Goal: Task Accomplishment & Management: Manage account settings

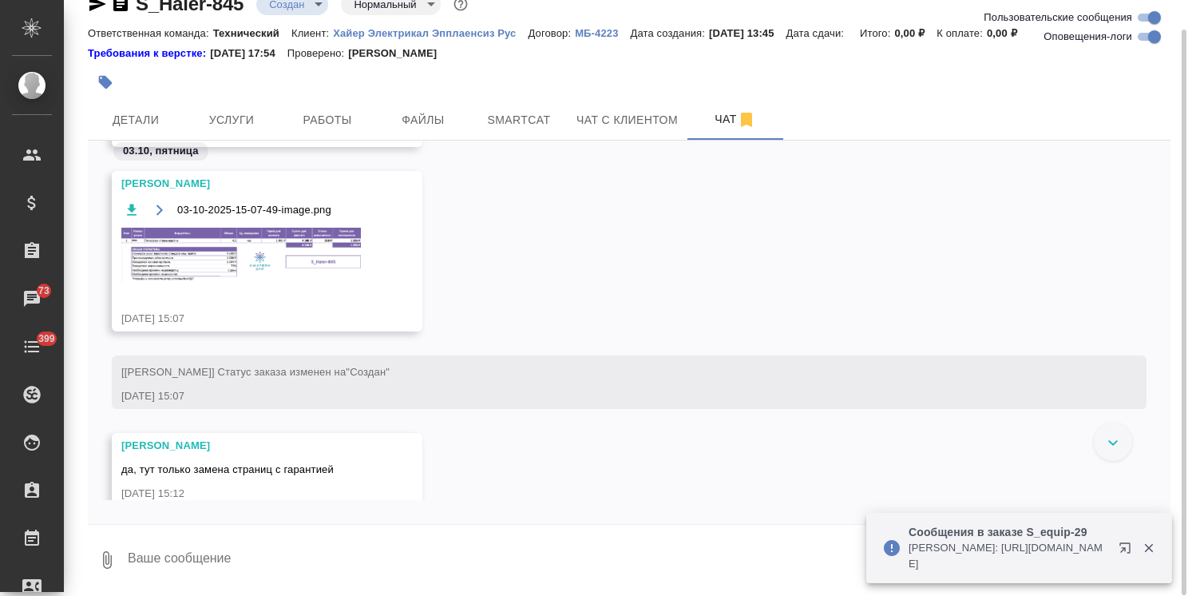
scroll to position [1968, 0]
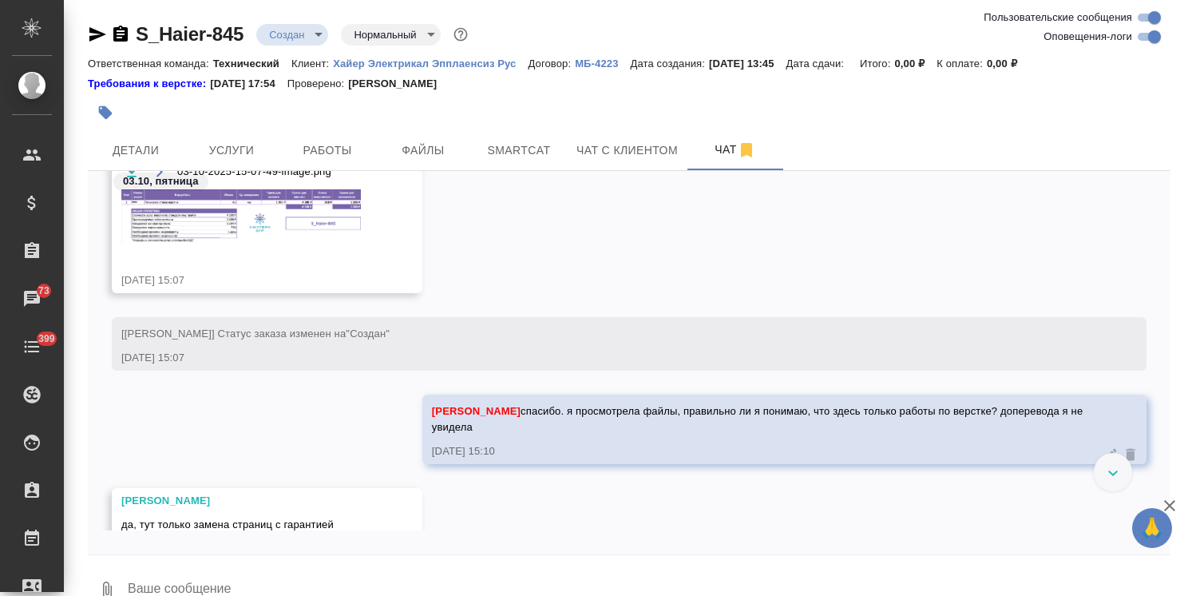
scroll to position [2205, 0]
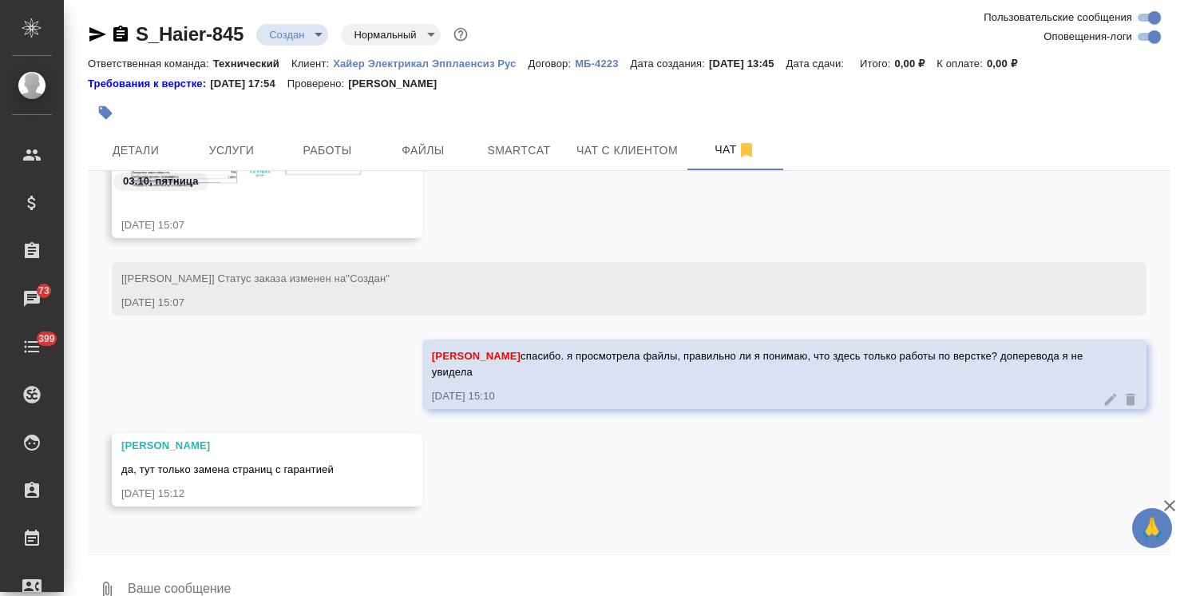
drag, startPoint x: 529, startPoint y: 439, endPoint x: 444, endPoint y: 494, distance: 101.0
click at [529, 439] on div "Заборова Александра да, тут только замена страниц с гарантией 03.10.25, 15:12" at bounding box center [629, 481] width 1083 height 97
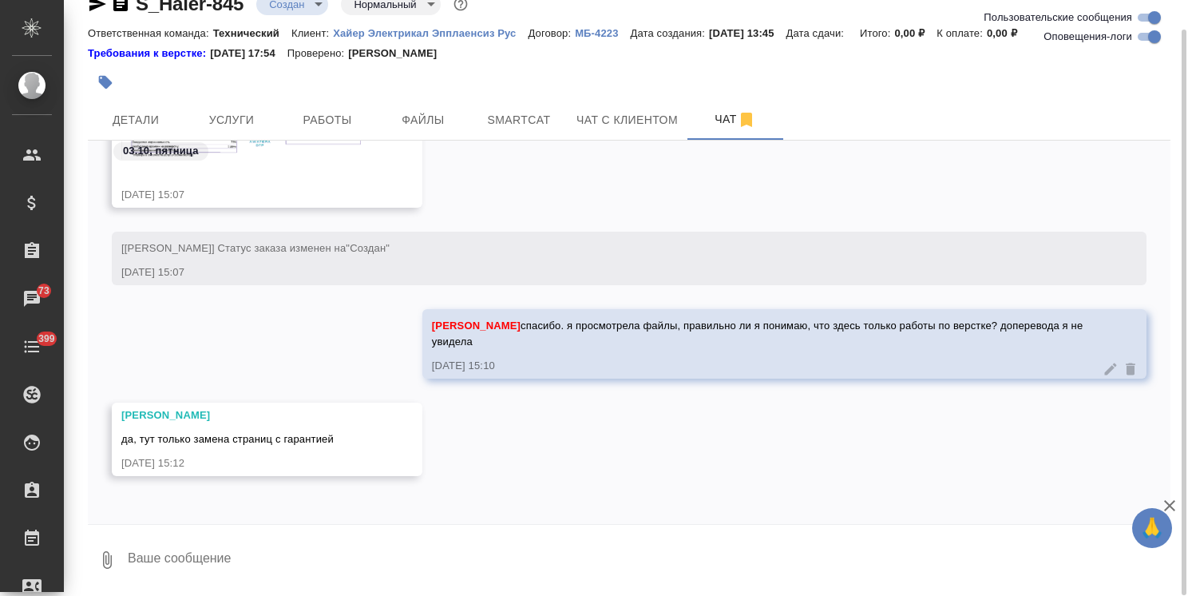
click at [213, 550] on textarea at bounding box center [648, 560] width 1045 height 54
type textarea "Спасибо"
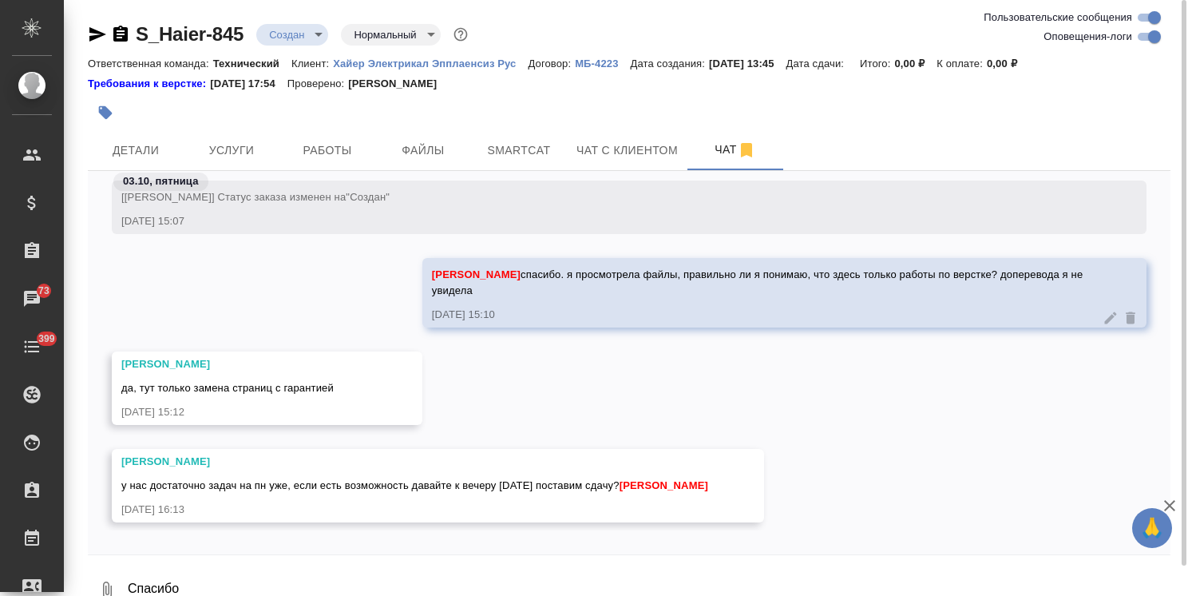
scroll to position [2211, 0]
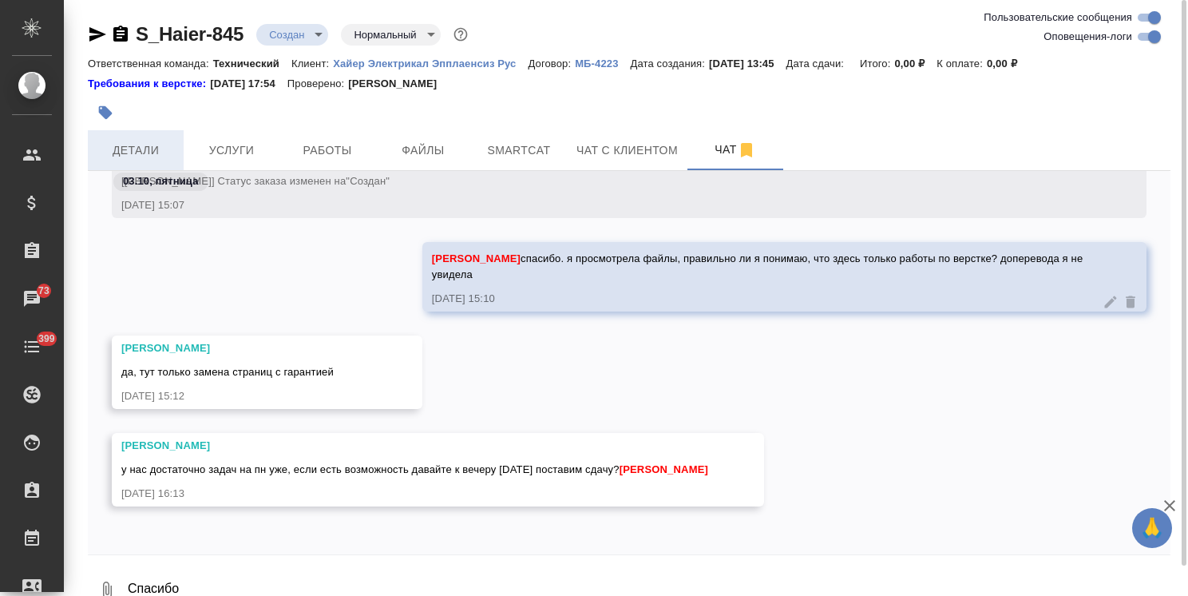
click at [129, 145] on span "Детали" at bounding box center [135, 151] width 77 height 20
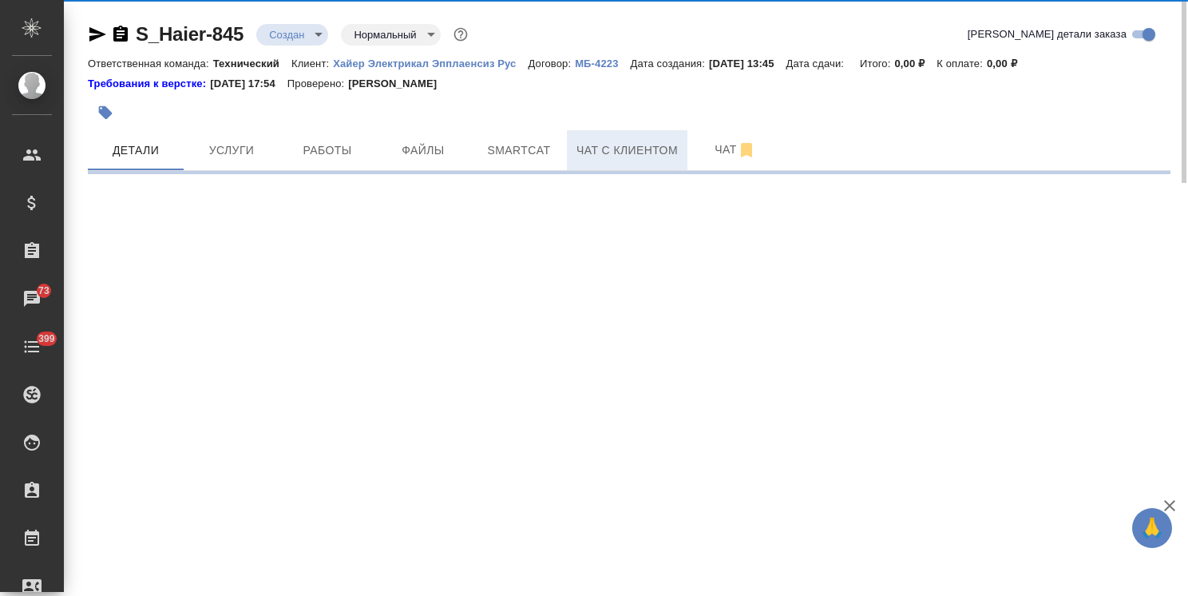
select select "RU"
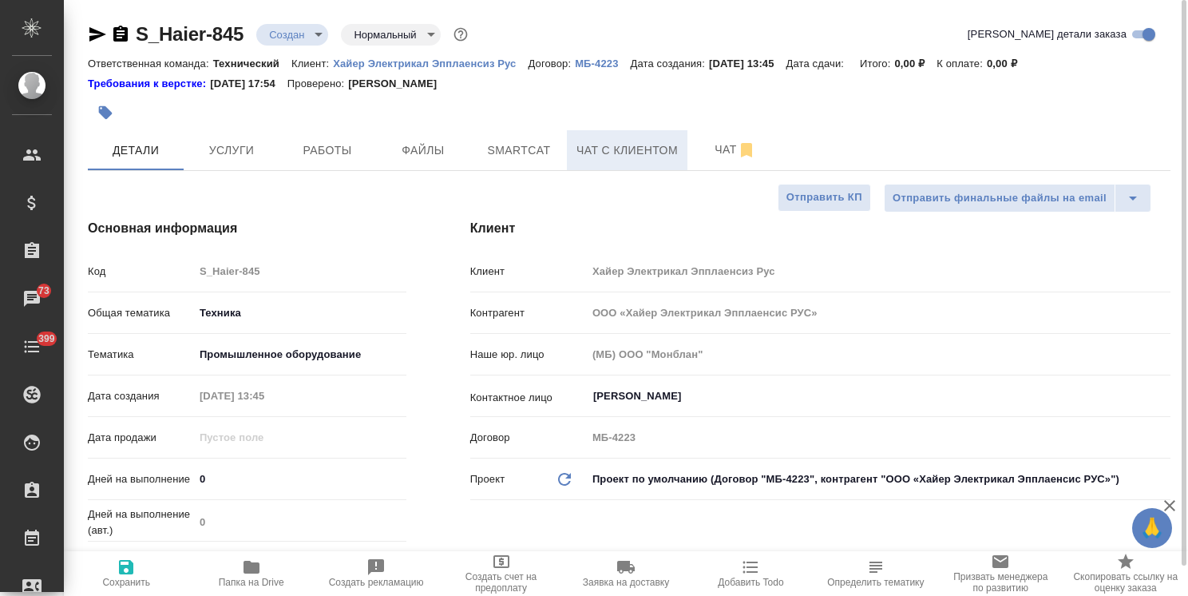
type textarea "x"
click at [697, 144] on span "Чат" at bounding box center [735, 150] width 77 height 20
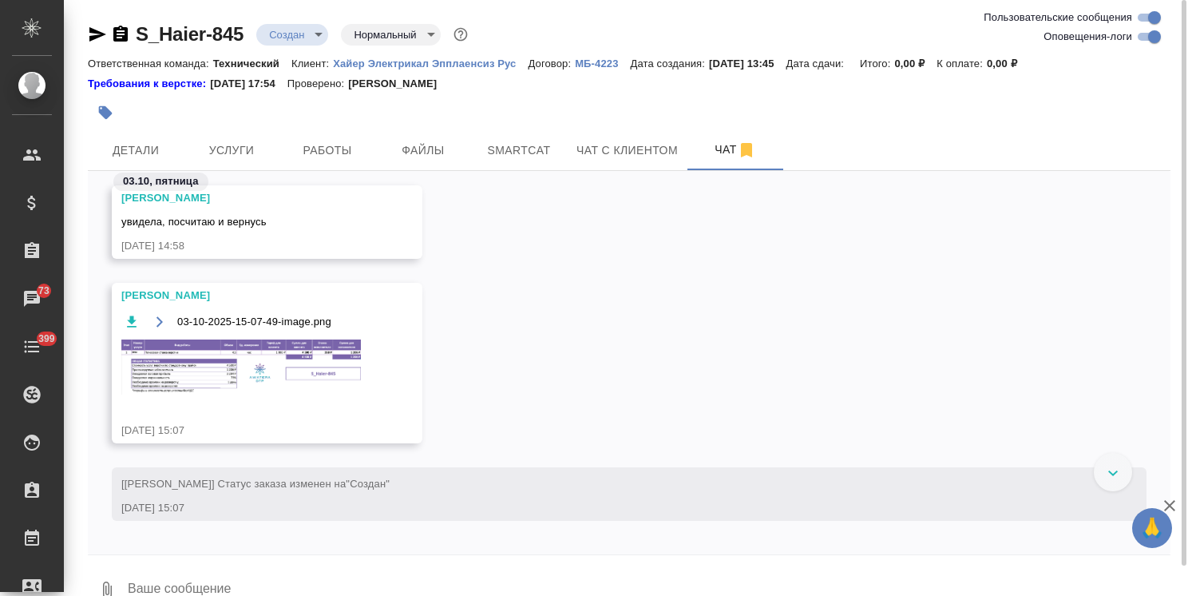
scroll to position [1898, 0]
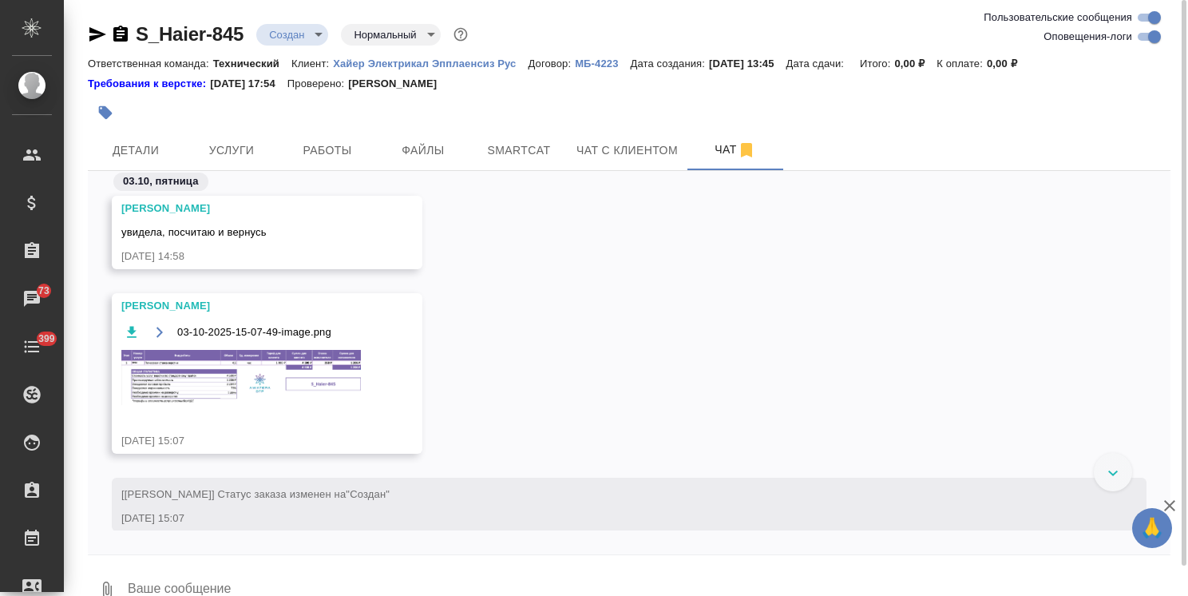
click at [244, 361] on img at bounding box center [241, 377] width 240 height 55
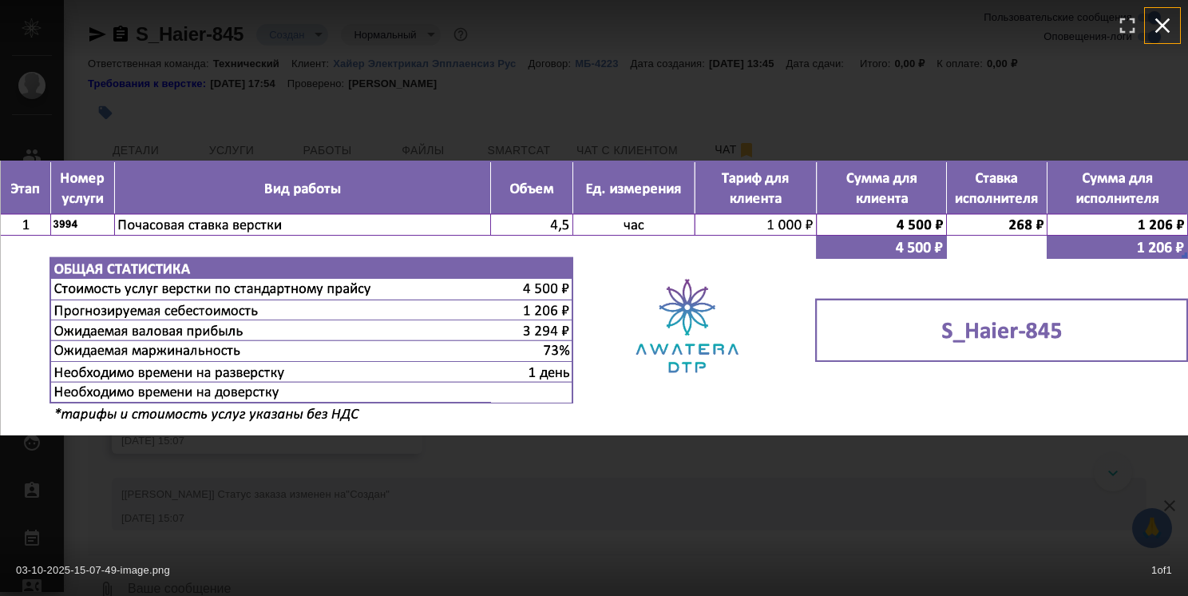
click at [1158, 8] on button "button" at bounding box center [1162, 25] width 35 height 35
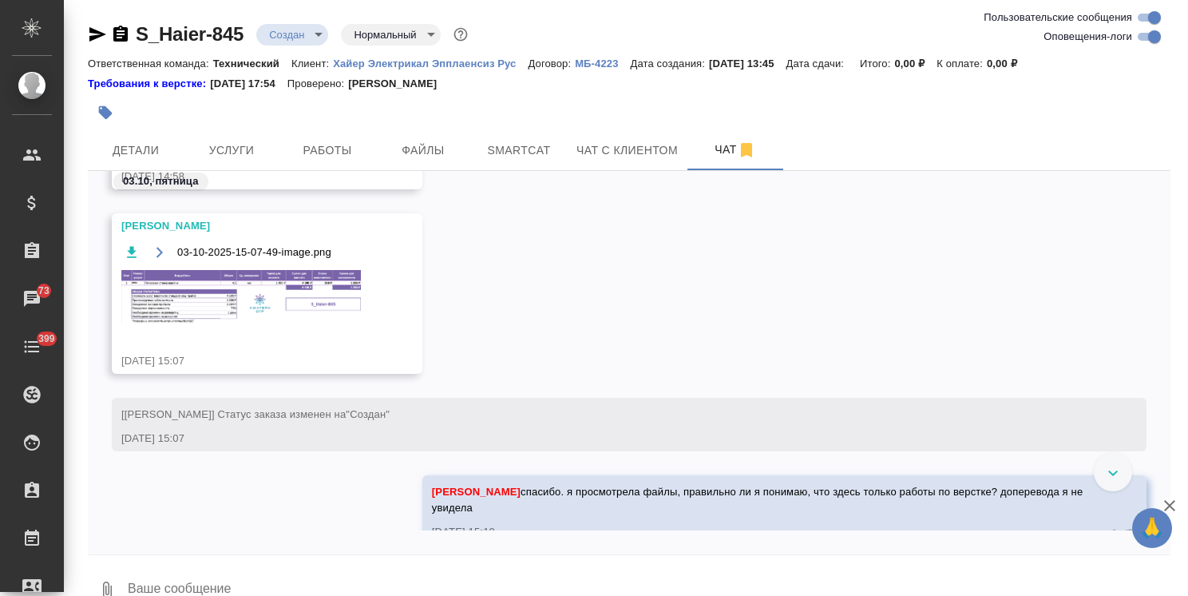
click at [1168, 506] on icon "button" at bounding box center [1169, 505] width 11 height 11
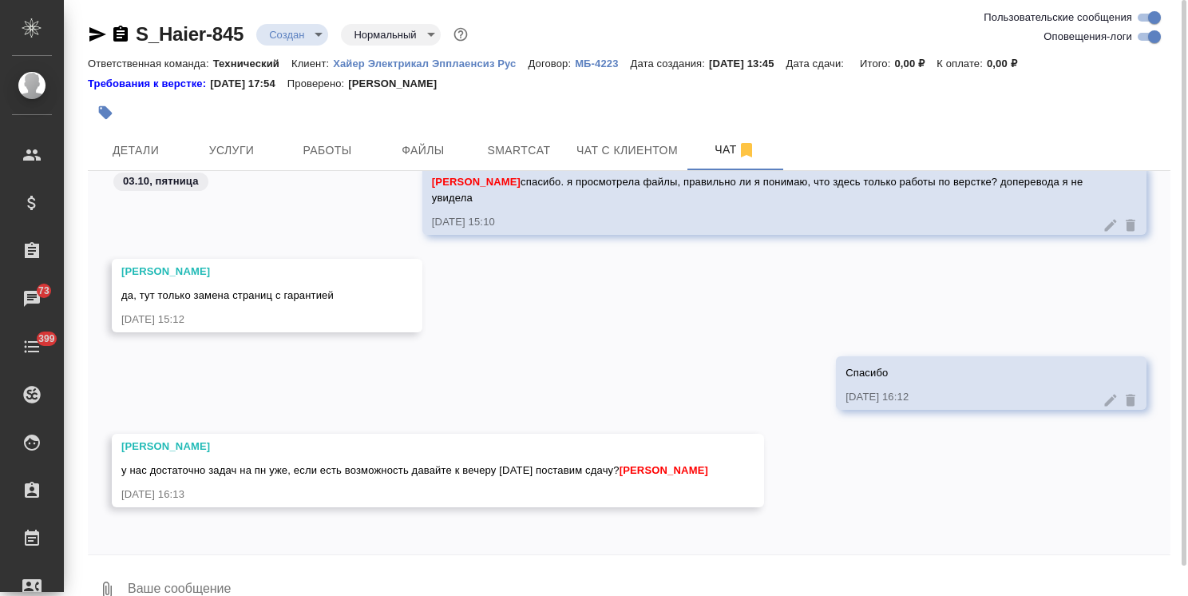
scroll to position [30, 0]
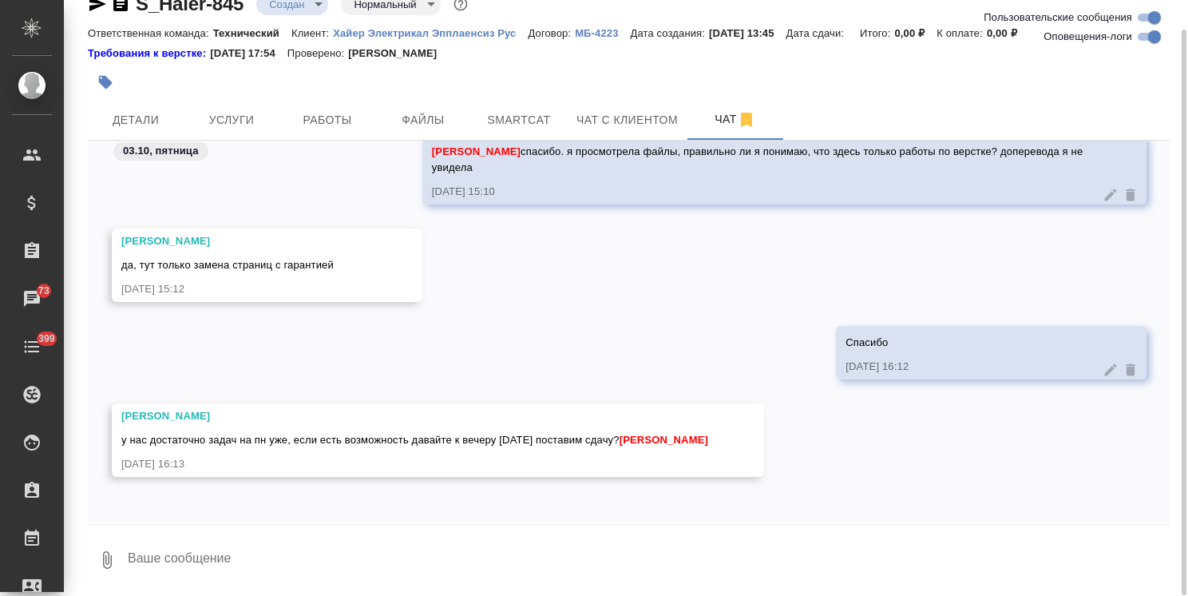
click at [310, 551] on textarea at bounding box center [648, 560] width 1045 height 54
click at [204, 547] on textarea at bounding box center [648, 560] width 1045 height 54
type textarea "постараемся"
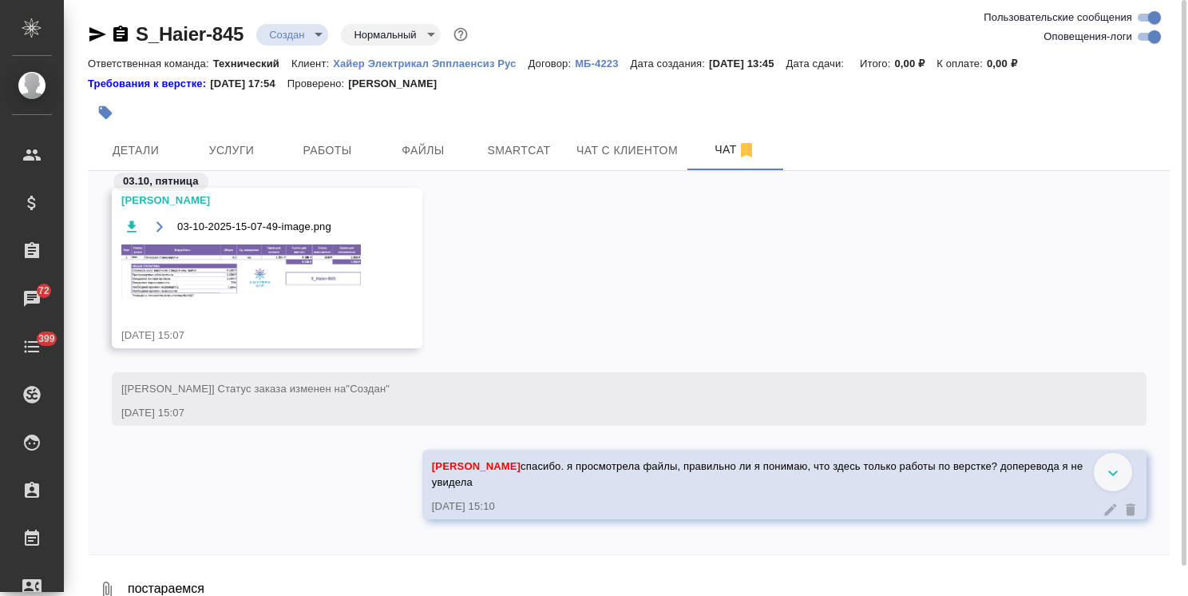
scroll to position [1966, 0]
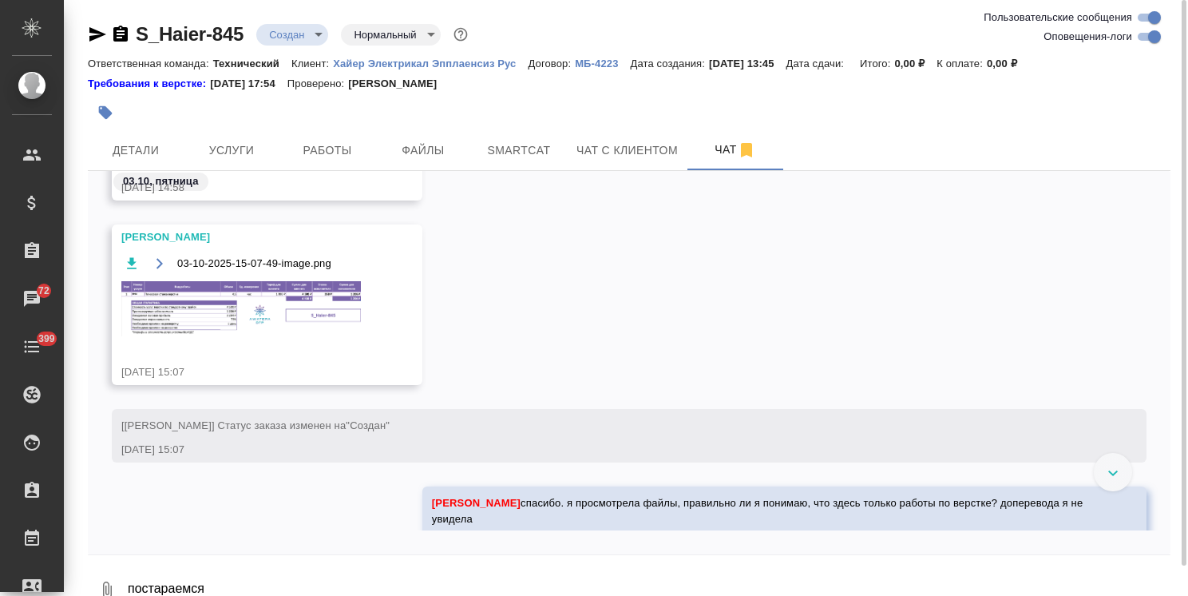
click at [192, 305] on img at bounding box center [241, 308] width 240 height 55
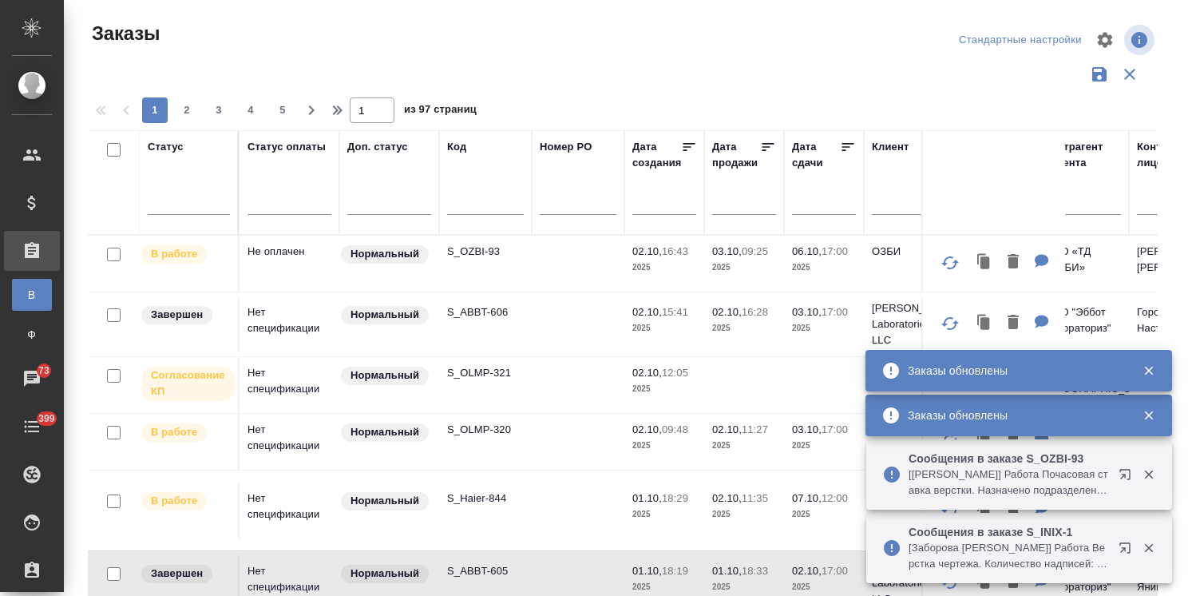
click at [486, 205] on input "text" at bounding box center [485, 204] width 77 height 20
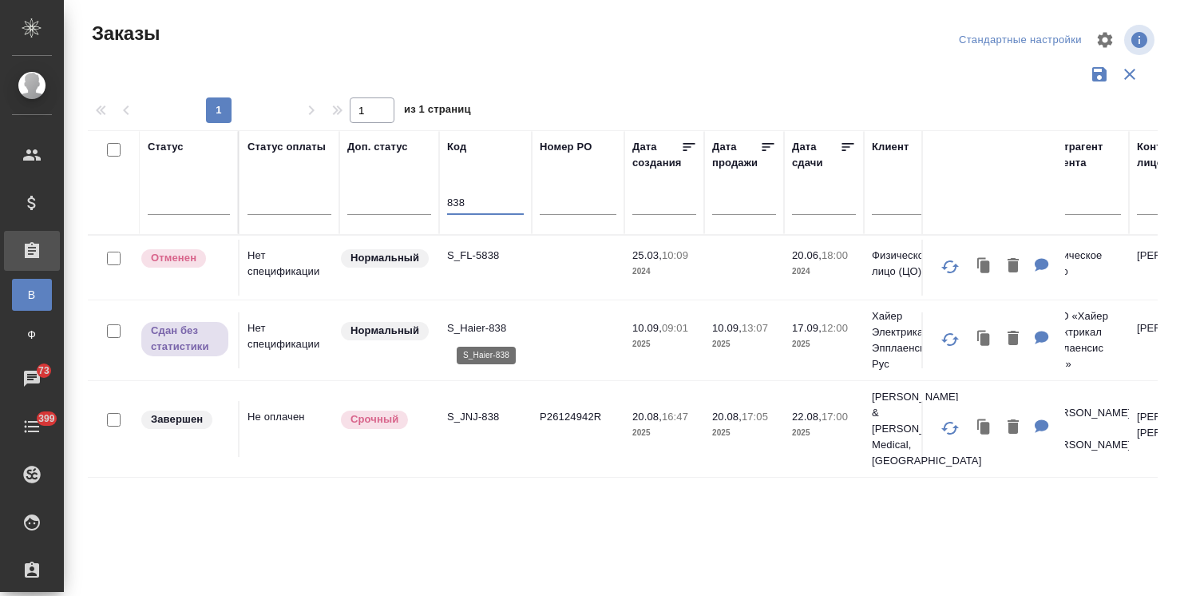
click at [471, 332] on p "S_Haier-838" at bounding box center [485, 328] width 77 height 16
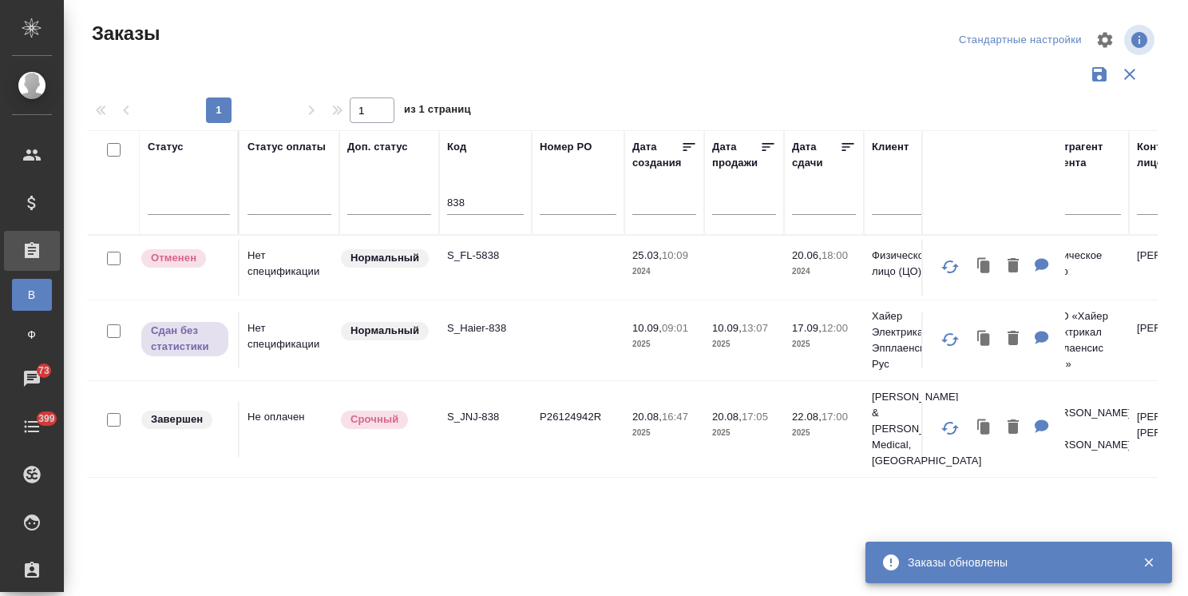
click at [489, 192] on div "838" at bounding box center [485, 205] width 77 height 39
click at [486, 200] on input "838" at bounding box center [485, 204] width 77 height 20
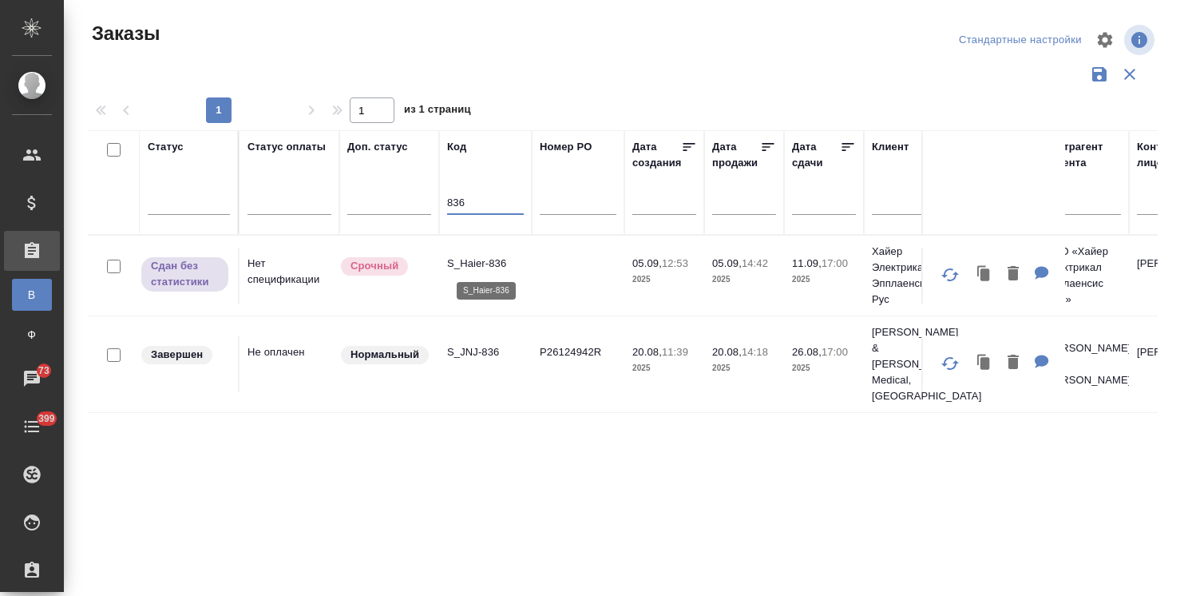
click at [474, 259] on p "S_Haier-836" at bounding box center [485, 264] width 77 height 16
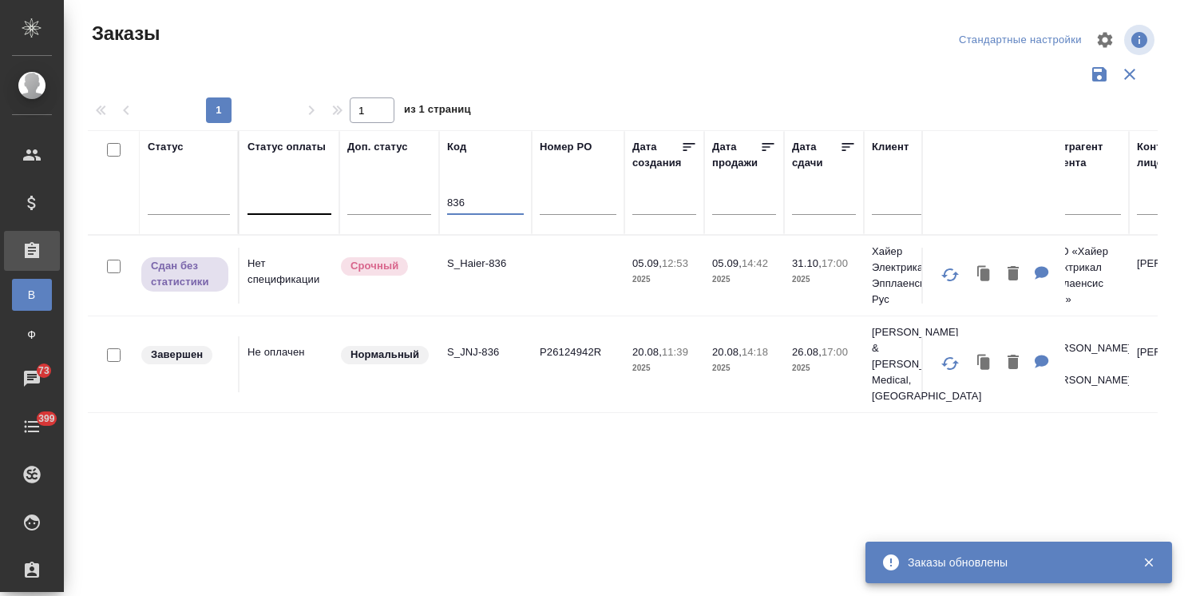
drag, startPoint x: 483, startPoint y: 205, endPoint x: 310, endPoint y: 188, distance: 174.2
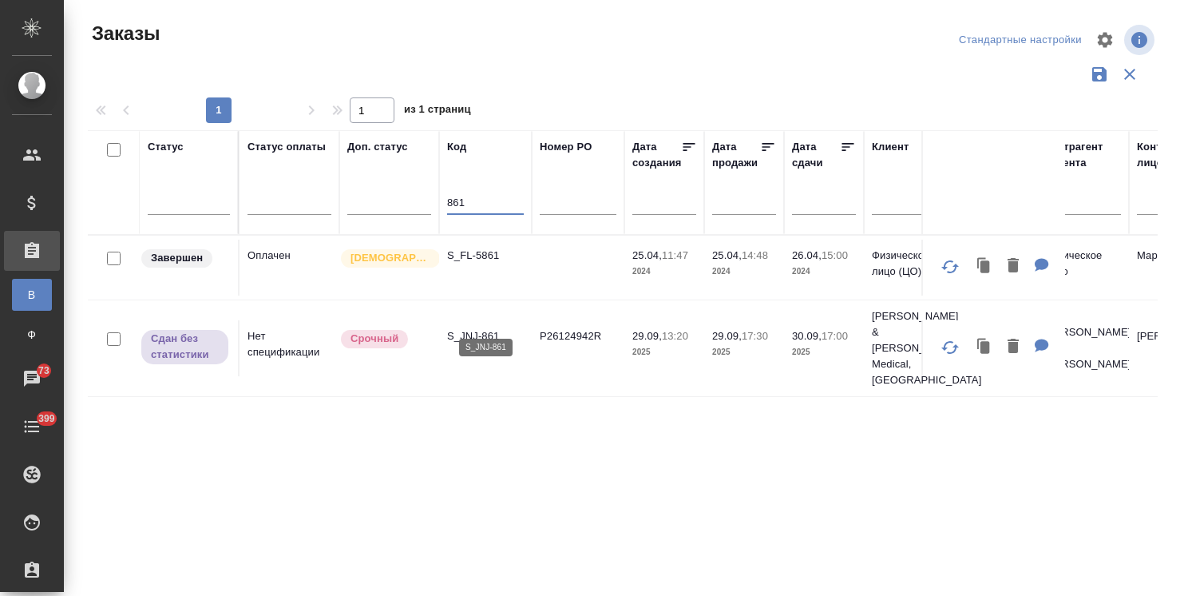
type input "861"
click at [487, 328] on p "S_JNJ-861" at bounding box center [485, 336] width 77 height 16
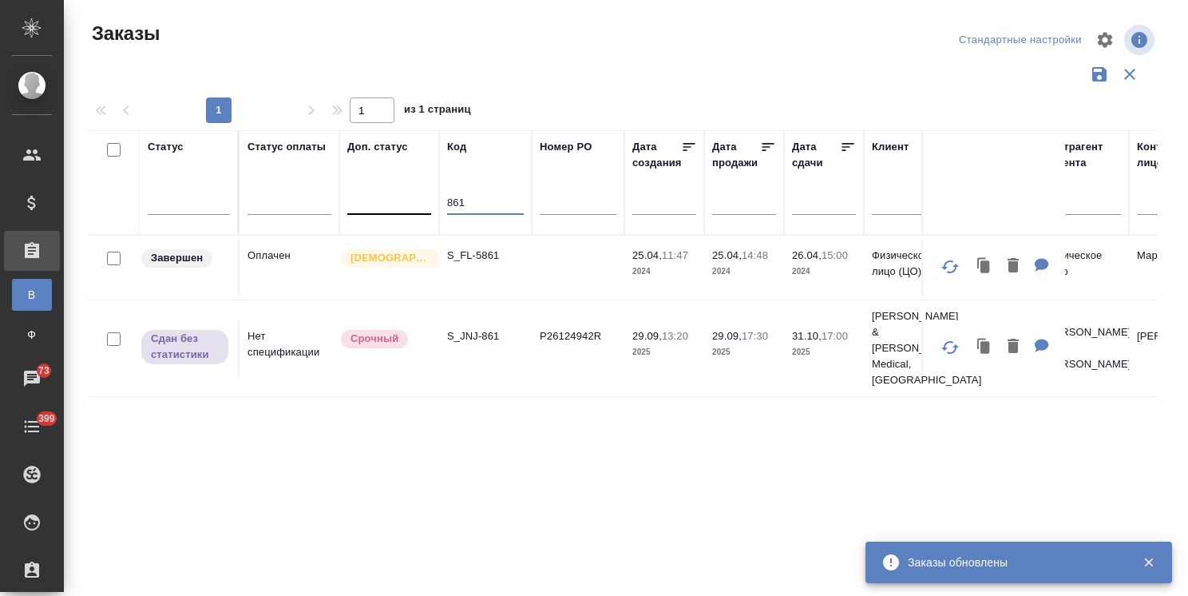
drag, startPoint x: 466, startPoint y: 196, endPoint x: 398, endPoint y: 193, distance: 68.8
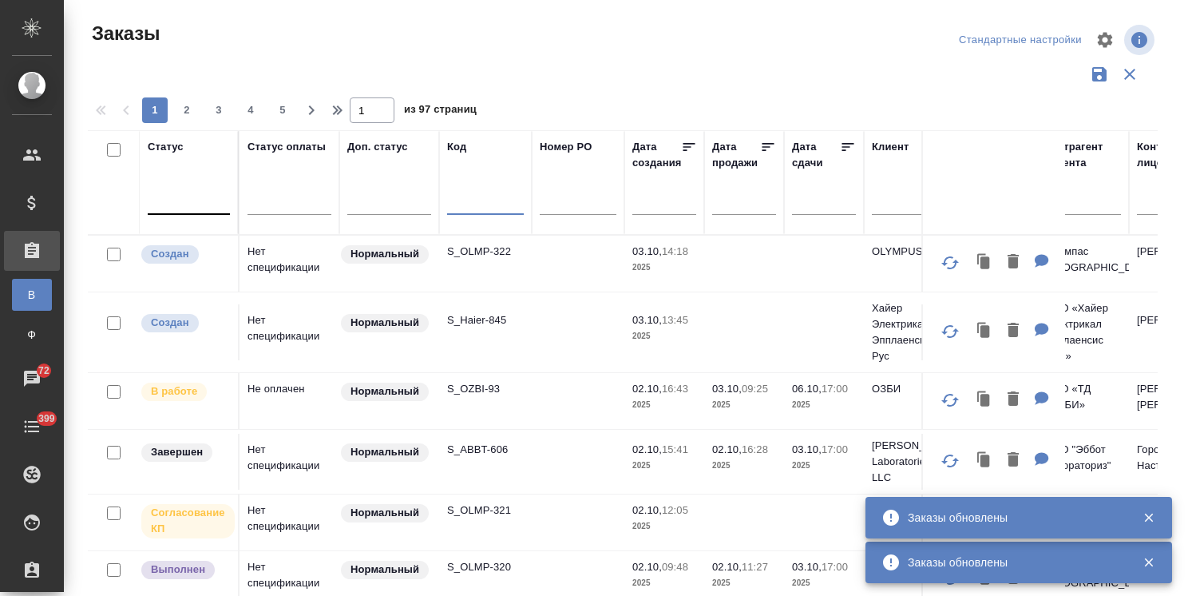
click at [172, 207] on div at bounding box center [189, 198] width 82 height 23
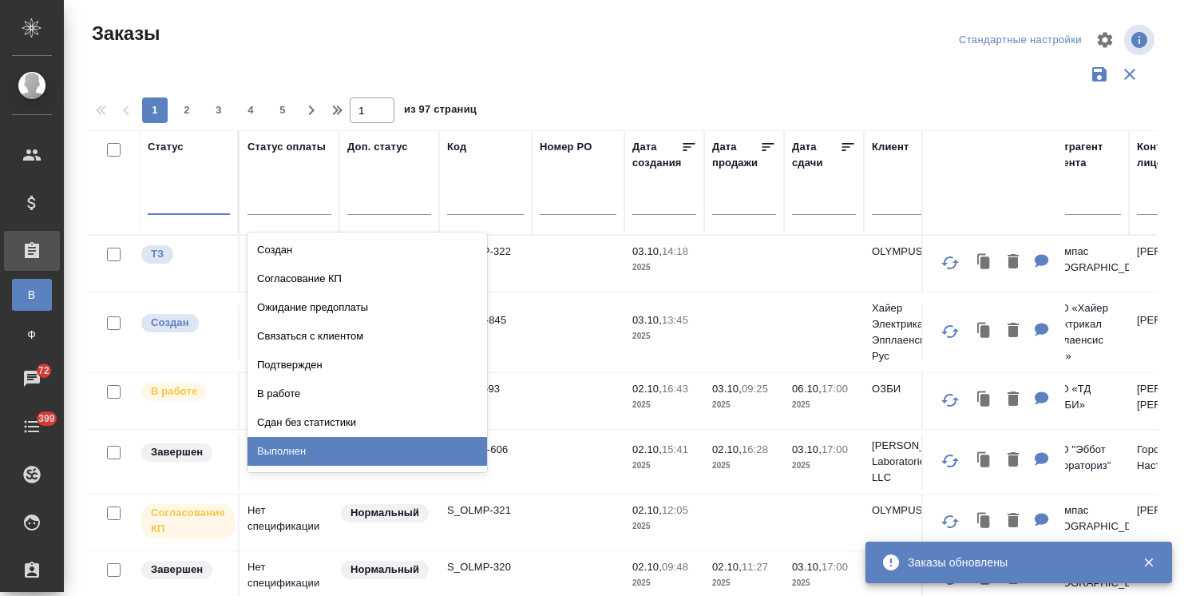
drag, startPoint x: 260, startPoint y: 449, endPoint x: 272, endPoint y: 431, distance: 21.3
click at [262, 450] on div "Выполнен" at bounding box center [368, 451] width 240 height 29
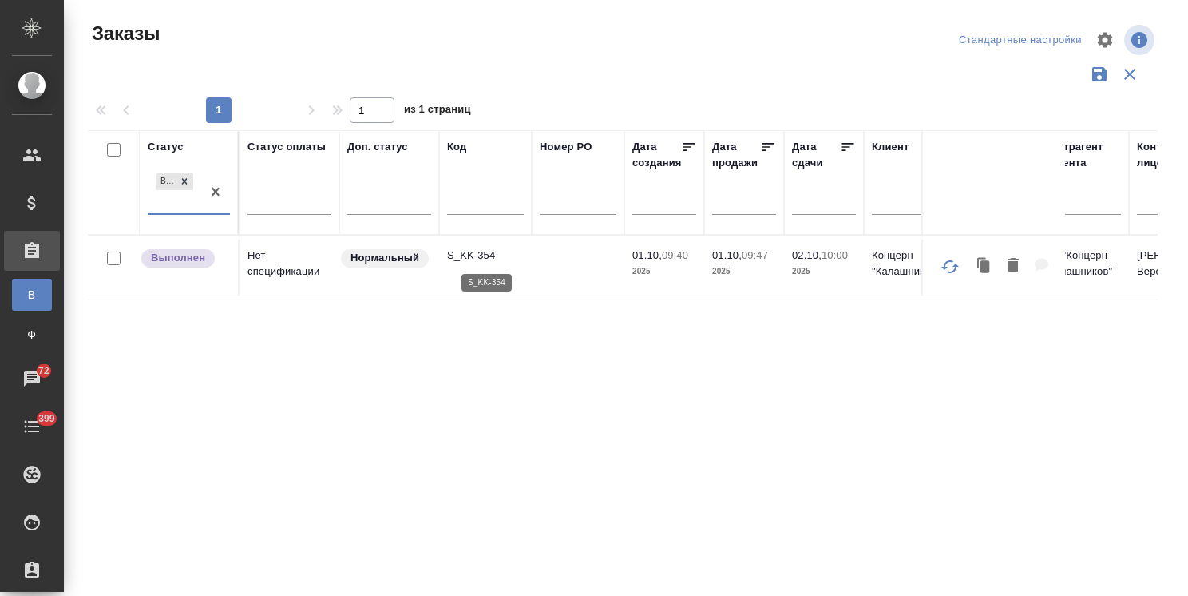
click at [477, 251] on p "S_KK-354" at bounding box center [485, 256] width 77 height 16
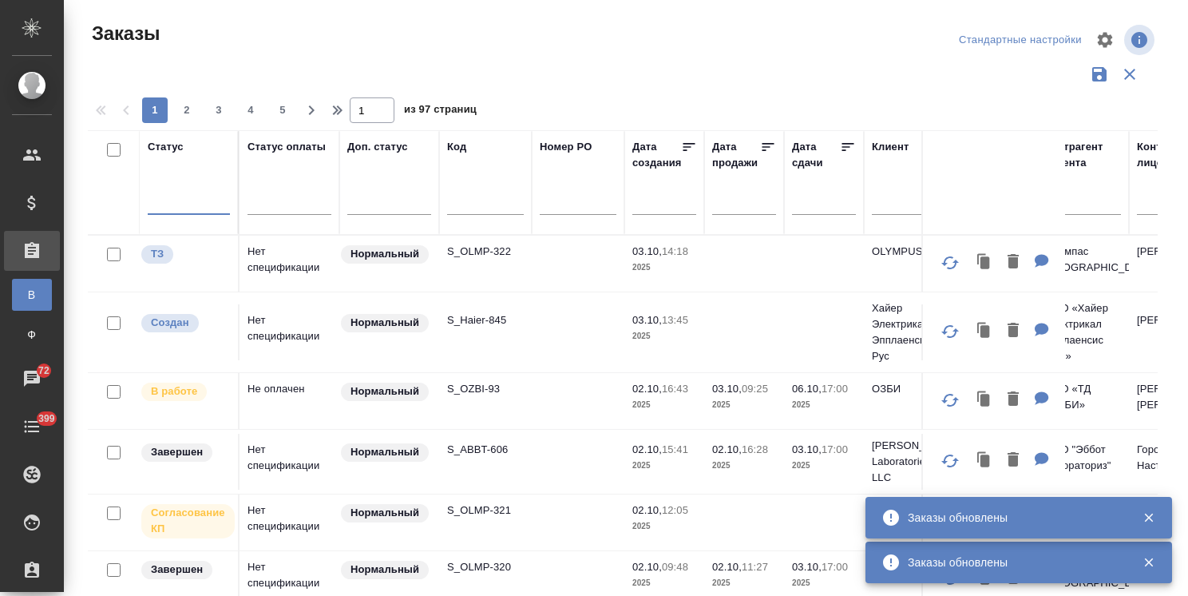
click at [486, 212] on input "text" at bounding box center [485, 204] width 77 height 20
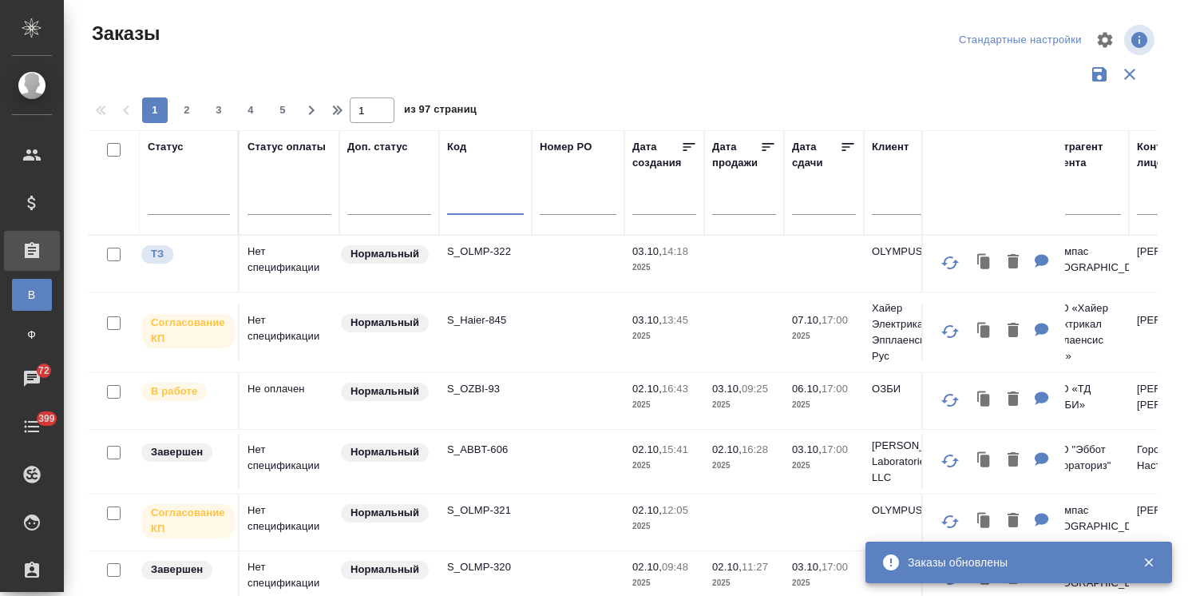
click at [486, 212] on input "text" at bounding box center [485, 204] width 77 height 20
paste input "S_Haier-845"
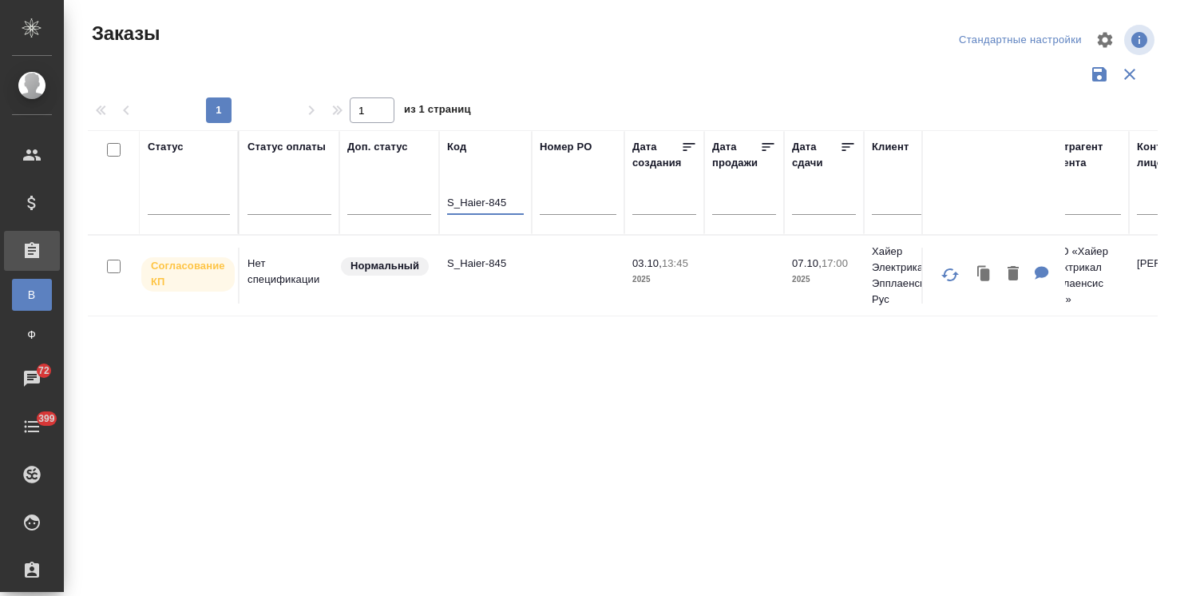
type input "S_Haier-845"
click at [483, 251] on td "S_Haier-845" at bounding box center [485, 276] width 93 height 56
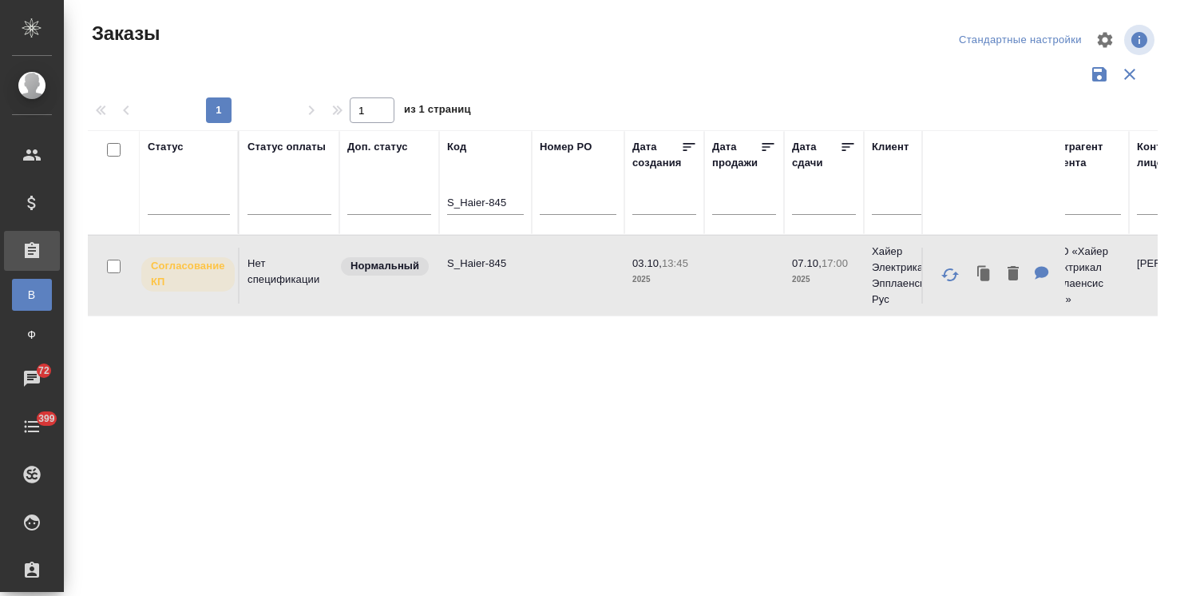
click at [487, 263] on p "S_Haier-845" at bounding box center [485, 264] width 77 height 16
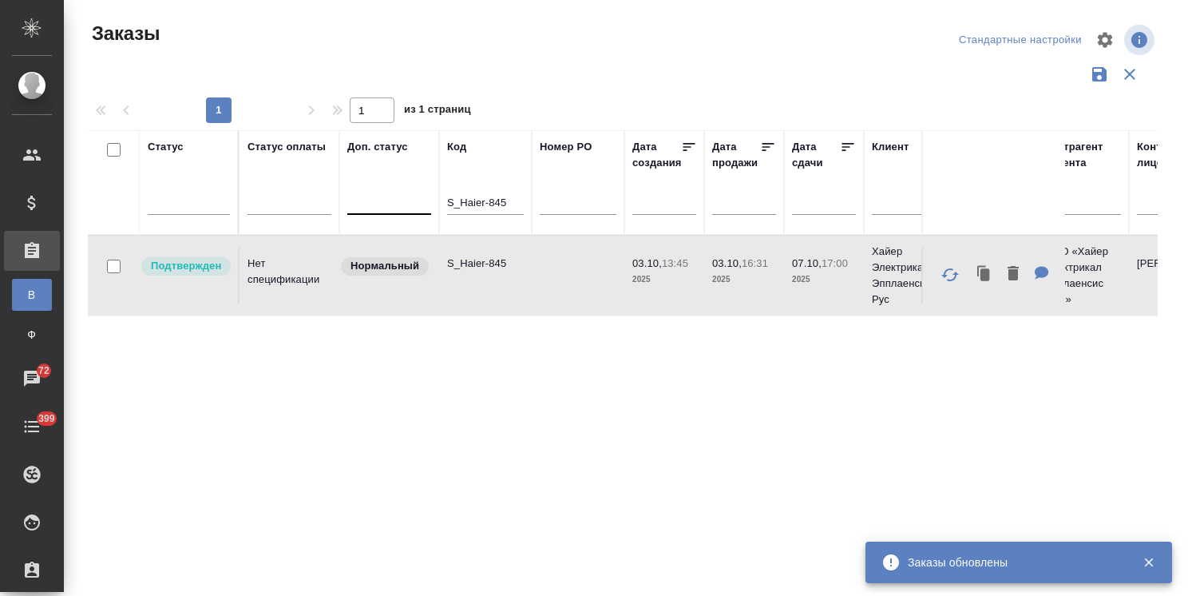
drag, startPoint x: 509, startPoint y: 197, endPoint x: 376, endPoint y: 191, distance: 132.7
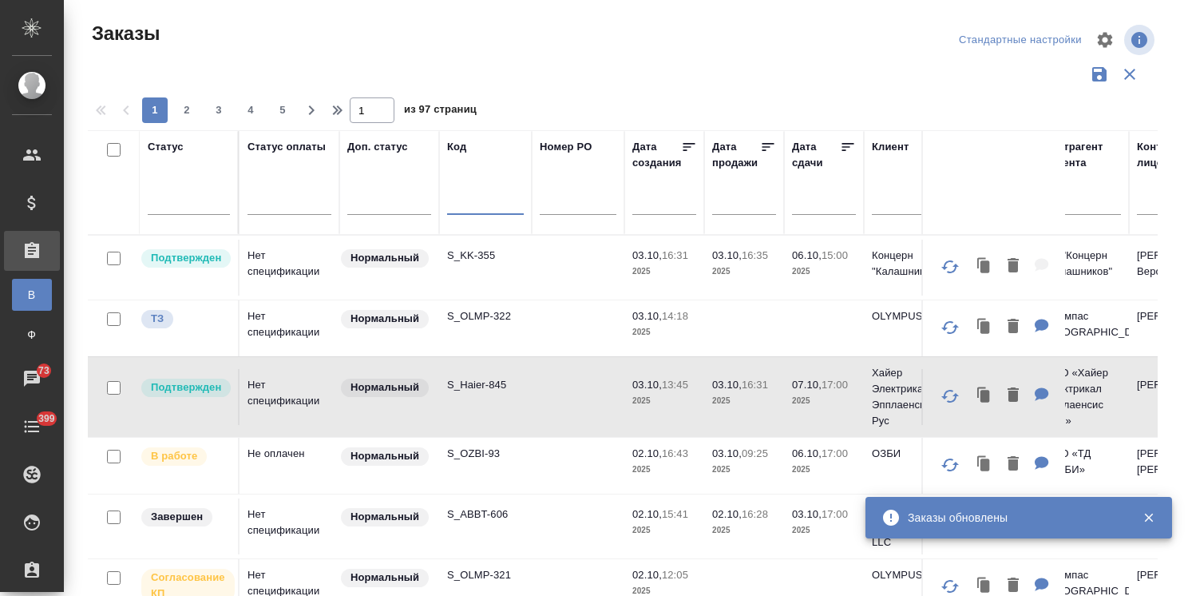
click at [480, 450] on p "S_OZBI-93" at bounding box center [485, 454] width 77 height 16
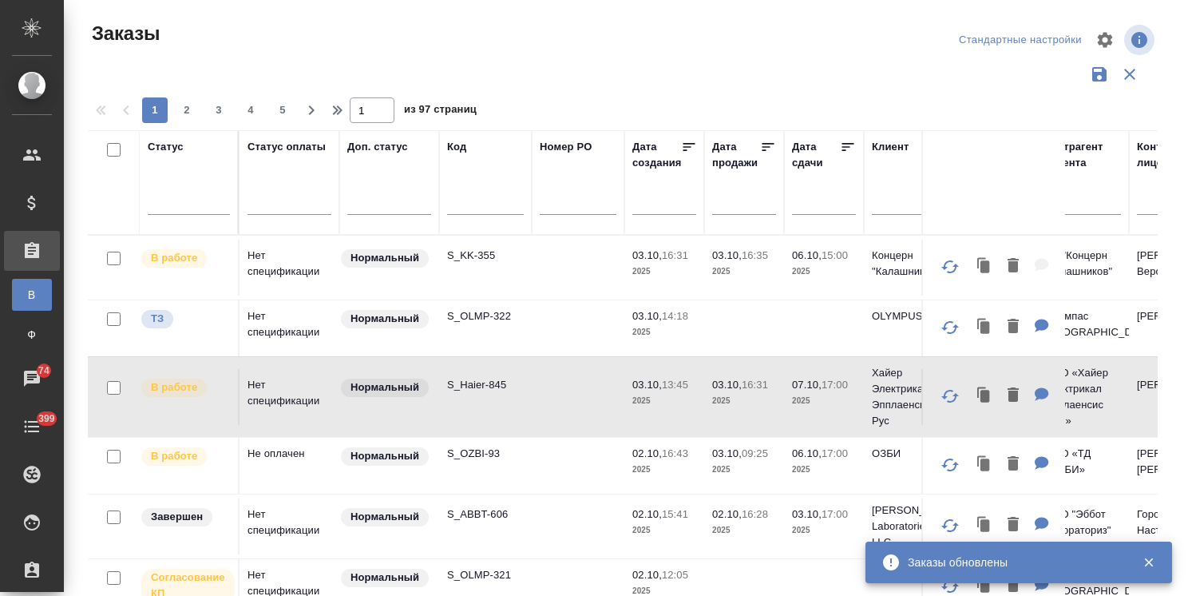
click at [474, 188] on div at bounding box center [485, 205] width 77 height 39
click at [473, 205] on input "text" at bounding box center [485, 204] width 77 height 20
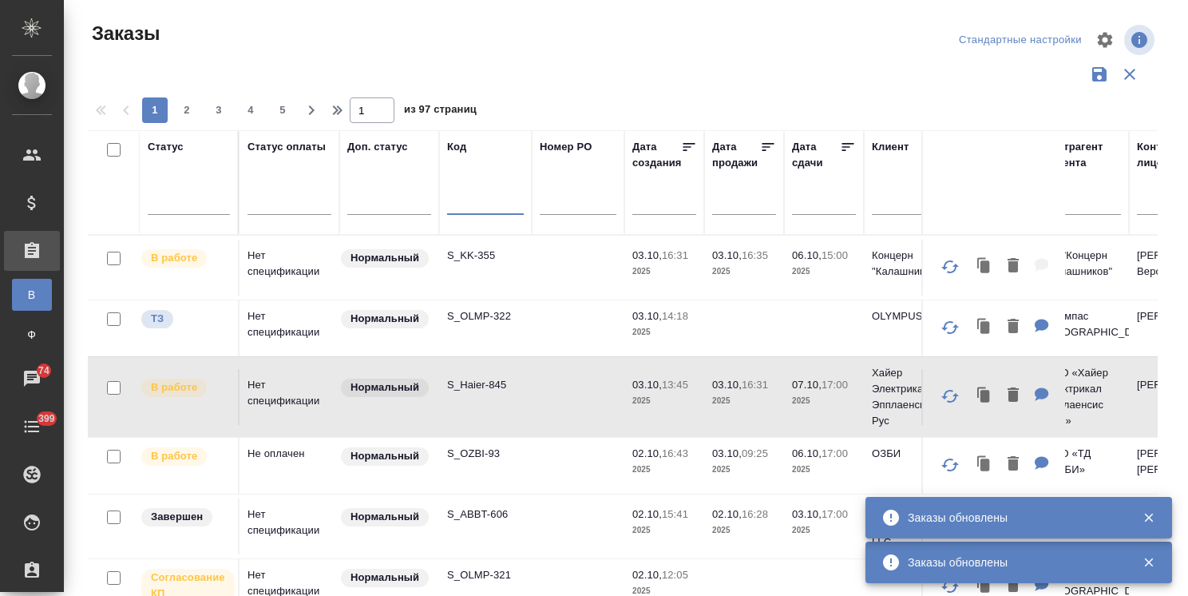
paste input "S_Haier-843"
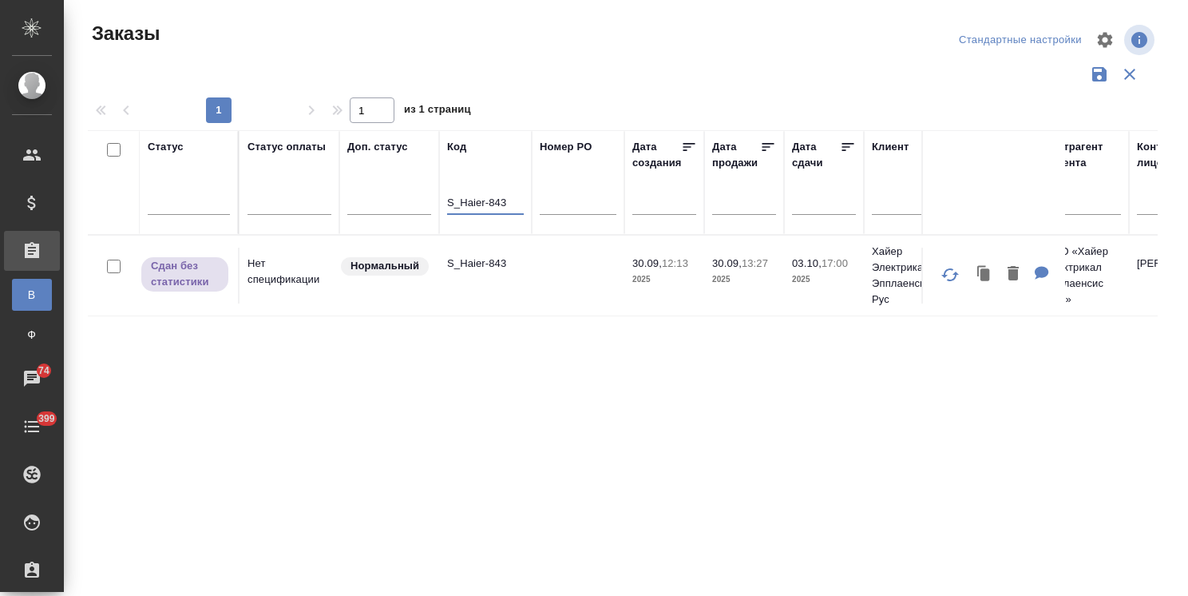
type input "S_Haier-843"
click at [473, 264] on p "S_Haier-843" at bounding box center [485, 264] width 77 height 16
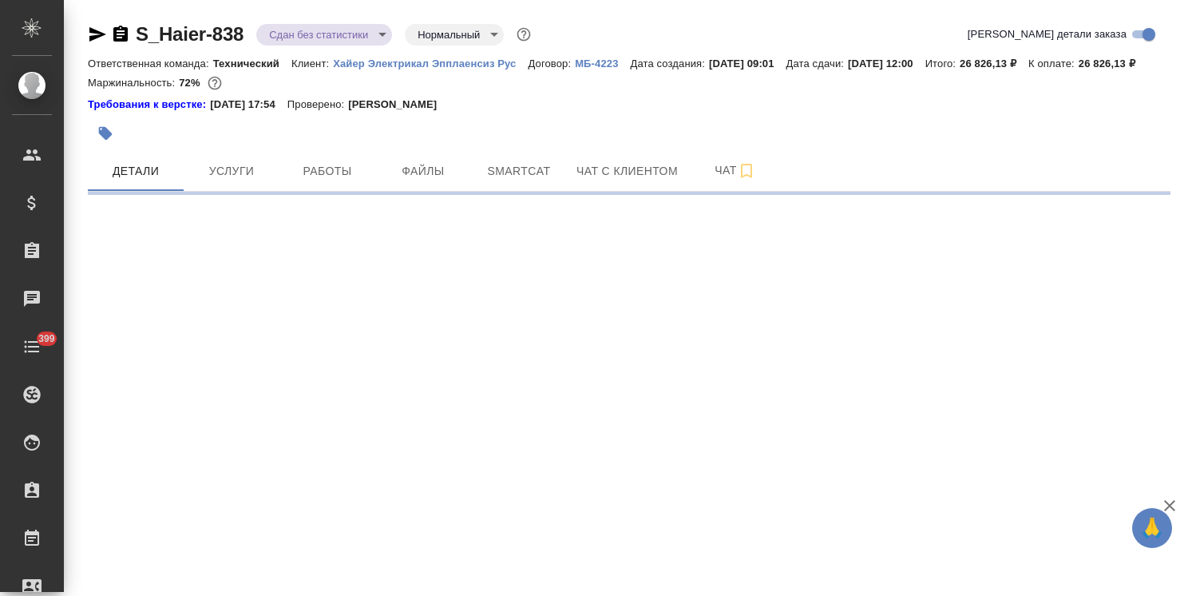
select select "RU"
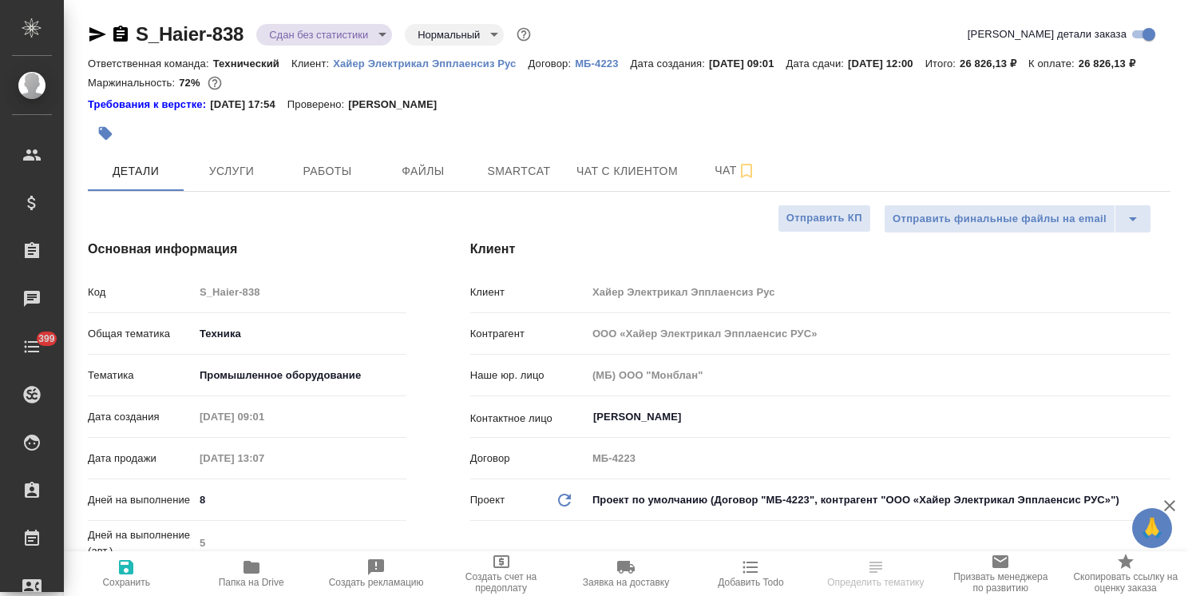
type textarea "x"
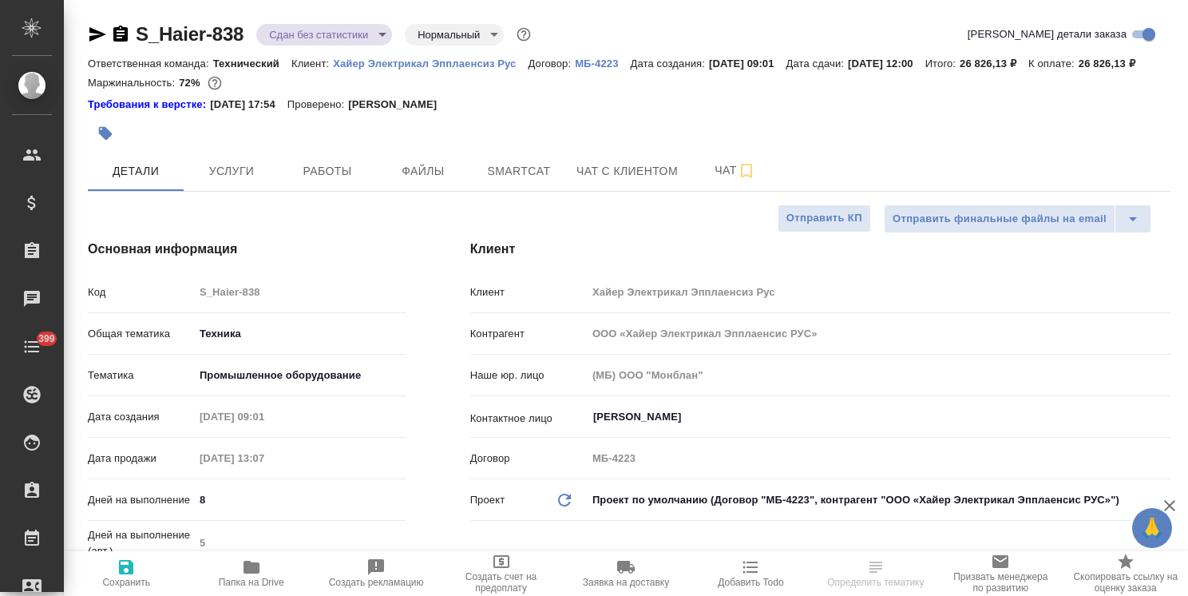
type textarea "x"
drag, startPoint x: 256, startPoint y: 23, endPoint x: 105, endPoint y: 19, distance: 151.0
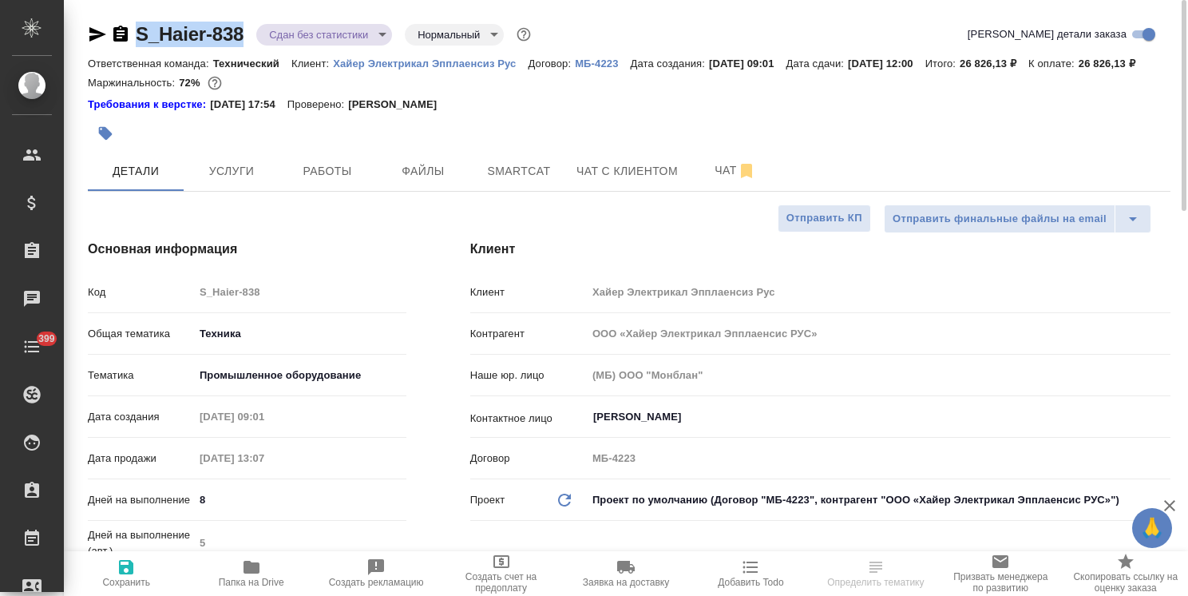
click at [105, 22] on div "S_Haier-838 Сдан без статистики distributed Нормальный normal" at bounding box center [311, 35] width 446 height 26
copy link "S_Haier-838"
type textarea "x"
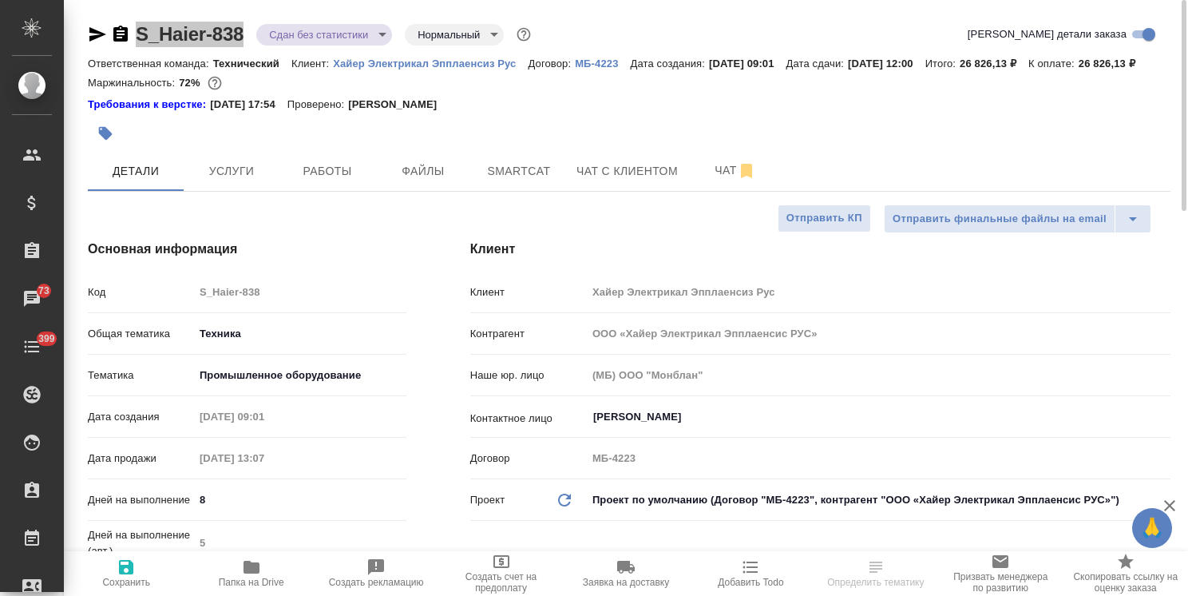
select select "RU"
type textarea "x"
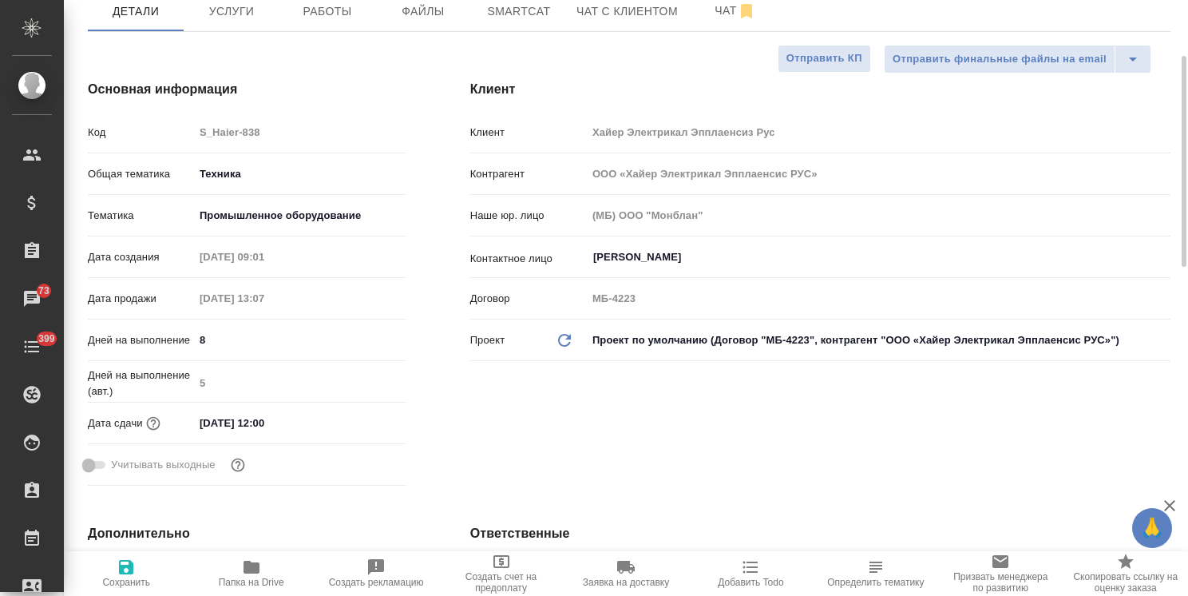
click at [284, 434] on input "17.09.2025 12:00" at bounding box center [264, 422] width 140 height 23
click at [355, 432] on icon "button" at bounding box center [360, 422] width 19 height 19
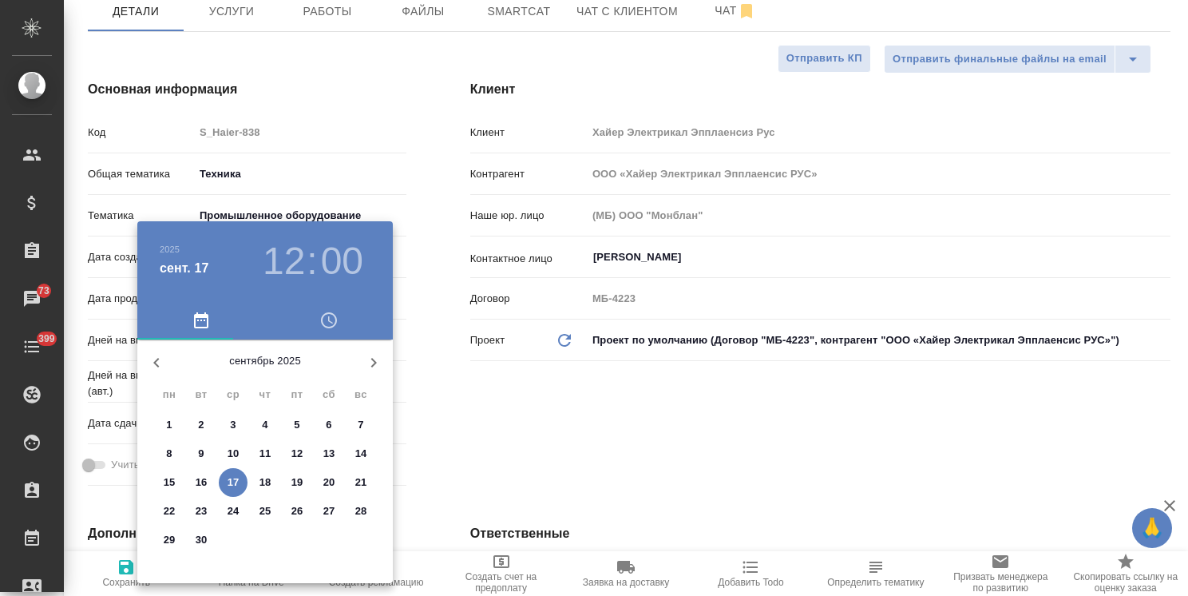
click at [376, 360] on icon "button" at bounding box center [373, 362] width 19 height 19
click at [299, 543] on p "31" at bounding box center [298, 540] width 12 height 16
type input "31.10.2025 12:00"
type textarea "x"
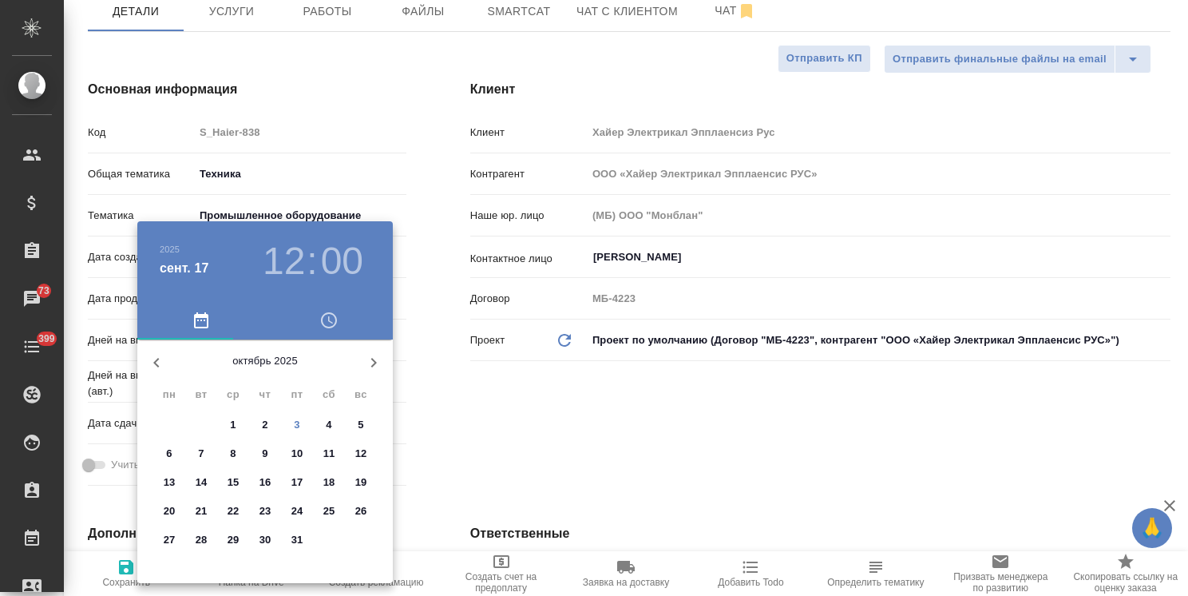
type textarea "x"
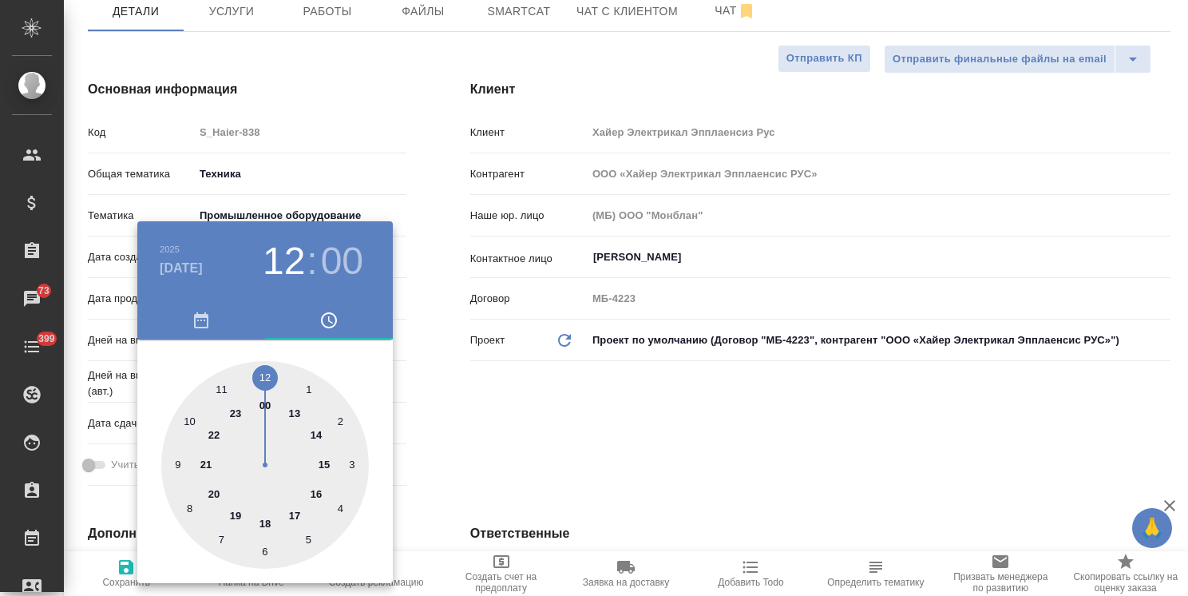
click at [491, 470] on div at bounding box center [594, 298] width 1188 height 596
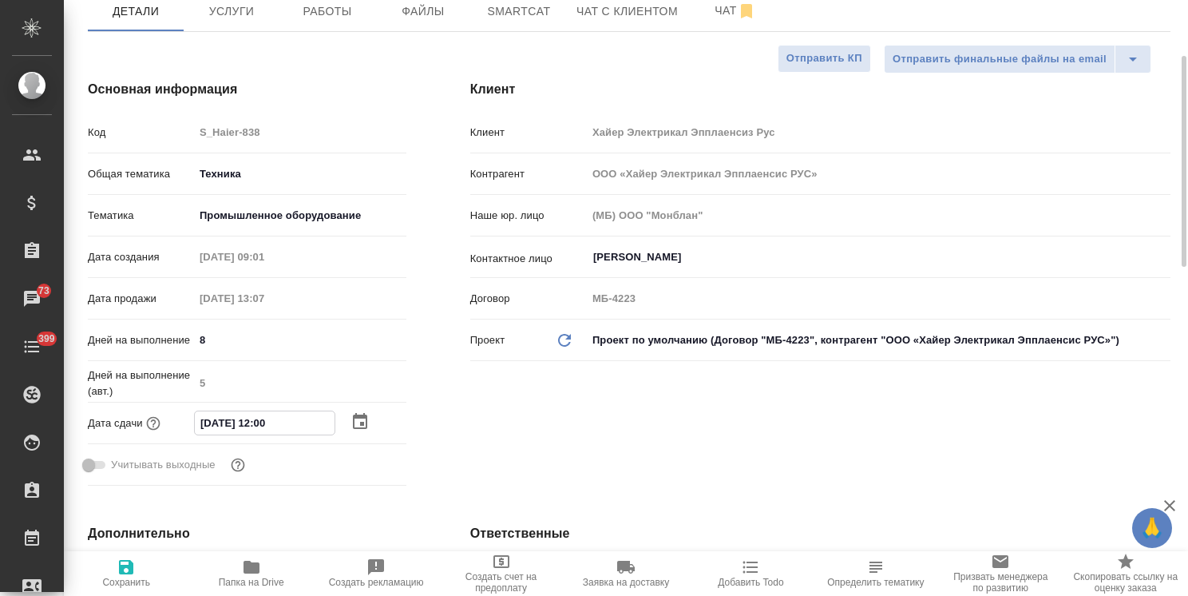
click at [262, 434] on input "31.10.2025 12:00" at bounding box center [265, 422] width 140 height 23
type input "31.10.2025 17:00"
type textarea "x"
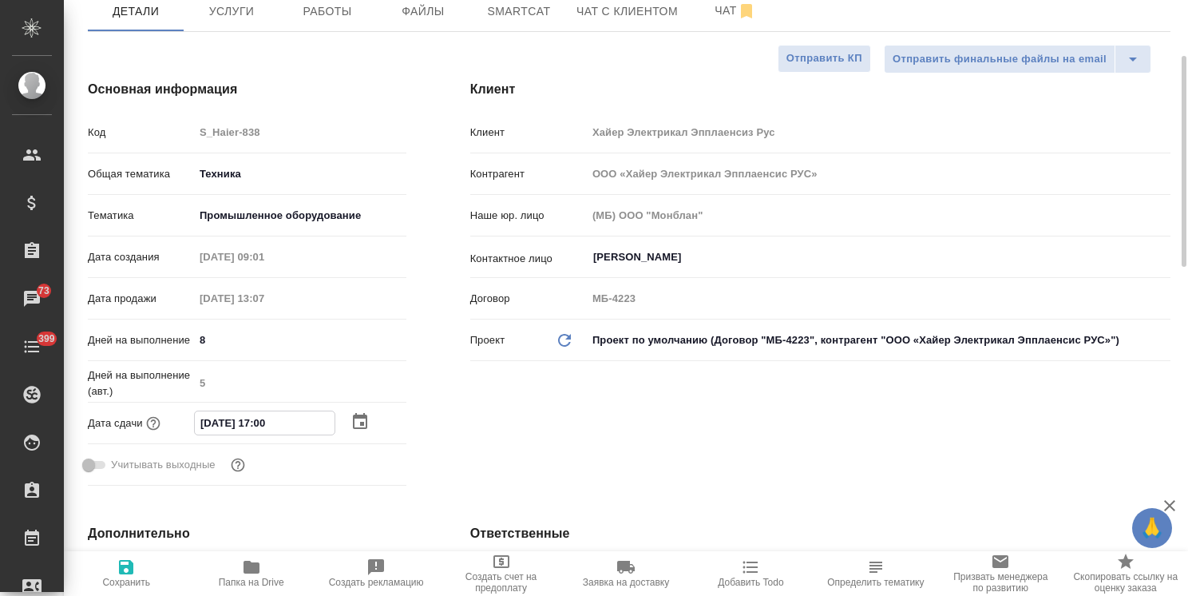
type input "31.10.2025 17:00"
click at [133, 574] on icon "button" at bounding box center [126, 566] width 19 height 19
type textarea "x"
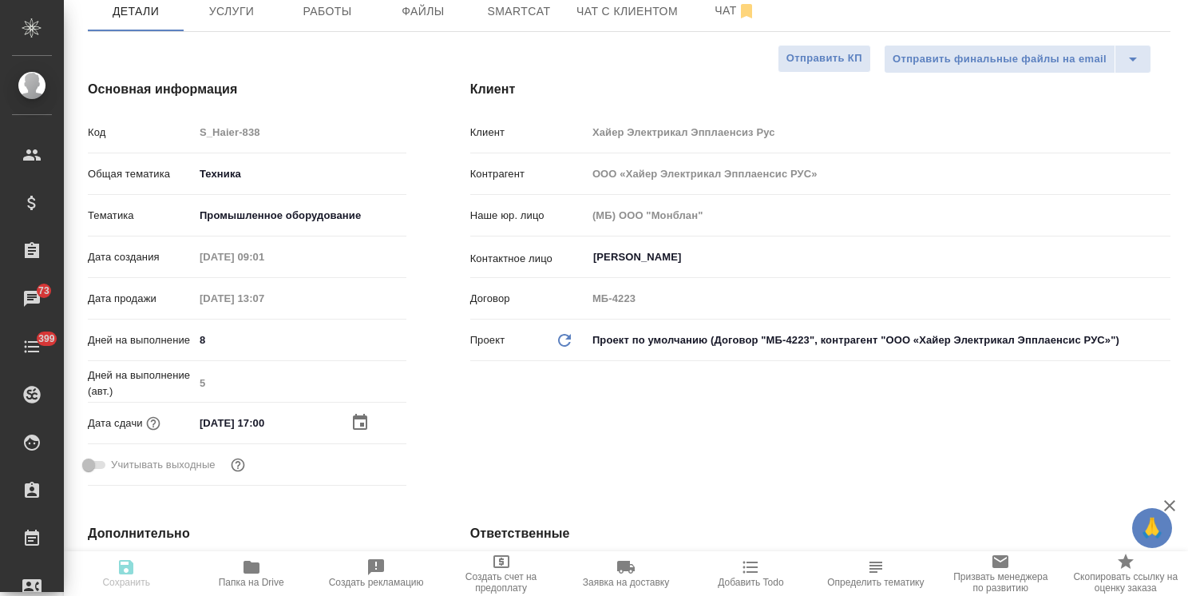
type textarea "x"
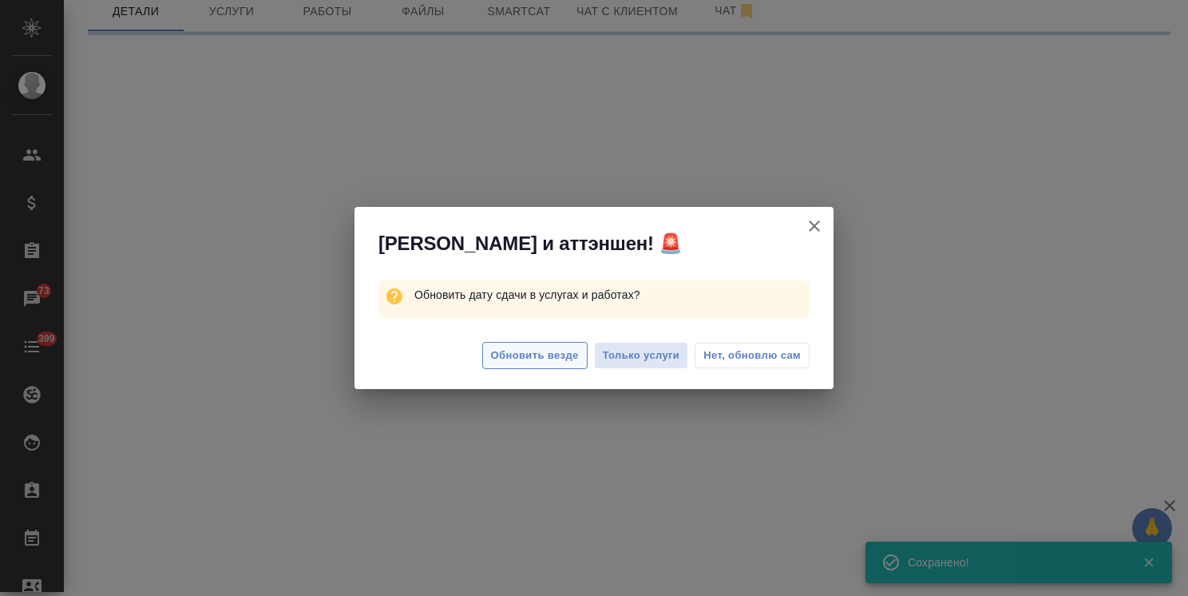
select select "RU"
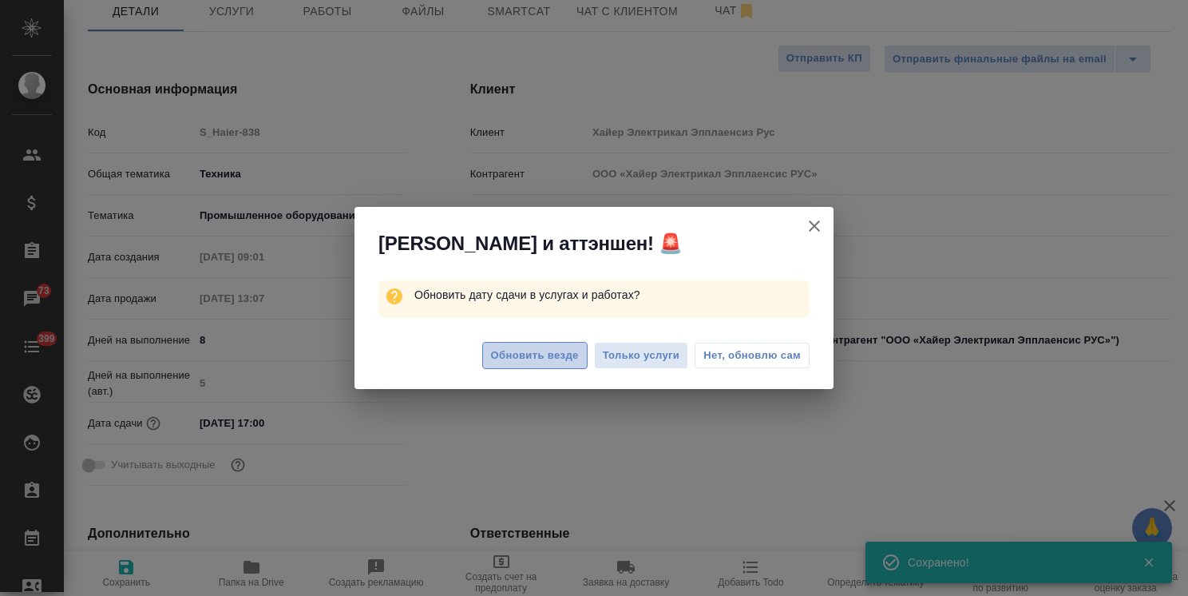
click at [547, 355] on span "Обновить везде" at bounding box center [535, 356] width 88 height 18
type textarea "x"
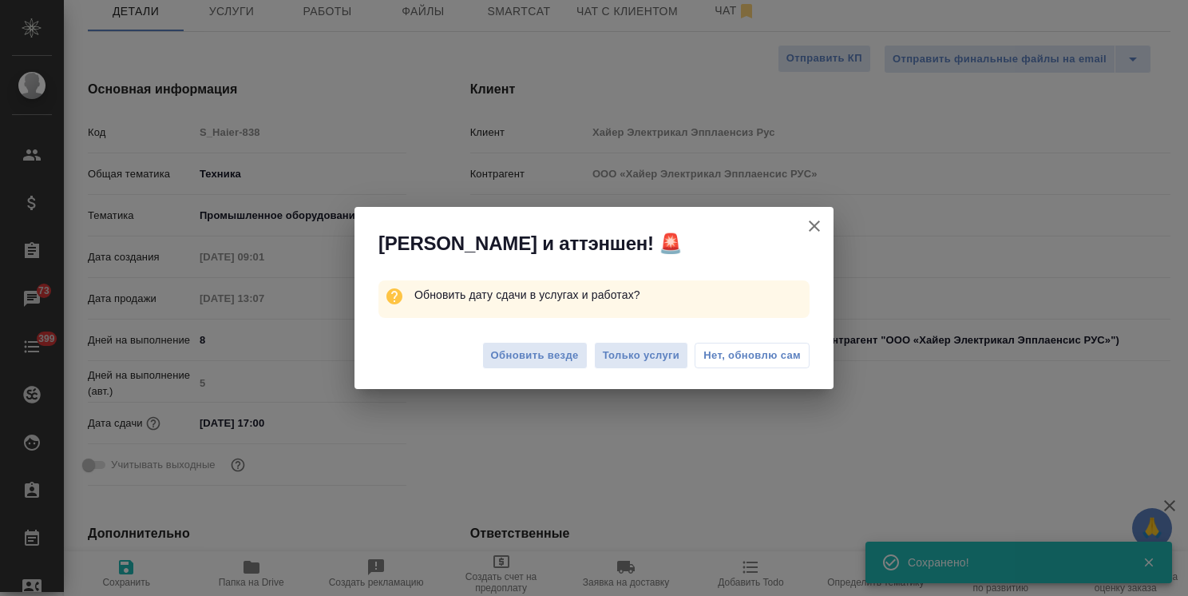
type textarea "x"
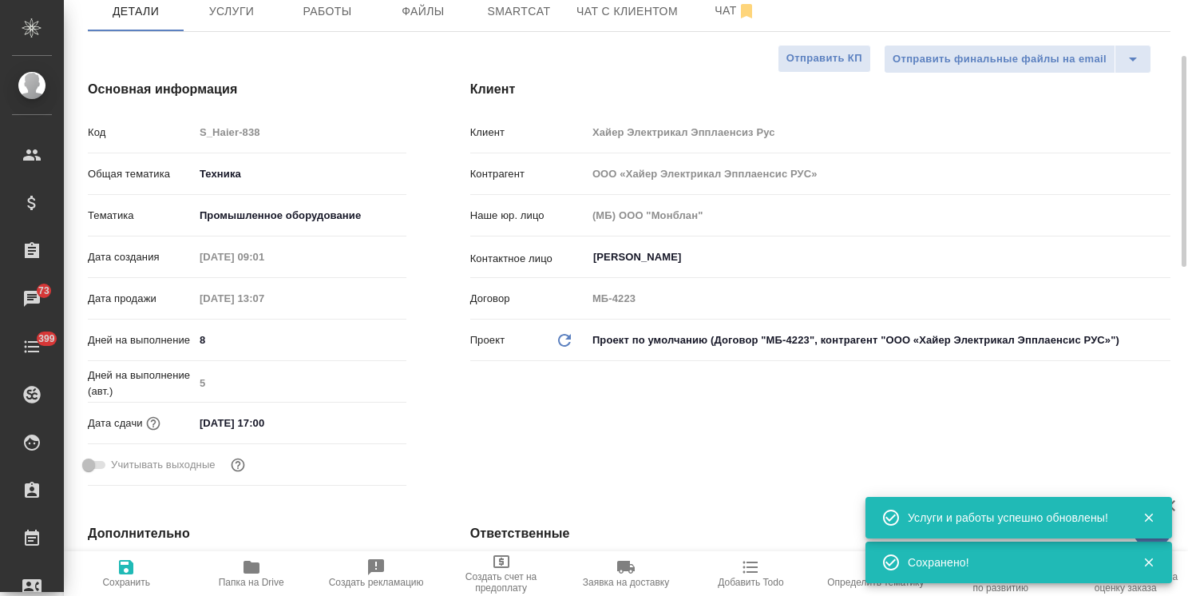
click at [308, 434] on input "31.10.2025 17:00" at bounding box center [264, 422] width 140 height 23
click at [316, 434] on input "31.10.2025 17:00" at bounding box center [265, 422] width 140 height 23
click at [357, 431] on icon "button" at bounding box center [360, 421] width 19 height 19
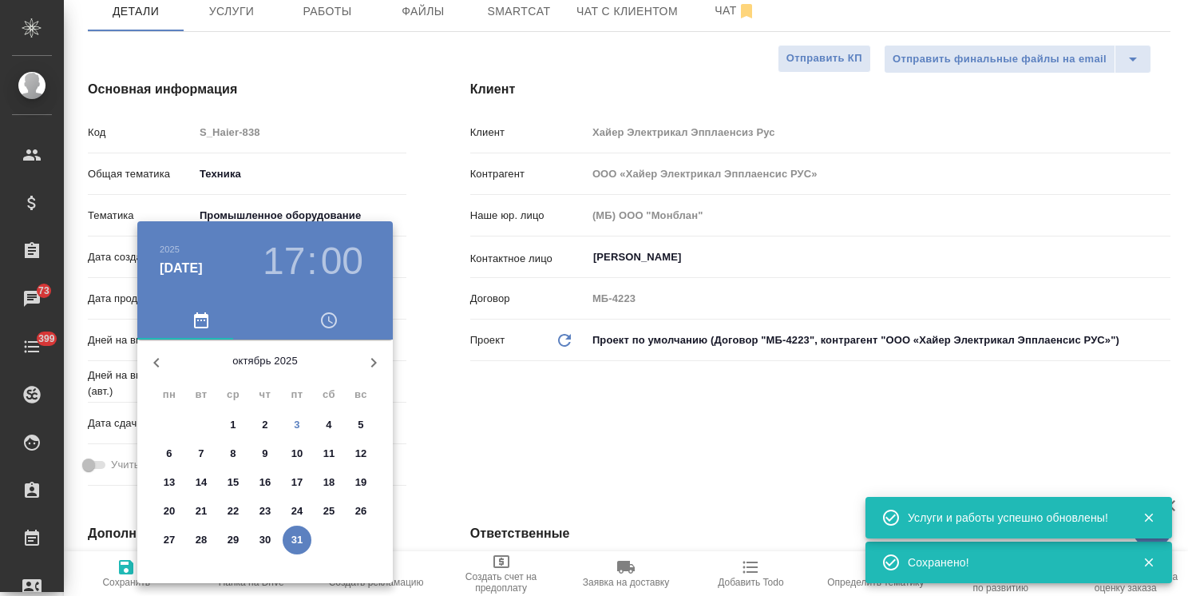
click at [510, 470] on div at bounding box center [594, 298] width 1188 height 596
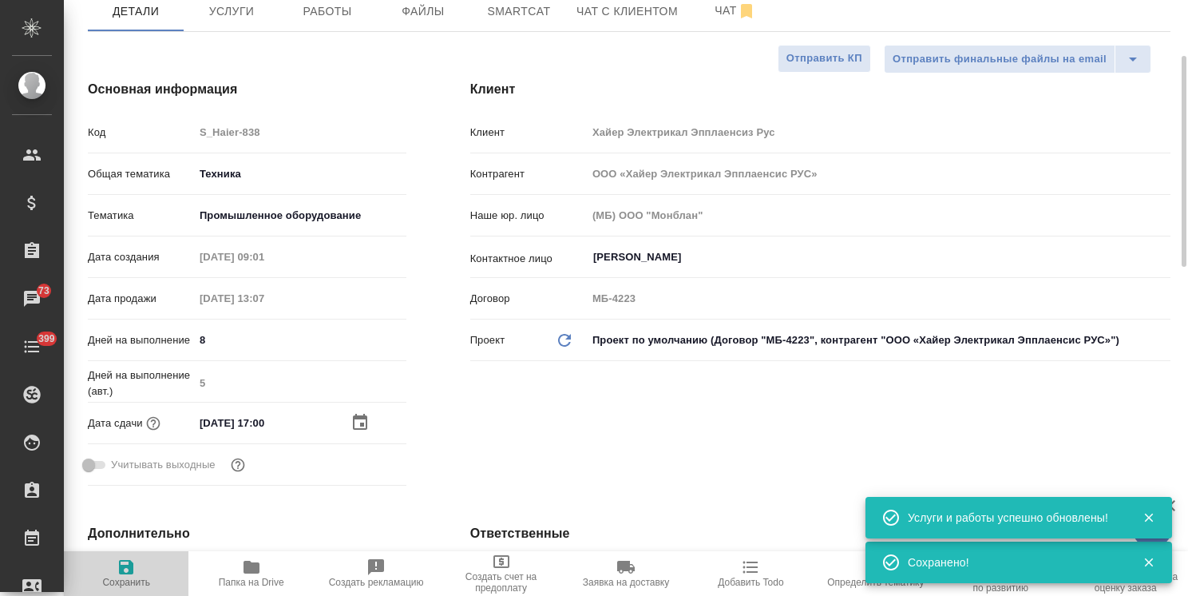
click at [127, 577] on span "Сохранить" at bounding box center [126, 582] width 48 height 11
type textarea "x"
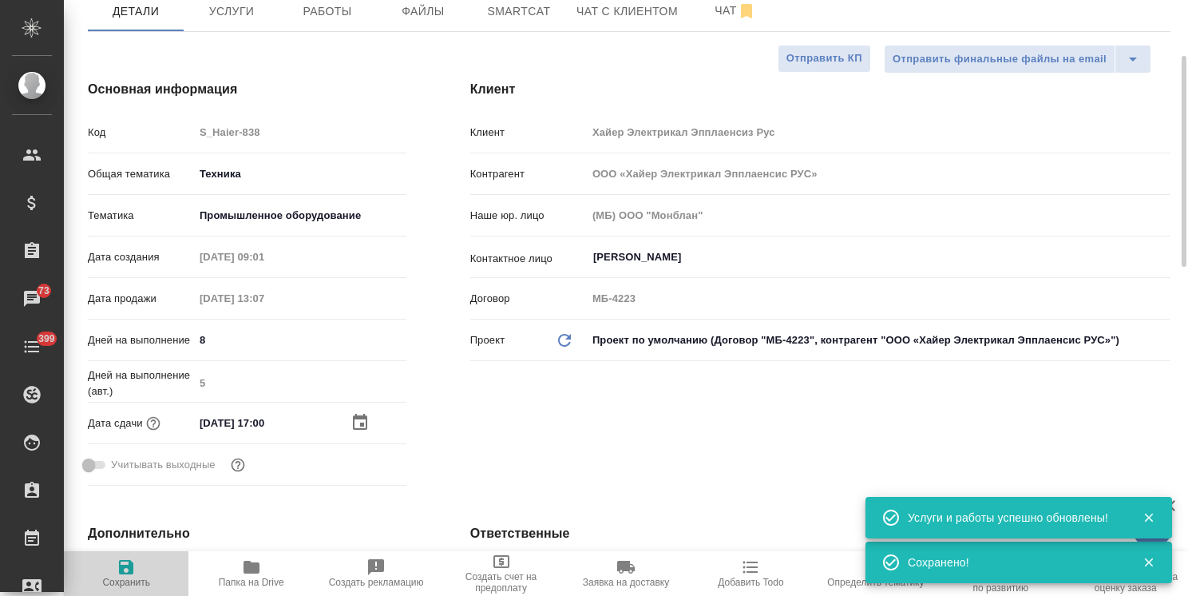
type textarea "x"
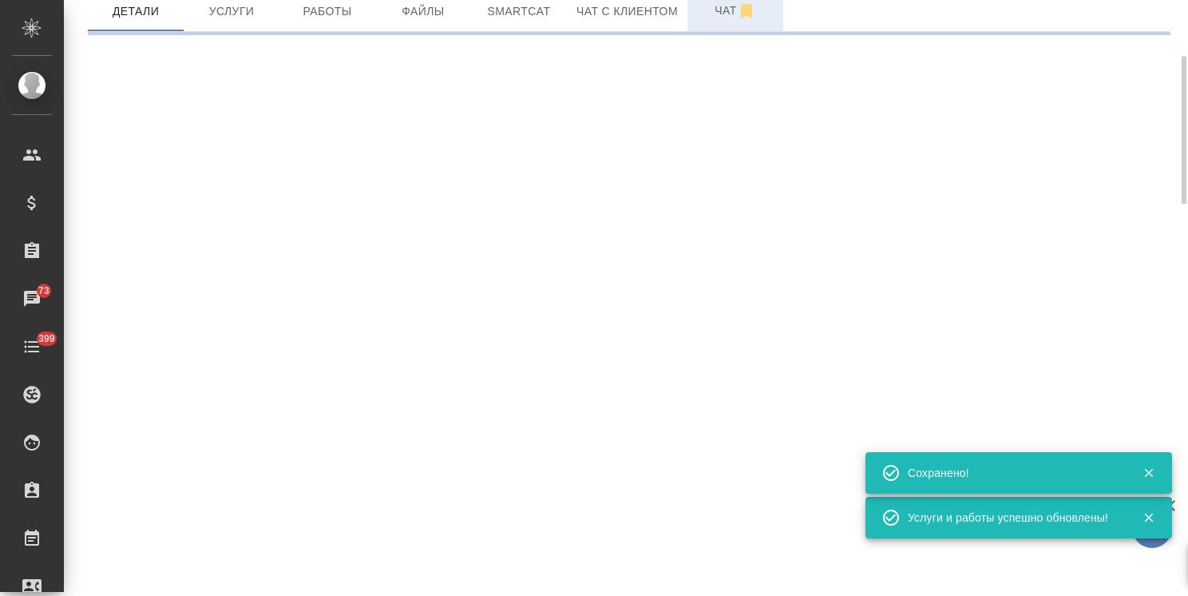
select select "RU"
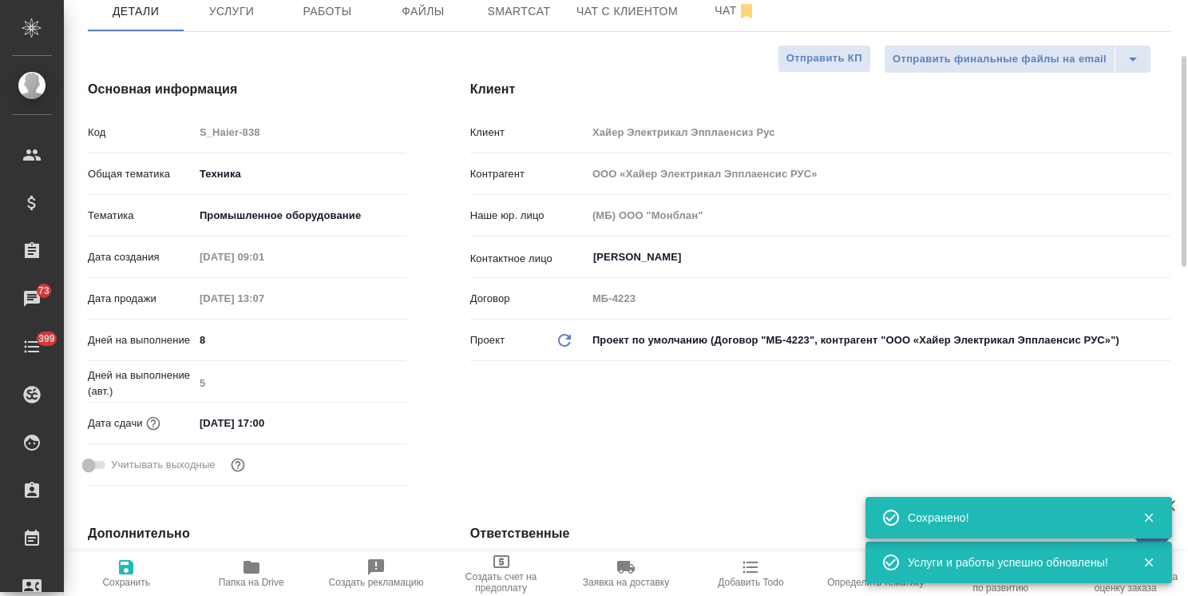
type textarea "x"
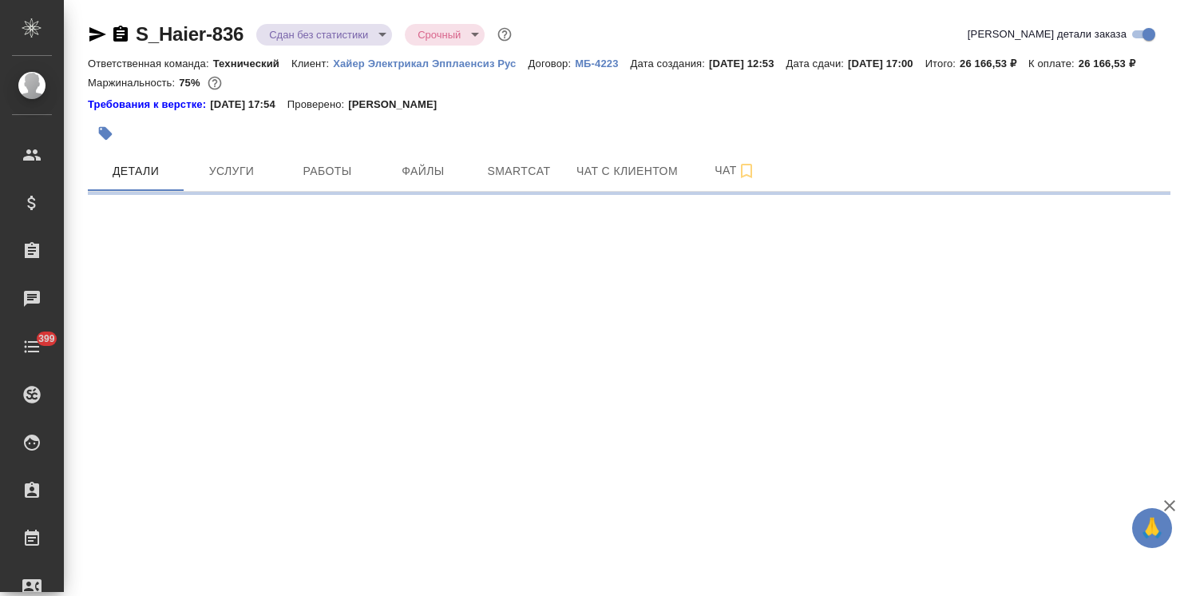
select select "RU"
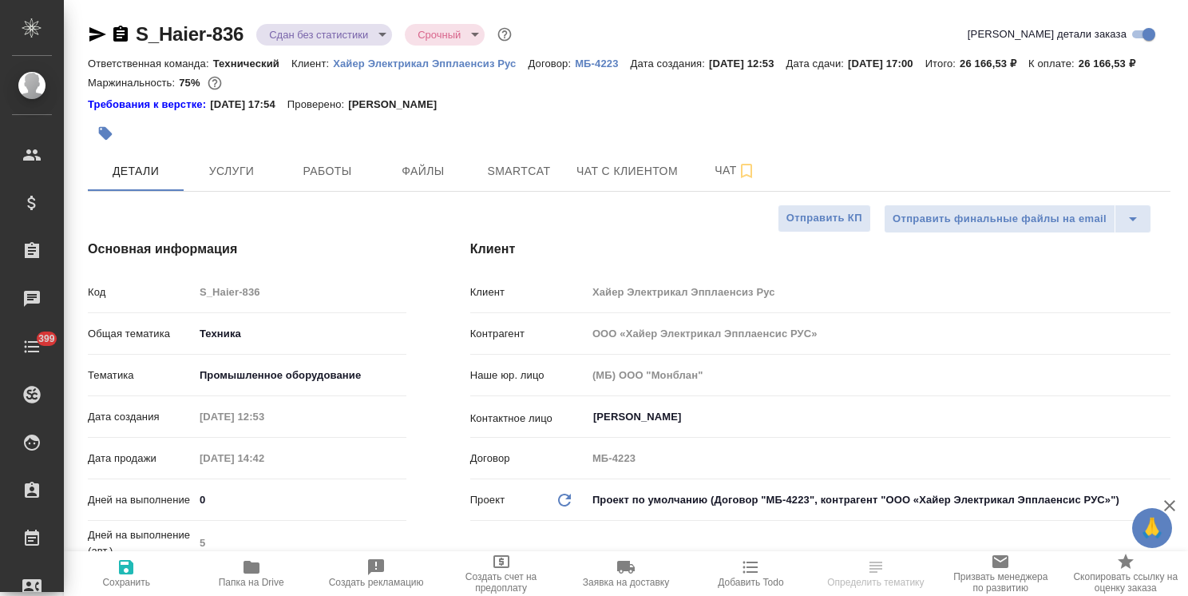
type textarea "x"
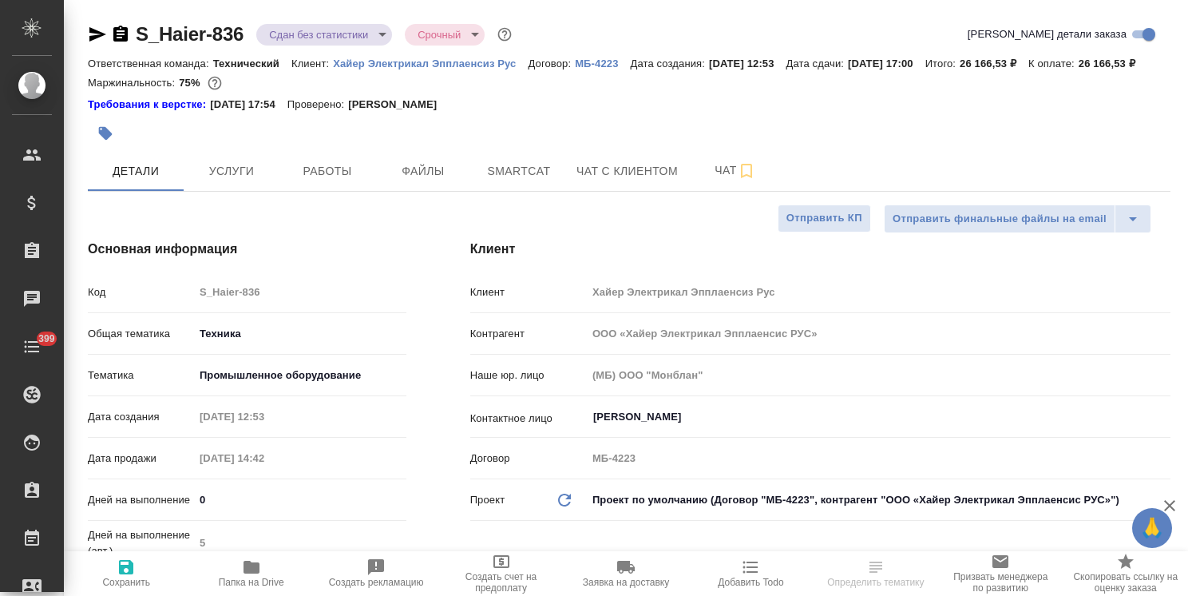
type textarea "x"
drag, startPoint x: 249, startPoint y: 17, endPoint x: 117, endPoint y: 14, distance: 131.8
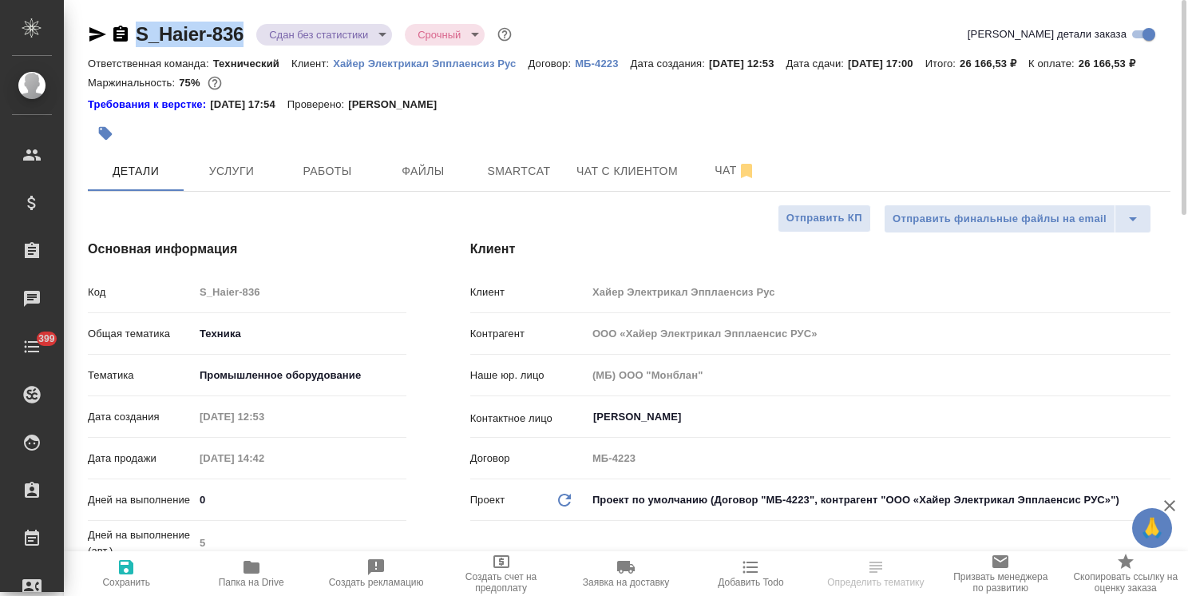
copy link "S_Haier-836"
type textarea "x"
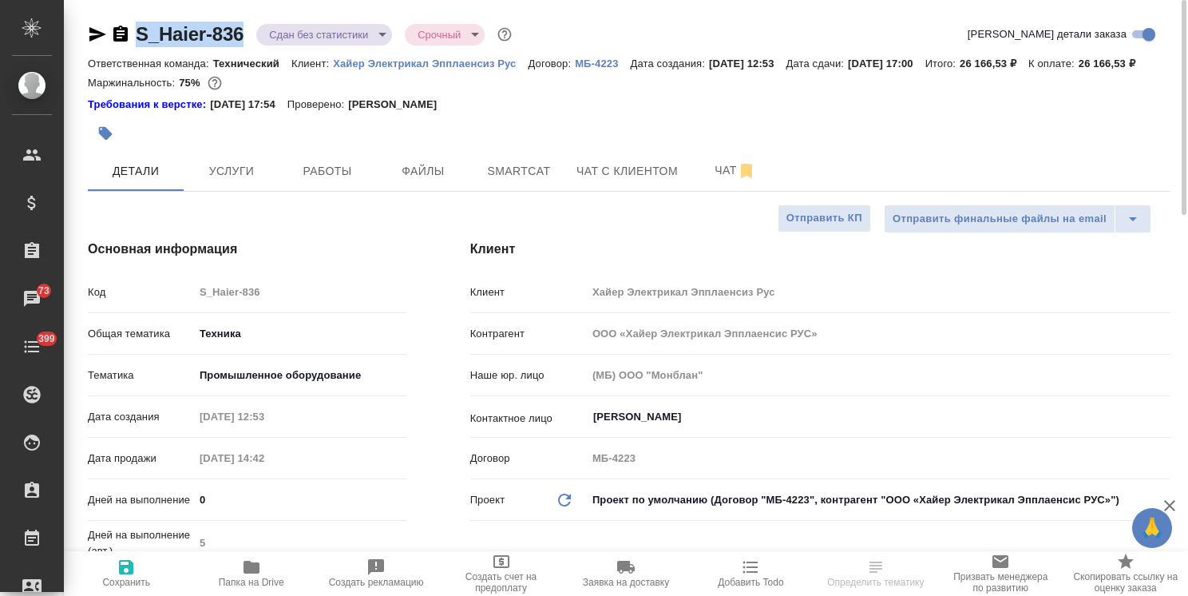
type textarea "x"
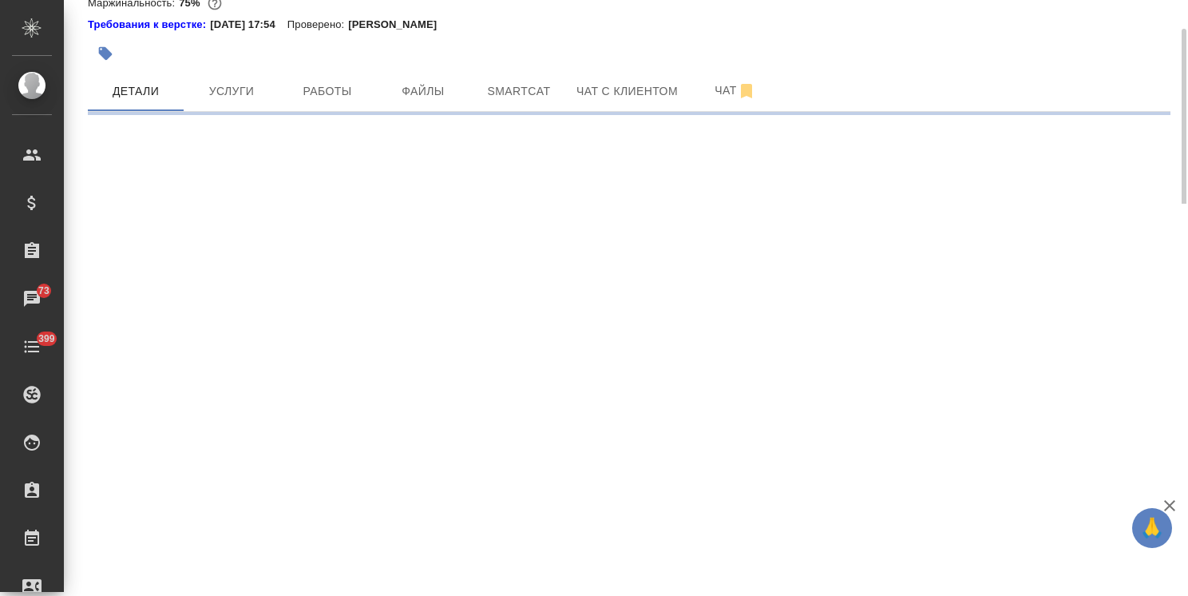
select select "RU"
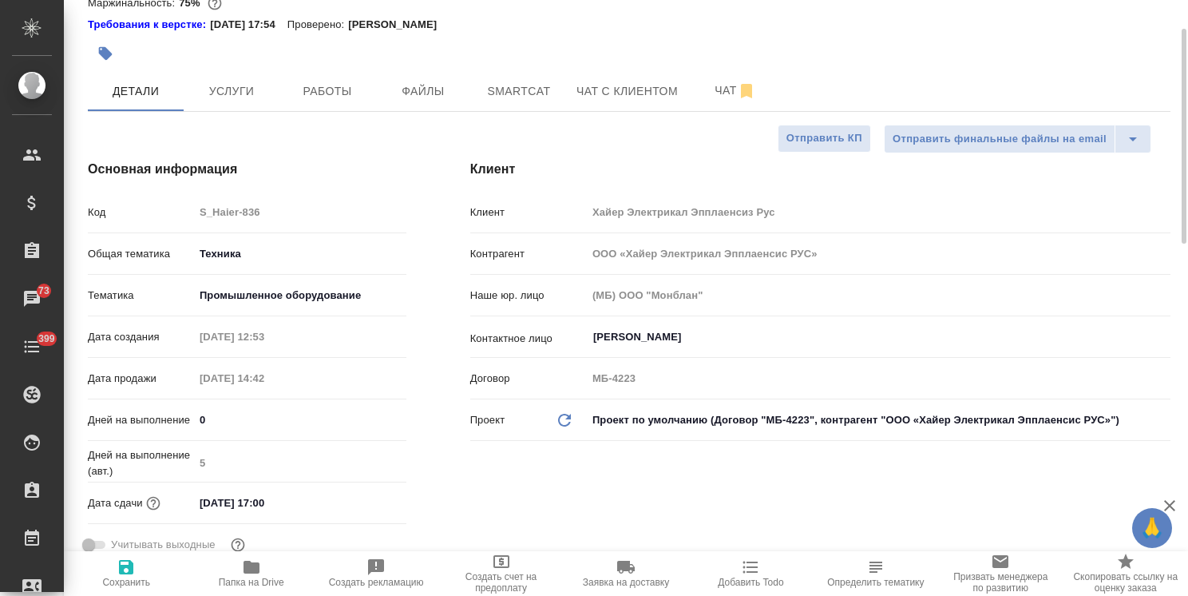
type textarea "x"
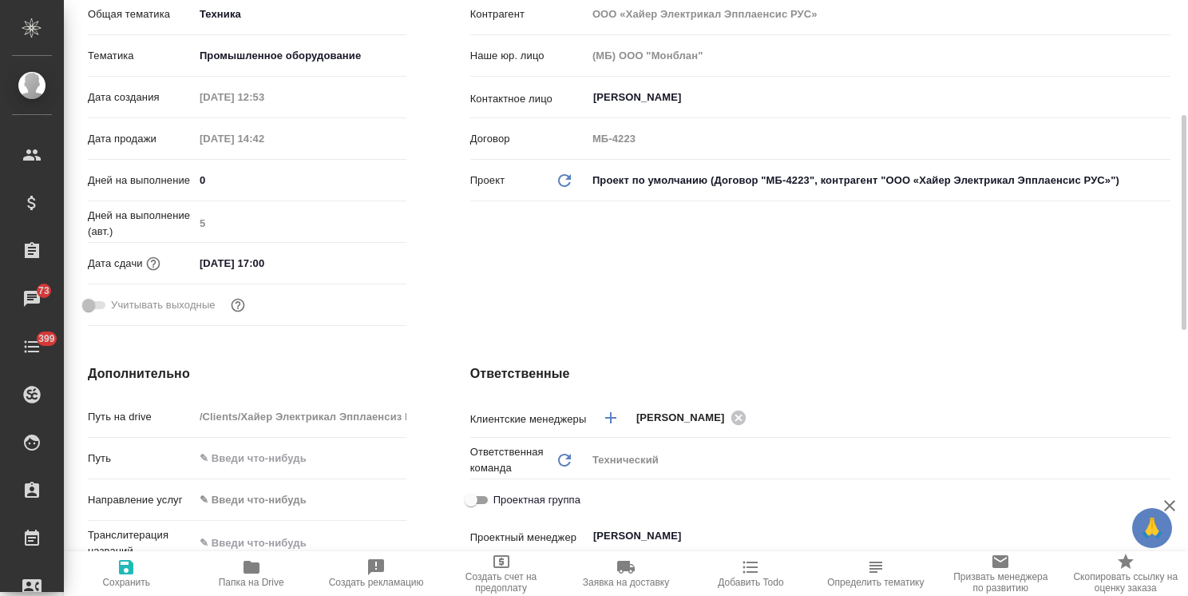
click at [316, 275] on input "11.09.2025 17:00" at bounding box center [264, 263] width 140 height 23
click at [358, 272] on icon "button" at bounding box center [360, 262] width 19 height 19
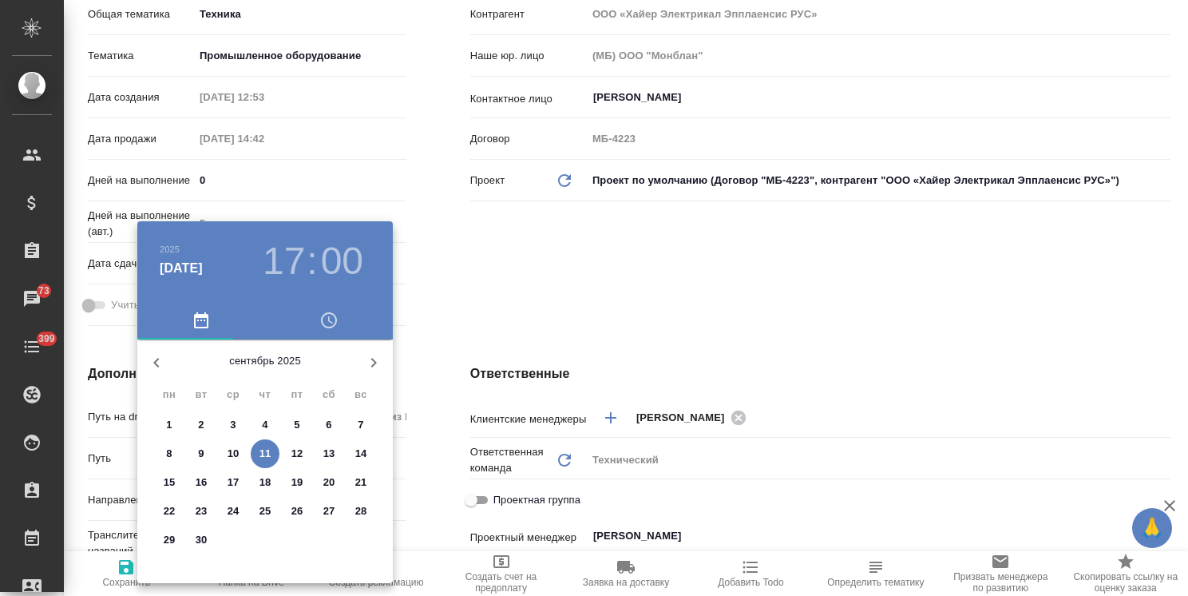
click at [367, 358] on icon "button" at bounding box center [373, 362] width 19 height 19
click at [294, 540] on p "31" at bounding box center [298, 540] width 12 height 16
type input "31.10.2025 17:00"
type textarea "x"
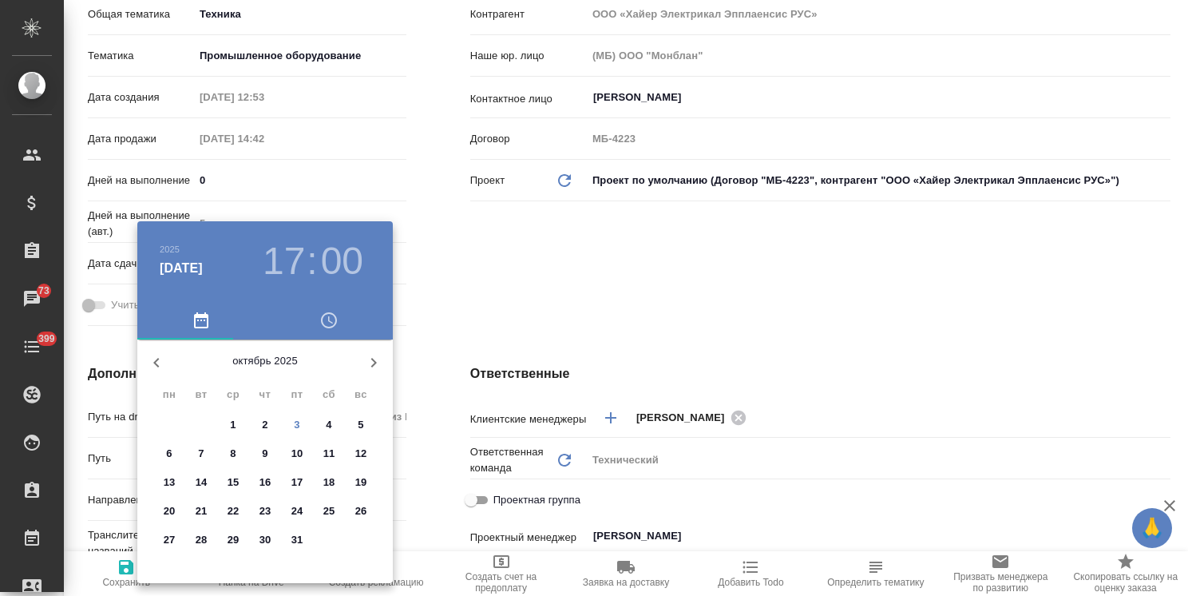
type textarea "x"
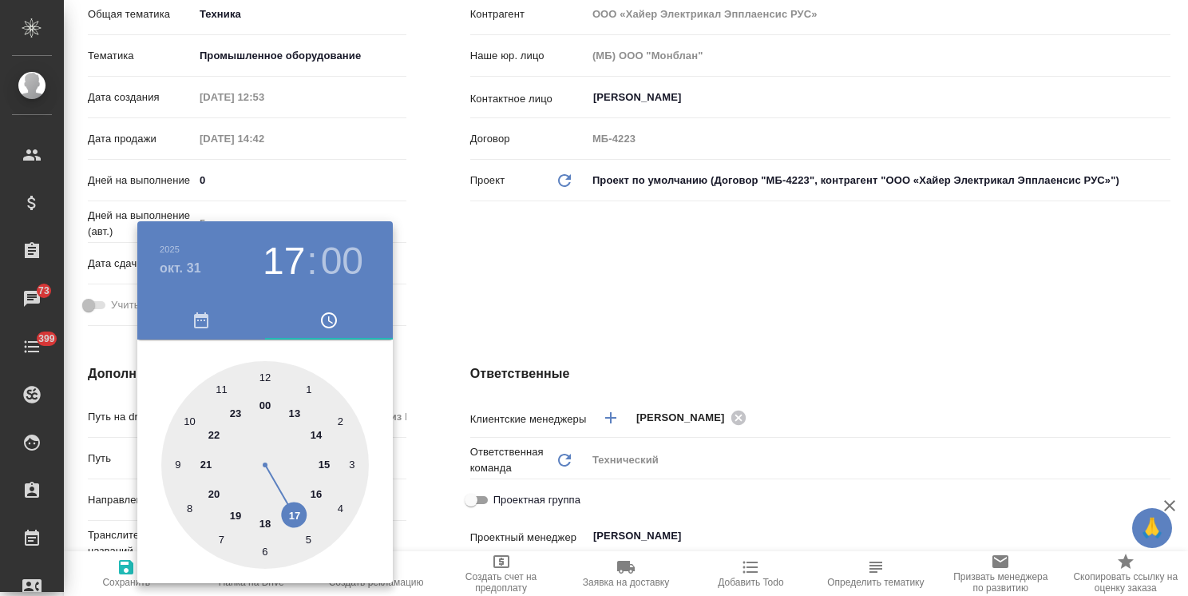
click at [525, 393] on div at bounding box center [594, 298] width 1188 height 596
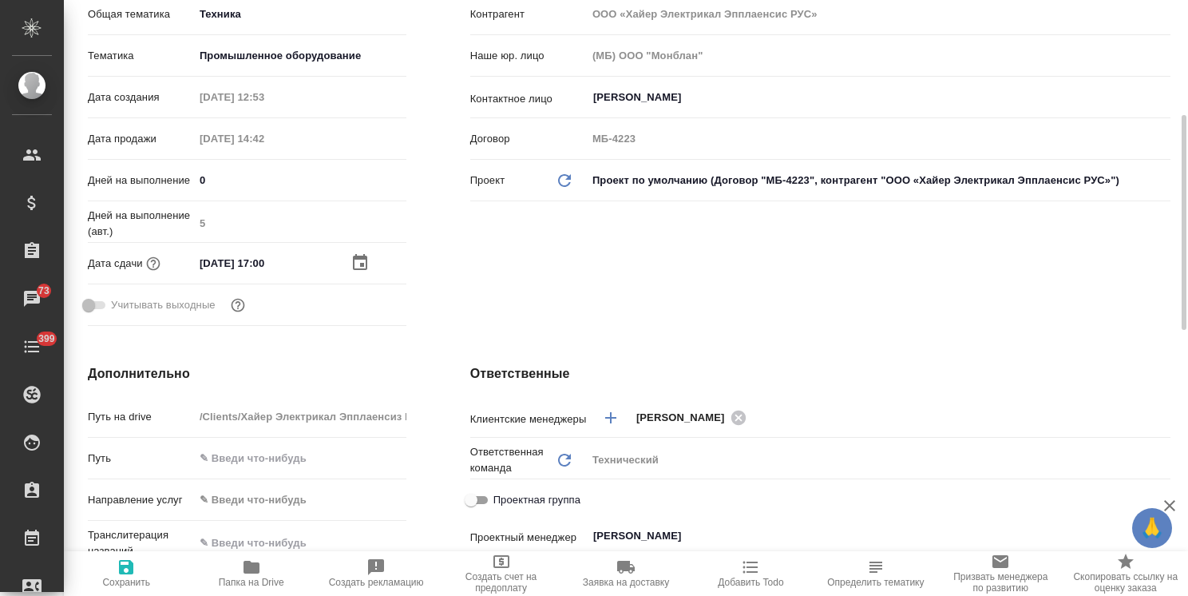
click at [137, 572] on span "Сохранить" at bounding box center [125, 572] width 105 height 30
type textarea "x"
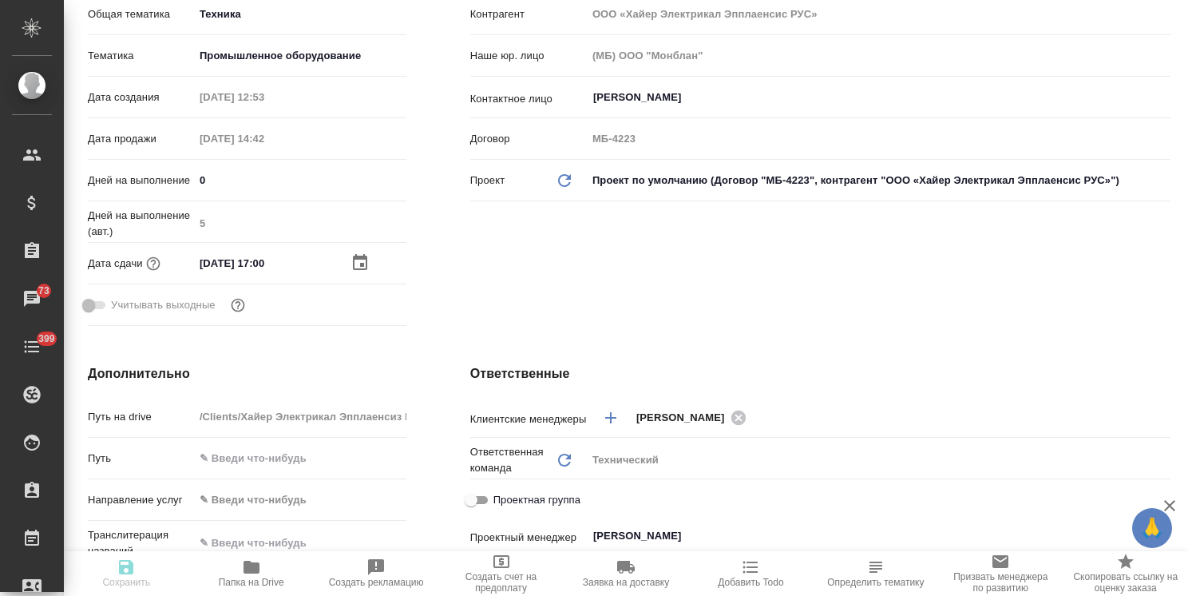
type textarea "x"
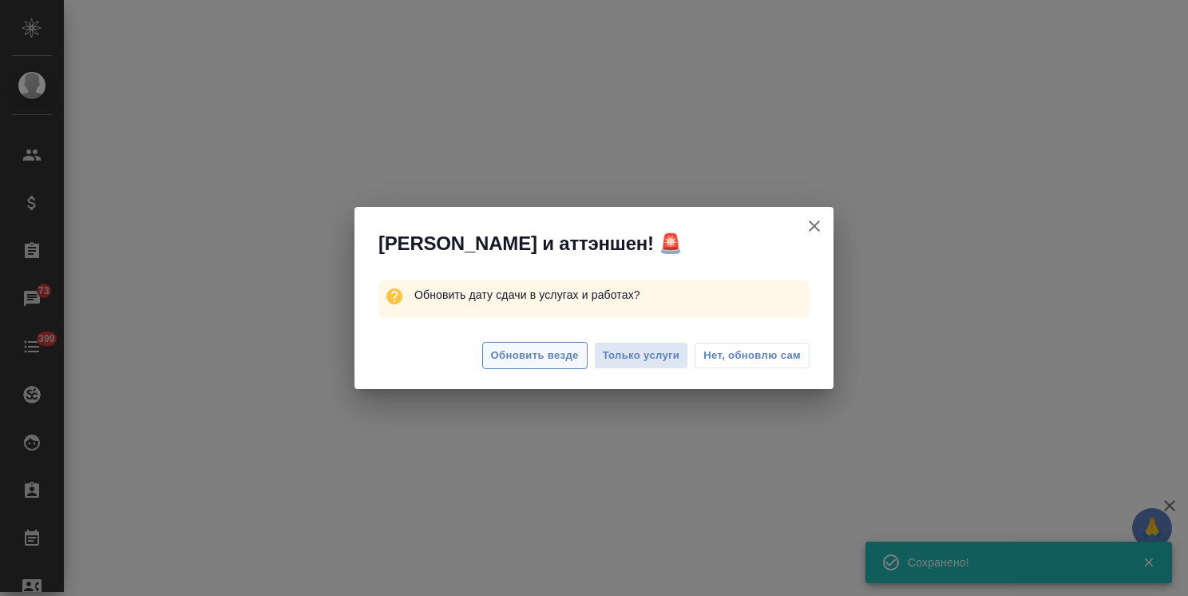
click at [557, 356] on span "Обновить везде" at bounding box center [535, 356] width 88 height 18
select select "RU"
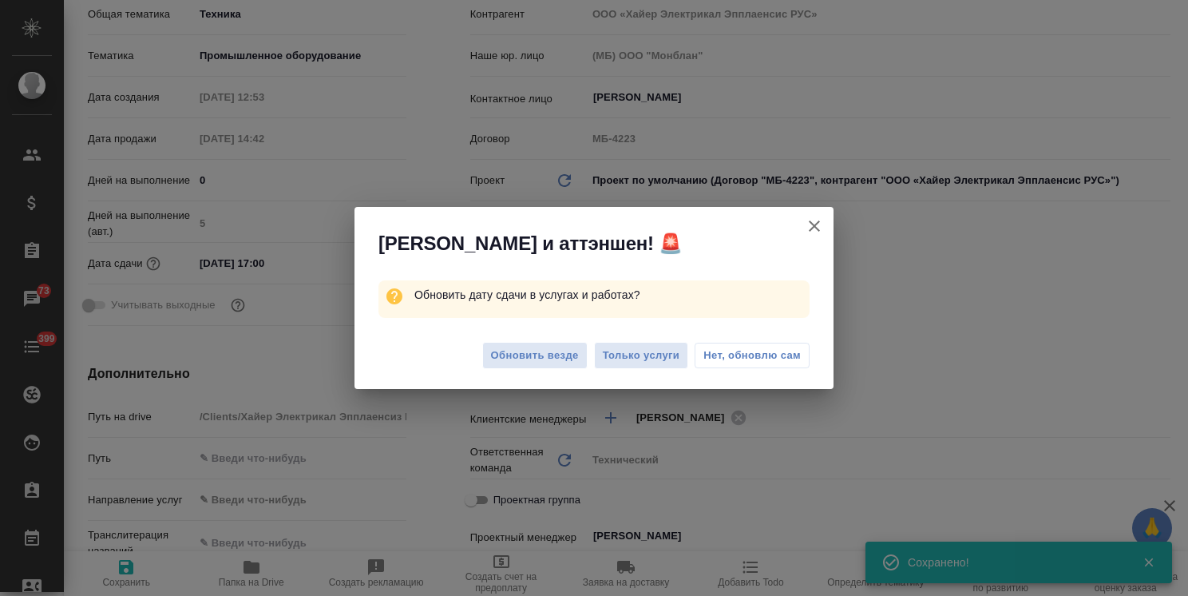
type textarea "x"
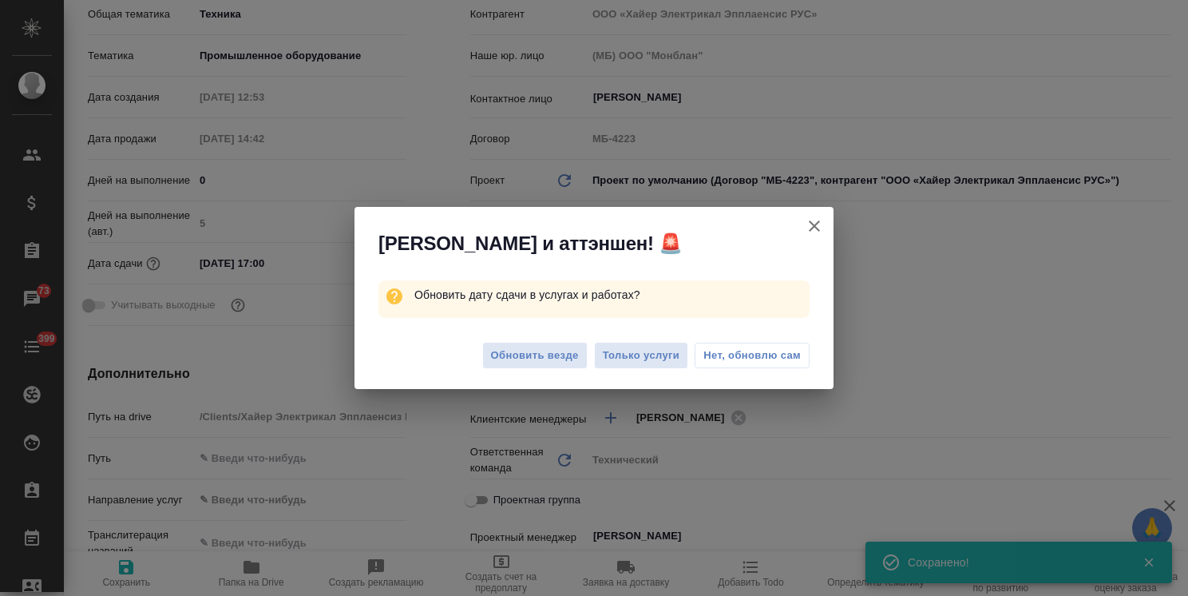
type textarea "x"
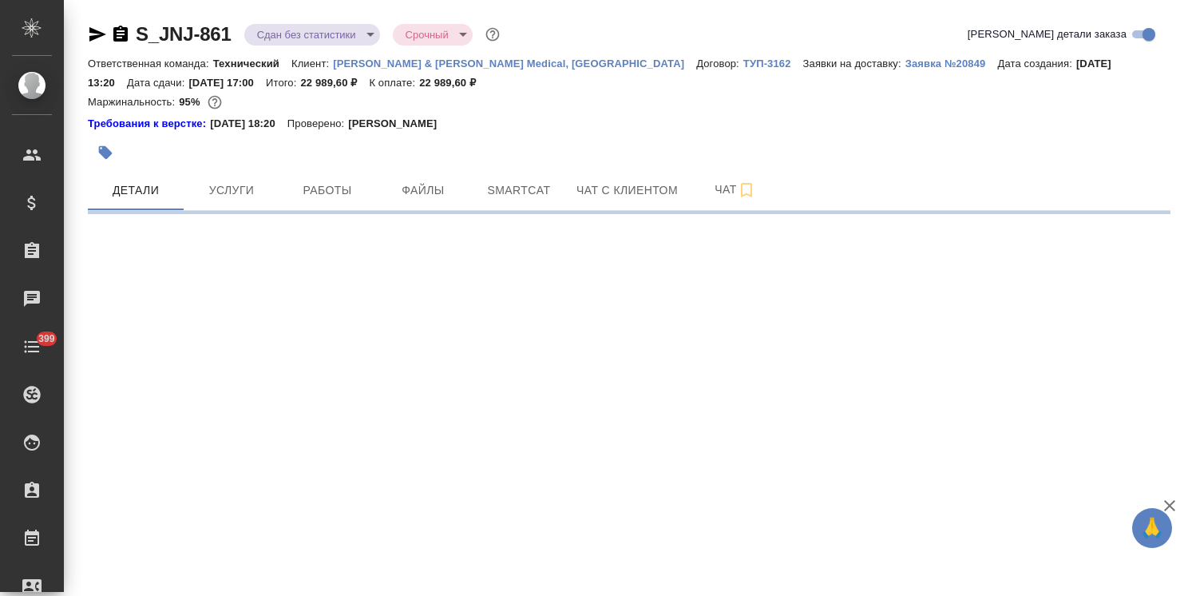
select select "RU"
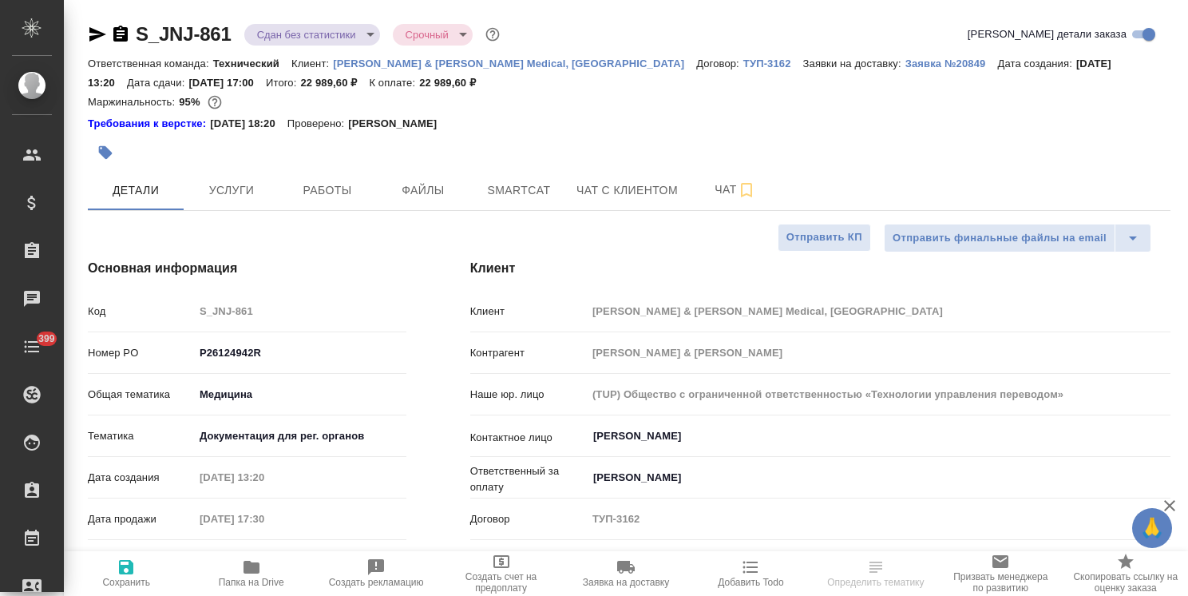
type textarea "x"
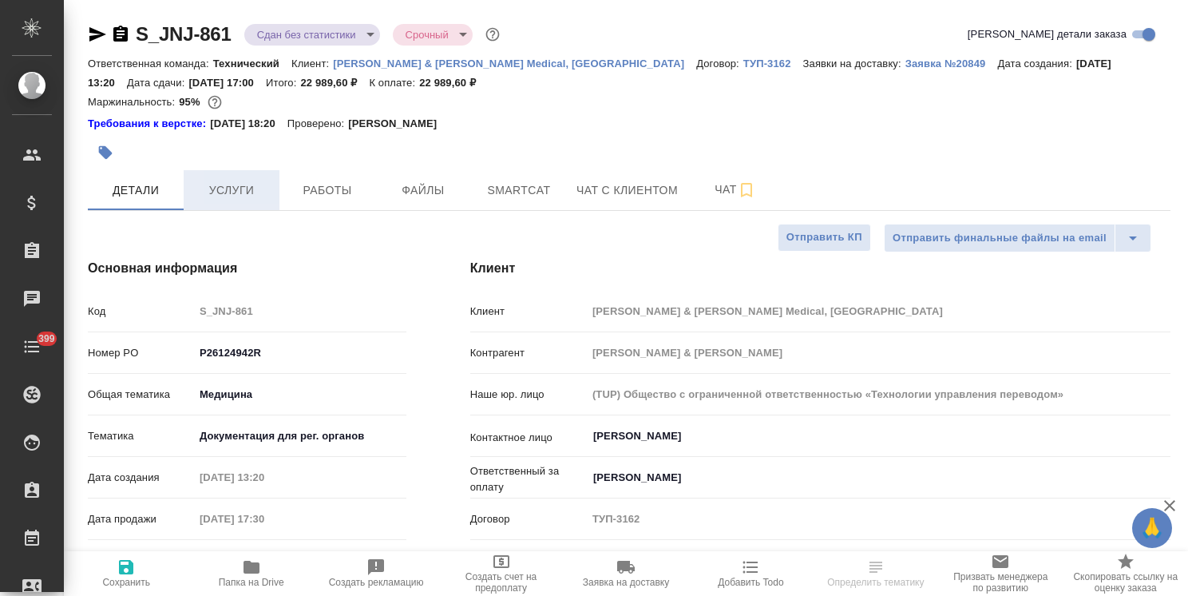
type textarea "x"
click at [247, 192] on span "Услуги" at bounding box center [231, 190] width 77 height 20
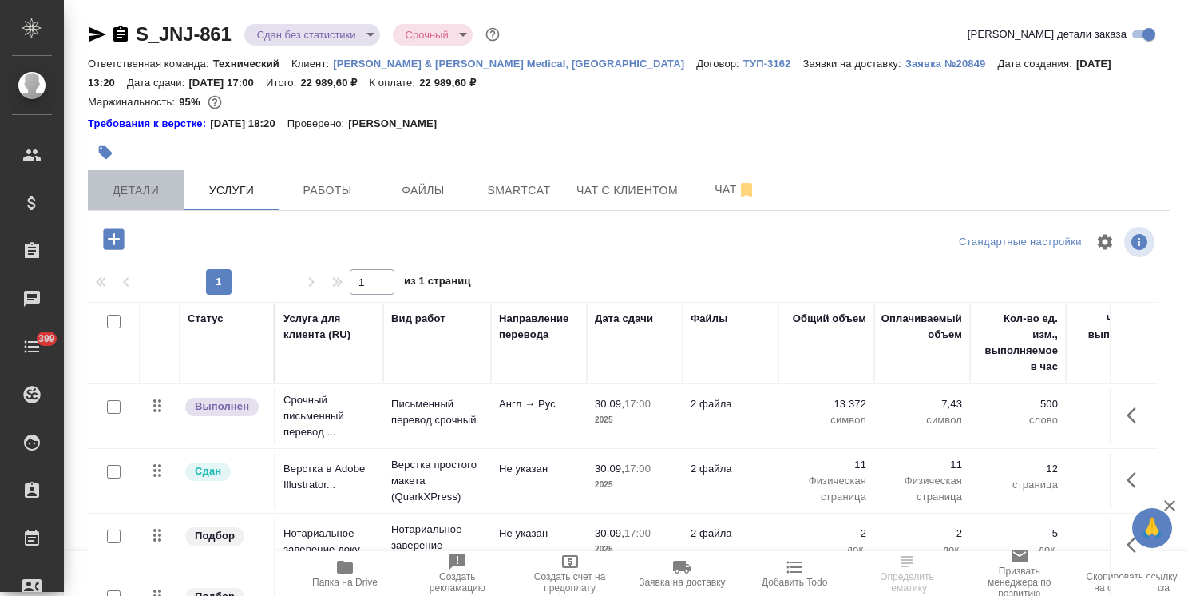
click at [118, 180] on span "Детали" at bounding box center [135, 190] width 77 height 20
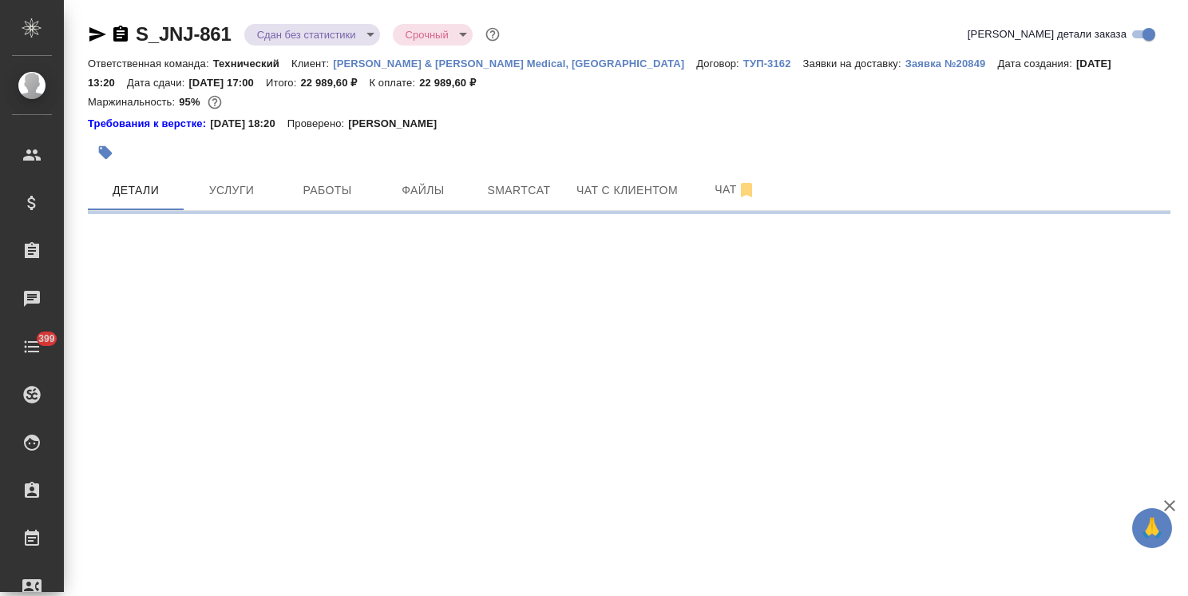
select select "RU"
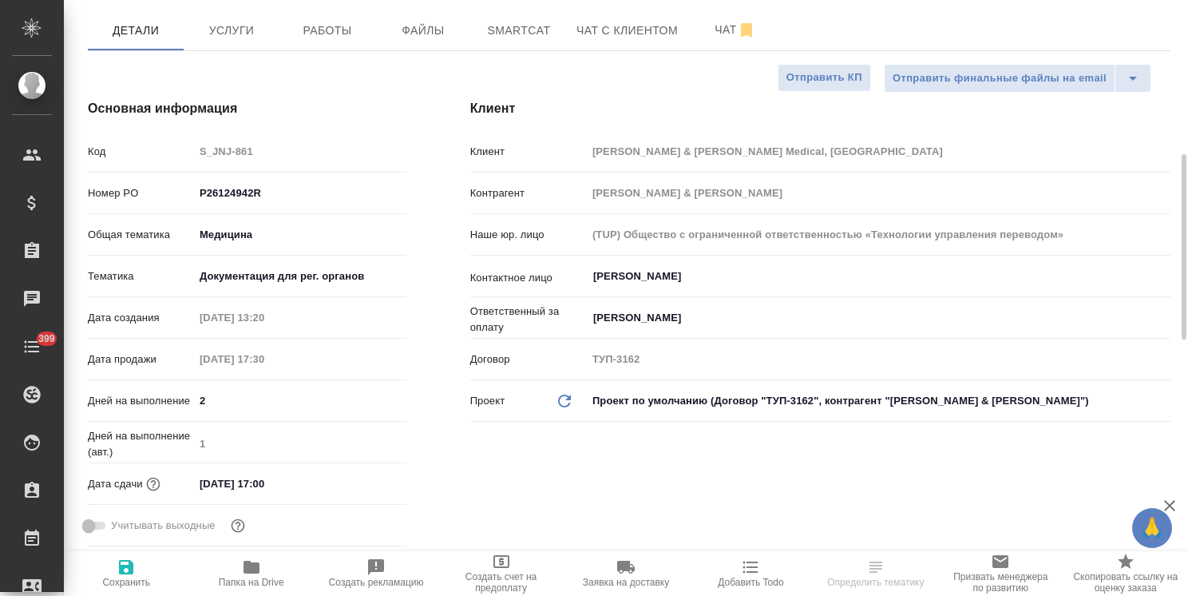
scroll to position [240, 0]
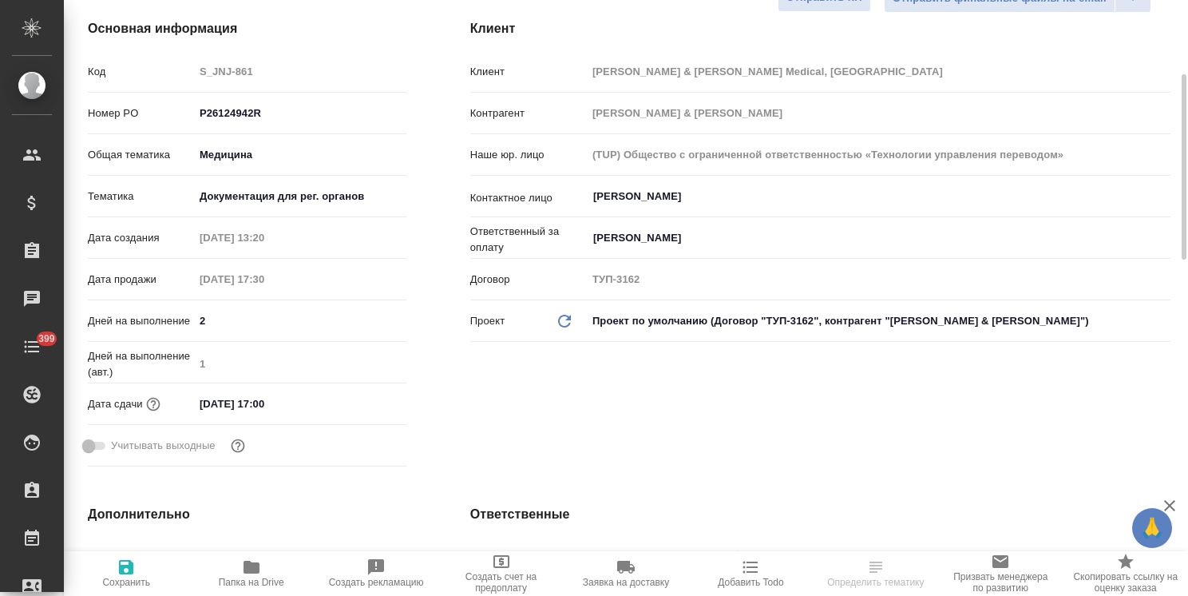
click at [314, 401] on input "30.09.2025 17:00" at bounding box center [264, 403] width 140 height 23
click at [363, 403] on icon "button" at bounding box center [360, 403] width 14 height 16
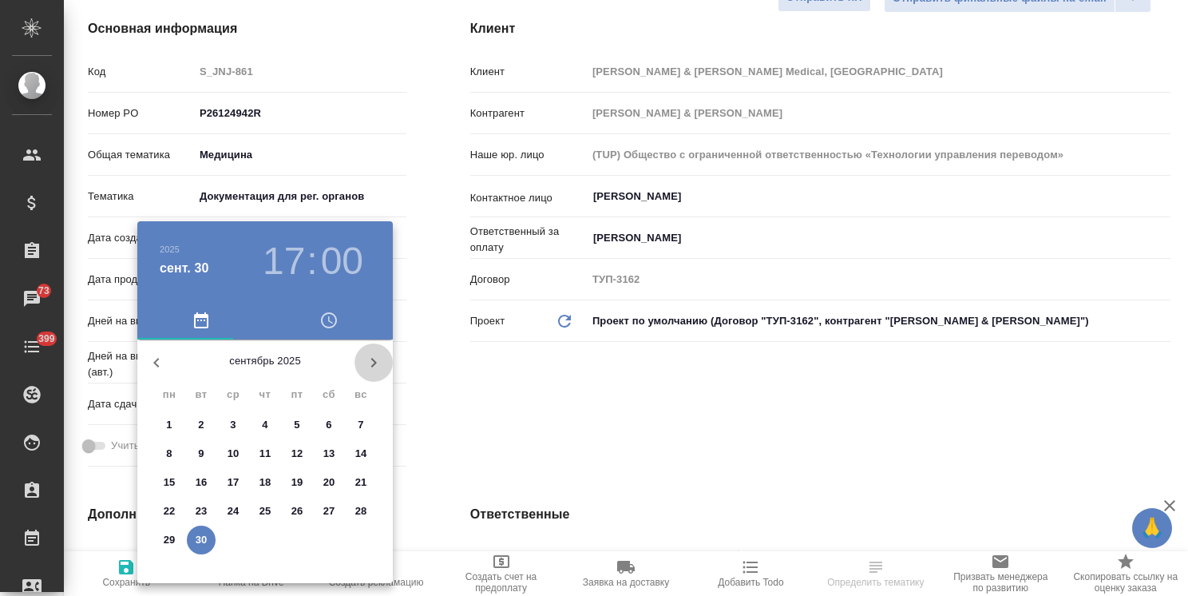
click at [367, 360] on icon "button" at bounding box center [373, 362] width 19 height 19
click at [297, 538] on p "31" at bounding box center [298, 540] width 12 height 16
type input "31.10.2025 17:00"
type textarea "x"
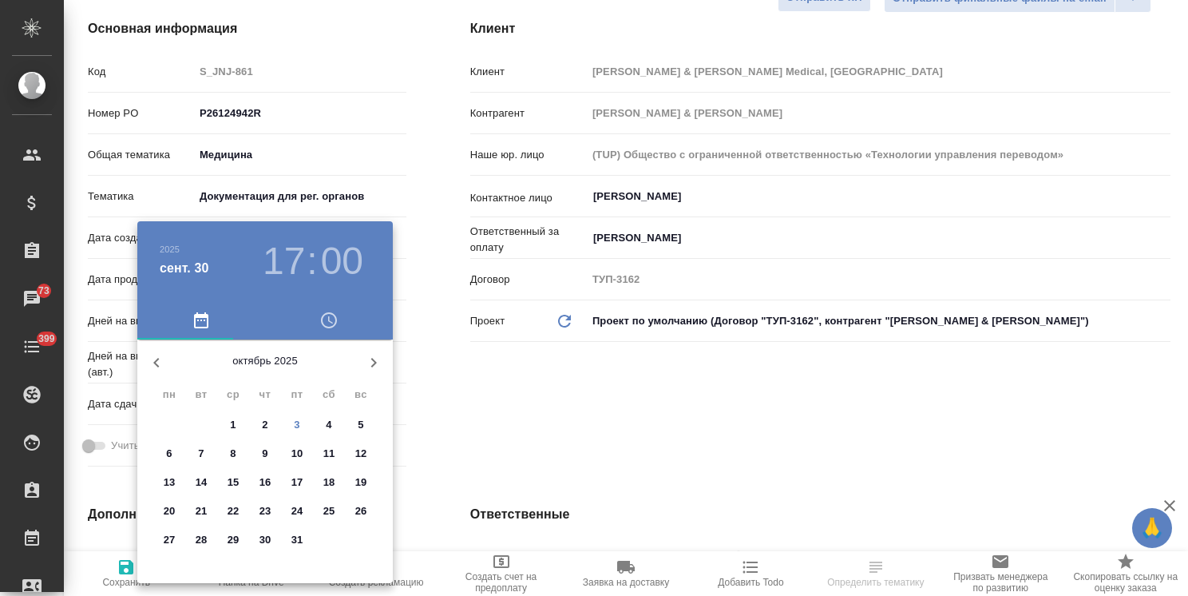
type textarea "x"
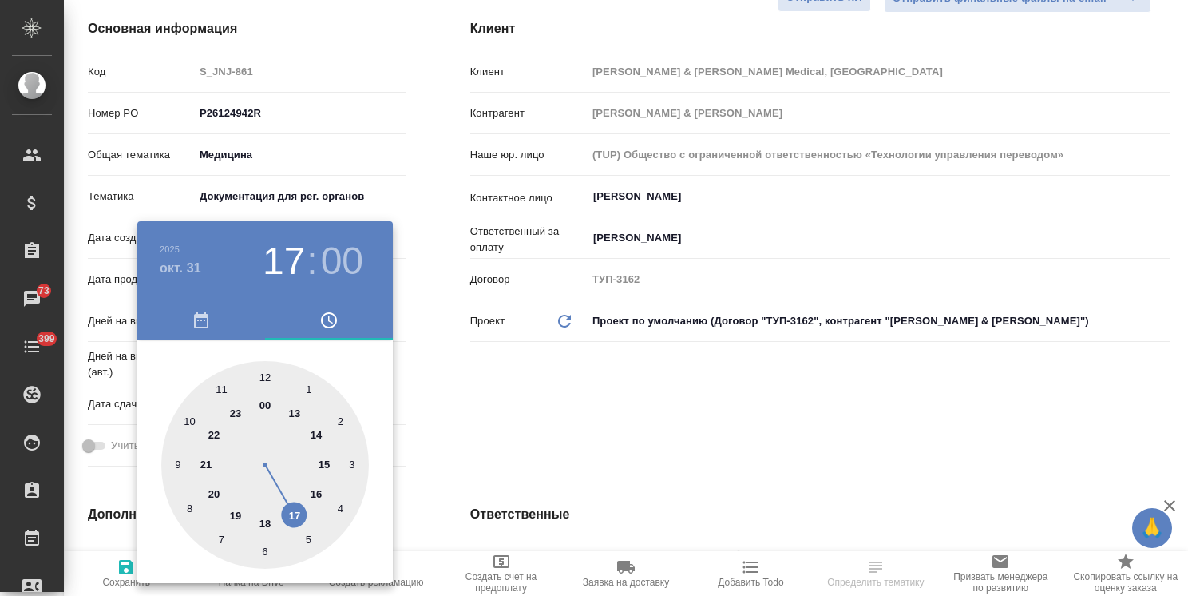
click at [526, 419] on div at bounding box center [594, 298] width 1188 height 596
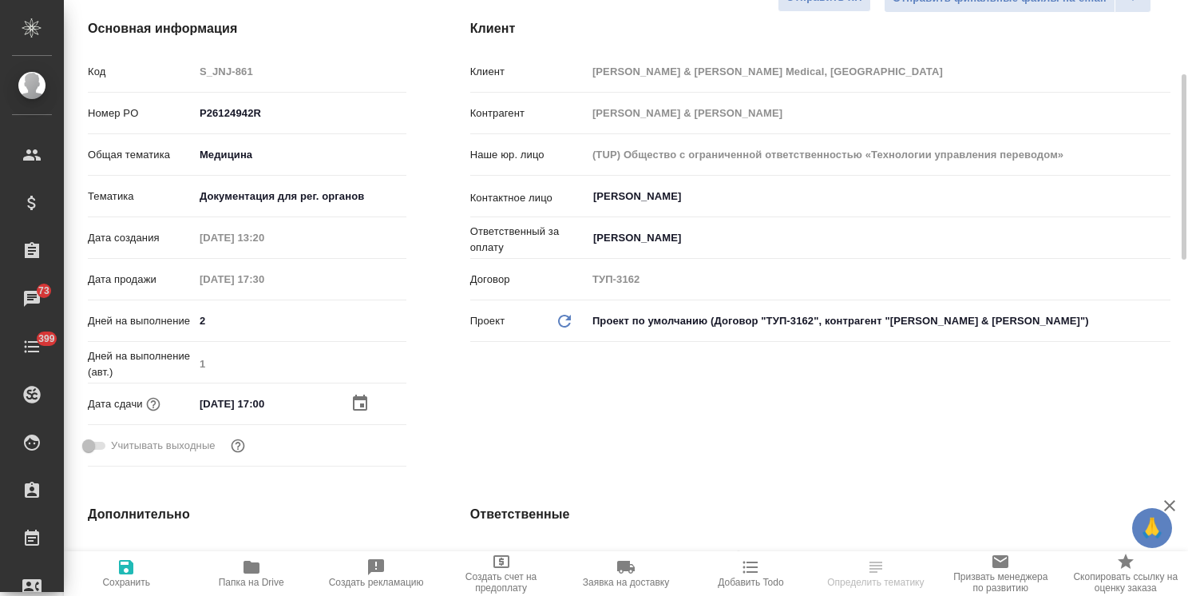
click at [137, 555] on button "Сохранить" at bounding box center [126, 573] width 125 height 45
type textarea "x"
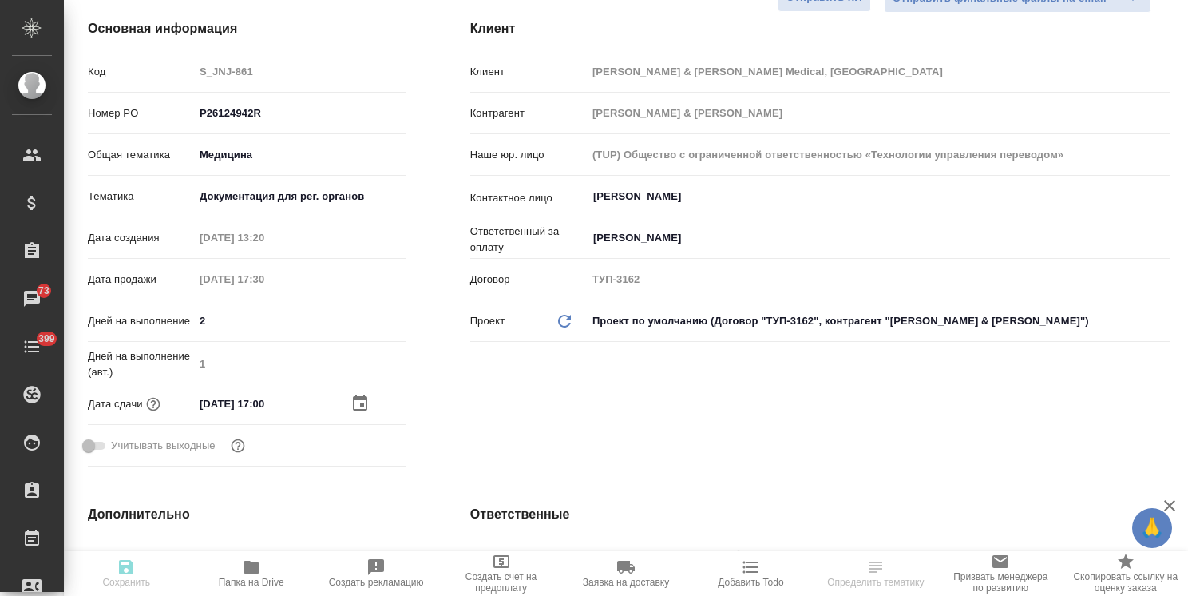
type textarea "x"
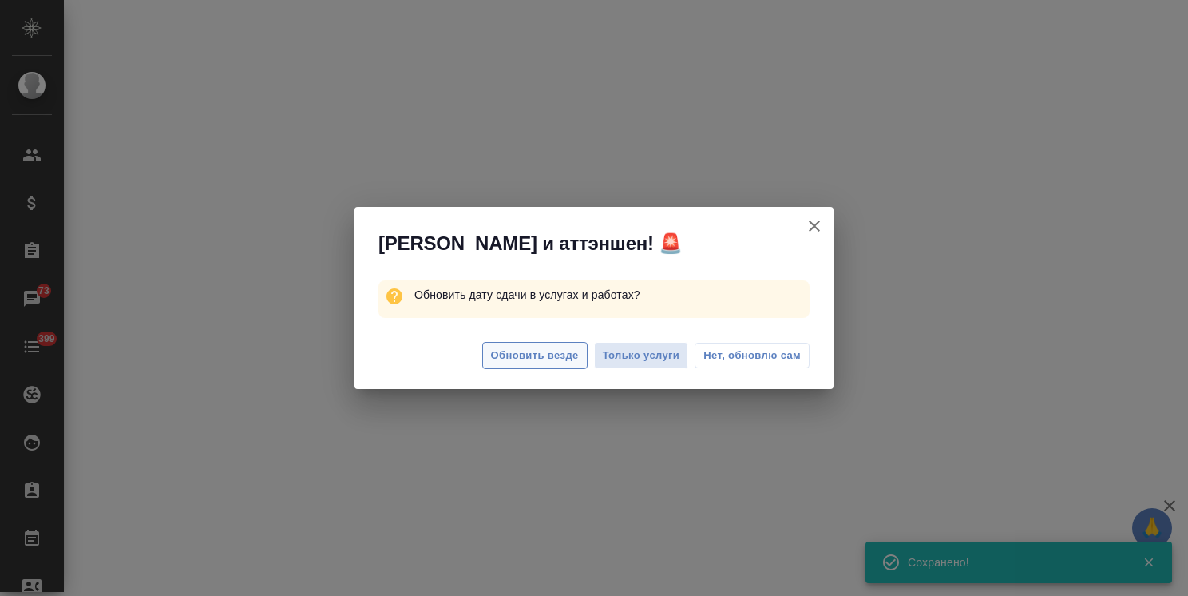
select select "RU"
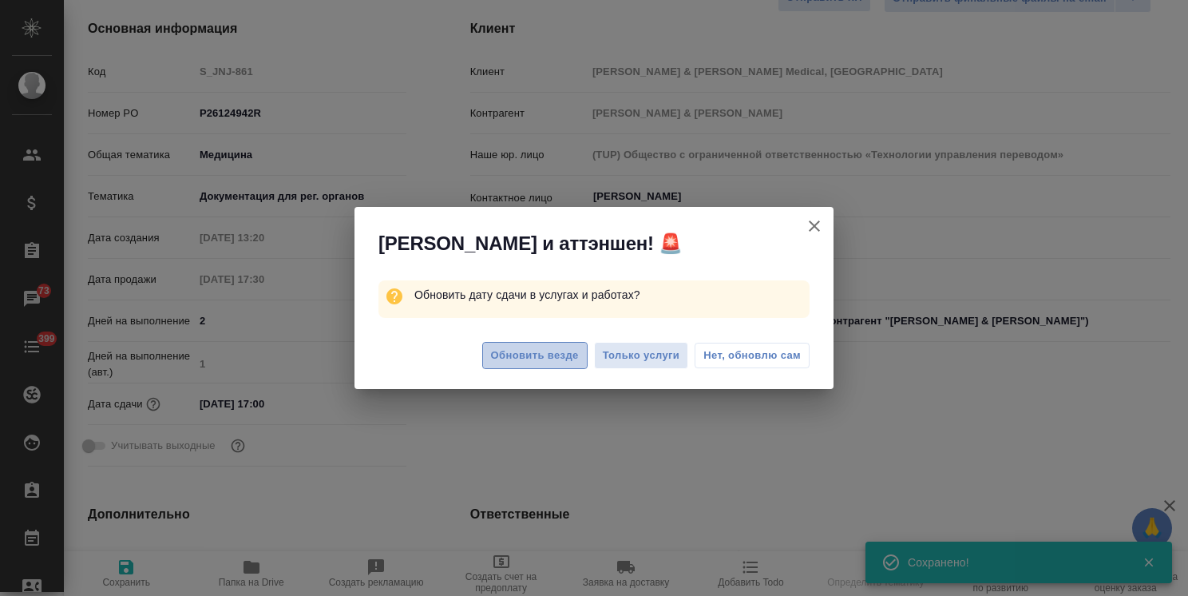
click at [527, 355] on span "Обновить везде" at bounding box center [535, 356] width 88 height 18
type textarea "x"
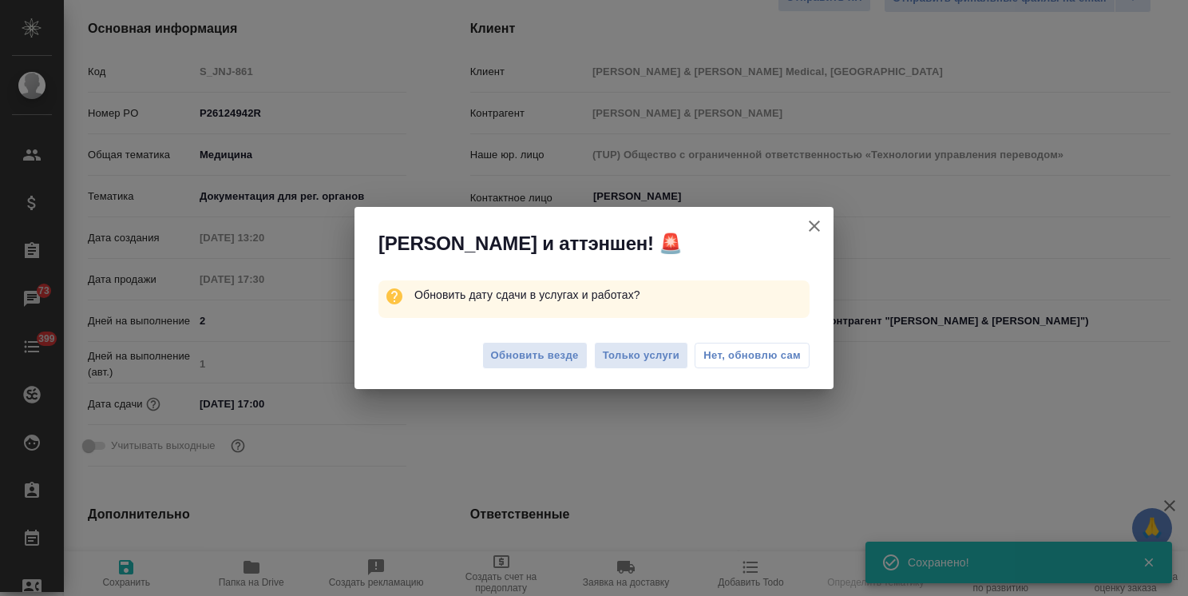
type textarea "x"
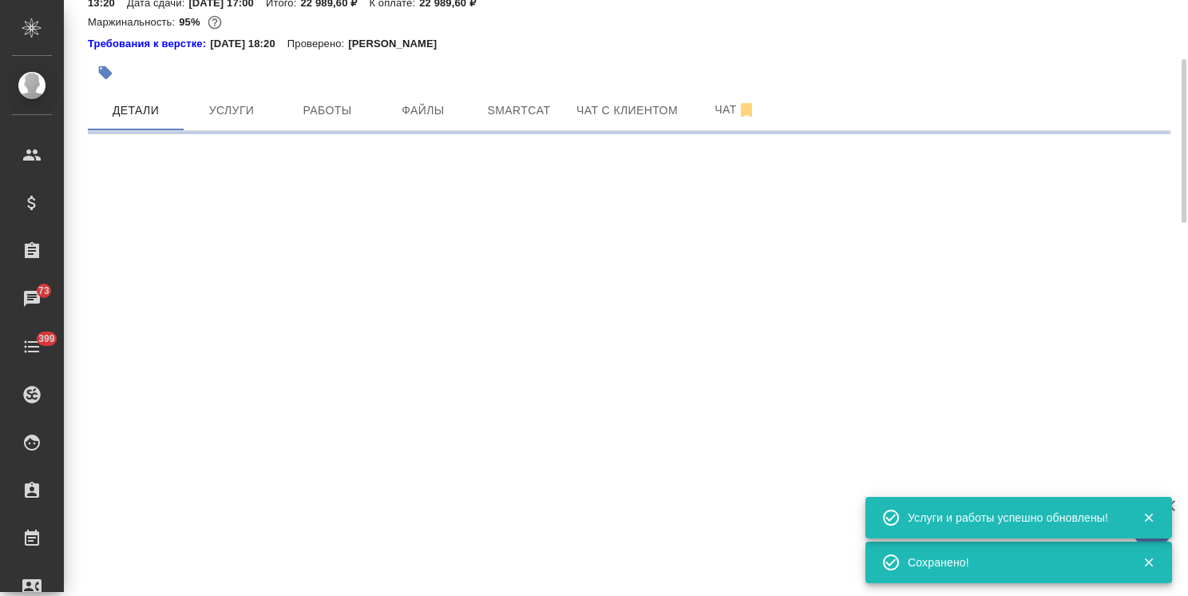
select select "RU"
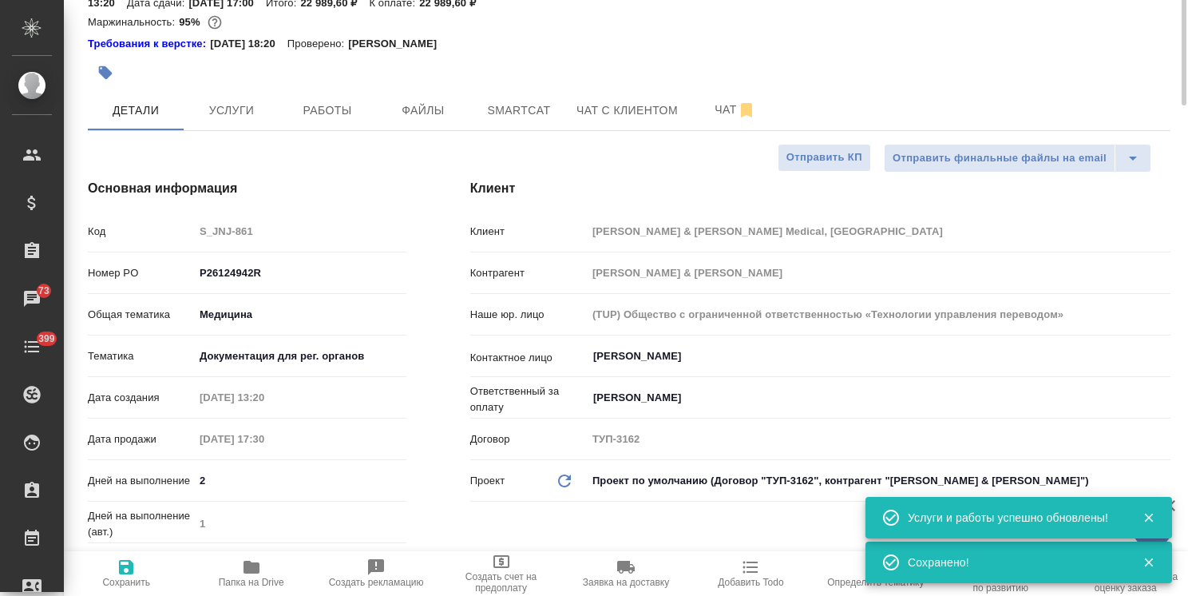
type textarea "x"
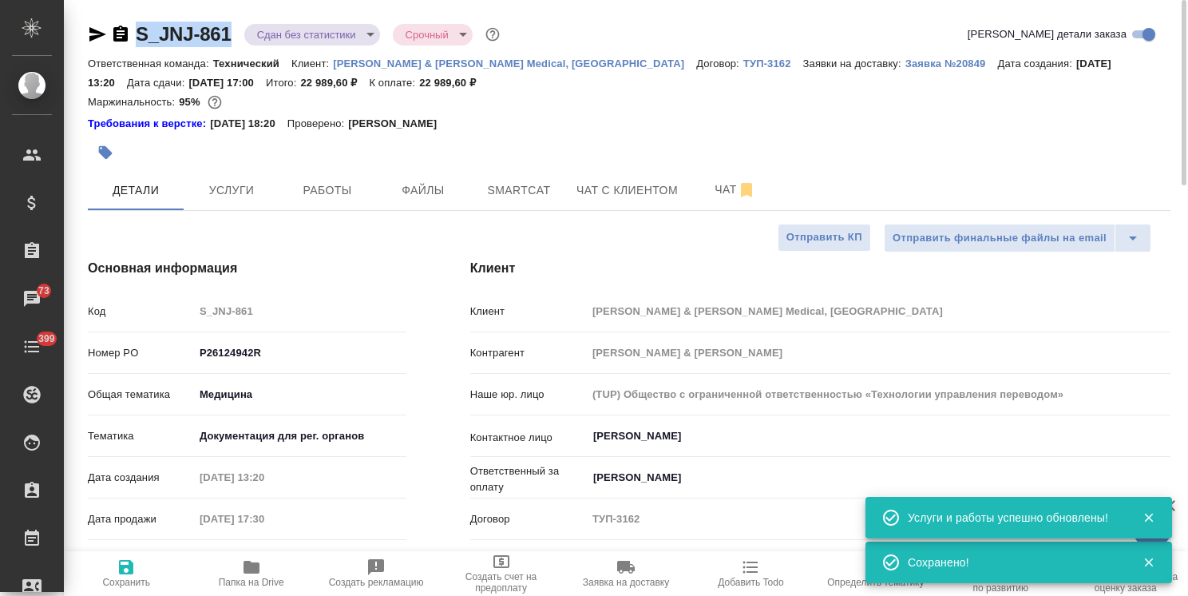
drag, startPoint x: 233, startPoint y: 18, endPoint x: 77, endPoint y: 2, distance: 157.3
copy link "S_JNJ-861"
type textarea "x"
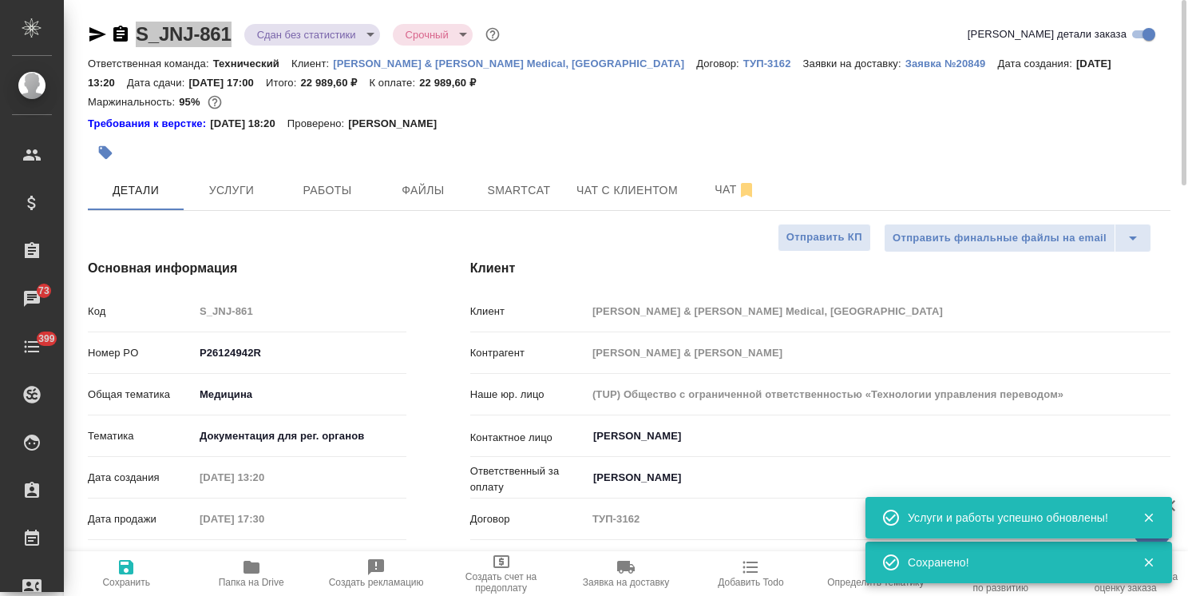
type textarea "x"
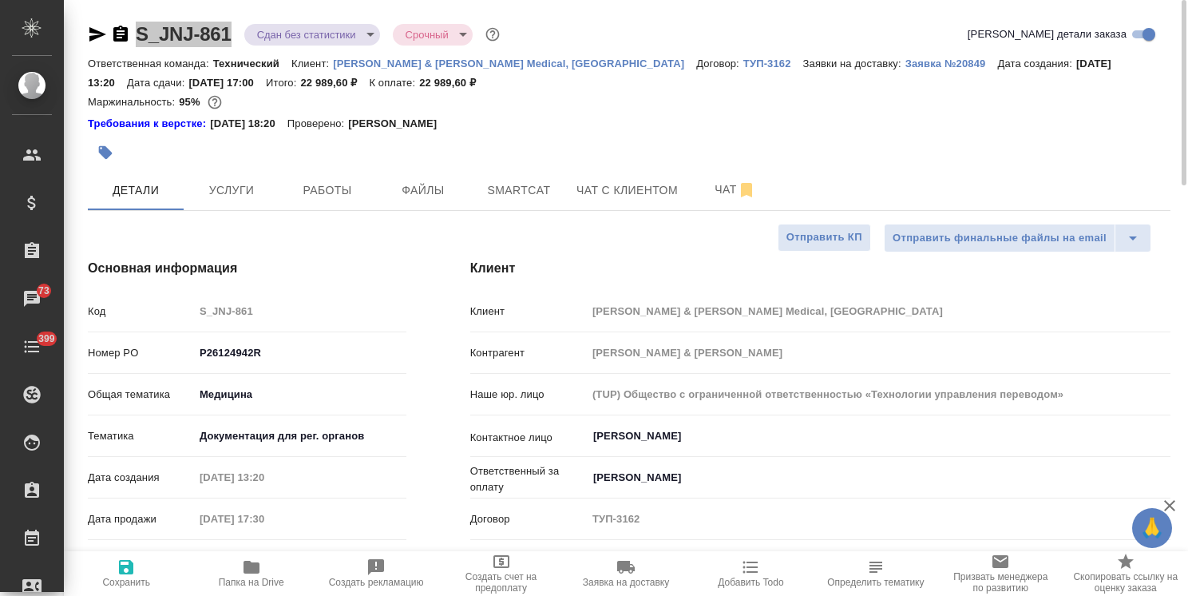
type textarea "x"
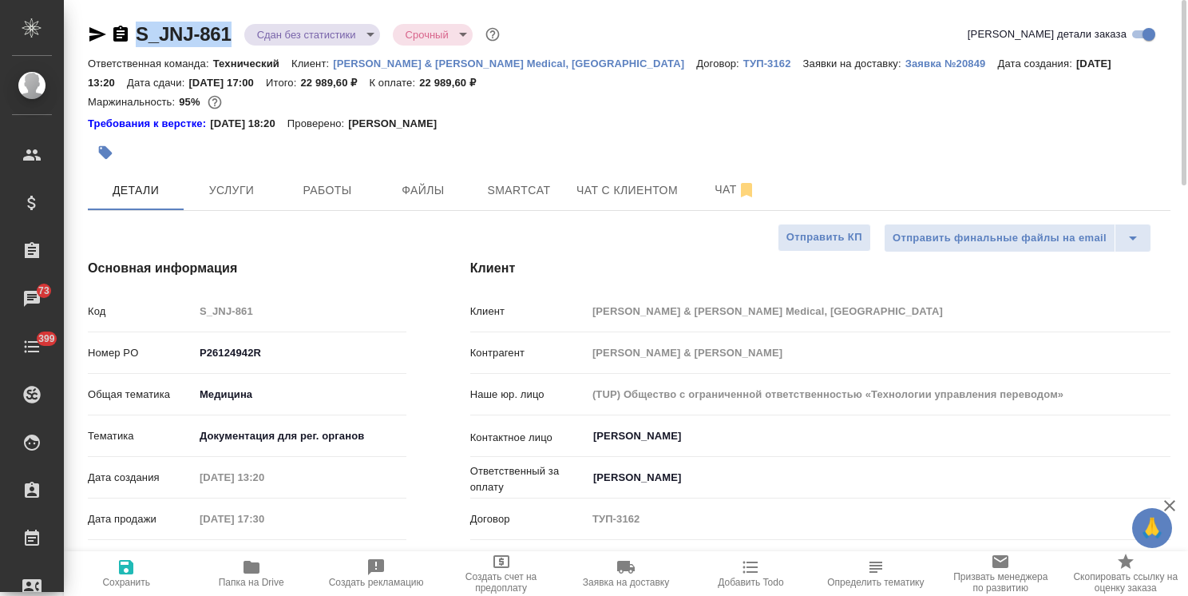
type textarea "x"
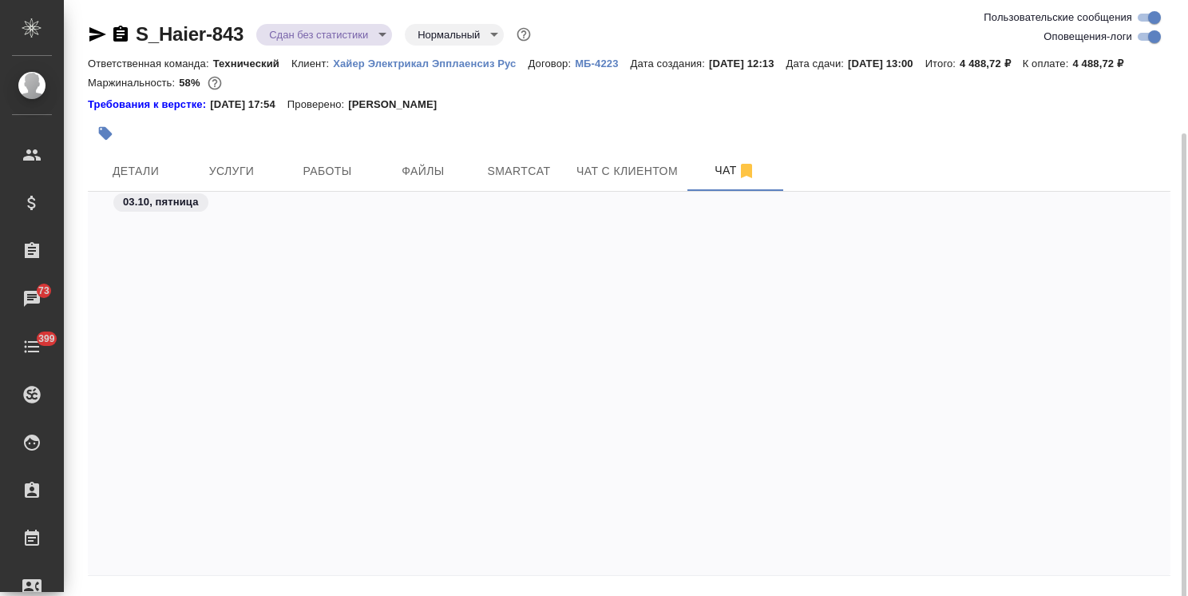
scroll to position [33502, 0]
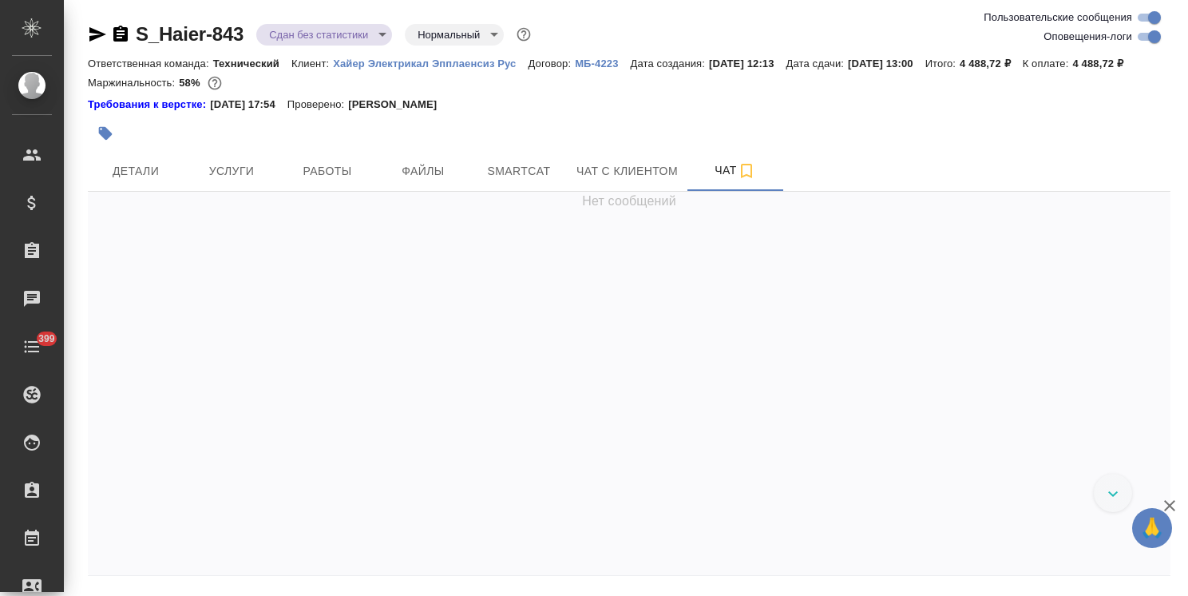
click at [1177, 502] on icon "button" at bounding box center [1169, 505] width 19 height 19
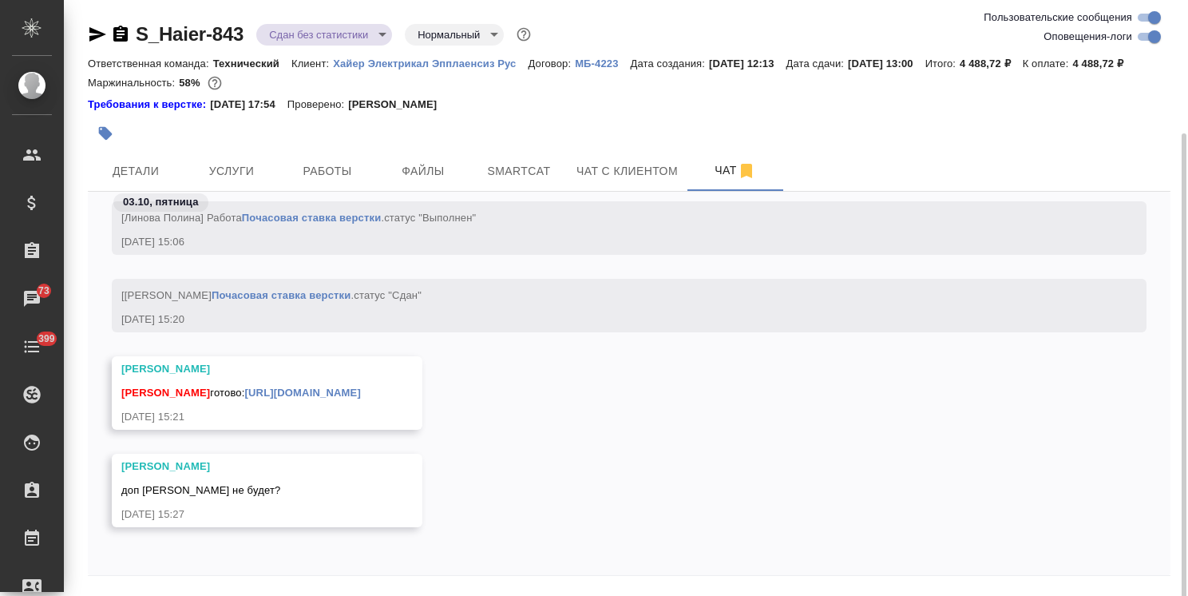
scroll to position [70, 0]
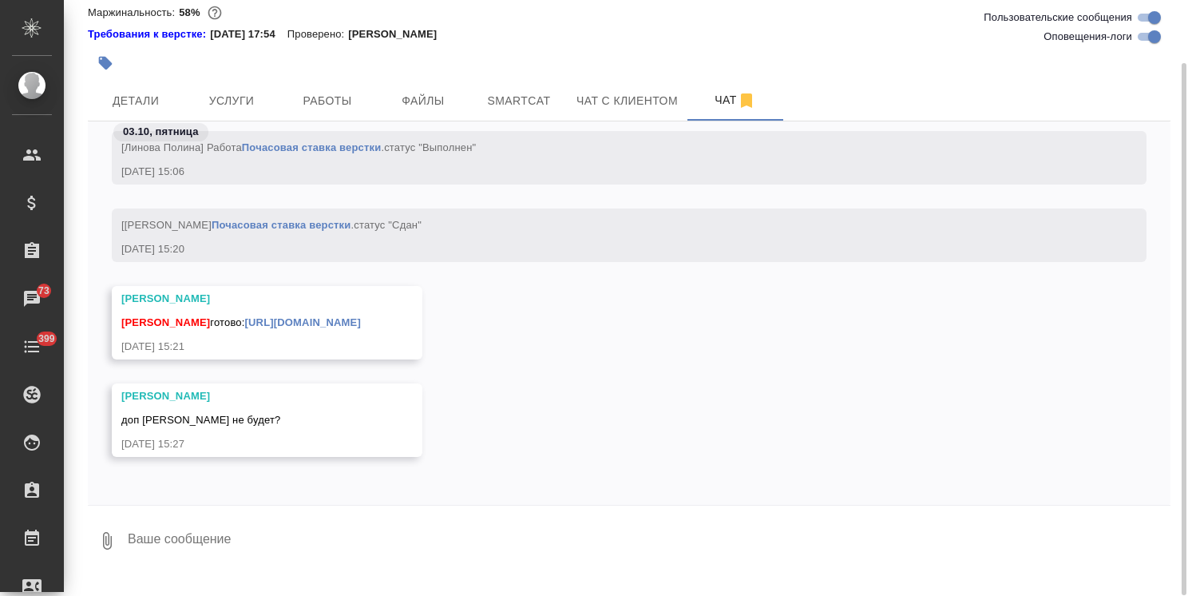
click at [193, 568] on textarea at bounding box center [648, 541] width 1045 height 54
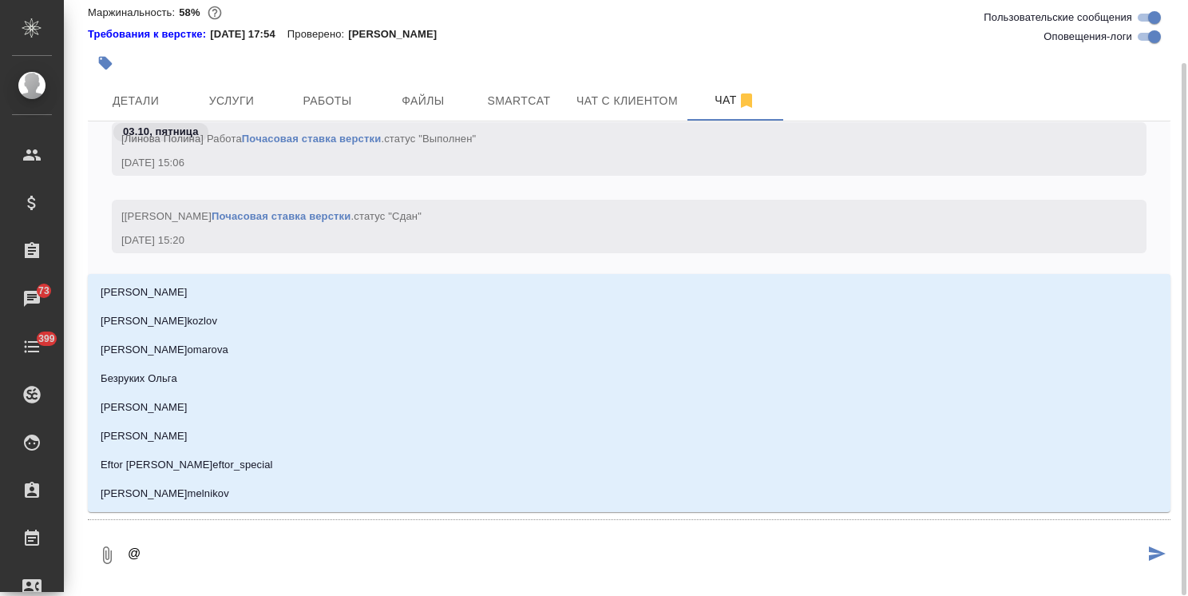
type textarea "@а"
type input "[PERSON_NAME]"
type textarea "@ар"
type input "ар"
type textarea "@арс"
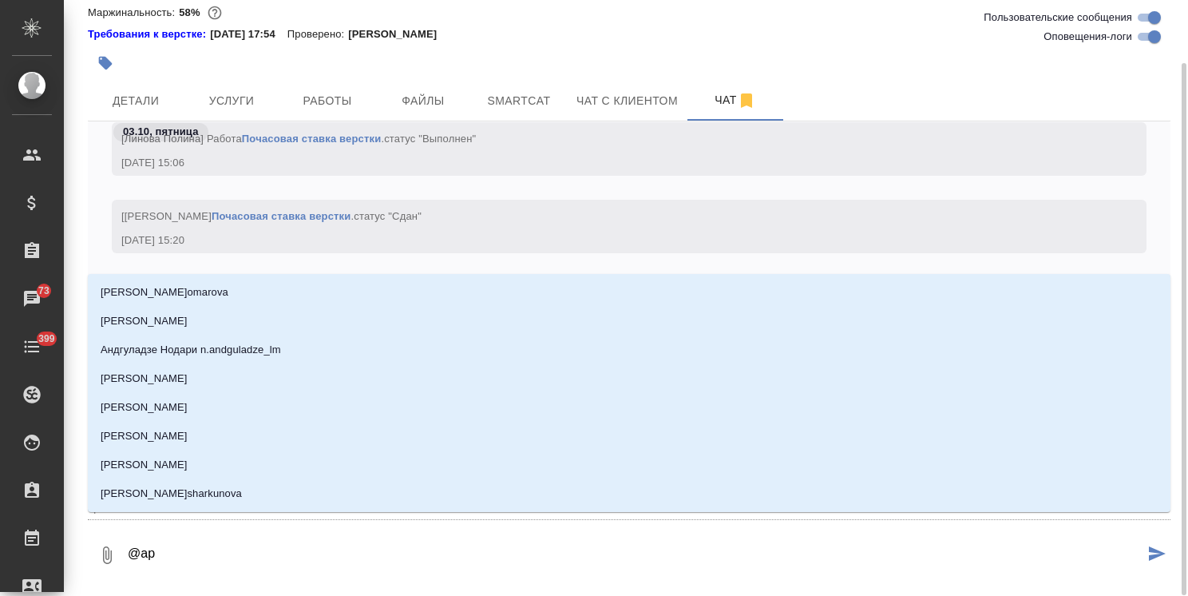
type input "арс"
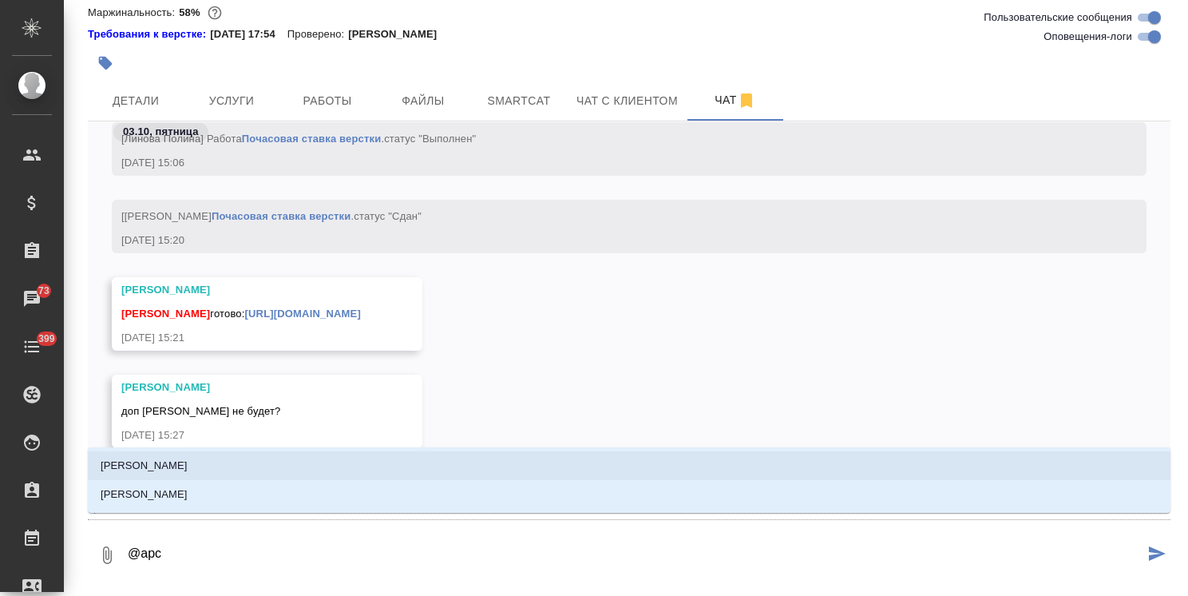
click at [162, 465] on p "[PERSON_NAME]" at bounding box center [144, 466] width 87 height 16
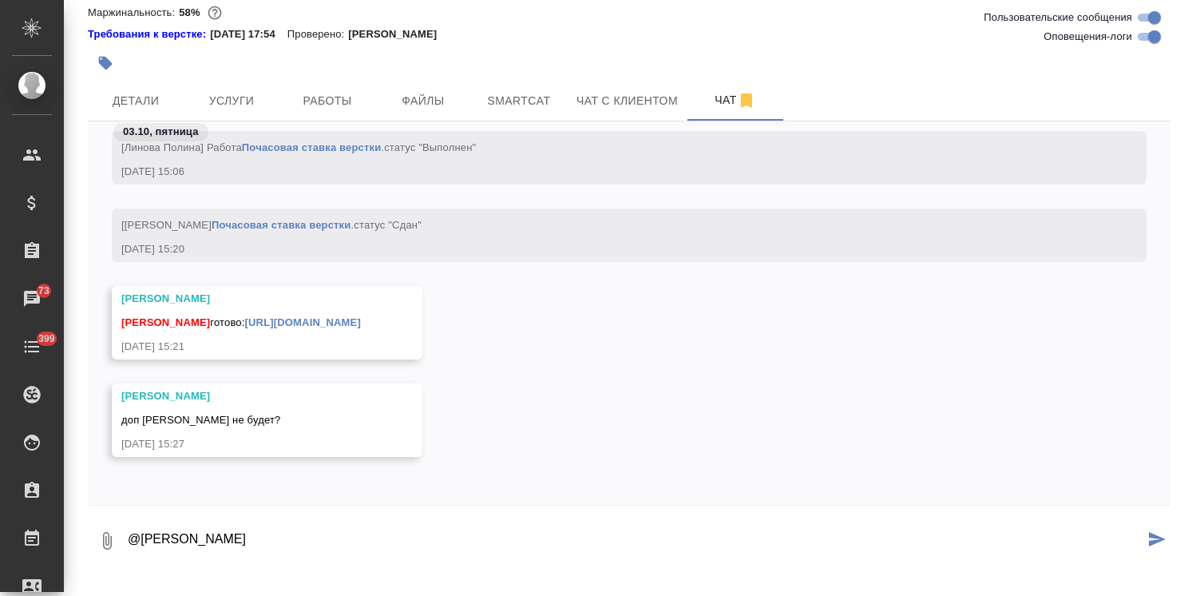
type textarea "@[PERSON_NAME]"
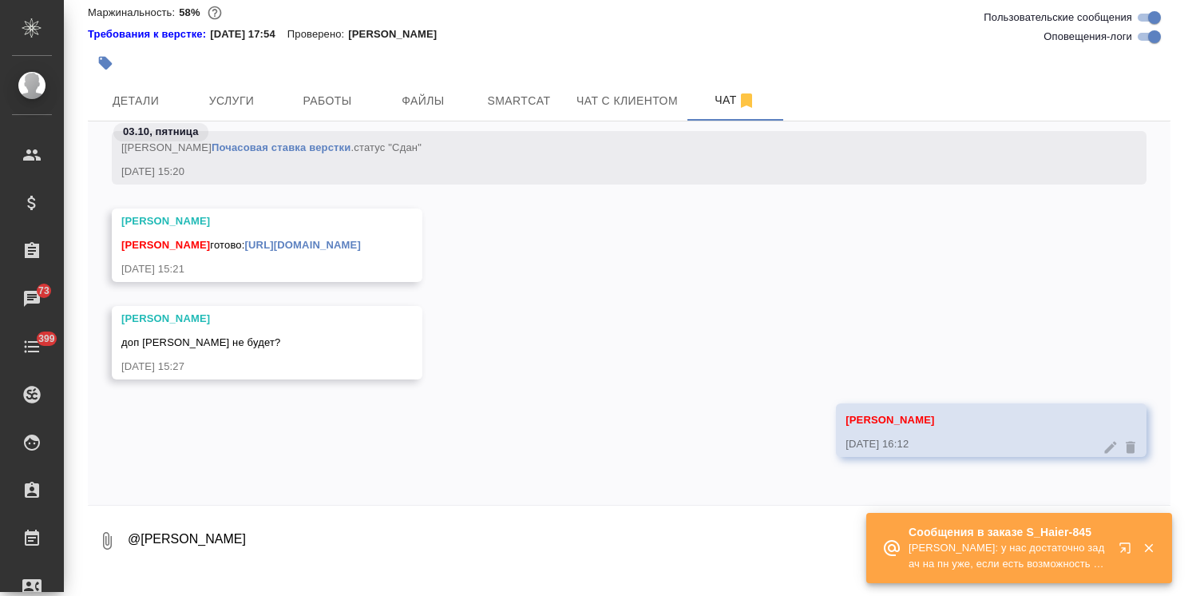
drag, startPoint x: 1151, startPoint y: 552, endPoint x: 1139, endPoint y: 543, distance: 14.9
click at [1151, 552] on icon "button" at bounding box center [1149, 548] width 14 height 14
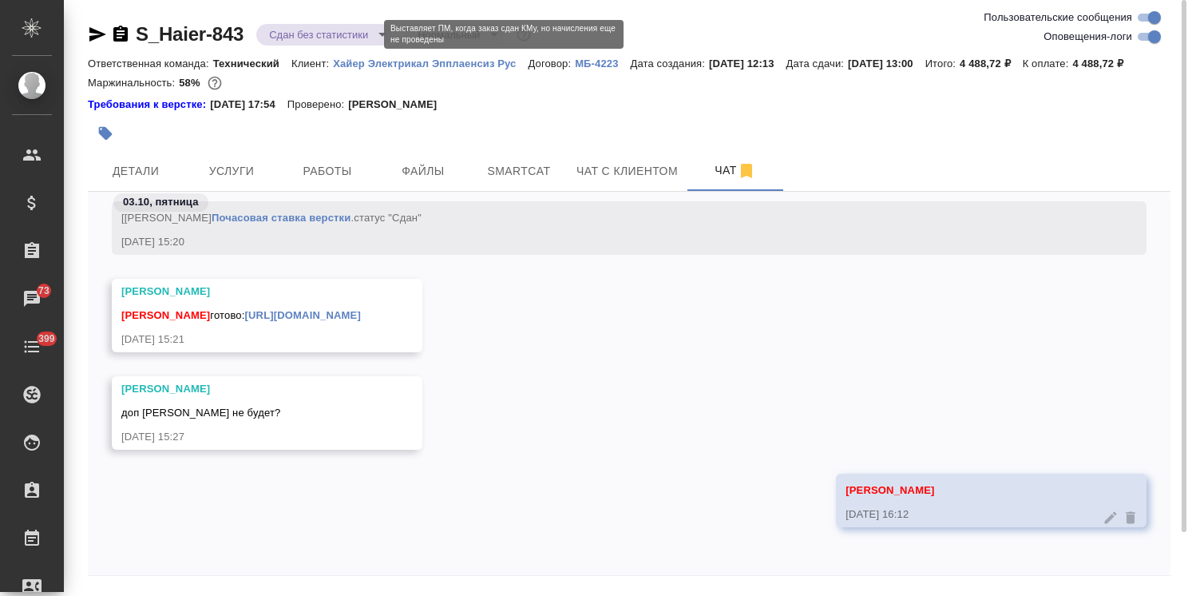
scroll to position [70, 0]
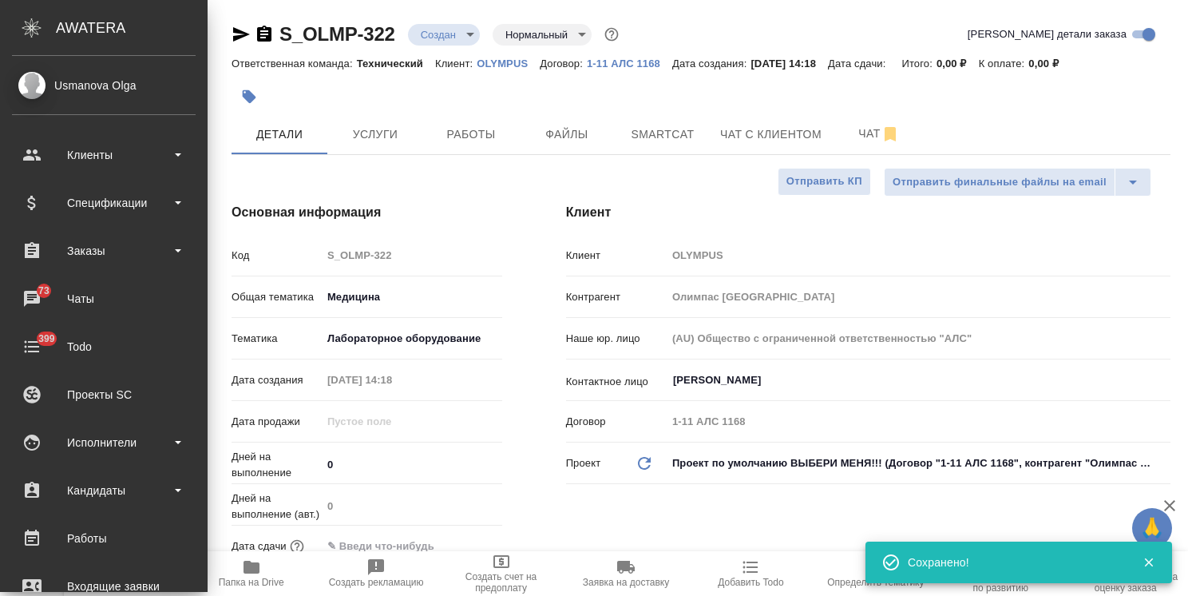
select select "RU"
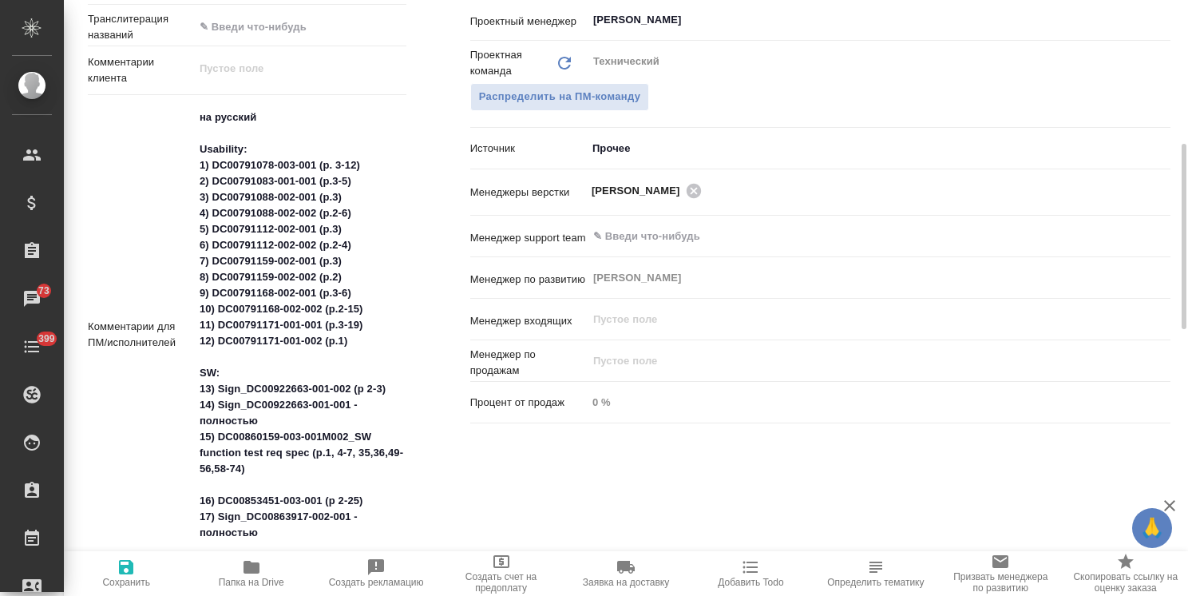
scroll to position [879, 0]
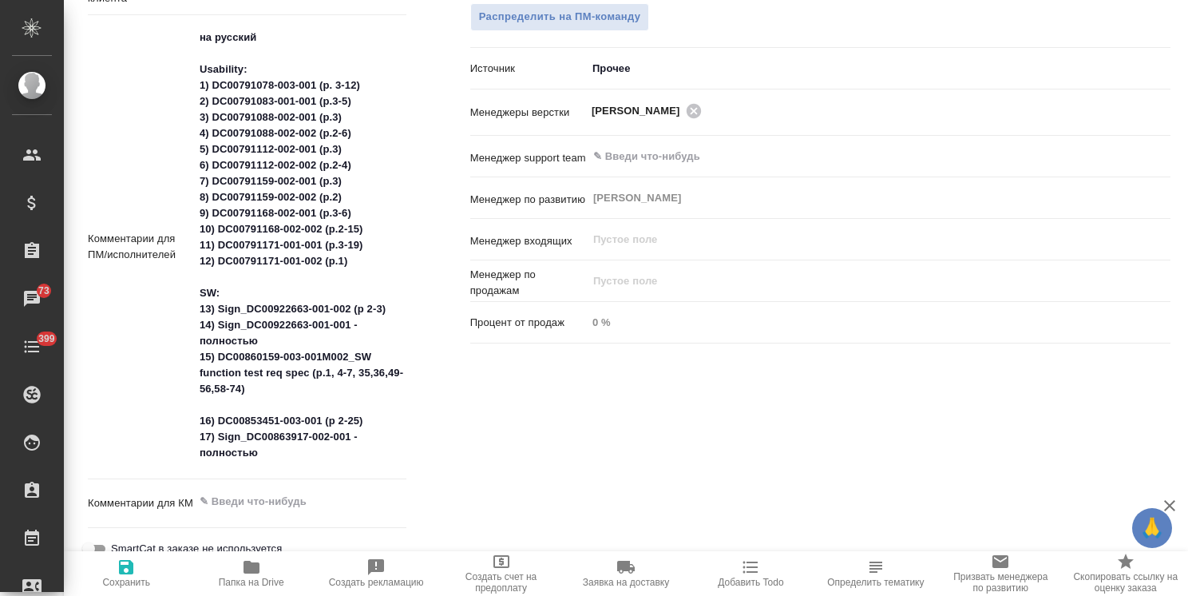
click at [250, 570] on icon "button" at bounding box center [252, 567] width 16 height 13
click at [273, 454] on textarea "на русский Usability: 1) DC00791078-003-001 (p. 3-12) 2) DC00791083-001-001 (p.…" at bounding box center [300, 245] width 212 height 442
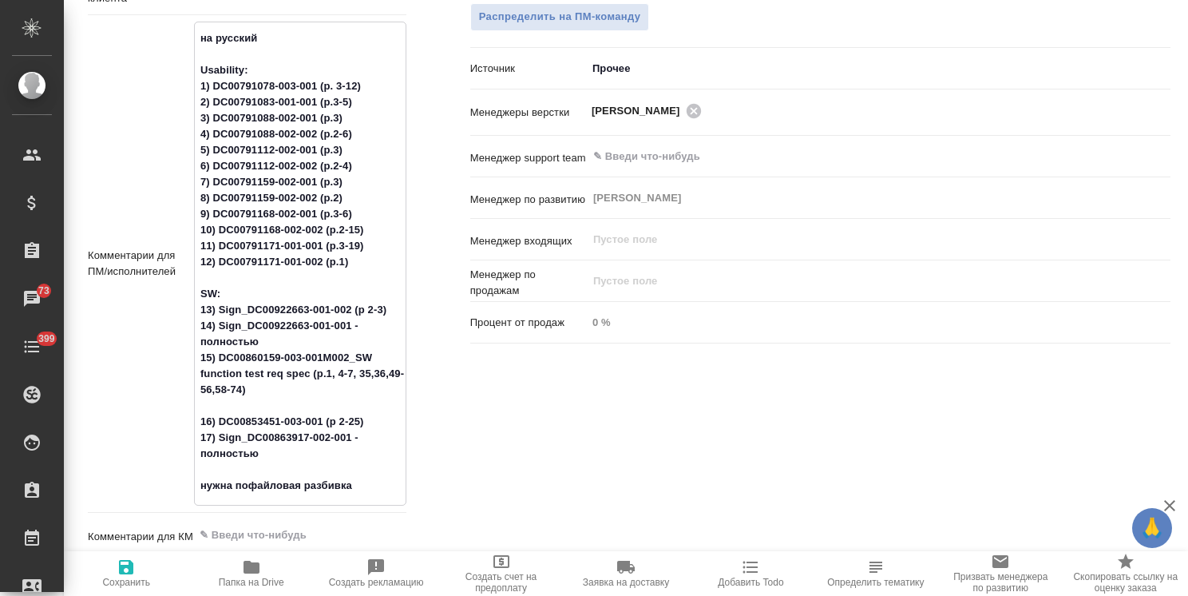
type textarea "на русский Usability: 1) DC00791078-003-001 (p. 3-12) 2) DC00791083-001-001 (p.…"
click at [134, 569] on icon "button" at bounding box center [126, 566] width 19 height 19
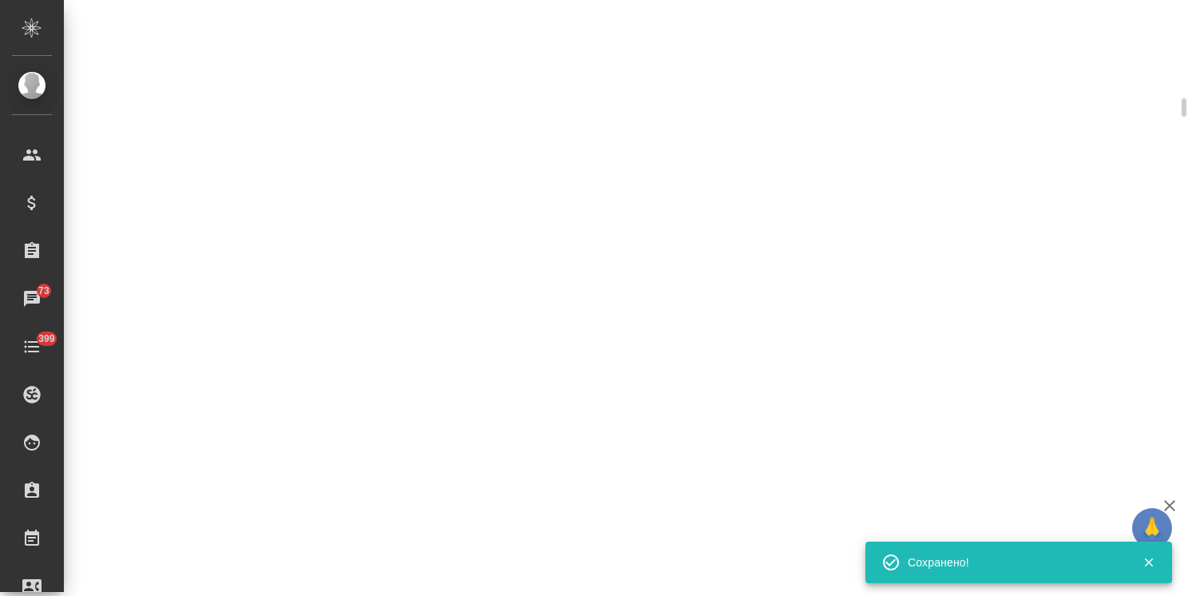
select select "RU"
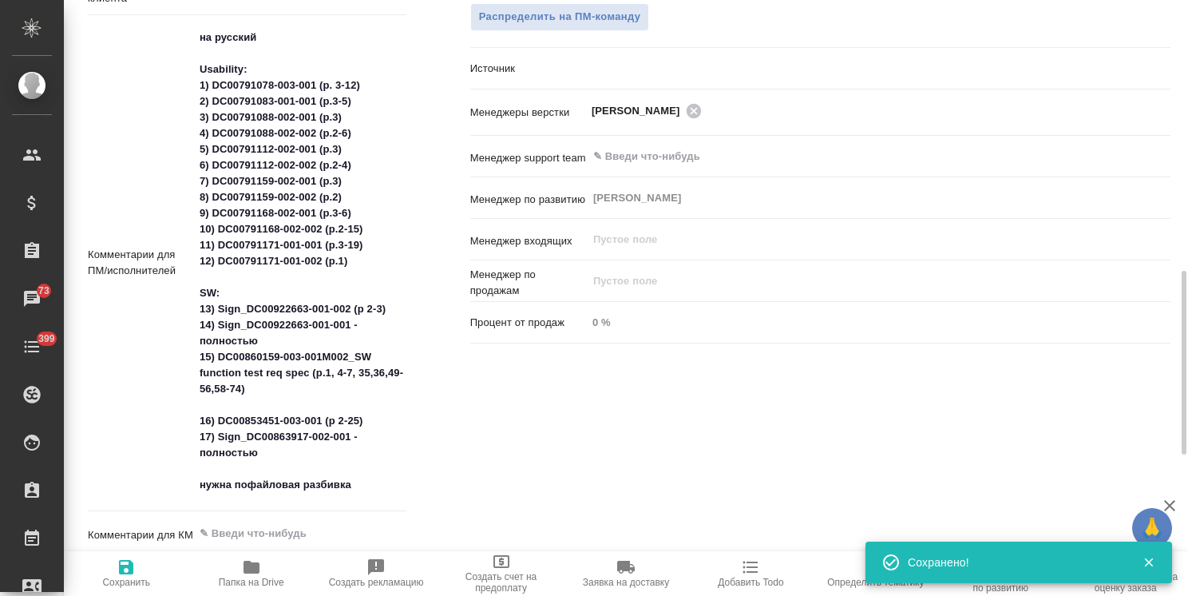
type textarea "x"
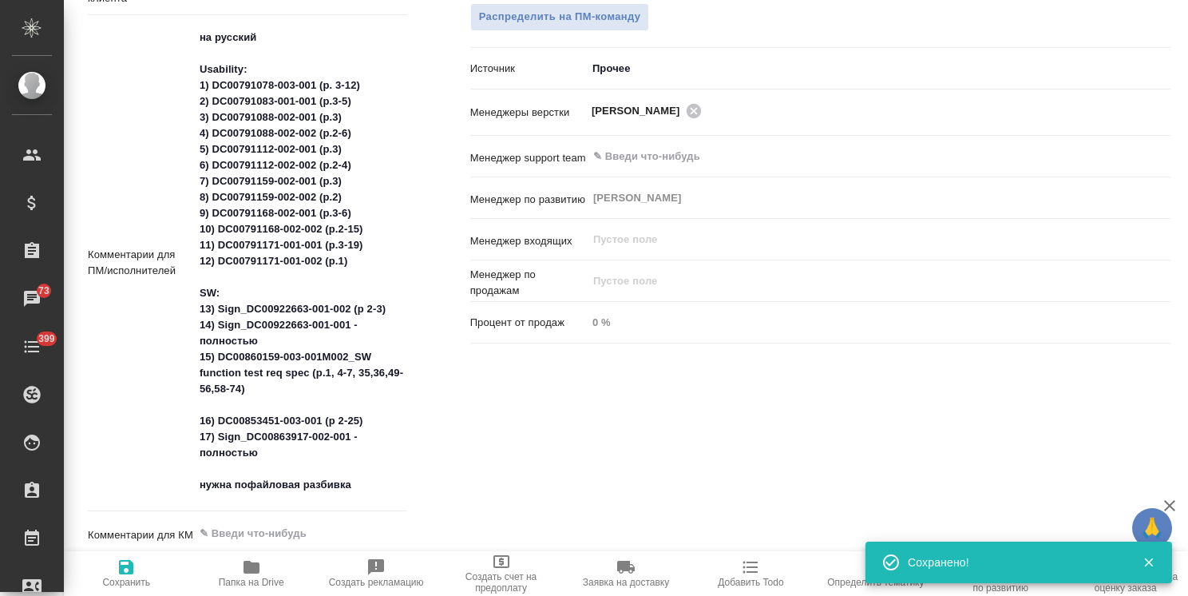
type textarea "x"
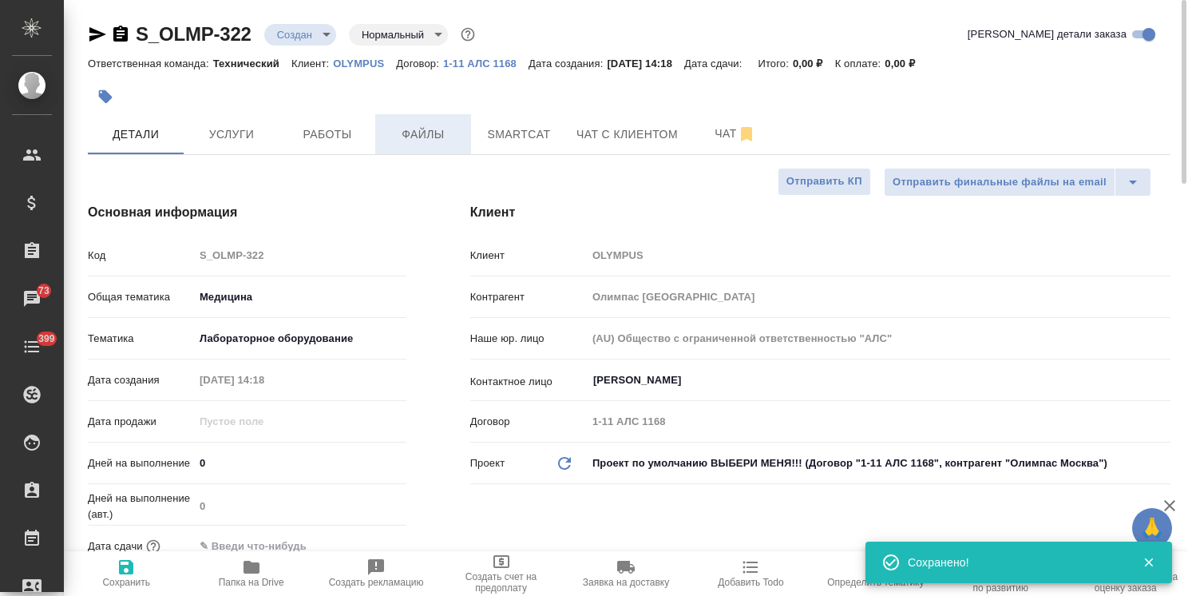
click at [444, 129] on span "Файлы" at bounding box center [423, 135] width 77 height 20
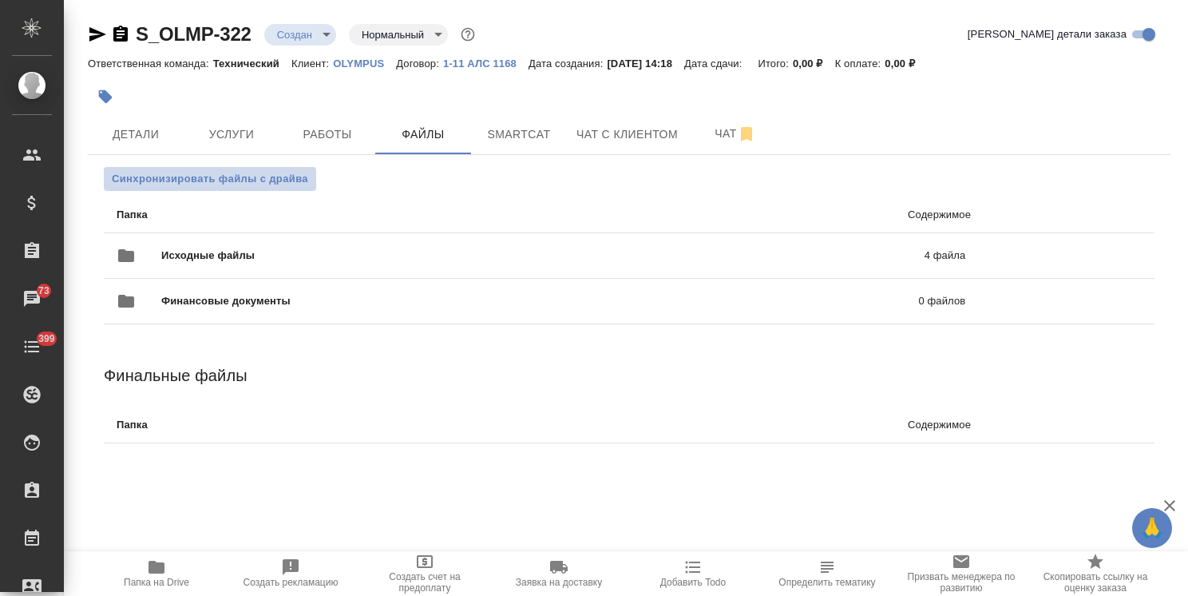
click at [187, 181] on span "Синхронизировать файлы с драйва" at bounding box center [210, 179] width 196 height 16
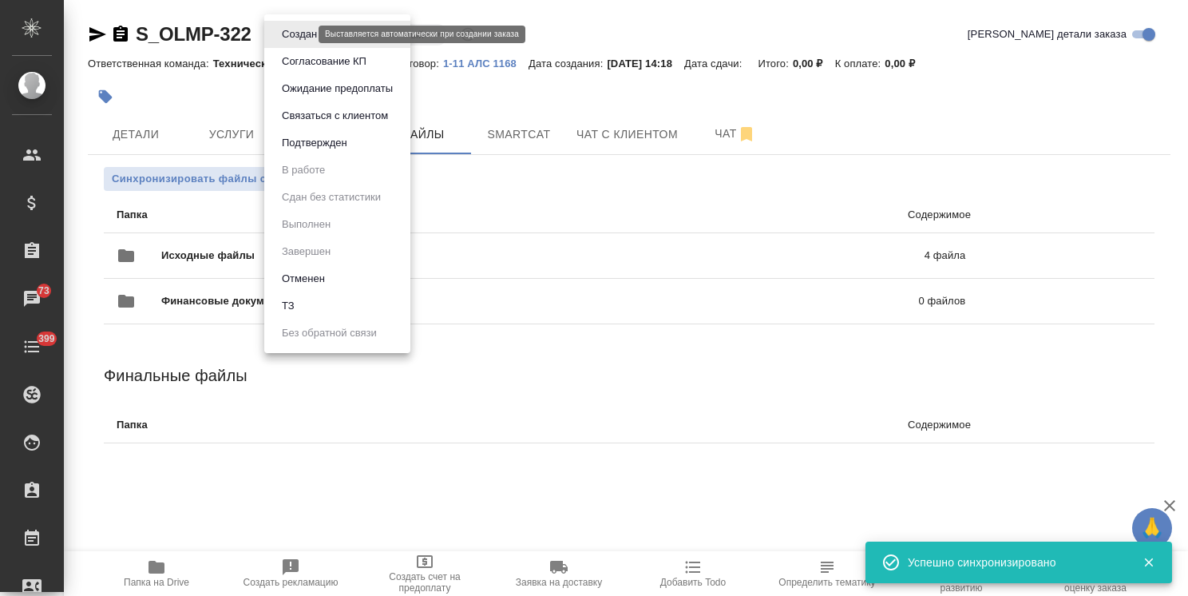
click at [297, 34] on body "🙏 .cls-1 fill:#fff; AWATERA [PERSON_NAME] Спецификации Заказы 73 Чаты 399 Todo …" at bounding box center [594, 298] width 1188 height 596
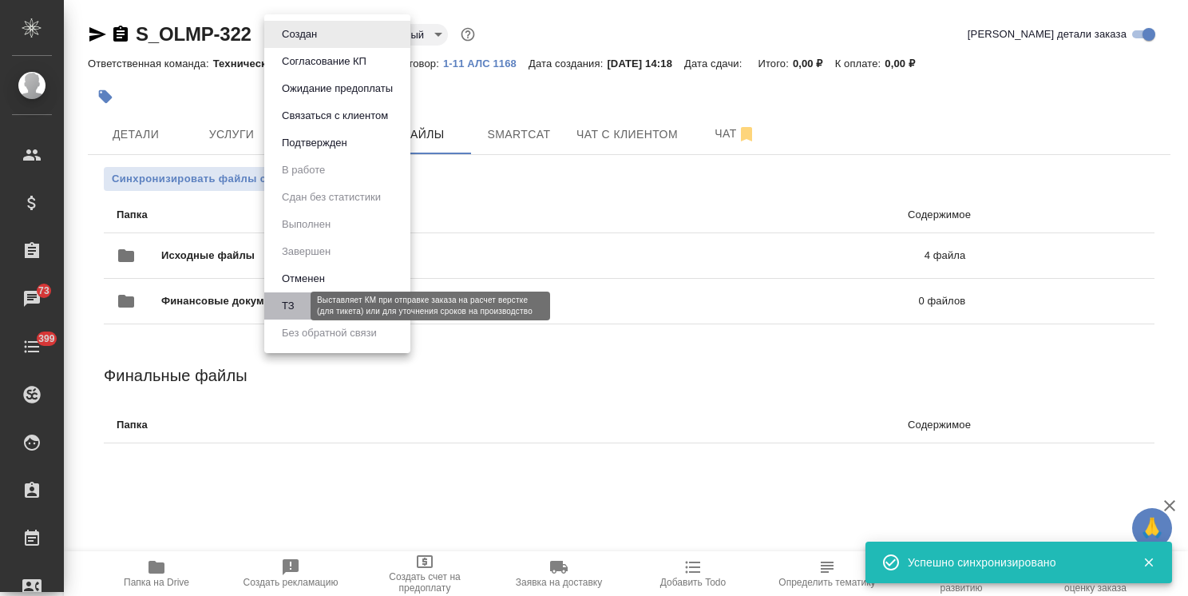
click at [287, 299] on button "ТЗ" at bounding box center [288, 306] width 22 height 18
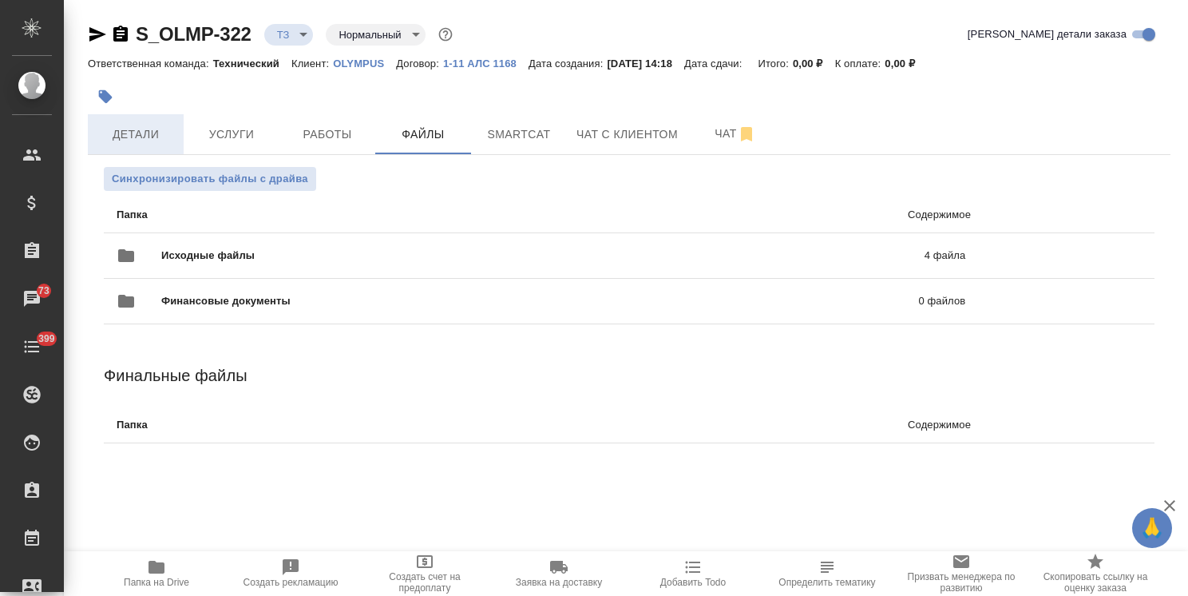
click at [151, 134] on span "Детали" at bounding box center [135, 135] width 77 height 20
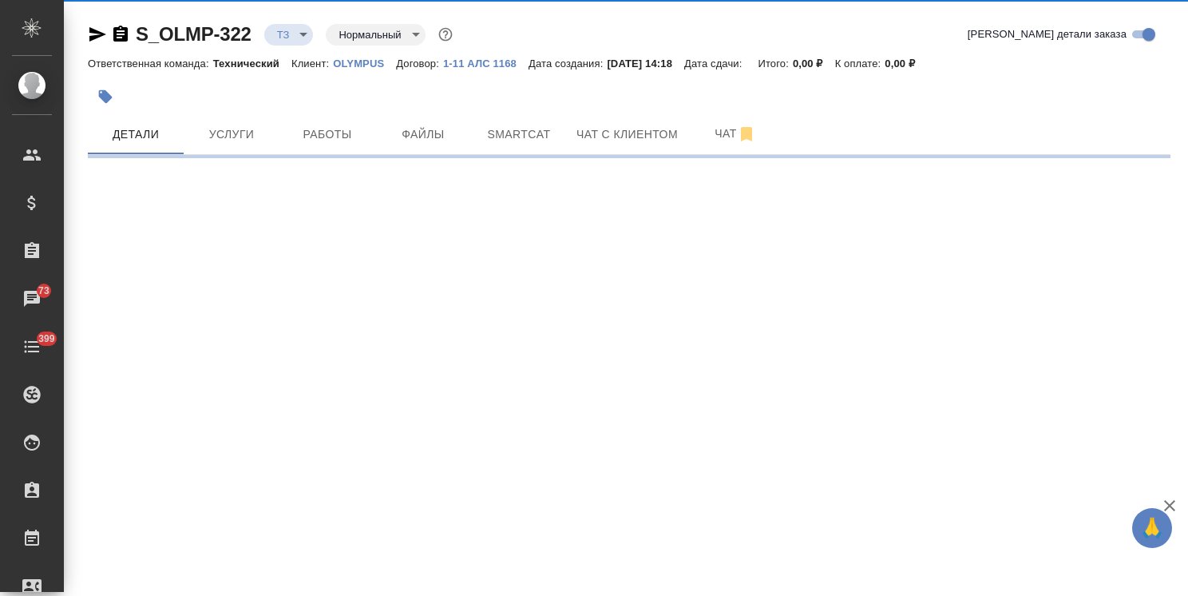
select select "RU"
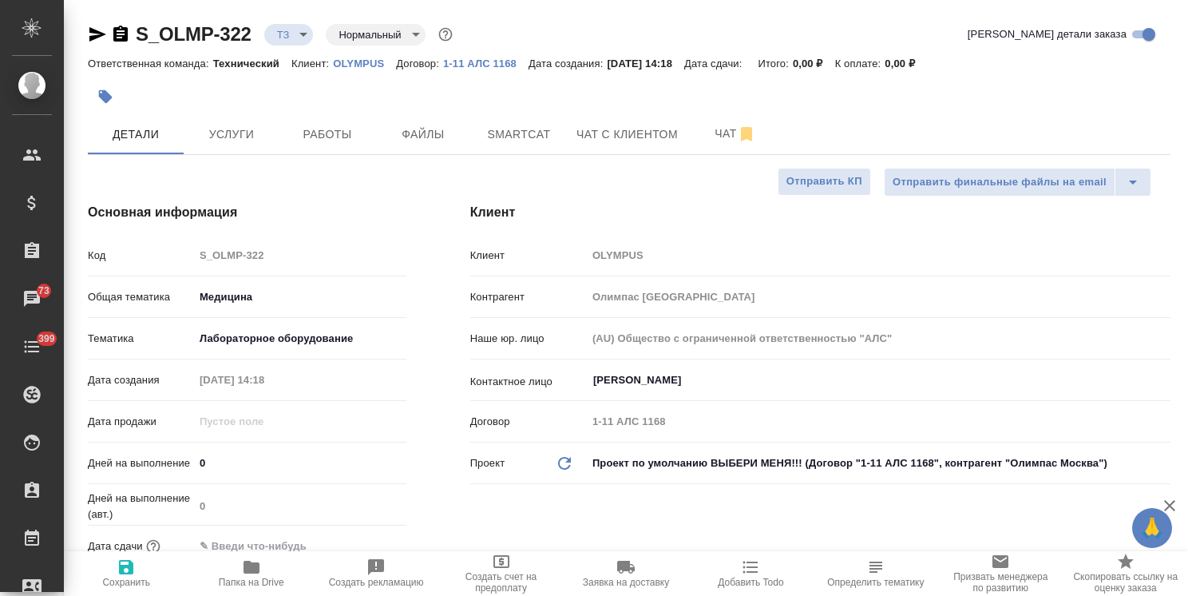
type textarea "x"
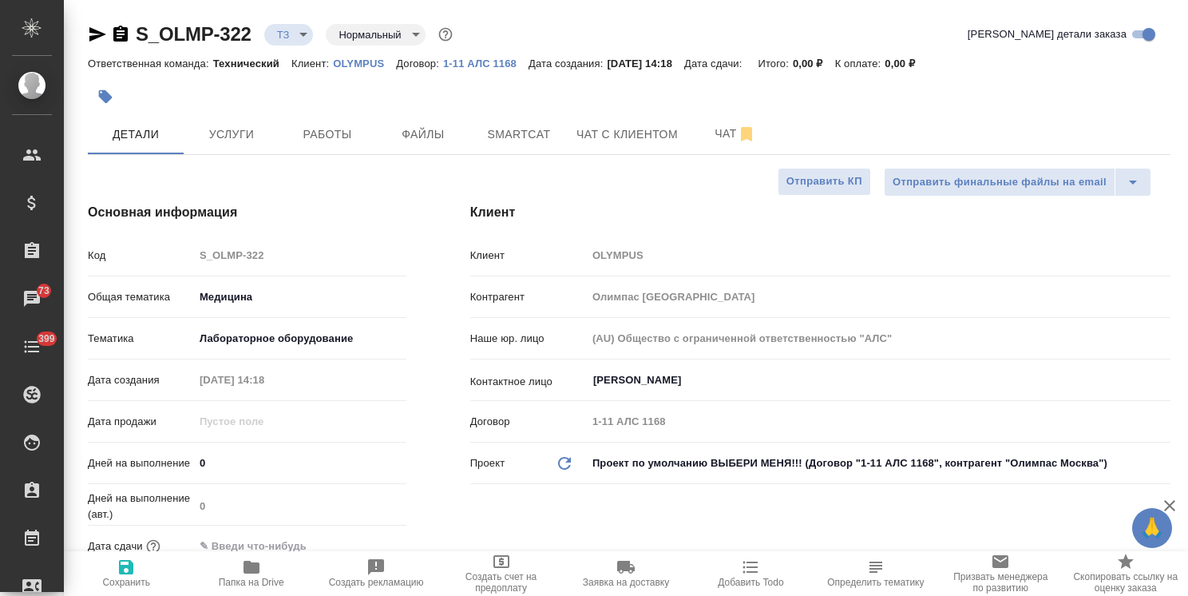
type textarea "x"
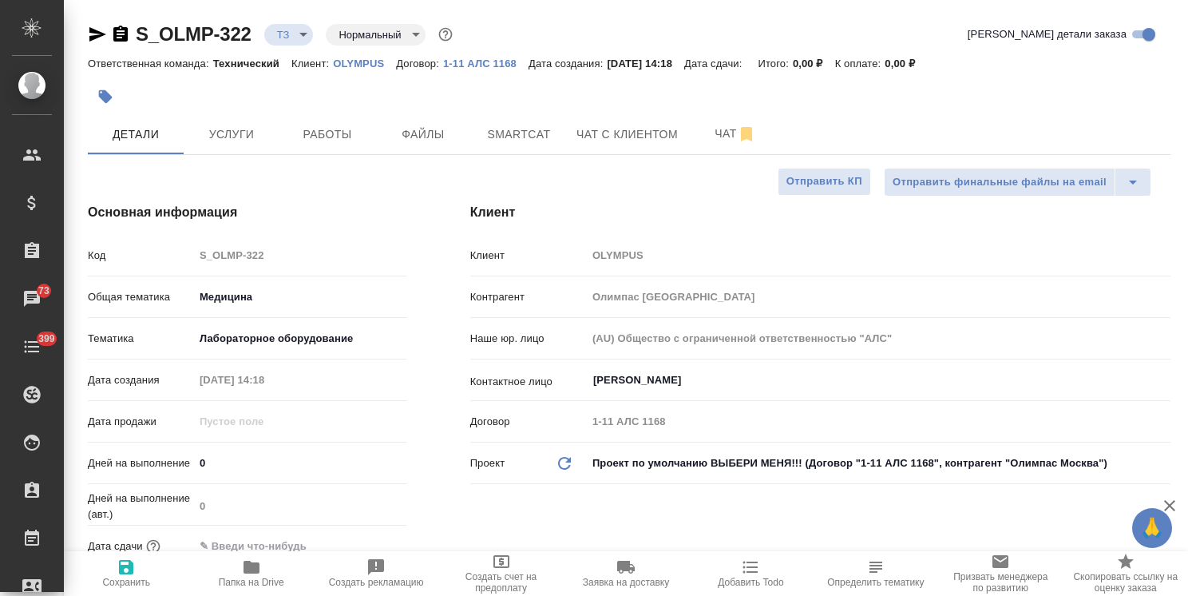
type textarea "x"
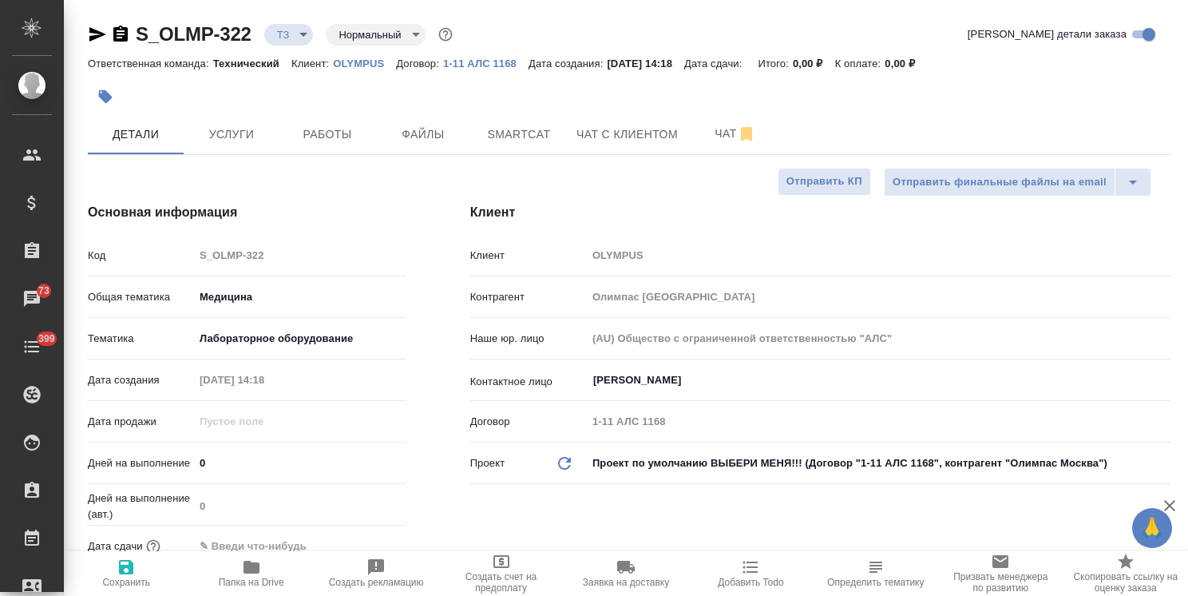
type textarea "x"
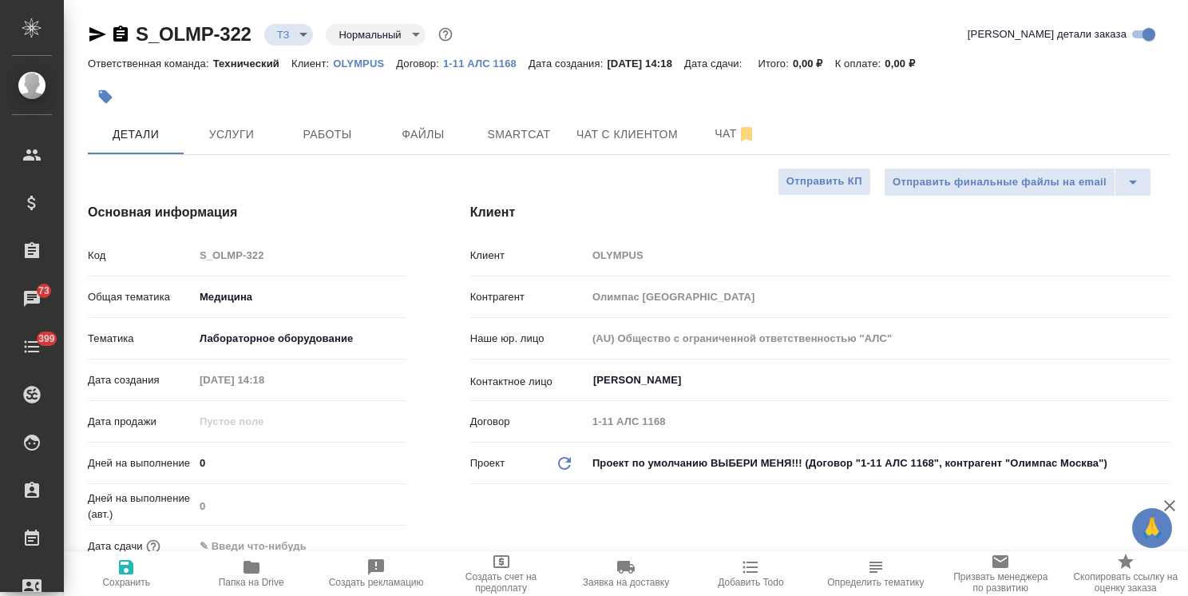
type textarea "x"
click at [714, 145] on button "Чат" at bounding box center [736, 134] width 96 height 40
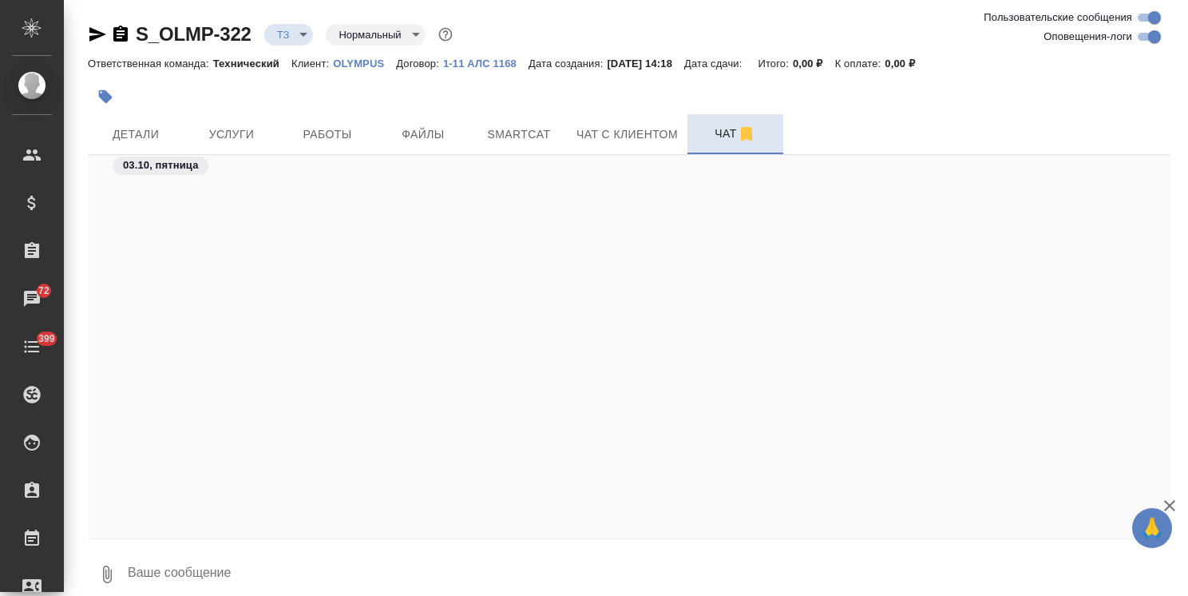
scroll to position [2747, 0]
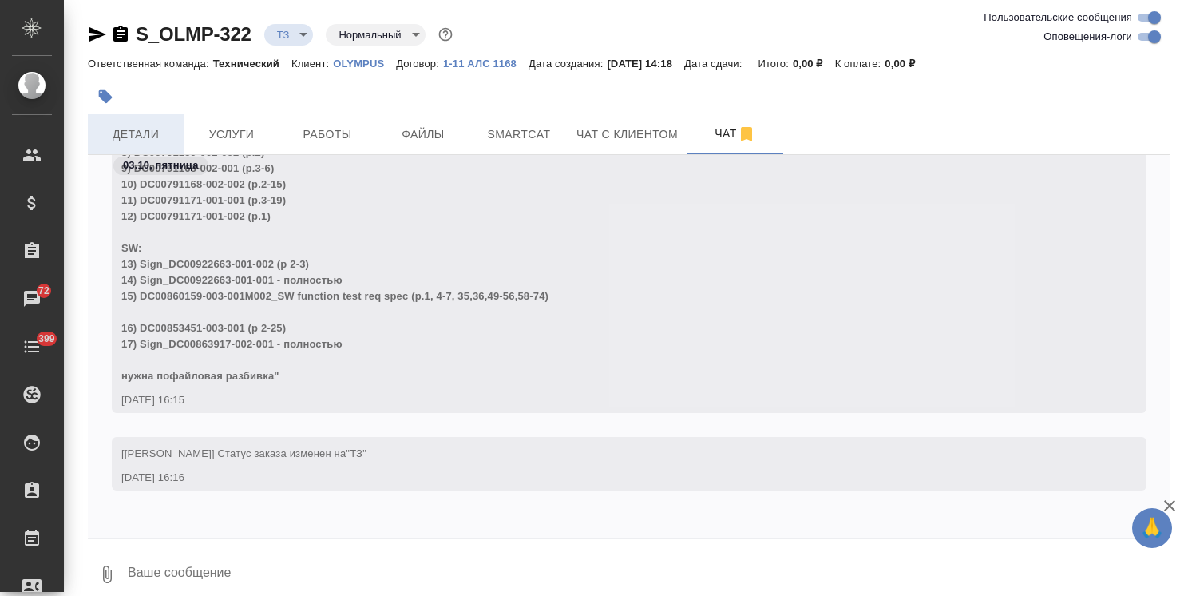
click at [123, 145] on button "Детали" at bounding box center [136, 134] width 96 height 40
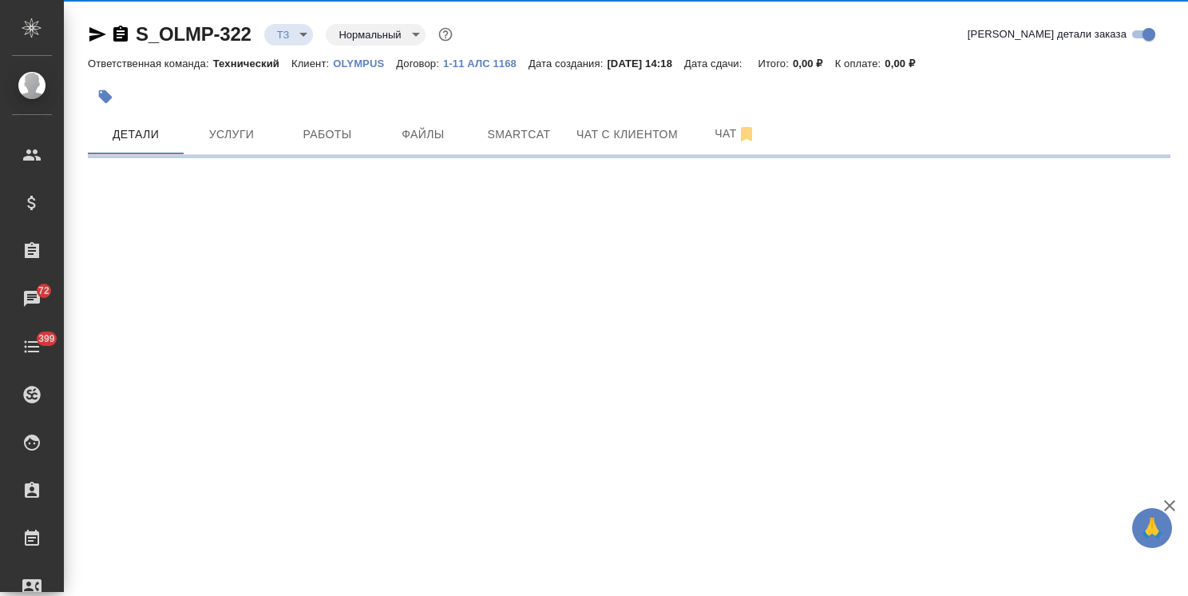
select select "RU"
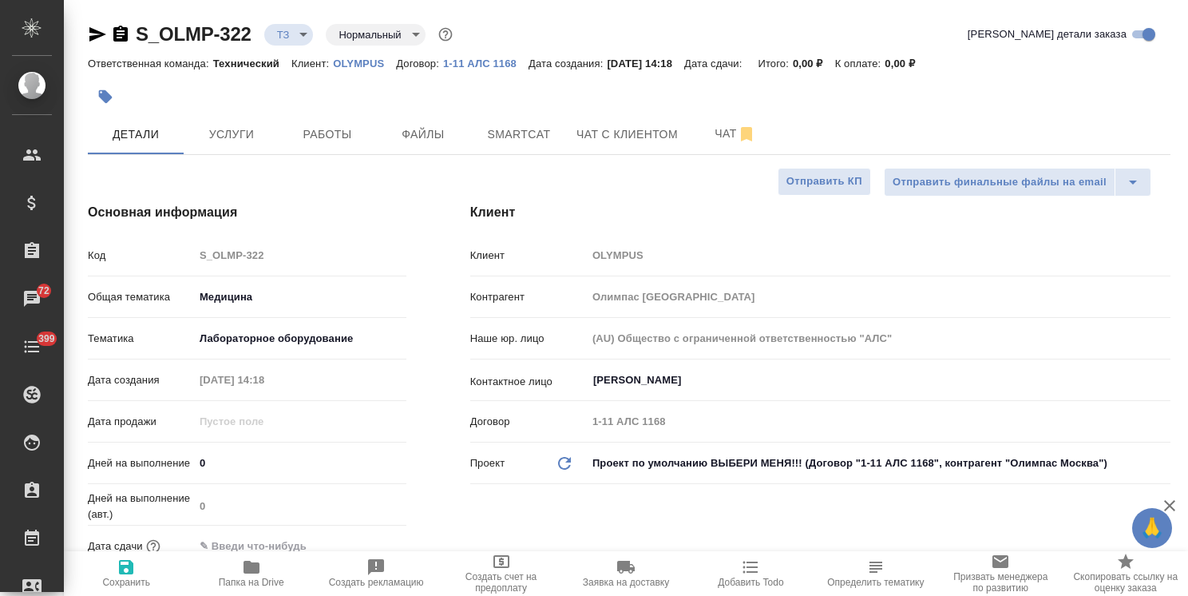
type textarea "x"
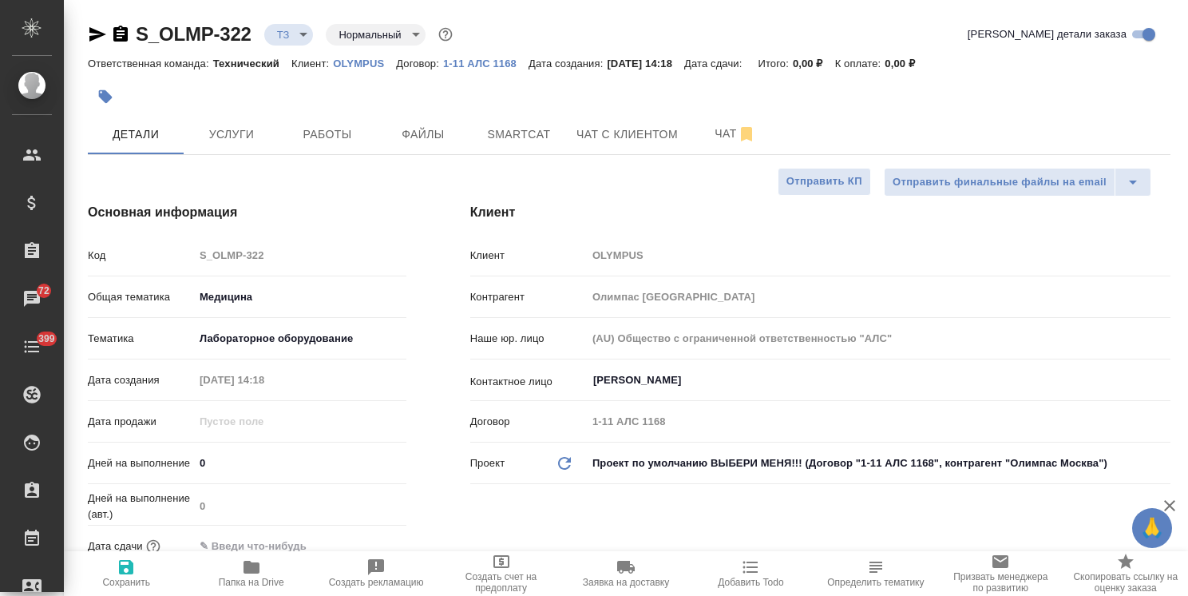
type textarea "x"
click at [697, 136] on span "Чат" at bounding box center [735, 134] width 77 height 20
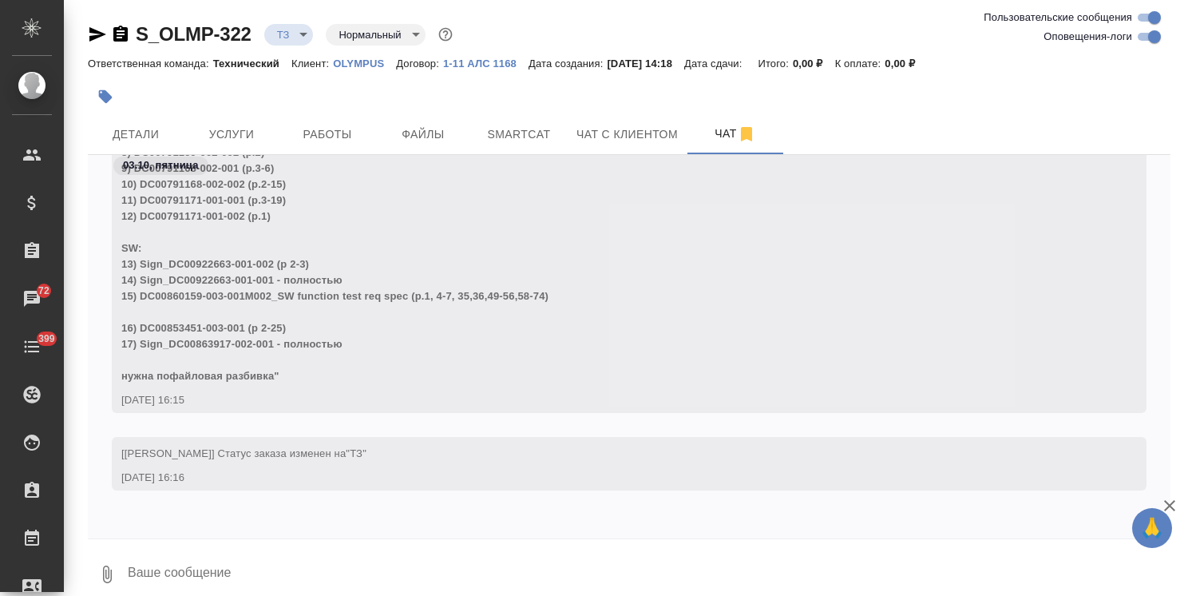
scroll to position [2667, 0]
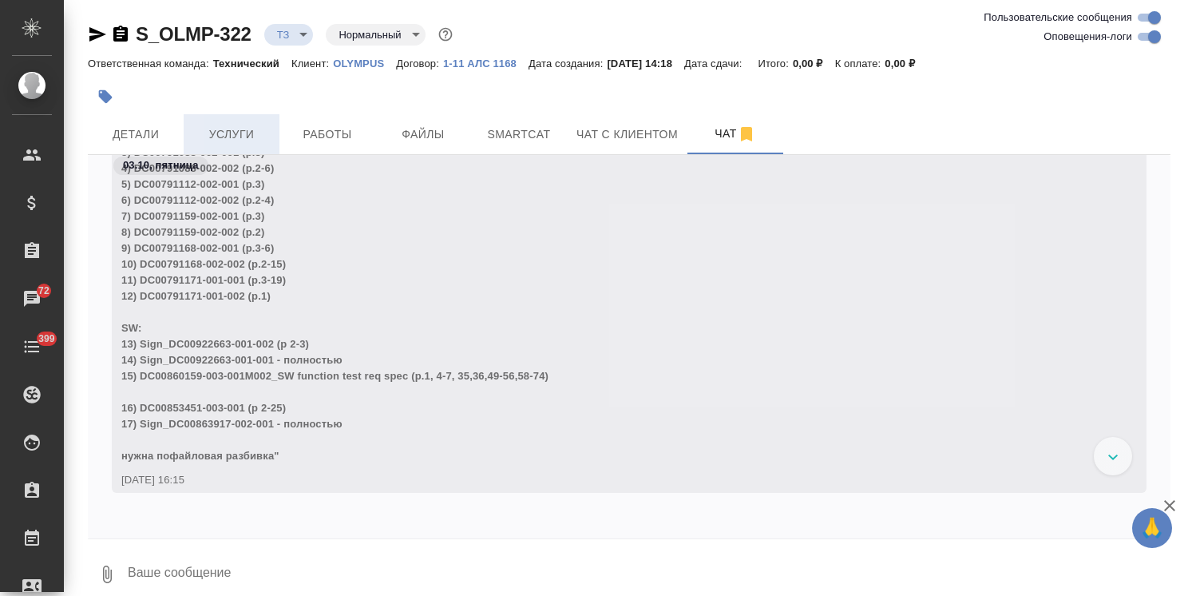
click at [228, 142] on span "Услуги" at bounding box center [231, 135] width 77 height 20
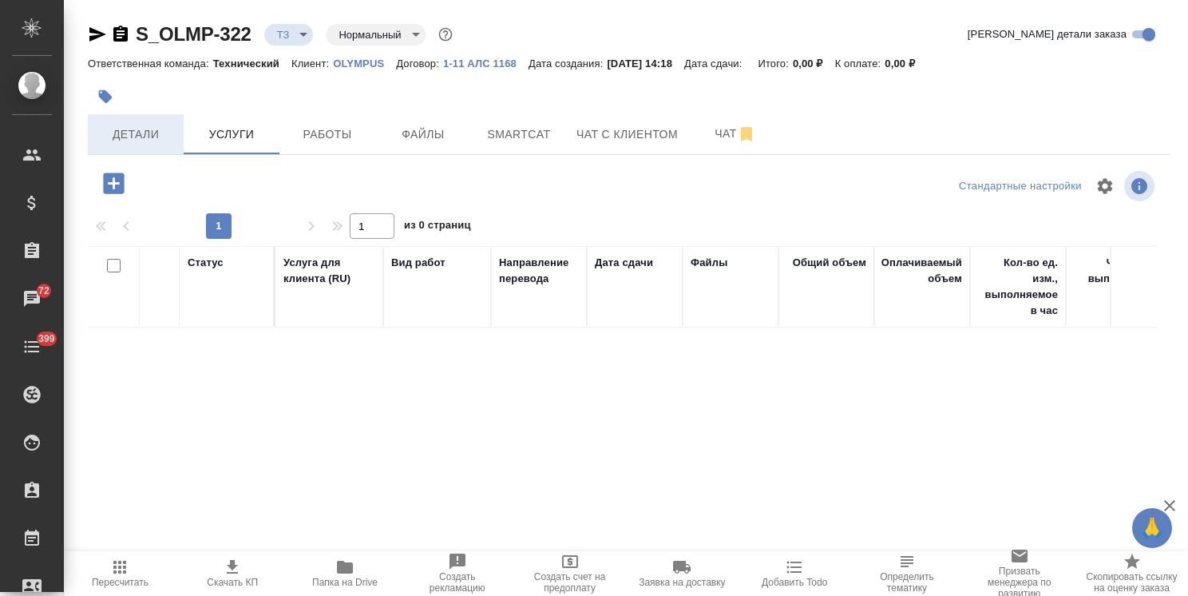
click at [154, 137] on span "Детали" at bounding box center [135, 135] width 77 height 20
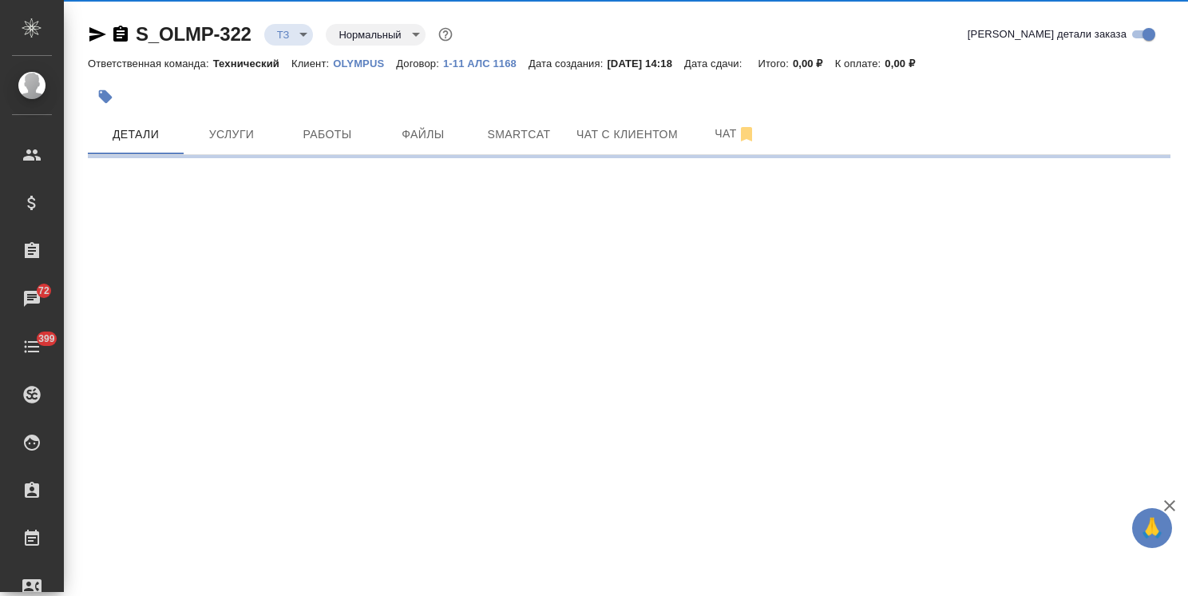
select select "RU"
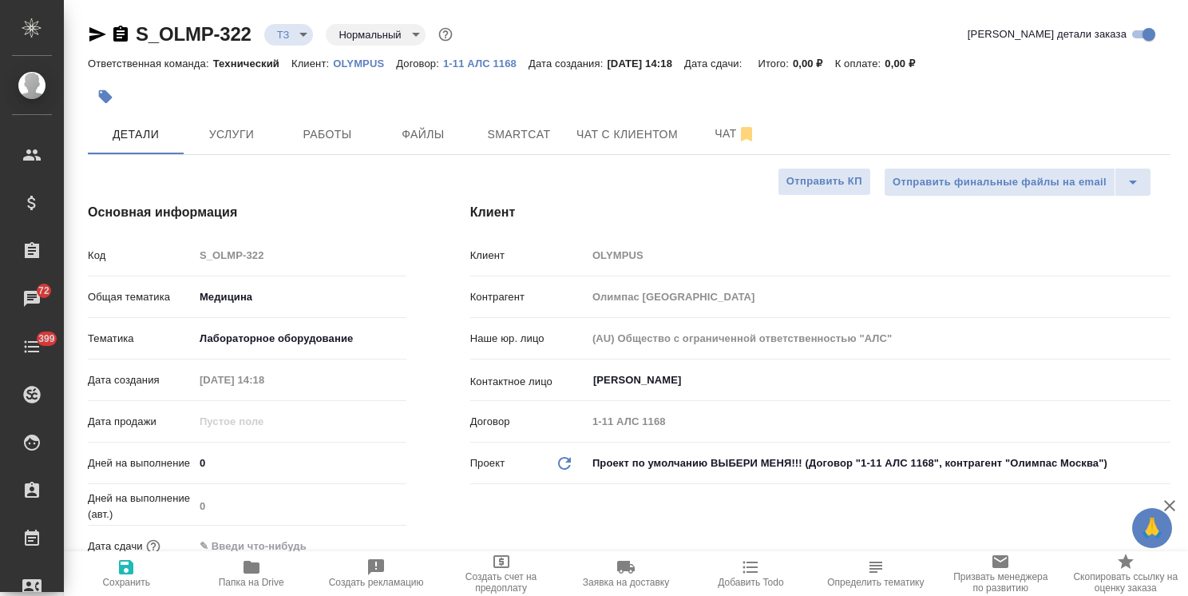
type textarea "x"
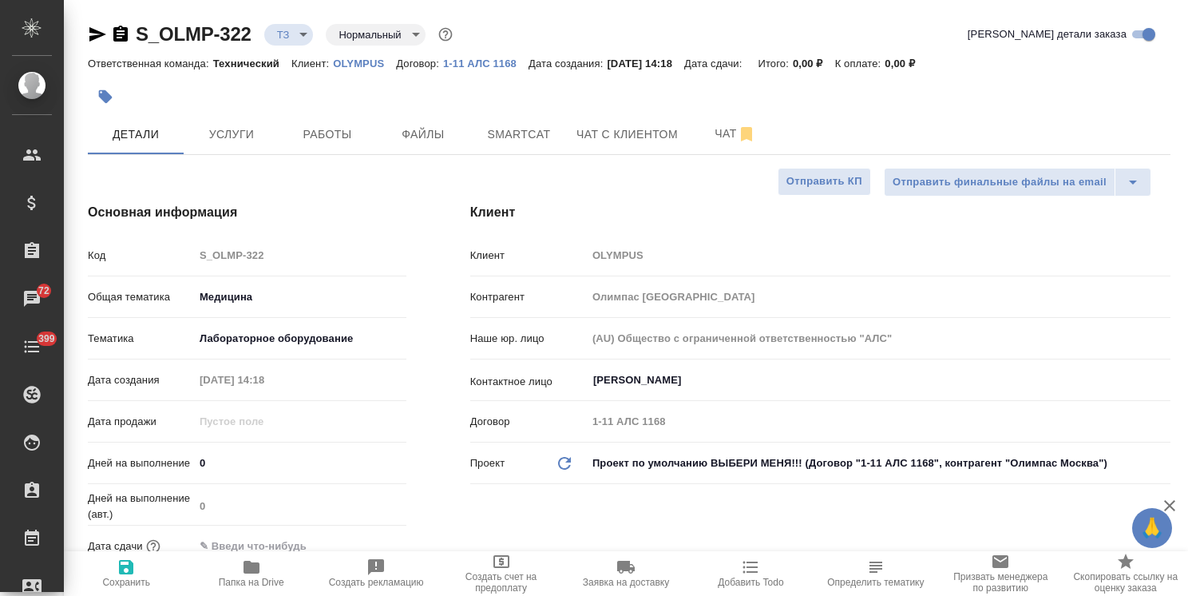
type textarea "x"
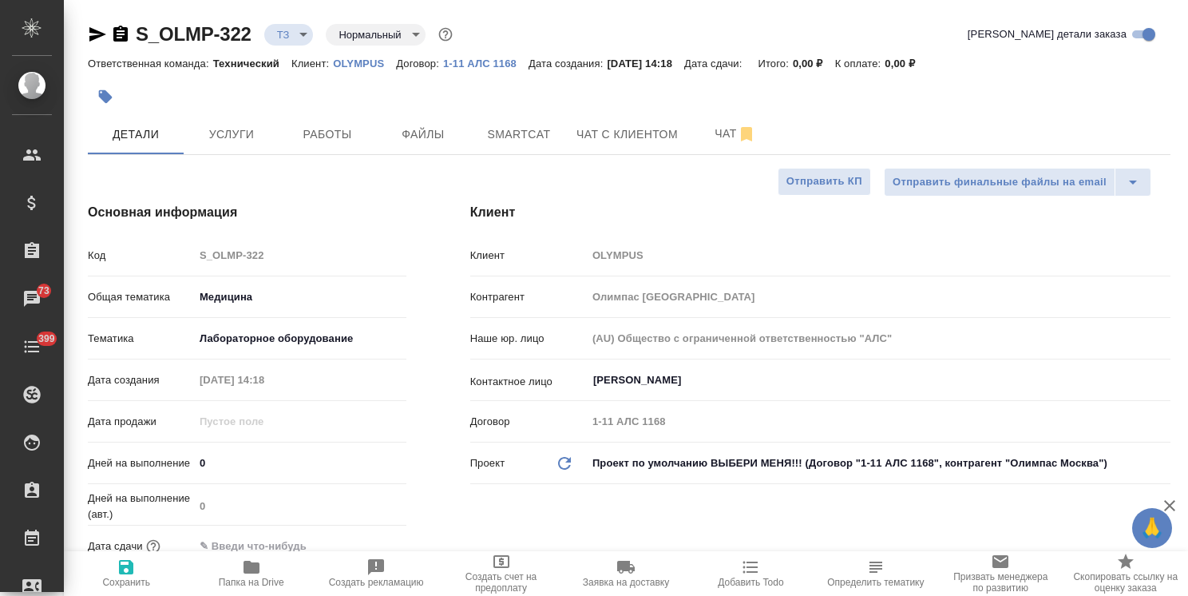
type textarea "x"
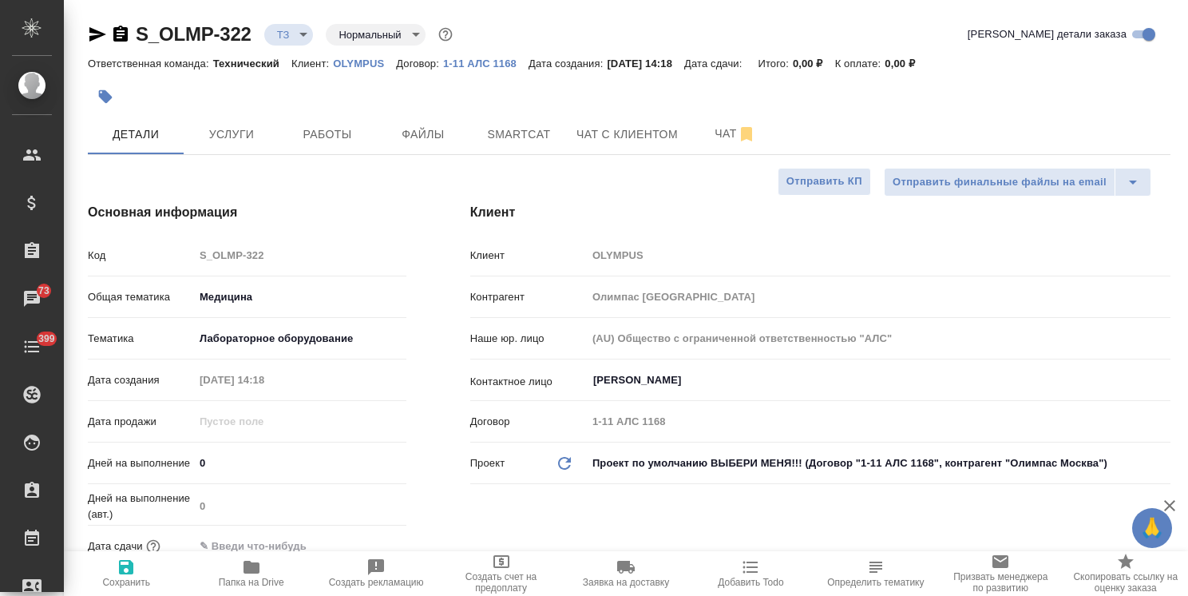
type textarea "x"
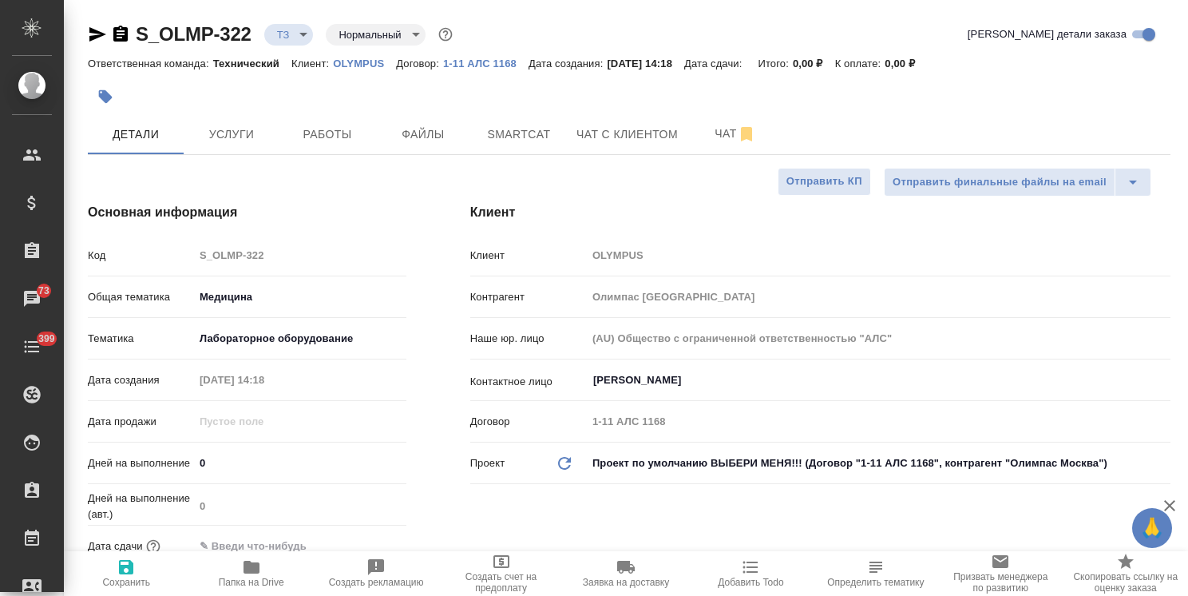
type textarea "x"
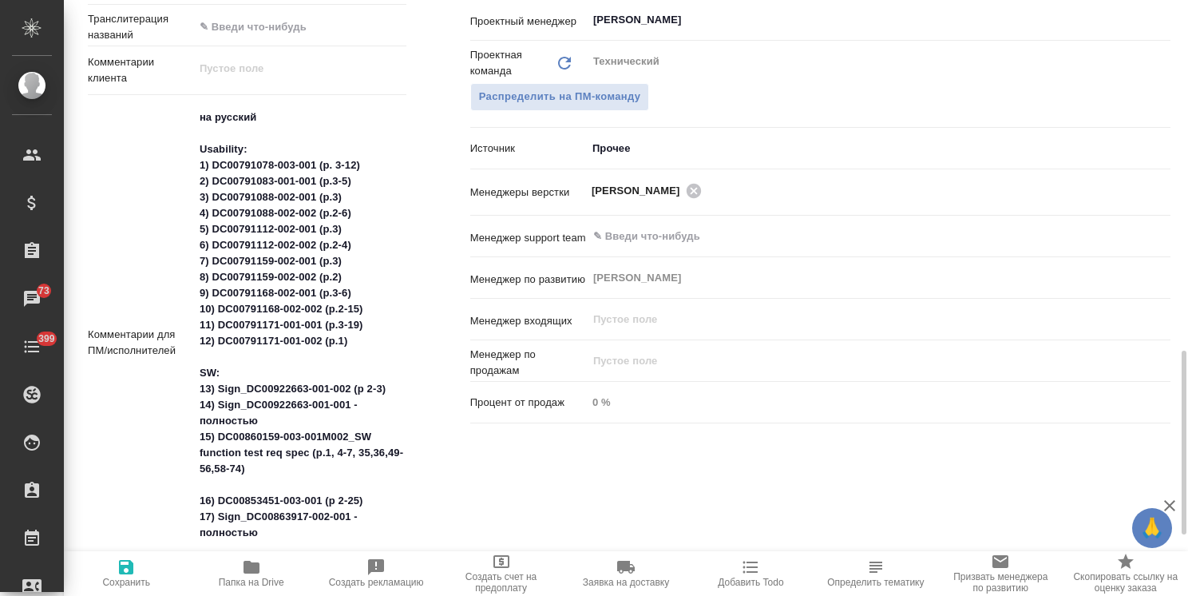
scroll to position [879, 0]
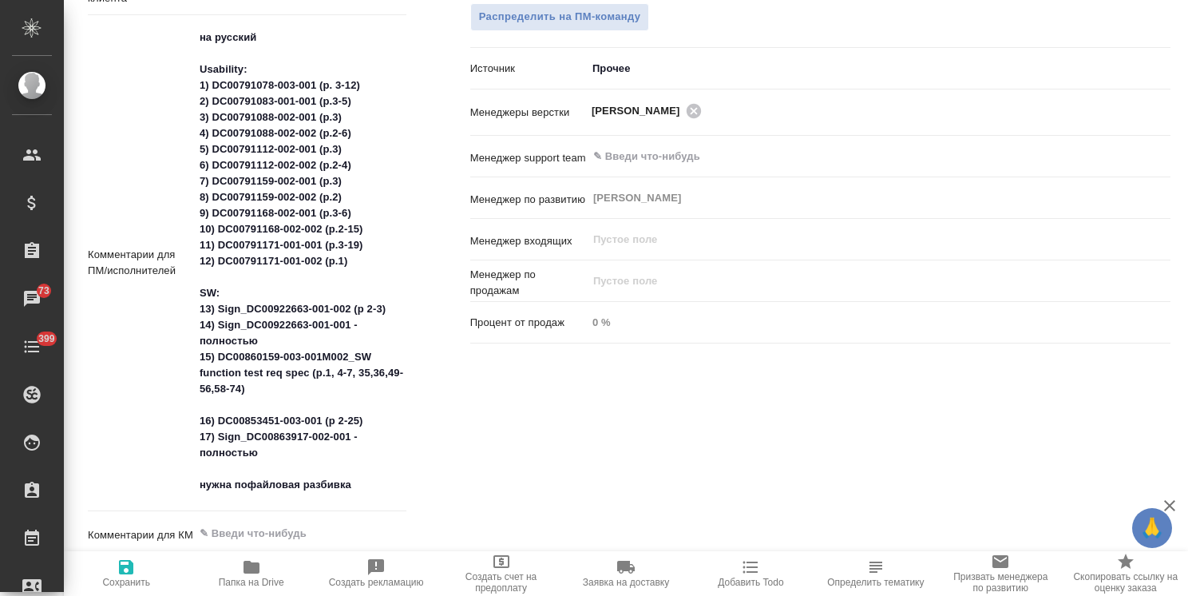
type textarea "x"
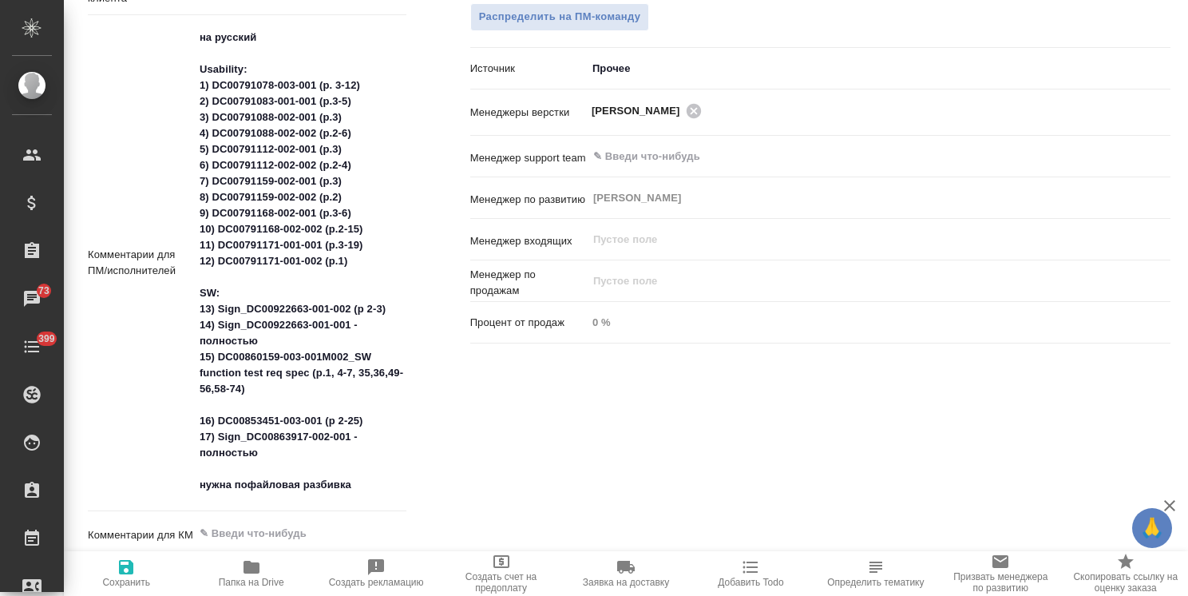
type textarea "x"
click at [361, 485] on textarea "на русский Usability: 1) DC00791078-003-001 (p. 3-12) 2) DC00791083-001-001 (p.…" at bounding box center [300, 261] width 212 height 474
type textarea "на русский Usability: 1) DC00791078-003-001 (p. 3-12) 2) DC00791083-001-001 (p.…"
type textarea "x"
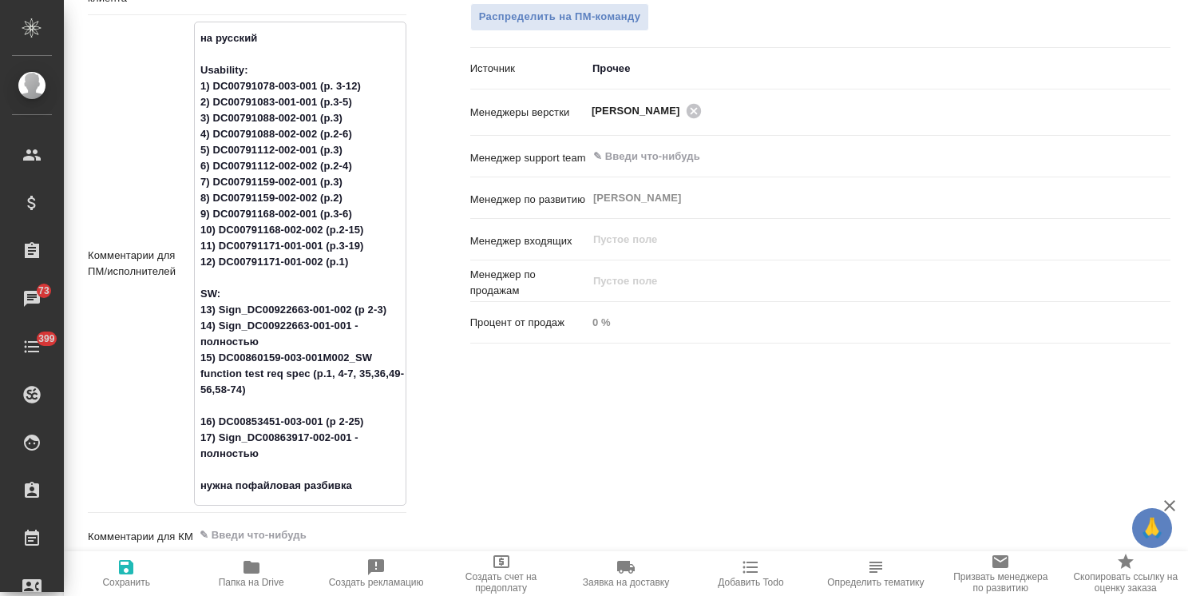
type textarea "x"
type textarea "на русский Usability: 1) DC00791078-003-001 (p. 3-12) 2) DC00791083-001-001 (p.…"
type textarea "x"
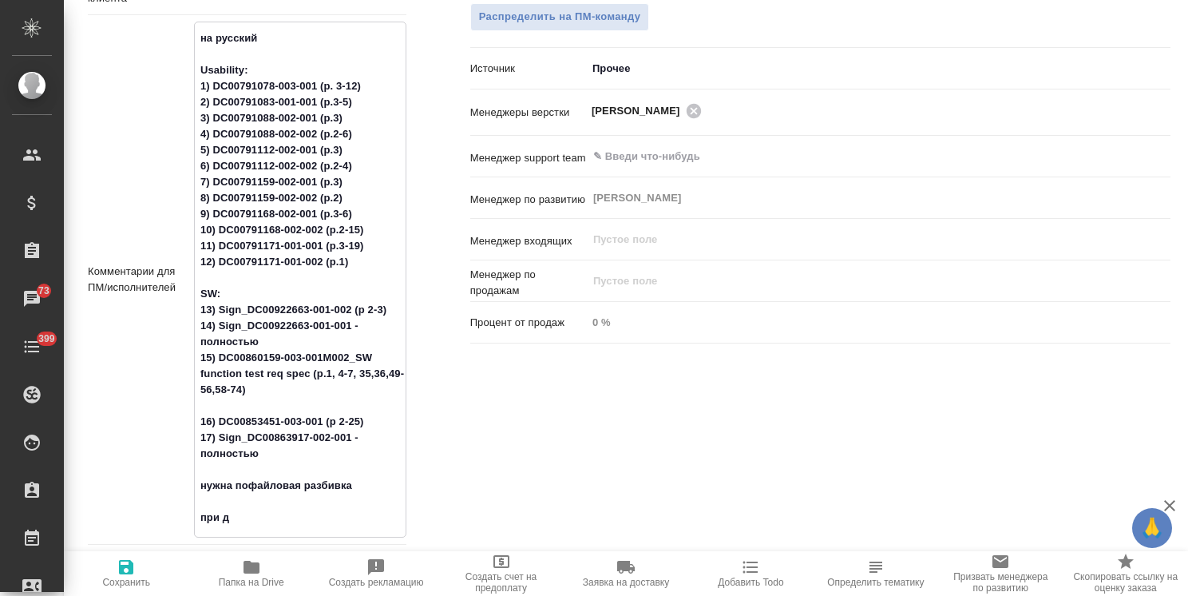
type textarea "x"
type textarea "на русский Usability: 1) DC00791078-003-001 (p. 3-12) 2) DC00791083-001-001 (p.…"
type textarea "x"
type textarea "на русский Usability: 1) DC00791078-003-001 (p. 3-12) 2) DC00791083-001-001 (p.…"
type textarea "x"
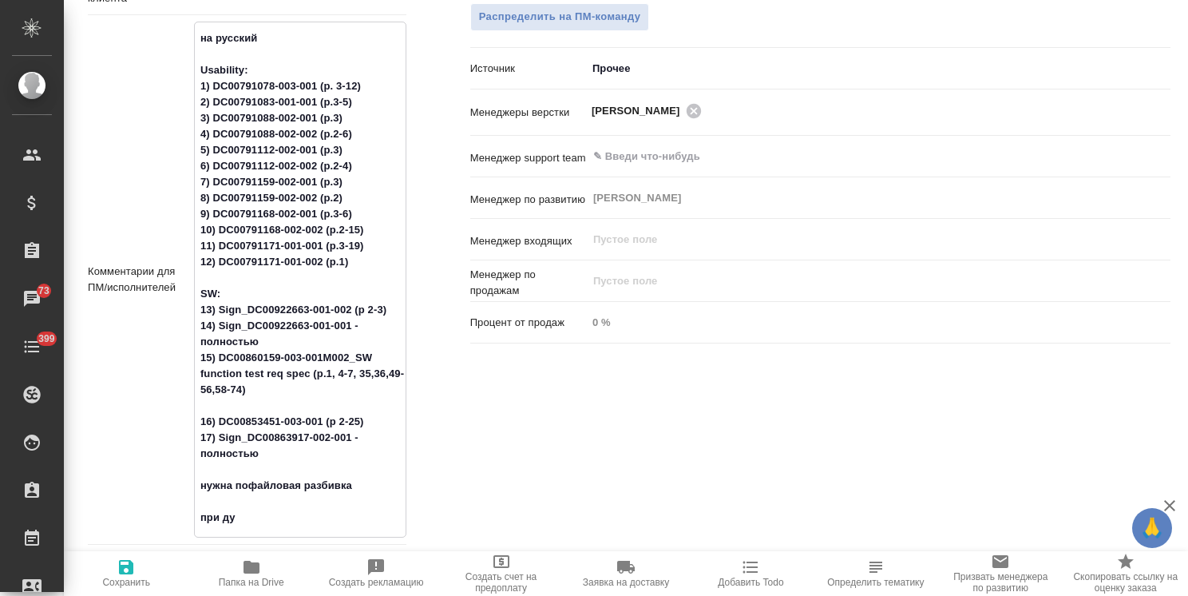
type textarea "x"
type textarea "на русский Usability: 1) DC00791078-003-001 (p. 3-12) 2) DC00791083-001-001 (p.…"
type textarea "x"
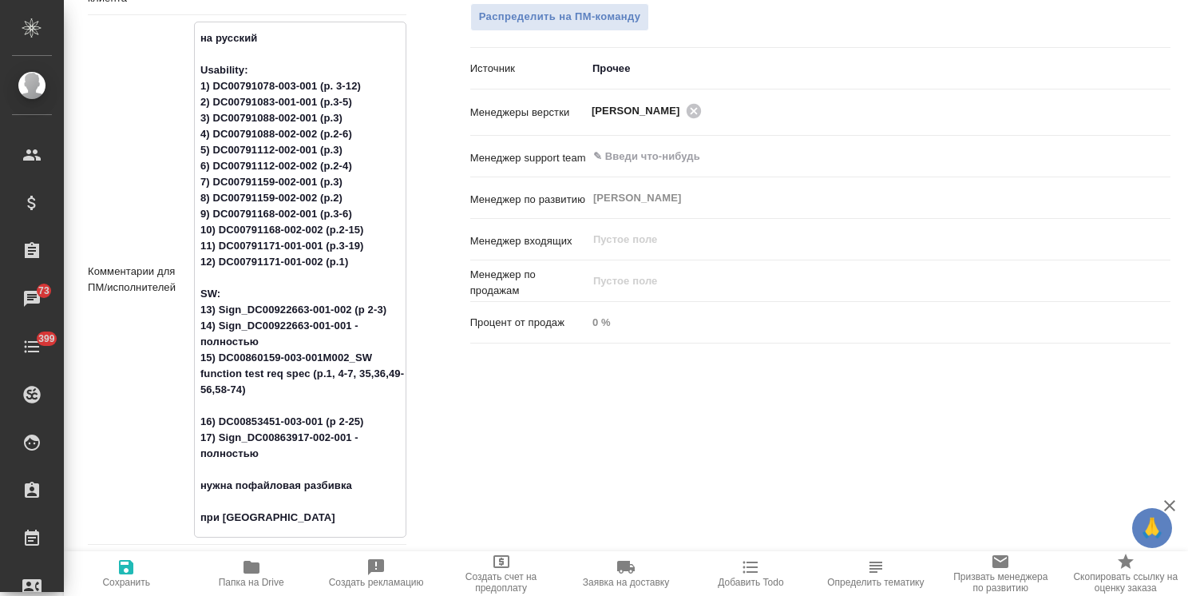
type textarea "на русский Usability: 1) DC00791078-003-001 (p. 3-12) 2) DC00791083-001-001 (p.…"
type textarea "x"
type textarea "на русский Usability: 1) DC00791078-003-001 (p. 3-12) 2) DC00791083-001-001 (p.…"
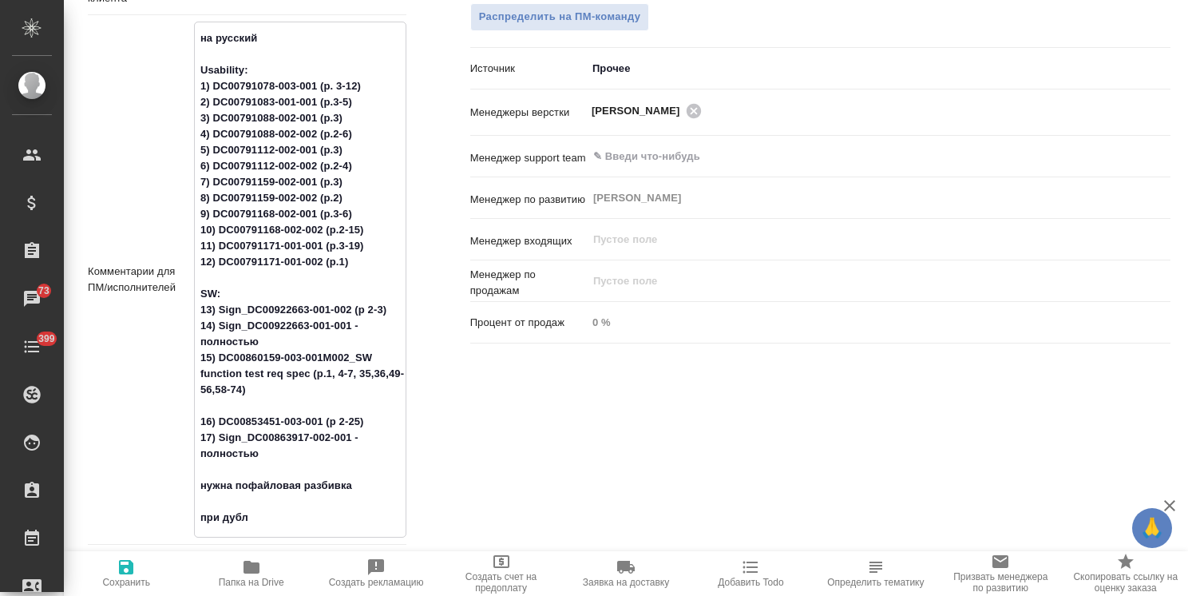
type textarea "x"
type textarea "на русский Usability: 1) DC00791078-003-001 (p. 3-12) 2) DC00791083-001-001 (p.…"
type textarea "x"
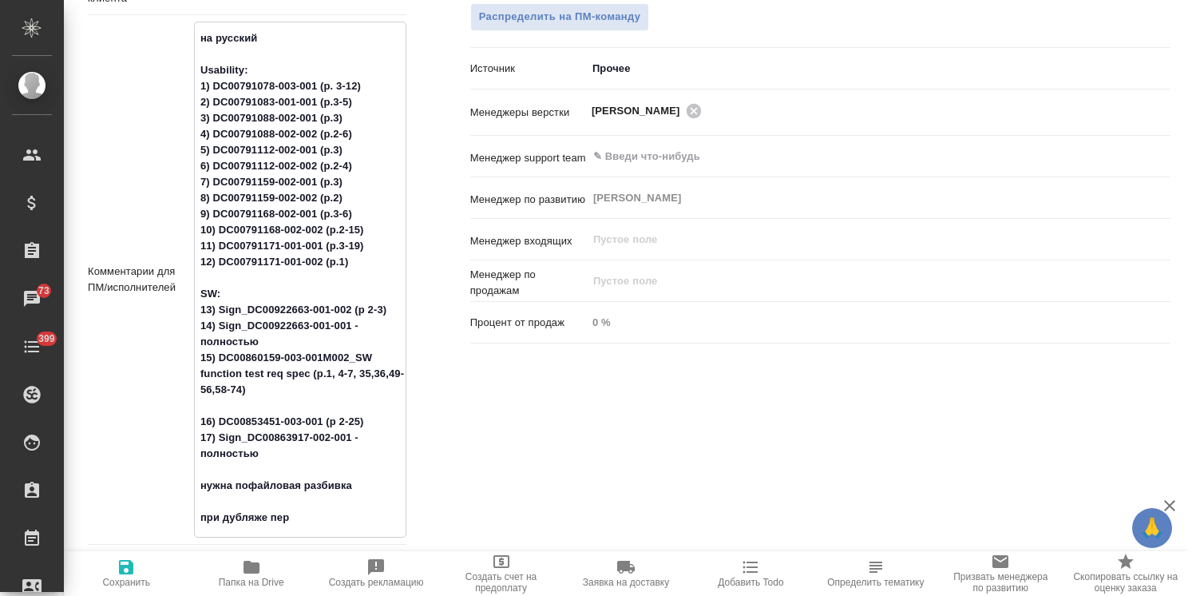
type textarea "на русский Usability: 1) DC00791078-003-001 (p. 3-12) 2) DC00791083-001-001 (p.…"
type textarea "x"
type textarea "на русский Usability: 1) DC00791078-003-001 (p. 3-12) 2) DC00791083-001-001 (p.…"
type textarea "x"
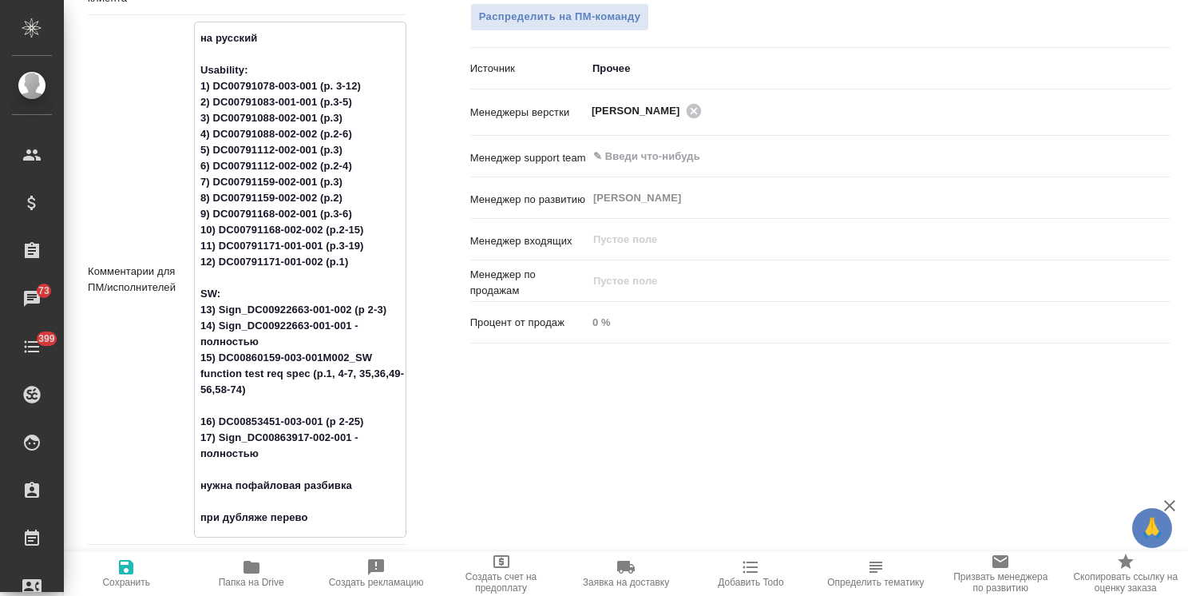
type textarea "x"
type textarea "на русский Usability: 1) DC00791078-003-001 (p. 3-12) 2) DC00791083-001-001 (p.…"
type textarea "x"
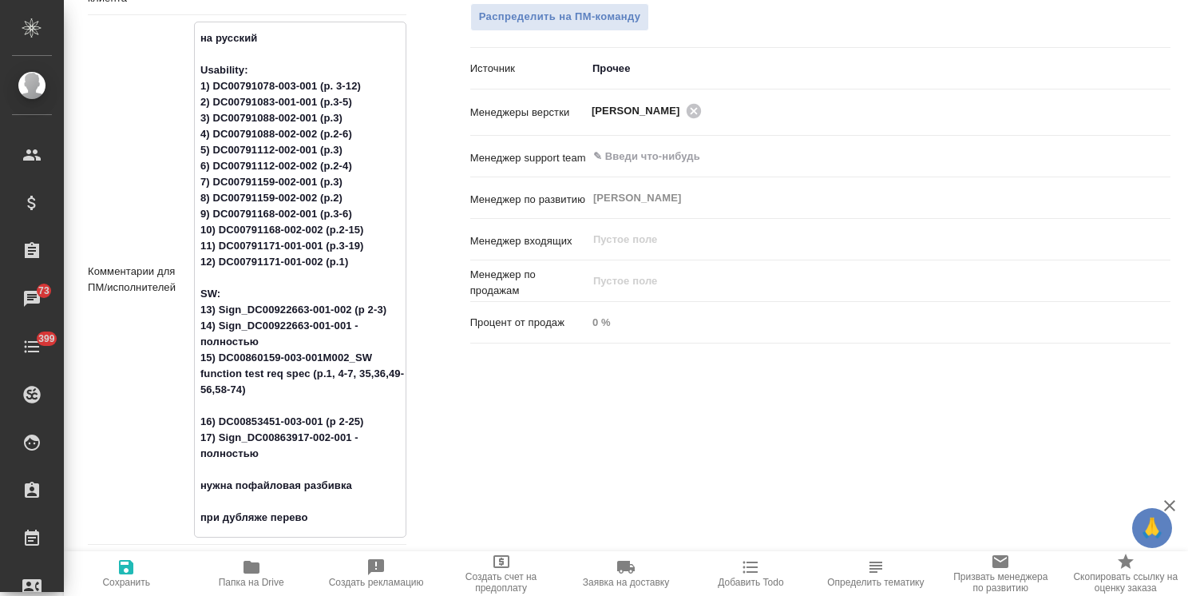
type textarea "x"
type textarea "на русский Usability: 1) DC00791078-003-001 (p. 3-12) 2) DC00791083-001-001 (p.…"
type textarea "x"
type textarea "на русский Usability: 1) DC00791078-003-001 (p. 3-12) 2) DC00791083-001-001 (p.…"
type textarea "x"
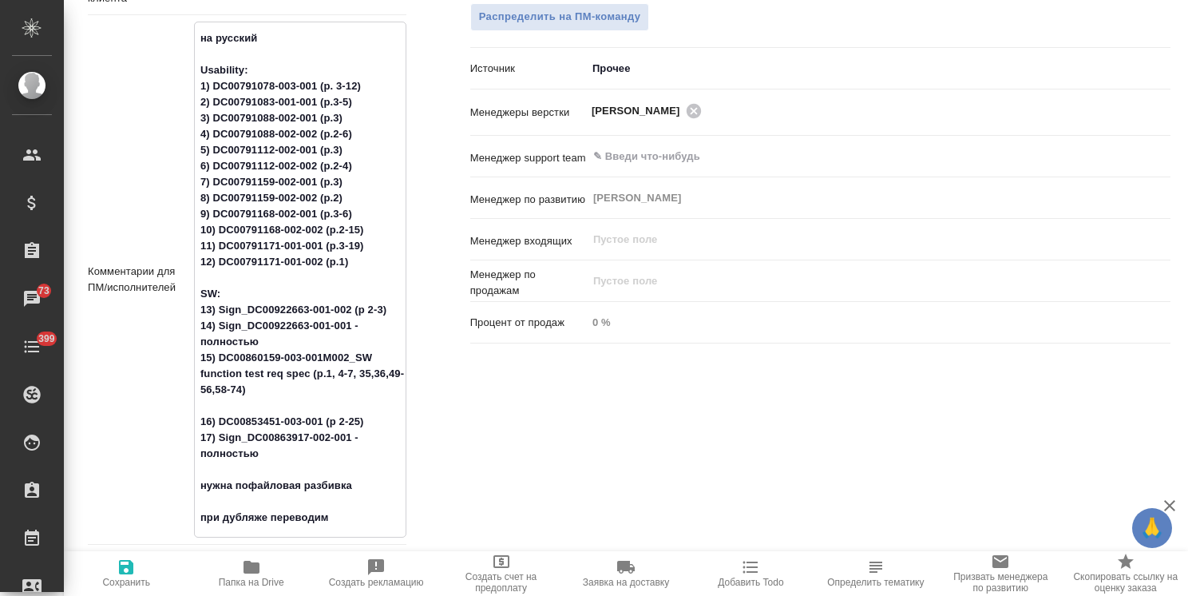
type textarea "x"
type textarea "на русский Usability: 1) DC00791078-003-001 (p. 3-12) 2) DC00791083-001-001 (p.…"
type textarea "x"
type textarea "на русский Usability: 1) DC00791078-003-001 (p. 3-12) 2) DC00791083-001-001 (p.…"
type textarea "x"
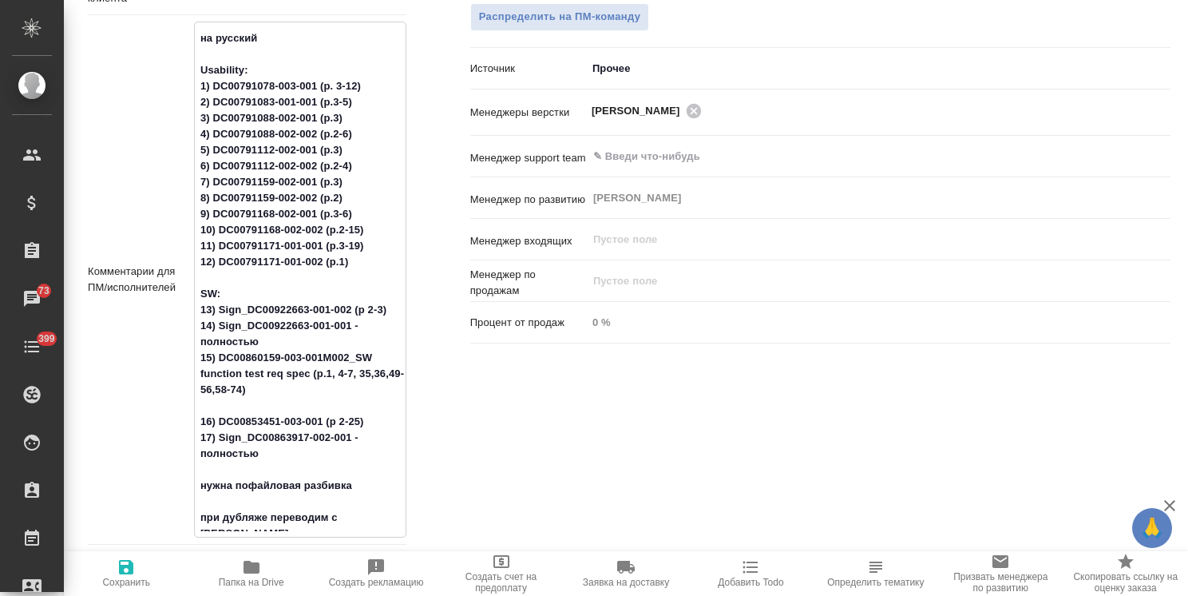
type textarea "x"
type textarea "на русский Usability: 1) DC00791078-003-001 (p. 3-12) 2) DC00791083-001-001 (p.…"
type textarea "x"
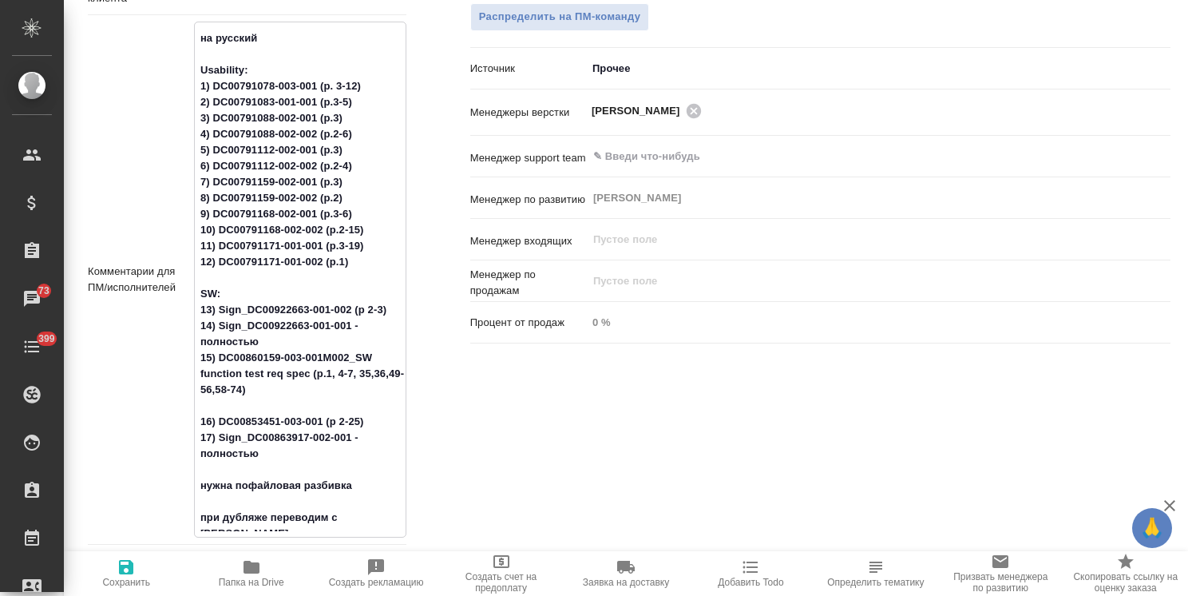
type textarea "на русский Usability: 1) DC00791078-003-001 (p. 3-12) 2) DC00791083-001-001 (p.…"
type textarea "x"
type textarea "на русский Usability: 1) DC00791078-003-001 (p. 3-12) 2) DC00791083-001-001 (p.…"
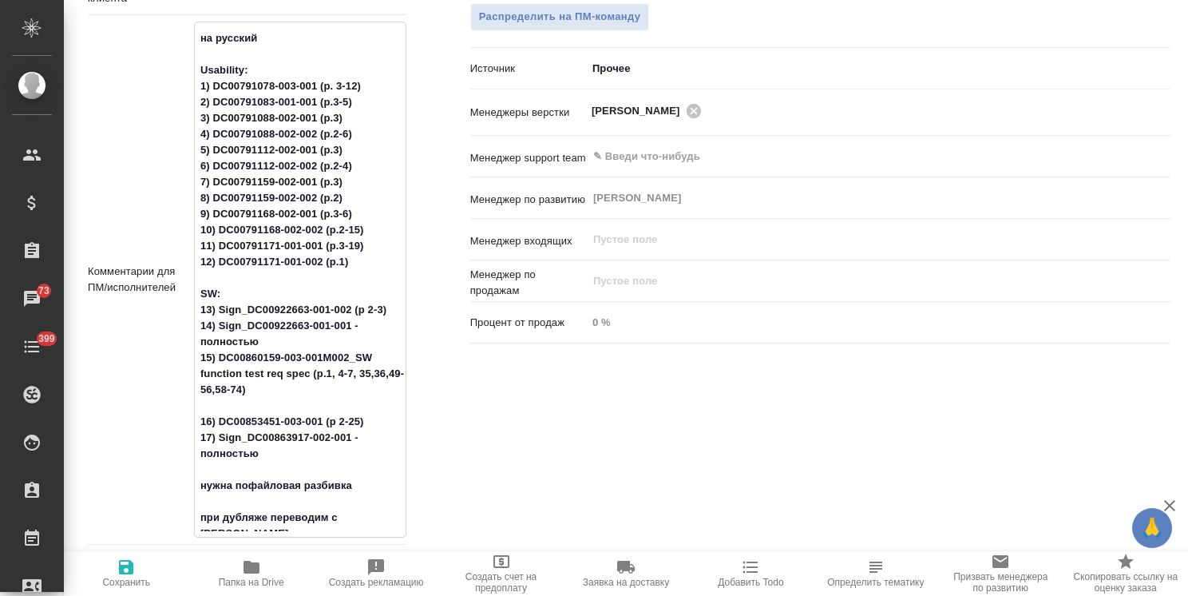
type textarea "x"
type textarea "на русский Usability: 1) DC00791078-003-001 (p. 3-12) 2) DC00791083-001-001 (p.…"
type textarea "x"
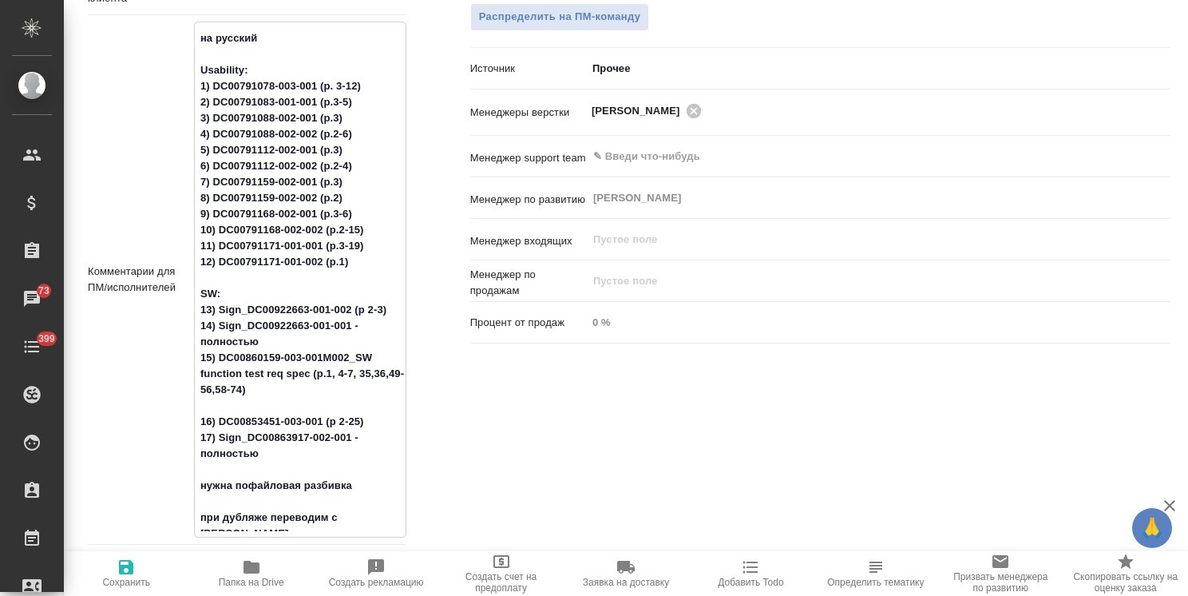
type textarea "x"
type textarea "на русский Usability: 1) DC00791078-003-001 (p. 3-12) 2) DC00791083-001-001 (p.…"
type textarea "x"
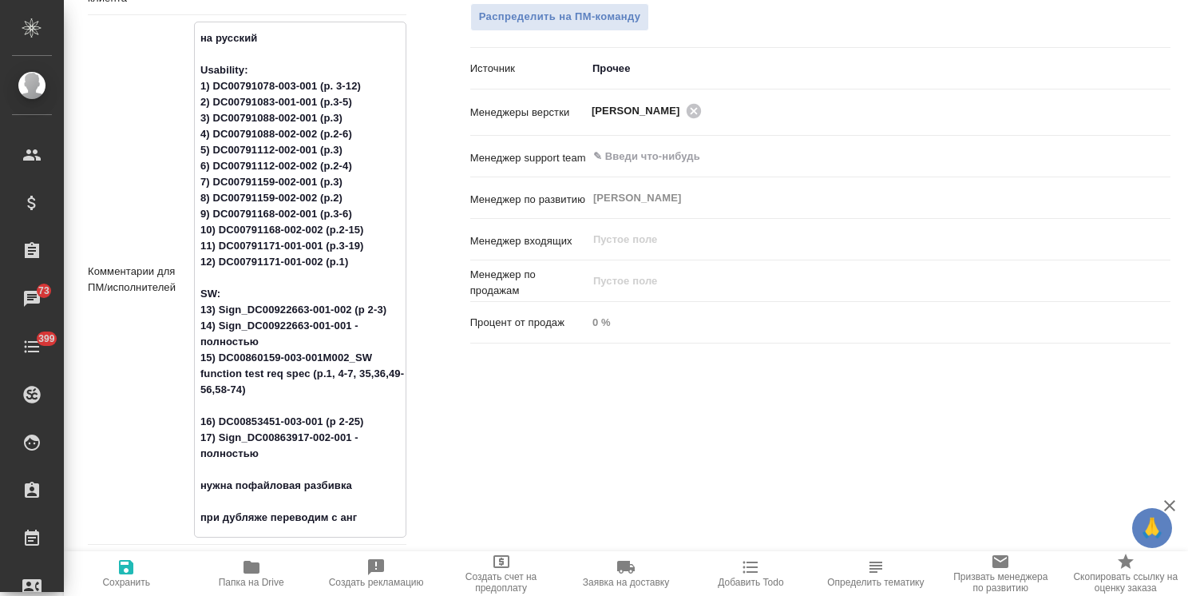
type textarea "x"
type textarea "на русский Usability: 1) DC00791078-003-001 (p. 3-12) 2) DC00791083-001-001 (p.…"
type textarea "x"
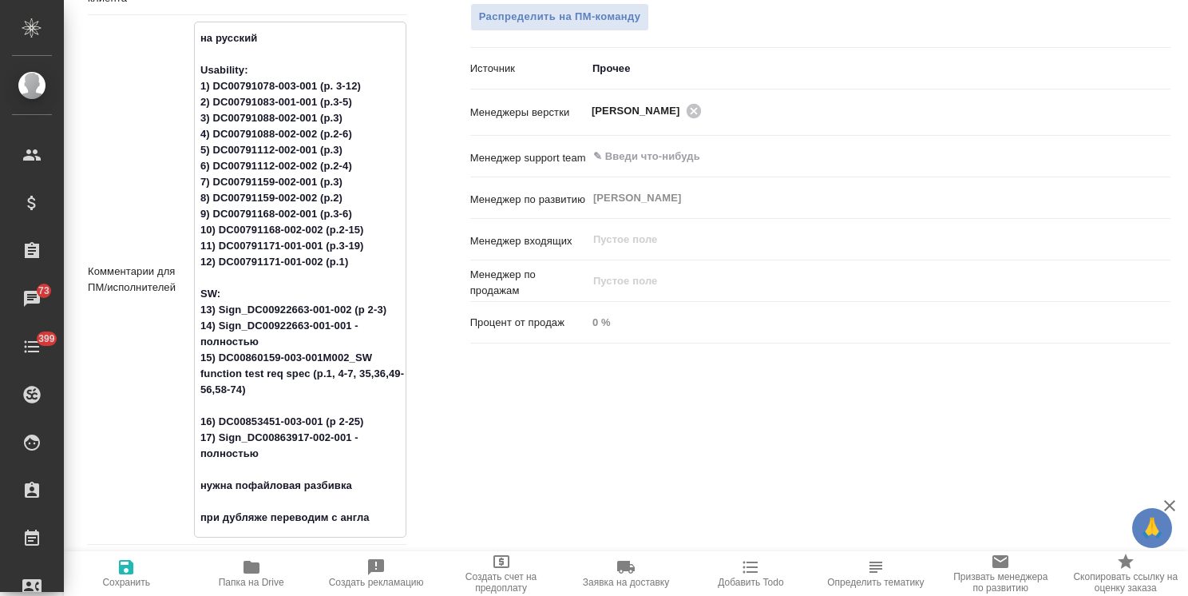
type textarea "на русский Usability: 1) DC00791078-003-001 (p. 3-12) 2) DC00791083-001-001 (p.…"
type textarea "x"
click at [120, 576] on icon "button" at bounding box center [126, 566] width 19 height 19
type textarea "x"
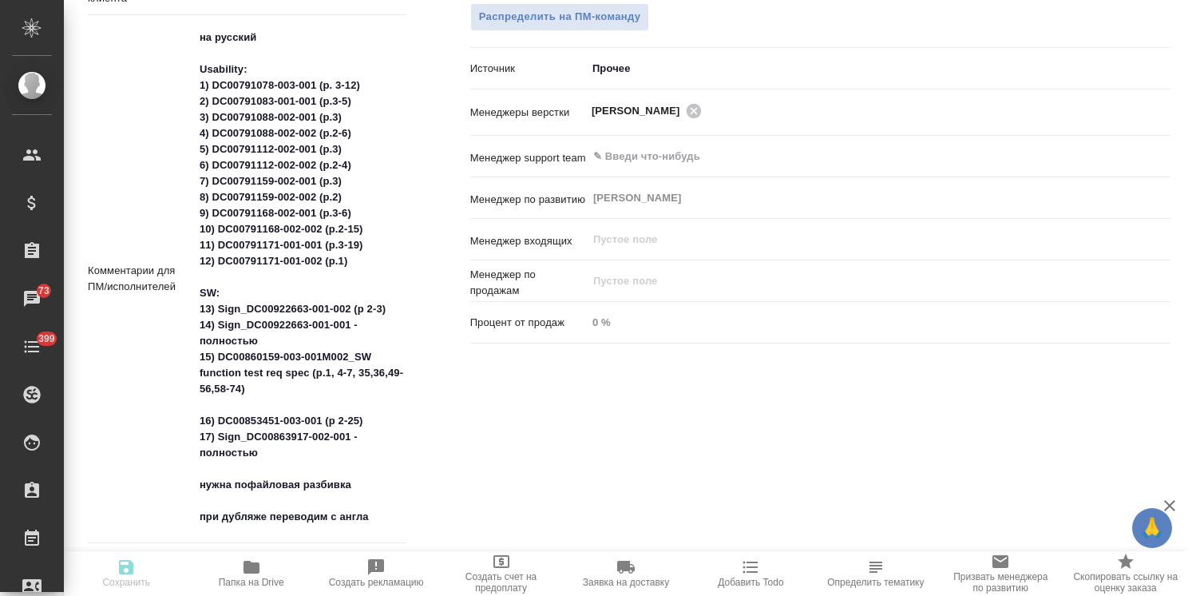
type textarea "x"
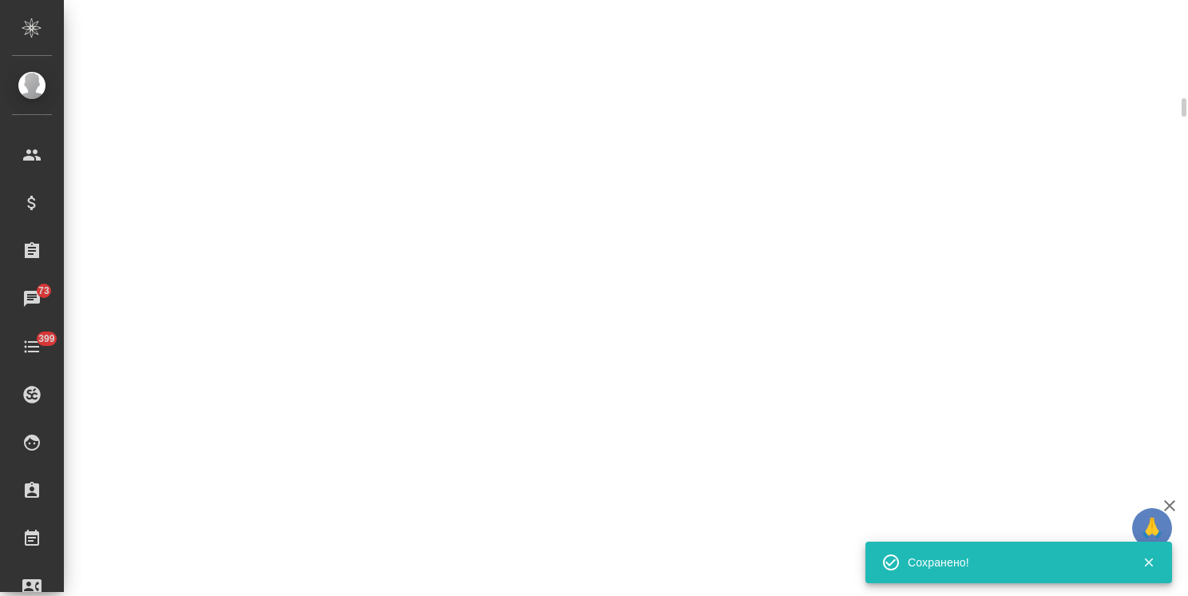
select select "RU"
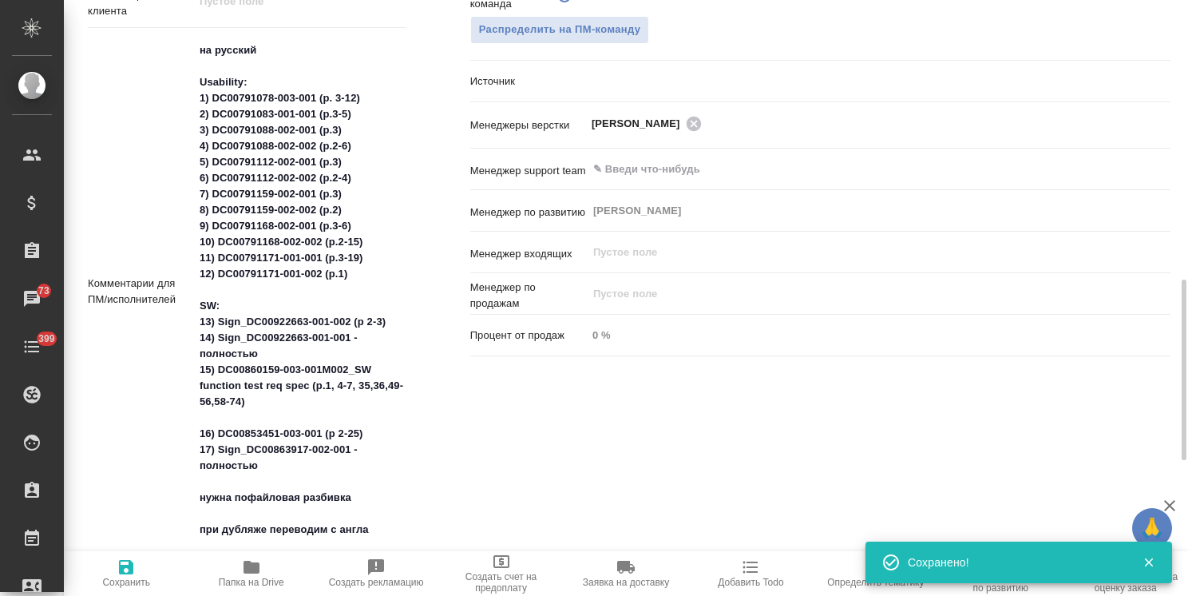
type textarea "x"
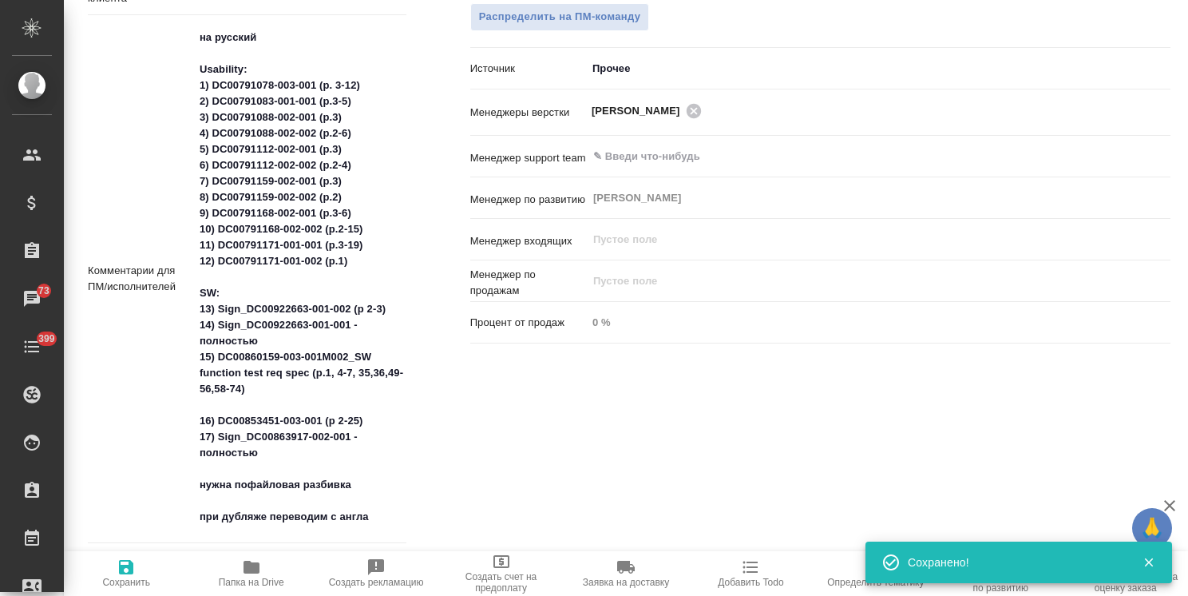
click at [140, 571] on span "Сохранить" at bounding box center [125, 572] width 105 height 30
type textarea "x"
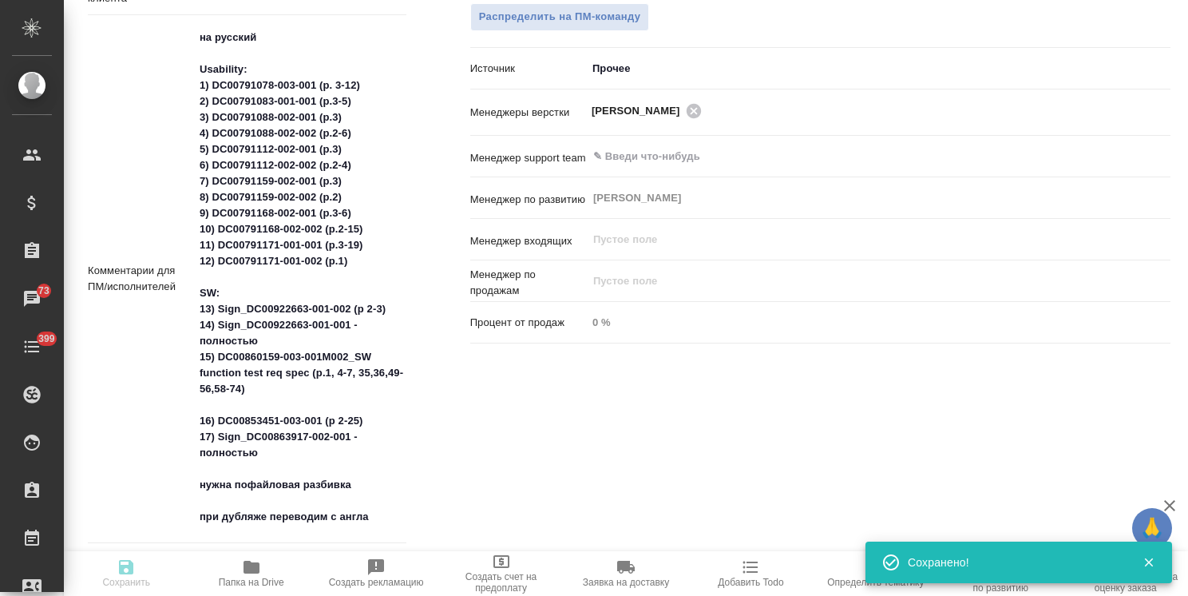
type textarea "x"
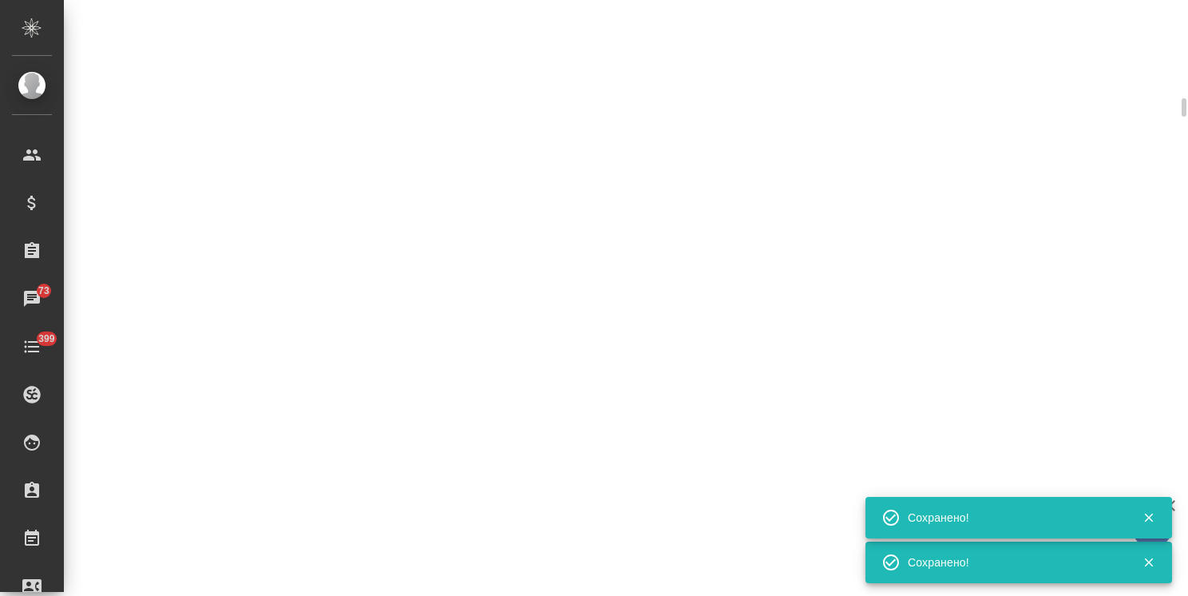
select select "RU"
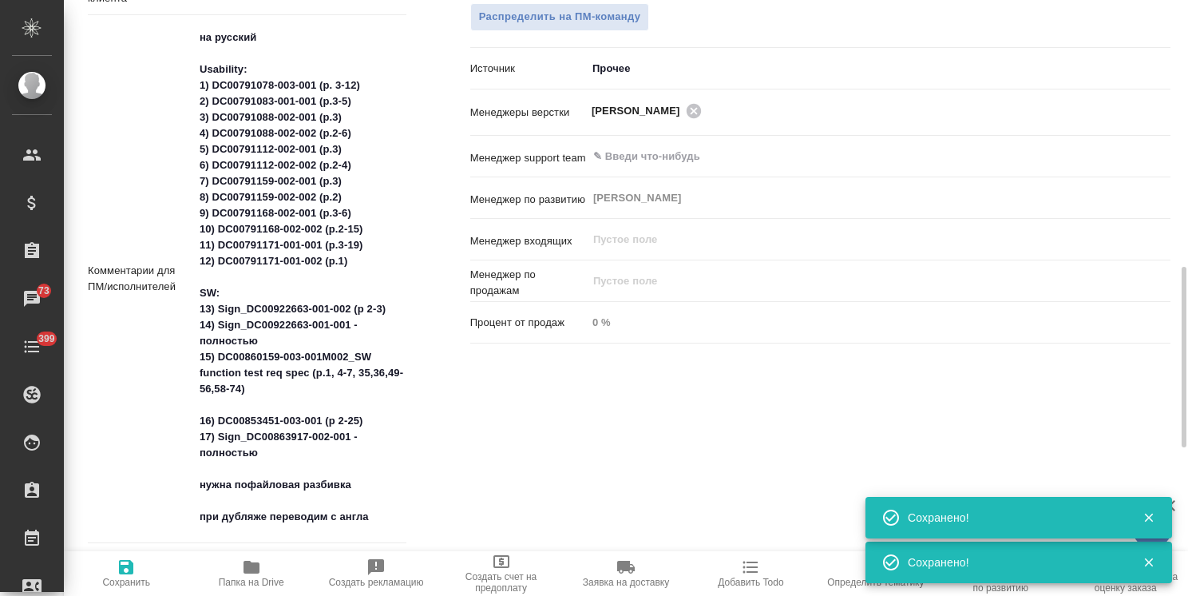
type textarea "x"
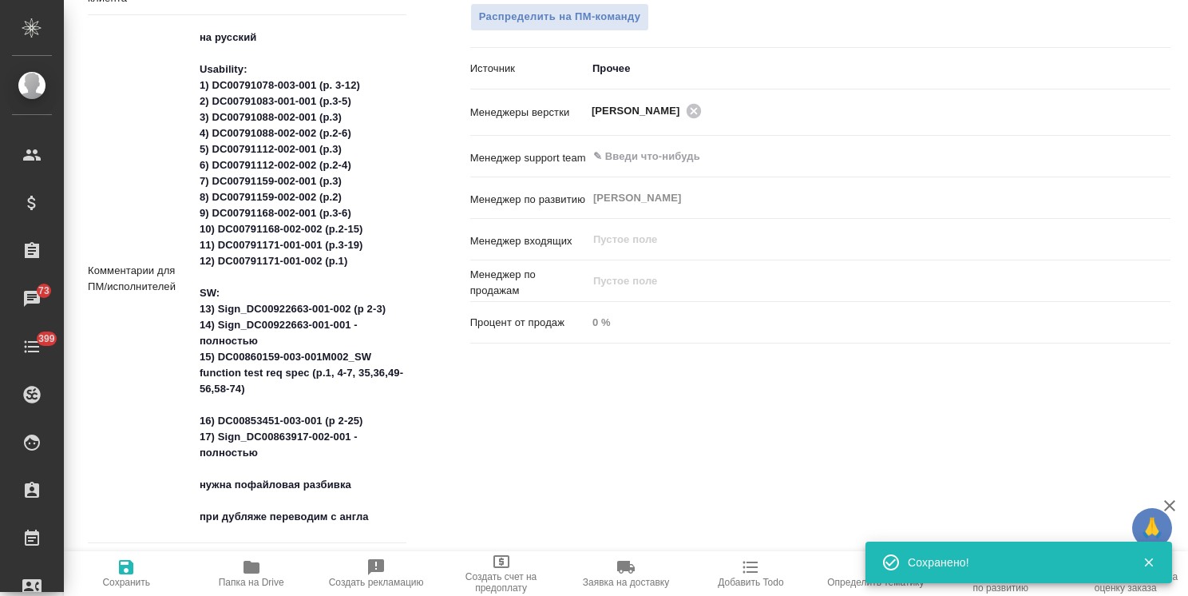
type textarea "x"
click at [280, 452] on textarea "на русский Usability: 1) DC00791078-003-001 (p. 3-12) 2) DC00791083-001-001 (p.…" at bounding box center [300, 277] width 212 height 506
type textarea "x"
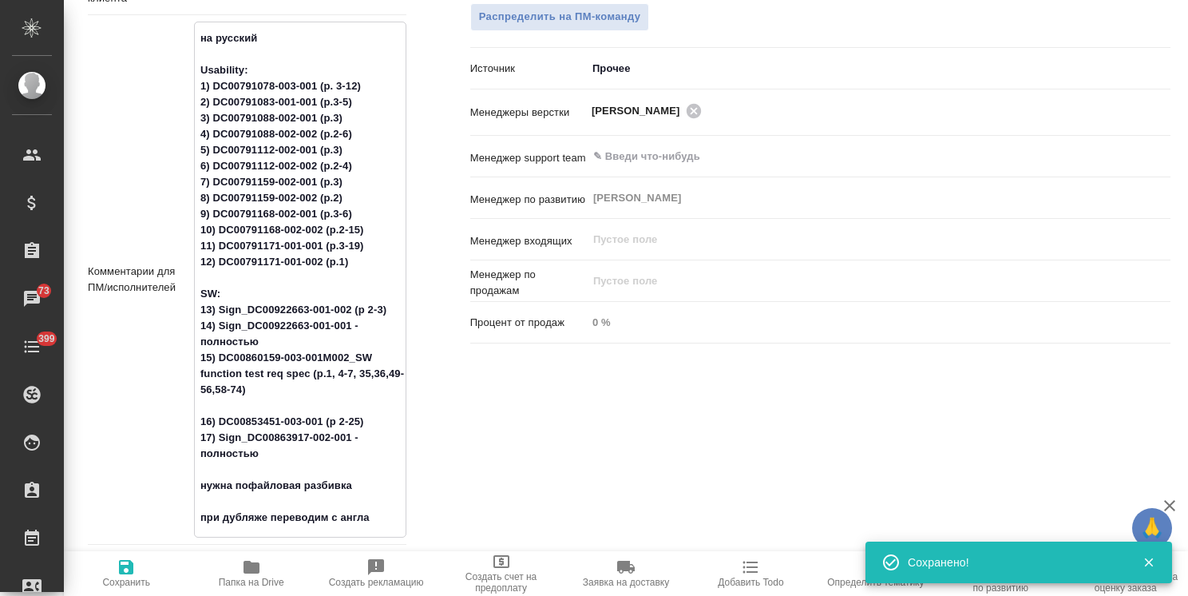
type textarea "x"
click at [117, 572] on icon "button" at bounding box center [126, 566] width 19 height 19
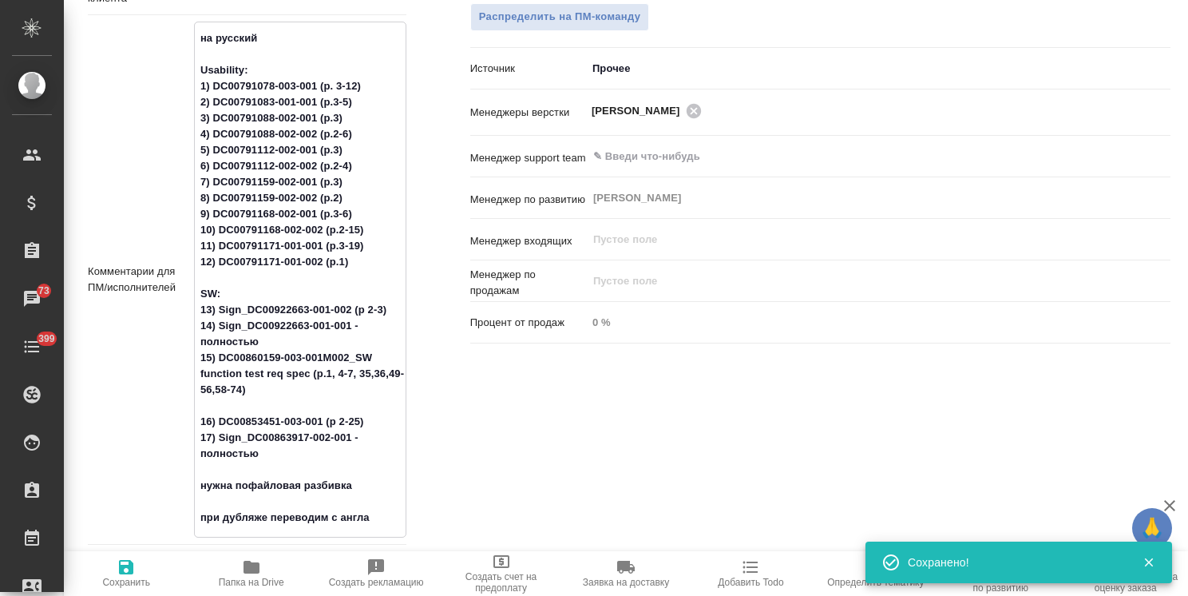
type textarea "x"
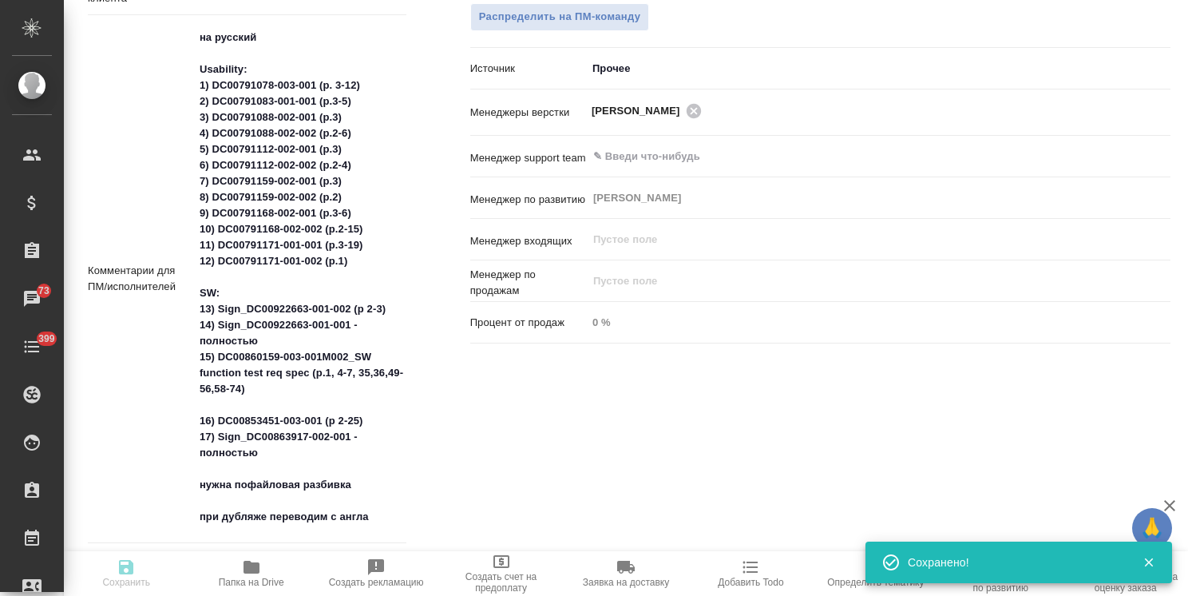
type textarea "x"
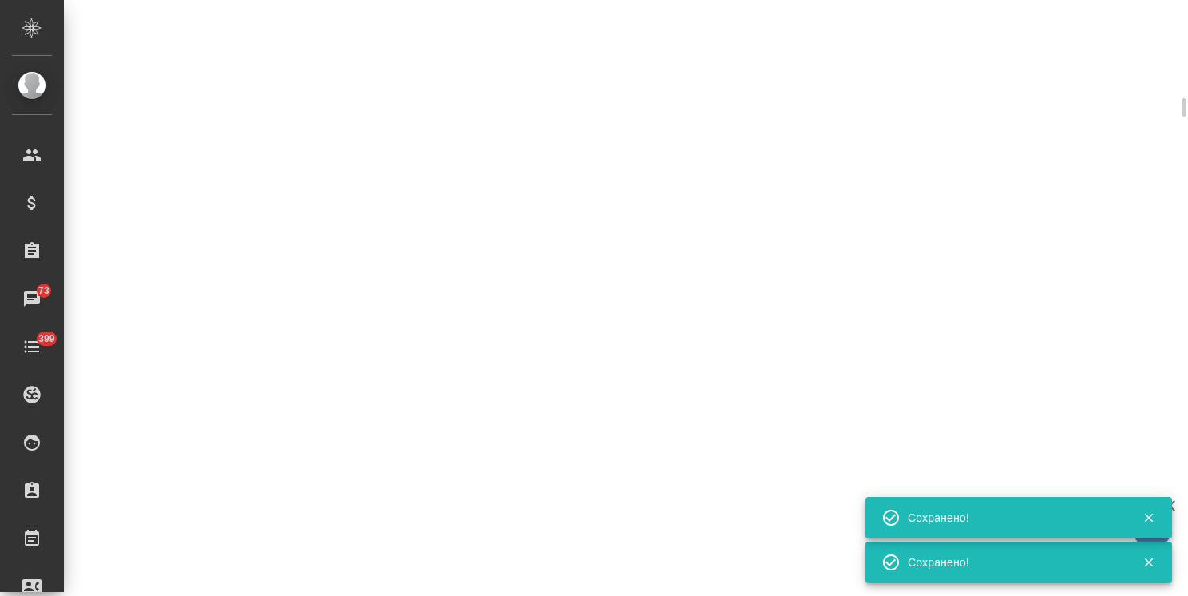
select select "RU"
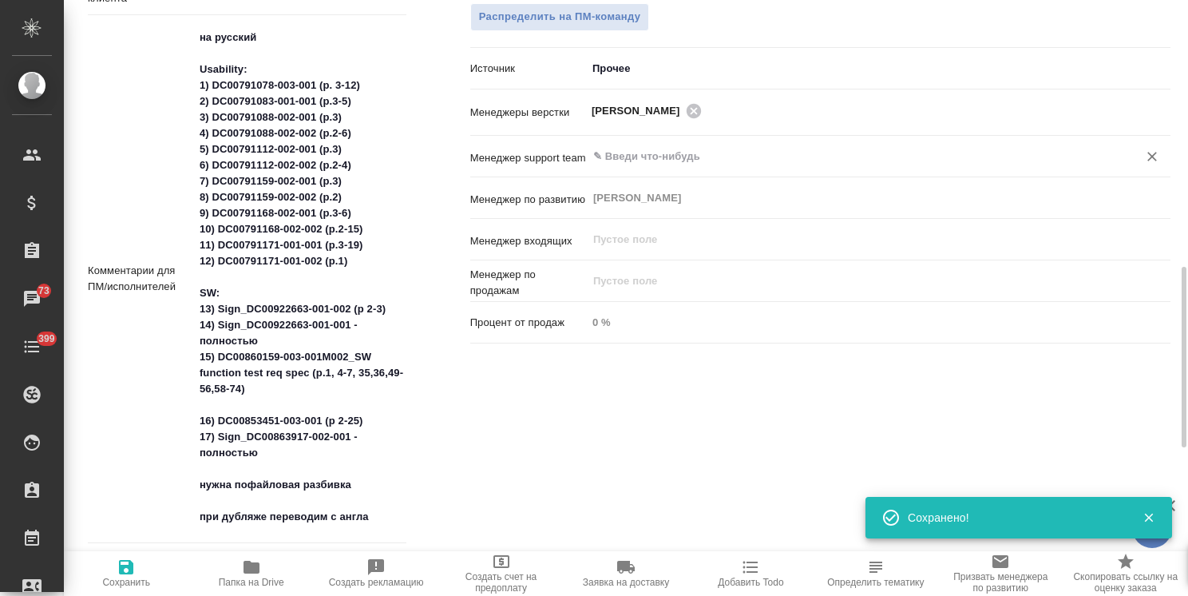
type textarea "x"
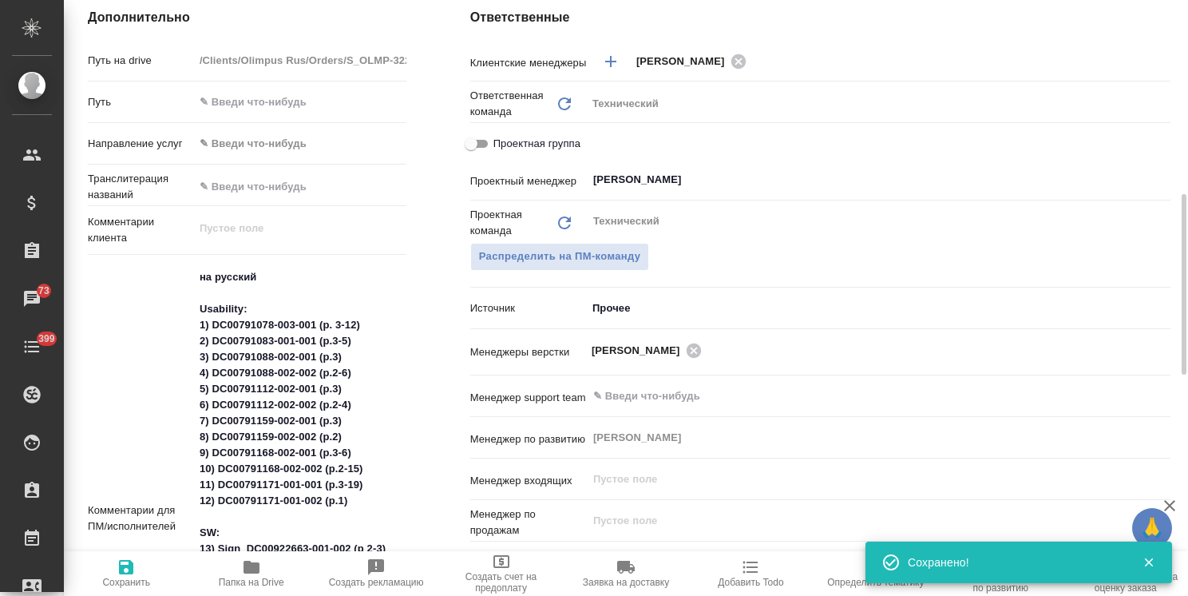
scroll to position [0, 0]
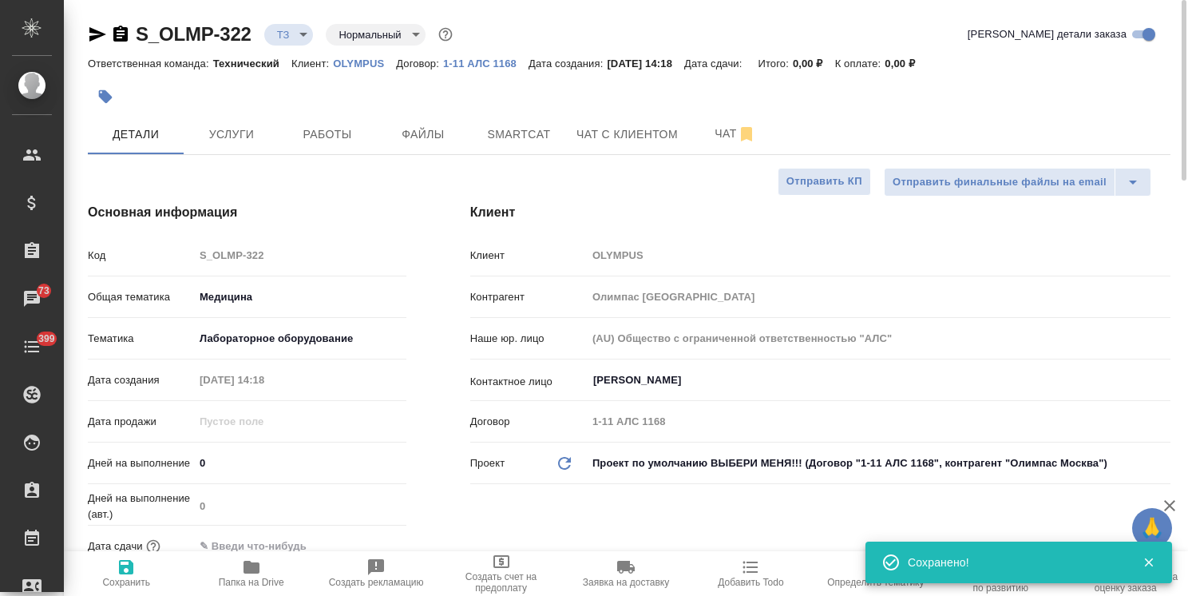
type textarea "x"
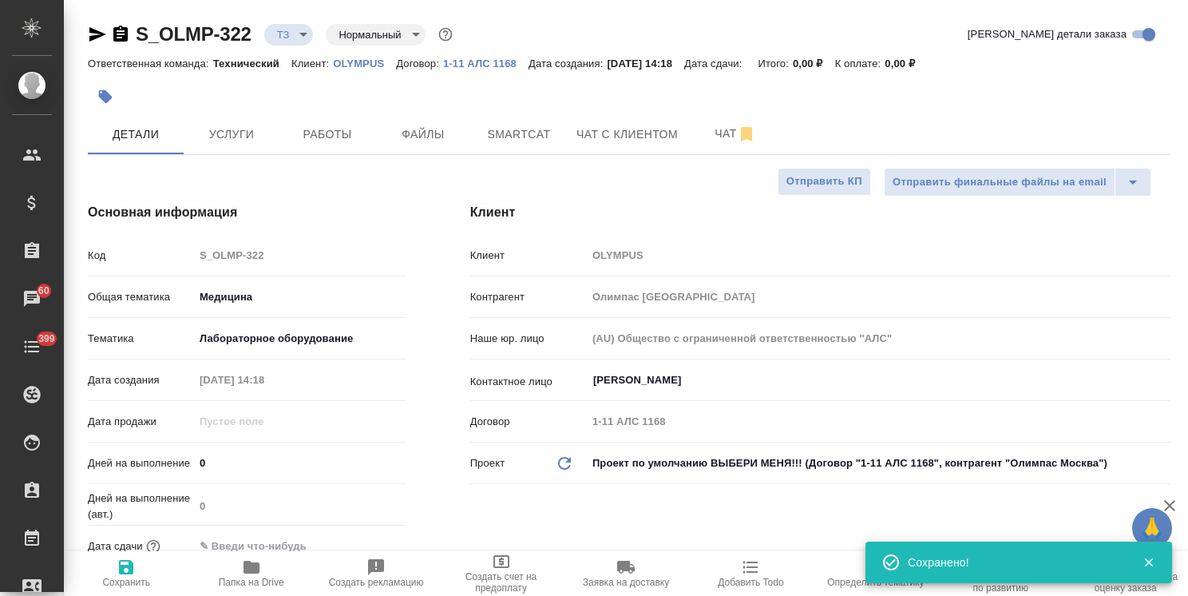
type textarea "x"
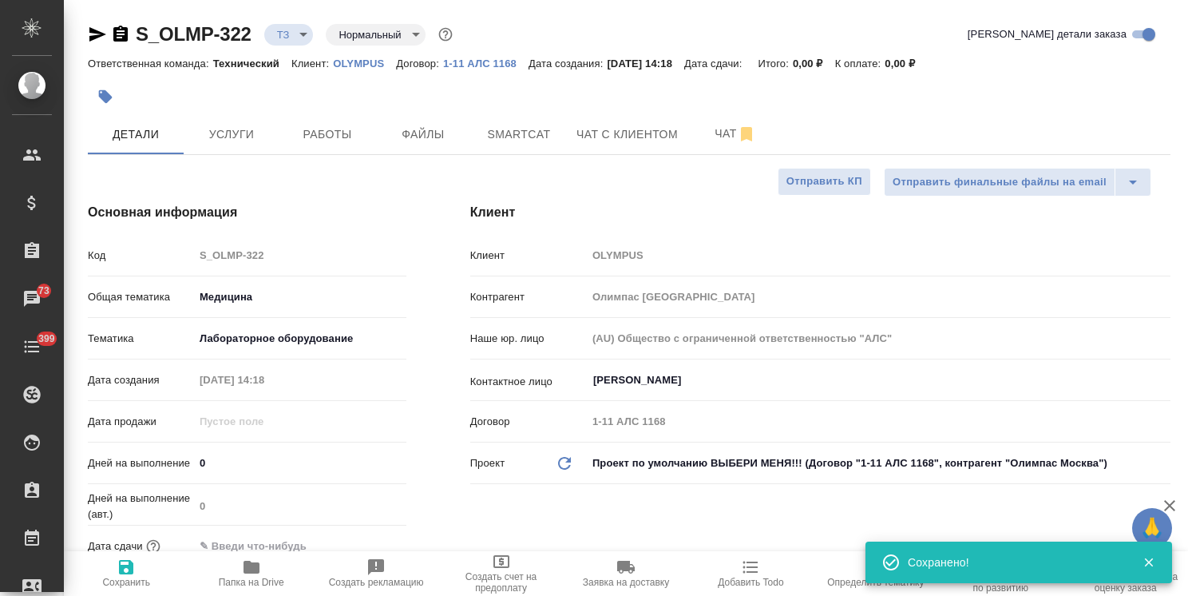
type textarea "x"
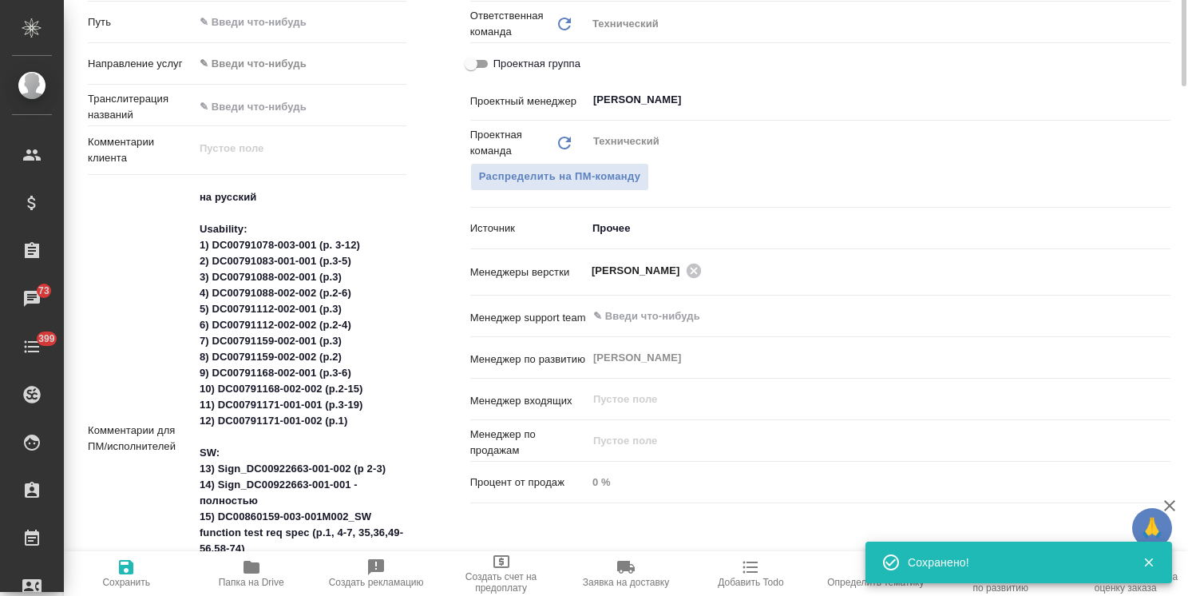
scroll to position [879, 0]
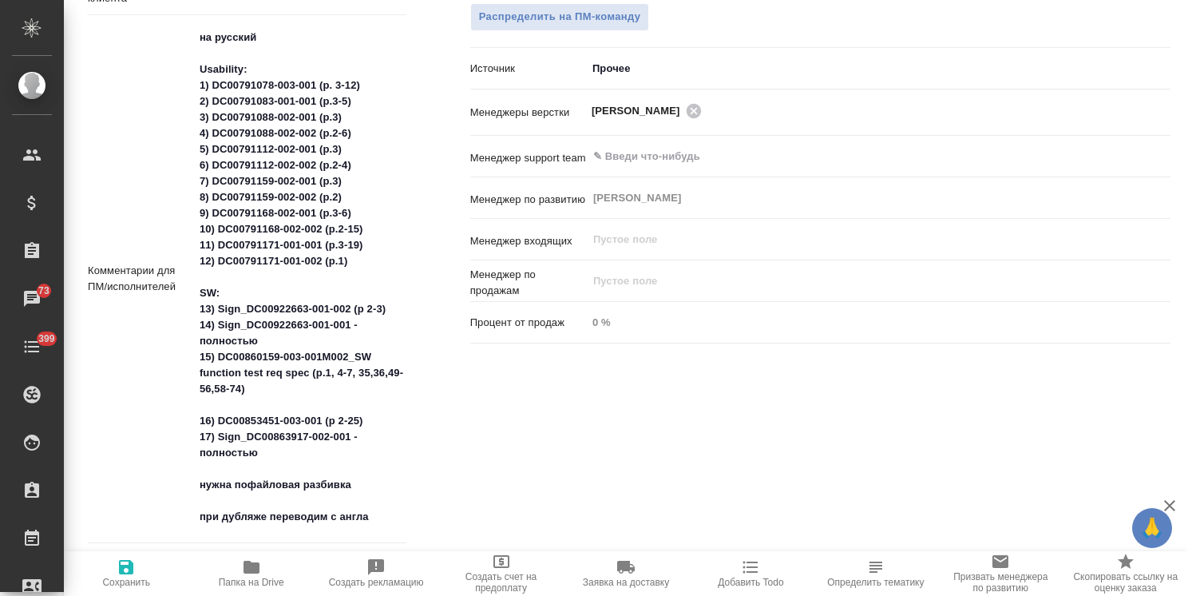
type textarea "x"
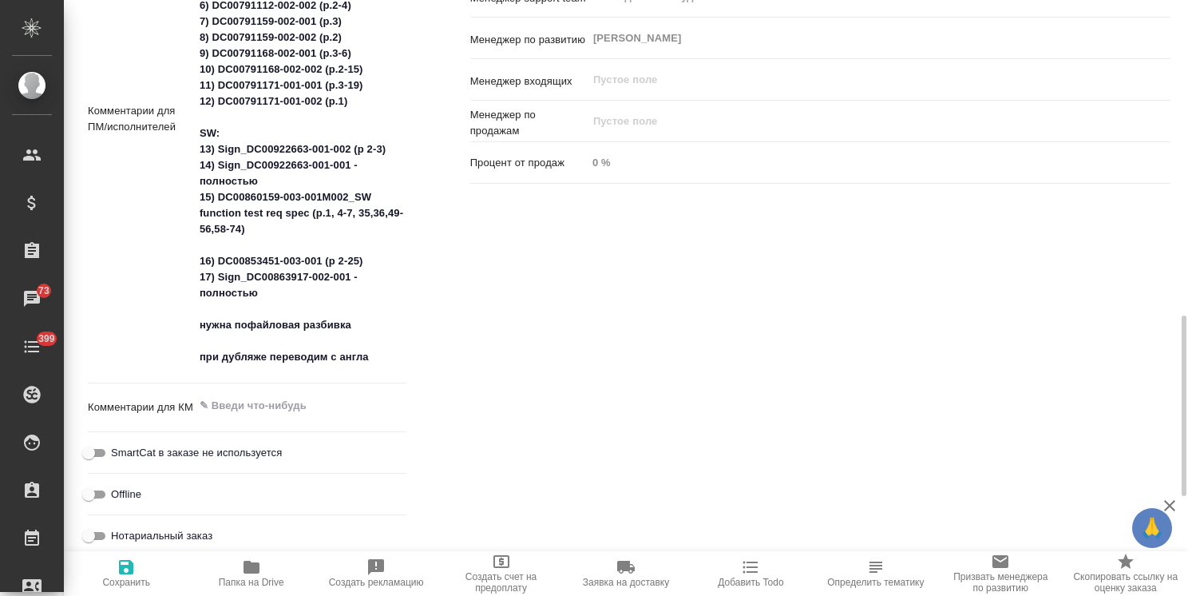
click at [284, 397] on textarea at bounding box center [300, 405] width 212 height 27
click at [129, 575] on icon "button" at bounding box center [126, 566] width 19 height 19
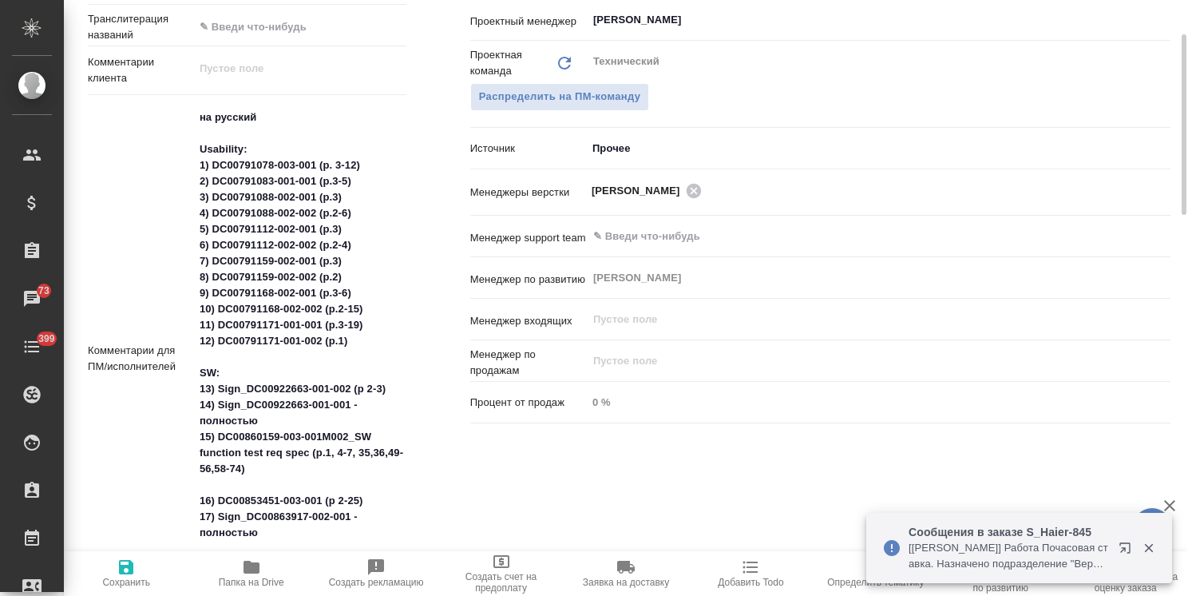
scroll to position [958, 0]
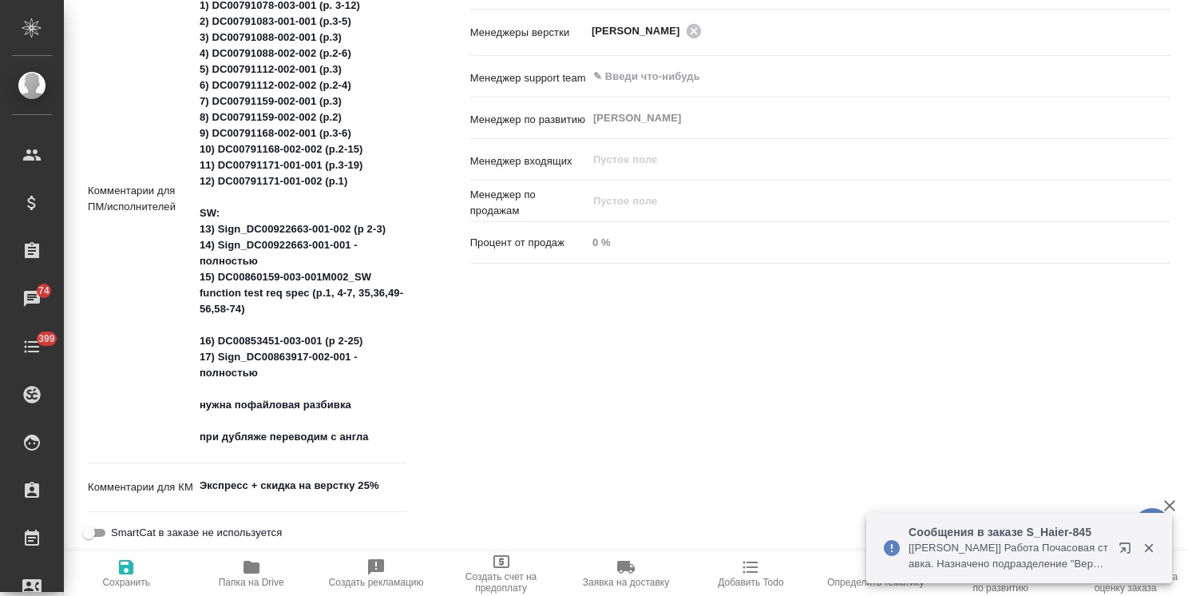
click at [333, 374] on textarea "на русский Usability: 1) DC00791078-003-001 (p. 3-12) 2) DC00791083-001-001 (p.…" at bounding box center [300, 197] width 212 height 506
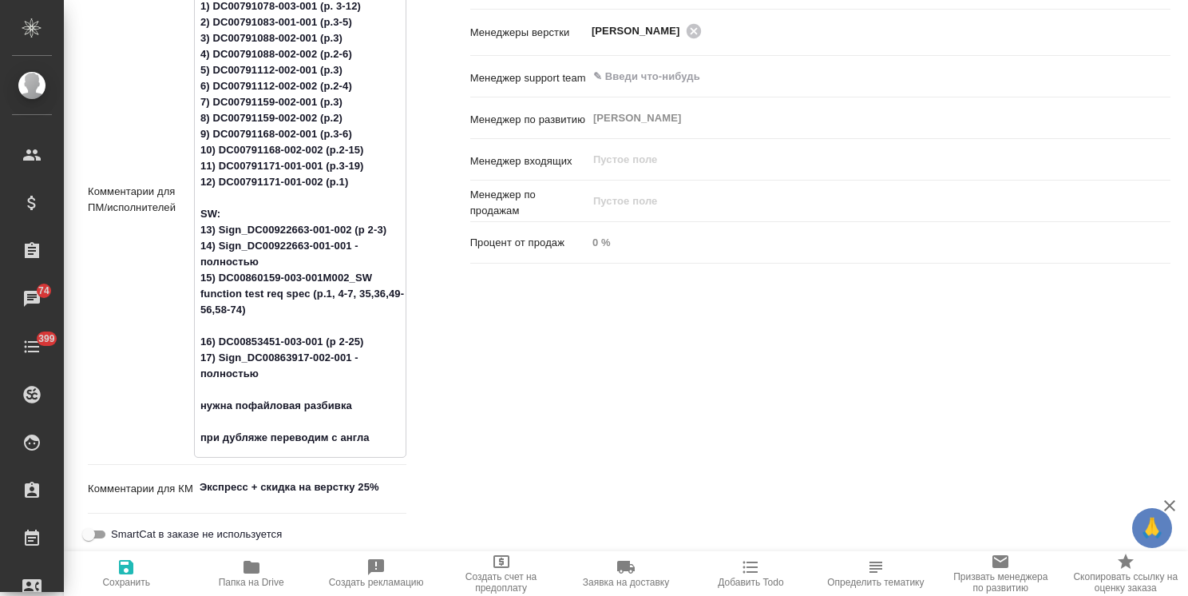
click at [508, 430] on div "Ответственные Клиентские менеджеры Усманова Ольга ​ Ответственная команда Обнов…" at bounding box center [820, 167] width 764 height 1020
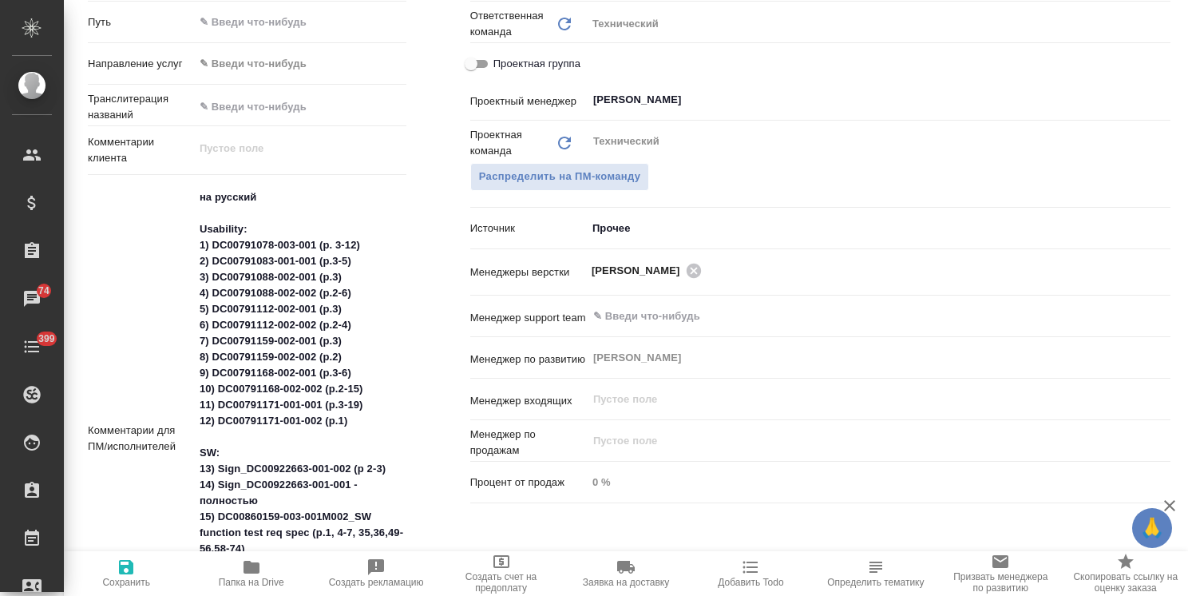
scroll to position [799, 0]
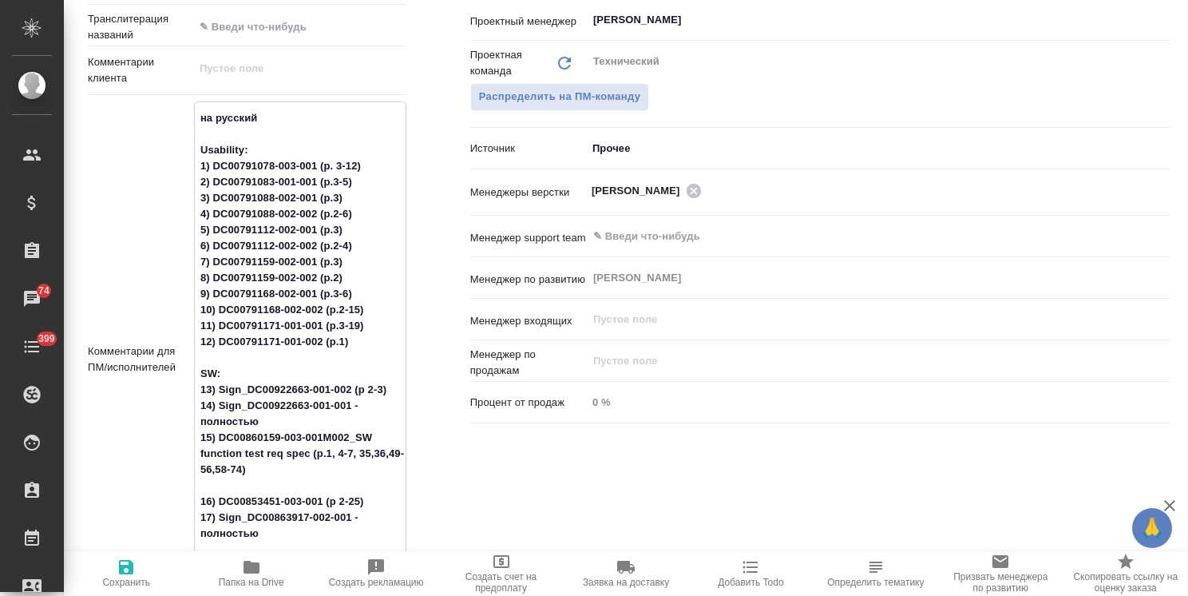
drag, startPoint x: 296, startPoint y: 534, endPoint x: 193, endPoint y: 493, distance: 111.1
click at [195, 493] on textarea "на русский Usability: 1) DC00791078-003-001 (p. 3-12) 2) DC00791083-001-001 (p.…" at bounding box center [300, 358] width 211 height 506
click at [269, 391] on textarea "на русский Usability: 1) DC00791078-003-001 (p. 3-12) 2) DC00791083-001-001 (p.…" at bounding box center [300, 358] width 211 height 506
drag, startPoint x: 288, startPoint y: 527, endPoint x: 197, endPoint y: 384, distance: 169.1
click at [197, 384] on textarea "на русский Usability: 1) DC00791078-003-001 (p. 3-12) 2) DC00791083-001-001 (p.…" at bounding box center [300, 358] width 211 height 506
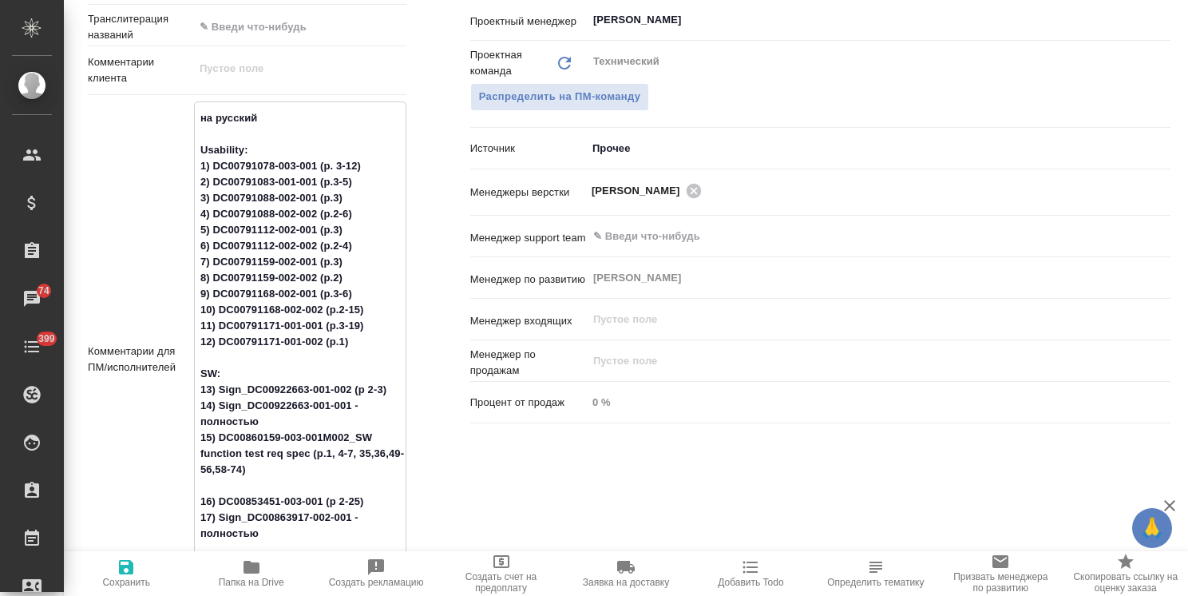
drag, startPoint x: 359, startPoint y: 346, endPoint x: 177, endPoint y: 166, distance: 255.8
click at [177, 166] on div "Комментарии для ПМ/исполнителей на русский Usability: 1) DC00791078-003-001 (p.…" at bounding box center [247, 359] width 319 height 516
click at [256, 243] on textarea "на русский Usability: 1) DC00791078-003-001 (p. 3-12) 2) DC00791083-001-001 (p.…" at bounding box center [300, 358] width 211 height 506
drag, startPoint x: 319, startPoint y: 264, endPoint x: 147, endPoint y: 265, distance: 172.5
click at [147, 265] on div "Комментарии для ПМ/исполнителей на русский Usability: 1) DC00791078-003-001 (p.…" at bounding box center [247, 359] width 319 height 516
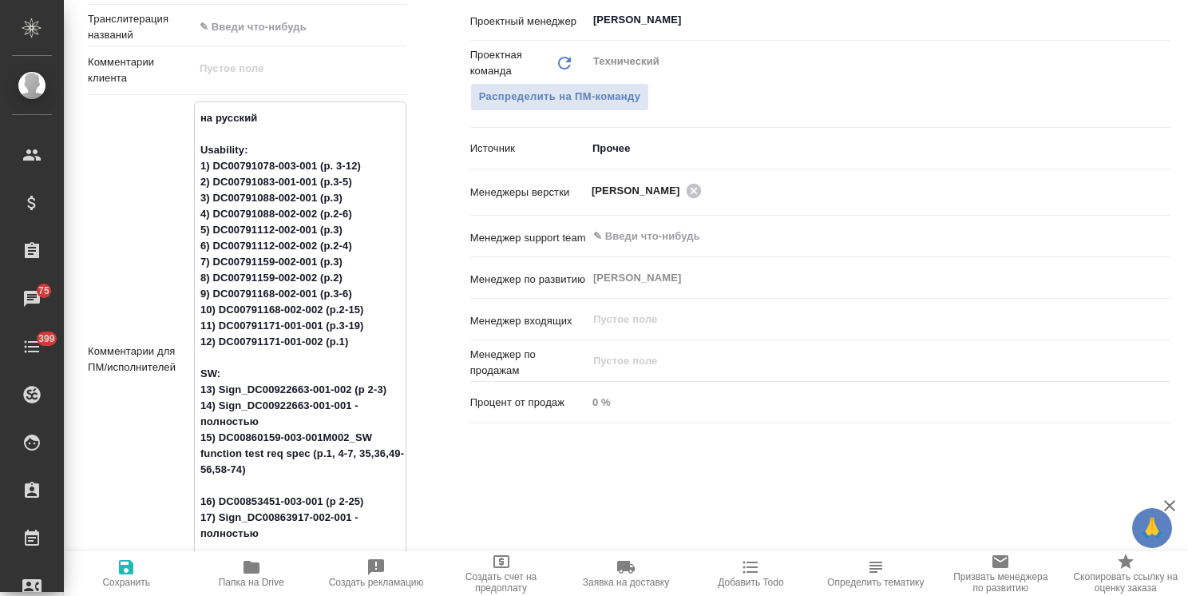
click at [364, 343] on textarea "на русский Usability: 1) DC00791078-003-001 (p. 3-12) 2) DC00791083-001-001 (p.…" at bounding box center [300, 358] width 211 height 506
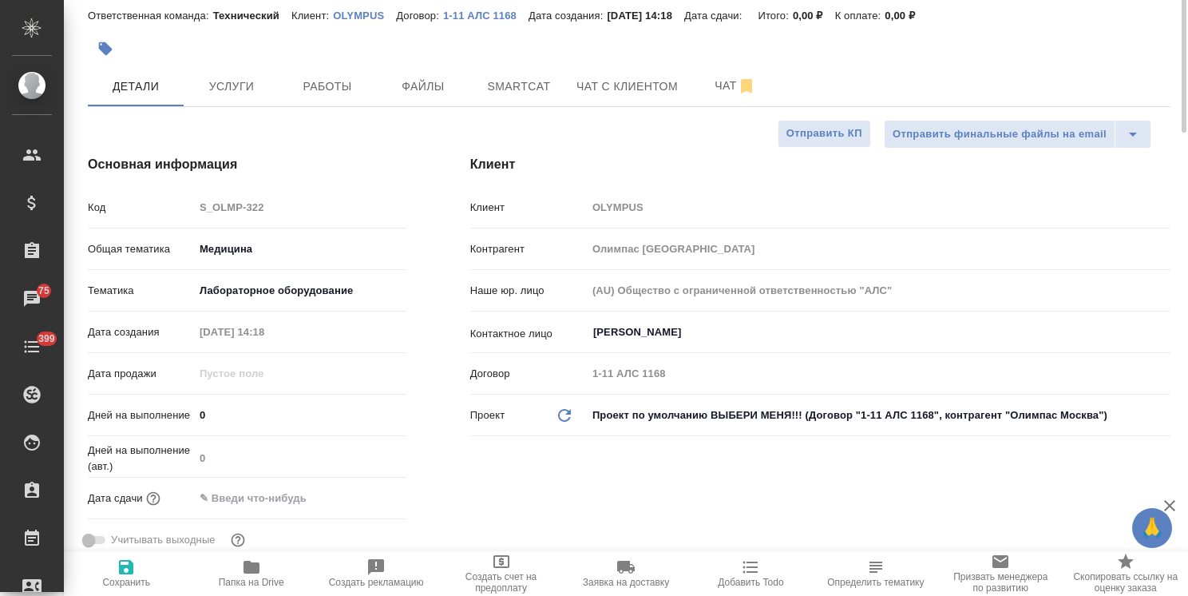
scroll to position [0, 0]
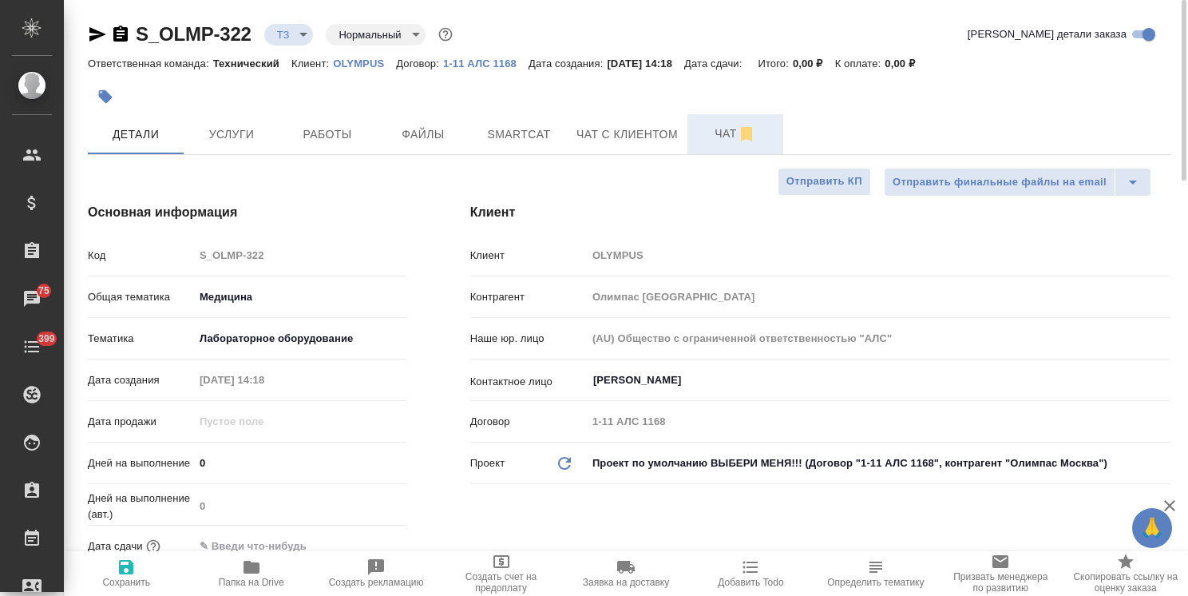
click at [704, 133] on span "Чат" at bounding box center [735, 134] width 77 height 20
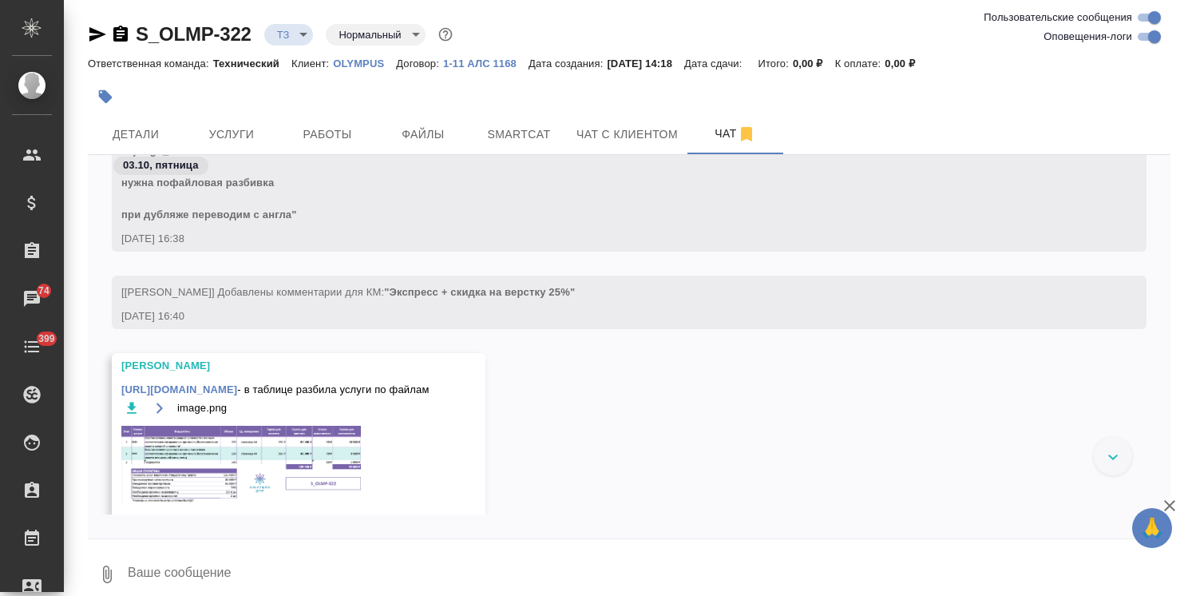
scroll to position [1913, 0]
click at [138, 130] on span "Детали" at bounding box center [135, 135] width 77 height 20
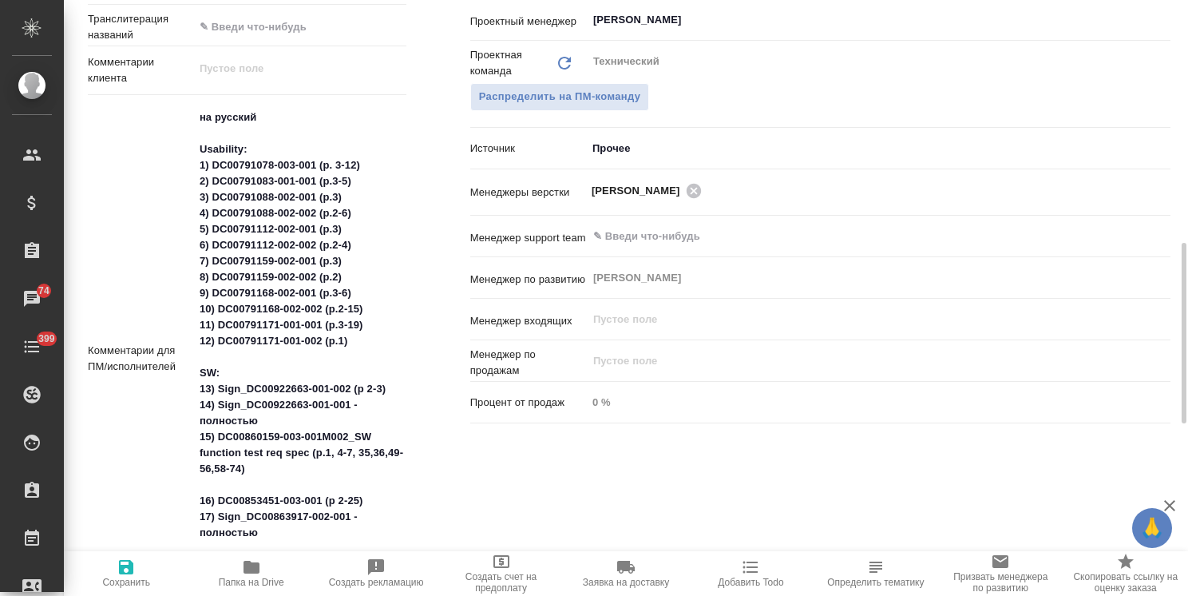
scroll to position [719, 0]
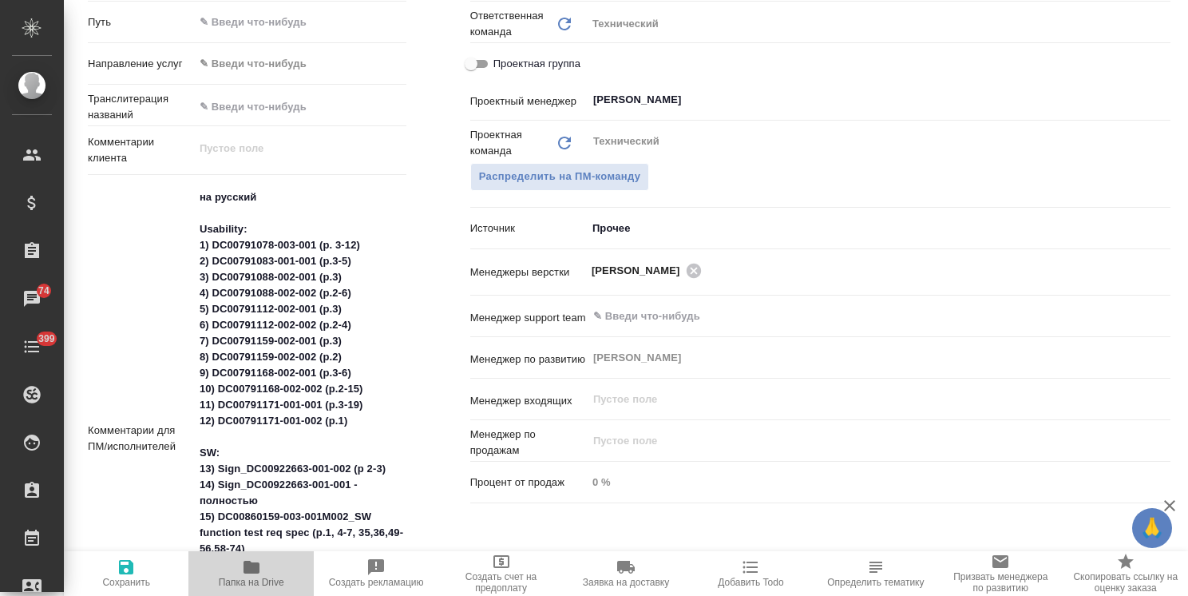
click at [251, 577] on span "Папка на Drive" at bounding box center [251, 582] width 65 height 11
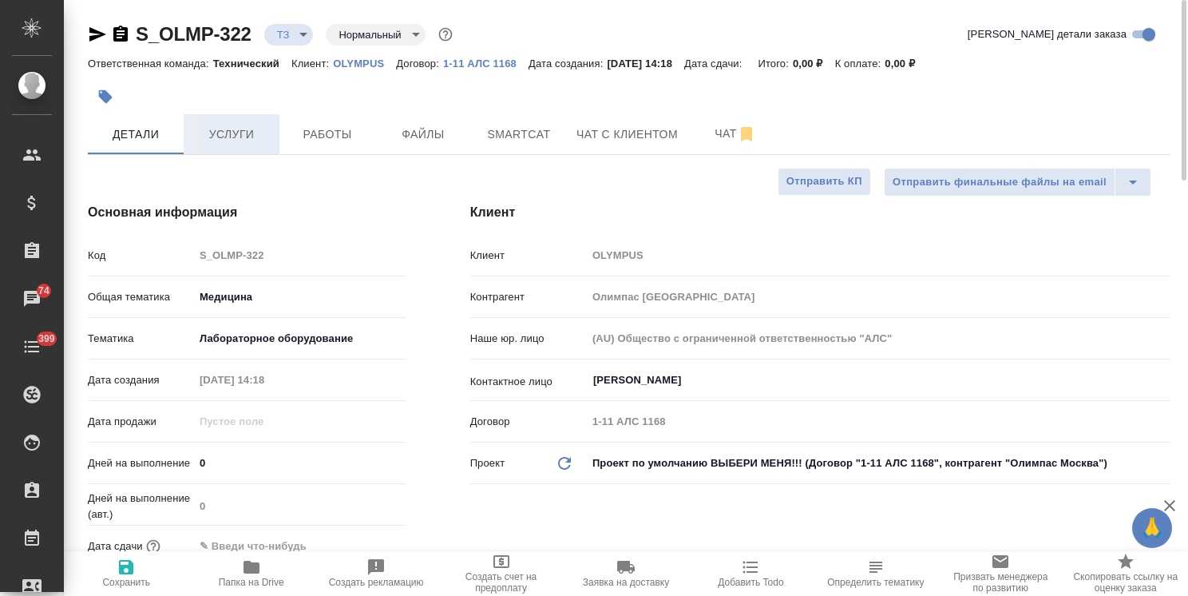
click at [241, 134] on span "Услуги" at bounding box center [231, 135] width 77 height 20
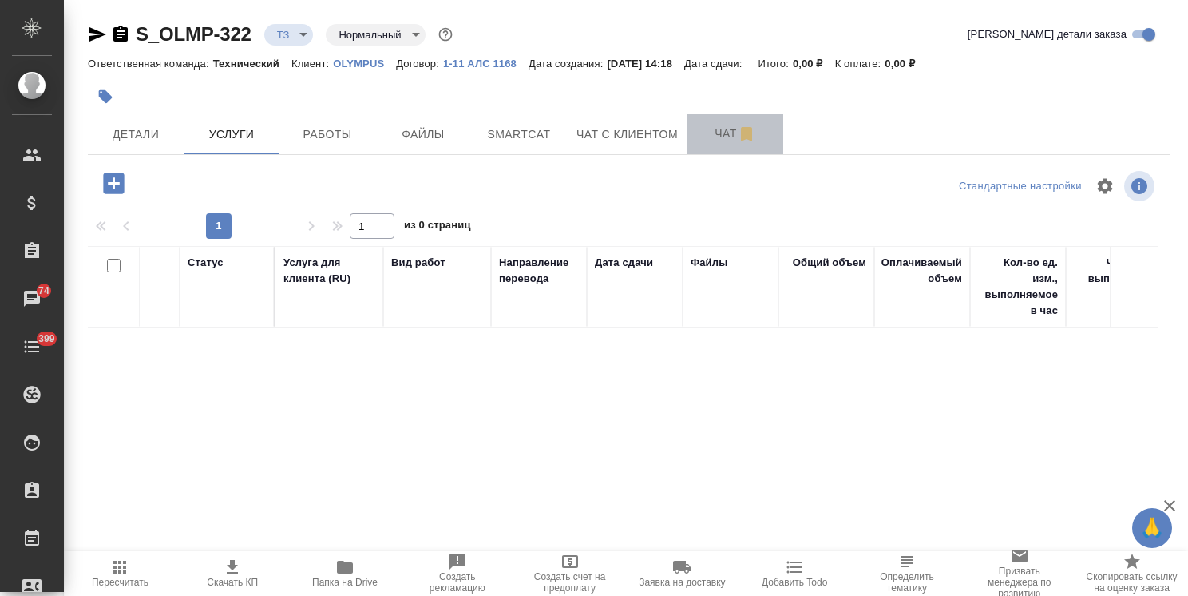
click at [724, 133] on span "Чат" at bounding box center [735, 134] width 77 height 20
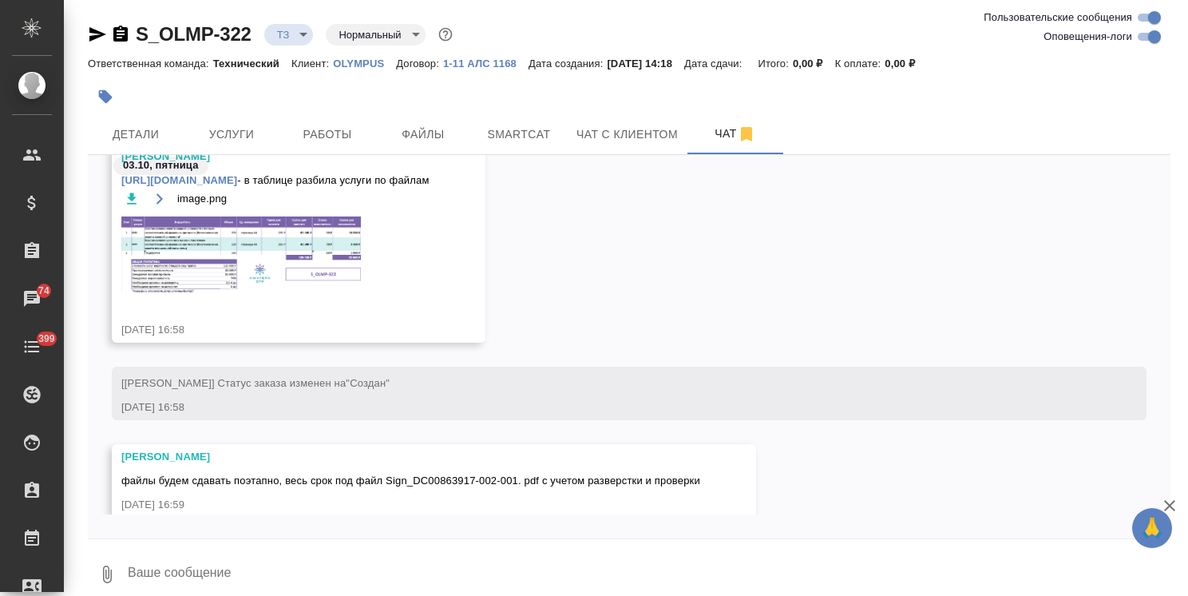
scroll to position [1399, 0]
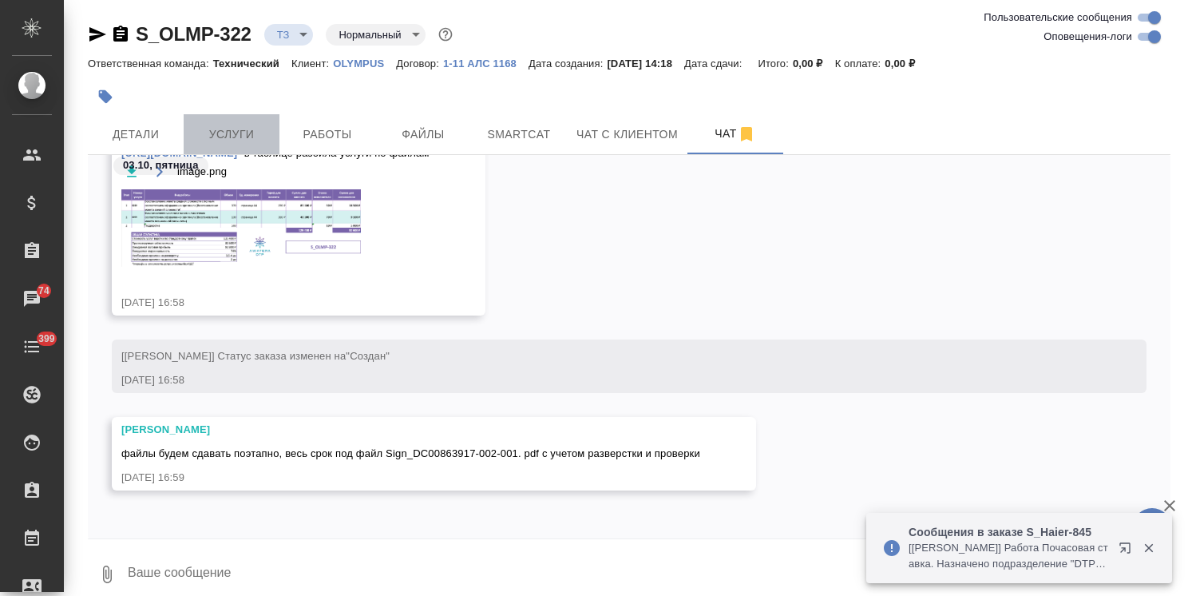
click at [234, 139] on span "Услуги" at bounding box center [231, 135] width 77 height 20
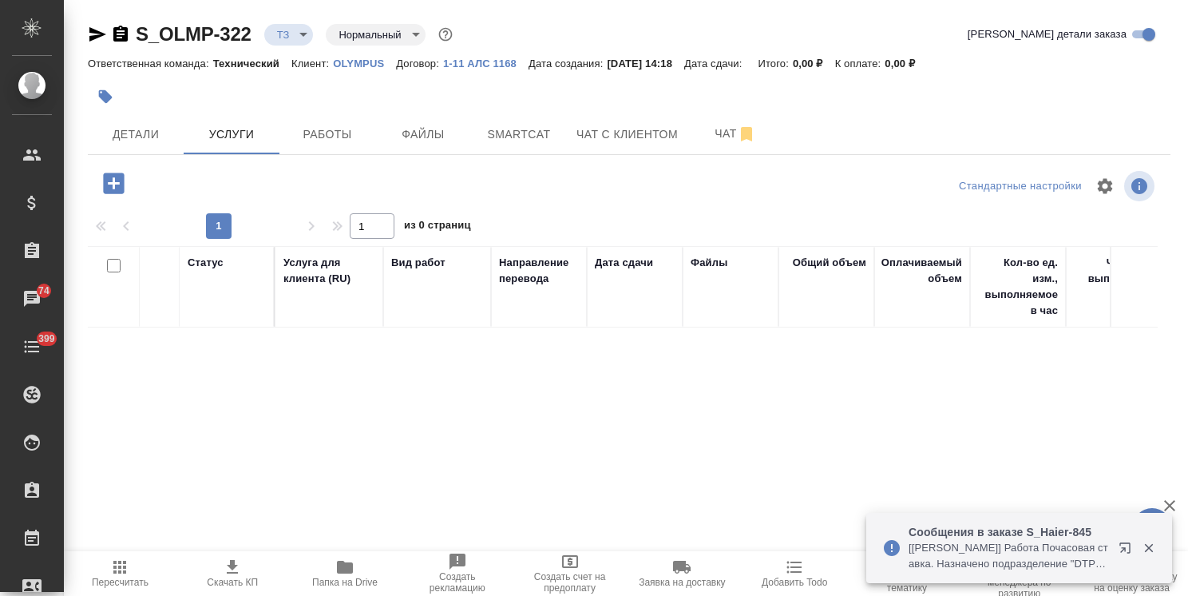
click at [317, 581] on span "Папка на Drive" at bounding box center [344, 582] width 65 height 11
drag, startPoint x: 252, startPoint y: 15, endPoint x: 291, endPoint y: 133, distance: 123.5
click at [109, 23] on div "S_OLMP-322 ТЗ tz Нормальный normal Кратко детали заказа Ответственная команда: …" at bounding box center [629, 315] width 1101 height 630
copy link "S_OLMP-322"
click at [623, 133] on span "Чат с клиентом" at bounding box center [627, 135] width 101 height 20
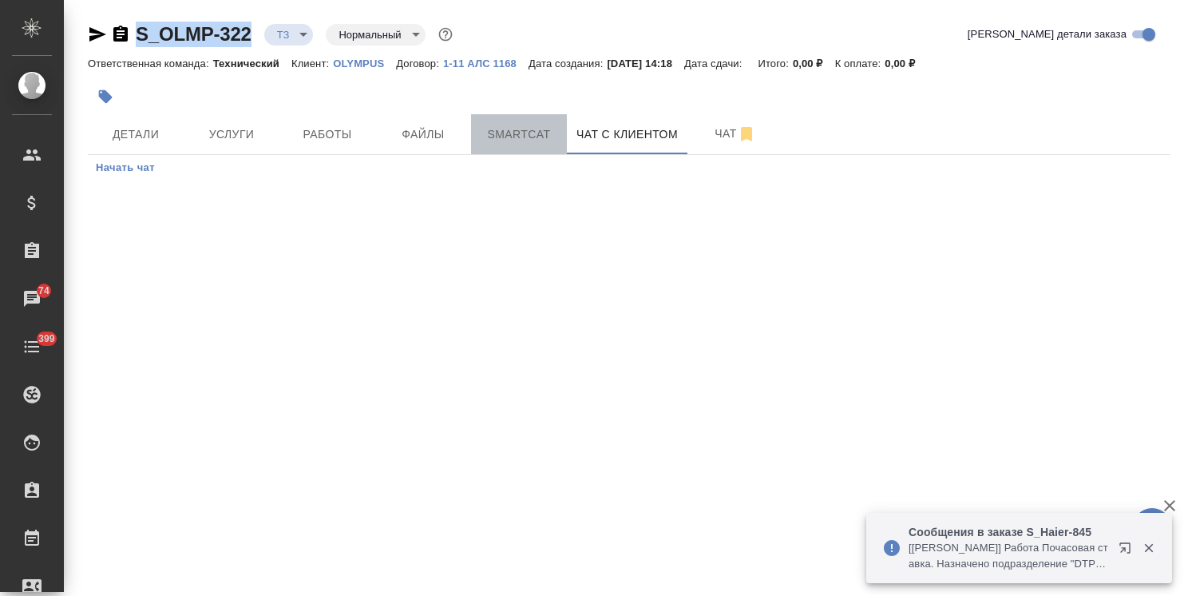
click at [533, 136] on span "Smartcat" at bounding box center [519, 135] width 77 height 20
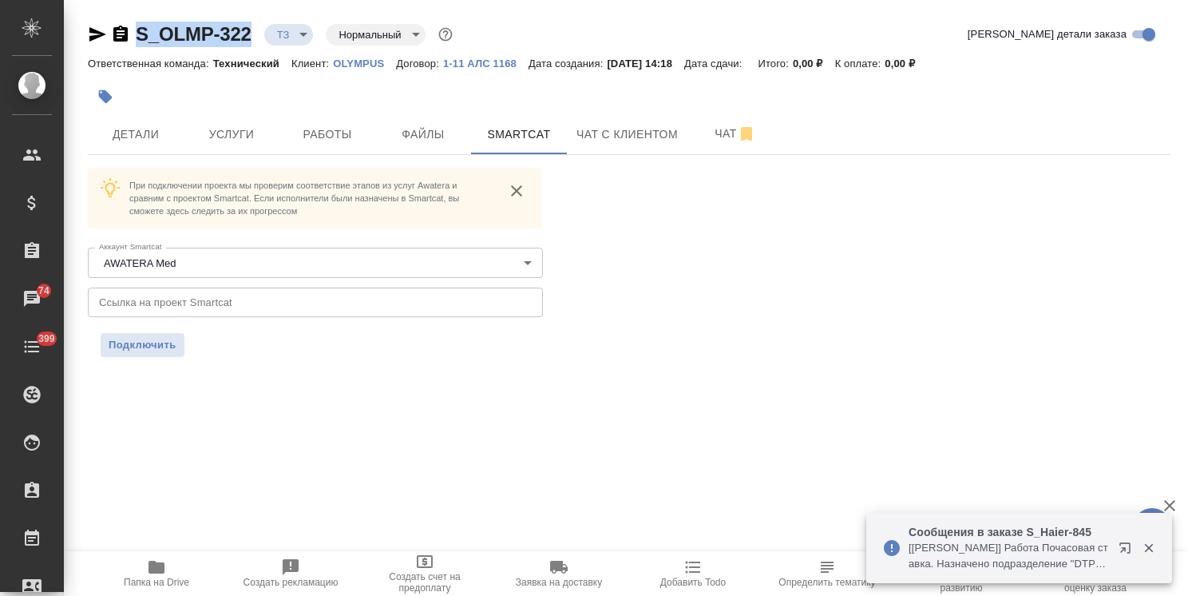
click at [240, 314] on input "text" at bounding box center [315, 302] width 455 height 29
click at [125, 345] on span "Подключить" at bounding box center [143, 345] width 68 height 16
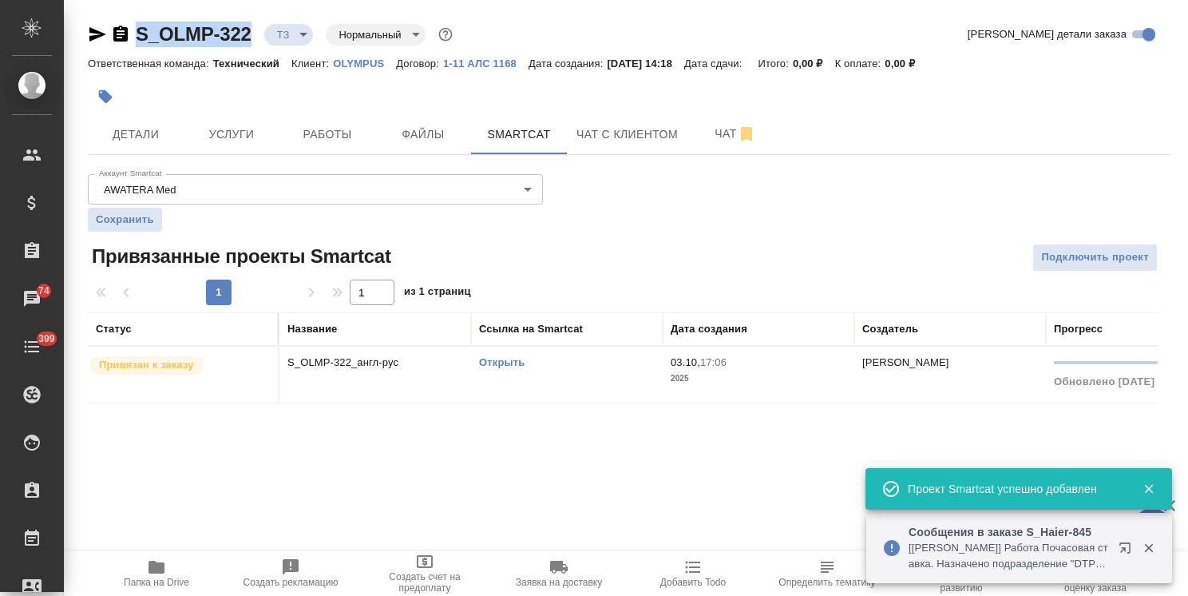
drag, startPoint x: 256, startPoint y: 17, endPoint x: 249, endPoint y: 5, distance: 13.6
click at [92, 16] on div "S_OLMP-322 ТЗ tz Нормальный normal Кратко детали заказа Ответственная команда: …" at bounding box center [629, 222] width 1101 height 444
copy link "S_OLMP-322"
click at [1088, 262] on span "Подключить проект" at bounding box center [1095, 257] width 108 height 18
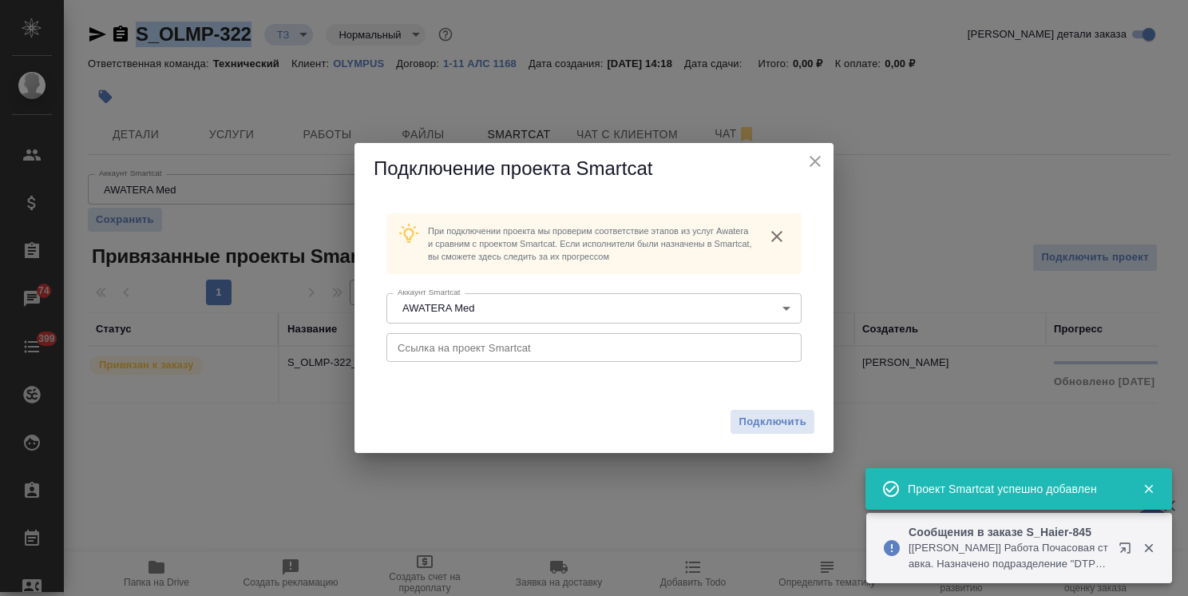
click at [546, 352] on input "text" at bounding box center [594, 347] width 415 height 29
click at [771, 423] on span "Подключить" at bounding box center [773, 422] width 68 height 16
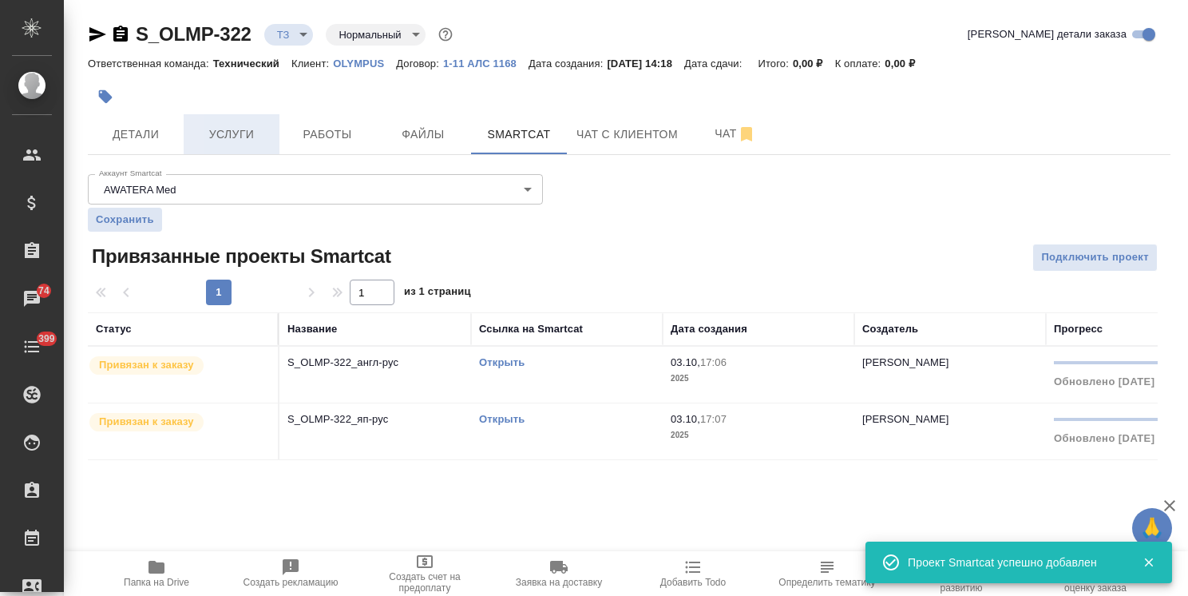
click at [234, 151] on button "Услуги" at bounding box center [232, 134] width 96 height 40
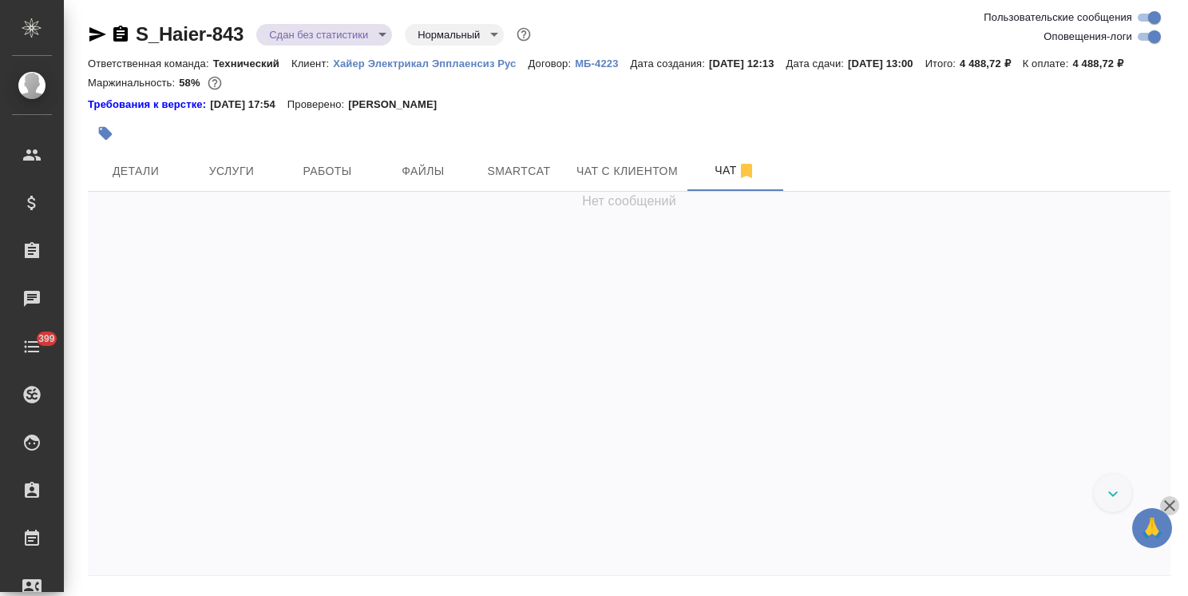
click at [1176, 504] on icon "button" at bounding box center [1169, 505] width 19 height 19
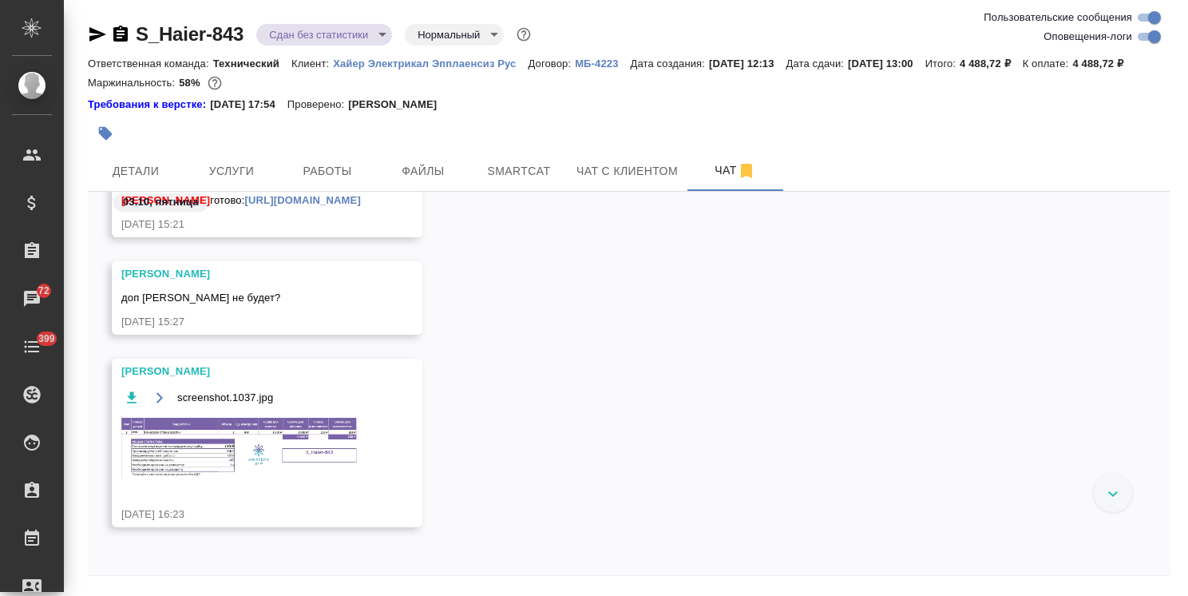
scroll to position [33805, 0]
click at [279, 473] on img at bounding box center [241, 446] width 240 height 63
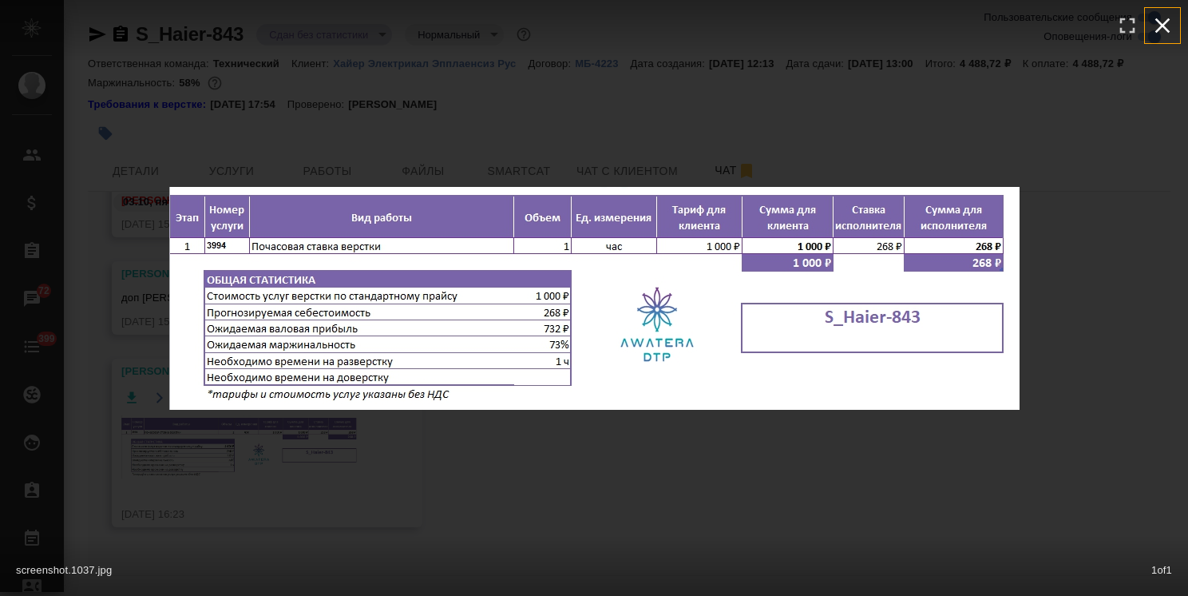
click at [1162, 32] on icon "button" at bounding box center [1163, 26] width 26 height 26
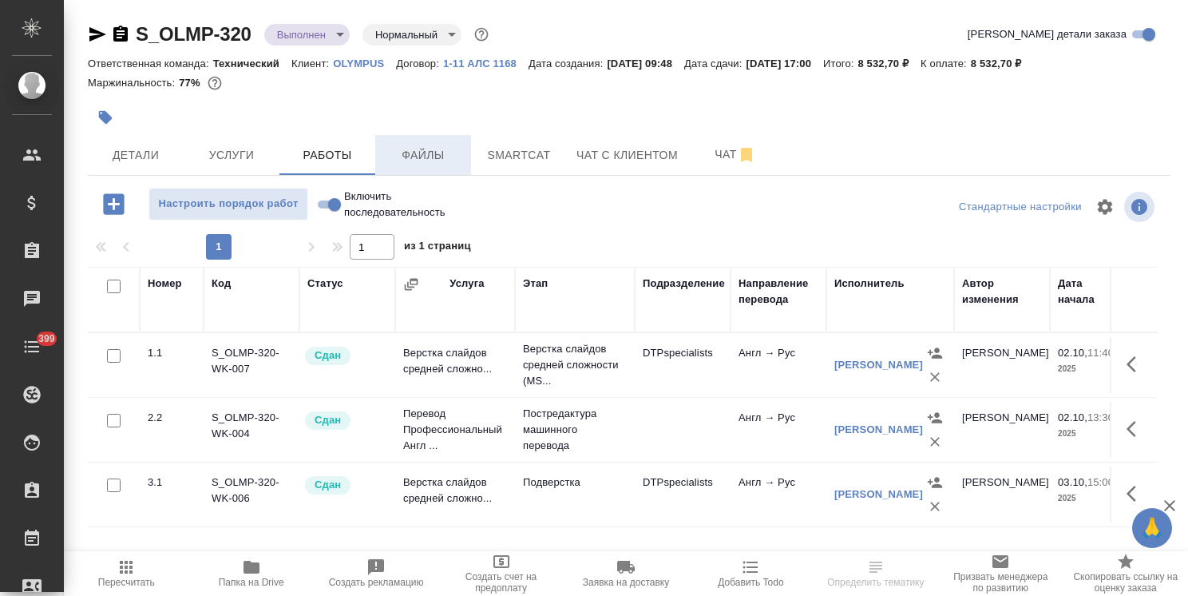
click at [438, 163] on span "Файлы" at bounding box center [423, 155] width 77 height 20
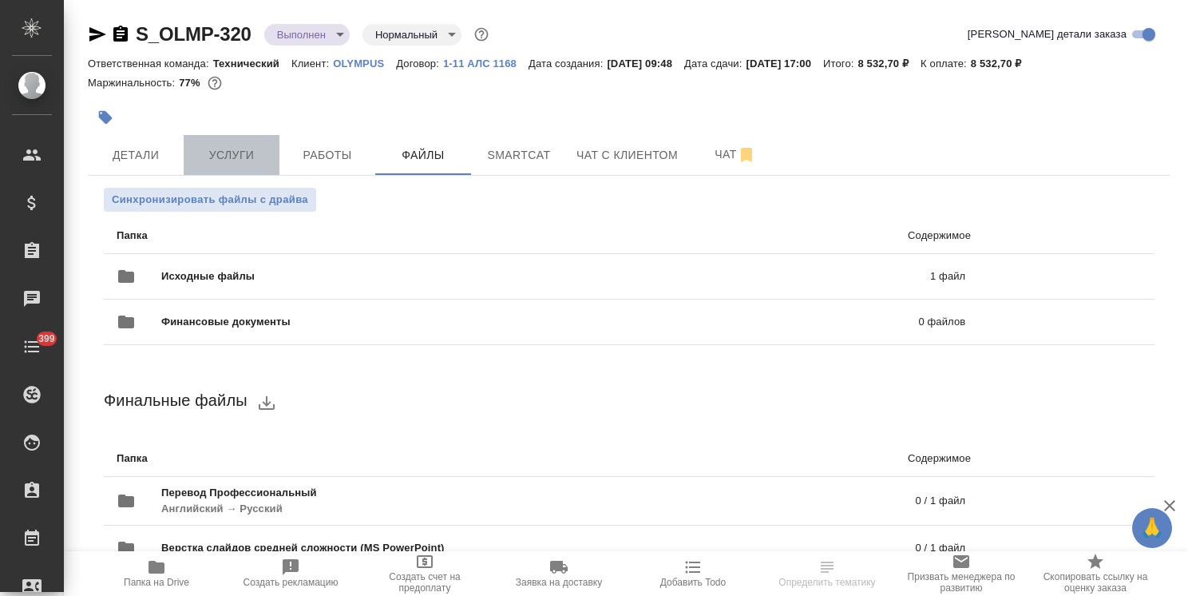
click at [224, 149] on span "Услуги" at bounding box center [231, 155] width 77 height 20
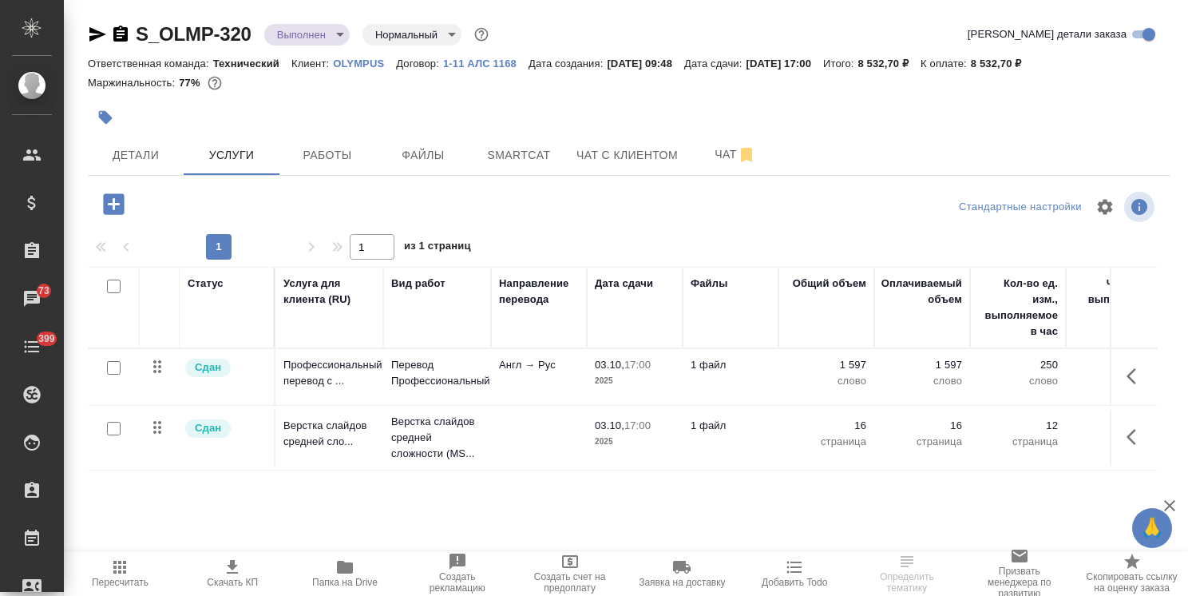
click at [342, 564] on icon "button" at bounding box center [345, 567] width 16 height 13
drag, startPoint x: 242, startPoint y: 14, endPoint x: 110, endPoint y: 9, distance: 131.9
click at [110, 9] on div "S_OLMP-320 Выполнен completed Нормальный normal Кратко детали заказа Ответствен…" at bounding box center [629, 325] width 1101 height 651
click at [328, 35] on body "🙏 .cls-1 fill:#fff; AWATERA [PERSON_NAME] Спецификации Заказы 73 Чаты 399 Todo …" at bounding box center [594, 298] width 1188 height 596
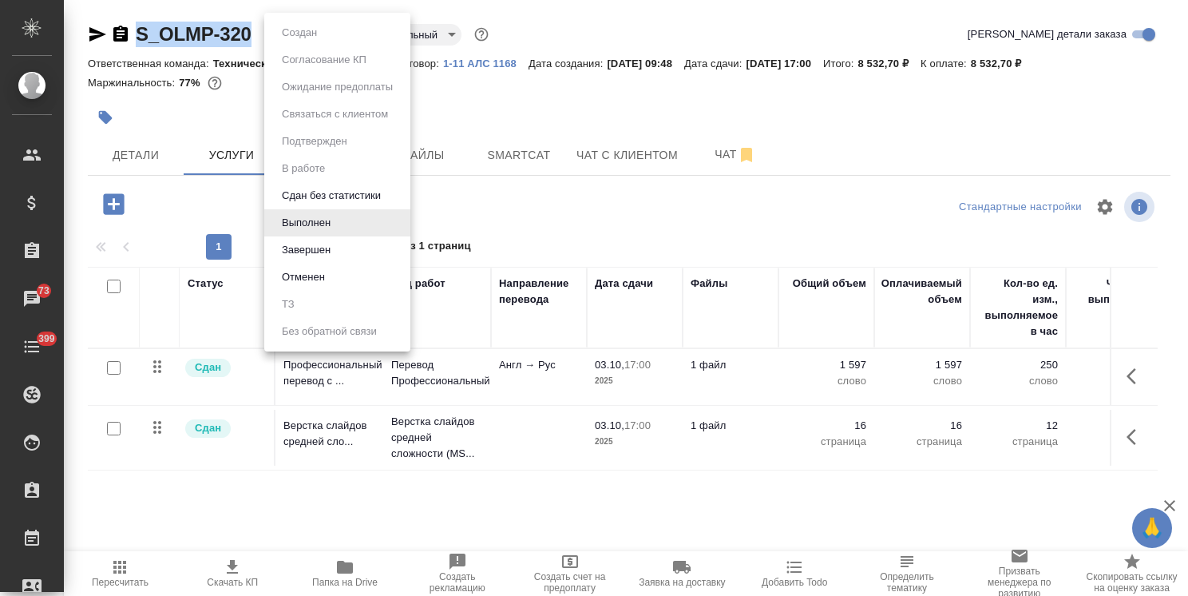
click at [310, 249] on button "Завершен" at bounding box center [306, 250] width 58 height 18
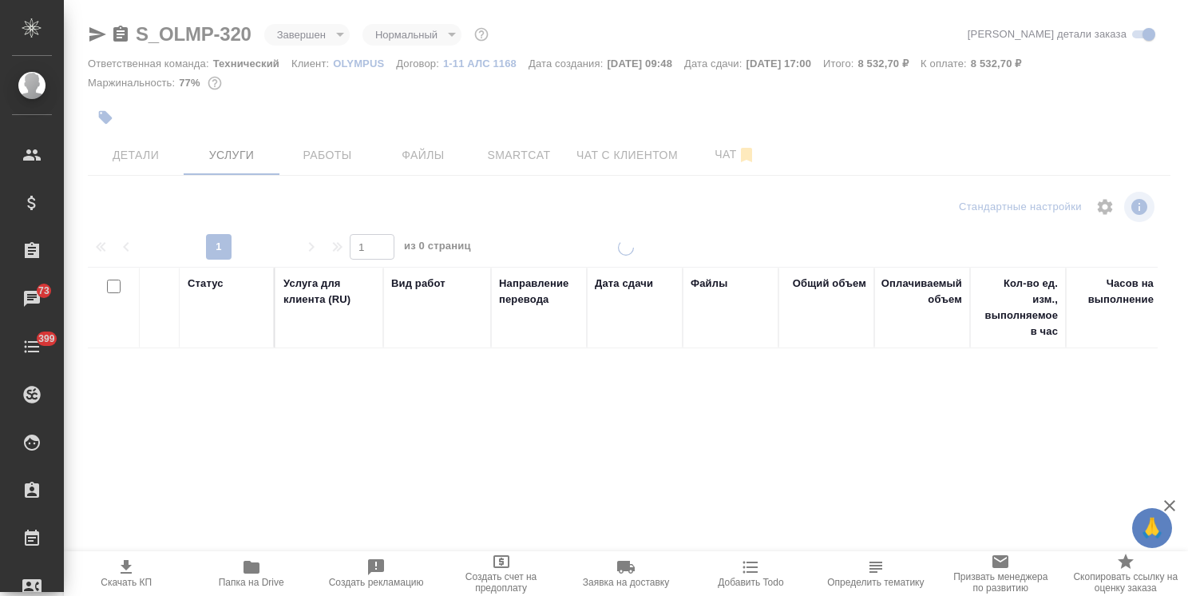
click at [255, 5] on div "S_OLMP-320 Завершен closed Нормальный normal Кратко детали заказа Ответственная…" at bounding box center [629, 325] width 1101 height 651
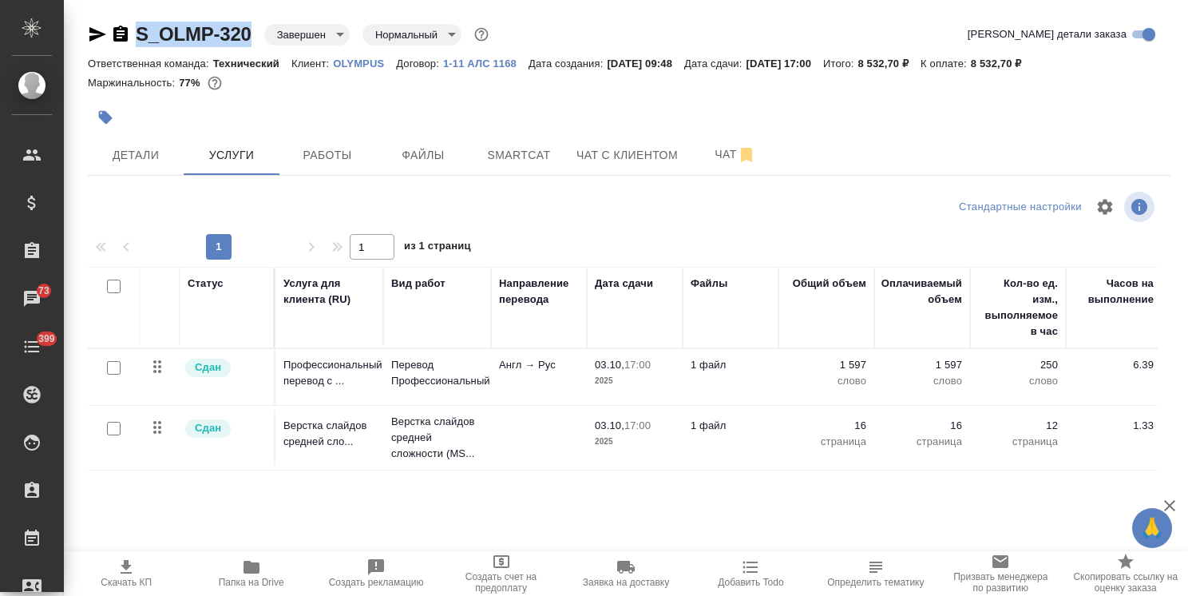
drag, startPoint x: 220, startPoint y: 14, endPoint x: 84, endPoint y: 10, distance: 136.7
click at [94, 10] on div "S_OLMP-320 Завершен closed Нормальный normal Кратко детали заказа Ответственная…" at bounding box center [629, 325] width 1101 height 651
copy link "S_OLMP-320"
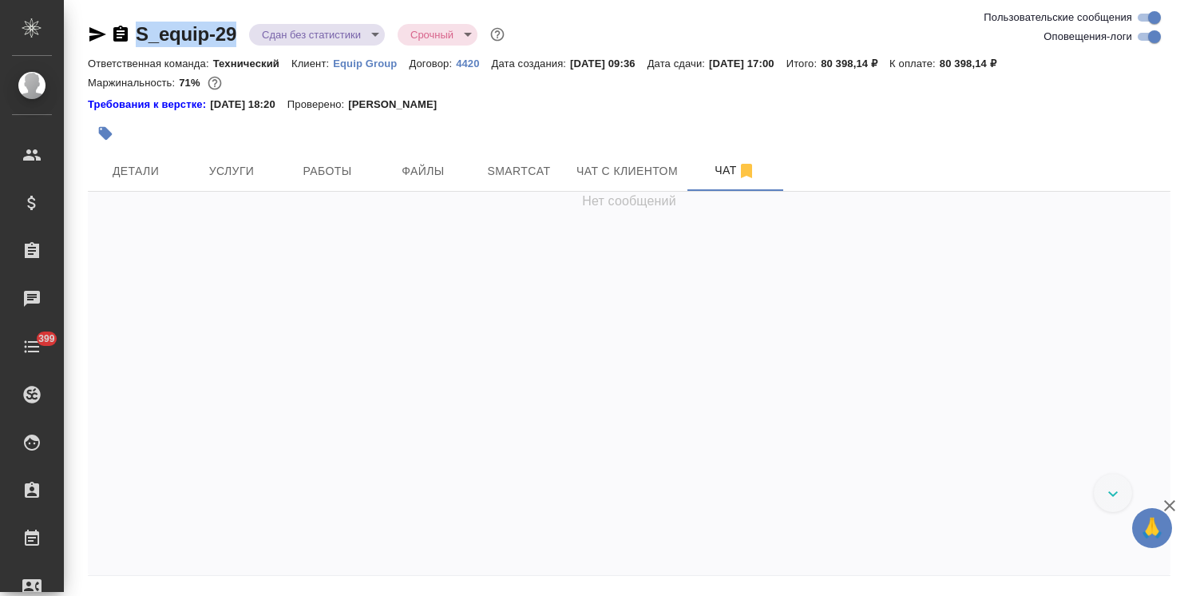
drag, startPoint x: 239, startPoint y: 13, endPoint x: 125, endPoint y: 17, distance: 114.3
click at [125, 17] on div "S_equip-29 Сдан без статистики distributed Срочный urgent Ответственная команда…" at bounding box center [629, 324] width 1101 height 648
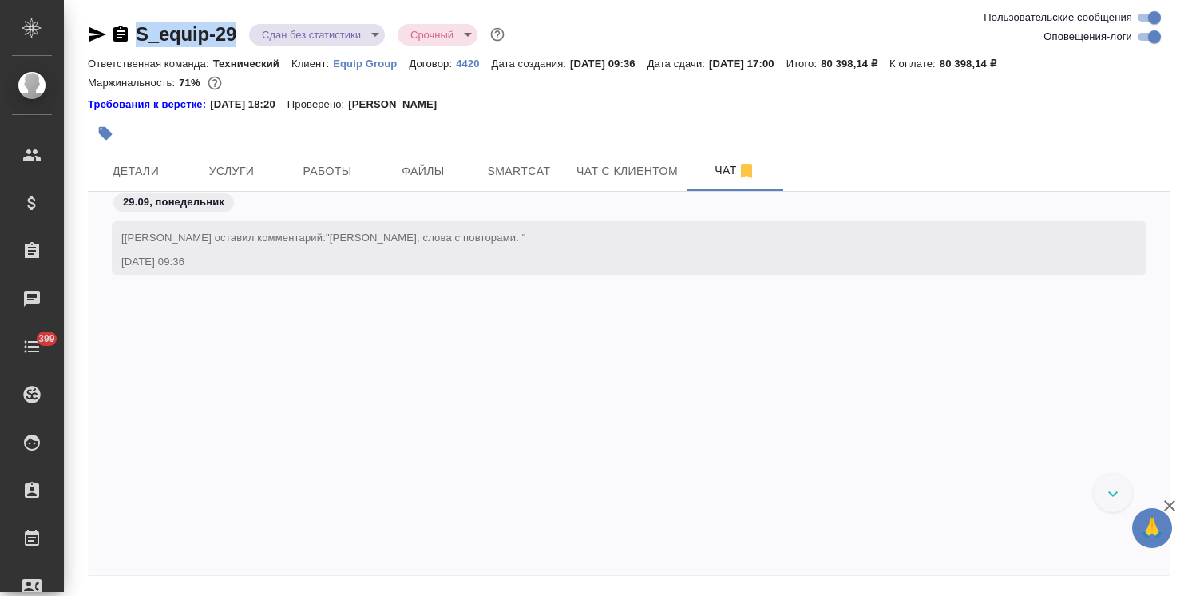
copy link "S_equip-29"
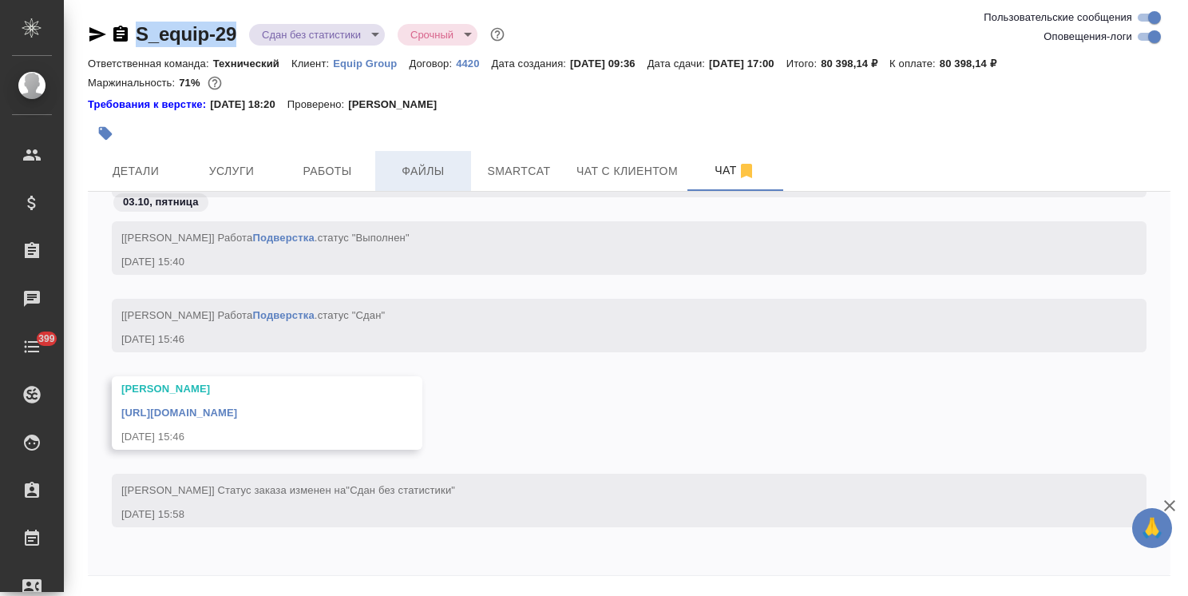
drag, startPoint x: 408, startPoint y: 177, endPoint x: 387, endPoint y: 175, distance: 21.7
click at [408, 177] on span "Файлы" at bounding box center [423, 171] width 77 height 20
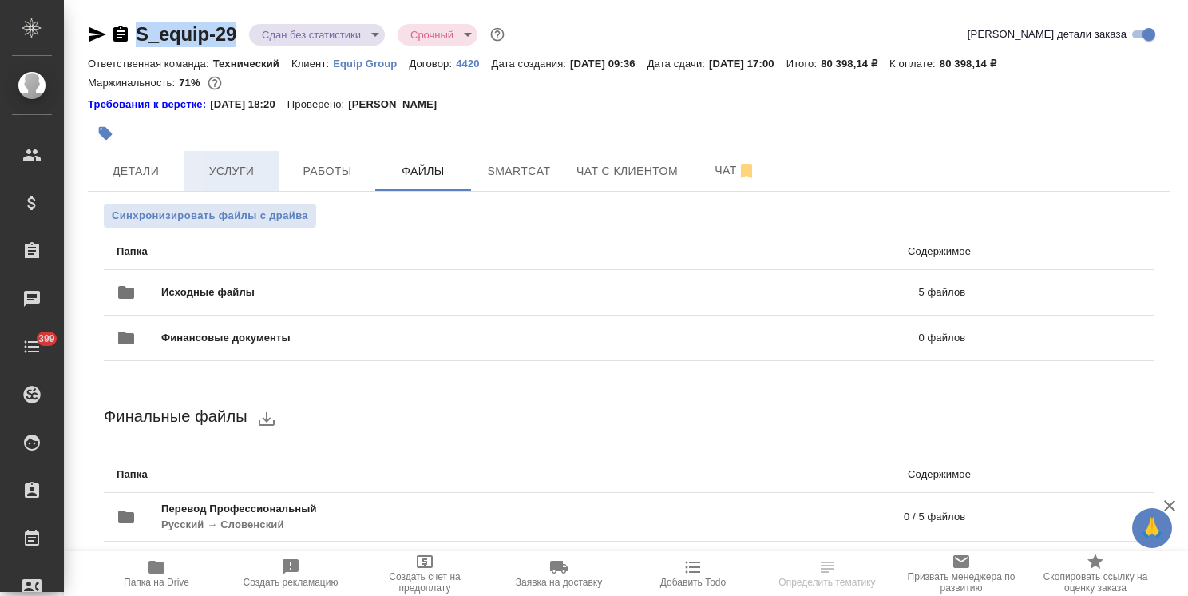
click at [231, 160] on button "Услуги" at bounding box center [232, 171] width 96 height 40
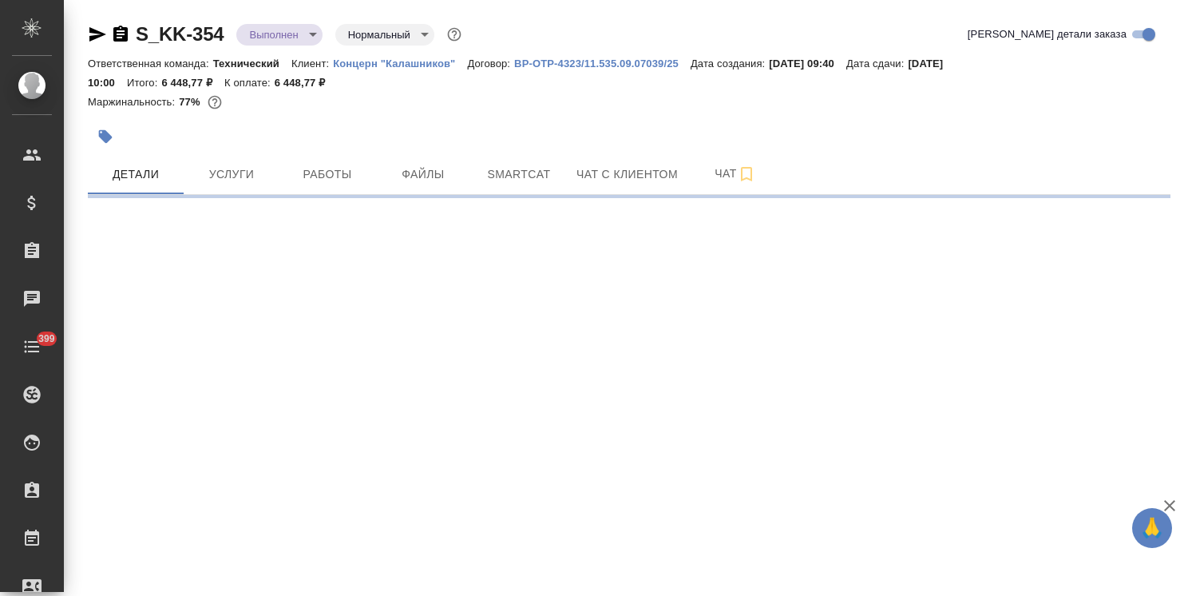
select select "RU"
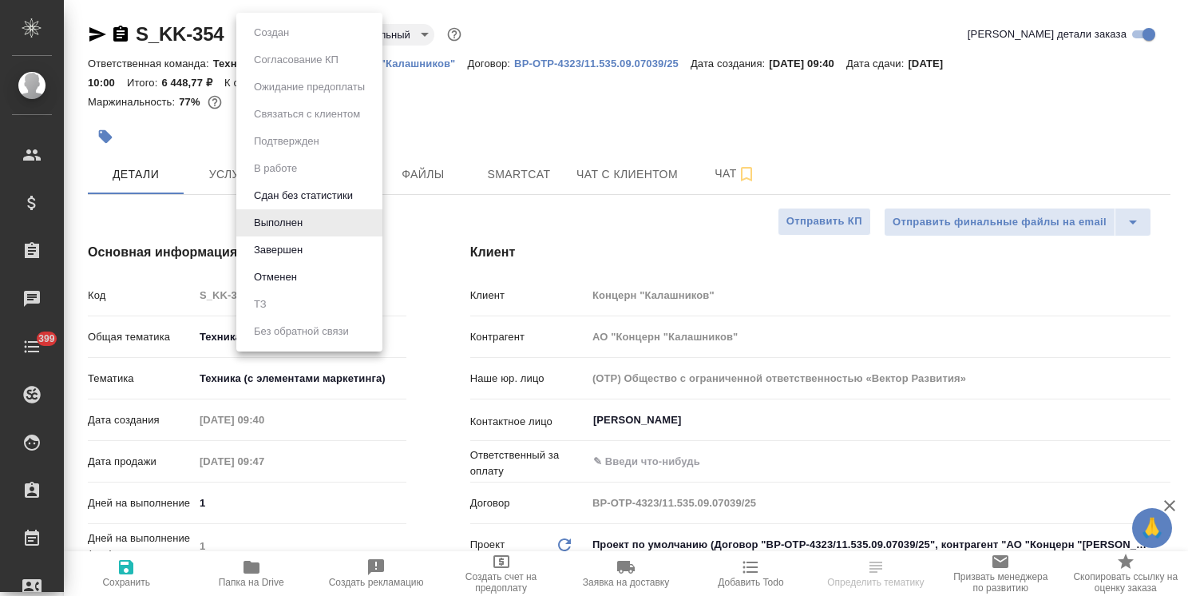
click at [288, 34] on body "🙏 .cls-1 fill:#fff; AWATERA [PERSON_NAME] Спецификации Заказы Чаты 399 Todo Про…" at bounding box center [594, 298] width 1188 height 596
type textarea "x"
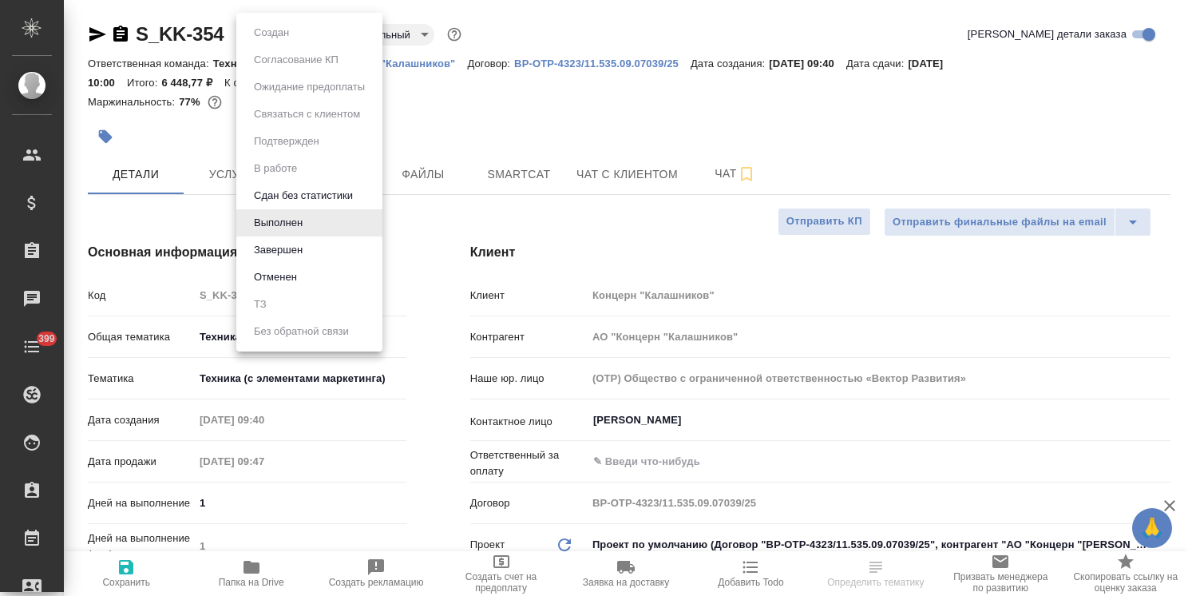
type textarea "x"
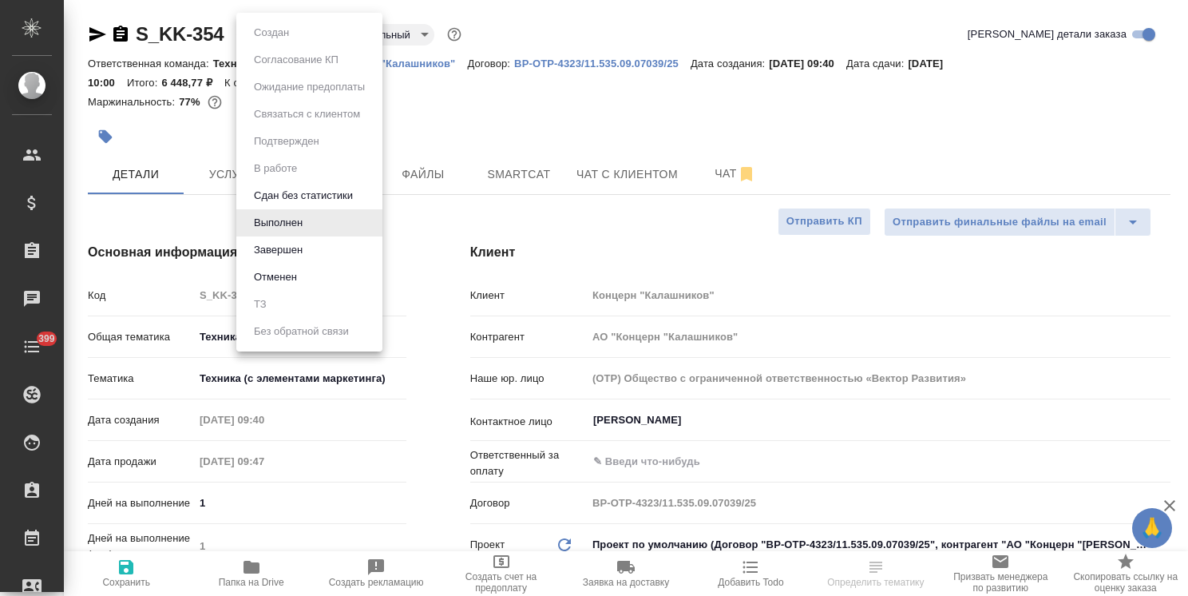
click at [295, 249] on button "Завершен" at bounding box center [278, 250] width 58 height 18
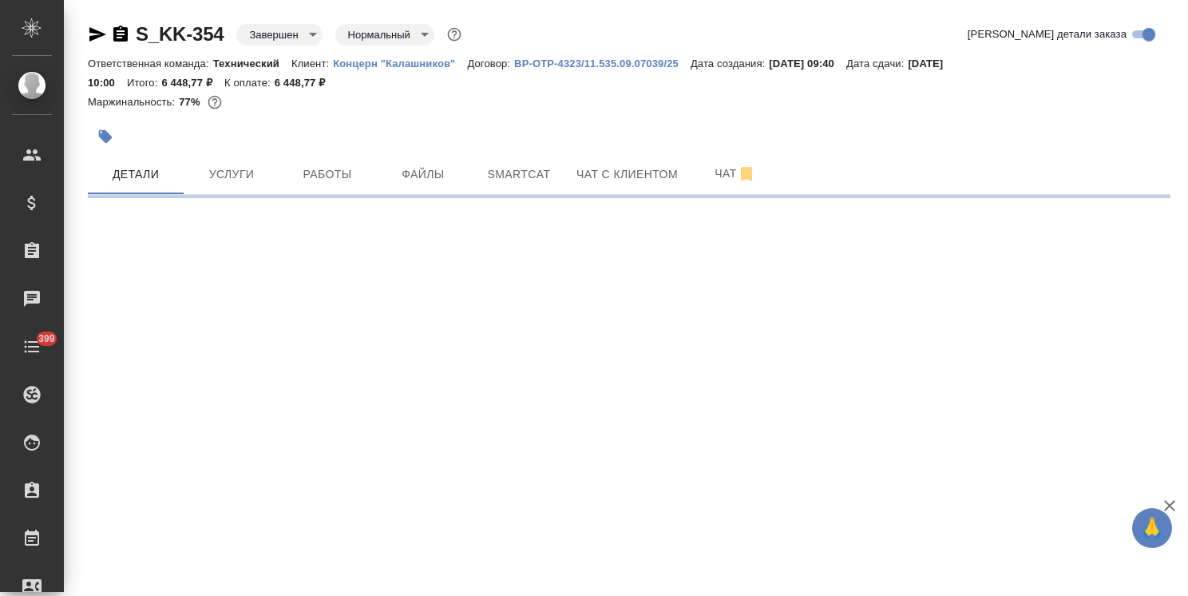
select select "RU"
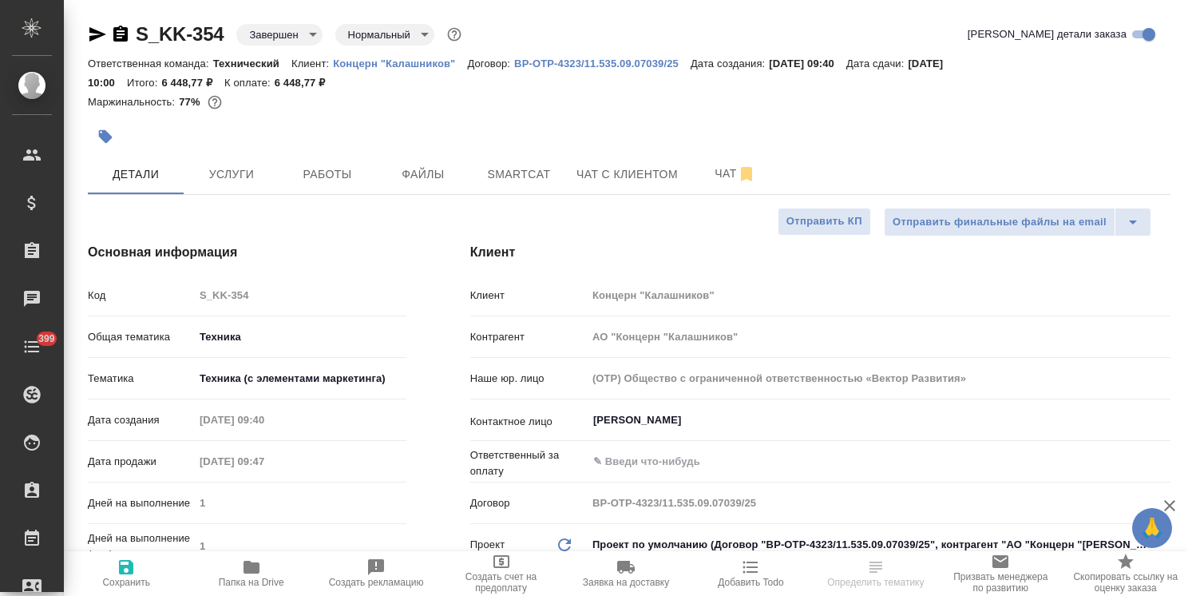
type textarea "x"
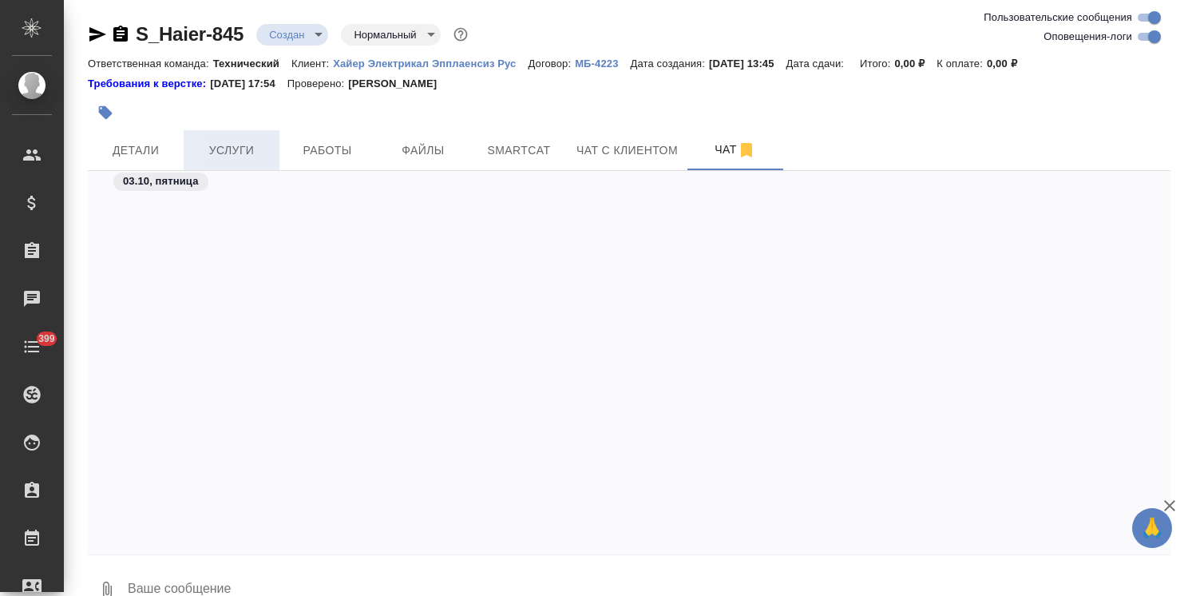
scroll to position [2574, 0]
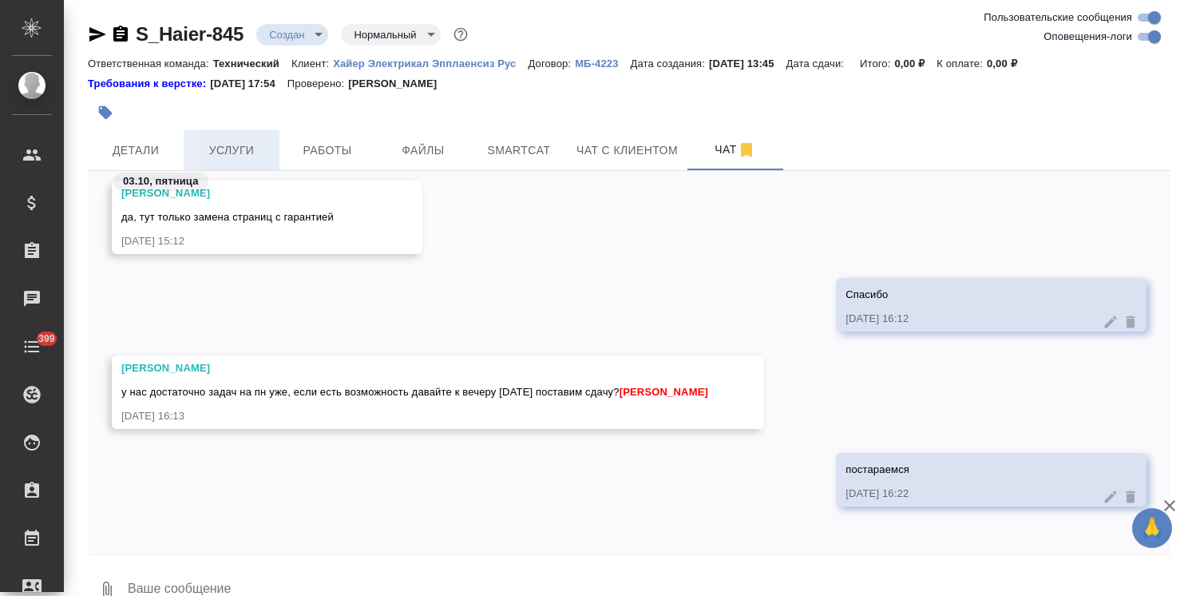
click at [201, 161] on button "Услуги" at bounding box center [232, 150] width 96 height 40
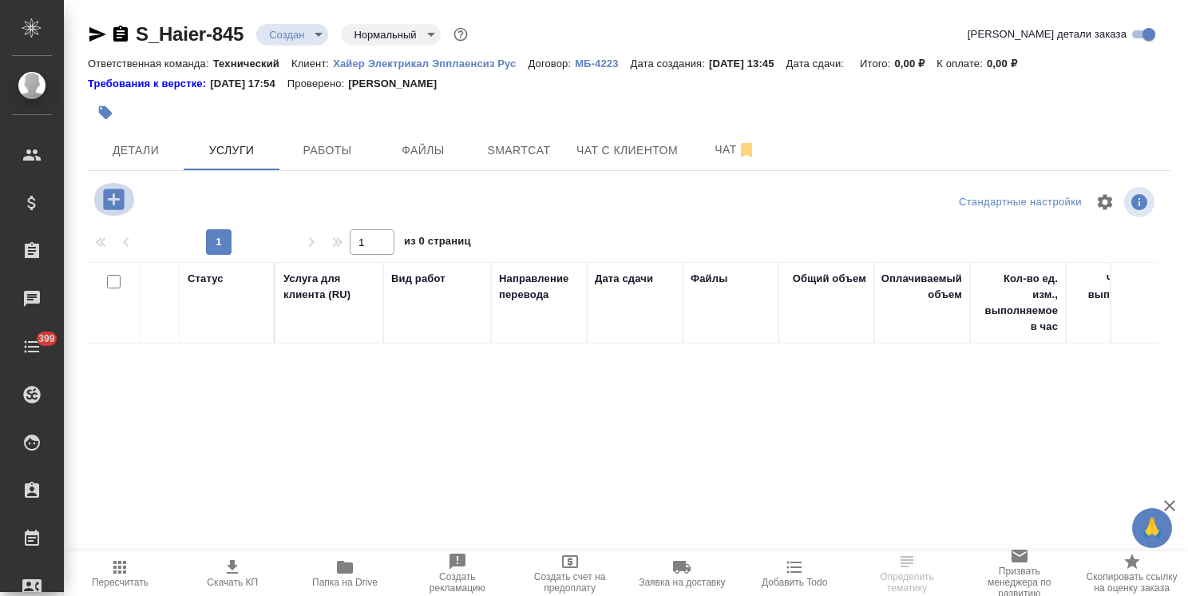
click at [102, 204] on icon "button" at bounding box center [114, 199] width 28 height 28
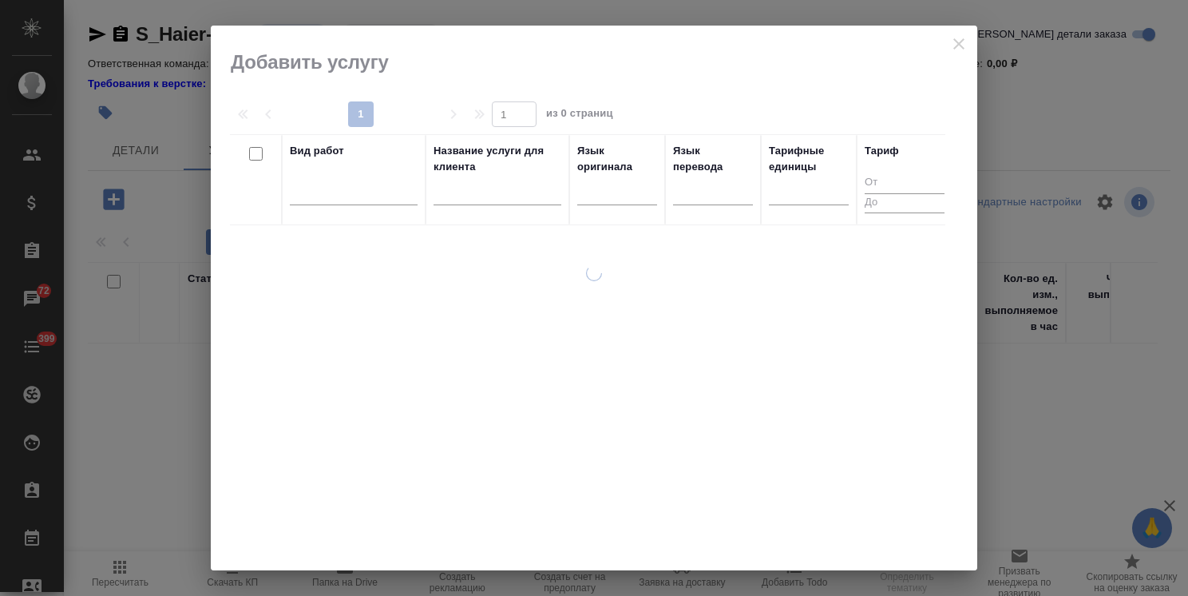
click at [466, 188] on input "text" at bounding box center [498, 195] width 128 height 20
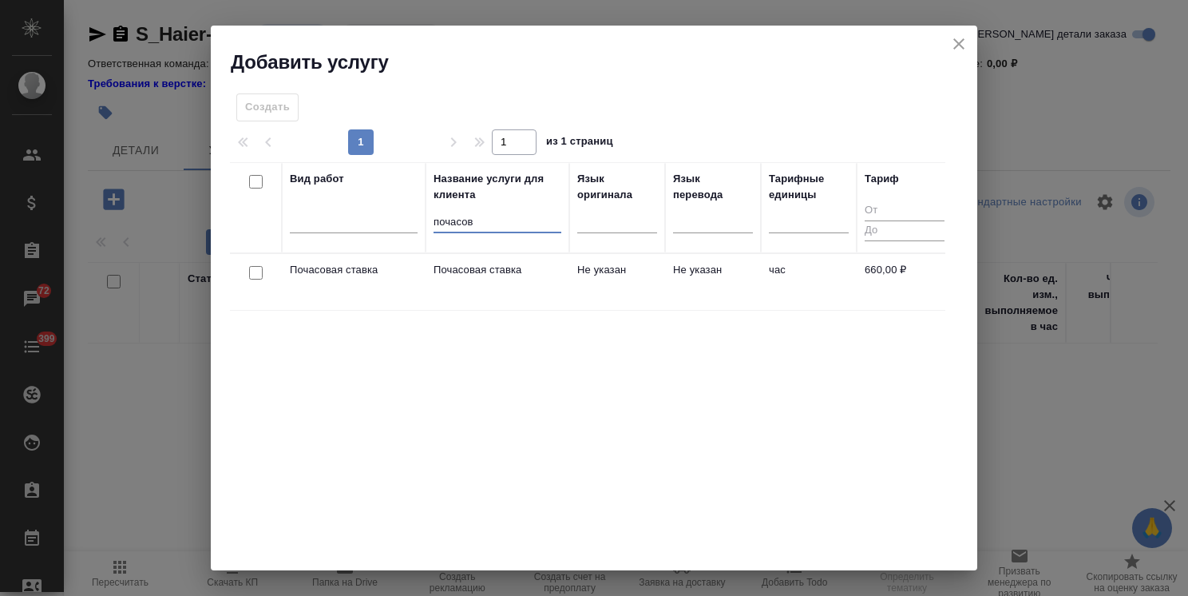
type input "почасов"
click at [259, 276] on input "checkbox" at bounding box center [256, 273] width 14 height 14
checkbox input "true"
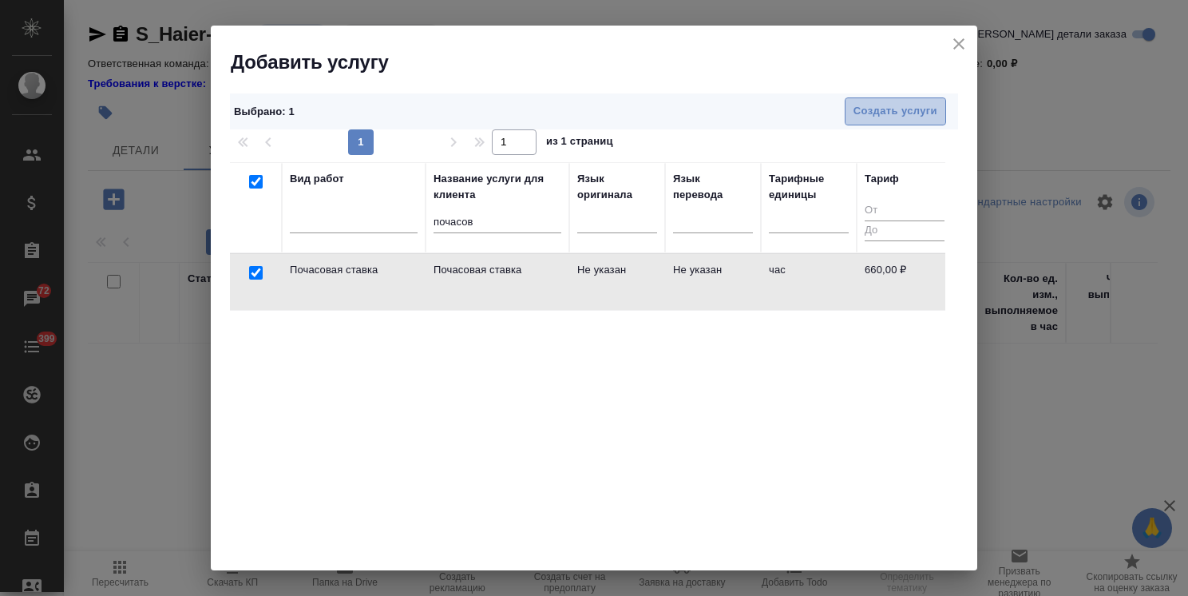
click at [854, 108] on span "Создать услуги" at bounding box center [896, 111] width 84 height 18
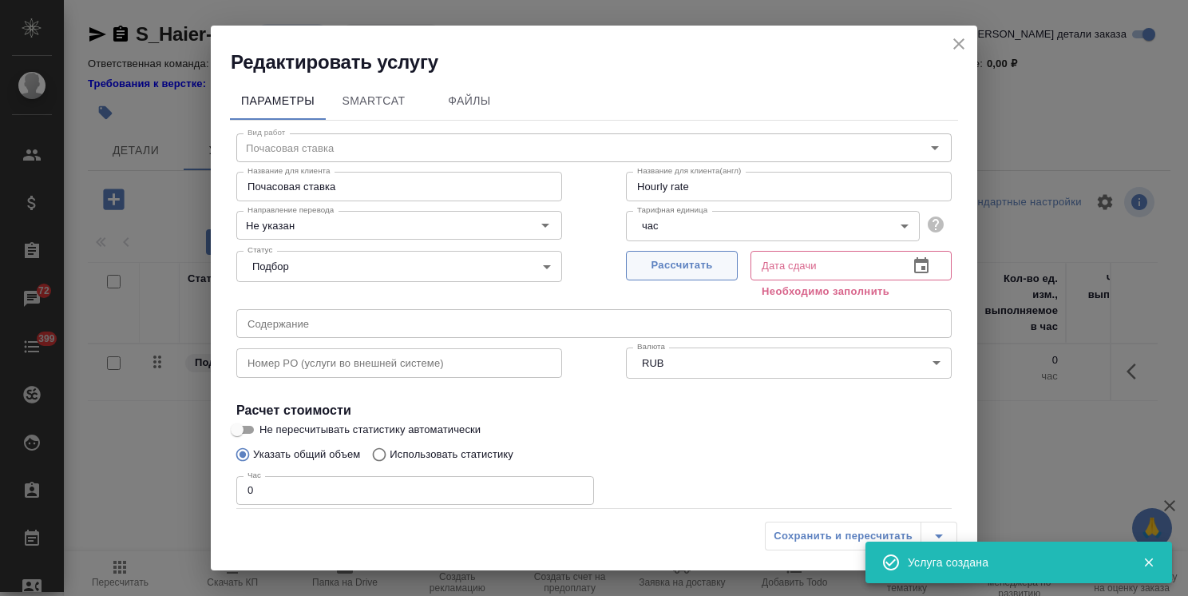
click at [669, 266] on span "Рассчитать" at bounding box center [682, 265] width 94 height 18
type input "Hourly rate"
type input "[DATE] 16:22"
type input "Hourly rate"
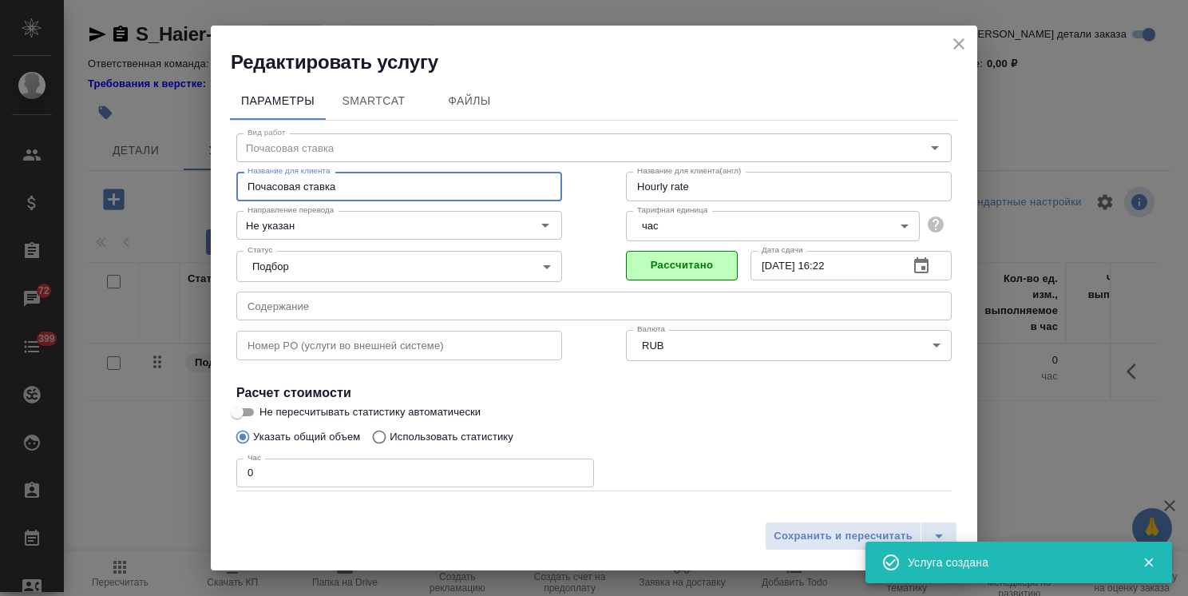
drag, startPoint x: 329, startPoint y: 182, endPoint x: 351, endPoint y: 187, distance: 22.9
click at [329, 182] on input "Почасовая ставка" at bounding box center [399, 186] width 326 height 29
type input "Почасовая ставка верстки"
click at [244, 462] on input "0" at bounding box center [415, 472] width 358 height 29
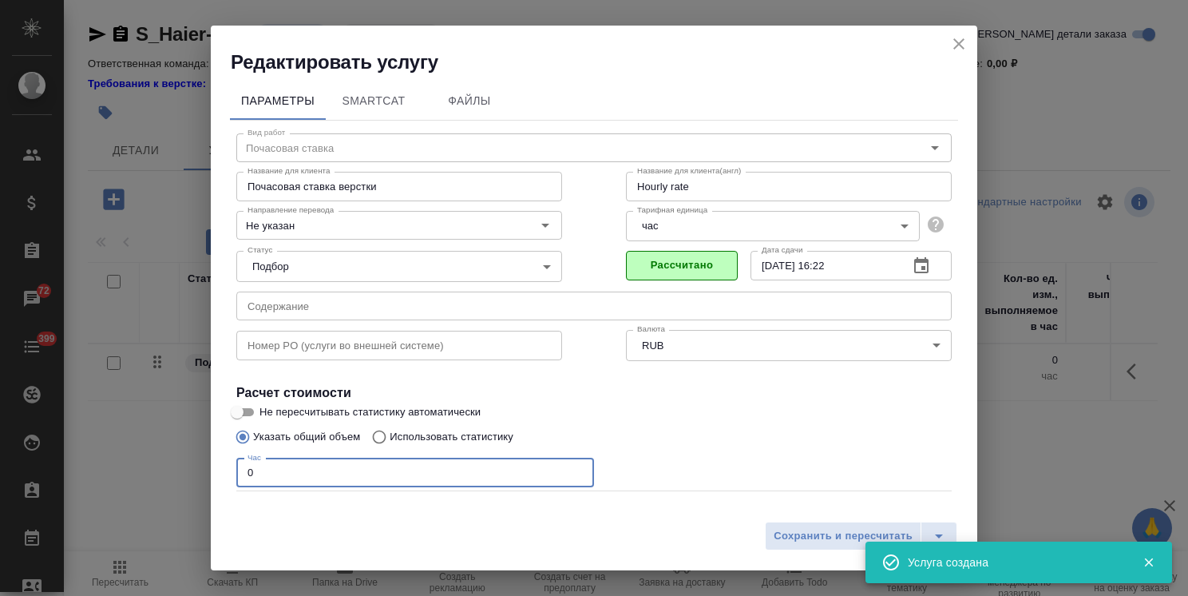
type input "Hourly rate"
type input "5"
type input "Hourly rate"
type input "5"
click at [817, 550] on button "Сохранить и пересчитать" at bounding box center [843, 536] width 157 height 29
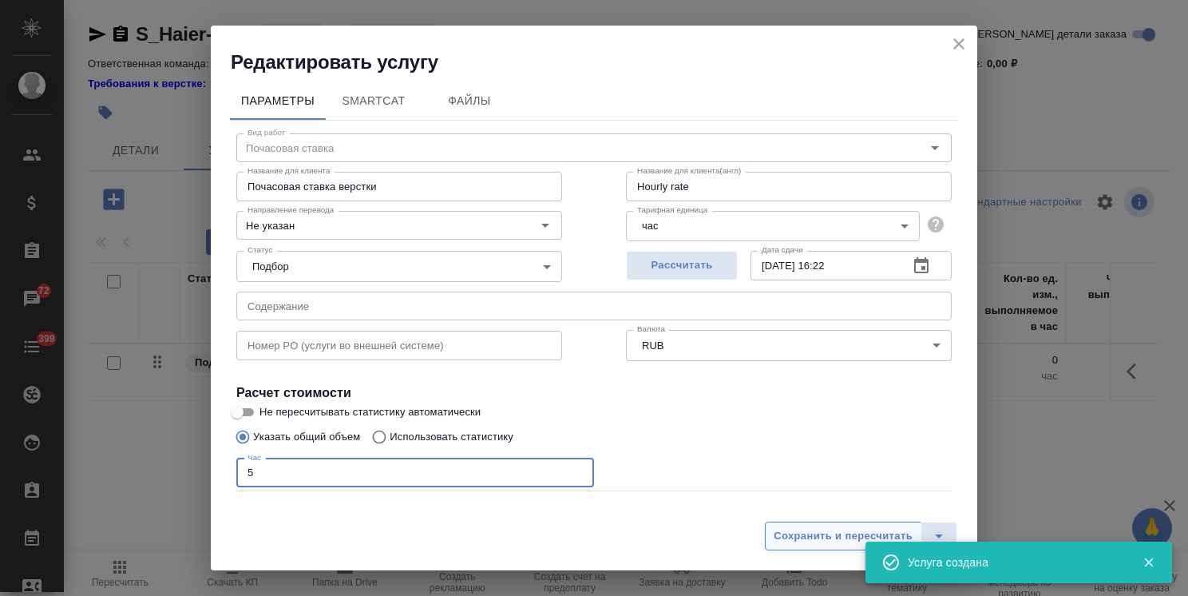
type input "Hourly rate"
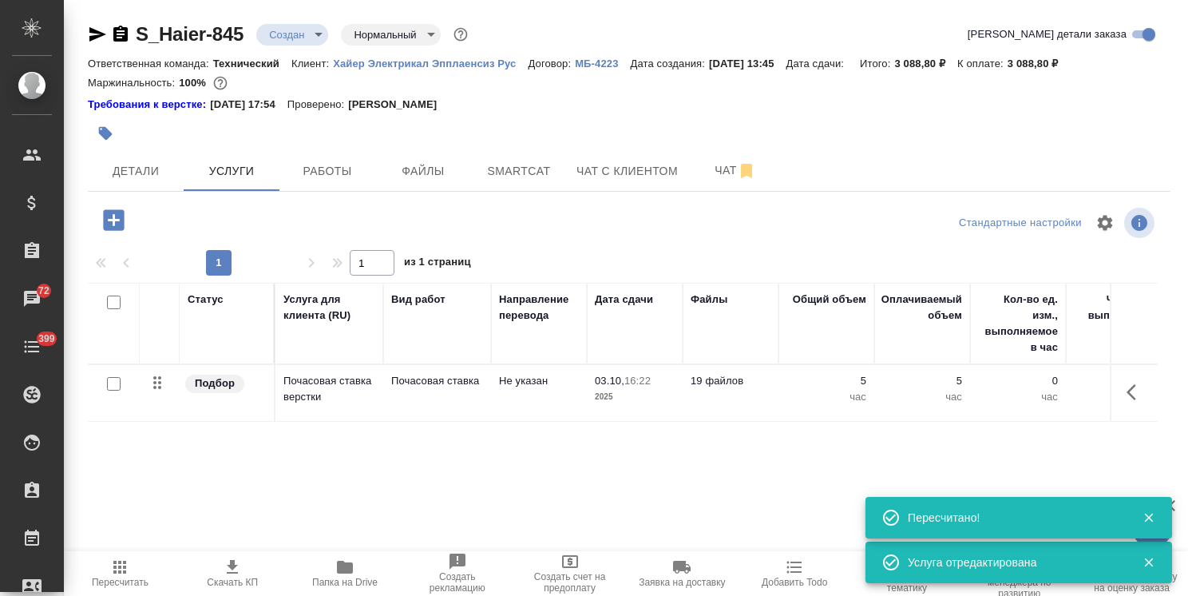
click at [118, 575] on icon "button" at bounding box center [119, 566] width 19 height 19
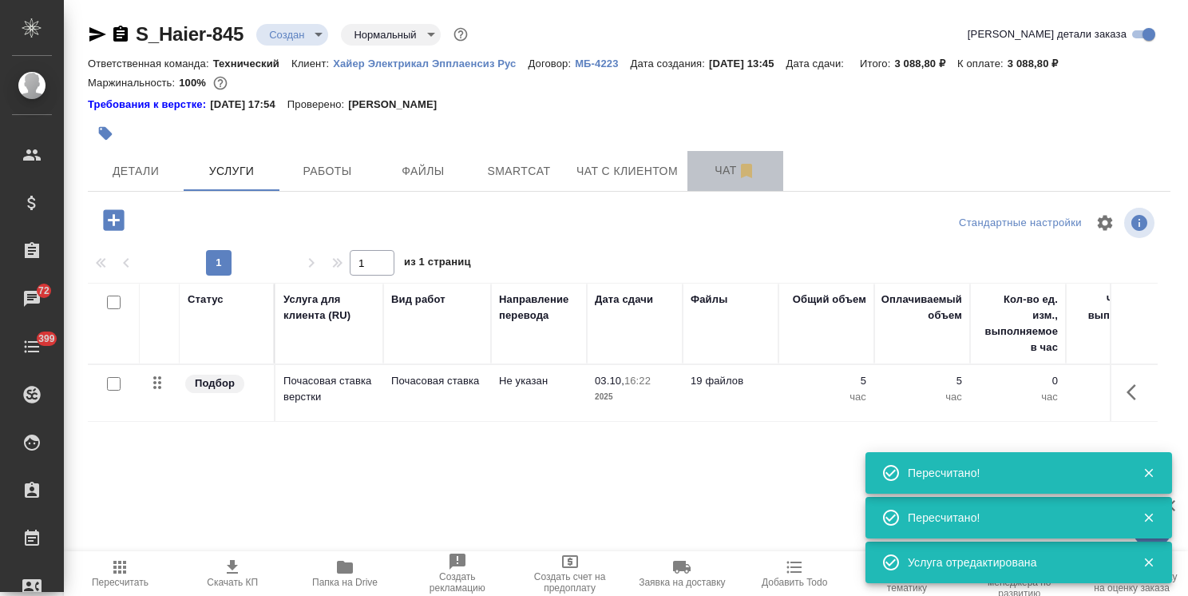
click at [716, 159] on button "Чат" at bounding box center [736, 171] width 96 height 40
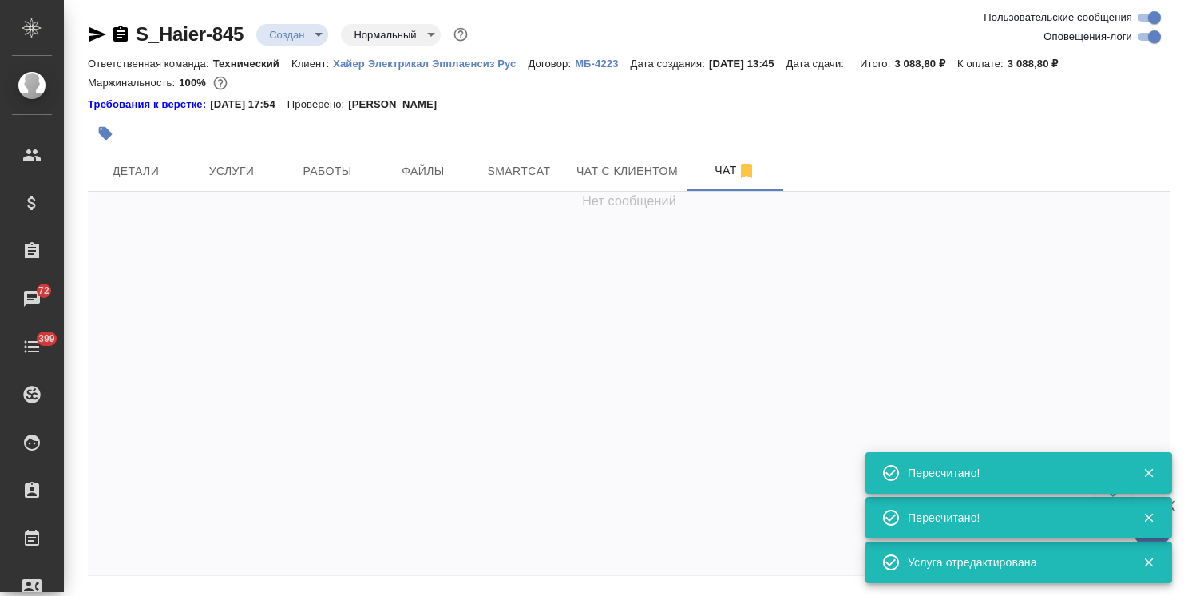
scroll to position [2574, 0]
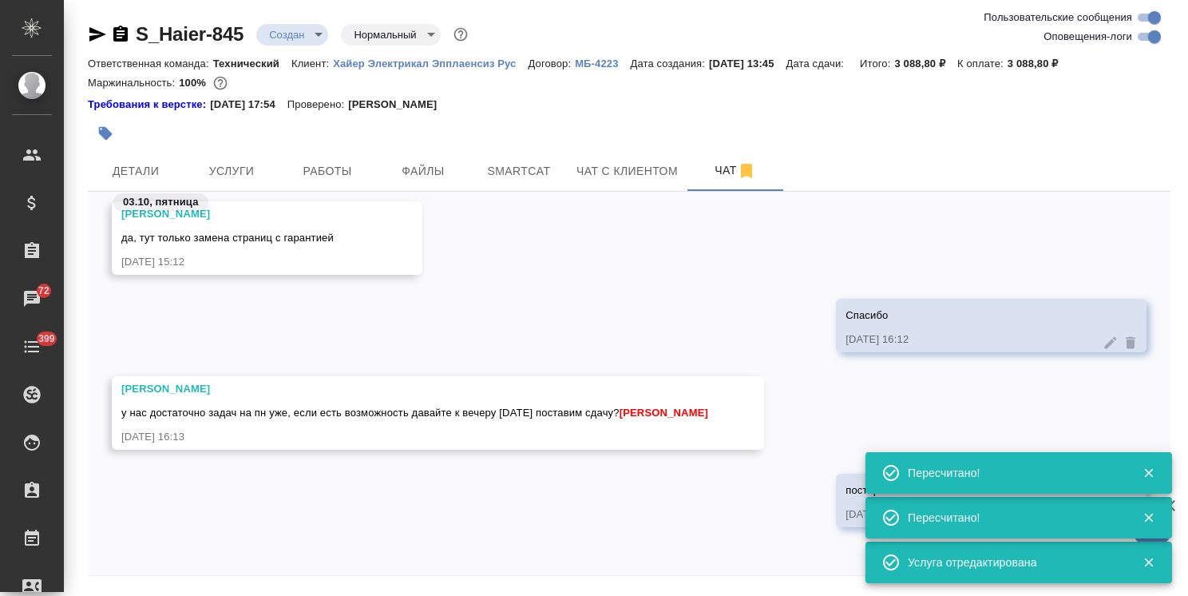
click at [1147, 468] on icon "button" at bounding box center [1149, 473] width 14 height 14
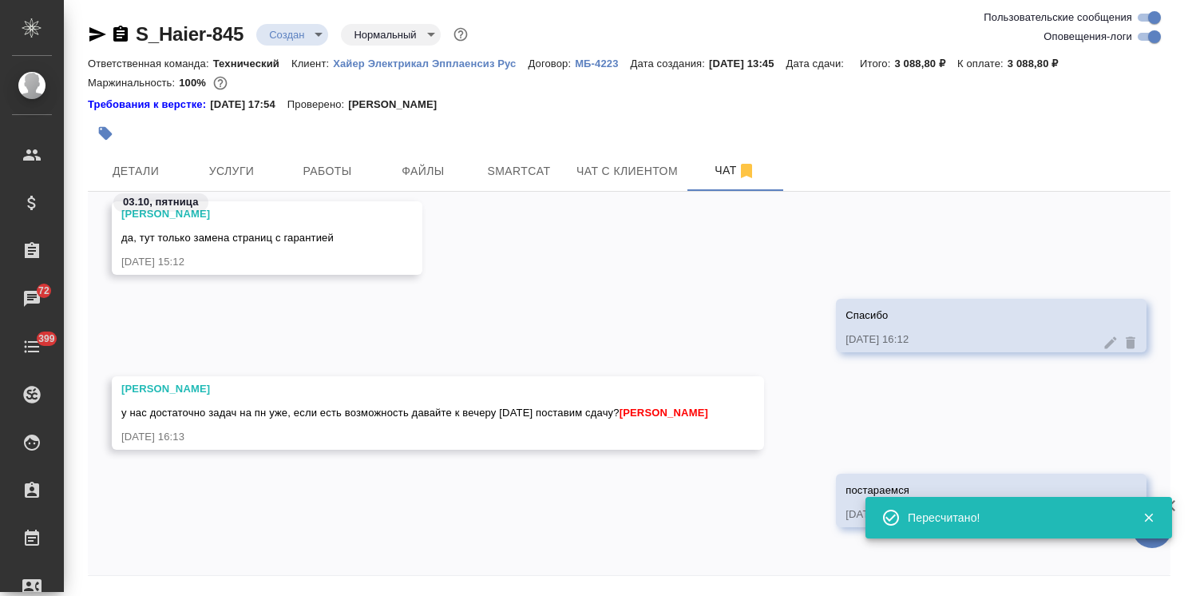
click at [1147, 506] on div "Услуга отредактирована Пересчитано! Пересчитано!" at bounding box center [1019, 517] width 307 height 134
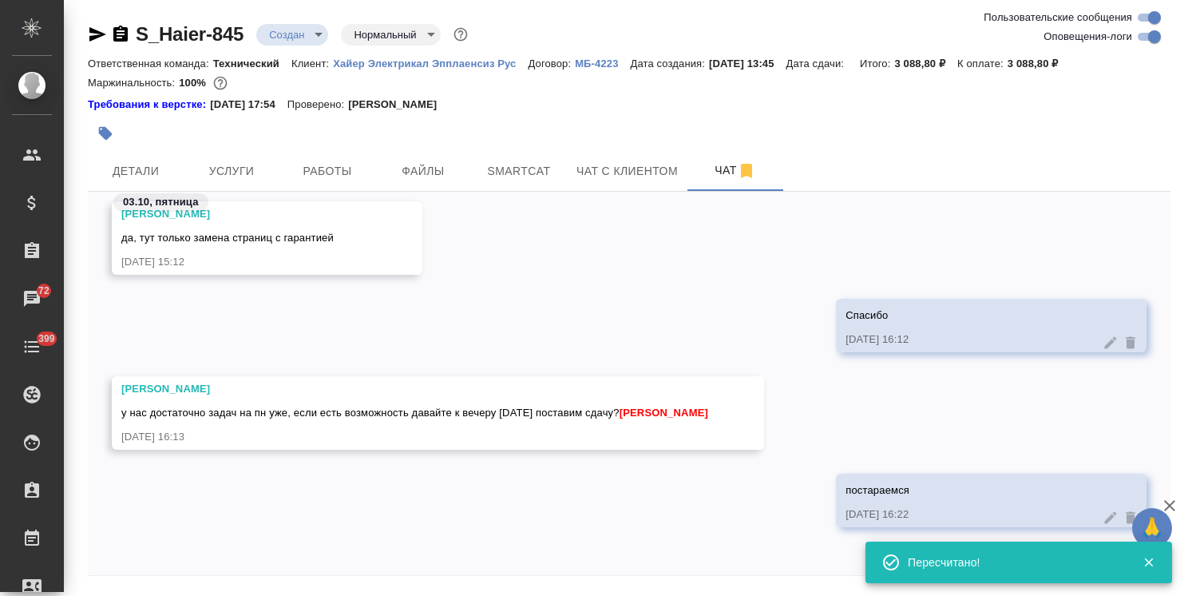
click at [1163, 506] on icon "button" at bounding box center [1169, 505] width 19 height 19
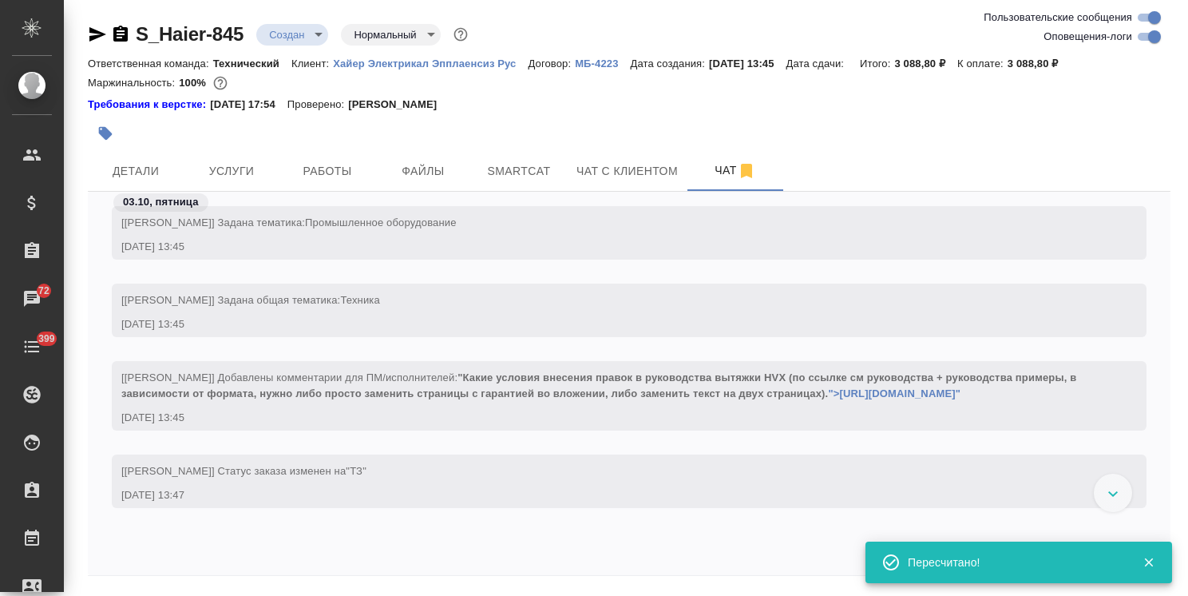
scroll to position [136, 0]
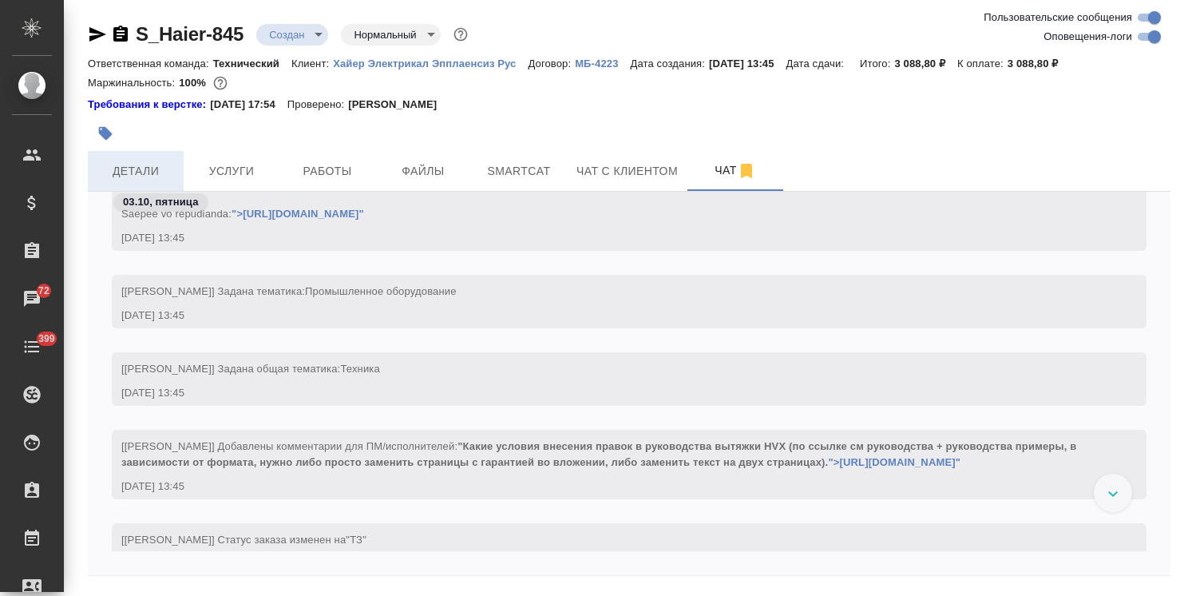
click at [148, 174] on span "Детали" at bounding box center [135, 171] width 77 height 20
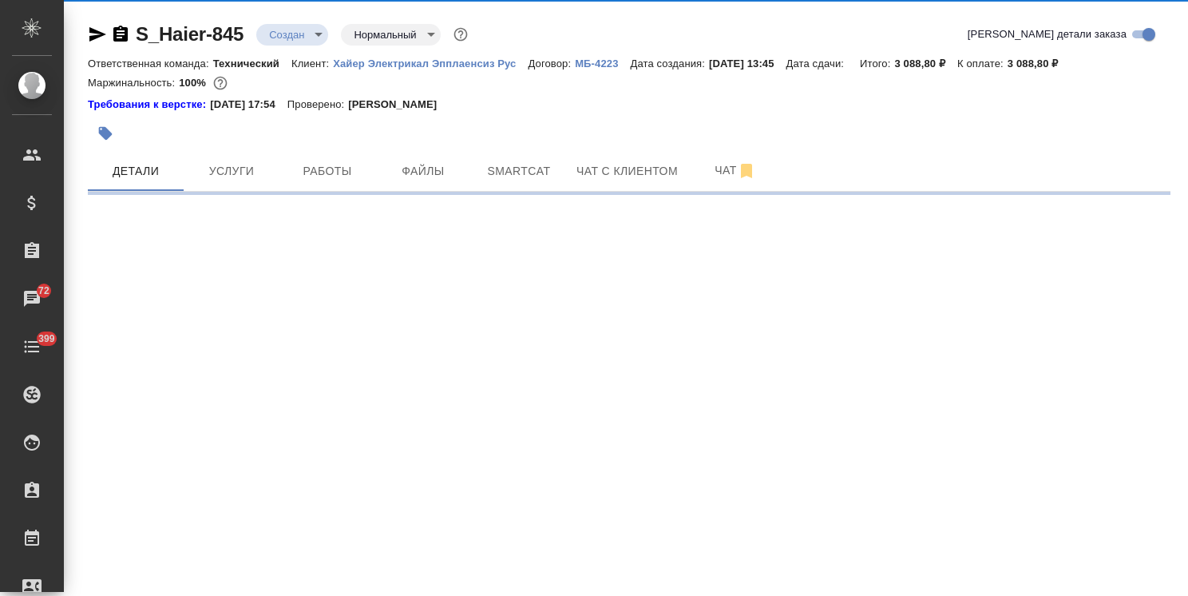
select select "RU"
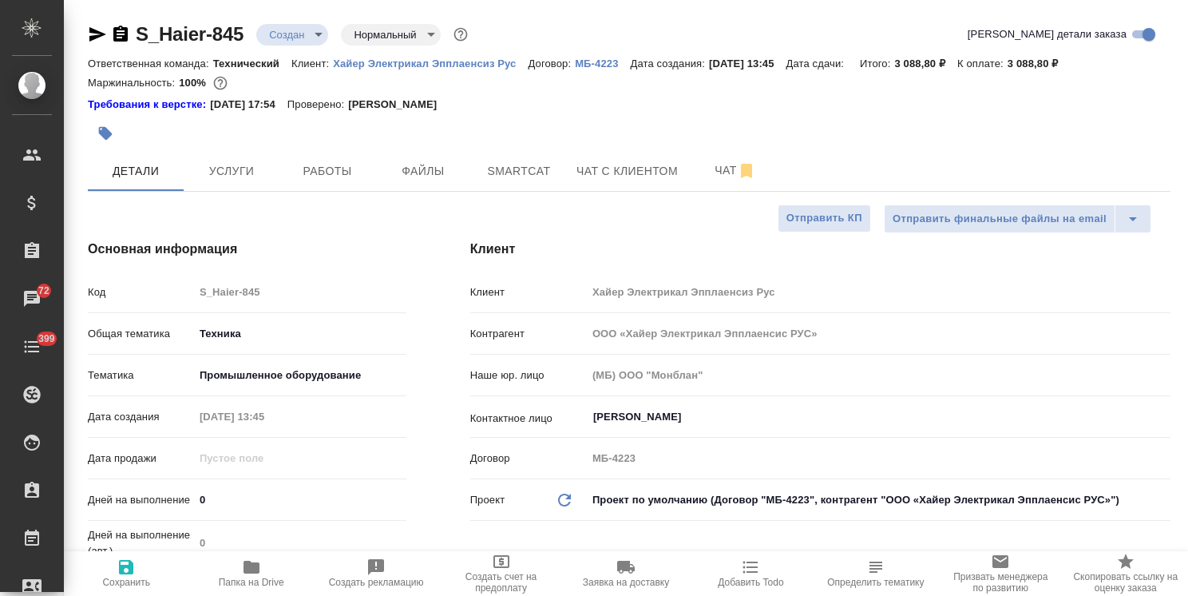
type textarea "x"
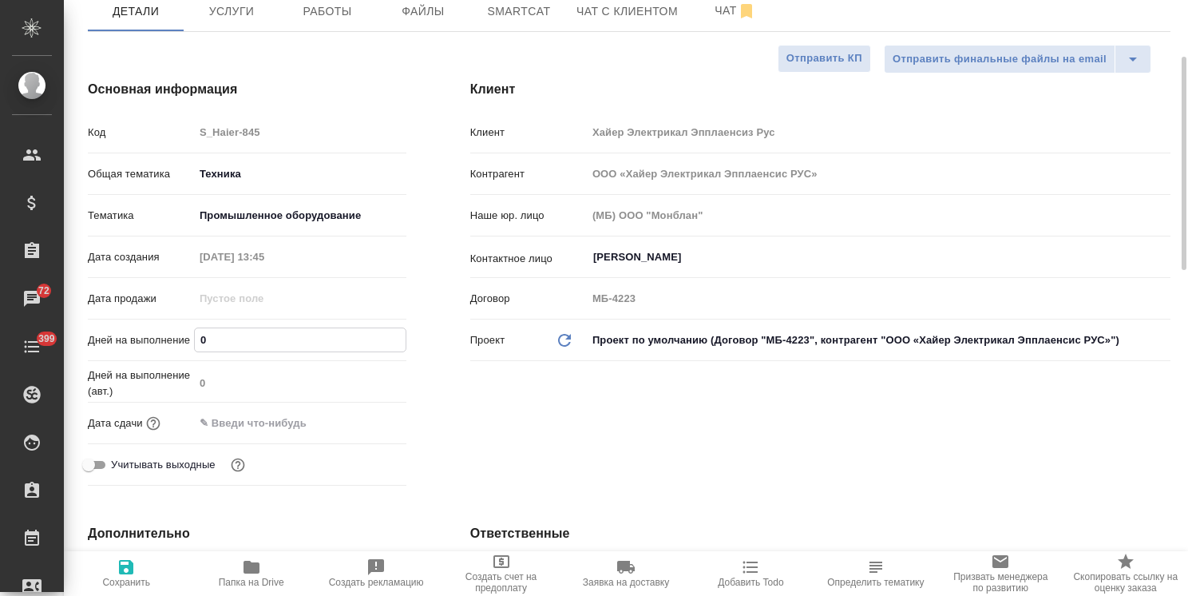
drag, startPoint x: 216, startPoint y: 340, endPoint x: 170, endPoint y: 341, distance: 45.5
click at [172, 340] on div "Дней на выполнение 0" at bounding box center [247, 340] width 319 height 28
type input "2"
type textarea "x"
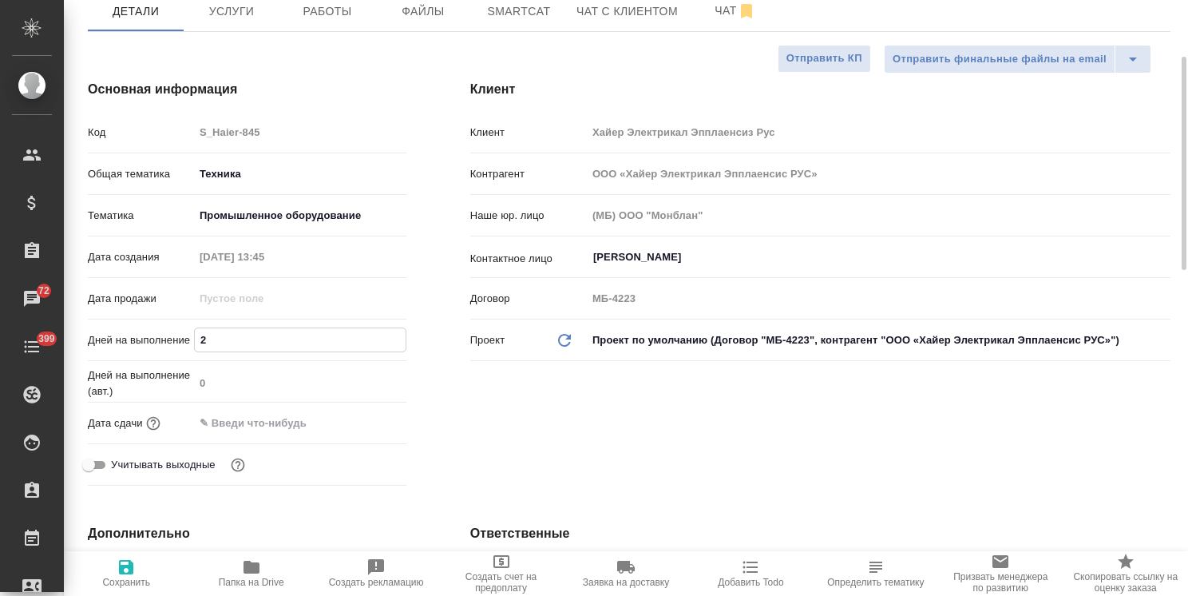
type textarea "x"
type input "2"
click at [134, 573] on icon "button" at bounding box center [126, 566] width 19 height 19
type textarea "x"
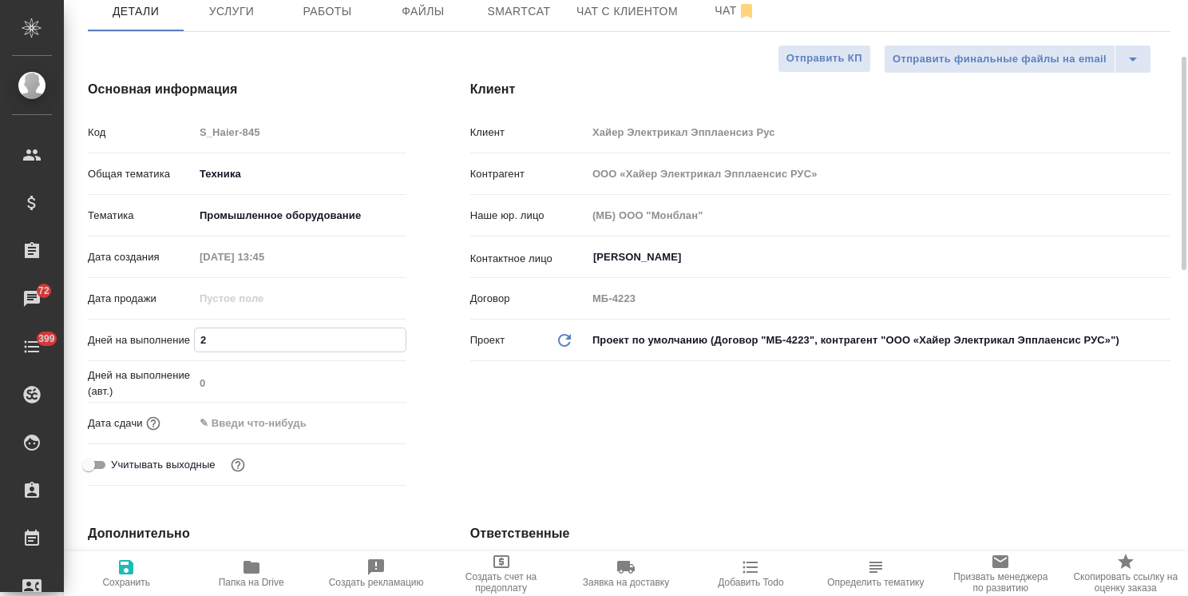
type textarea "x"
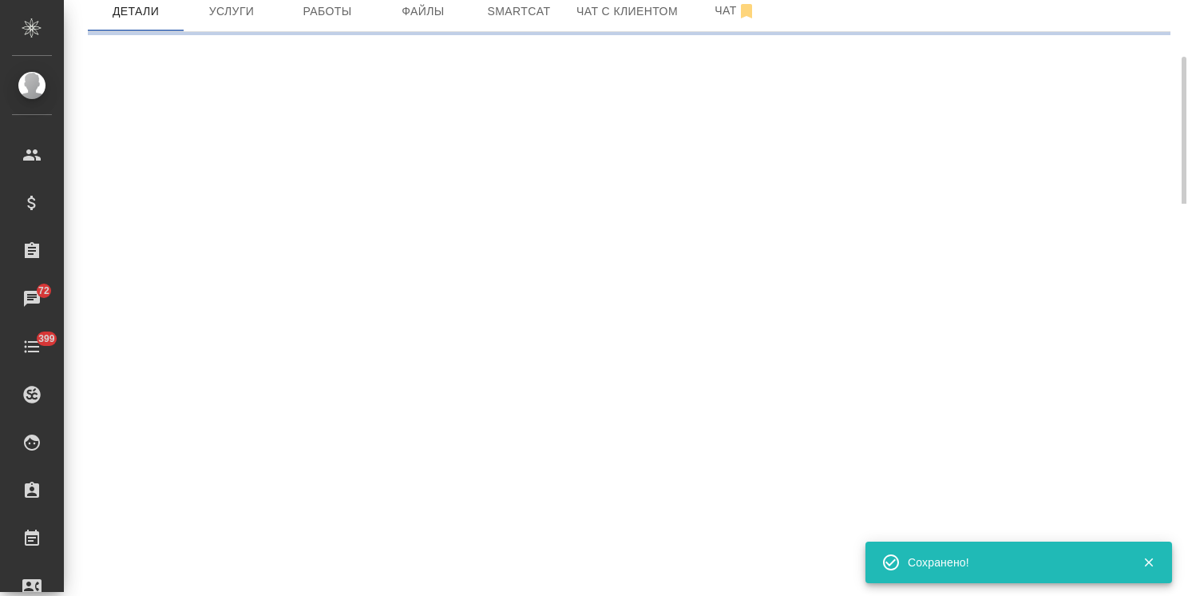
select select "RU"
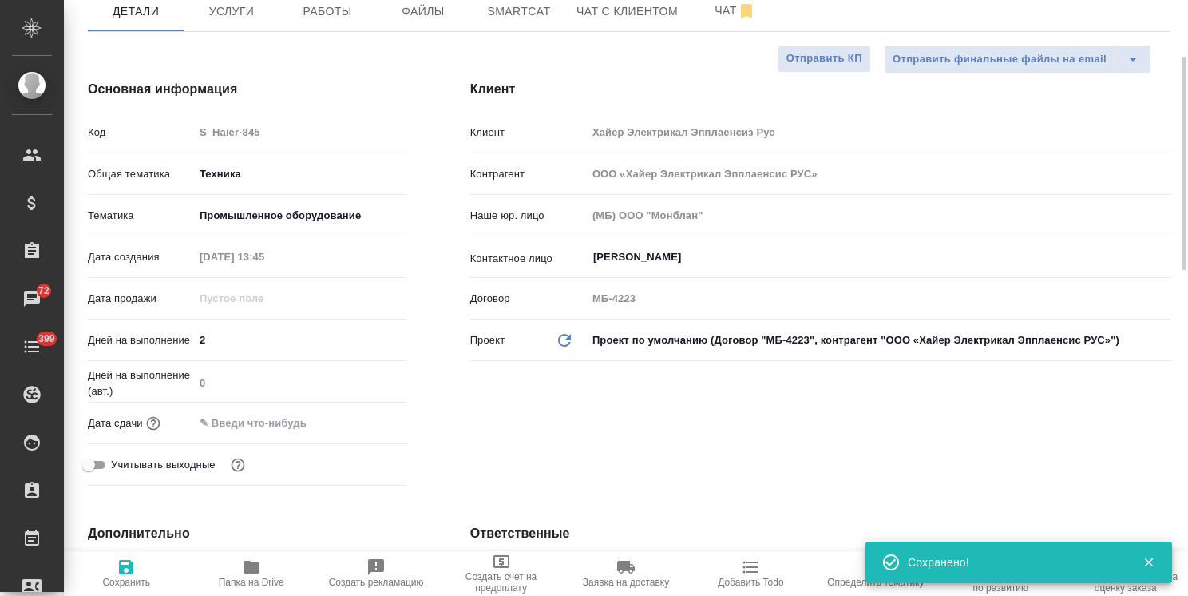
type textarea "x"
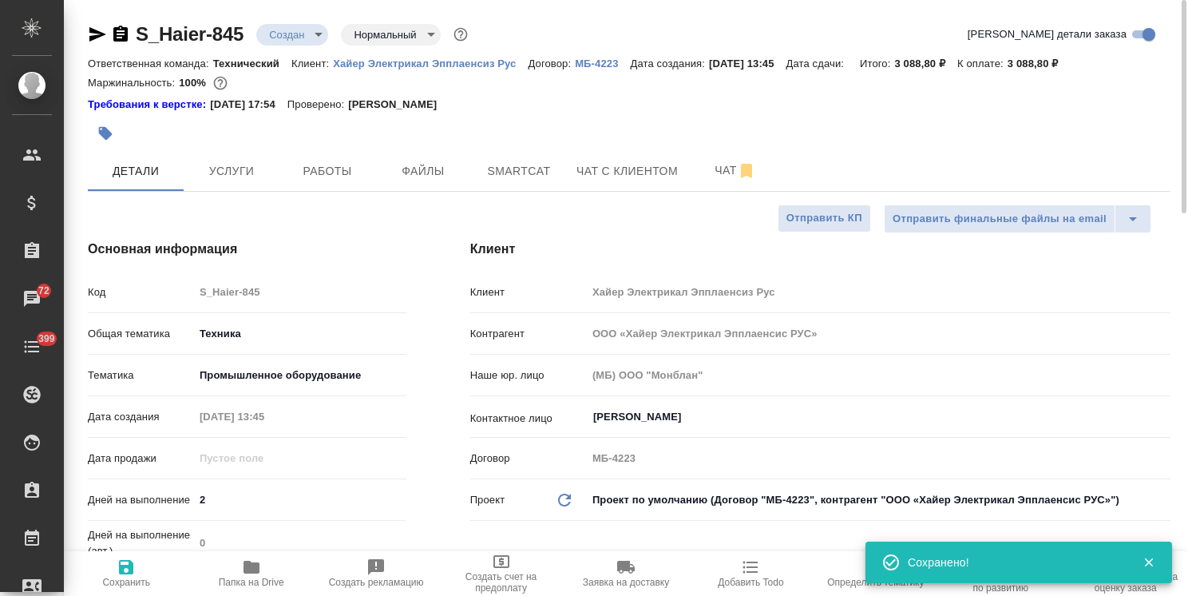
click at [288, 32] on body ".cls-1 fill:#fff; AWATERA Usmanova Olga Клиенты Спецификации Заказы 72 Чаты 399…" at bounding box center [594, 298] width 1188 height 596
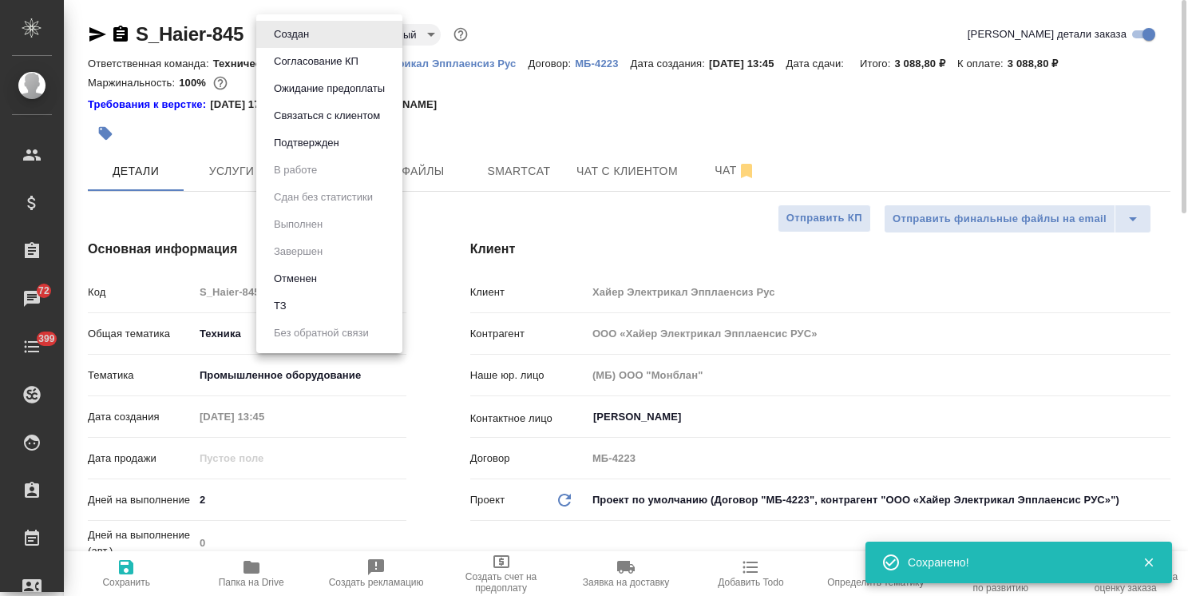
click at [299, 60] on button "Согласование КП" at bounding box center [316, 62] width 94 height 18
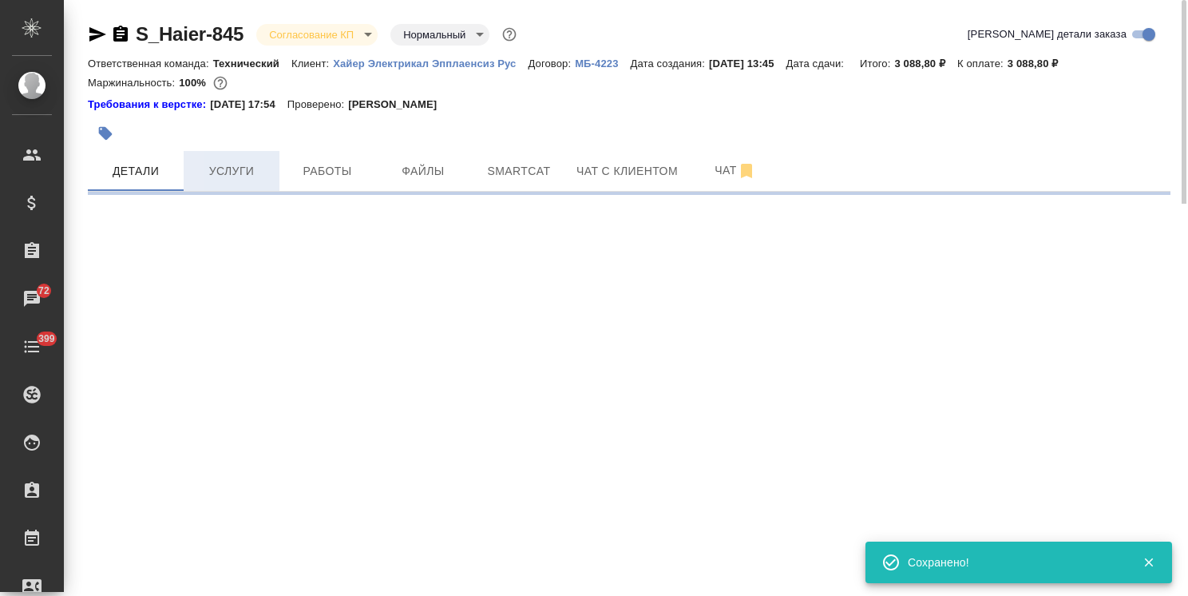
select select "RU"
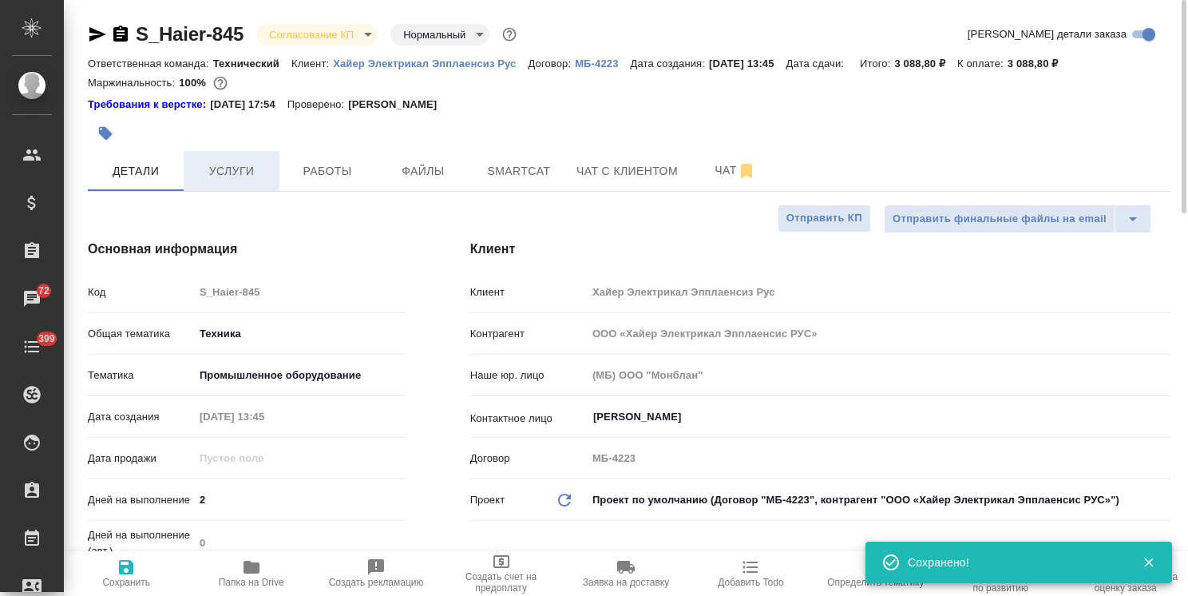
click at [244, 165] on span "Услуги" at bounding box center [231, 171] width 77 height 20
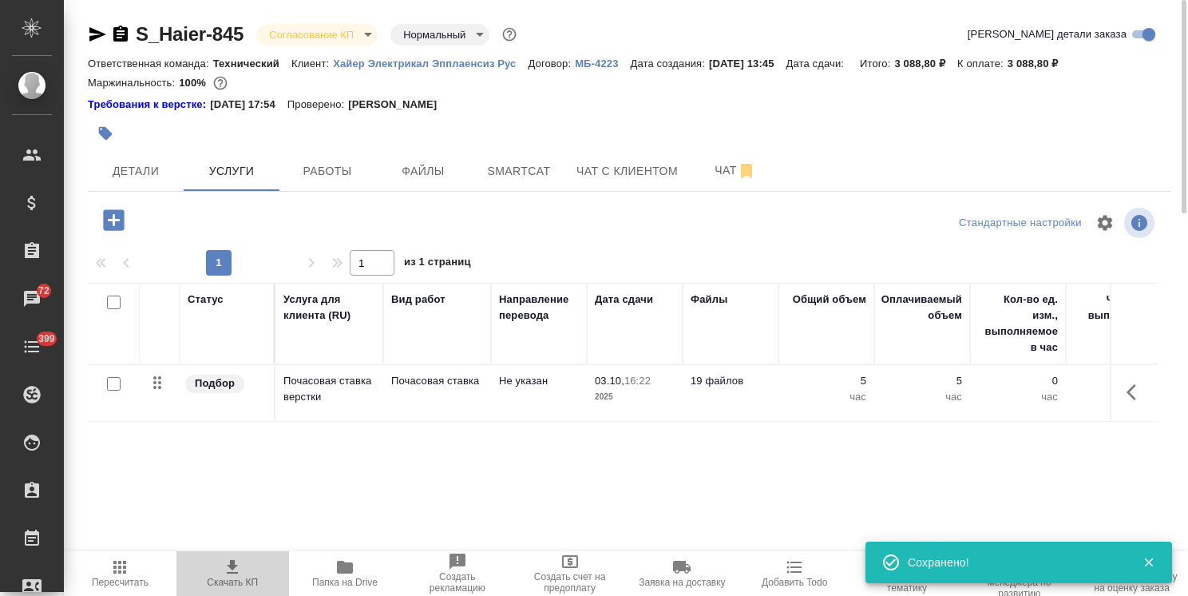
click at [234, 570] on icon "button" at bounding box center [232, 566] width 19 height 19
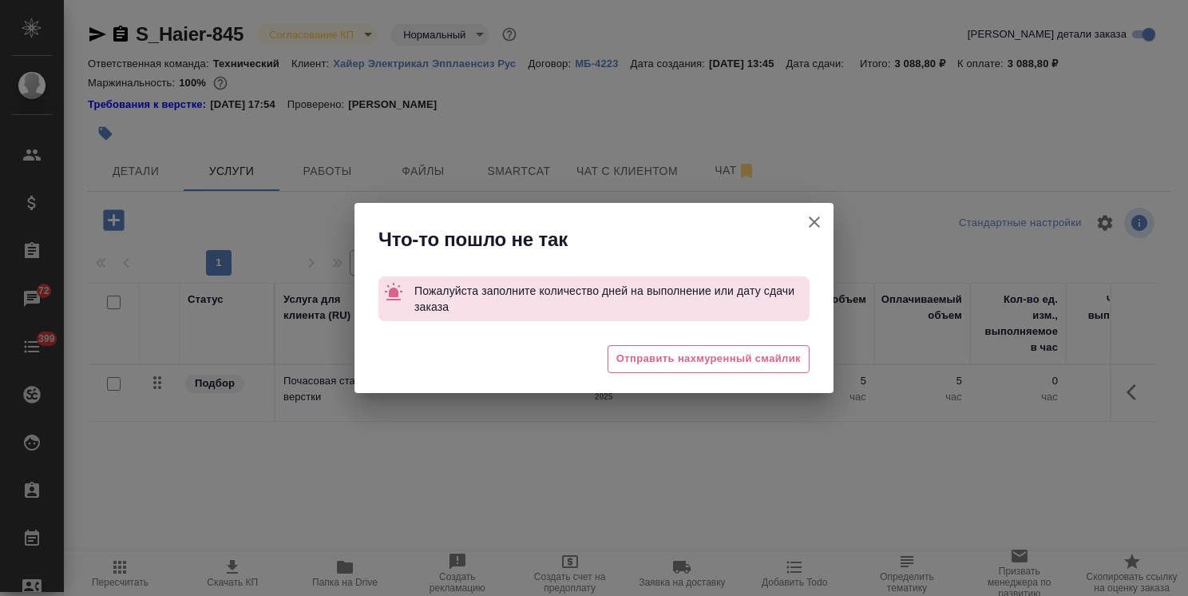
click at [818, 216] on icon "button" at bounding box center [814, 221] width 19 height 19
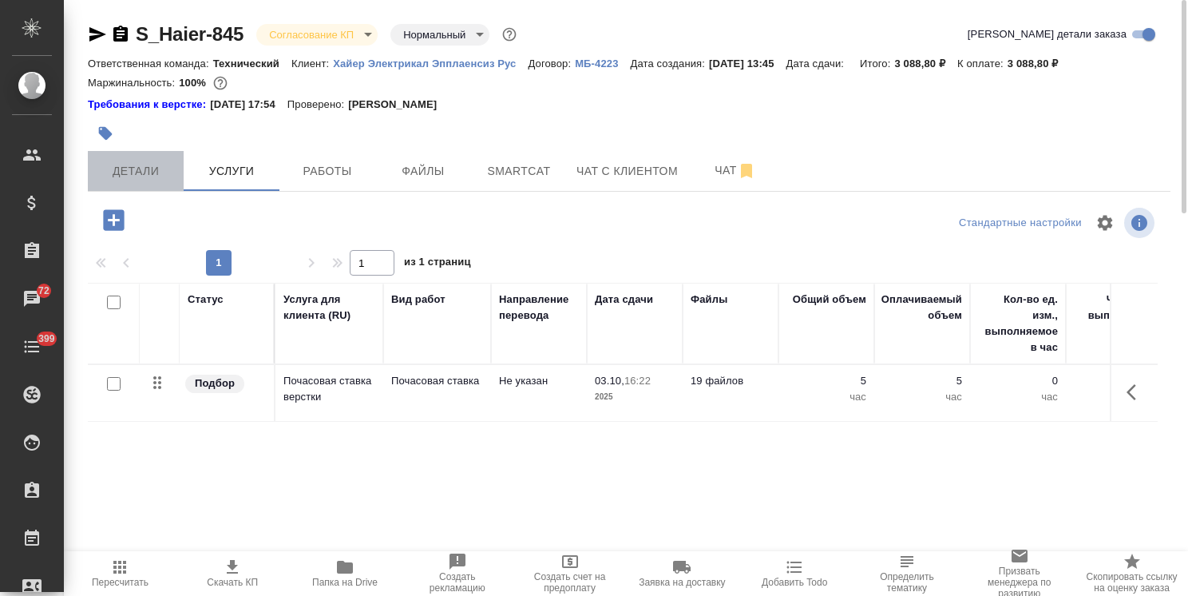
click at [137, 157] on button "Детали" at bounding box center [136, 171] width 96 height 40
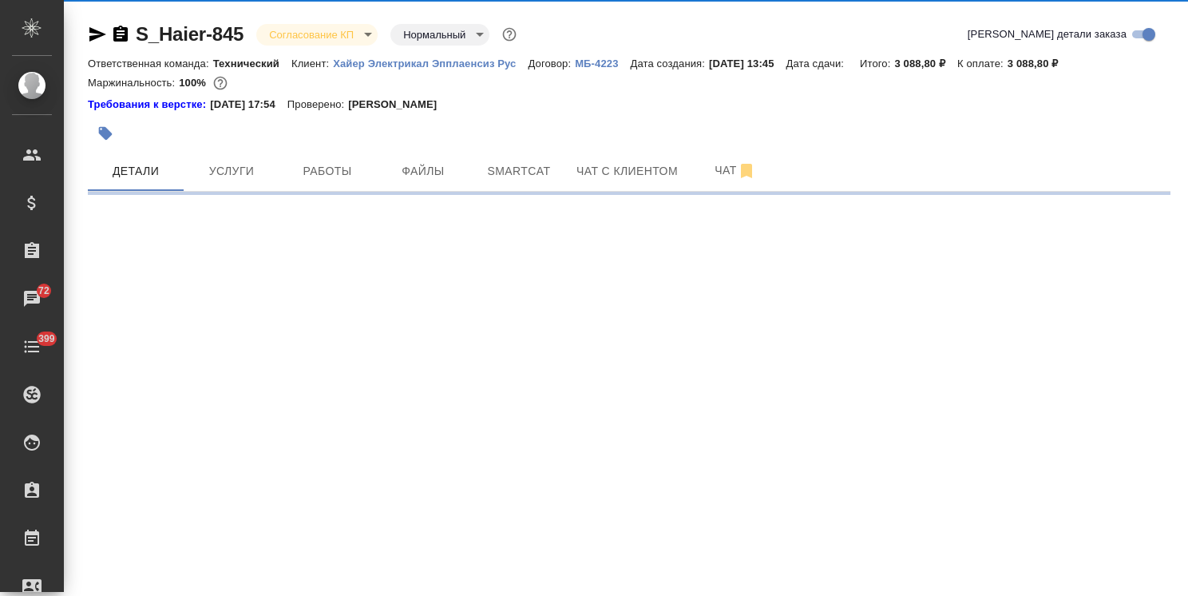
select select "RU"
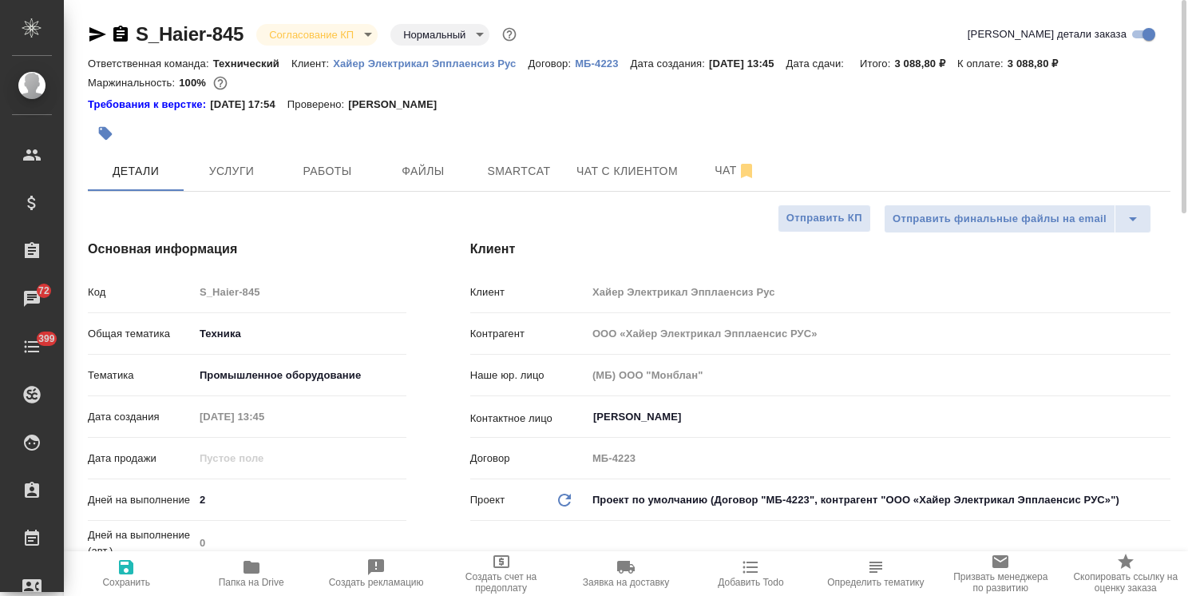
type textarea "x"
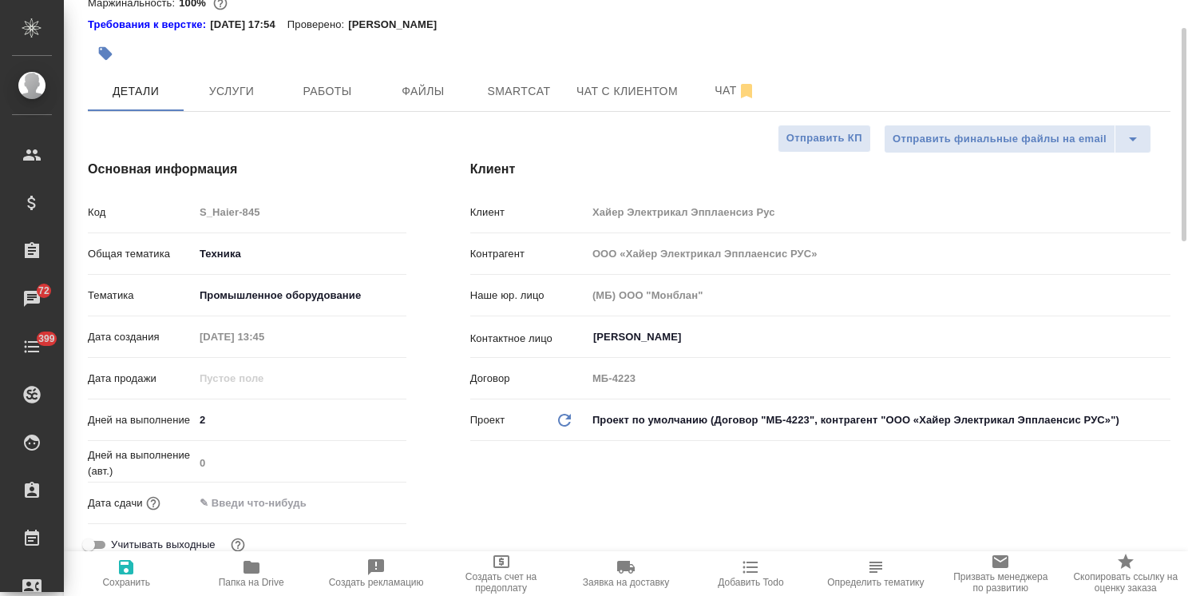
click at [293, 496] on input "text" at bounding box center [264, 502] width 140 height 23
click at [359, 497] on icon "button" at bounding box center [360, 502] width 14 height 16
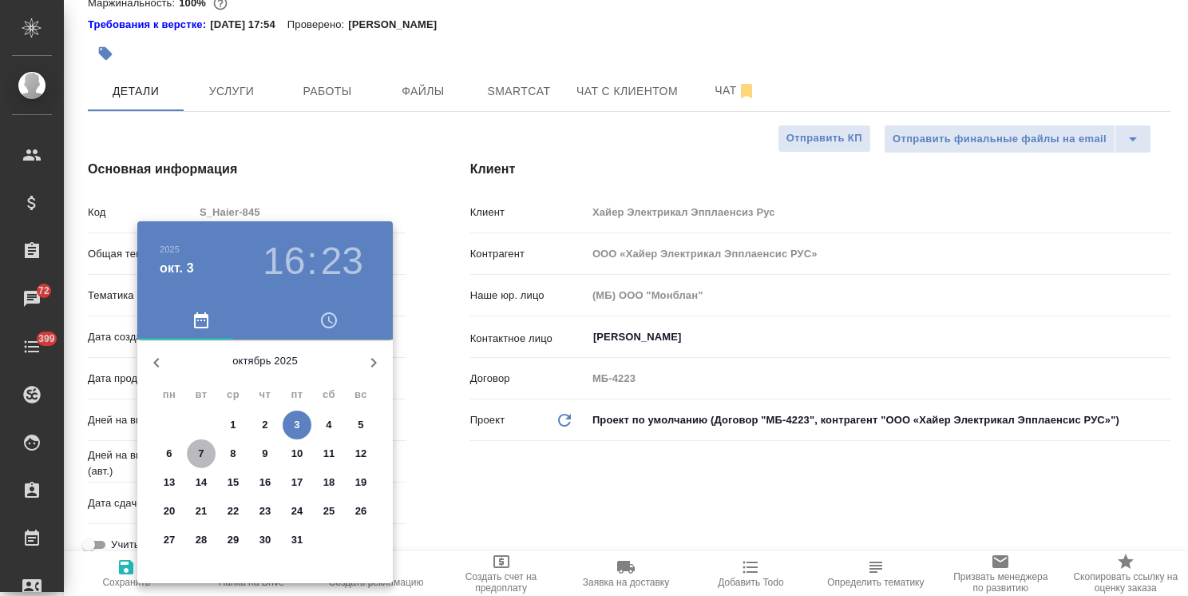
click at [201, 454] on p "7" at bounding box center [201, 454] width 6 height 16
type input "07.10.2025 16:23"
type textarea "x"
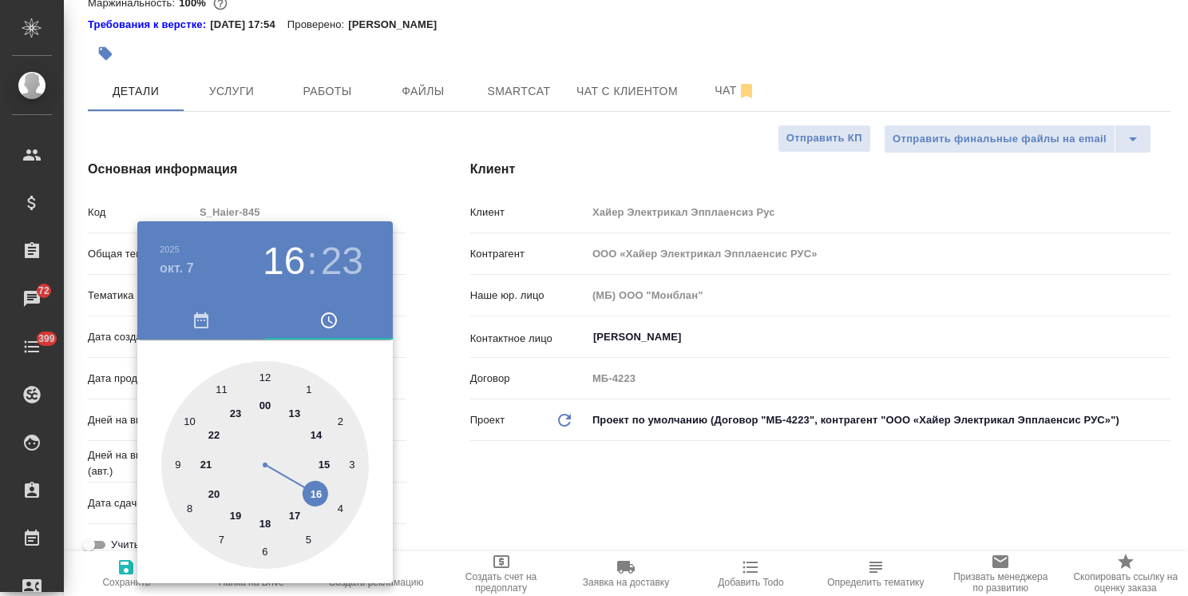
click at [492, 478] on div at bounding box center [594, 298] width 1188 height 596
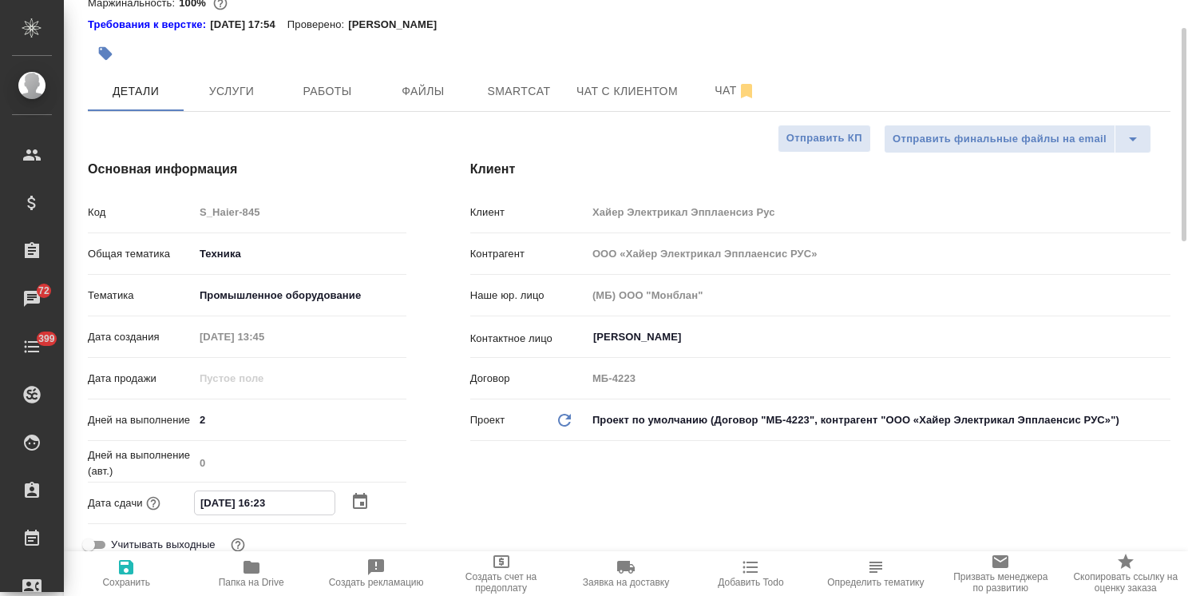
click at [263, 508] on input "07.10.2025 16:23" at bounding box center [265, 502] width 140 height 23
type input "07.10.2025 17:23"
type textarea "x"
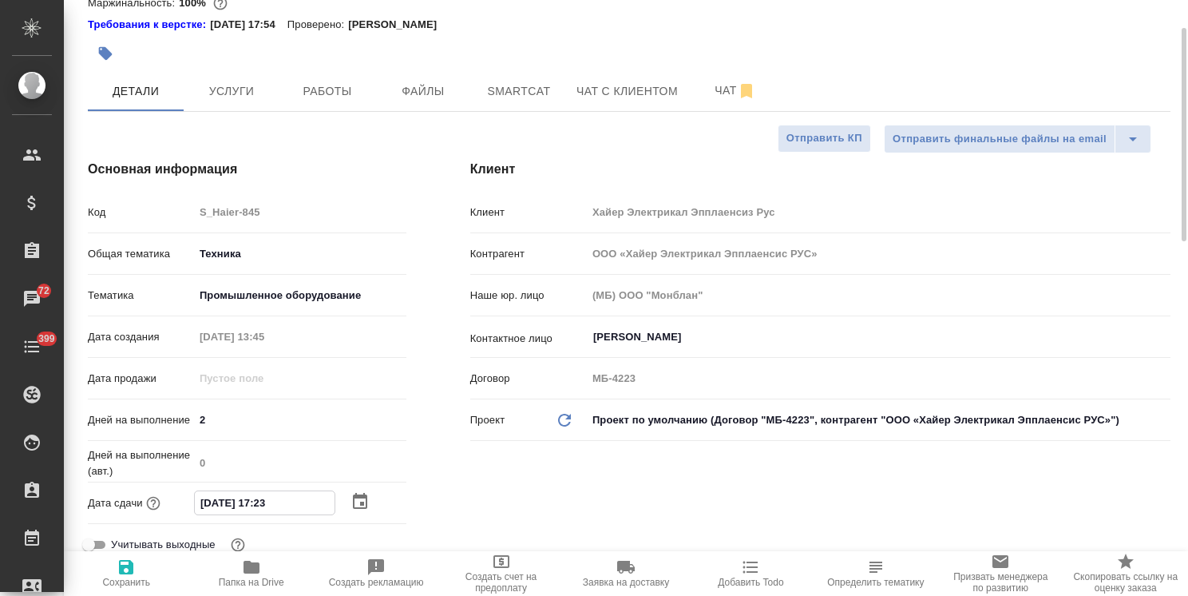
drag, startPoint x: 286, startPoint y: 504, endPoint x: 272, endPoint y: 509, distance: 14.4
click at [272, 509] on input "07.10.2025 17:23" at bounding box center [265, 502] width 140 height 23
type input "07.10.2025 17:0_"
type textarea "x"
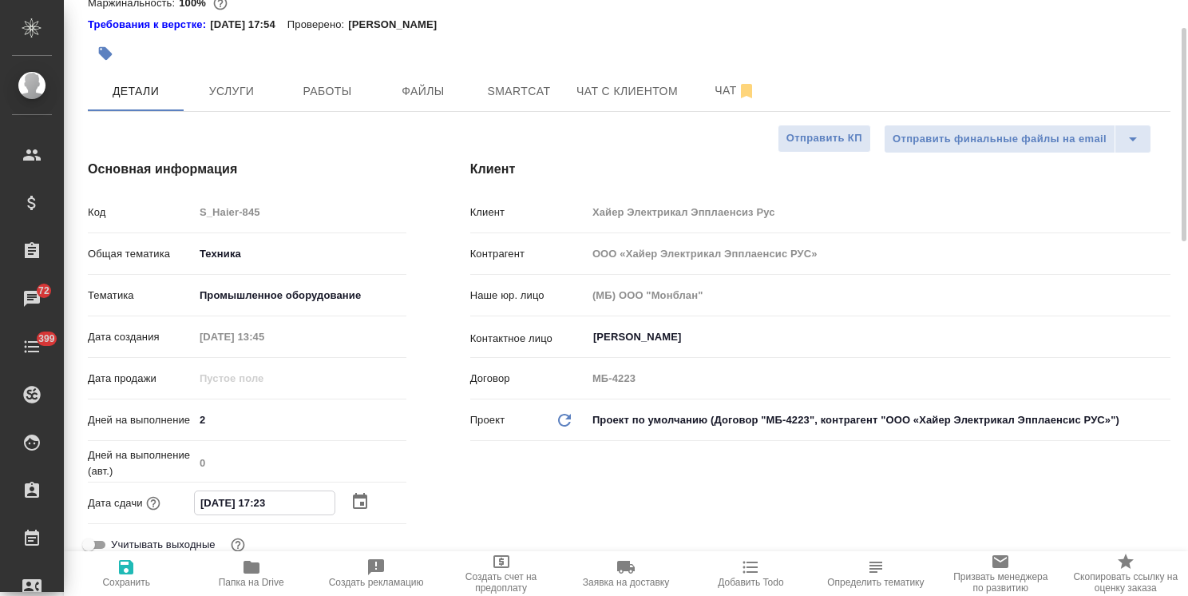
type textarea "x"
type input "07.10.2025 17:00"
type textarea "x"
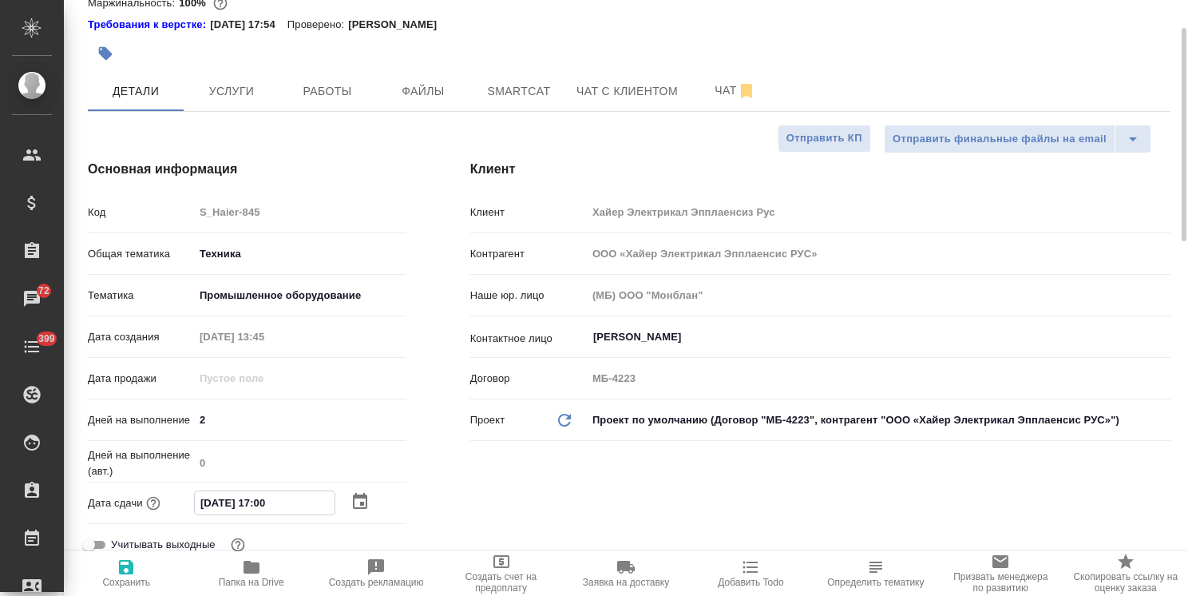
type input "07.10.2025 17:00"
click at [137, 573] on span "Сохранить" at bounding box center [125, 572] width 105 height 30
type textarea "x"
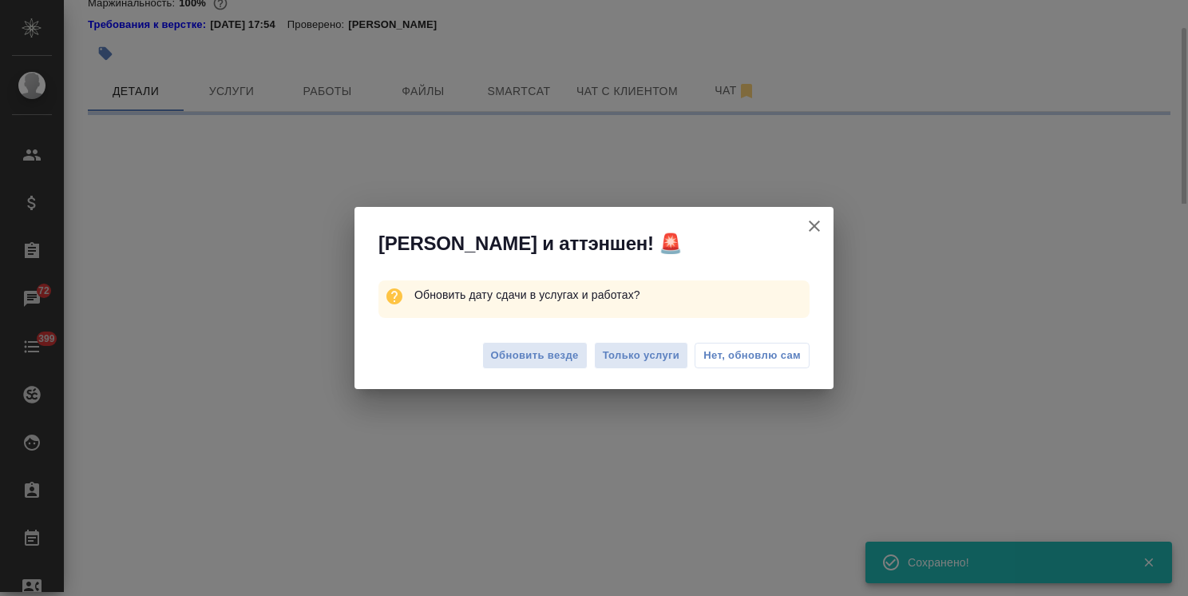
select select "RU"
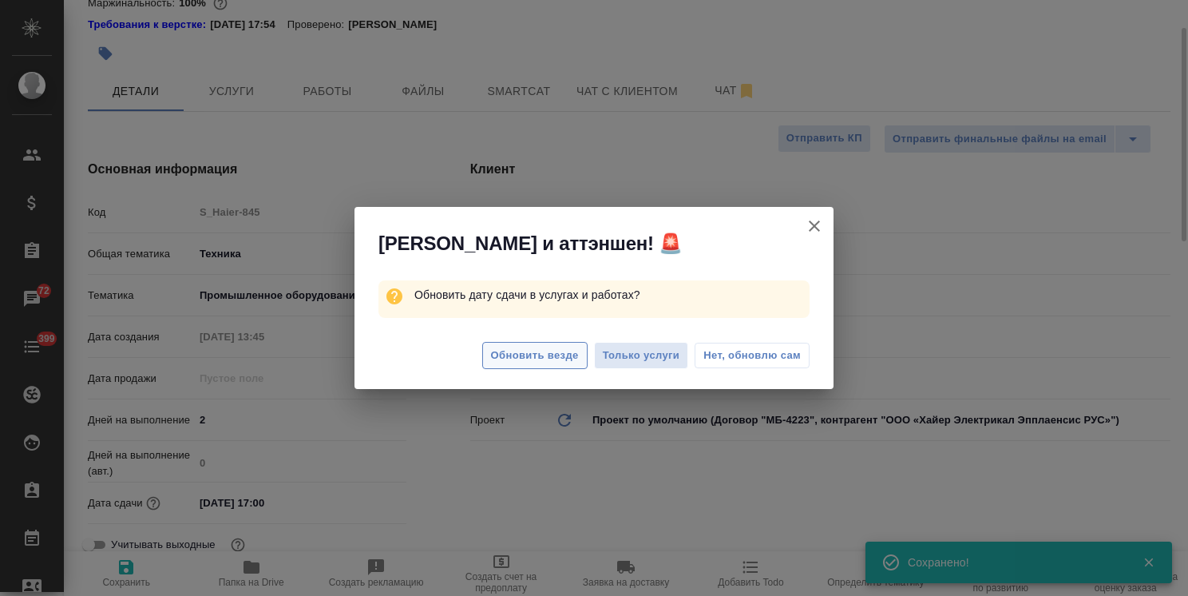
type textarea "x"
click at [546, 355] on span "Обновить везде" at bounding box center [535, 356] width 88 height 18
type textarea "x"
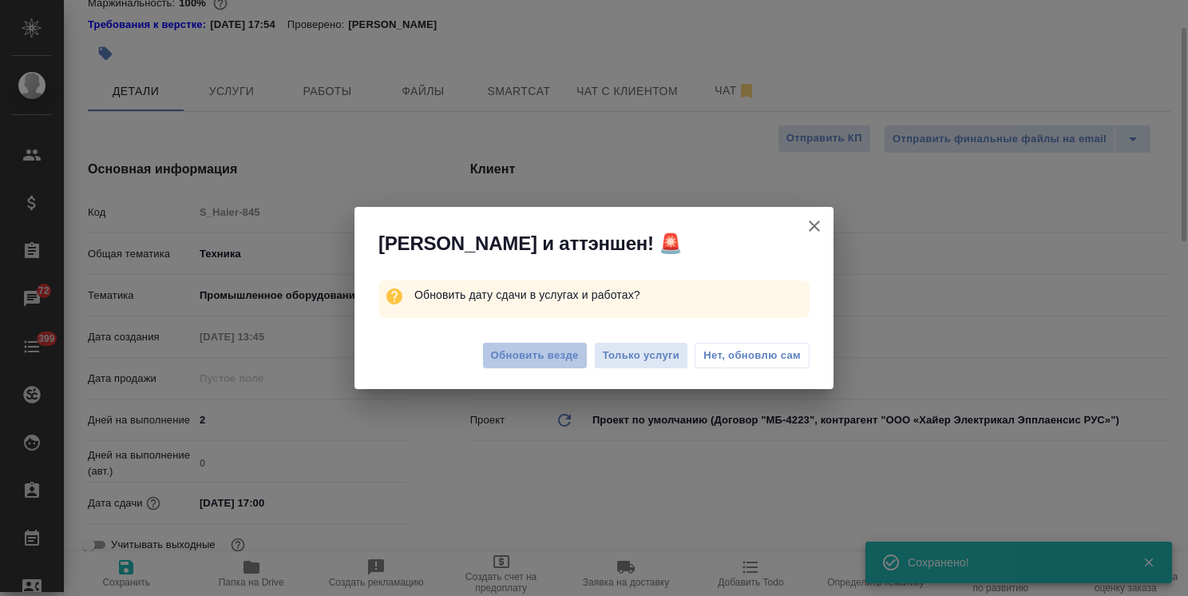
type textarea "x"
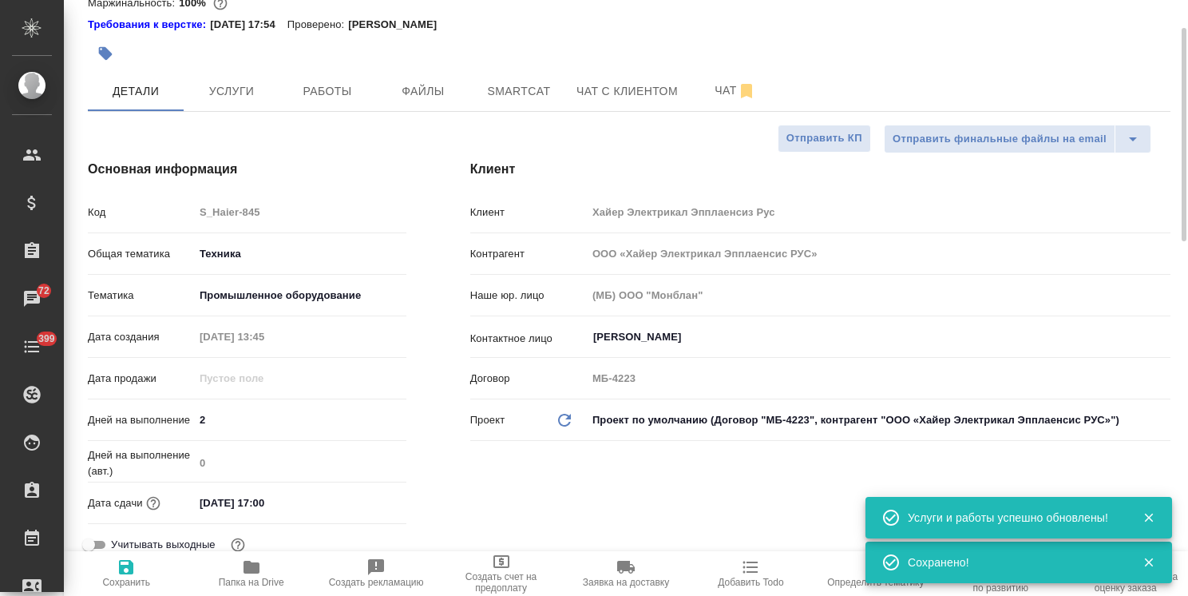
click at [297, 514] on input "07.10.2025 17:00" at bounding box center [264, 502] width 140 height 23
click at [365, 511] on icon "button" at bounding box center [360, 501] width 19 height 19
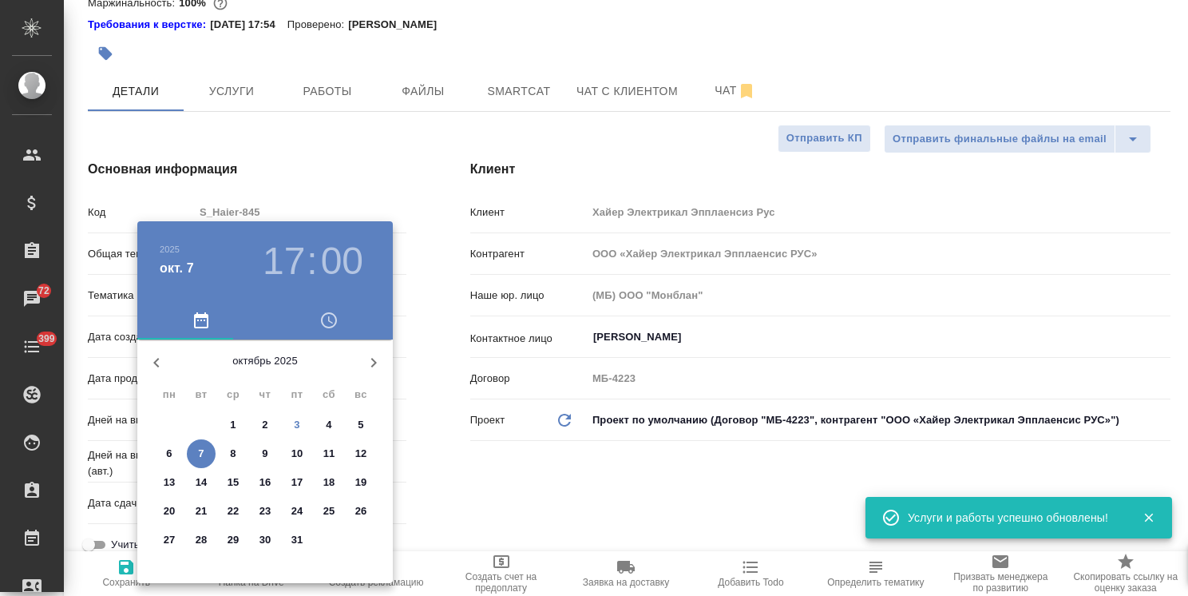
click at [442, 514] on div at bounding box center [594, 298] width 1188 height 596
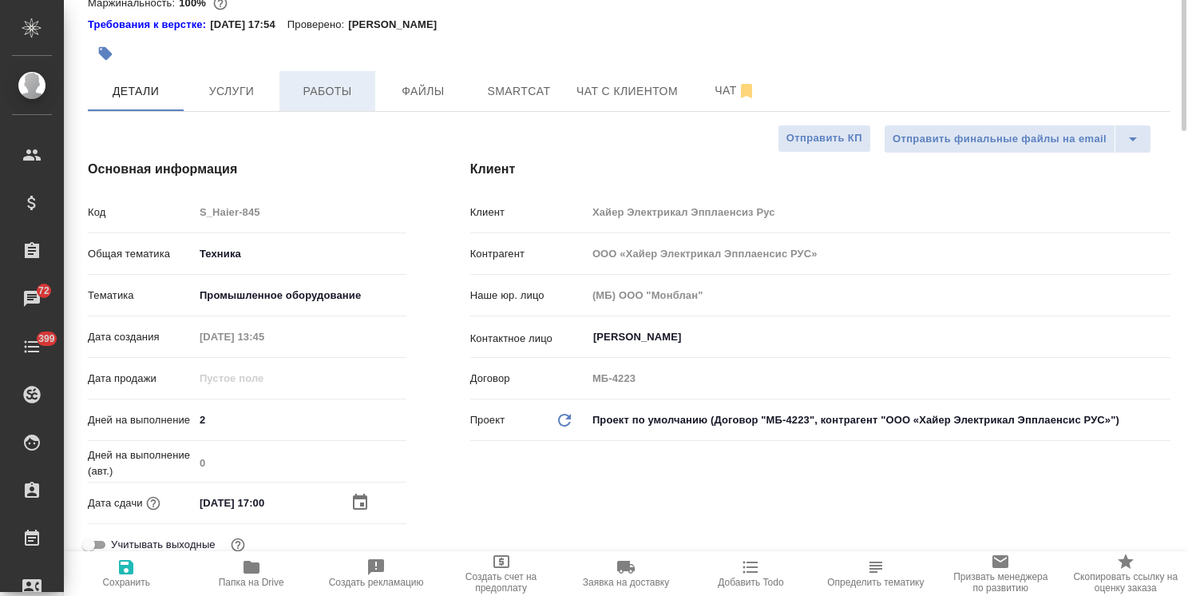
scroll to position [0, 0]
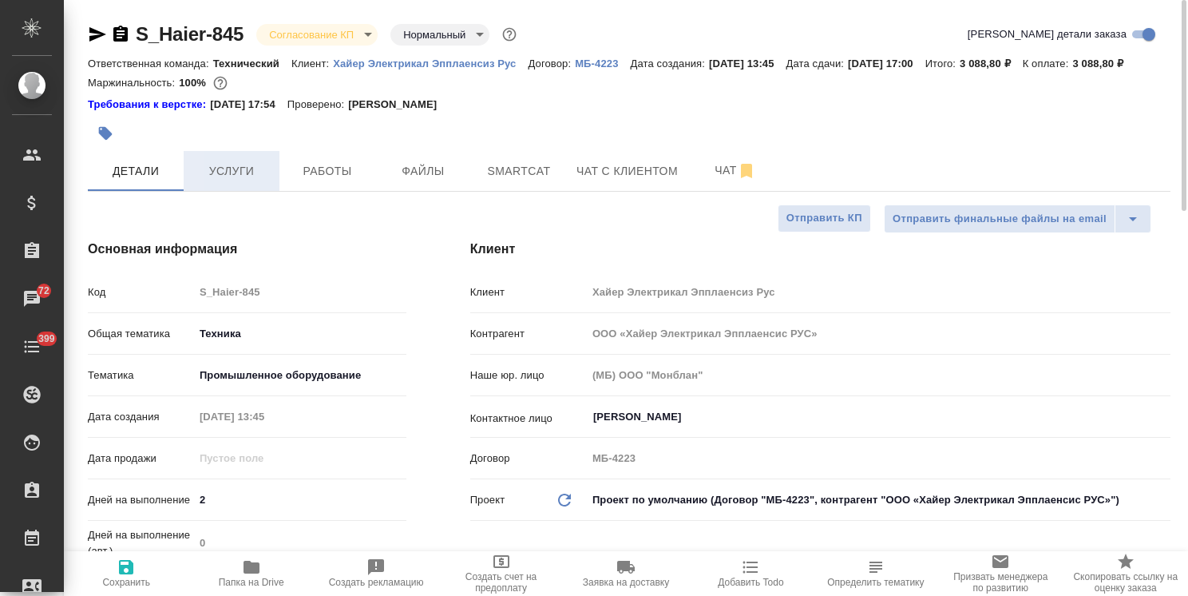
click at [247, 181] on span "Услуги" at bounding box center [231, 171] width 77 height 20
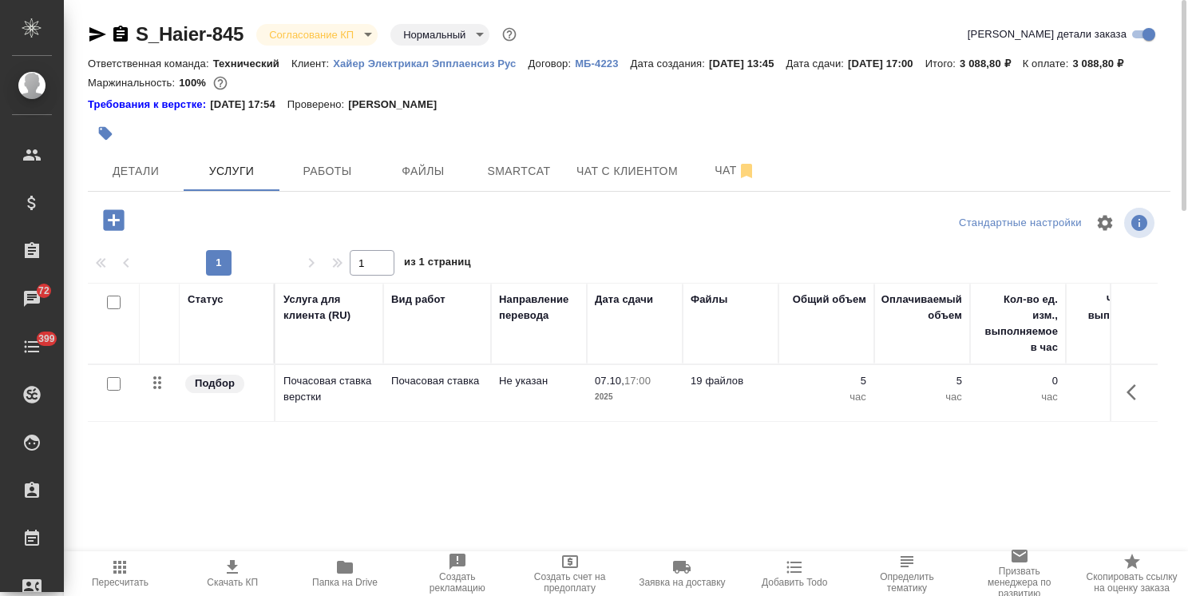
drag, startPoint x: 229, startPoint y: 575, endPoint x: 230, endPoint y: 567, distance: 8.0
click at [230, 575] on icon "button" at bounding box center [232, 566] width 19 height 19
drag, startPoint x: 252, startPoint y: 22, endPoint x: 102, endPoint y: 15, distance: 149.5
click at [102, 17] on div "S_Haier-845 Согласование КП kpNegotiation Нормальный normal Кратко детали заказ…" at bounding box center [629, 333] width 1101 height 667
copy link "S_Haier-845"
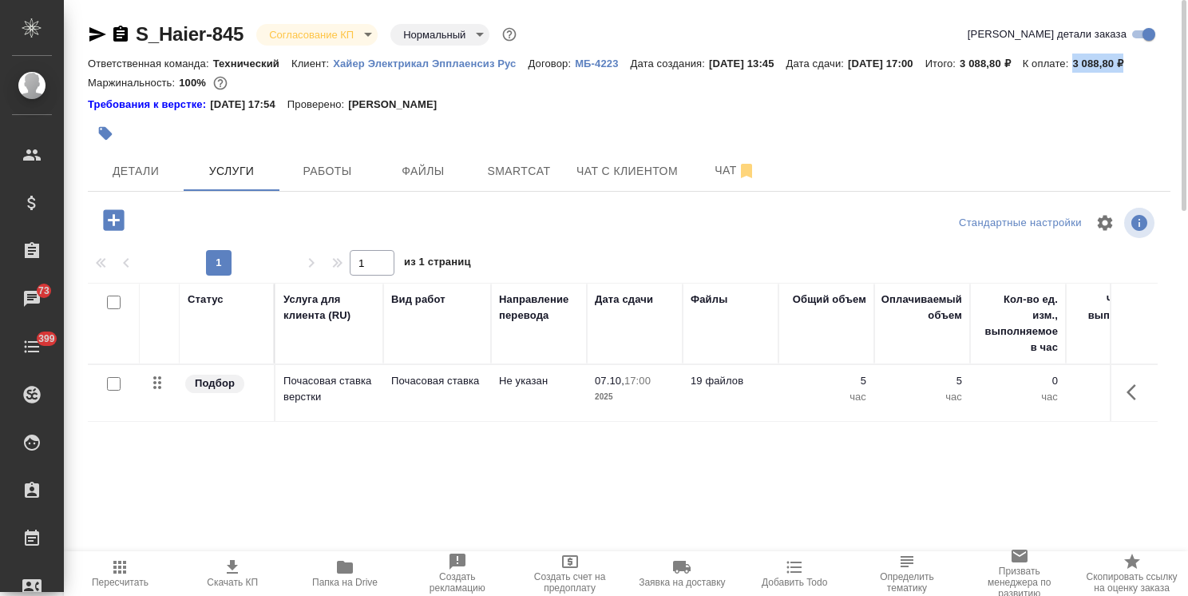
drag, startPoint x: 344, startPoint y: 77, endPoint x: 273, endPoint y: 85, distance: 71.5
click at [273, 73] on div "Ответственная команда: Технический Клиент: Хайер Электрикал Эпплаенсиз Рус Дого…" at bounding box center [629, 63] width 1083 height 19
copy p "3 088,80 ₽"
click at [157, 181] on span "Детали" at bounding box center [135, 171] width 77 height 20
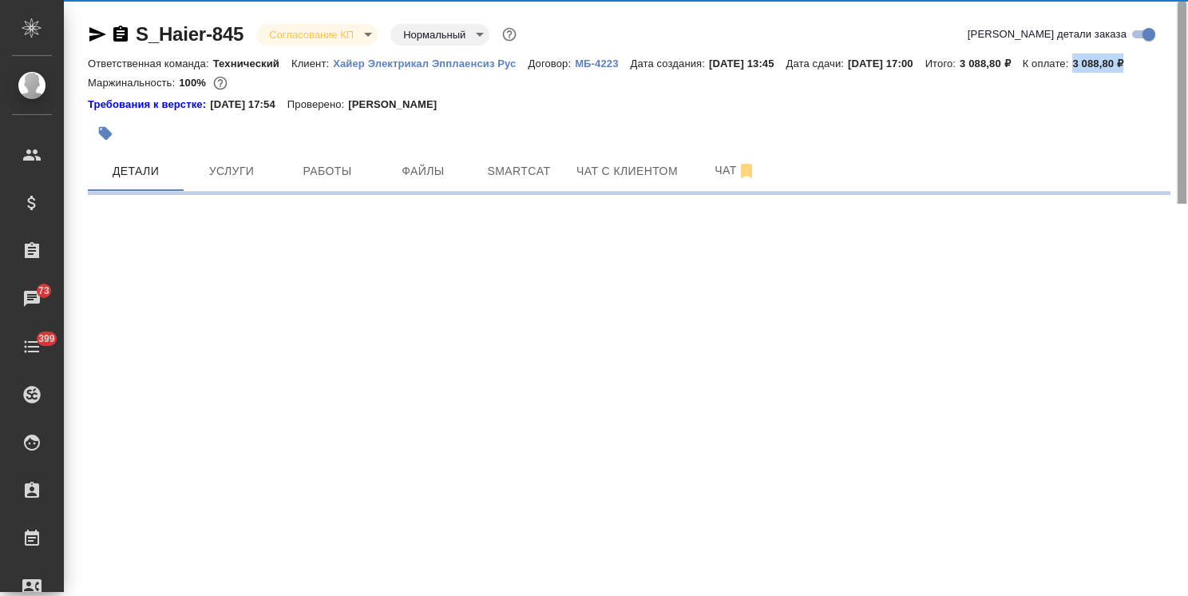
select select "RU"
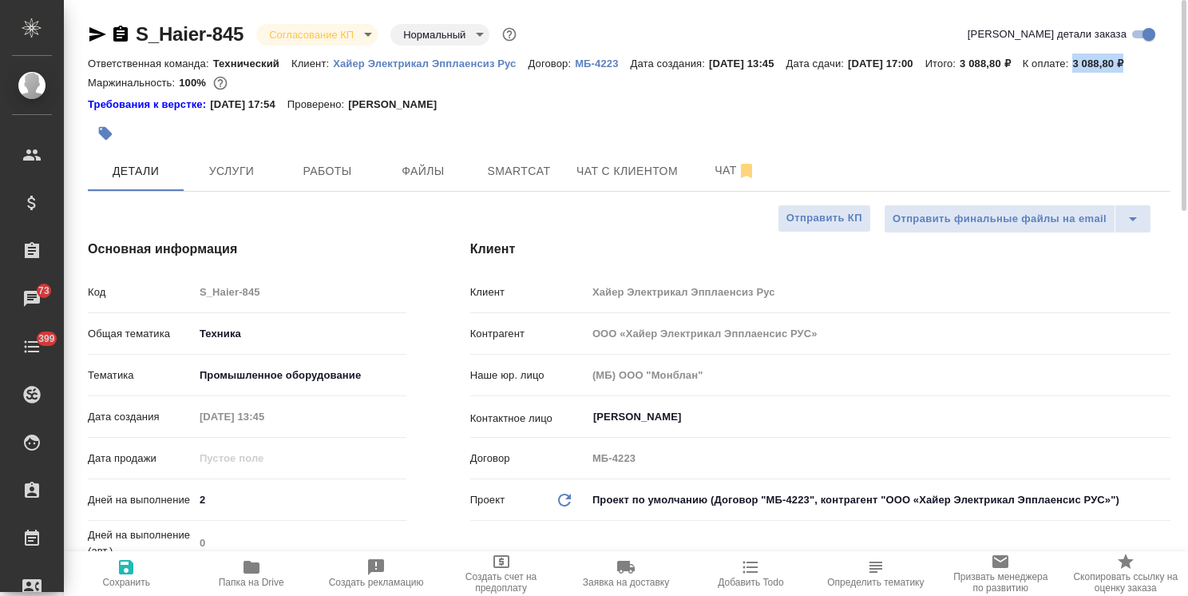
type textarea "x"
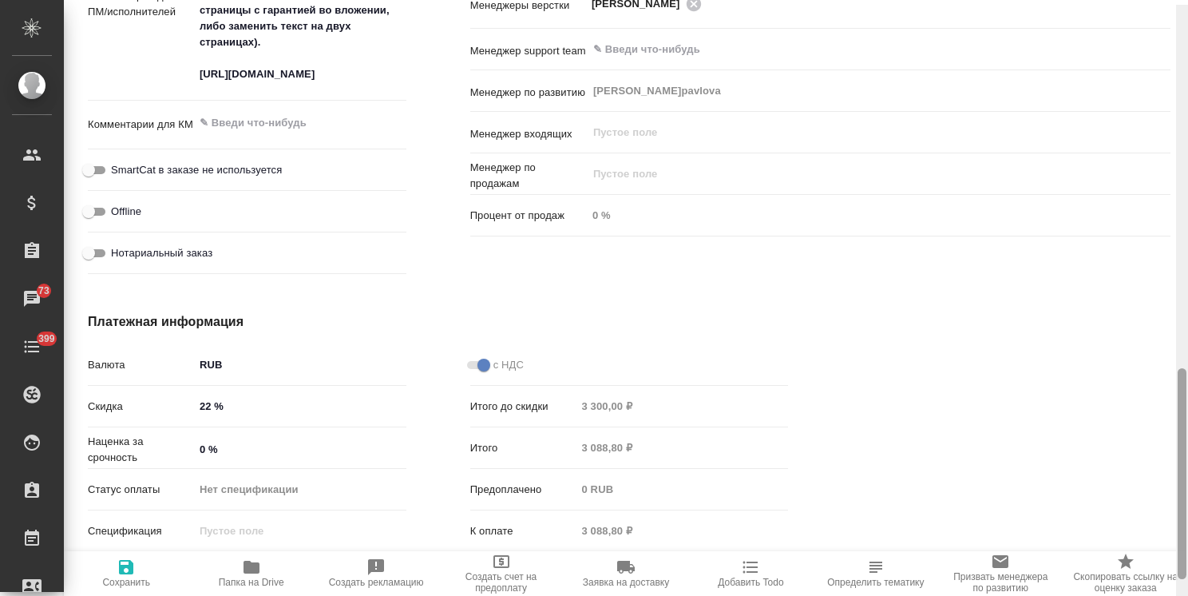
scroll to position [1027, 0]
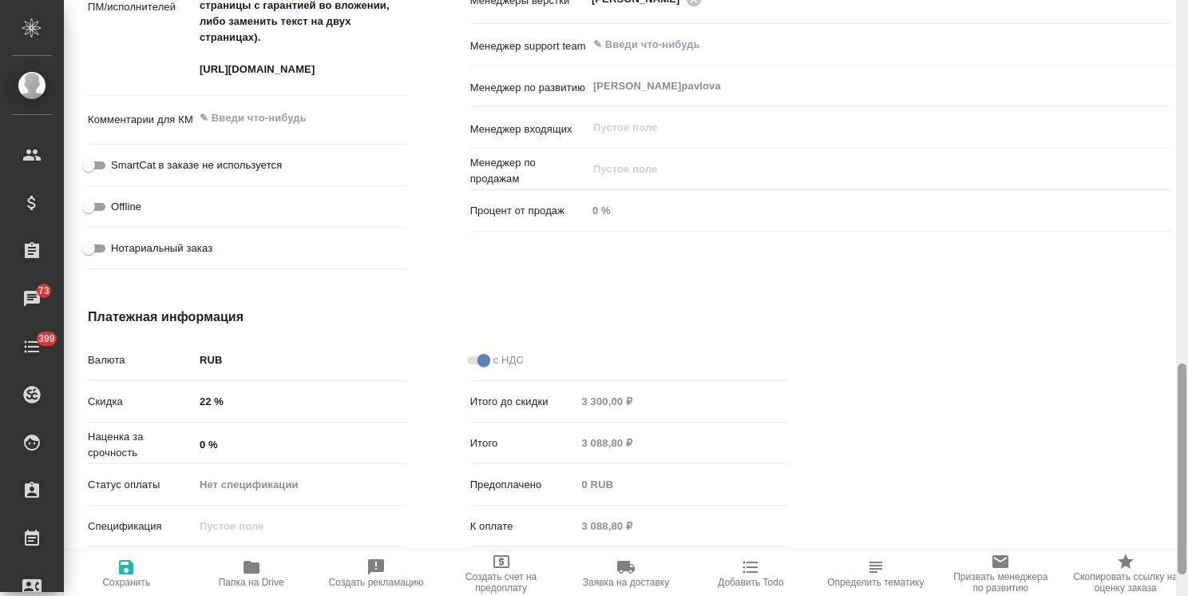
drag, startPoint x: 1180, startPoint y: 200, endPoint x: 1167, endPoint y: 507, distance: 307.7
click at [1167, 507] on div "S_Haier-845 Согласование КП kpNegotiation Нормальный normal Кратко детали заказ…" at bounding box center [626, 298] width 1124 height 596
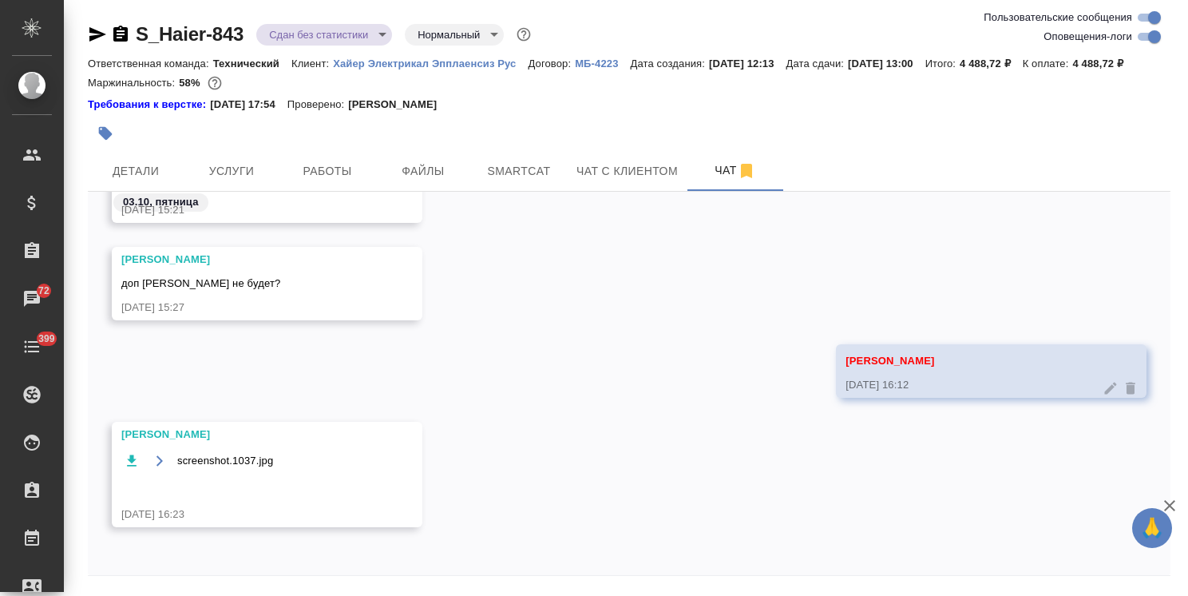
scroll to position [70, 0]
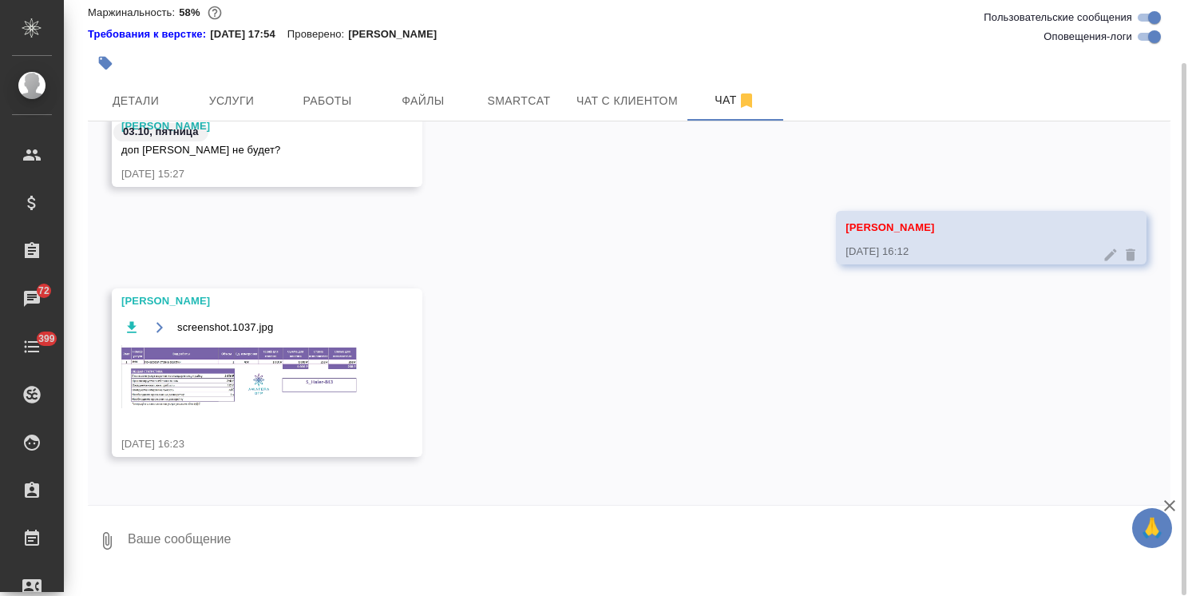
click at [288, 548] on textarea at bounding box center [648, 541] width 1045 height 54
type textarea "принято, спасибо"
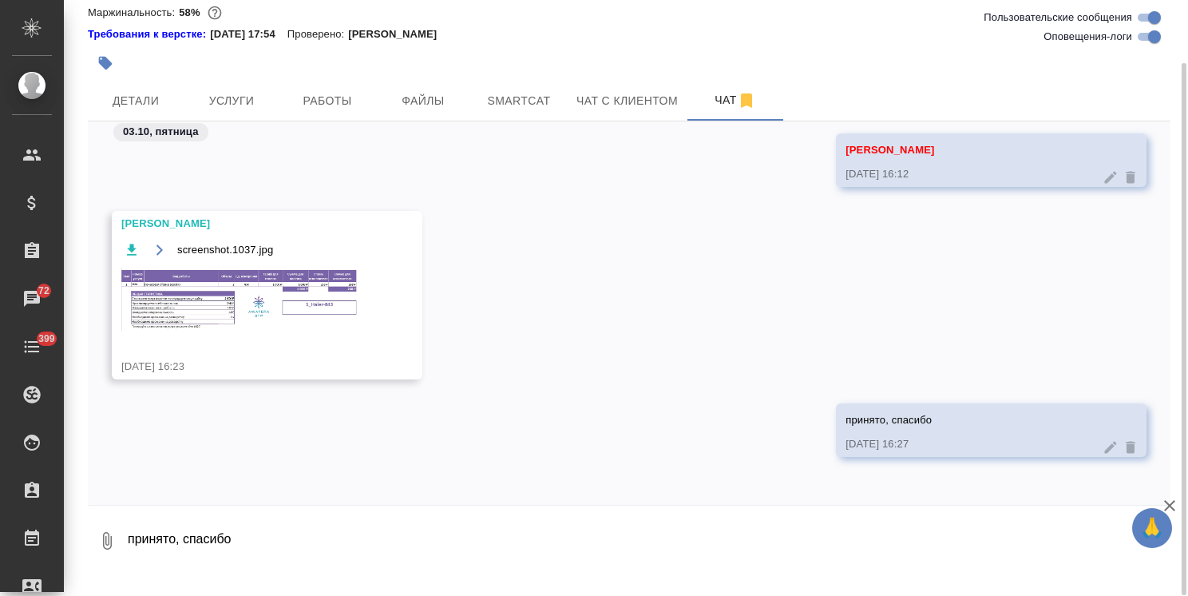
scroll to position [0, 0]
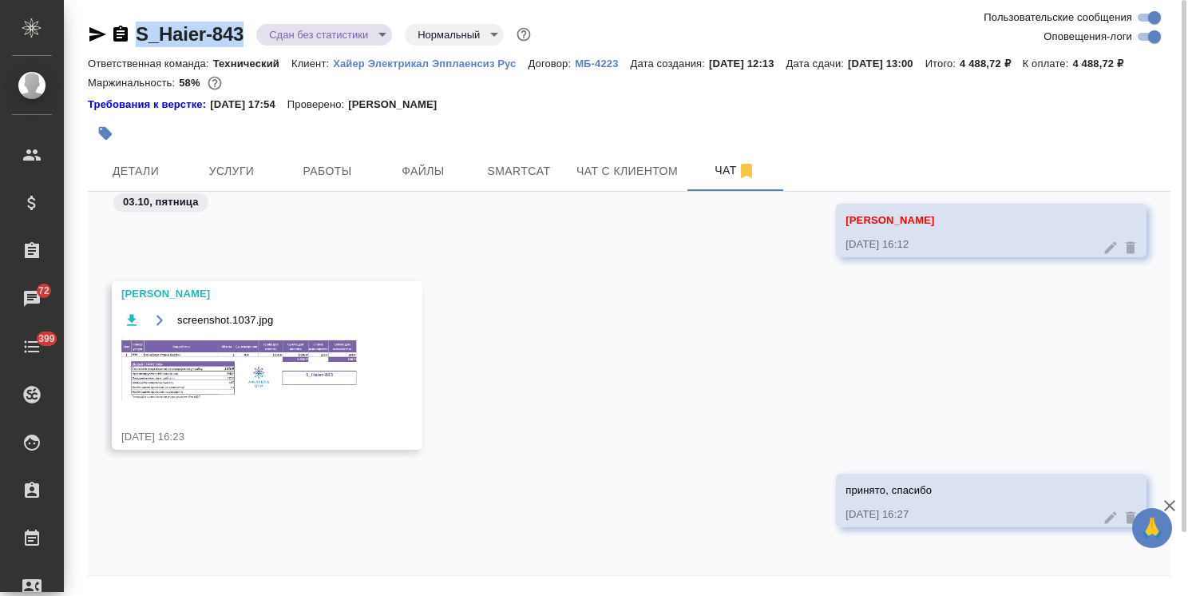
drag, startPoint x: 241, startPoint y: 18, endPoint x: 99, endPoint y: 11, distance: 142.3
click at [100, 19] on div "S_Haier-843 Сдан без статистики distributed Нормальный normal Ответственная ком…" at bounding box center [629, 324] width 1101 height 648
copy link "S_Haier-843"
click at [139, 181] on span "Детали" at bounding box center [135, 171] width 77 height 20
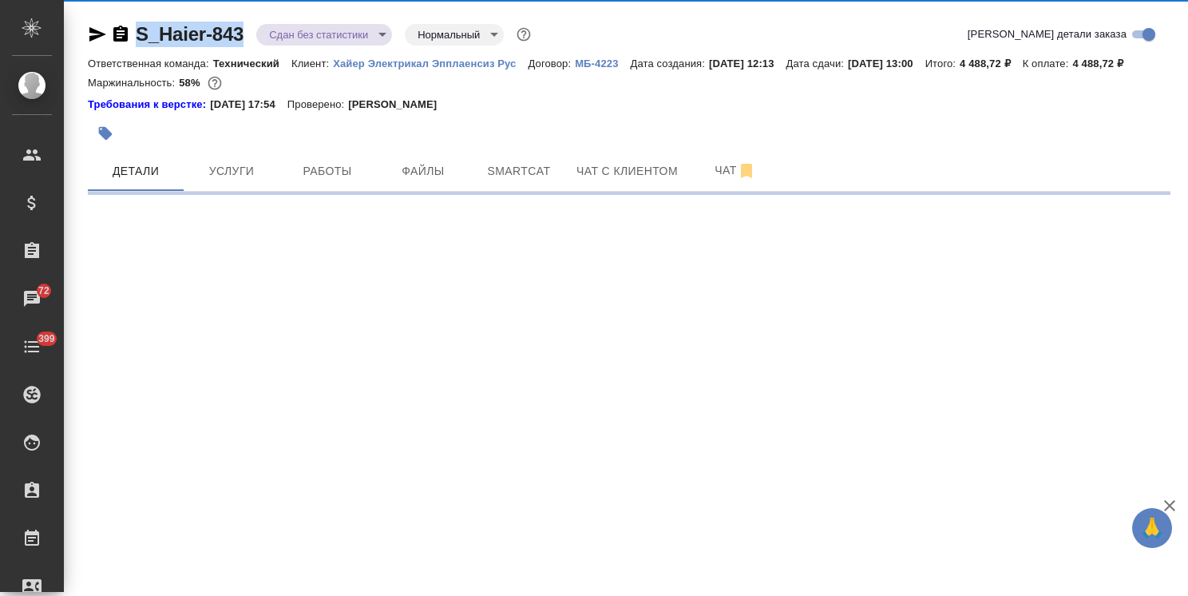
select select "RU"
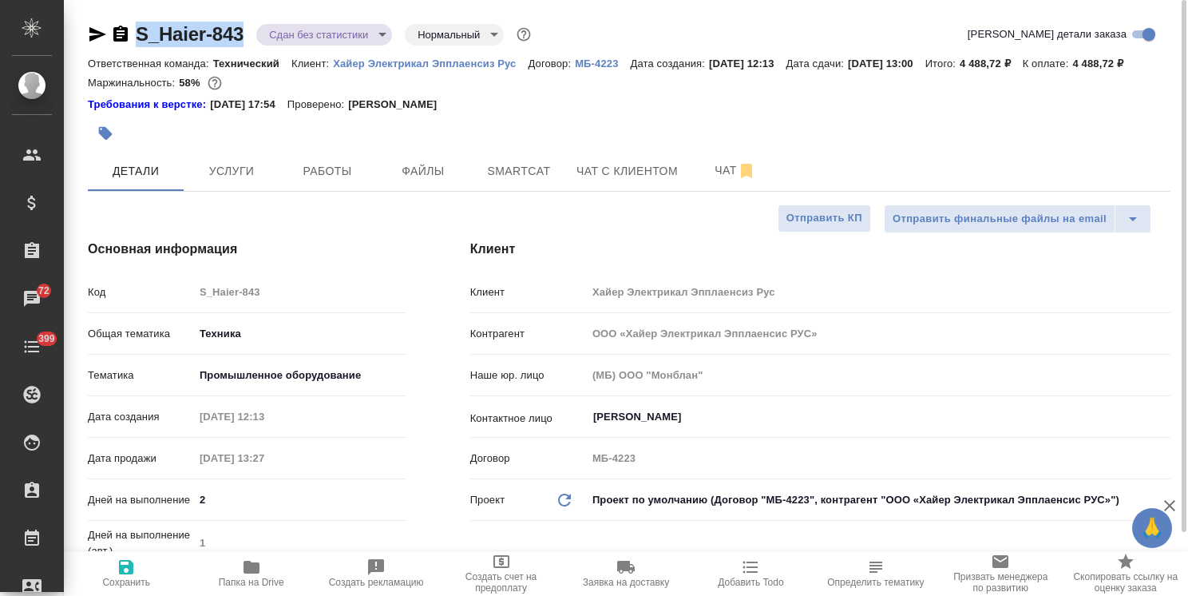
type textarea "x"
click at [716, 179] on button "Чат" at bounding box center [736, 171] width 96 height 40
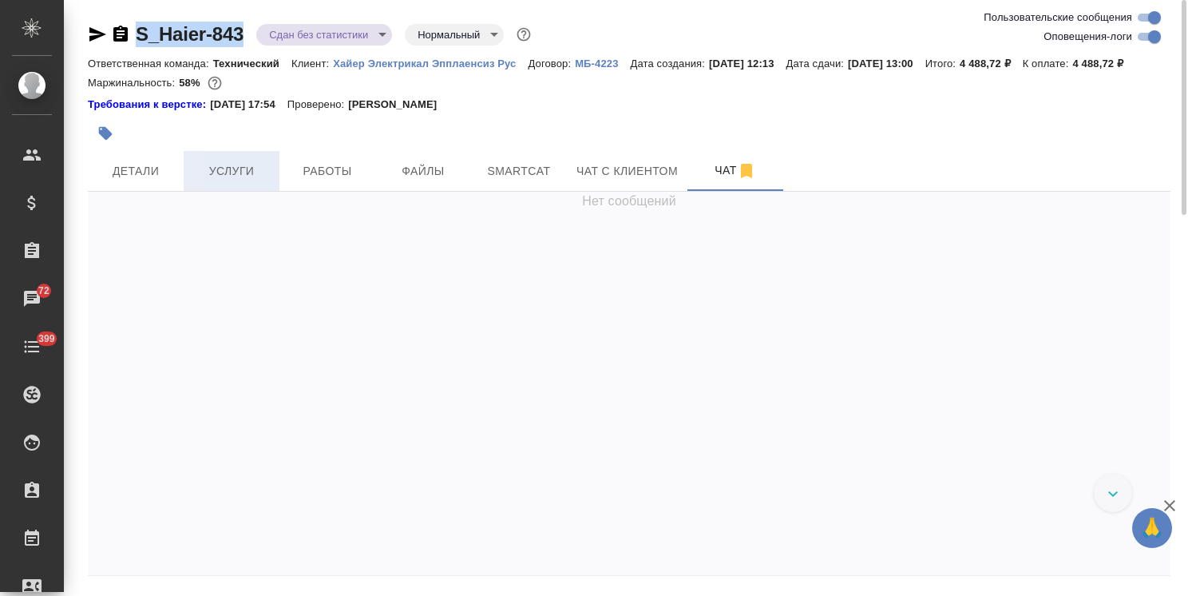
scroll to position [34084, 0]
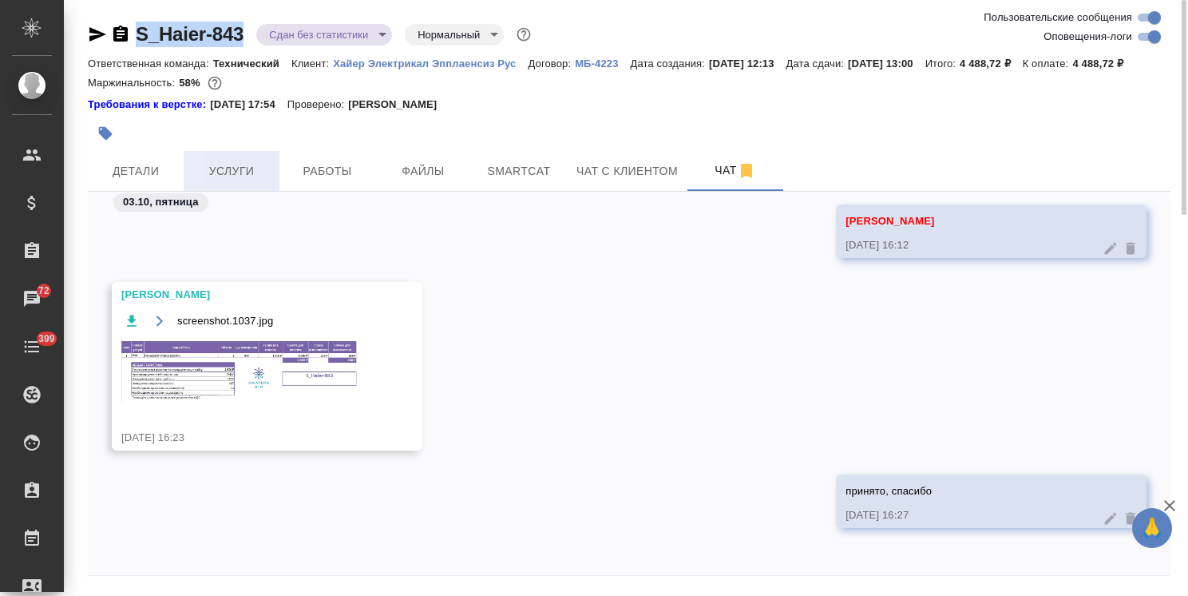
click at [184, 180] on button "Услуги" at bounding box center [232, 171] width 96 height 40
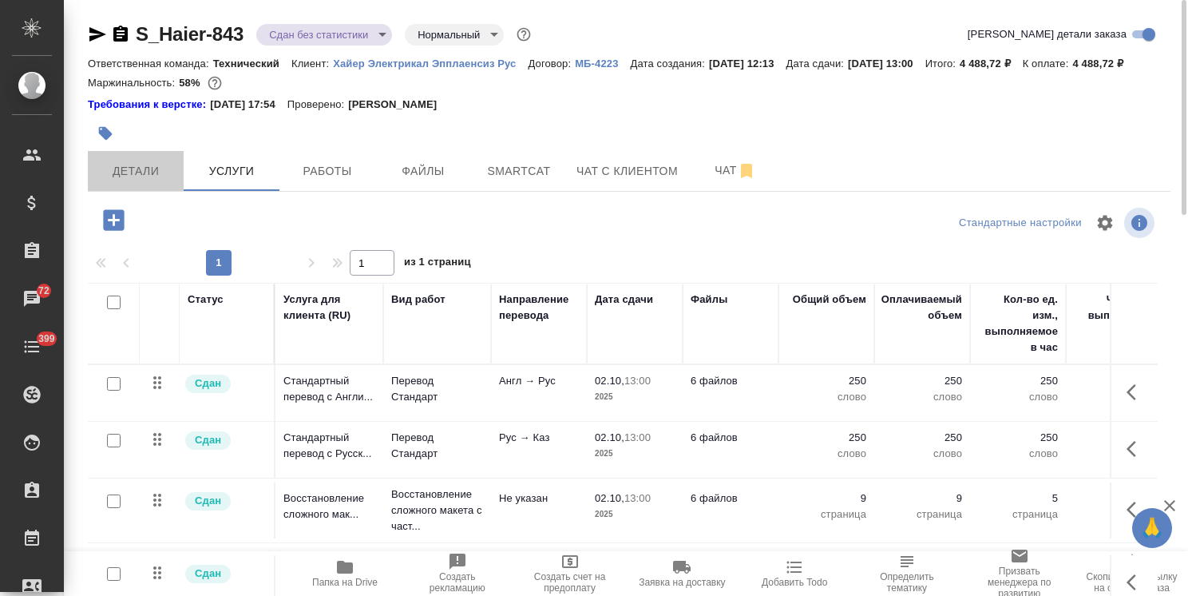
click at [139, 181] on span "Детали" at bounding box center [135, 171] width 77 height 20
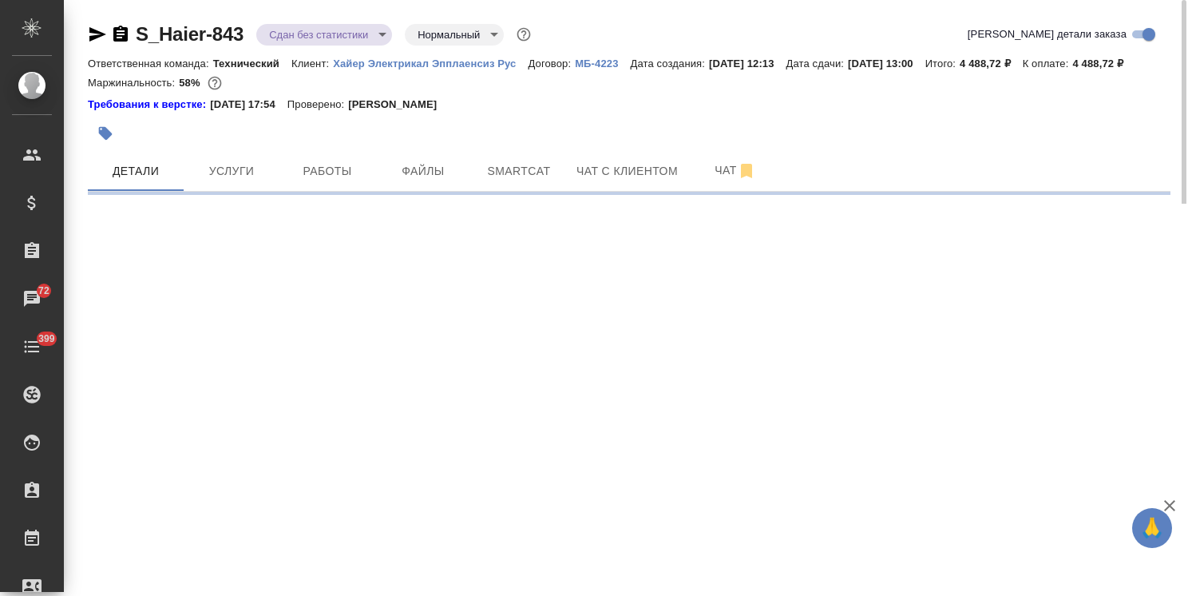
select select "RU"
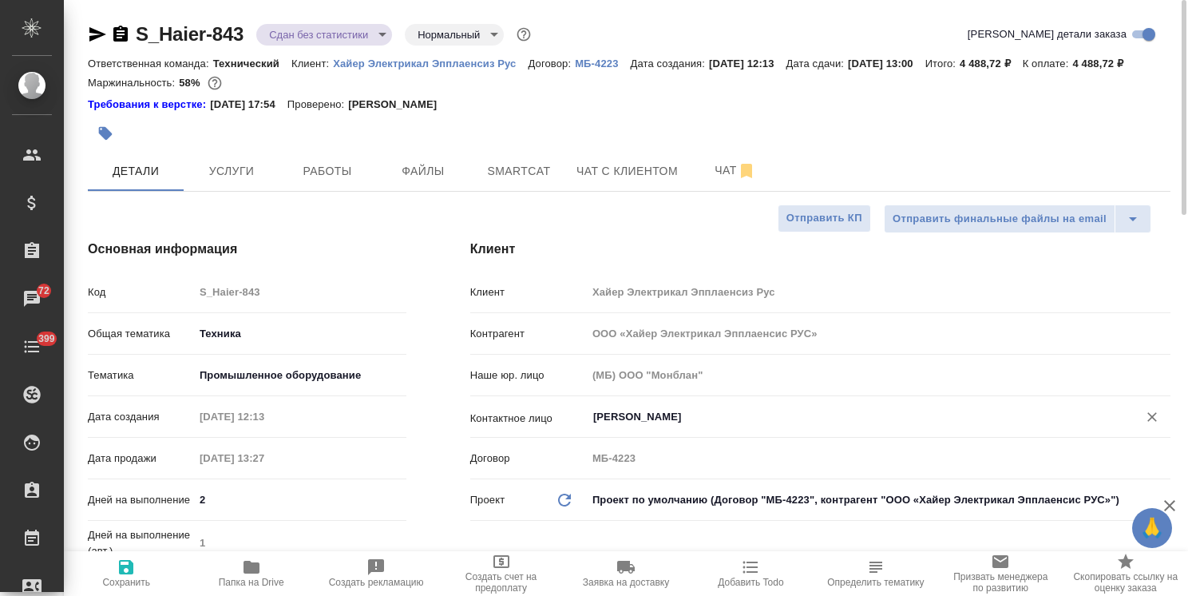
type textarea "x"
click at [340, 181] on span "Работы" at bounding box center [327, 171] width 77 height 20
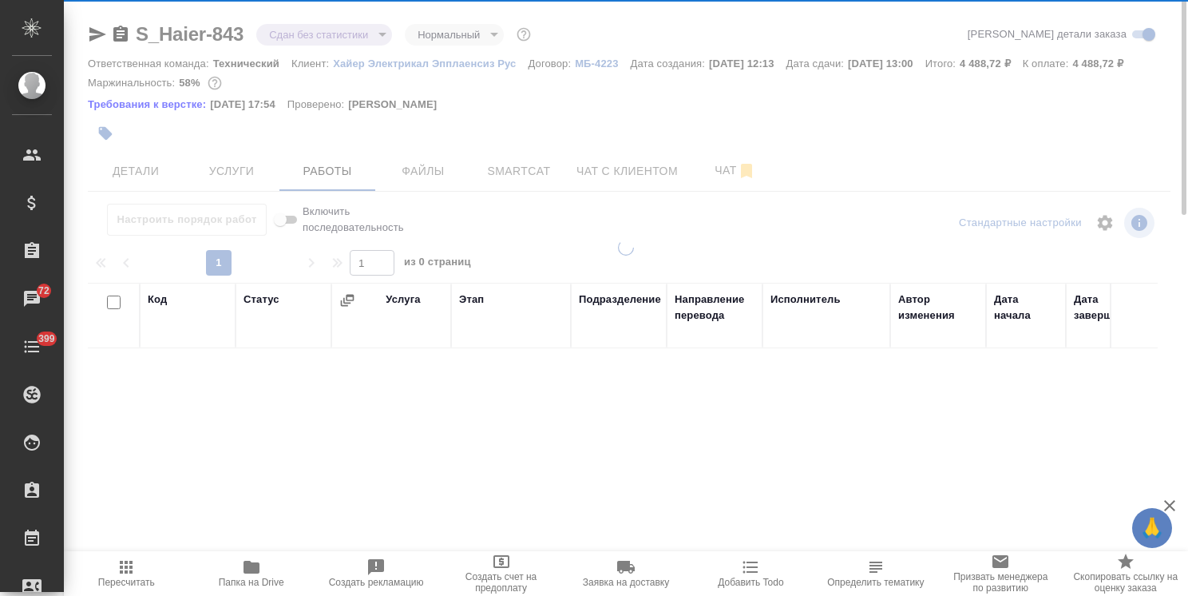
click at [233, 181] on span "Услуги" at bounding box center [231, 171] width 77 height 20
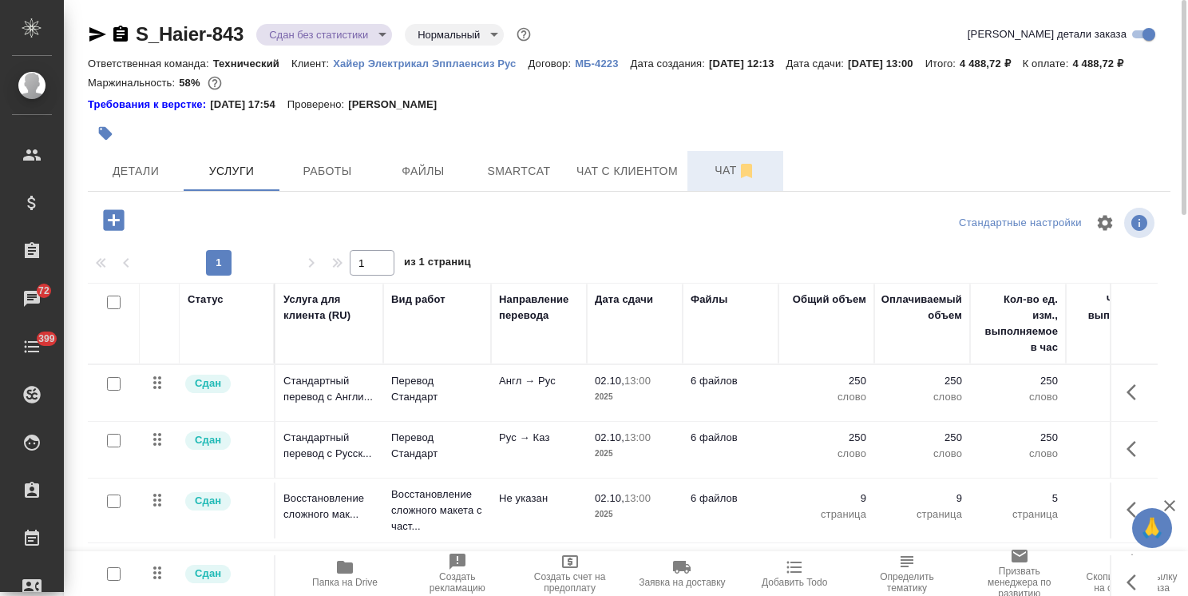
click at [696, 191] on button "Чат" at bounding box center [736, 171] width 96 height 40
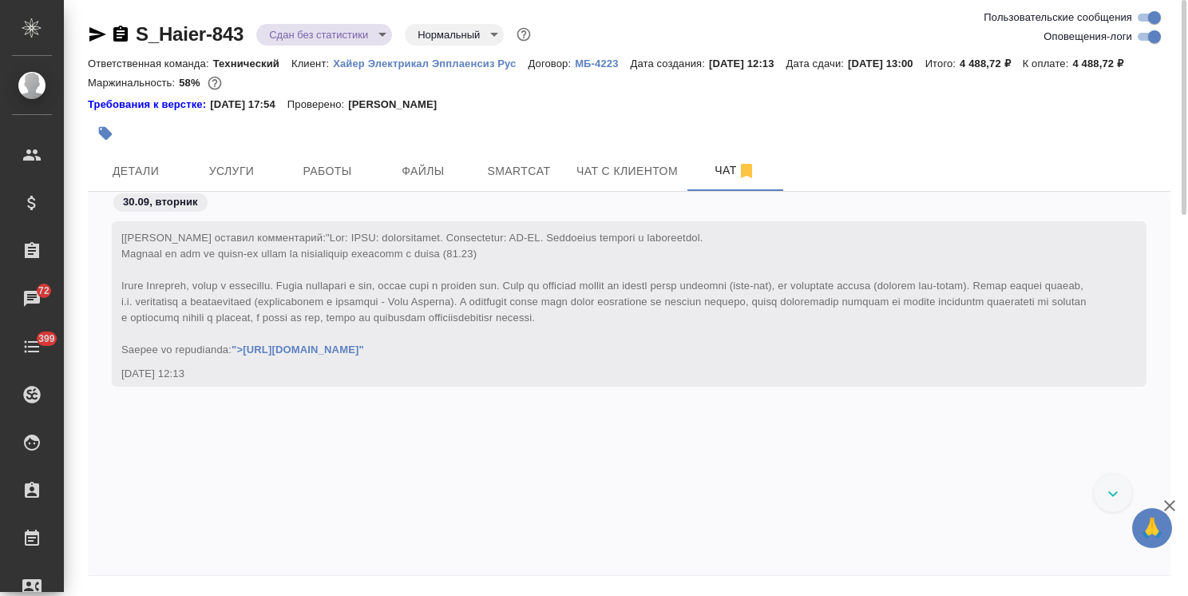
scroll to position [34084, 0]
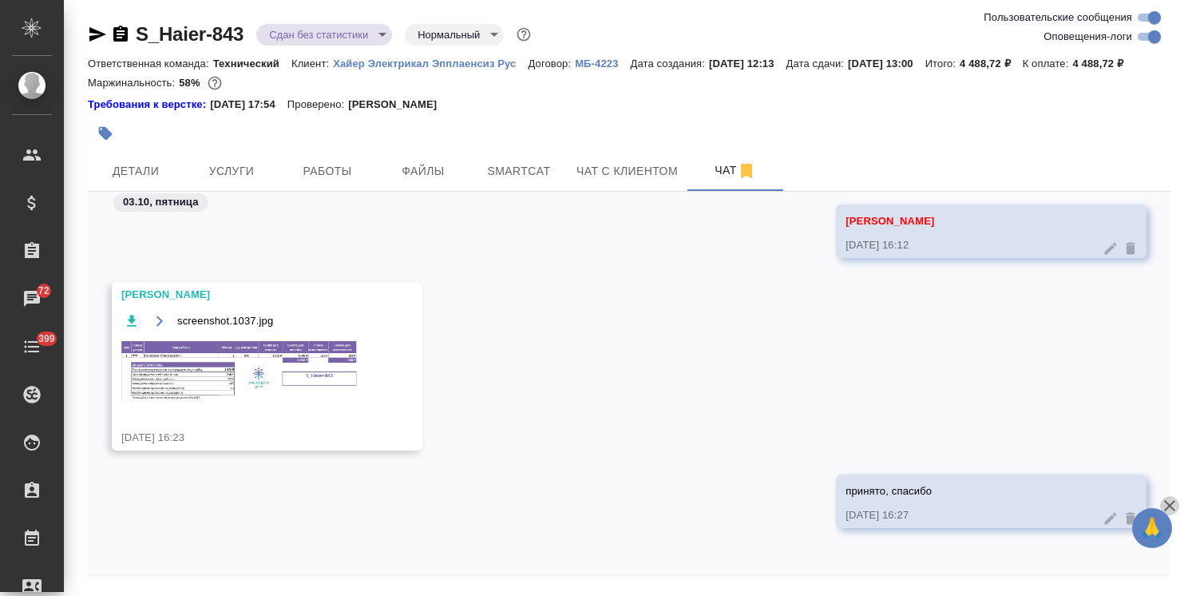
click at [1166, 498] on icon "button" at bounding box center [1169, 505] width 19 height 19
click at [266, 376] on img at bounding box center [241, 370] width 240 height 63
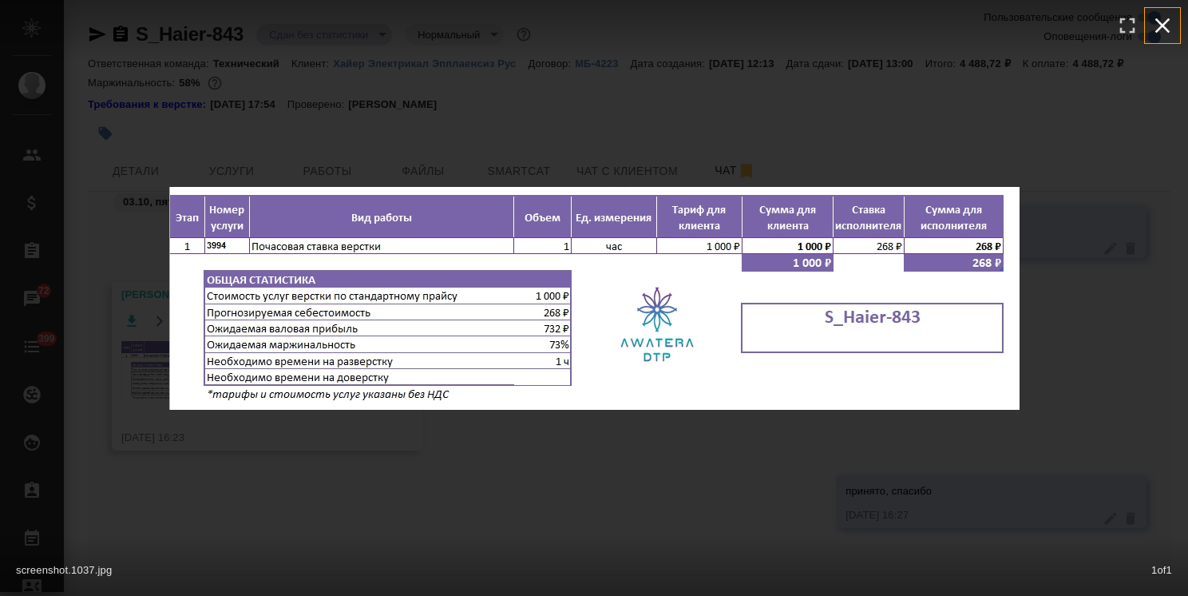
click at [1156, 25] on icon "button" at bounding box center [1163, 26] width 26 height 26
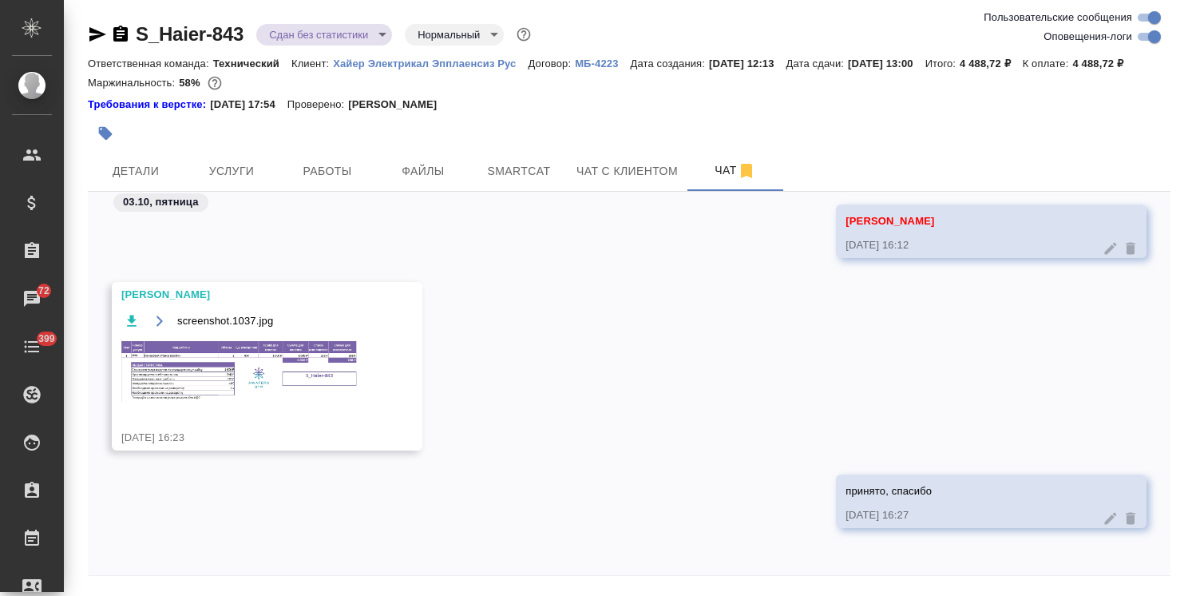
click at [262, 181] on span "Услуги" at bounding box center [231, 171] width 77 height 20
click at [251, 181] on span "Услуги" at bounding box center [231, 171] width 77 height 20
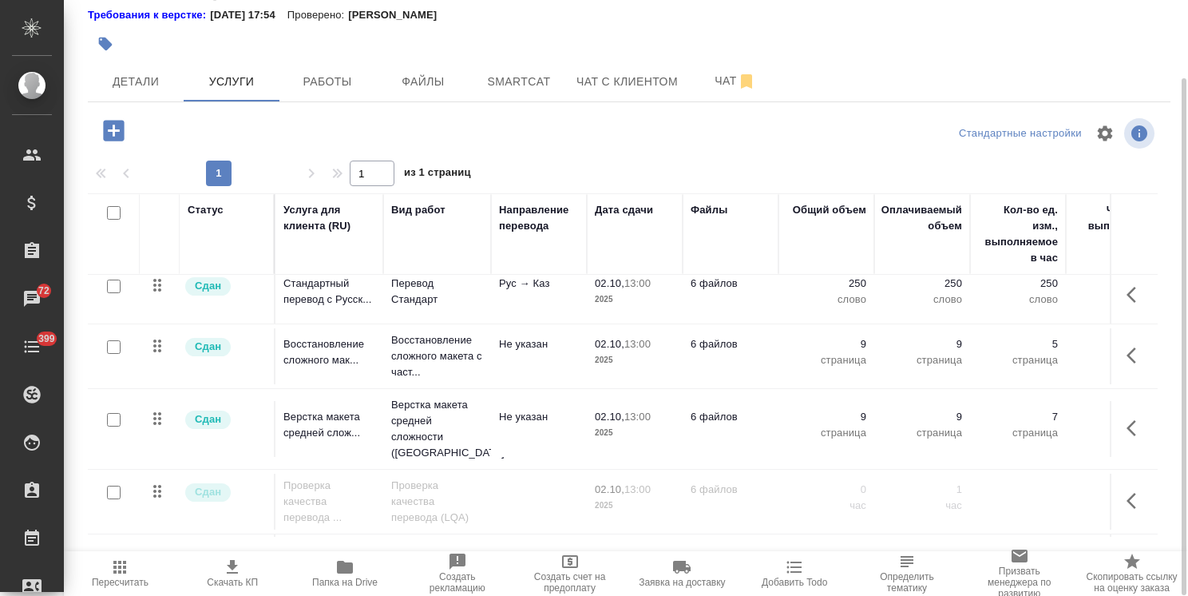
scroll to position [113, 0]
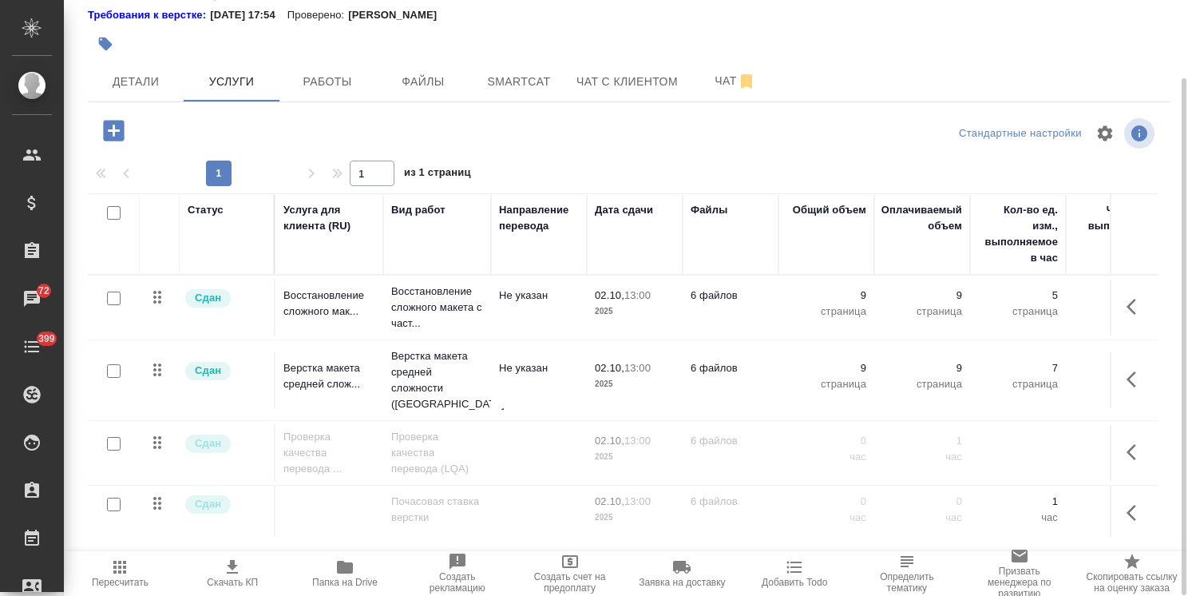
click at [113, 145] on icon "button" at bounding box center [114, 131] width 28 height 28
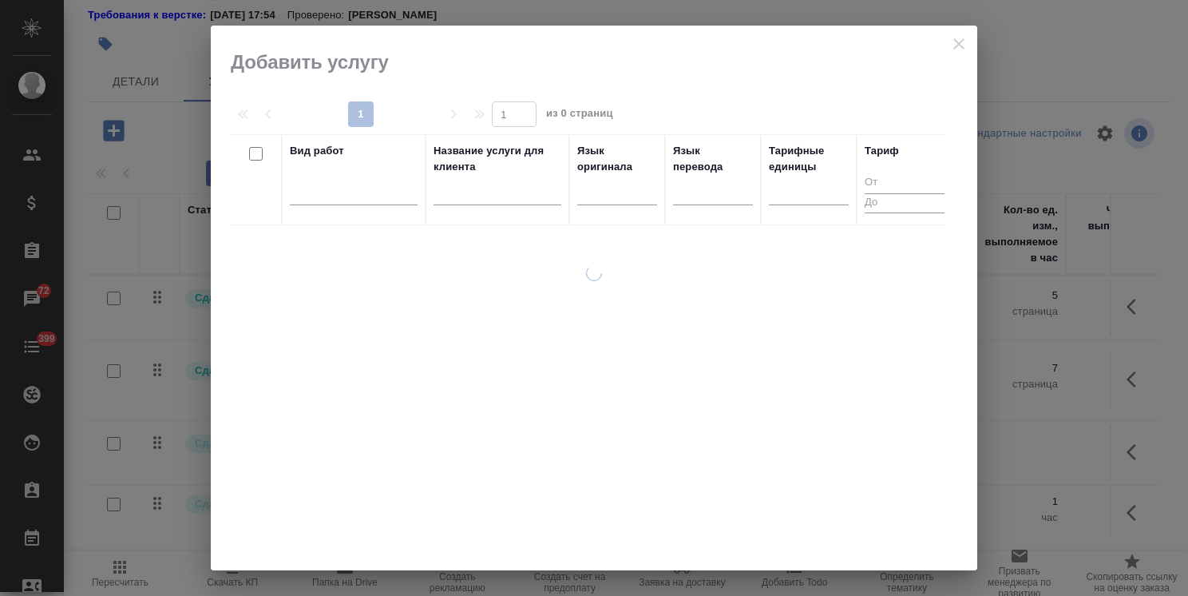
click at [471, 196] on input "text" at bounding box center [498, 195] width 128 height 20
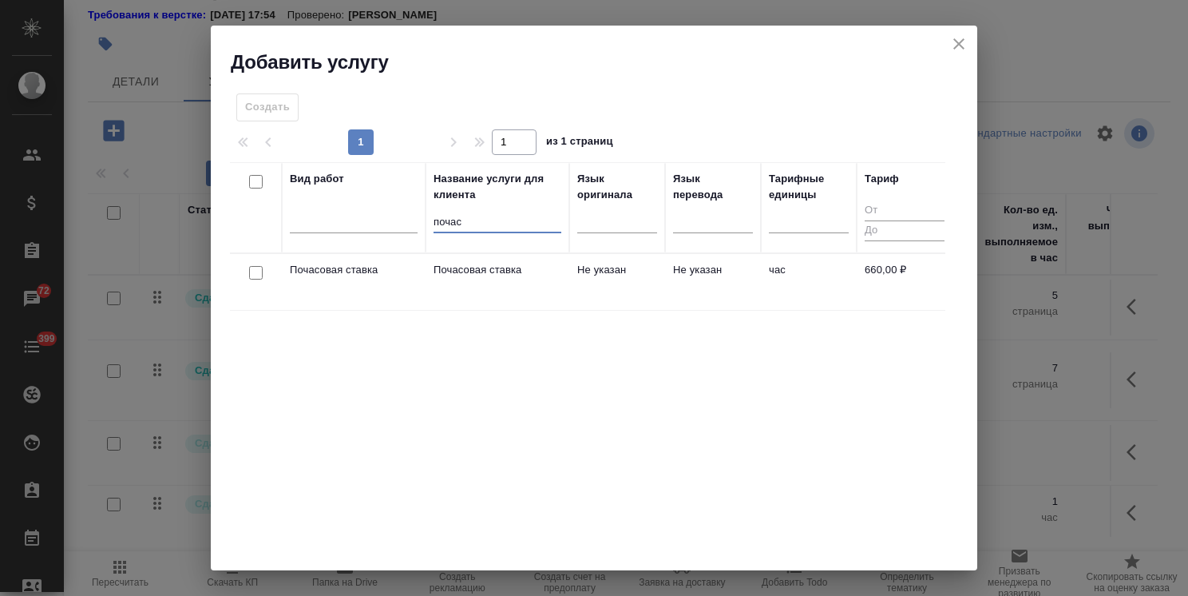
type input "почас"
drag, startPoint x: 250, startPoint y: 267, endPoint x: 399, endPoint y: 251, distance: 150.2
click at [249, 267] on input "checkbox" at bounding box center [256, 273] width 14 height 14
checkbox input "true"
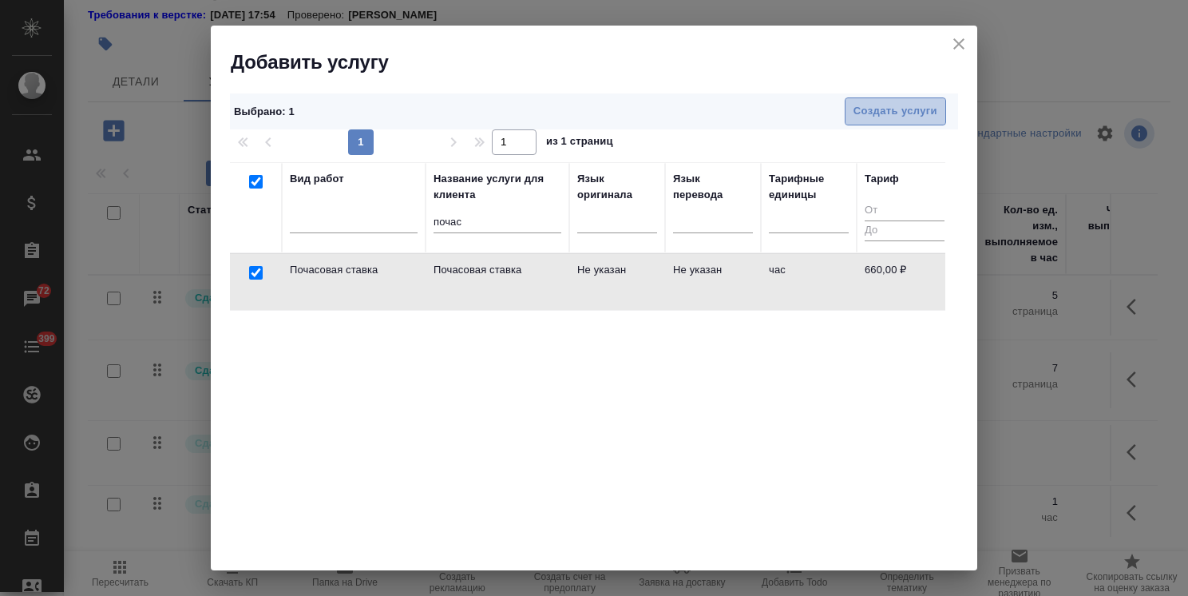
click at [866, 113] on span "Создать услуги" at bounding box center [896, 111] width 84 height 18
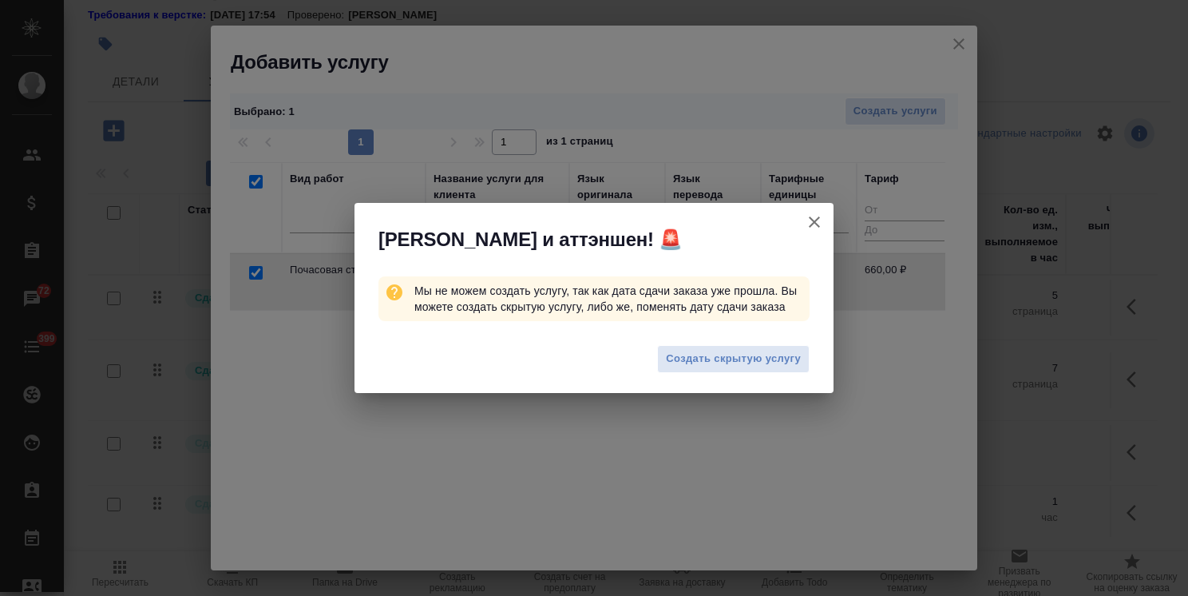
click at [812, 219] on icon "button" at bounding box center [814, 221] width 11 height 11
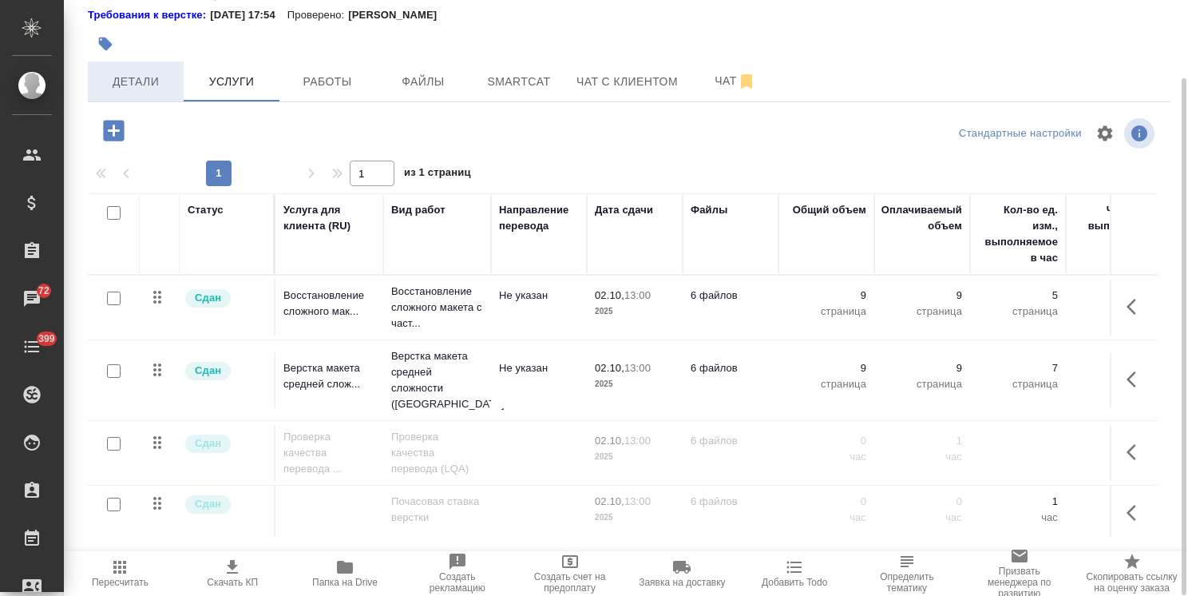
click at [171, 92] on span "Детали" at bounding box center [135, 82] width 77 height 20
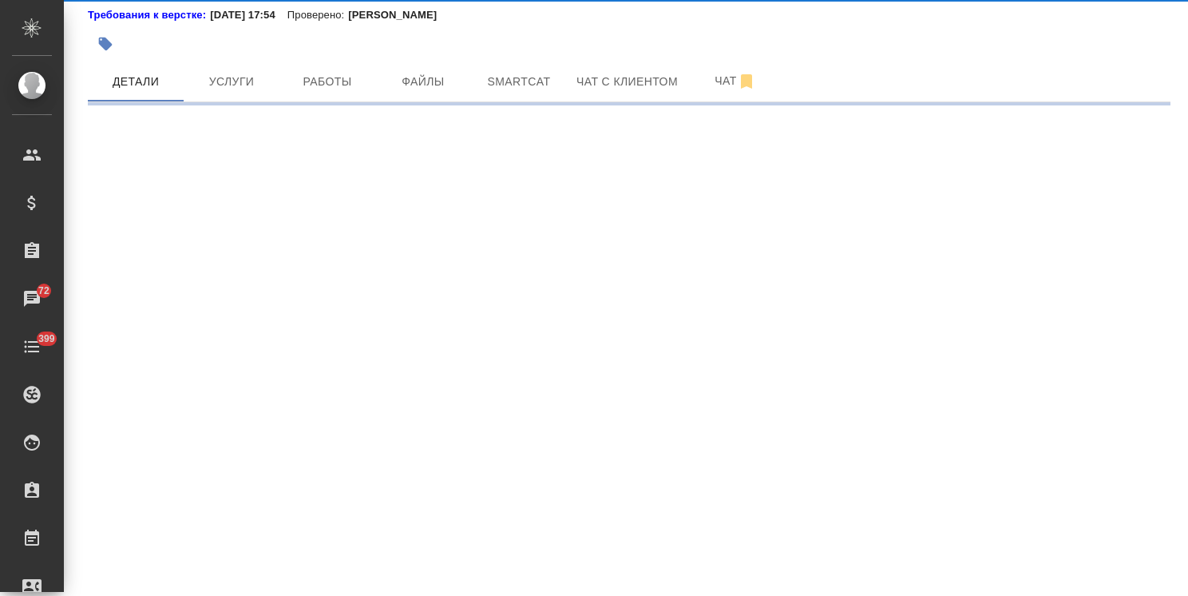
select select "RU"
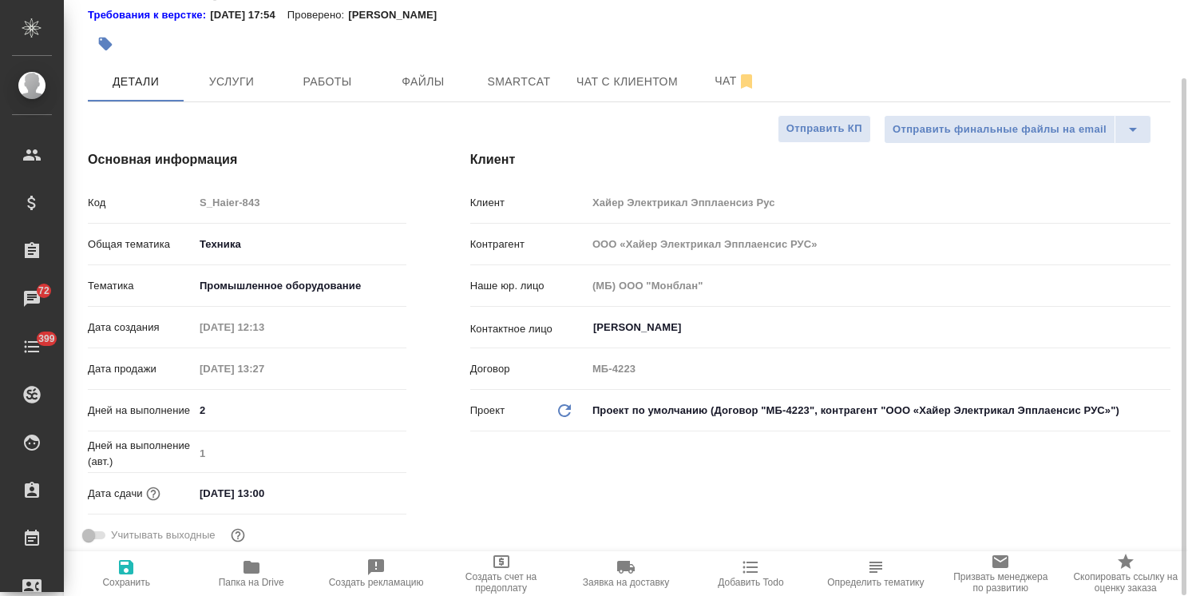
type textarea "x"
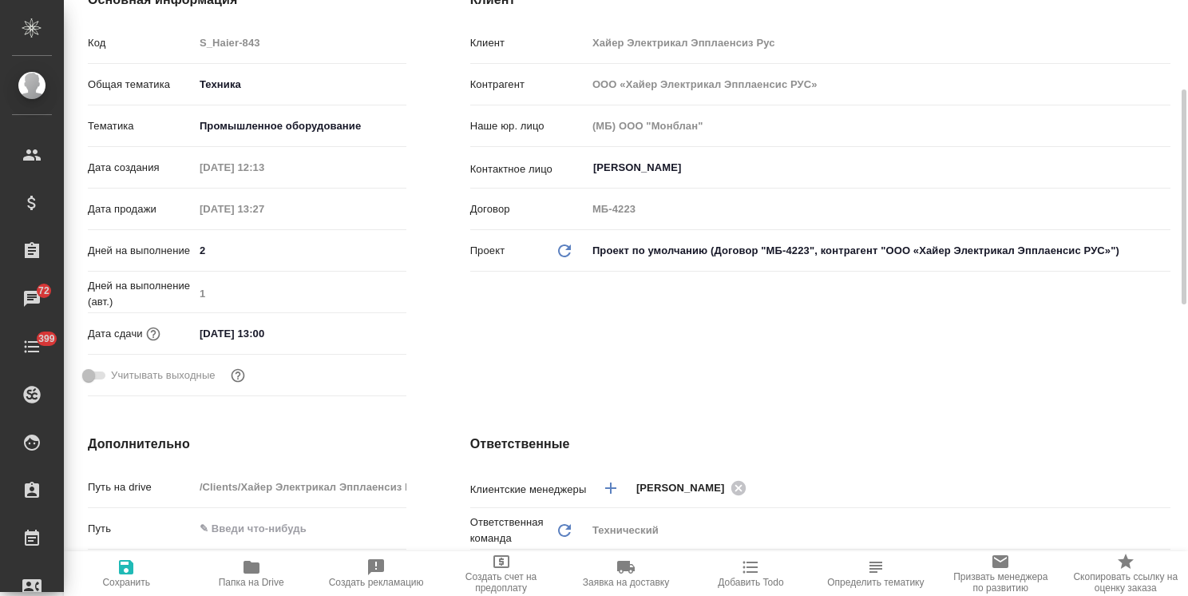
click at [281, 345] on input "02.10.2025 13:00" at bounding box center [264, 333] width 140 height 23
click at [364, 342] on icon "button" at bounding box center [360, 332] width 19 height 19
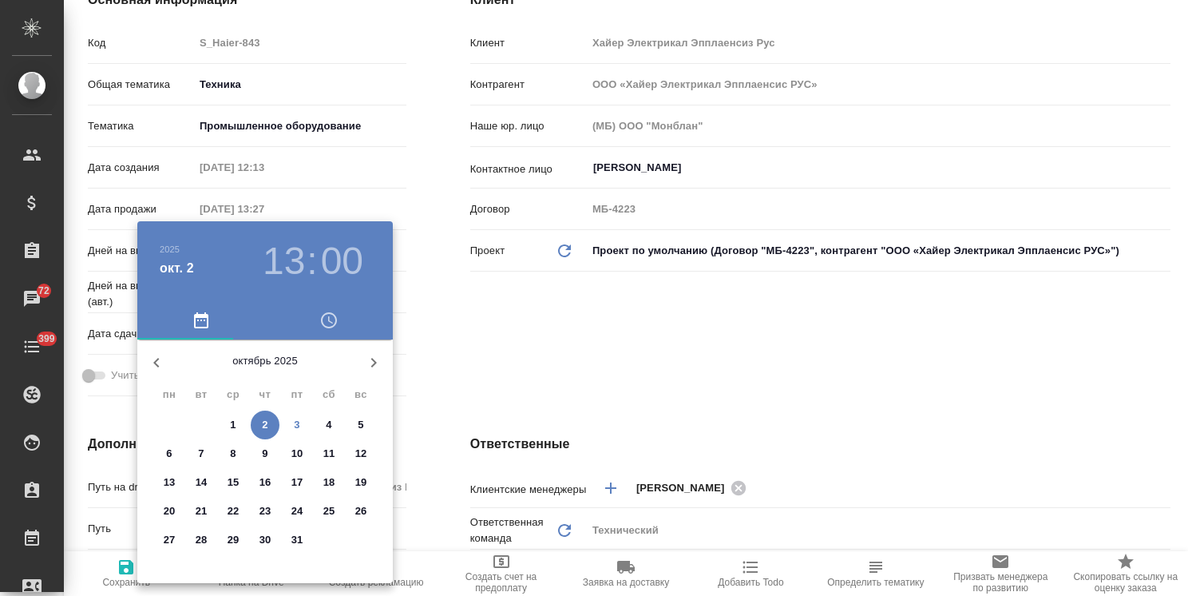
click at [290, 420] on span "3" at bounding box center [297, 425] width 29 height 16
type input "03.10.2025 13:00"
type textarea "x"
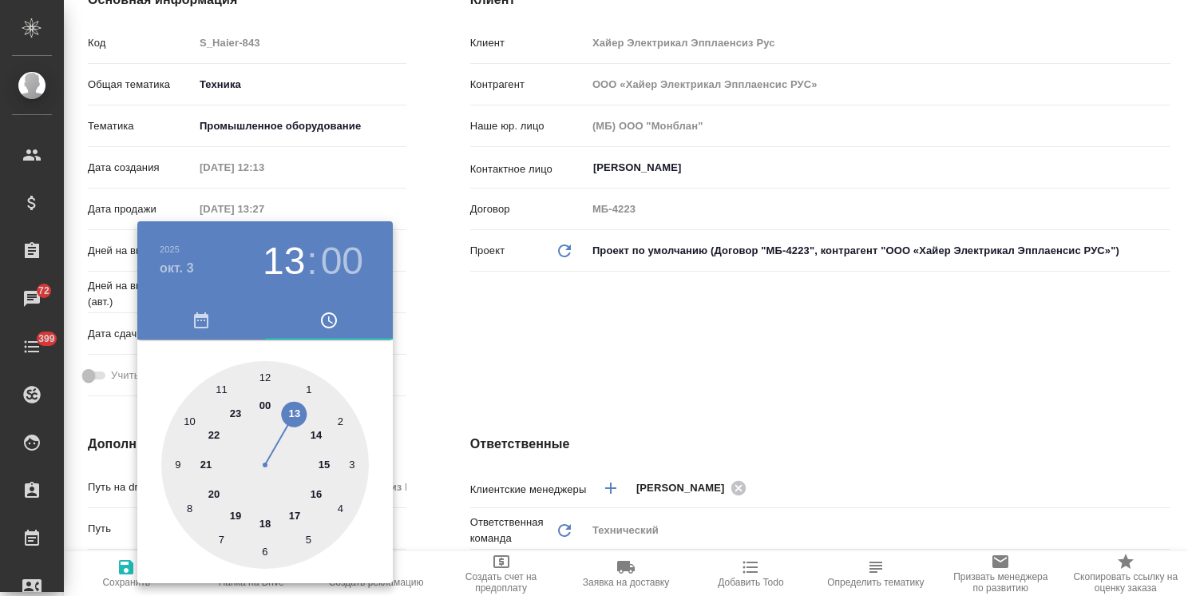
click at [440, 371] on div at bounding box center [594, 298] width 1188 height 596
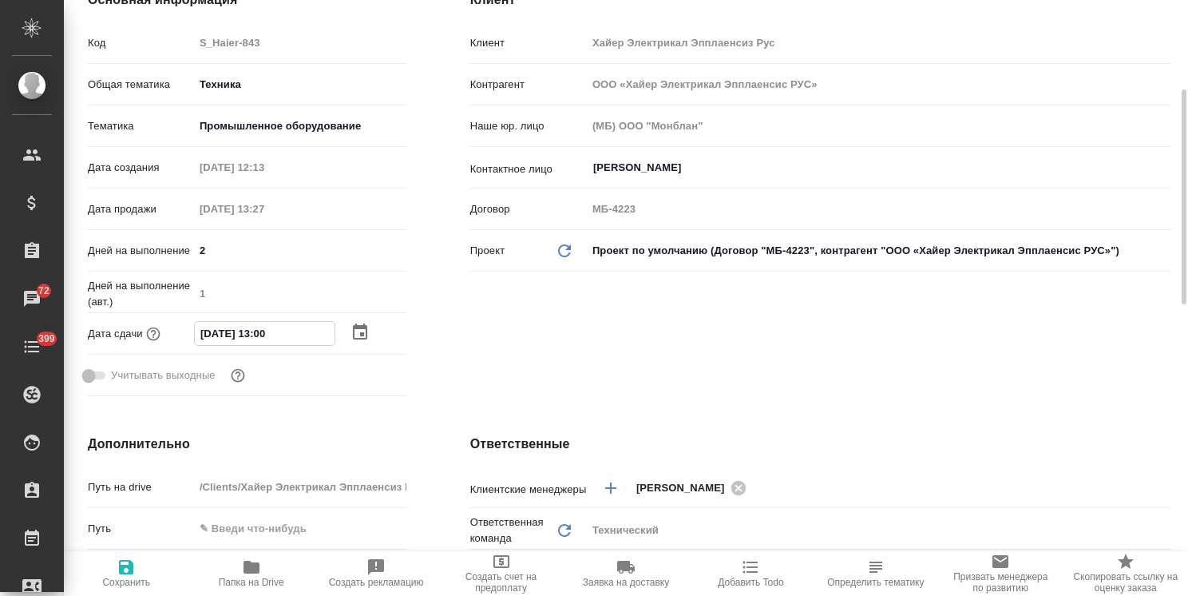
click at [264, 345] on input "03.10.2025 13:00" at bounding box center [265, 333] width 140 height 23
type input "03.10.2025 17:00"
type textarea "x"
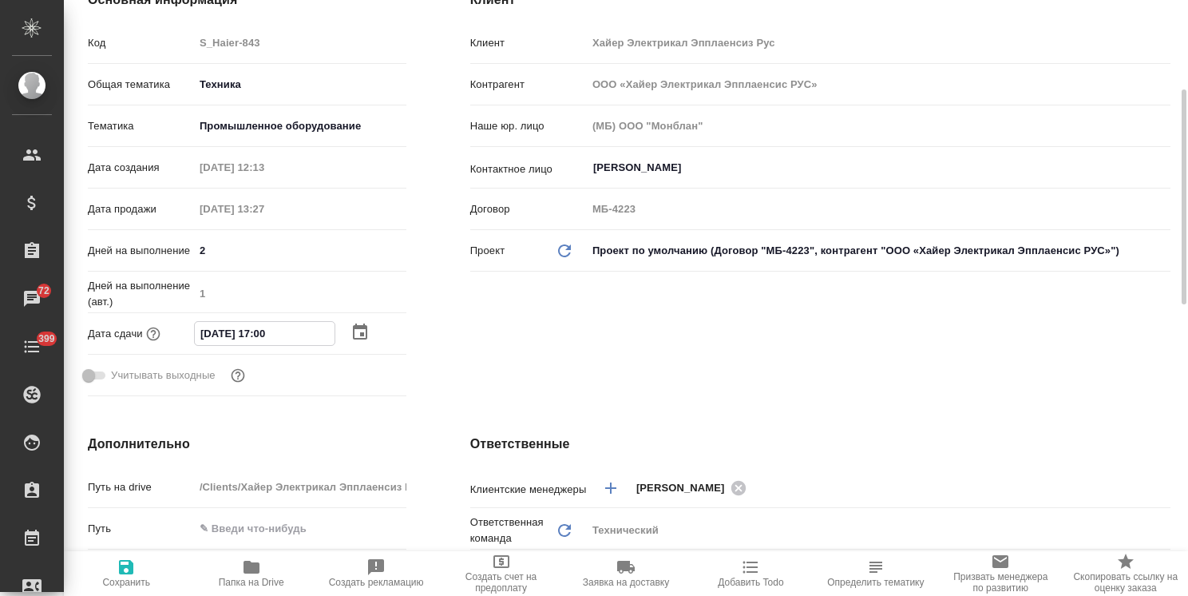
type input "03.10.2025 17:00"
click at [128, 570] on icon "button" at bounding box center [126, 566] width 19 height 19
type textarea "x"
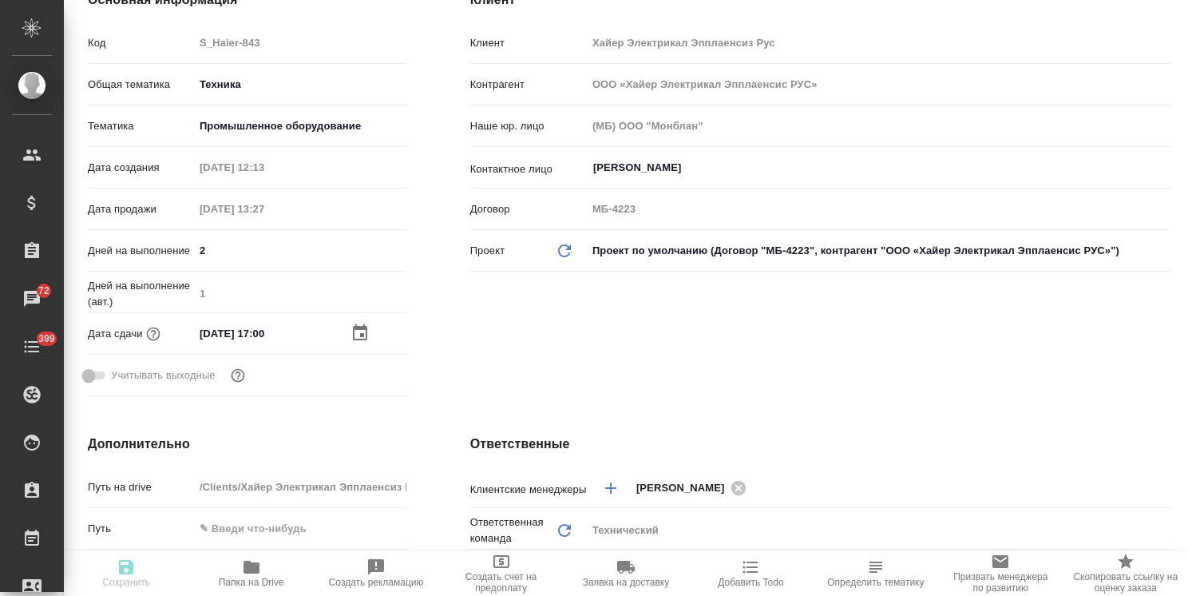
type textarea "x"
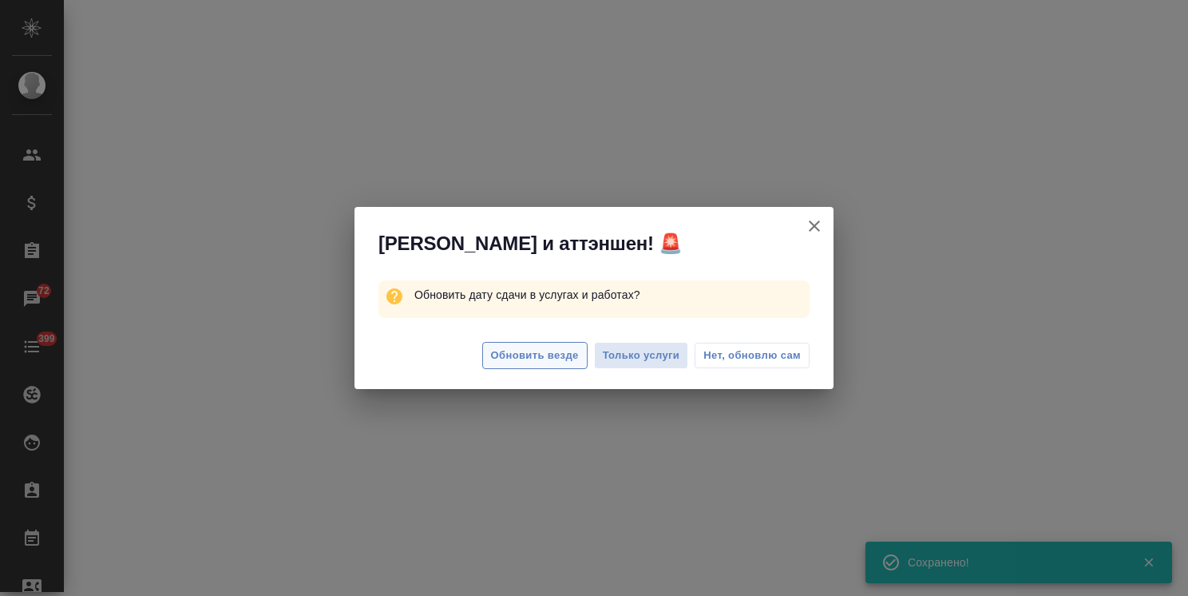
select select "RU"
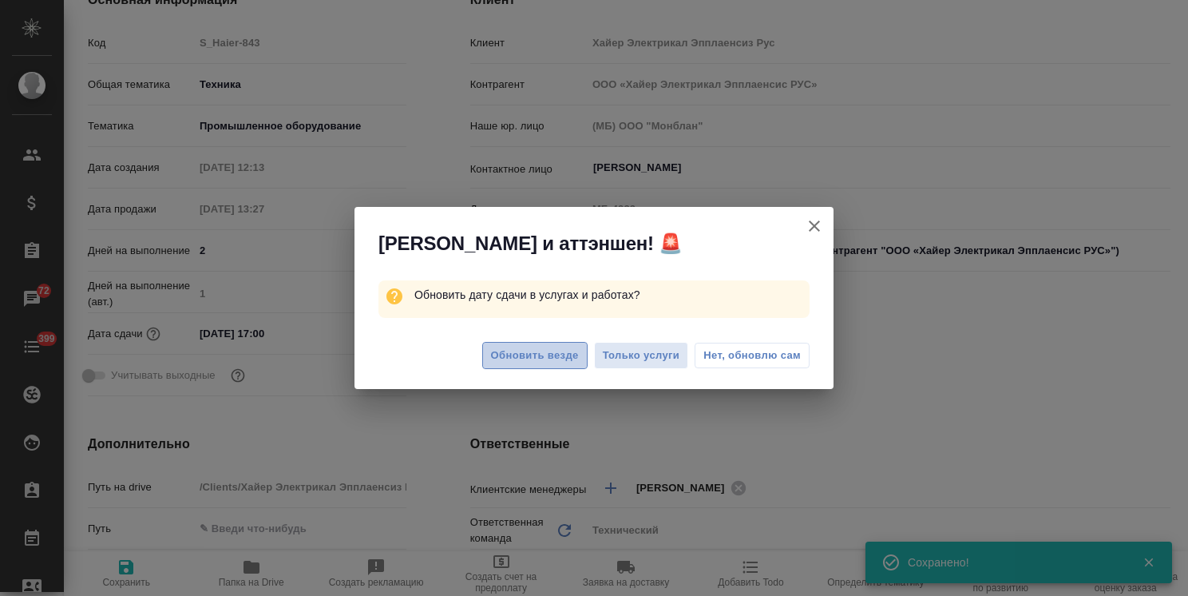
click at [534, 349] on span "Обновить везде" at bounding box center [535, 356] width 88 height 18
type textarea "x"
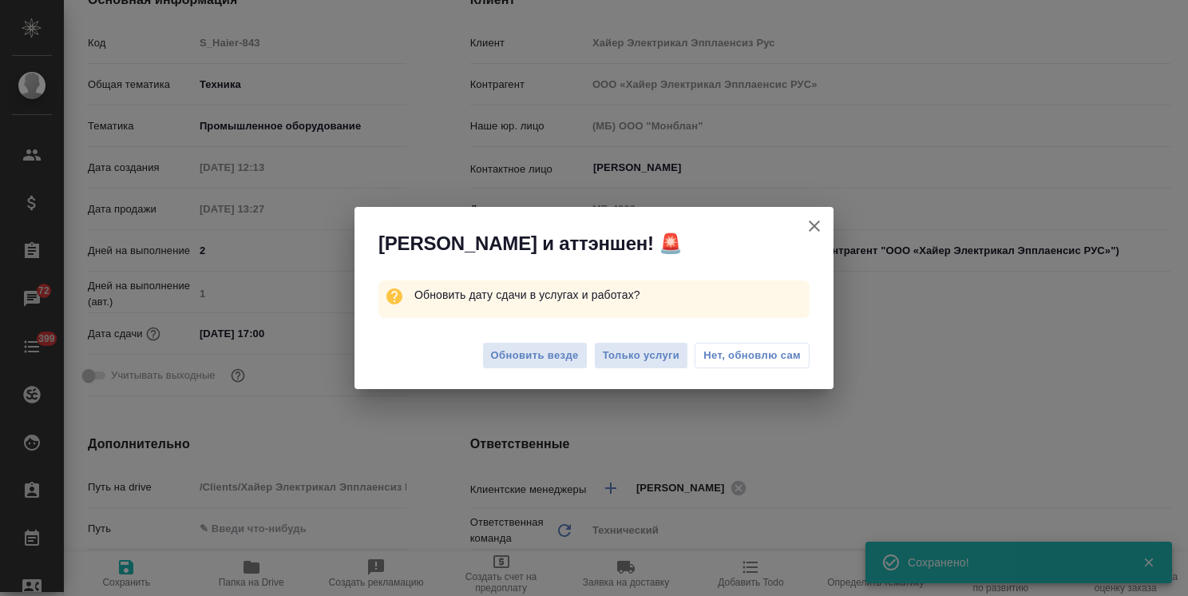
type textarea "x"
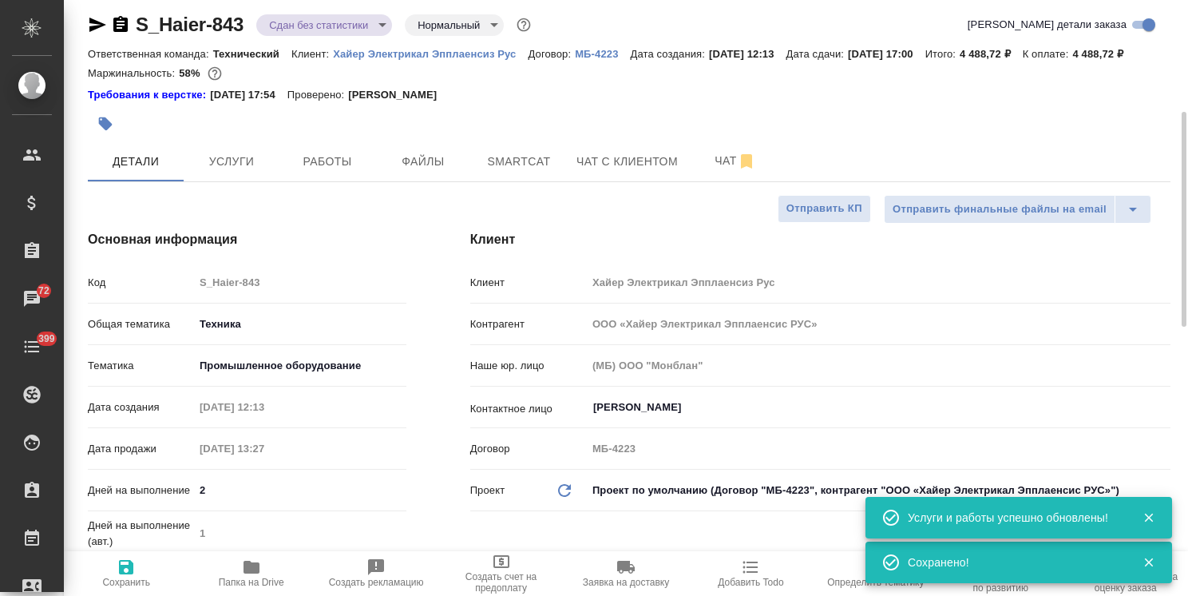
scroll to position [0, 0]
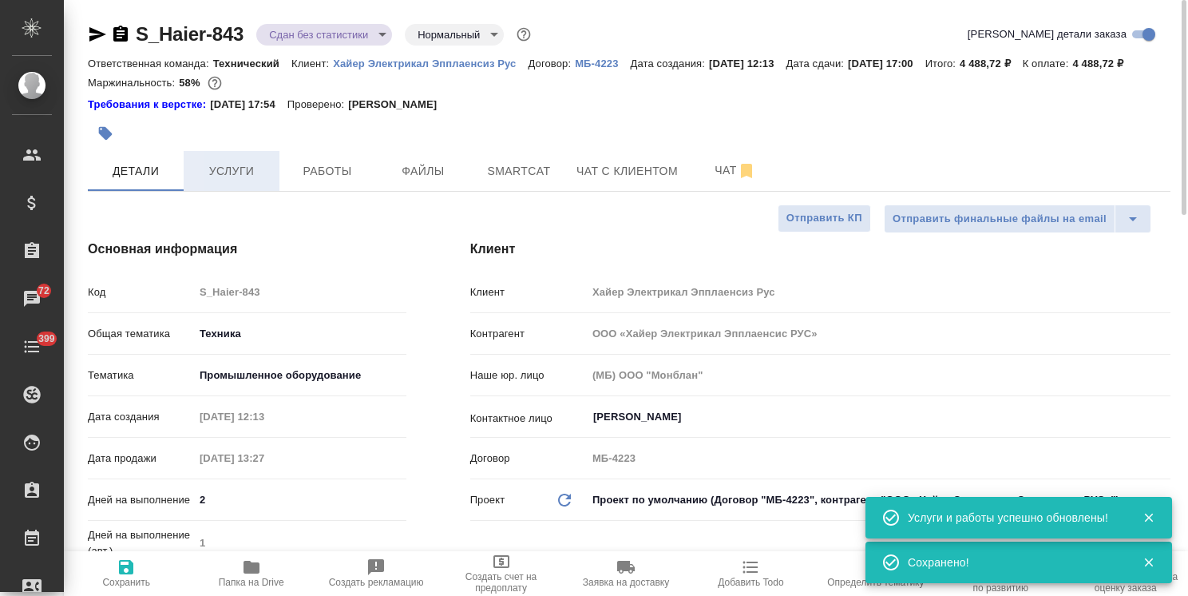
click at [228, 181] on span "Услуги" at bounding box center [231, 171] width 77 height 20
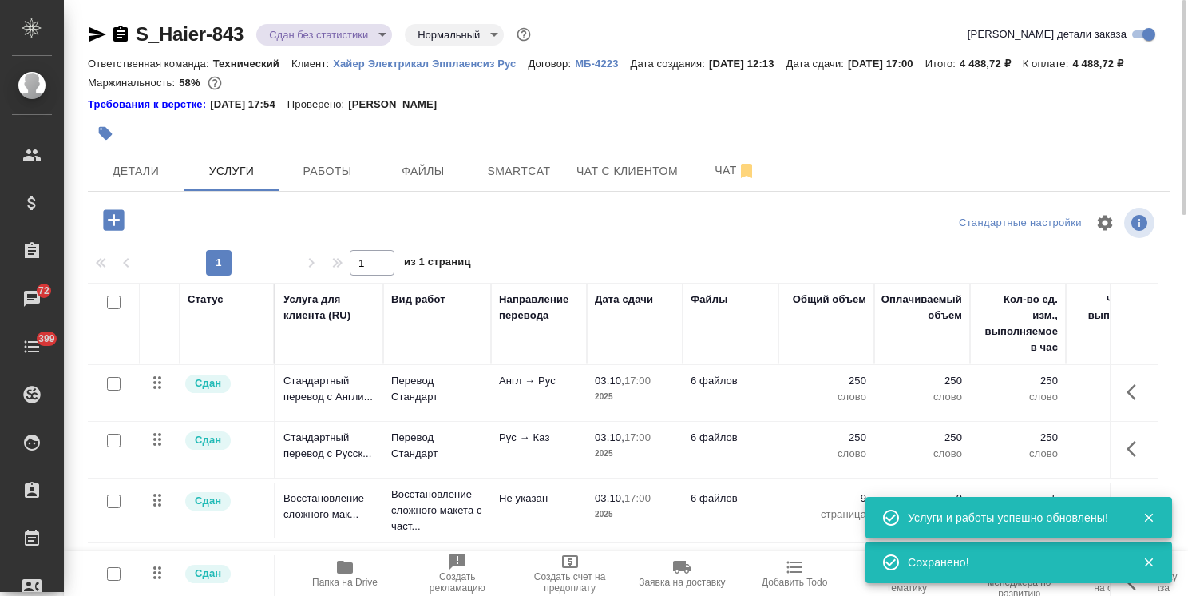
click at [131, 236] on button "button" at bounding box center [114, 220] width 44 height 33
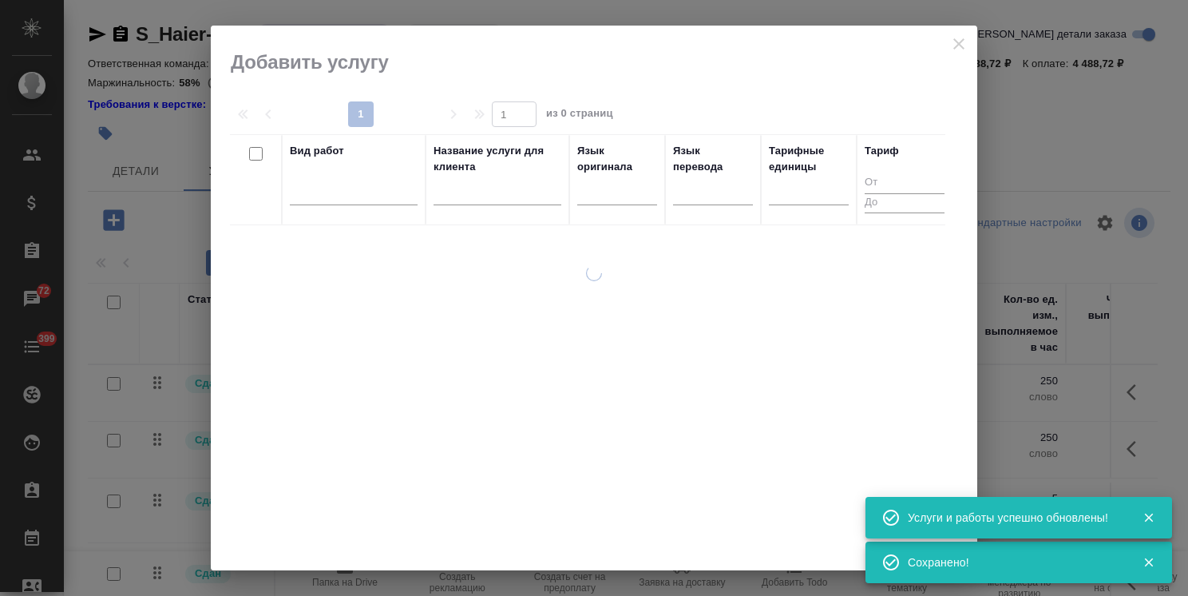
click at [514, 201] on input "text" at bounding box center [498, 195] width 128 height 20
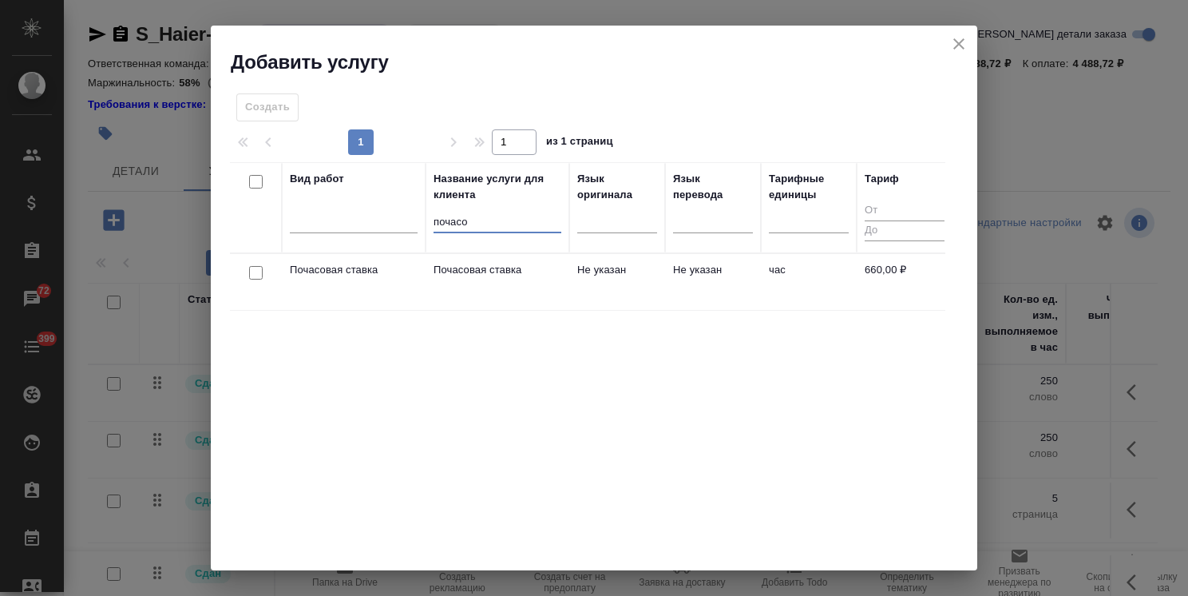
type input "почасо"
click at [250, 268] on input "checkbox" at bounding box center [256, 273] width 14 height 14
checkbox input "true"
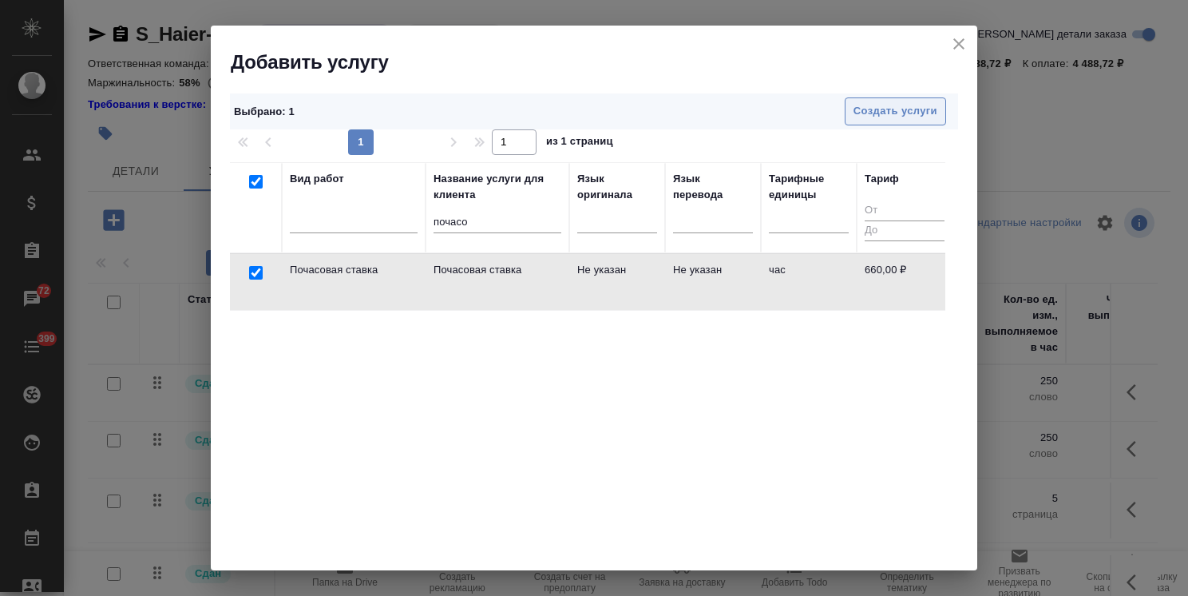
click at [857, 113] on span "Создать услуги" at bounding box center [896, 111] width 84 height 18
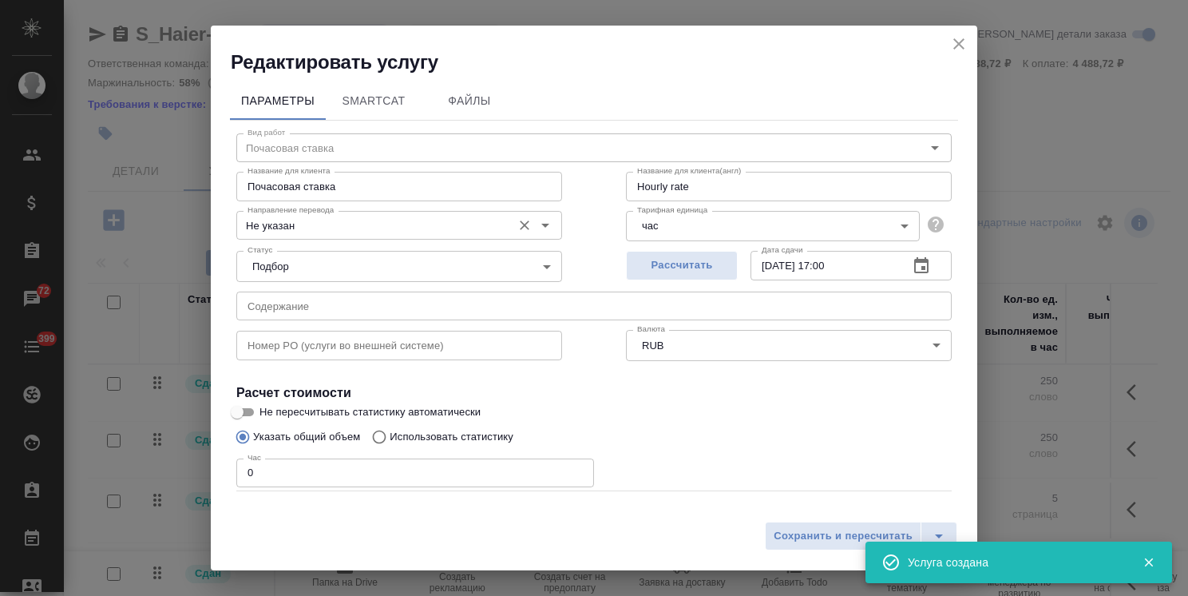
type input "Hourly rate"
click at [344, 187] on input "Почасовая ставка" at bounding box center [399, 186] width 326 height 29
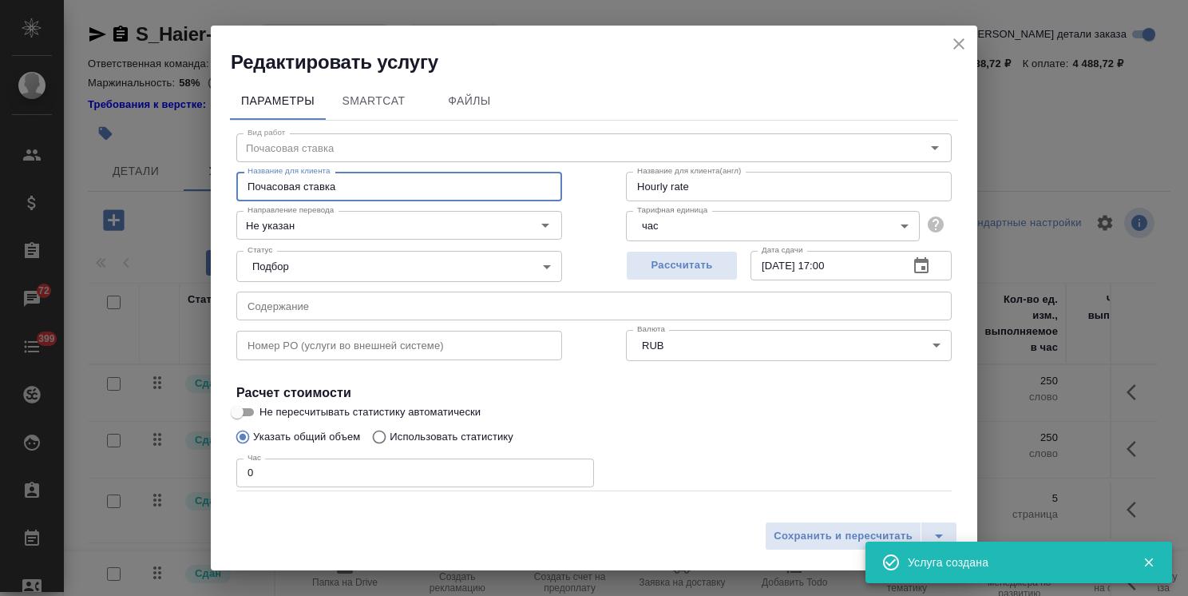
type input "Почасовая ставка верстки"
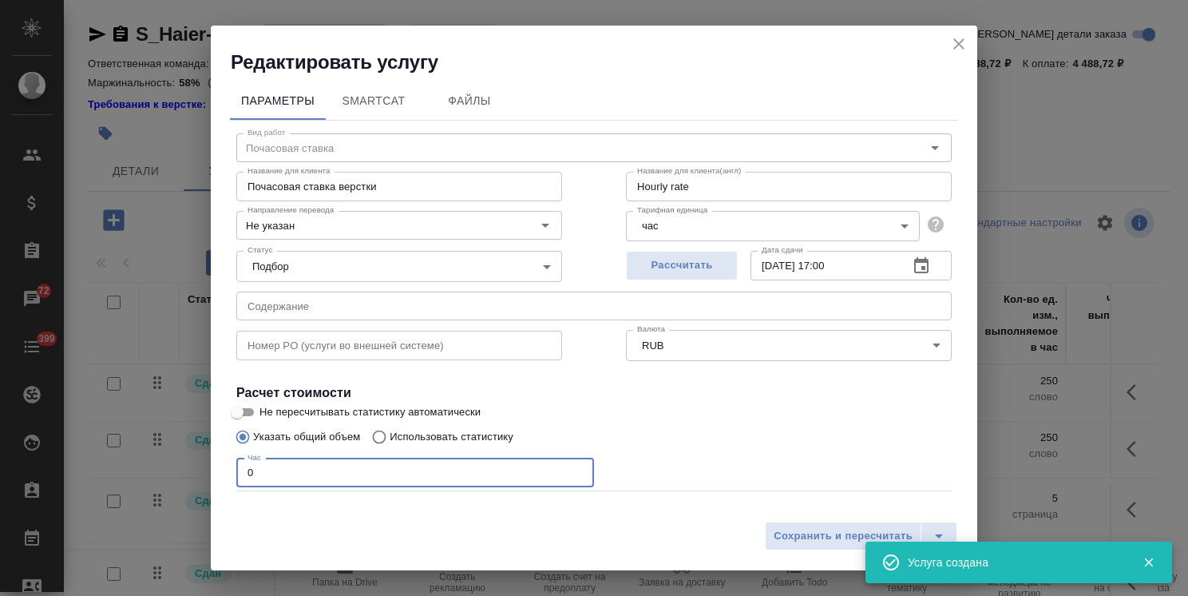
drag, startPoint x: 307, startPoint y: 477, endPoint x: 189, endPoint y: 474, distance: 117.4
click at [198, 474] on div "Редактировать услугу Параметры SmartCat Файлы Вид работ Почасовая ставка Вид ра…" at bounding box center [594, 298] width 1188 height 596
type input "Hourly rate"
type input "1"
type input "Hourly rate"
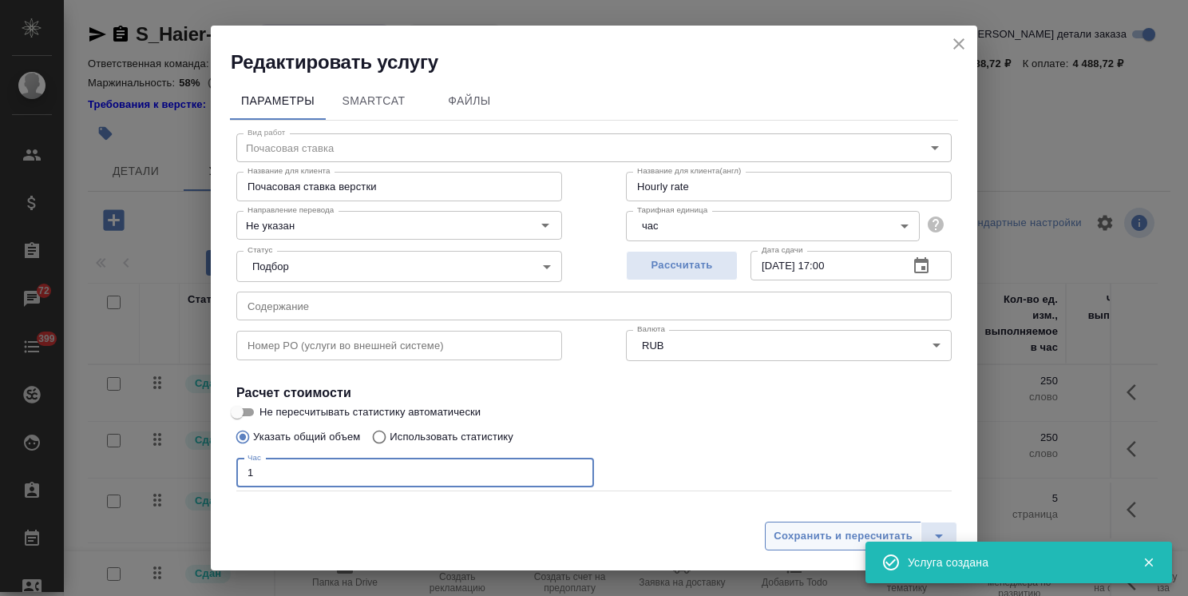
type input "1"
click at [819, 526] on button "Сохранить и пересчитать" at bounding box center [843, 536] width 157 height 29
type input "Hourly rate"
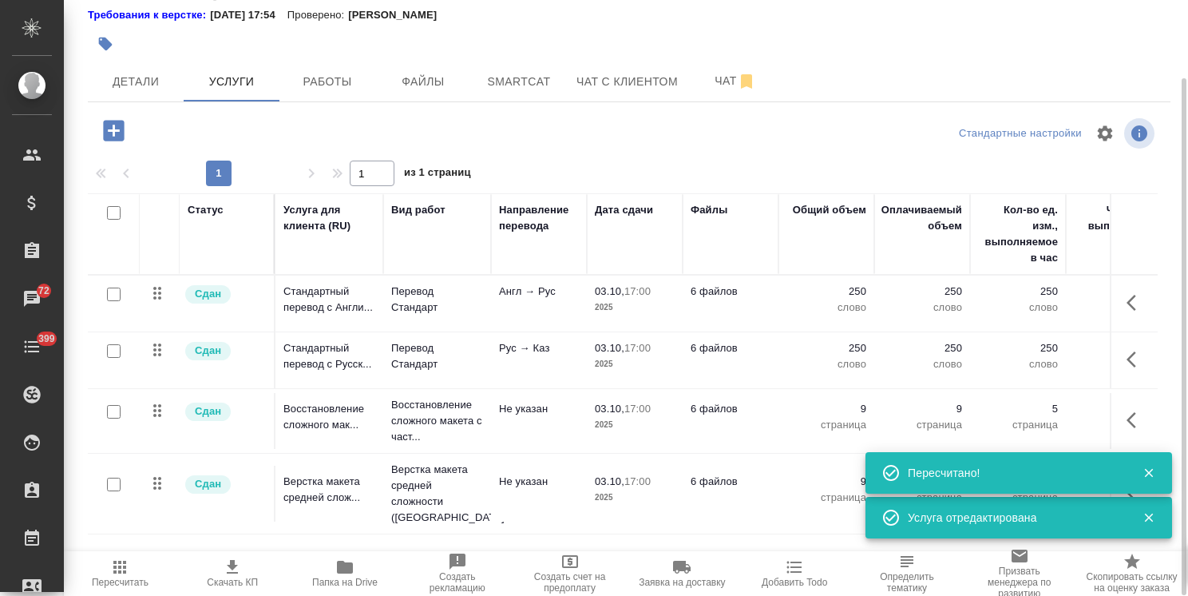
scroll to position [169, 0]
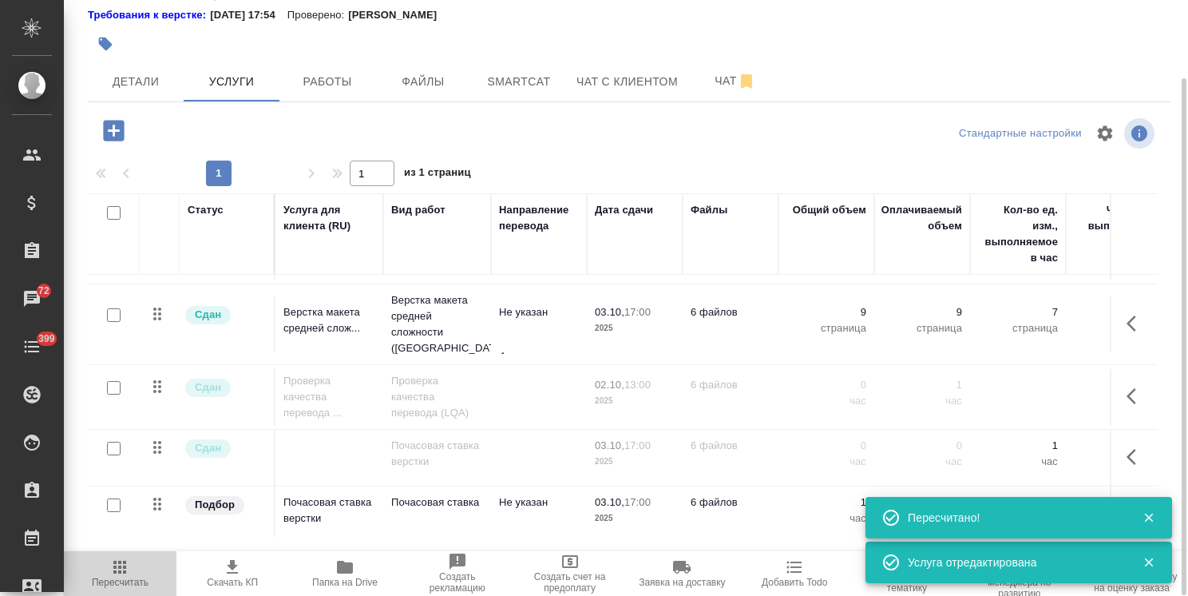
click at [134, 555] on button "Пересчитать" at bounding box center [120, 573] width 113 height 45
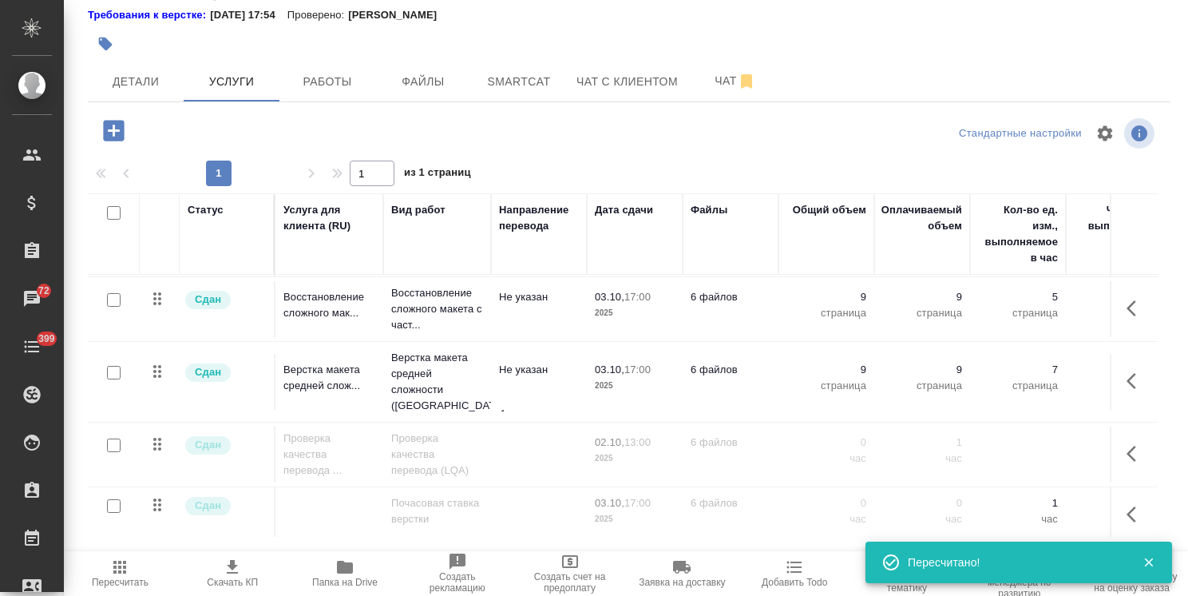
scroll to position [89, 0]
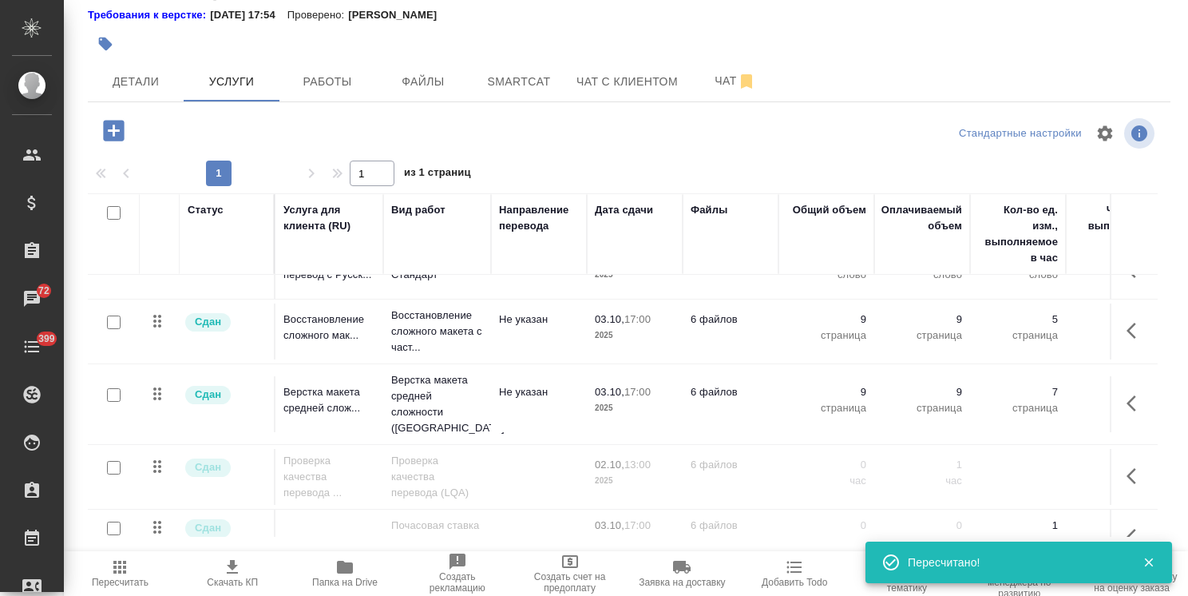
click at [241, 569] on icon "button" at bounding box center [232, 566] width 19 height 19
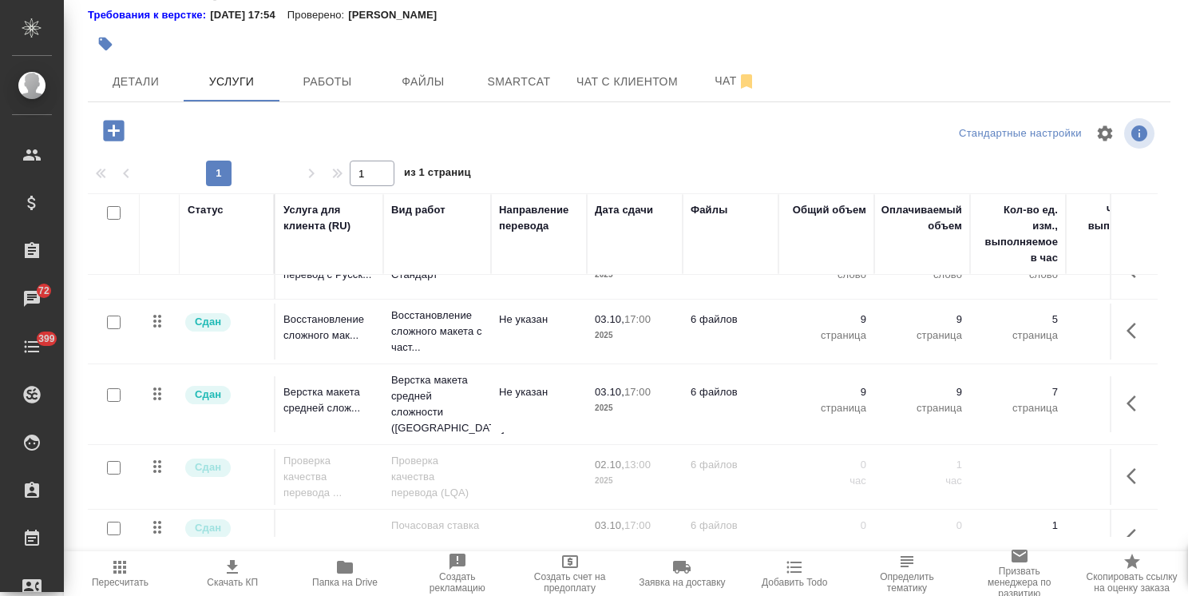
scroll to position [0, 0]
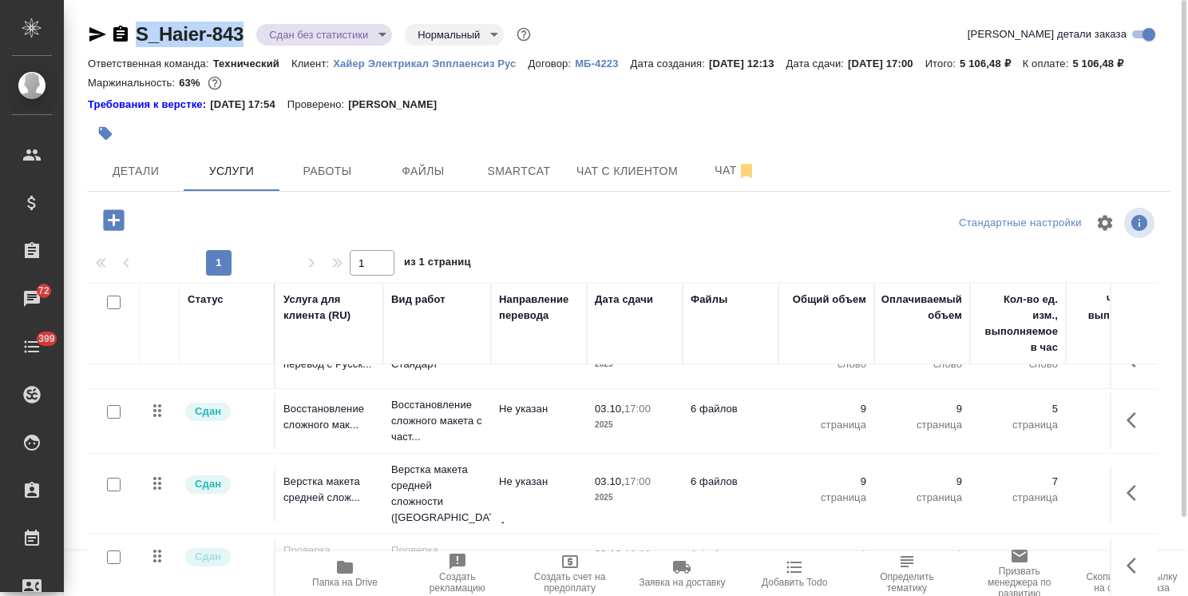
drag, startPoint x: 246, startPoint y: 14, endPoint x: 68, endPoint y: 21, distance: 178.2
click at [67, 21] on div "S_Haier-843 Сдан без статистики distributed Нормальный normal Кратко детали зак…" at bounding box center [626, 333] width 1124 height 667
copy link "S_Haier-843"
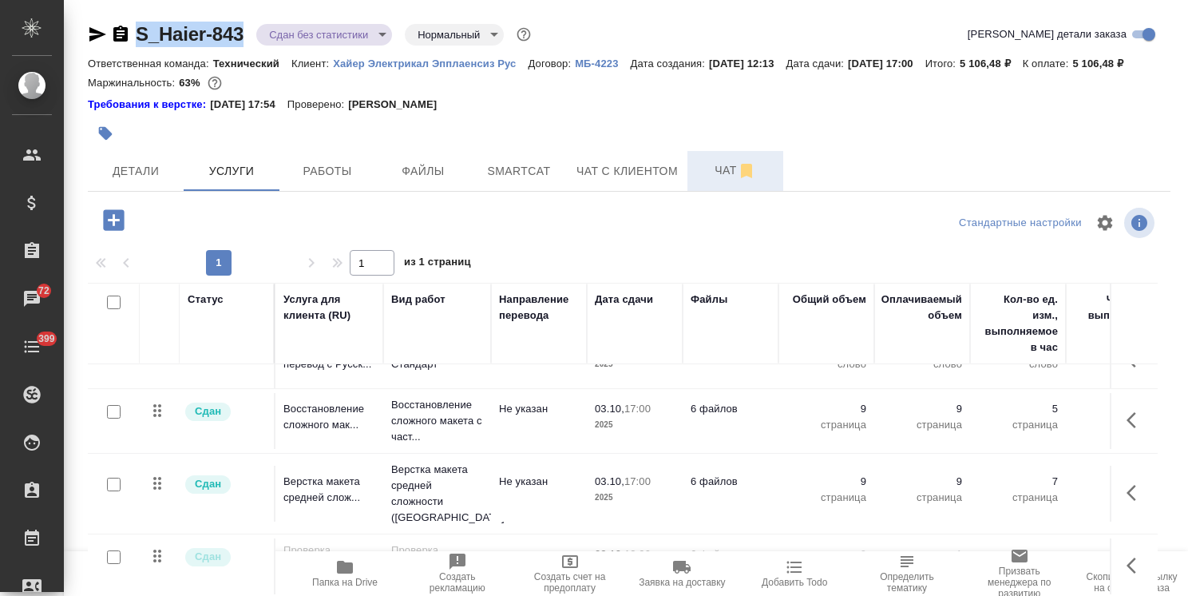
click at [709, 180] on span "Чат" at bounding box center [735, 171] width 77 height 20
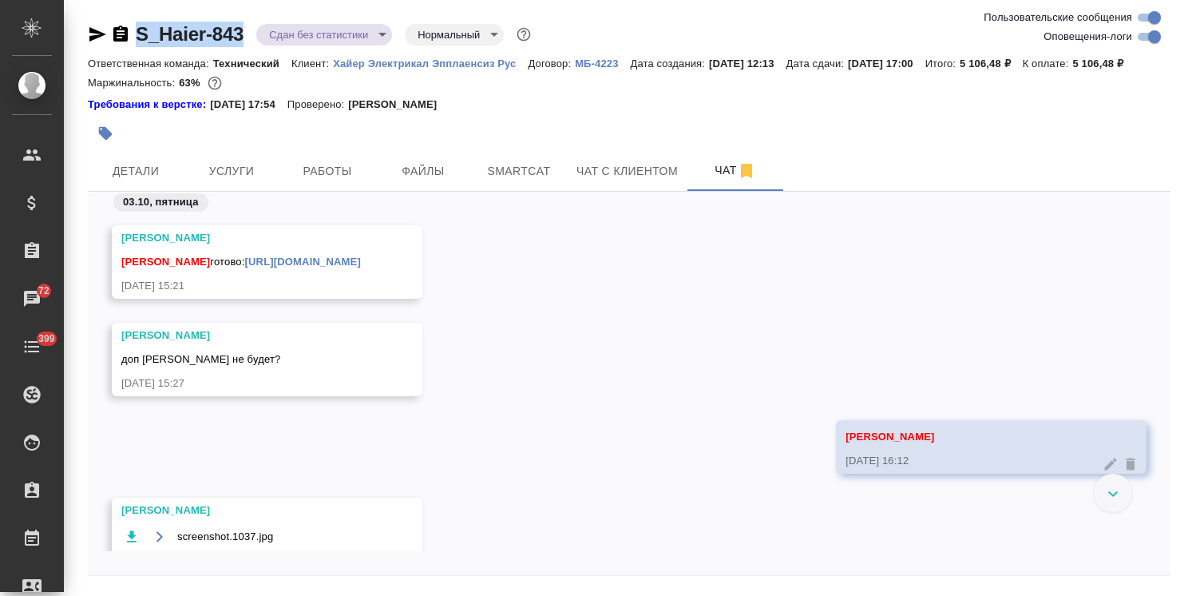
scroll to position [33641, 0]
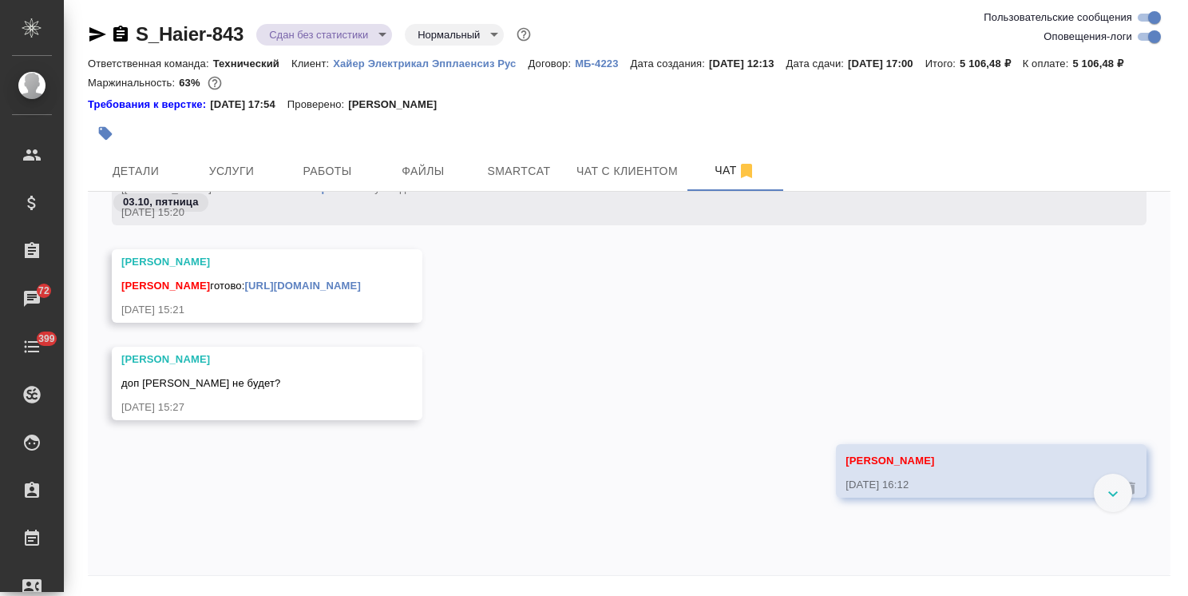
click at [252, 294] on div "Белякова Юлия готово: https://drive.awatera.com/apps/files/files/10595676?dir=/…" at bounding box center [243, 284] width 245 height 20
click at [264, 292] on link "https://drive.awatera.com/apps/files/files/10595676?dir=/Shares/%D0%A5%D0%B0%D0…" at bounding box center [303, 286] width 116 height 12
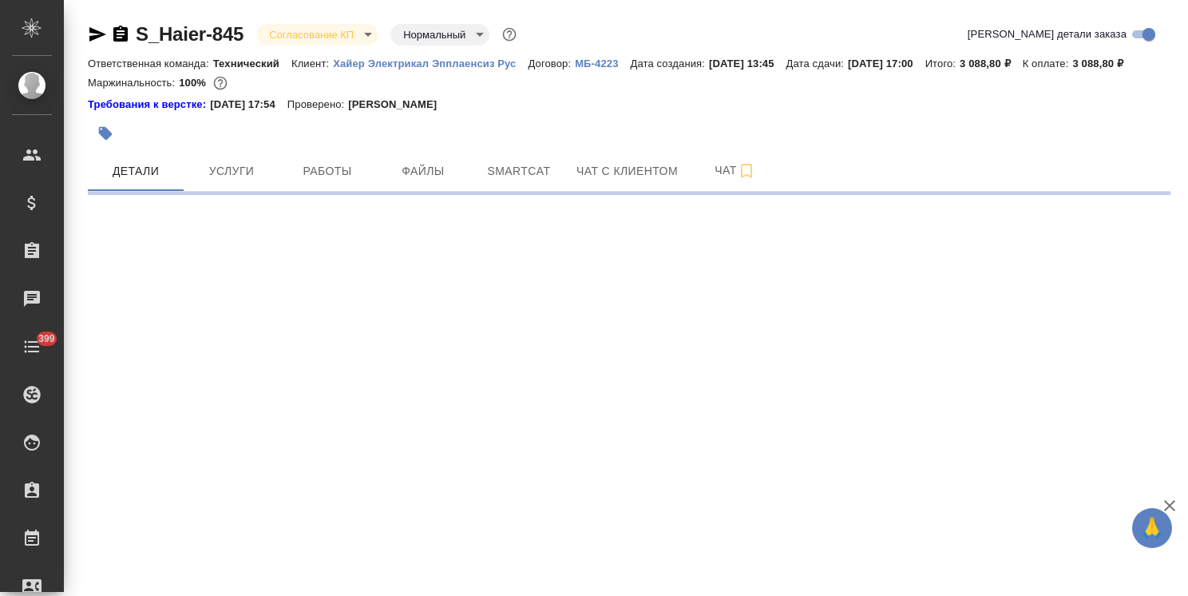
select select "RU"
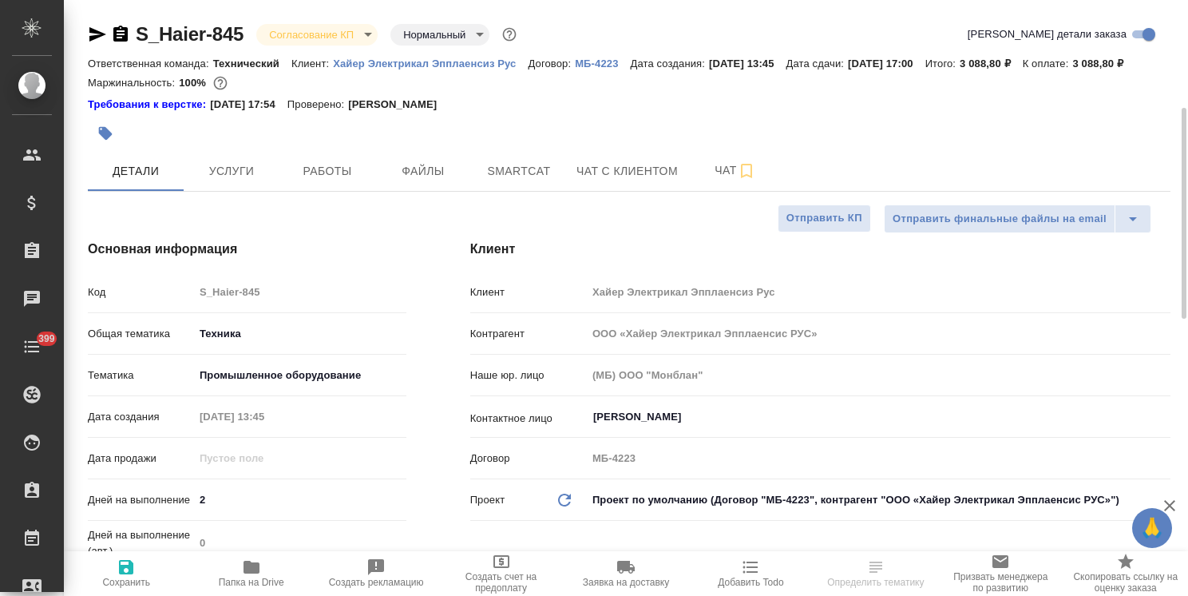
type textarea "x"
type input "[PERSON_NAME]"
type input "Павлова Антонина a.pavlova"
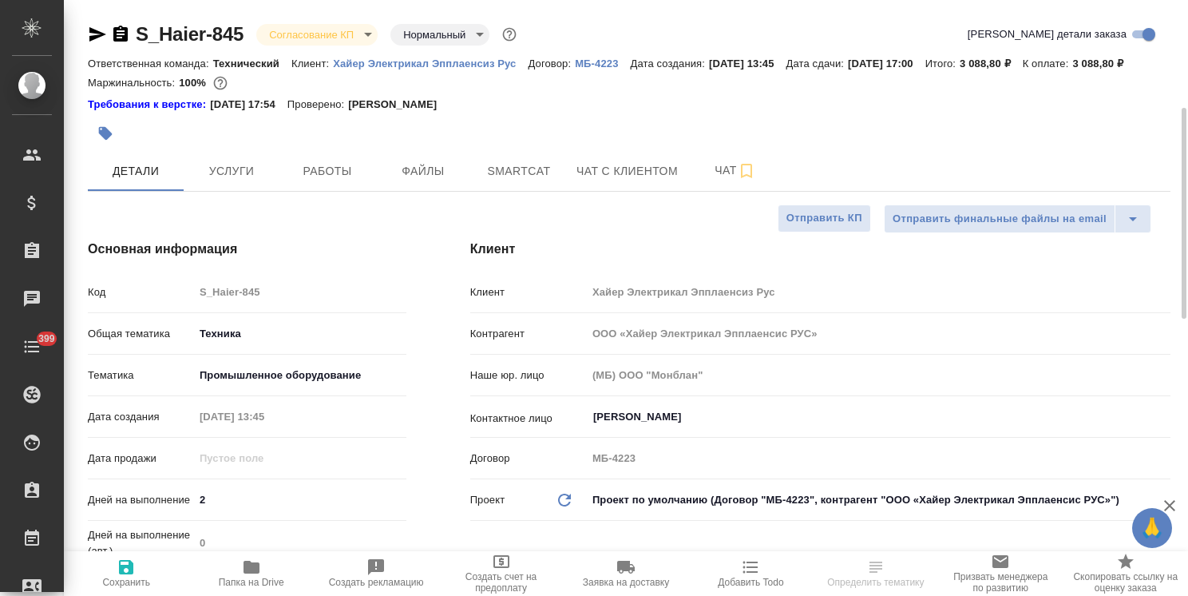
type textarea "x"
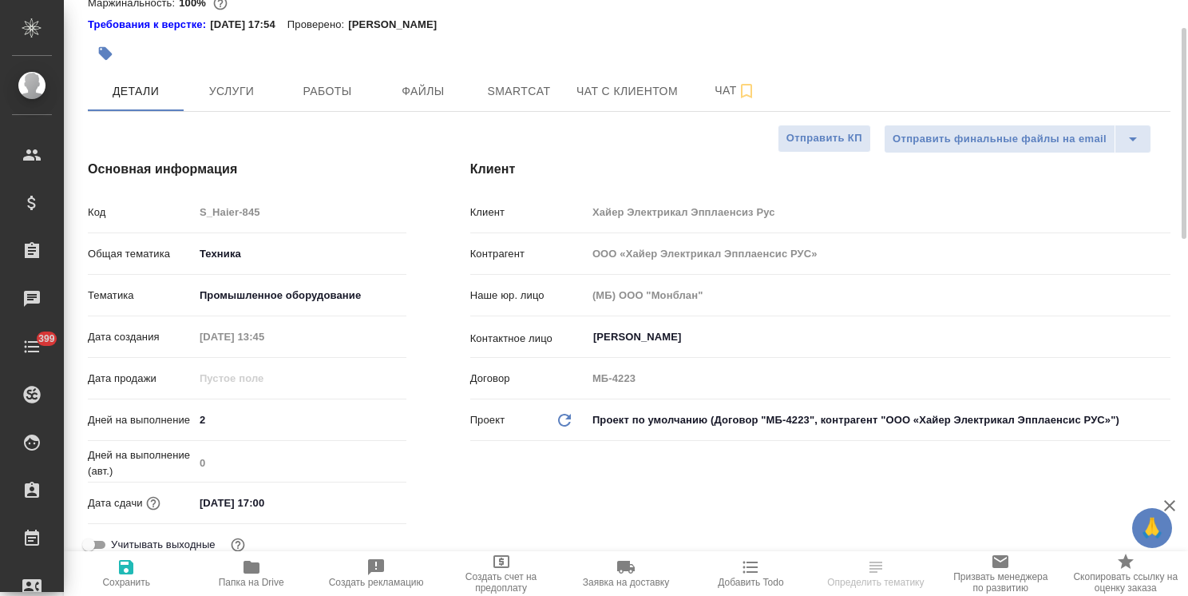
type textarea "x"
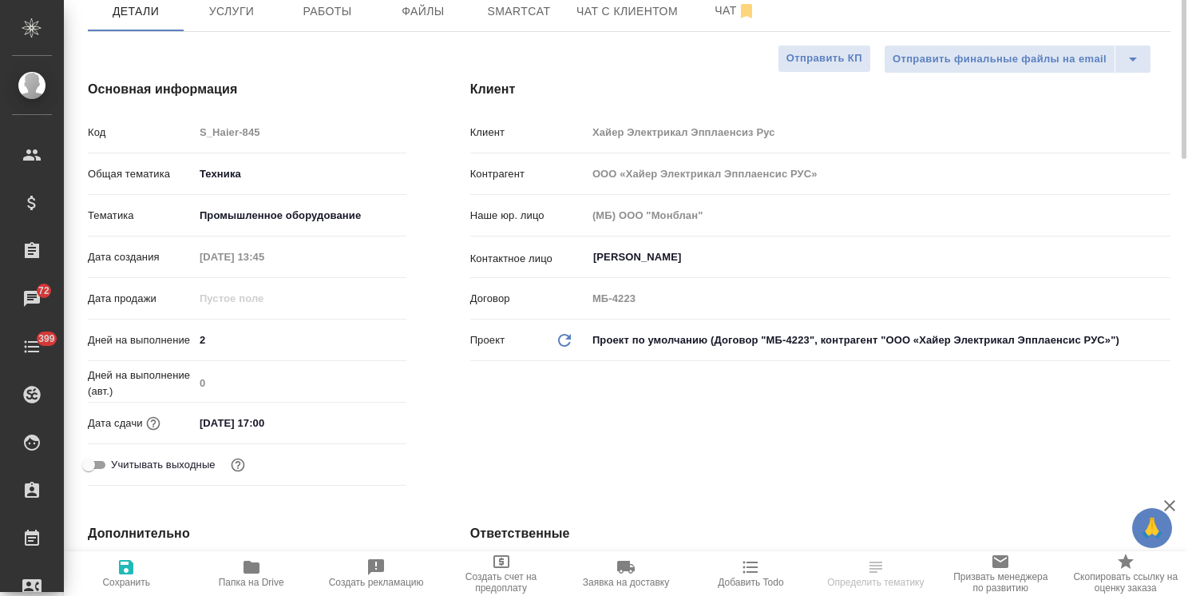
scroll to position [0, 0]
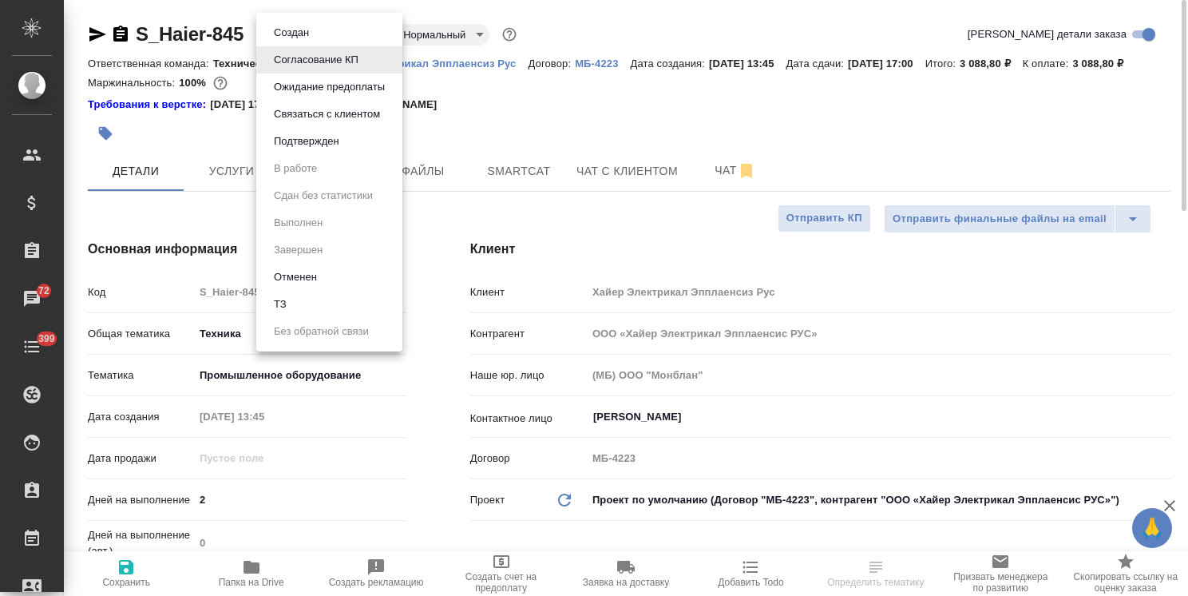
click at [329, 32] on body "🙏 .cls-1 fill:#fff; AWATERA Usmanova Olga Клиенты Спецификации Заказы 72 Чаты 3…" at bounding box center [594, 298] width 1188 height 596
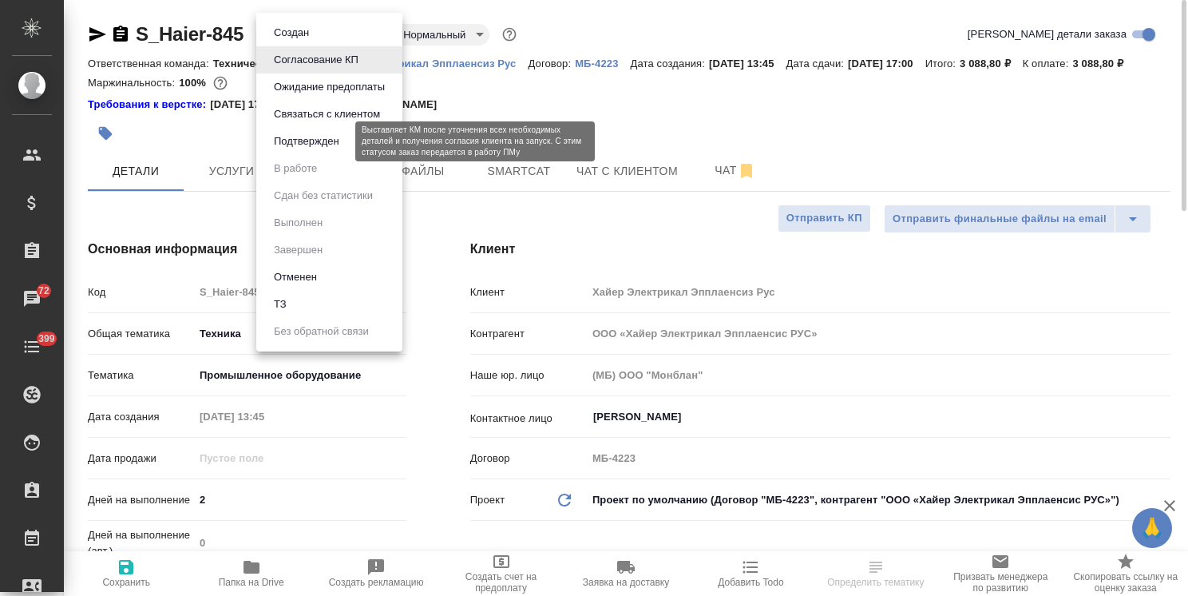
click at [333, 146] on button "Подтвержден" at bounding box center [306, 142] width 75 height 18
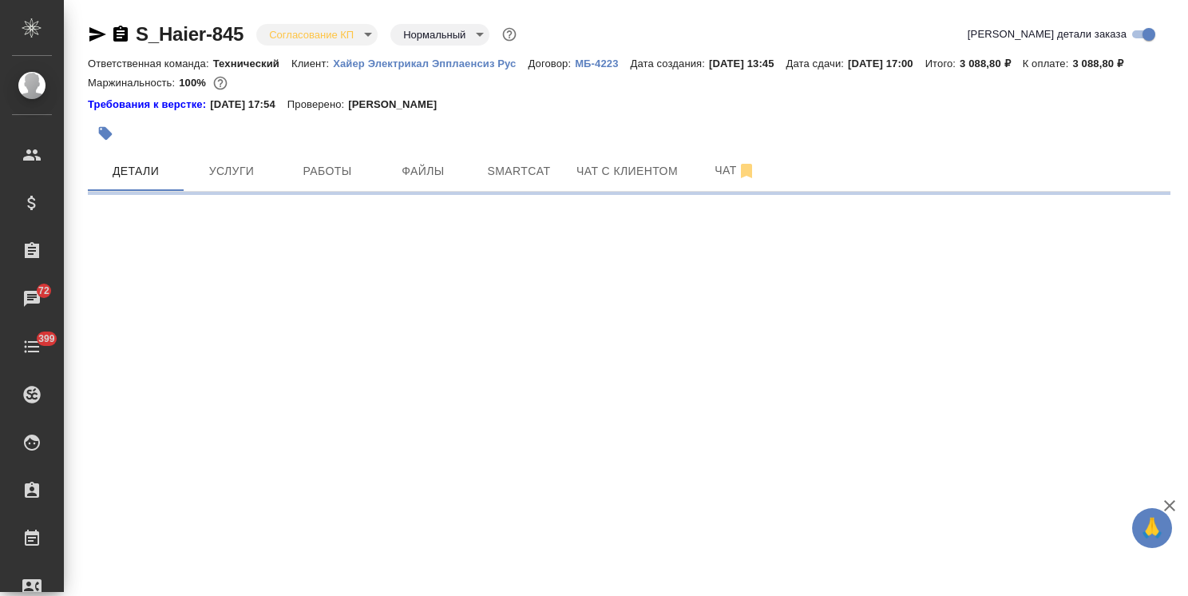
select select "RU"
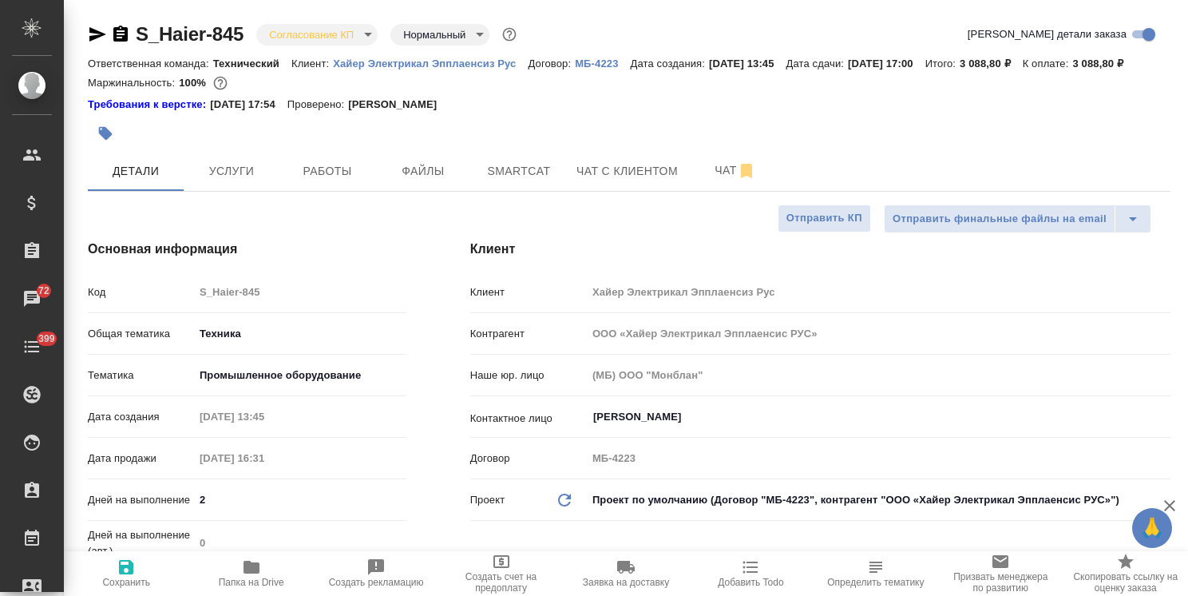
type textarea "x"
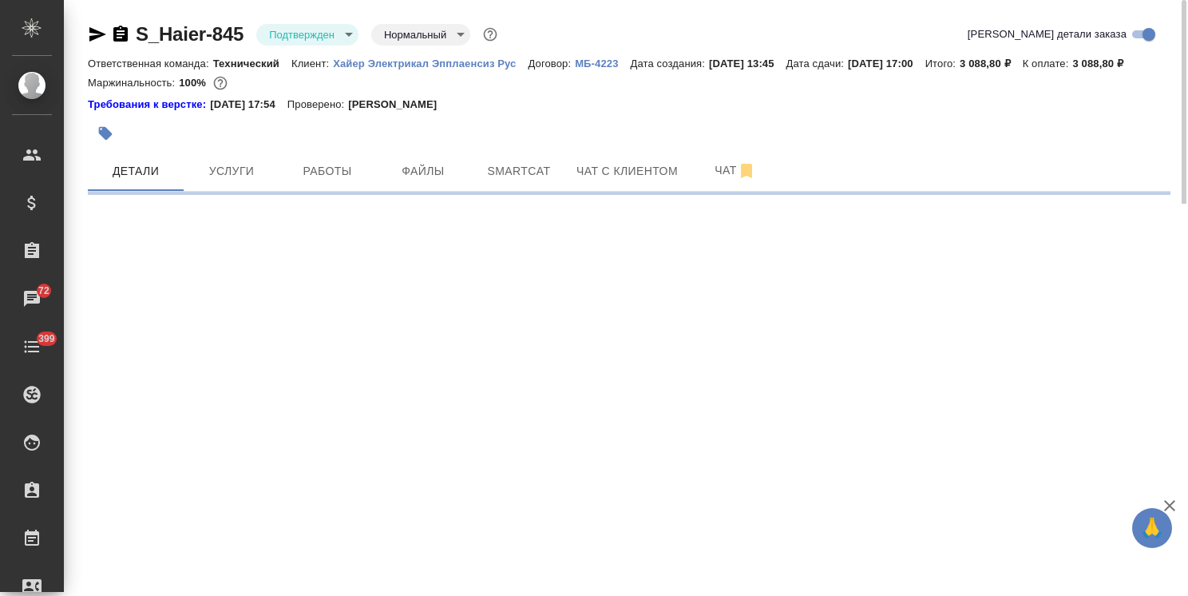
select select "RU"
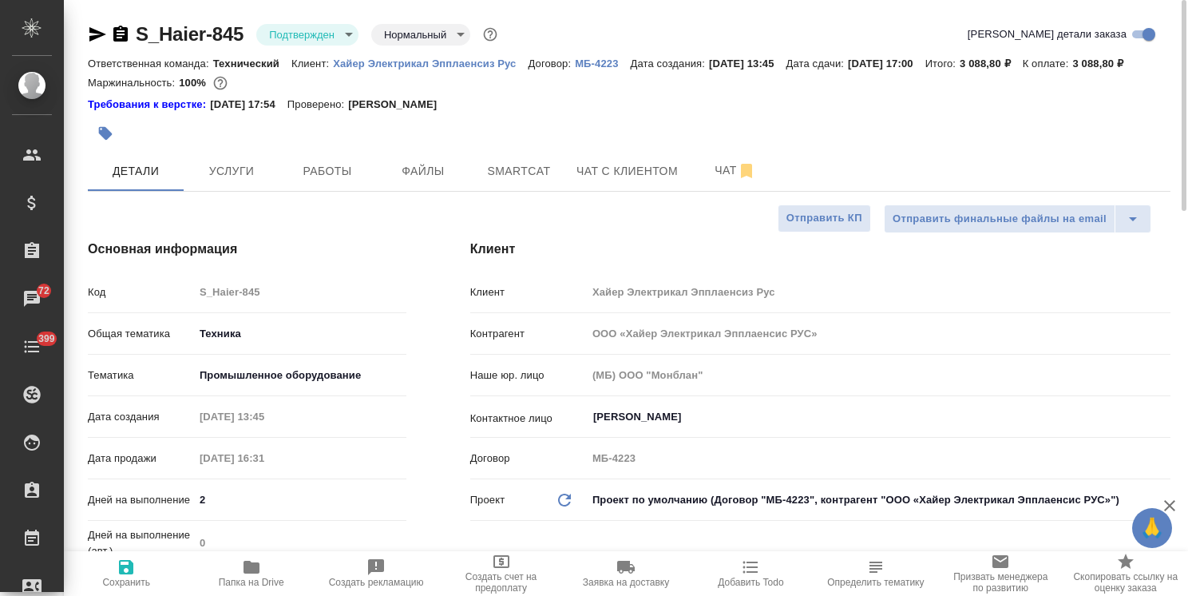
type textarea "x"
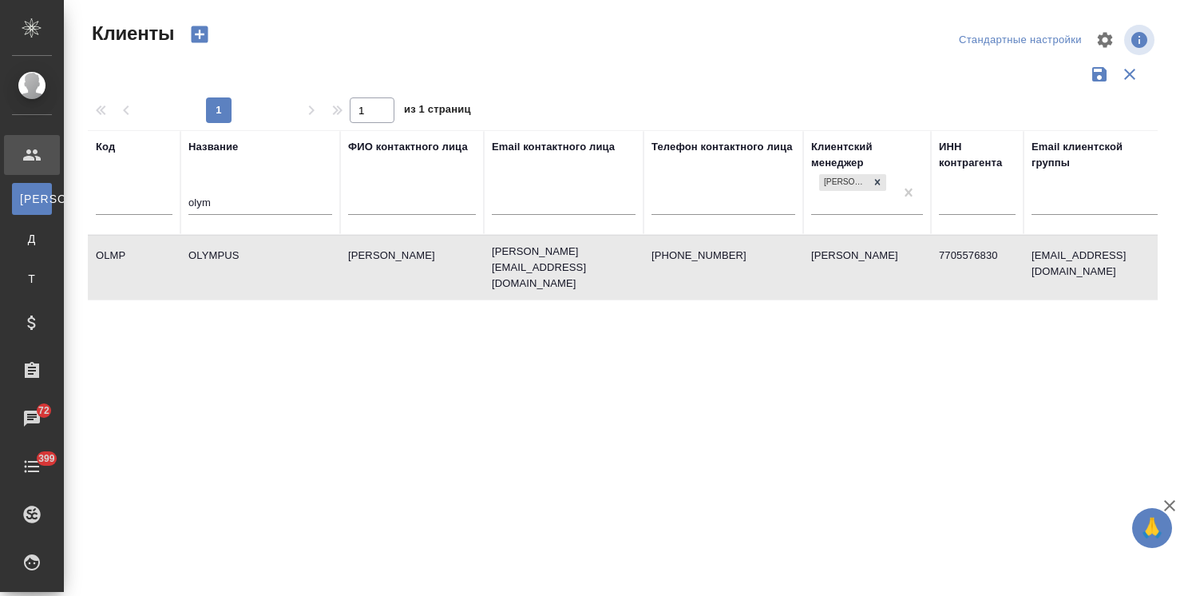
select select "RU"
drag, startPoint x: 192, startPoint y: 188, endPoint x: 67, endPoint y: 181, distance: 124.8
click at [67, 181] on div "Клиенты Стандартные настройки 1 1 из 1 страниц Код Название olym ФИО контактног…" at bounding box center [626, 357] width 1124 height 714
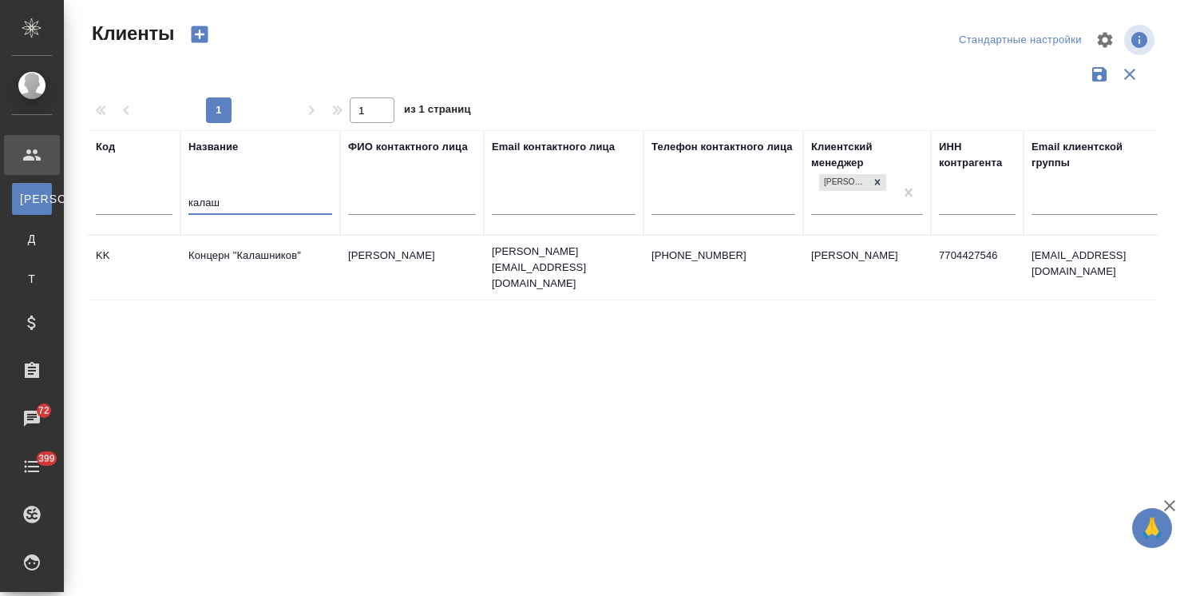
type input "калаш"
click at [311, 252] on td "Концерн "Калашников"" at bounding box center [260, 268] width 160 height 56
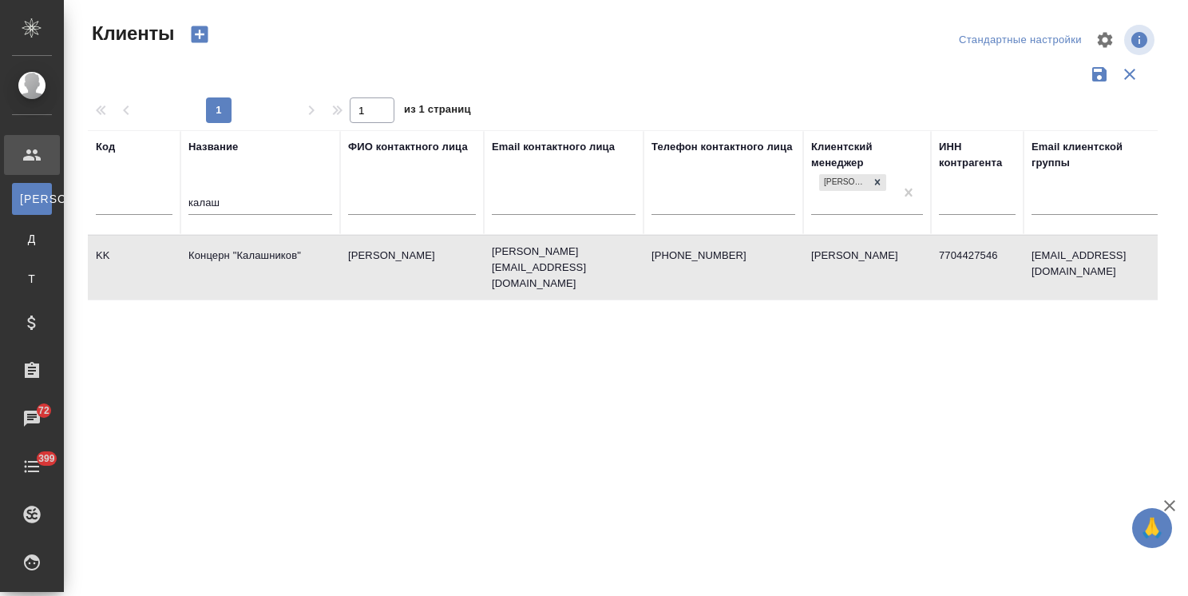
click at [311, 252] on td "Концерн "Калашников"" at bounding box center [260, 268] width 160 height 56
drag, startPoint x: 280, startPoint y: 205, endPoint x: 149, endPoint y: 202, distance: 130.2
click at [149, 202] on tr "Код Название калаш ФИО контактного лица Email контактного лица Телефон контактн…" at bounding box center [692, 182] width 1208 height 105
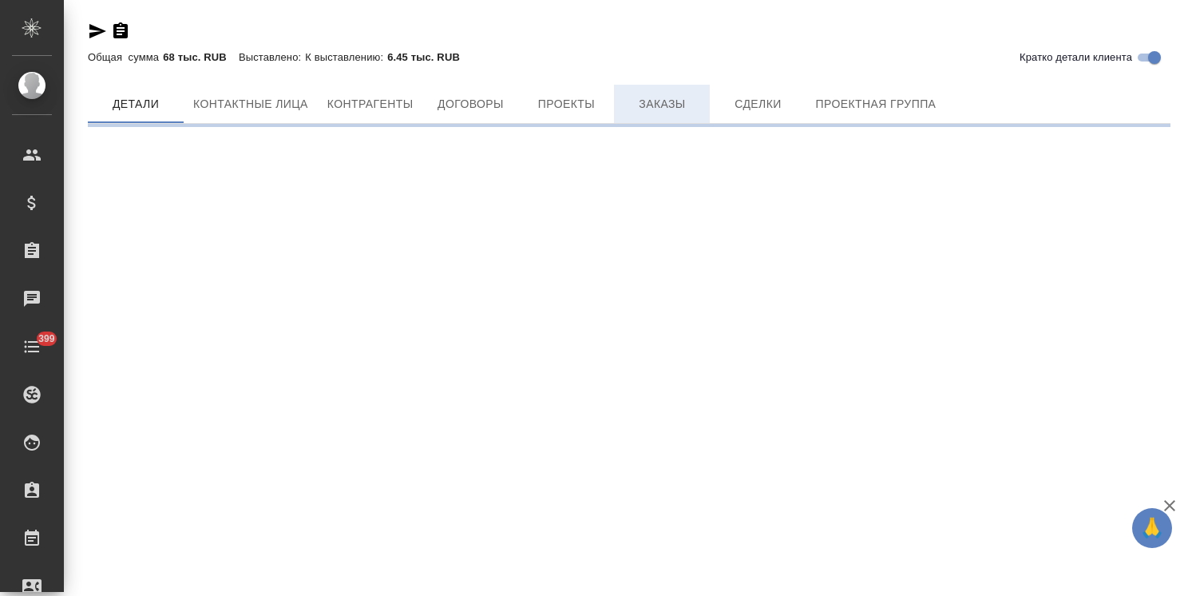
click at [671, 112] on button "Заказы" at bounding box center [662, 104] width 96 height 38
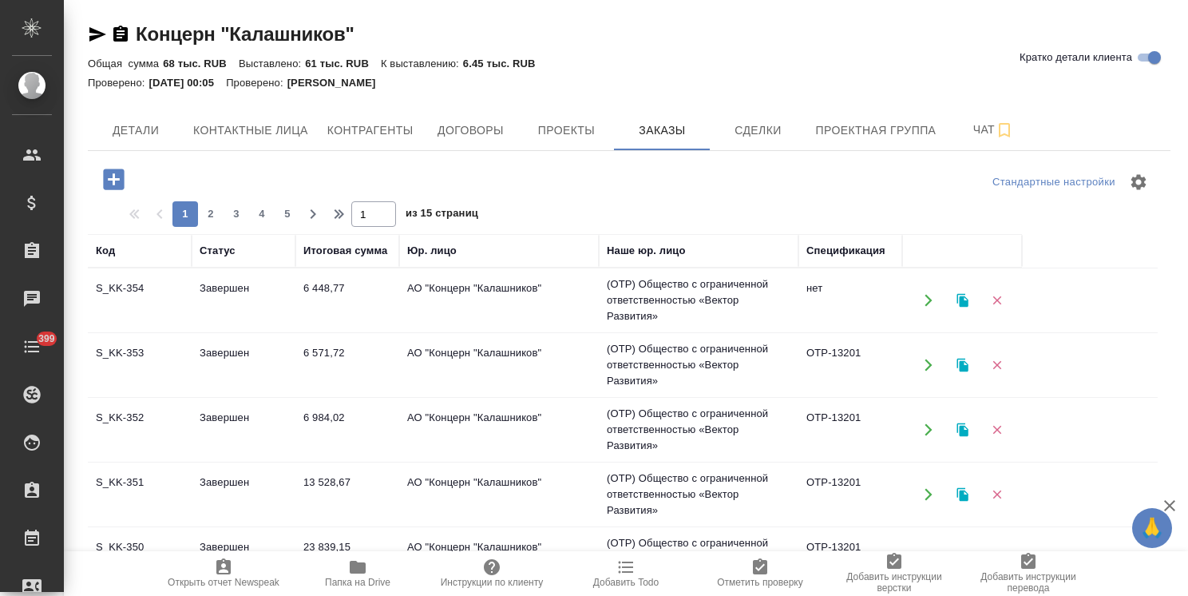
click at [966, 302] on icon "button" at bounding box center [962, 301] width 11 height 14
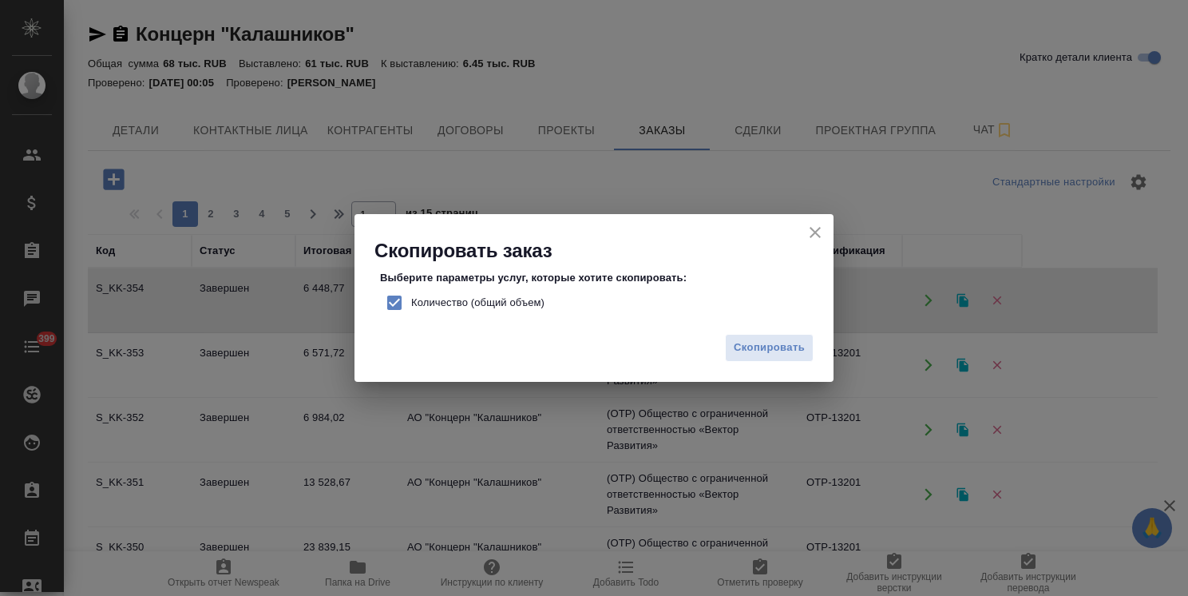
click at [469, 304] on span "Количество (общий объем)" at bounding box center [477, 303] width 133 height 16
click at [411, 304] on input "Количество (общий объем)" at bounding box center [395, 303] width 34 height 34
checkbox input "false"
click at [770, 343] on span "Скопировать" at bounding box center [769, 348] width 71 height 18
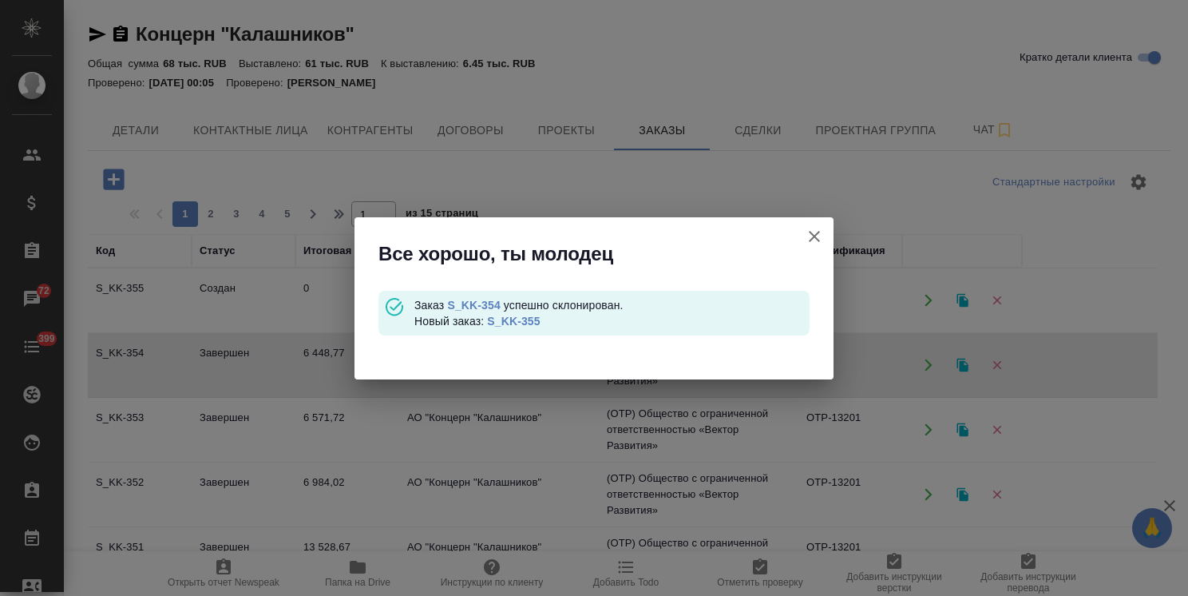
click at [534, 322] on link "S_KK-355" at bounding box center [513, 321] width 53 height 13
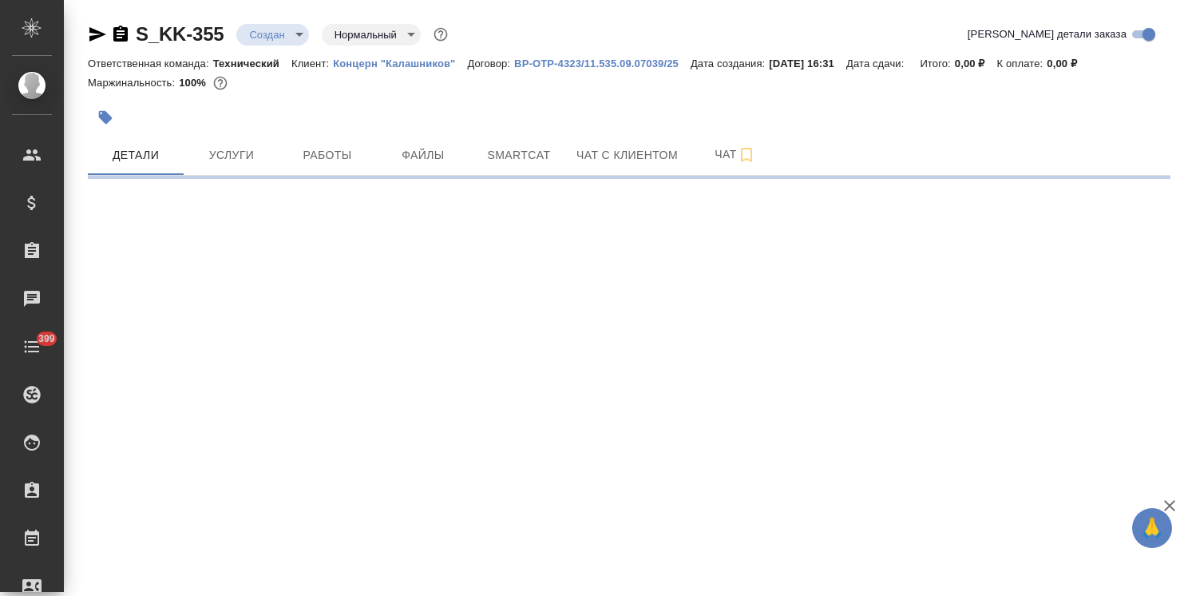
select select "RU"
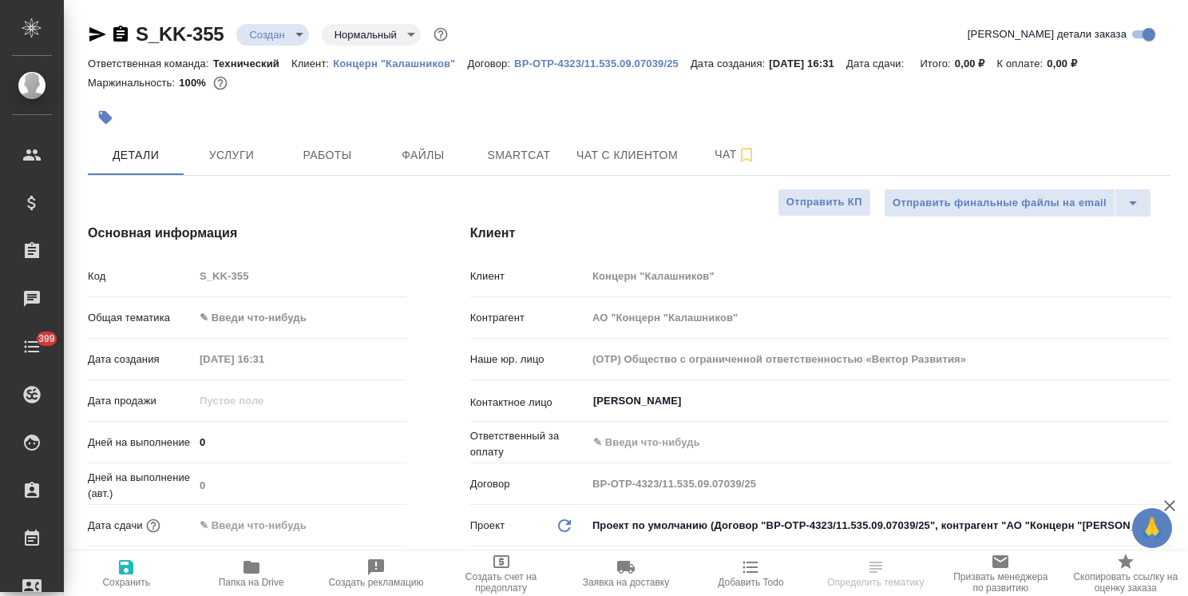
type textarea "x"
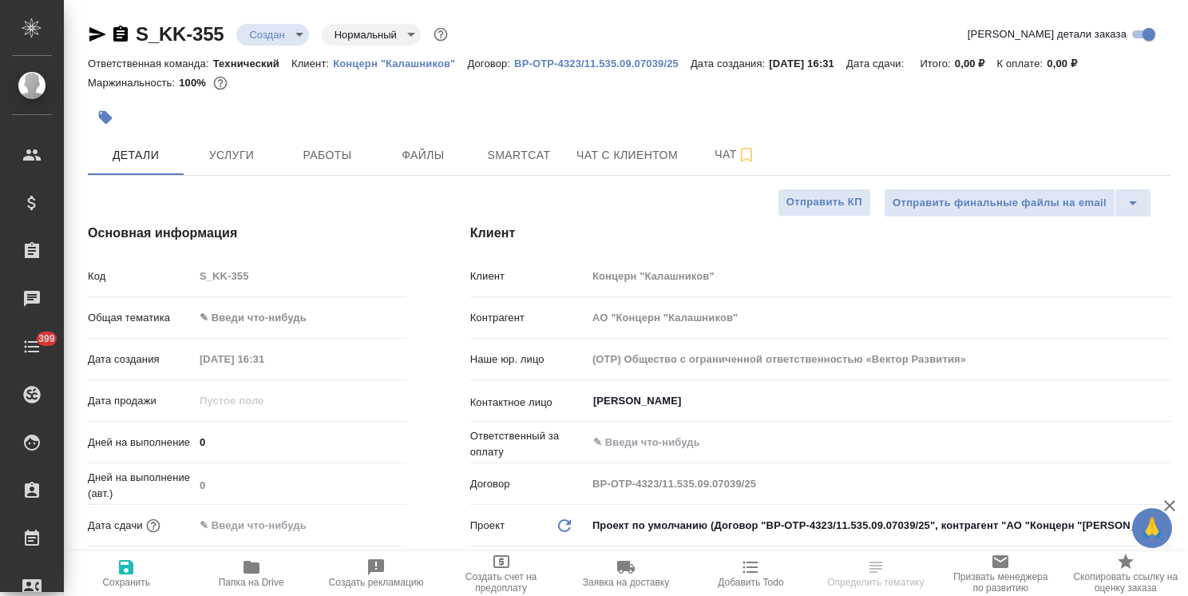
type textarea "x"
click at [292, 316] on body "🙏 .cls-1 fill:#fff; AWATERA [PERSON_NAME] Спецификации Заказы Чаты 399 Todo Про…" at bounding box center [594, 298] width 1188 height 596
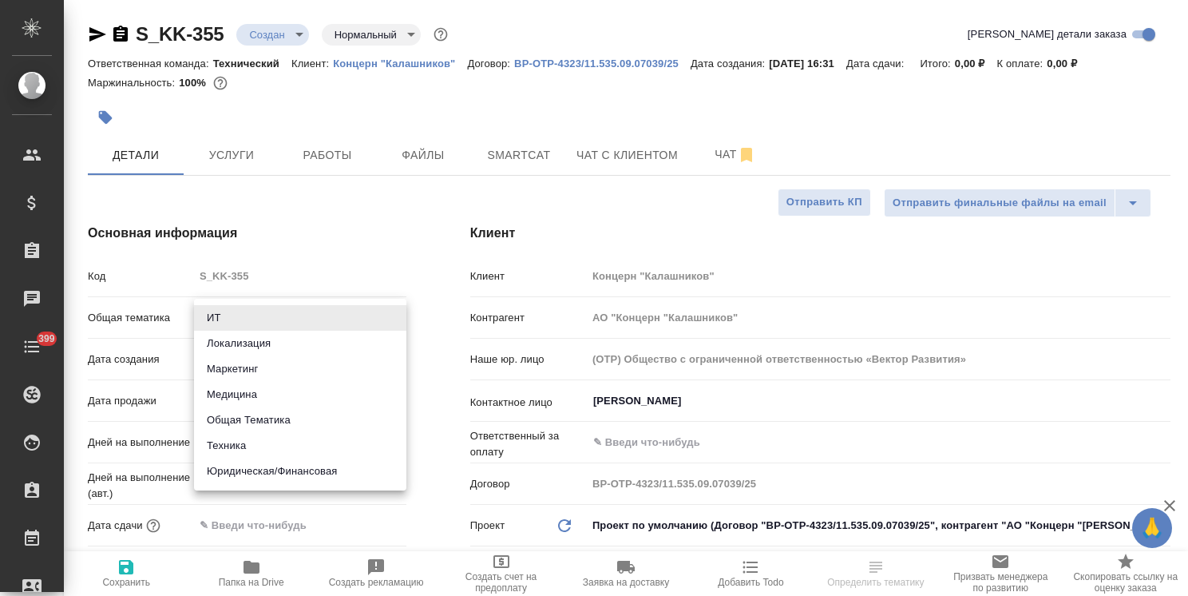
click at [264, 444] on li "Техника" at bounding box center [300, 446] width 212 height 26
type input "tech"
type textarea "x"
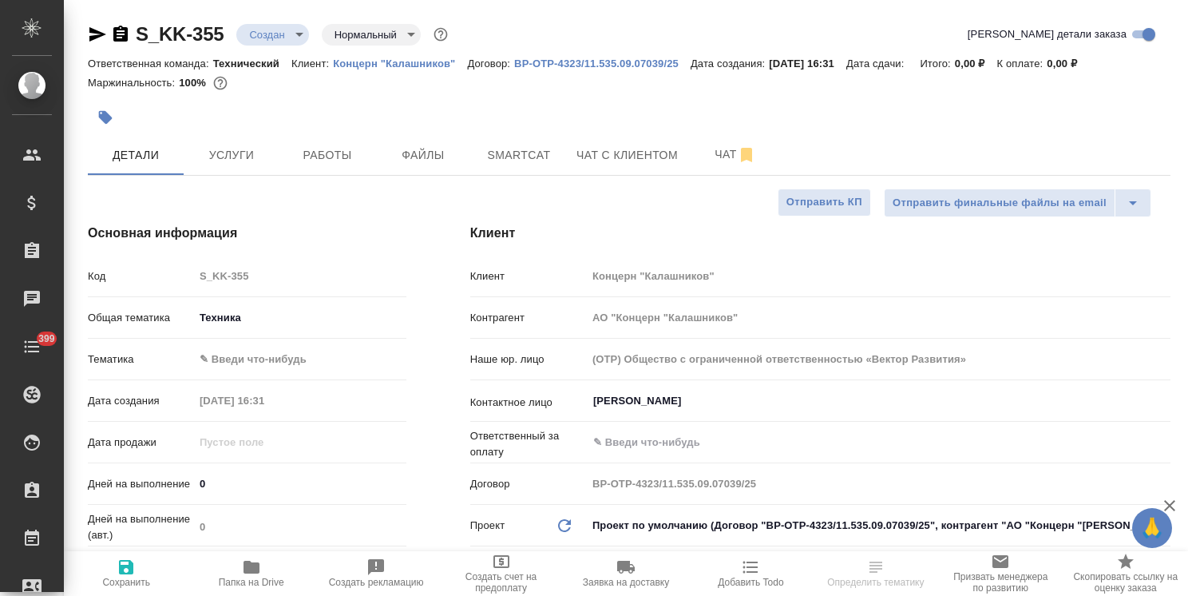
click at [281, 355] on body "🙏 .cls-1 fill:#fff; AWATERA Usmanova Olga Клиенты Спецификации Заказы Чаты 399 …" at bounding box center [594, 298] width 1188 height 596
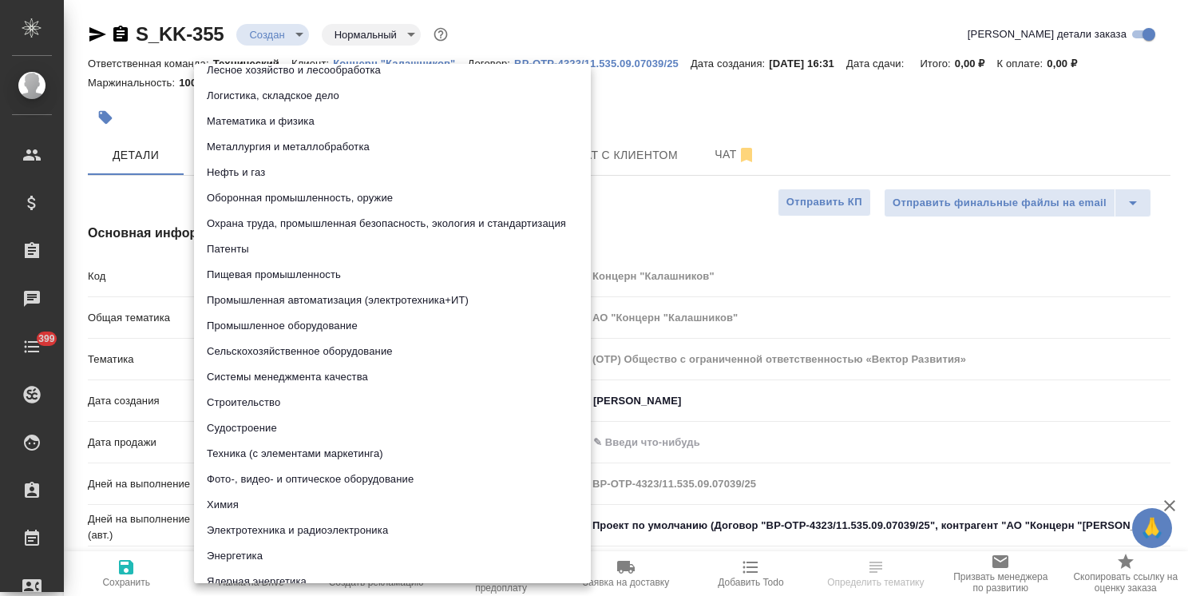
scroll to position [183, 0]
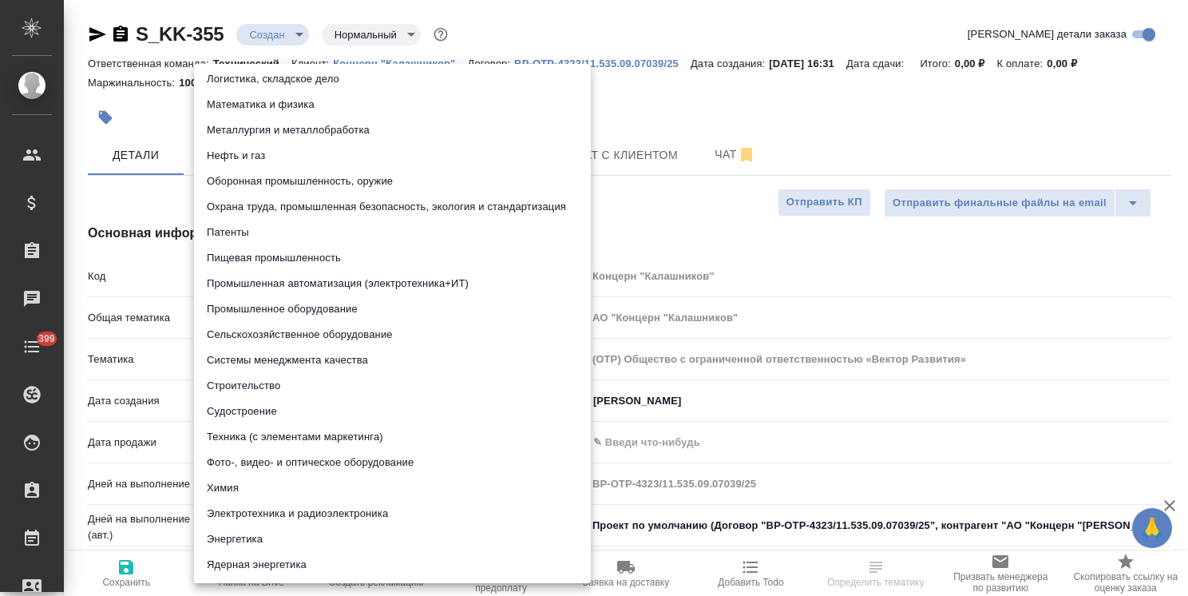
click at [310, 440] on li "Техника (с элементами маркетинга)" at bounding box center [392, 437] width 397 height 26
type textarea "x"
type input "60014f8f4811385ea454c731"
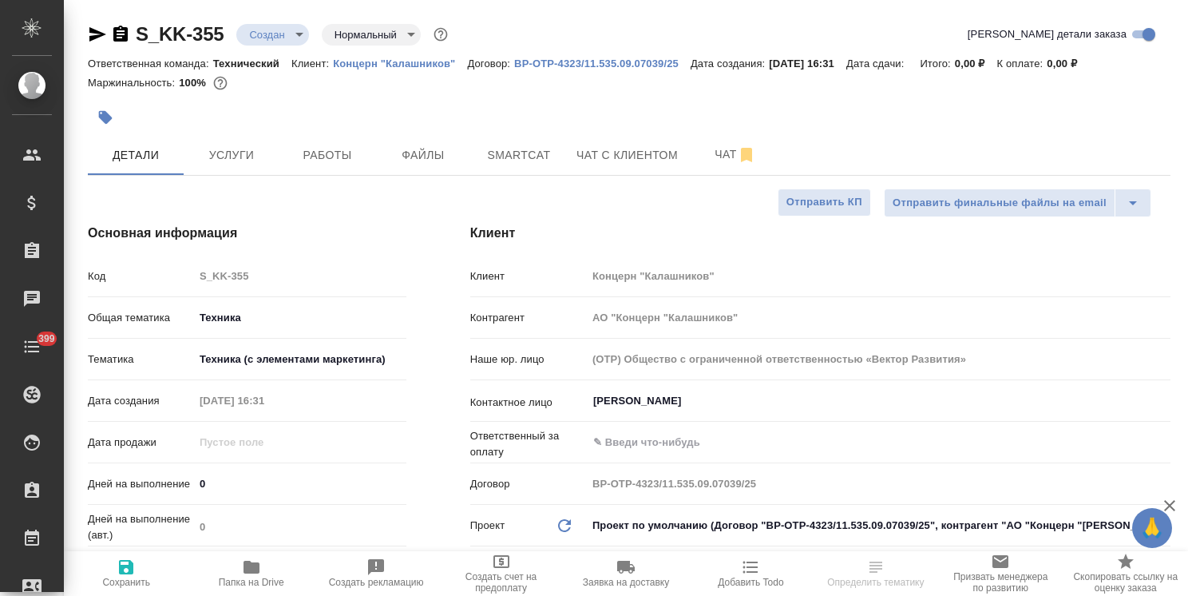
click at [153, 583] on span "Сохранить" at bounding box center [125, 572] width 105 height 30
type textarea "x"
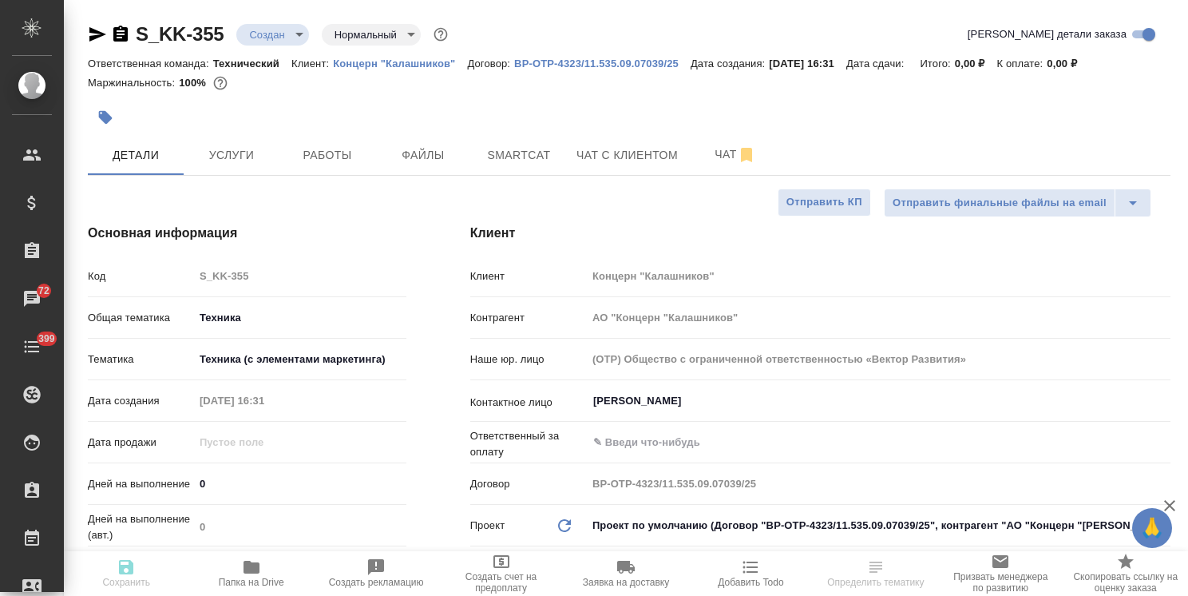
type textarea "x"
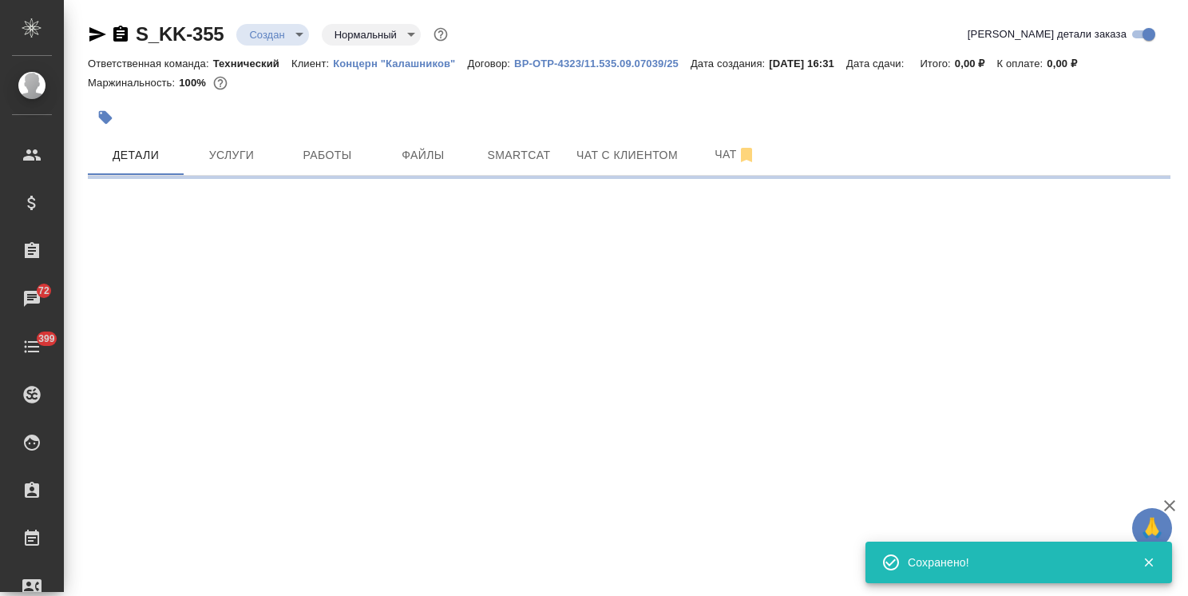
select select "RU"
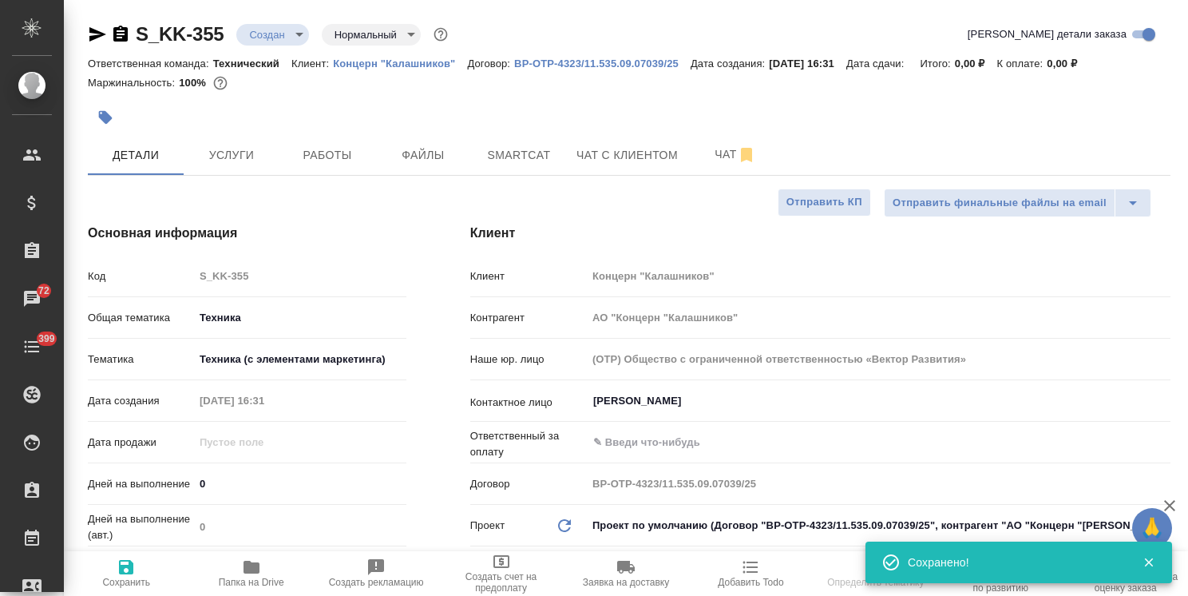
type textarea "x"
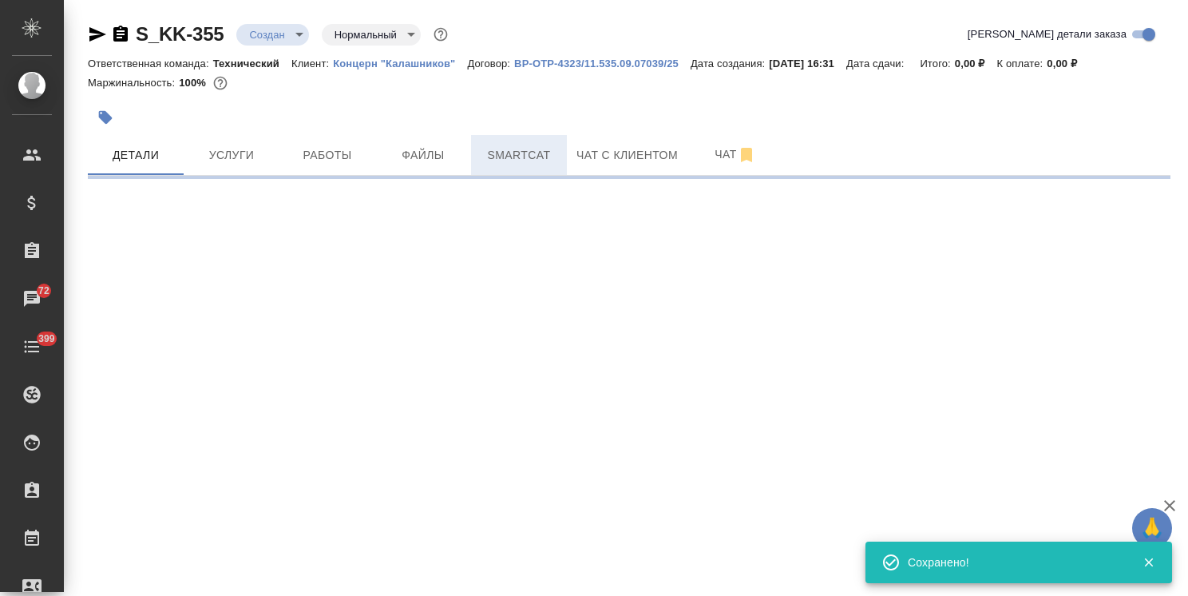
select select "RU"
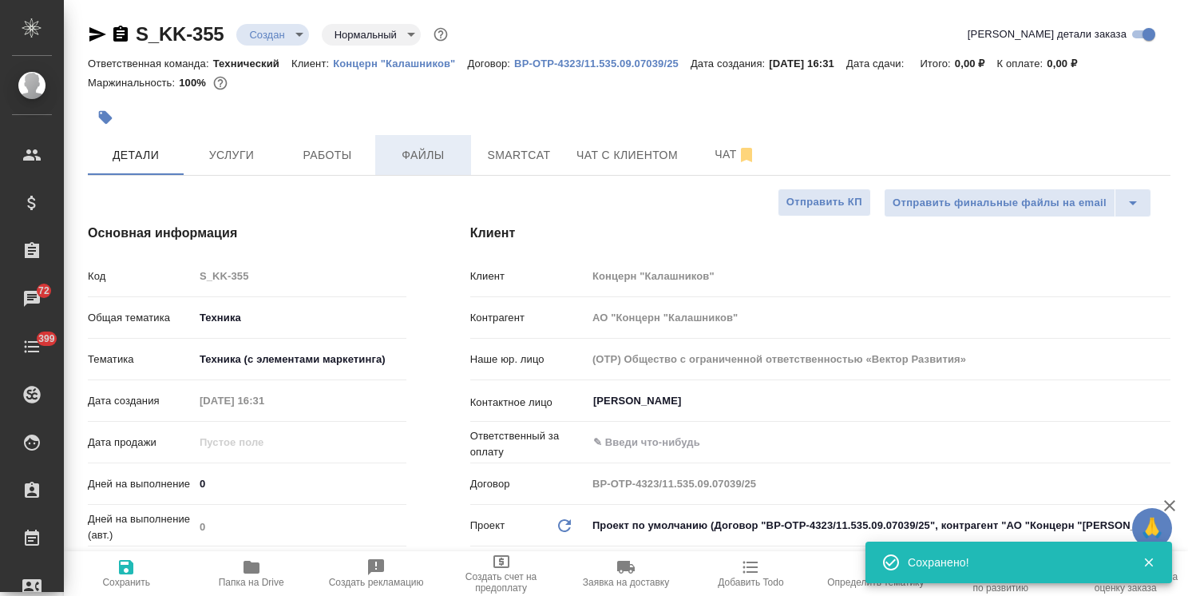
type textarea "x"
click at [440, 155] on span "Файлы" at bounding box center [423, 155] width 77 height 20
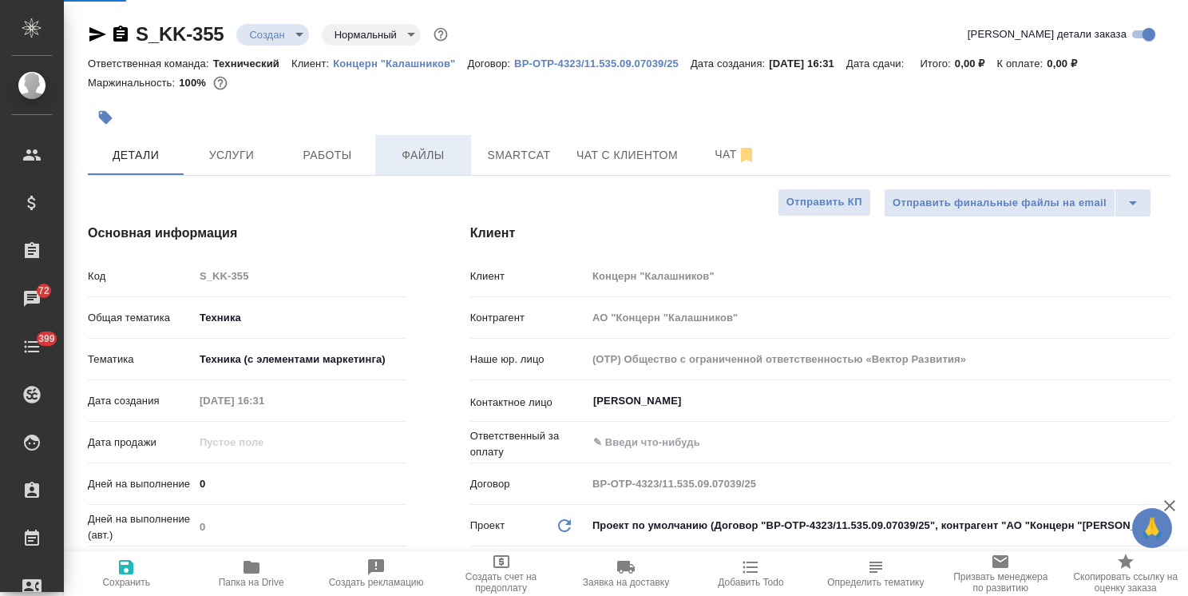
click at [415, 158] on span "Файлы" at bounding box center [423, 155] width 77 height 20
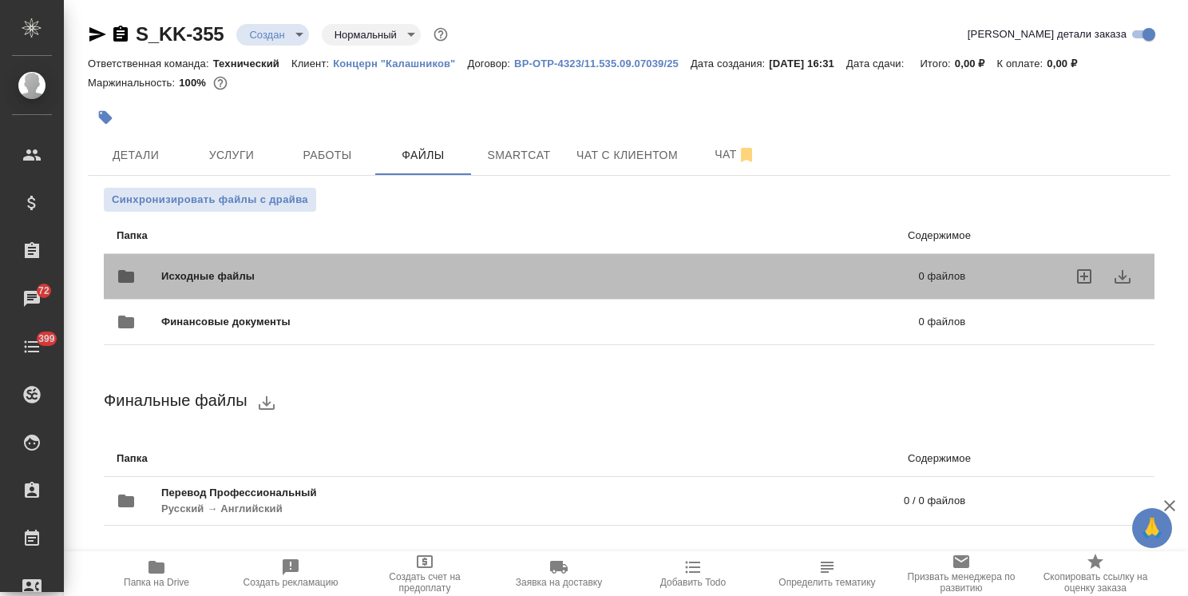
click at [226, 268] on span "Исходные файлы" at bounding box center [374, 276] width 426 height 16
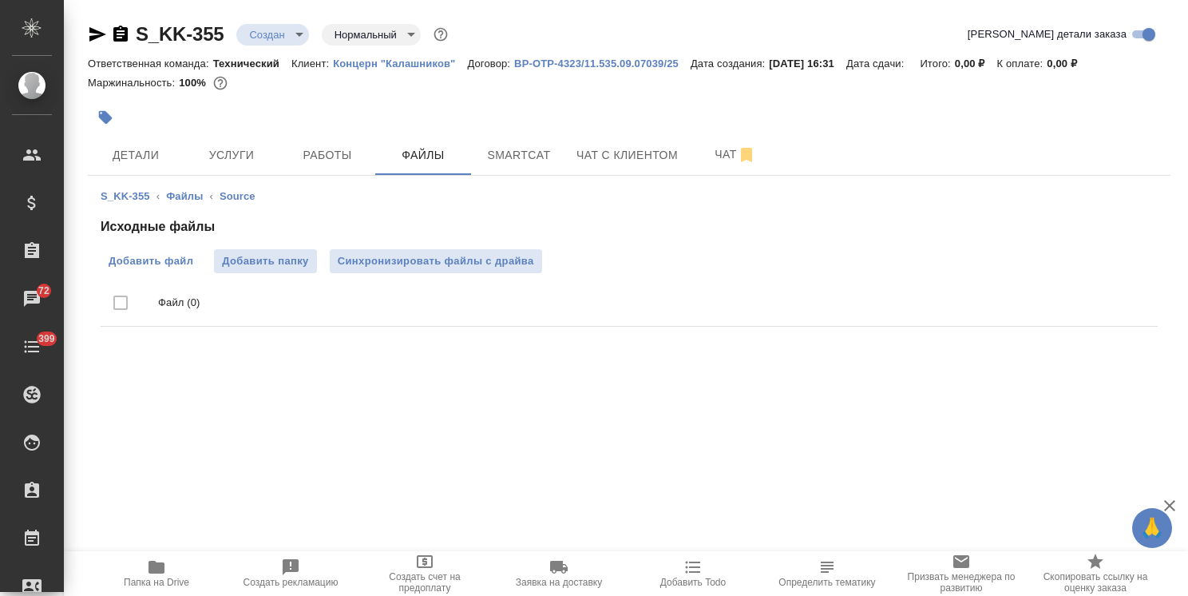
click at [166, 255] on span "Добавить файл" at bounding box center [151, 261] width 85 height 16
click at [0, 0] on input "Добавить файл" at bounding box center [0, 0] width 0 height 0
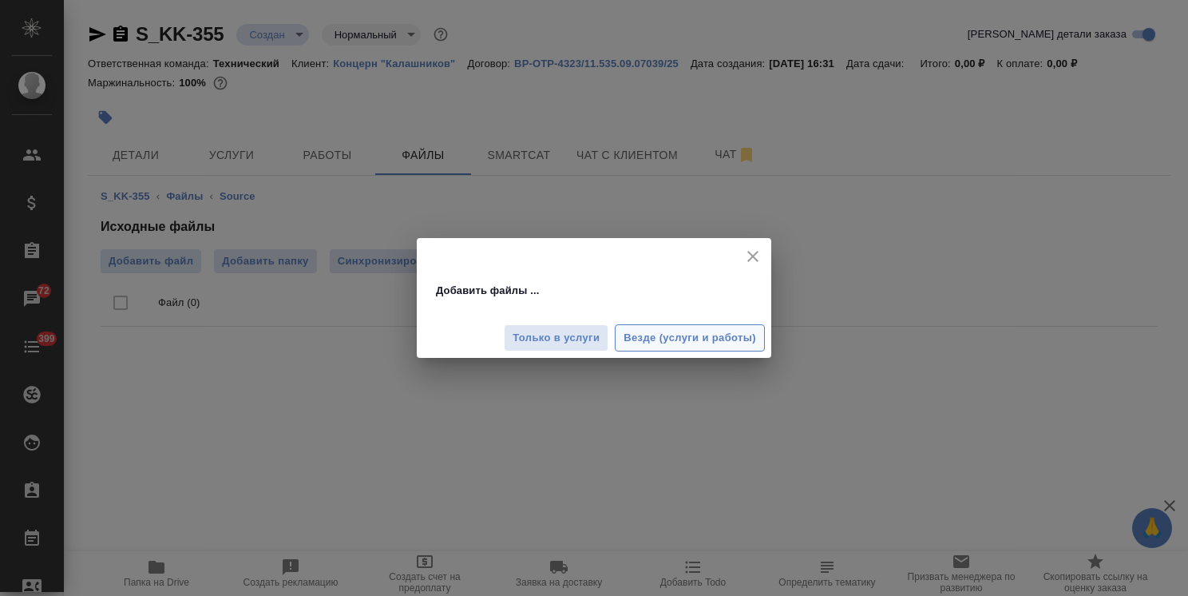
click at [673, 347] on button "Везде (услуги и работы)" at bounding box center [690, 338] width 150 height 28
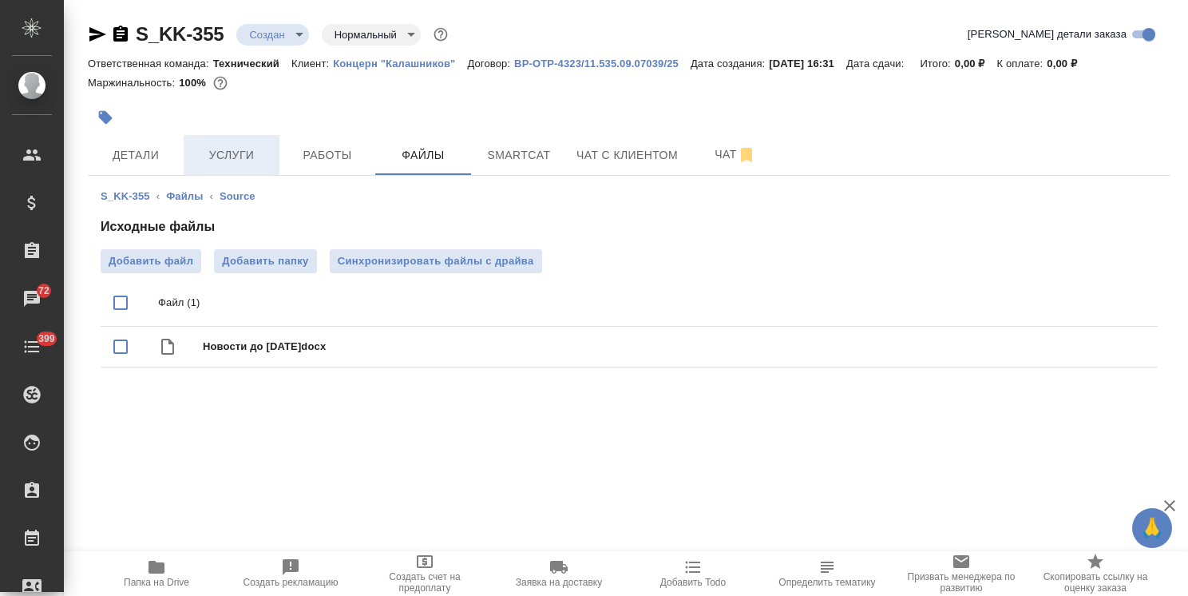
click at [233, 160] on span "Услуги" at bounding box center [231, 155] width 77 height 20
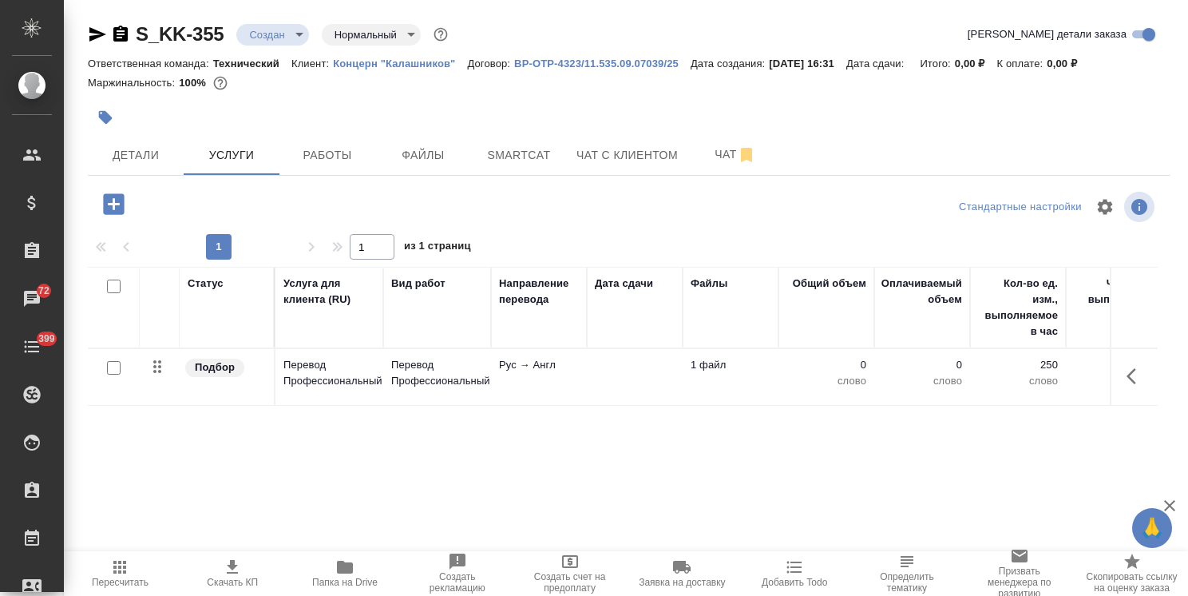
click at [114, 369] on input "checkbox" at bounding box center [114, 368] width 14 height 14
checkbox input "true"
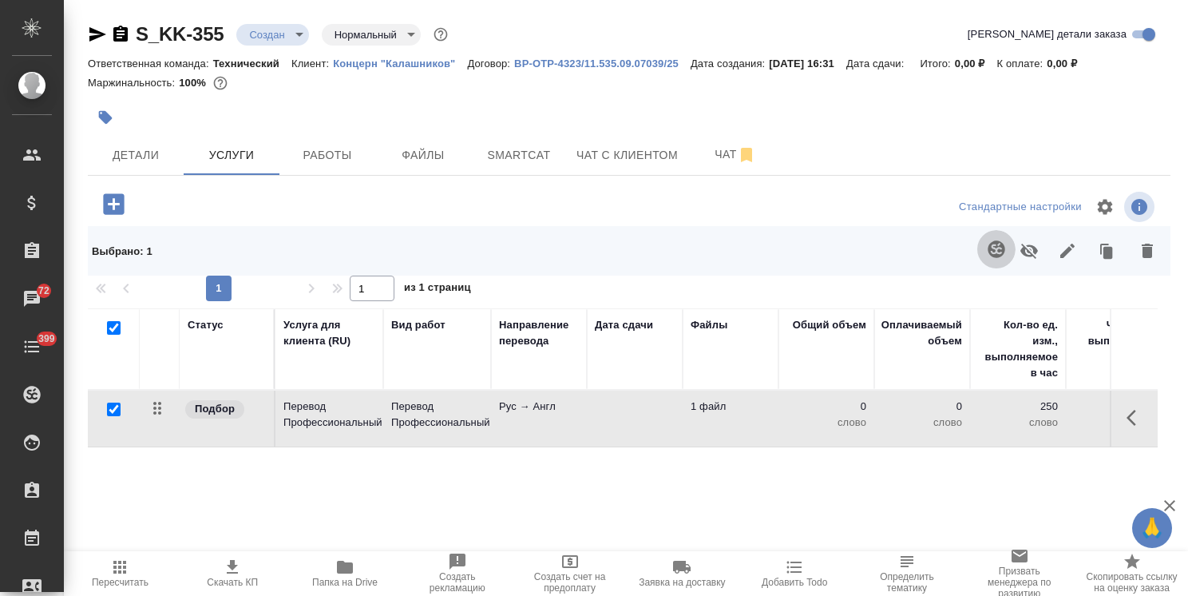
click at [990, 251] on icon "button" at bounding box center [996, 248] width 17 height 17
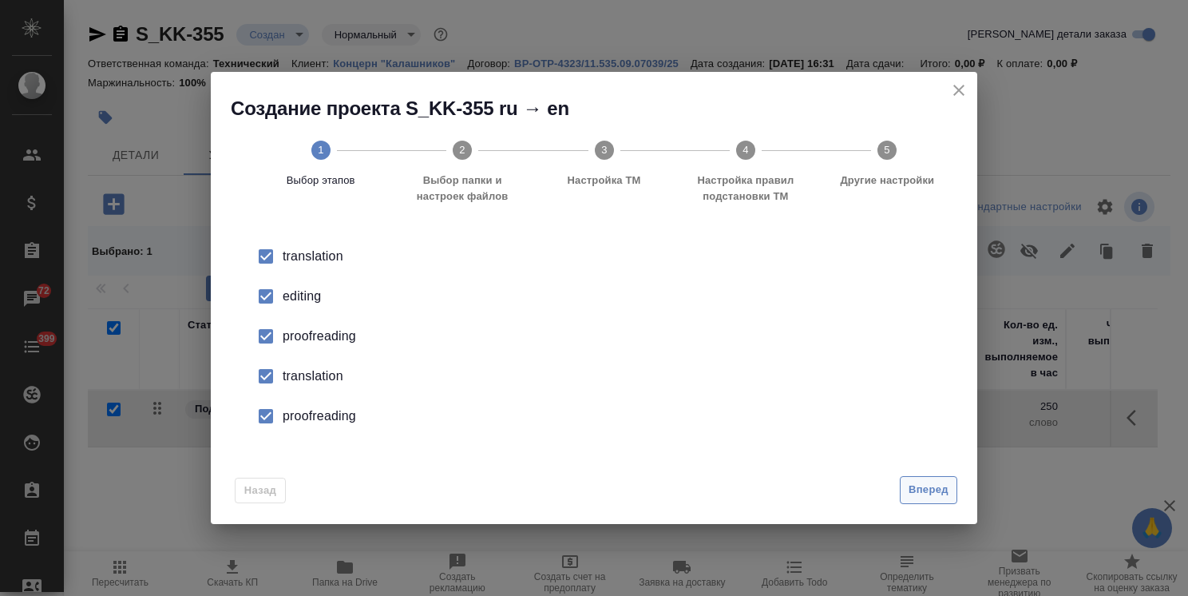
click at [929, 487] on span "Вперед" at bounding box center [929, 490] width 40 height 18
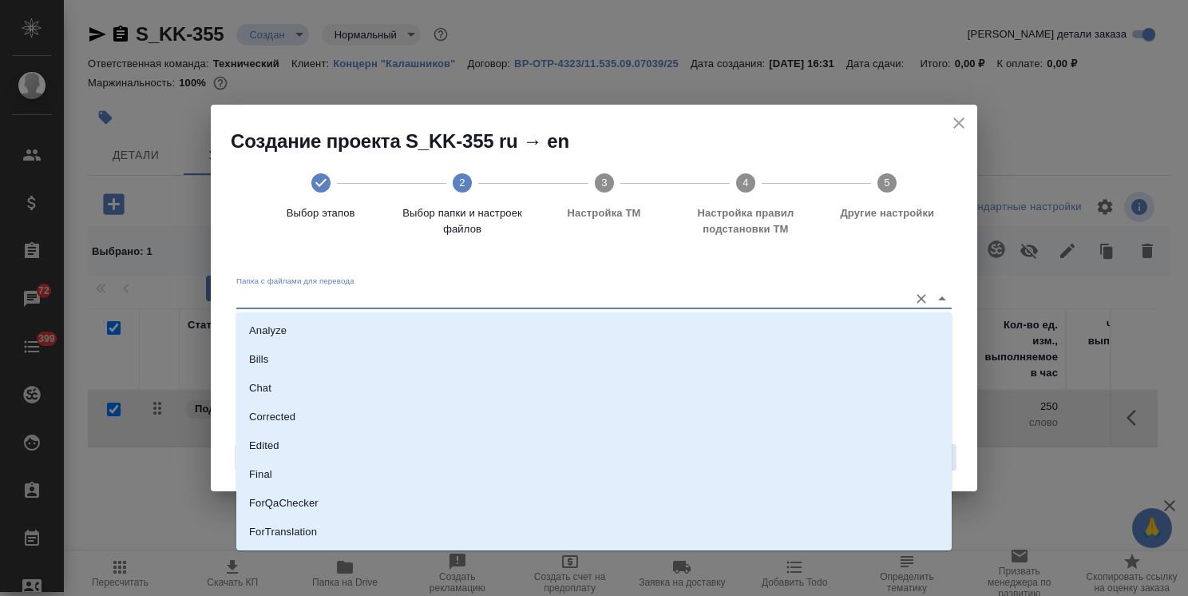
click at [391, 292] on input "Папка с файлами для перевода" at bounding box center [568, 297] width 664 height 19
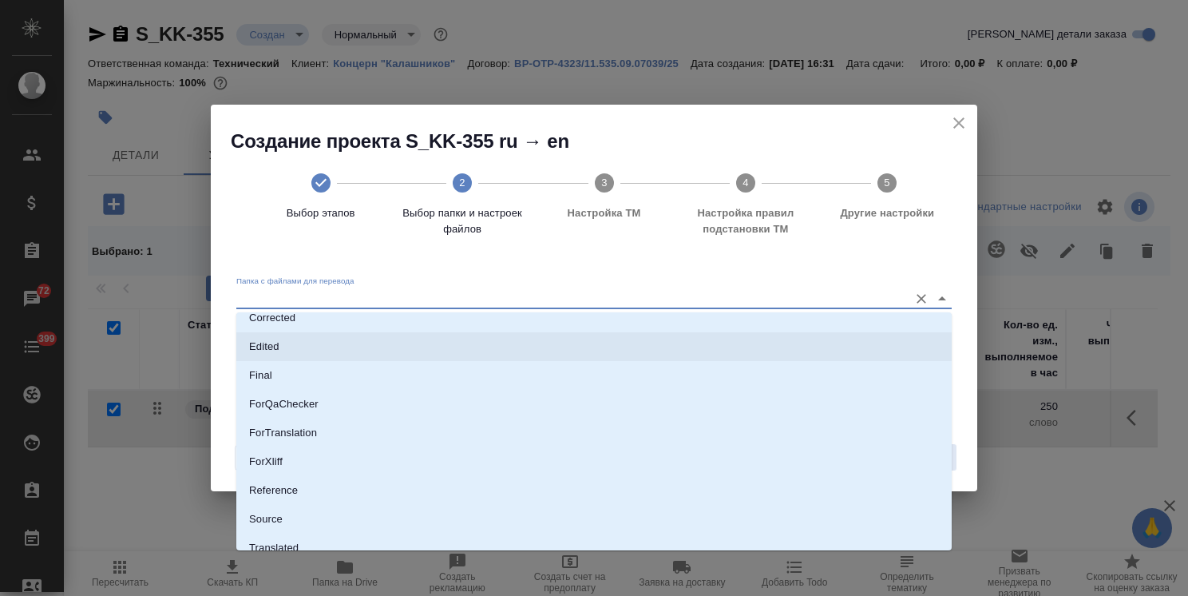
scroll to position [141, 0]
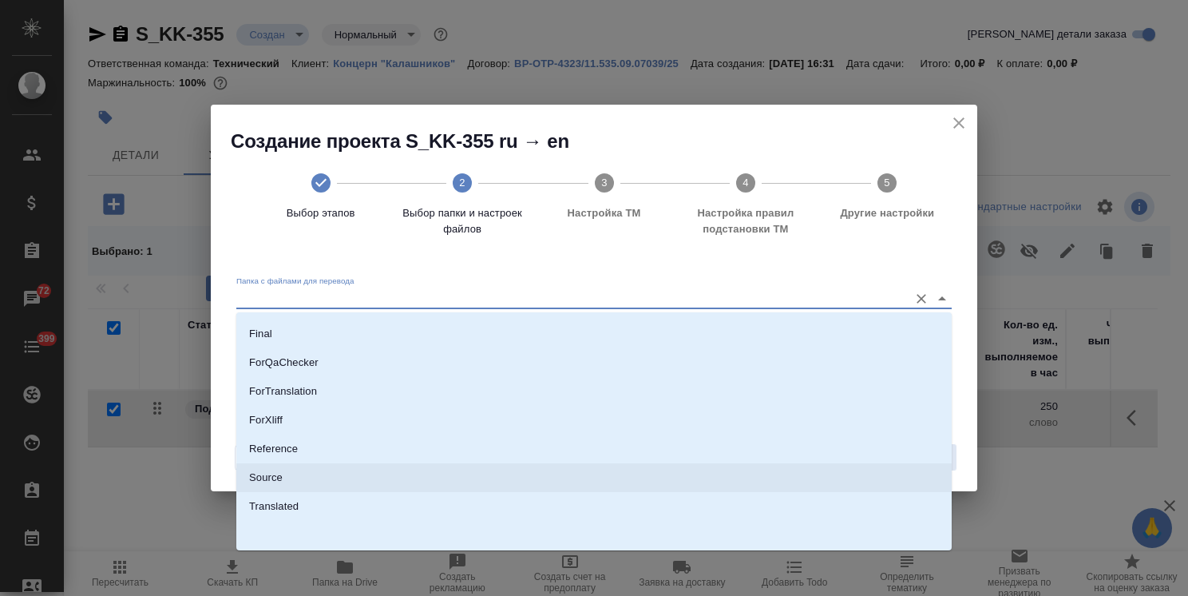
click at [291, 471] on li "Source" at bounding box center [594, 477] width 716 height 29
type input "Source"
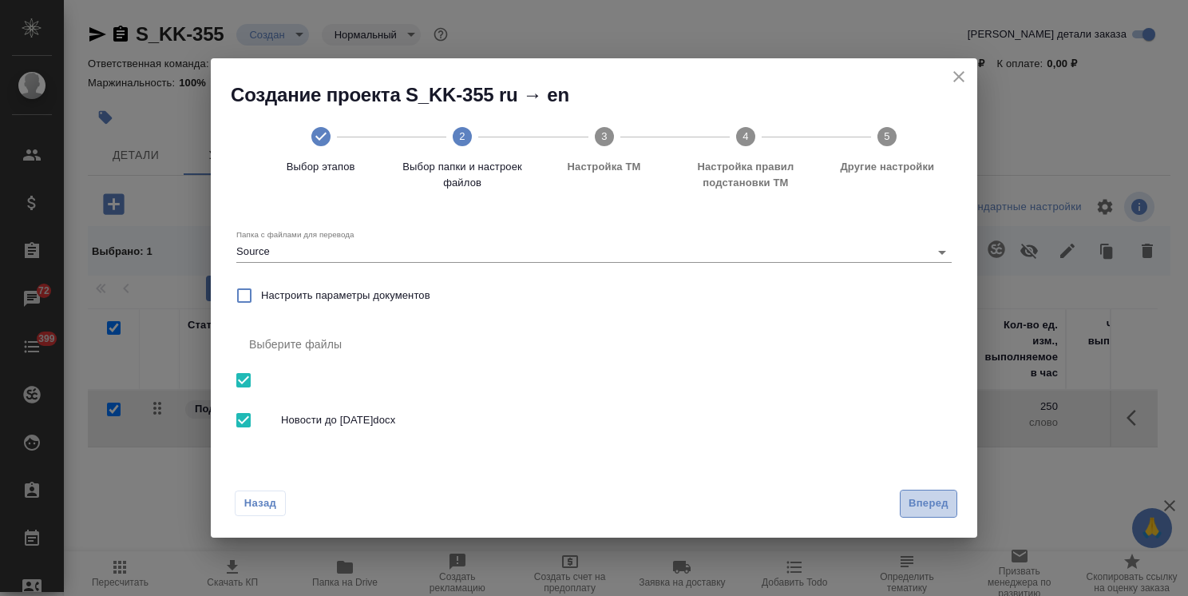
click at [930, 513] on button "Вперед" at bounding box center [929, 504] width 58 height 28
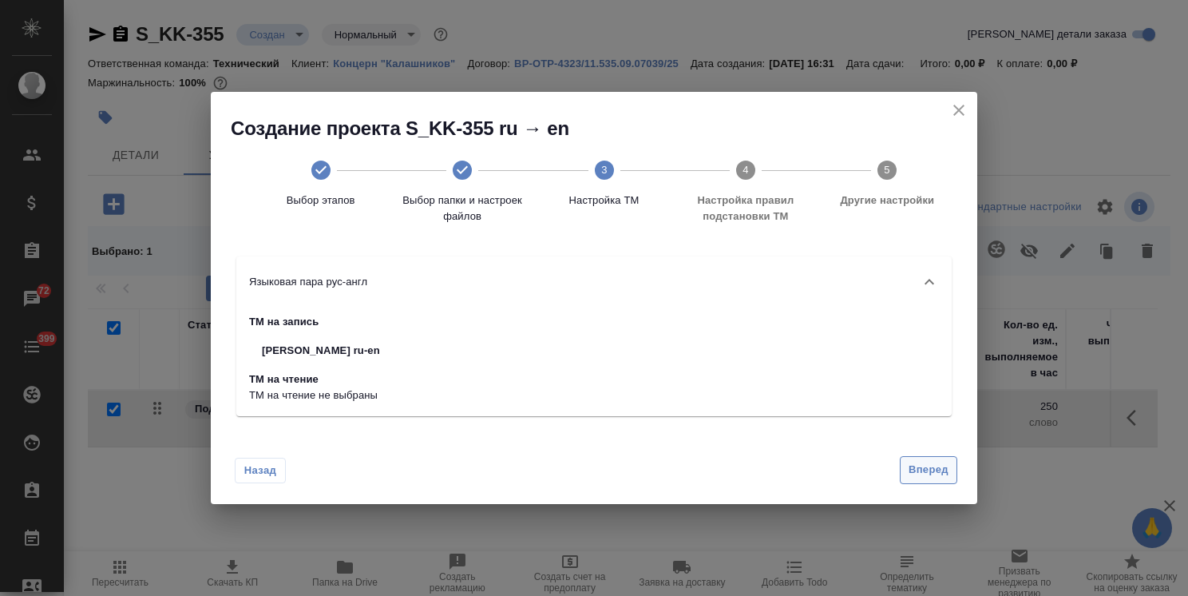
click at [922, 472] on span "Вперед" at bounding box center [929, 470] width 40 height 18
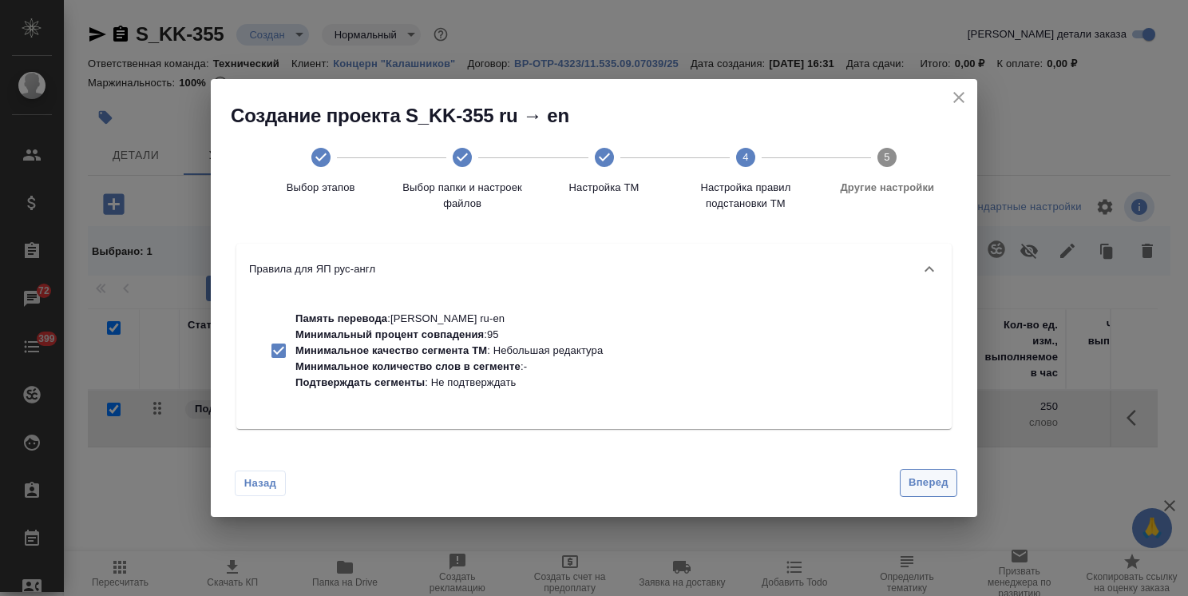
click at [918, 478] on span "Вперед" at bounding box center [929, 483] width 40 height 18
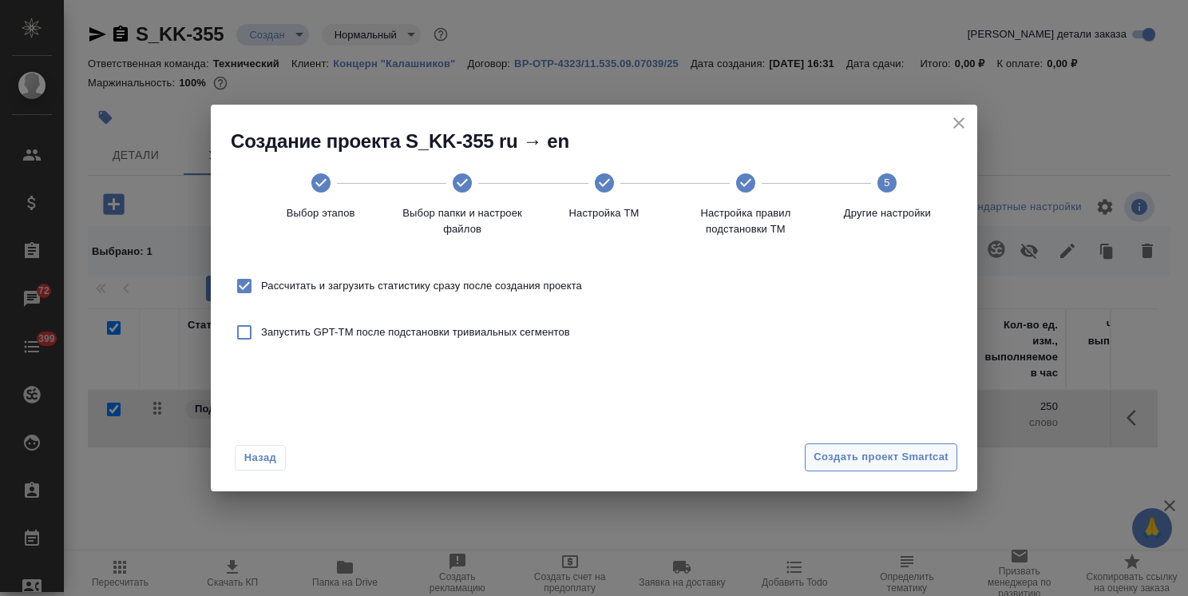
click at [916, 452] on span "Создать проект Smartcat" at bounding box center [881, 457] width 135 height 18
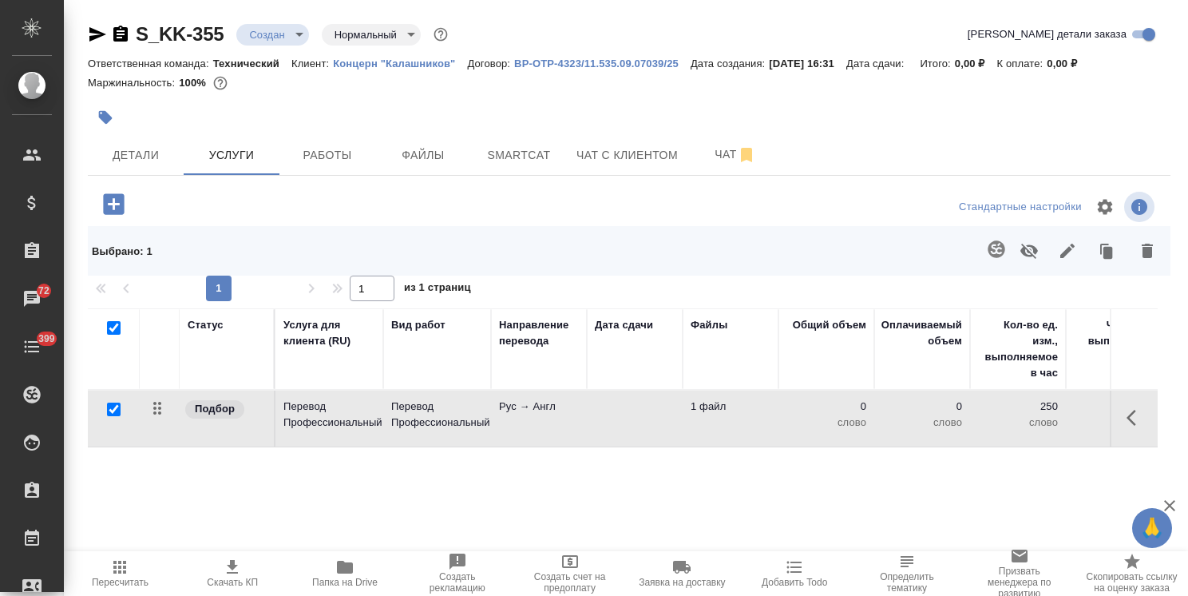
click at [409, 405] on p "Перевод Профессиональный" at bounding box center [437, 415] width 92 height 32
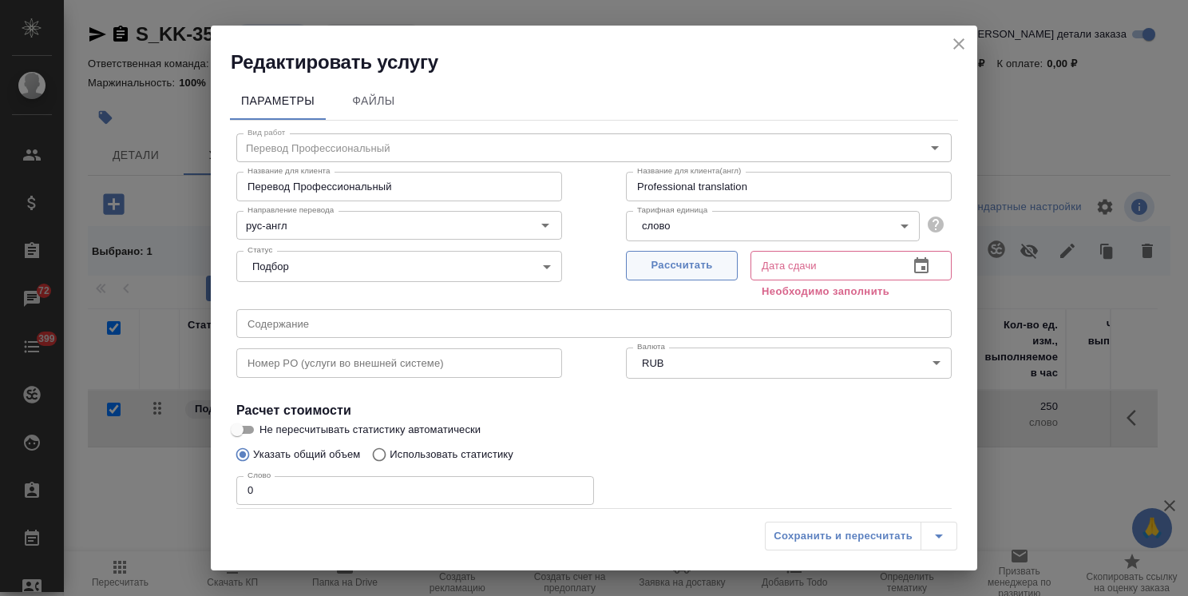
click at [640, 265] on span "Рассчитать" at bounding box center [682, 265] width 94 height 18
type input "03.10.2025 16:32"
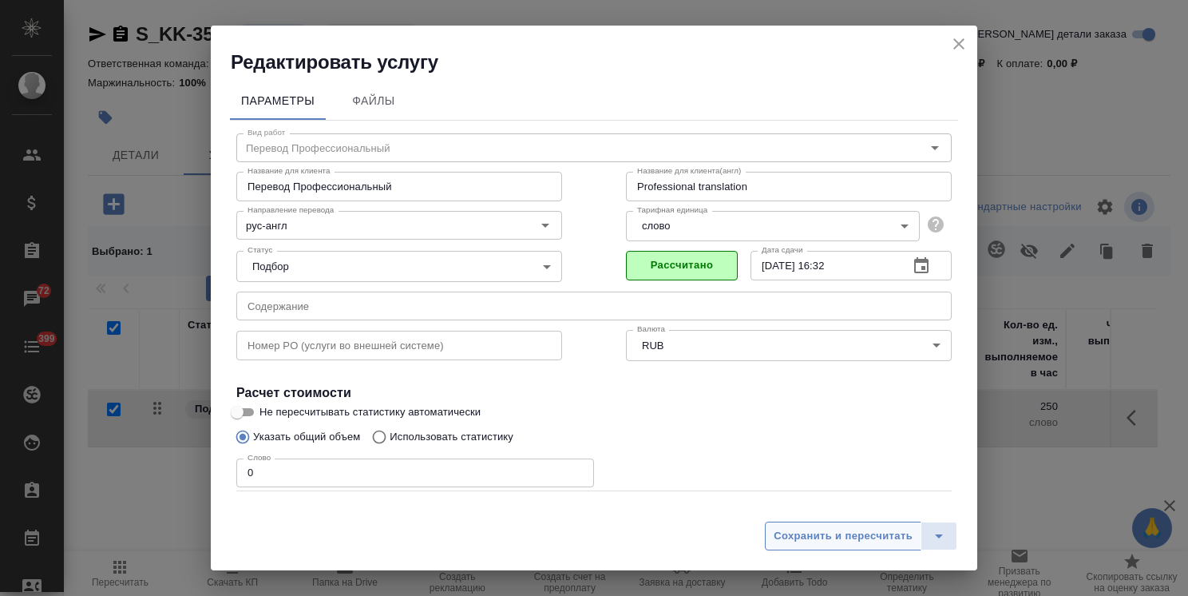
click at [814, 533] on span "Сохранить и пересчитать" at bounding box center [843, 536] width 139 height 18
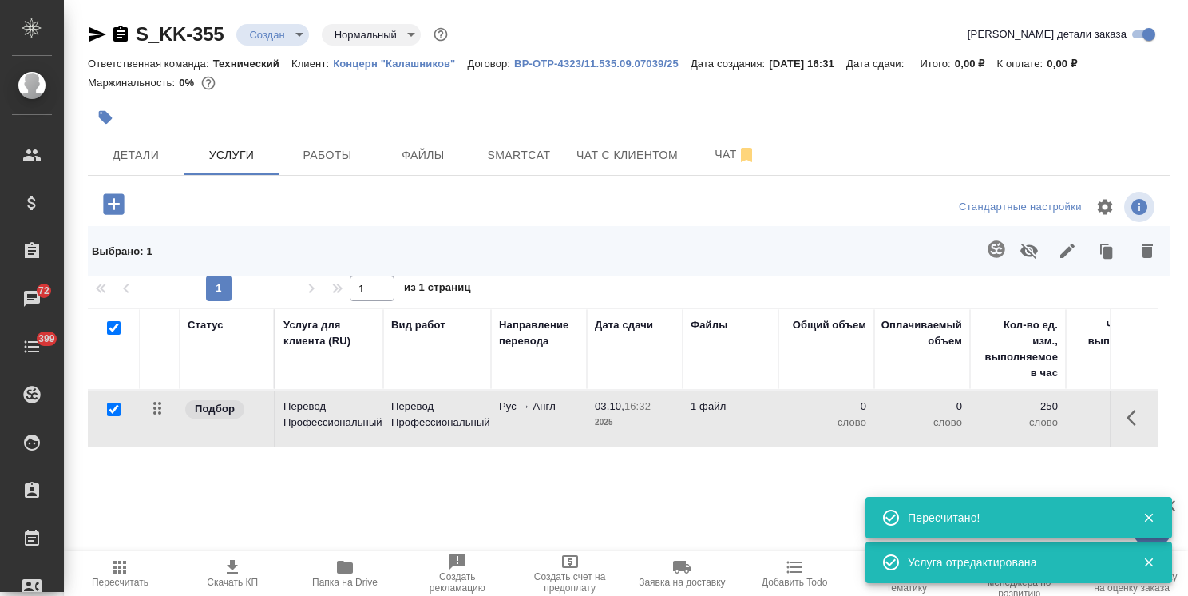
click at [116, 327] on input "checkbox" at bounding box center [114, 328] width 14 height 14
checkbox input "false"
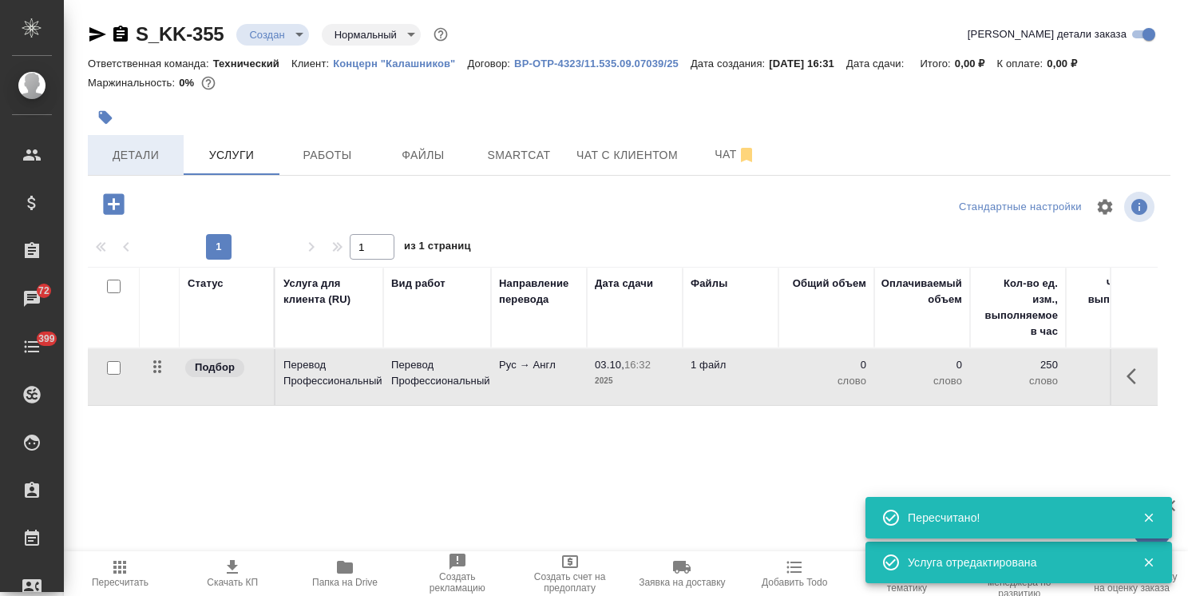
click at [144, 157] on span "Детали" at bounding box center [135, 155] width 77 height 20
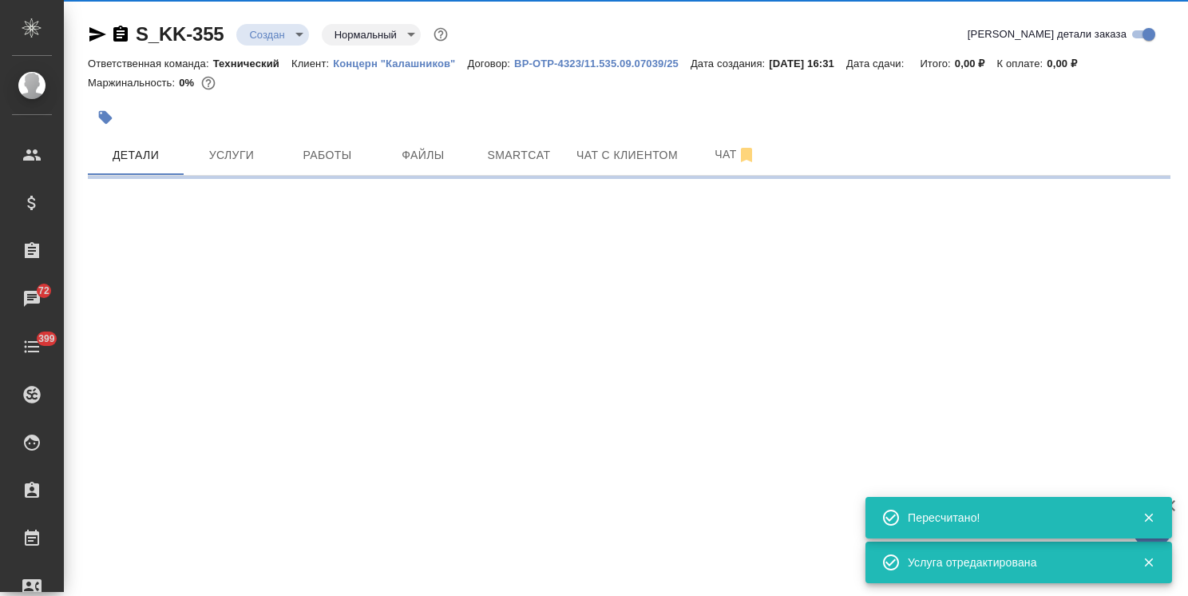
select select "RU"
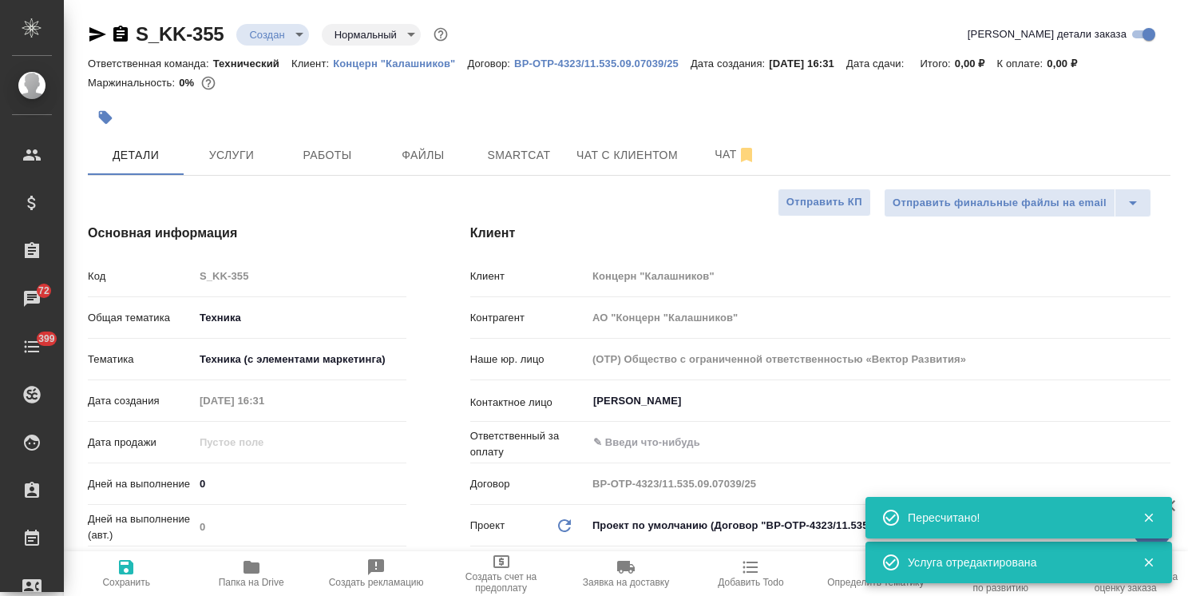
type textarea "x"
drag, startPoint x: 224, startPoint y: 24, endPoint x: 119, endPoint y: 29, distance: 105.5
click at [120, 29] on div "S_KK-355 Создан new Нормальный normal" at bounding box center [269, 35] width 363 height 26
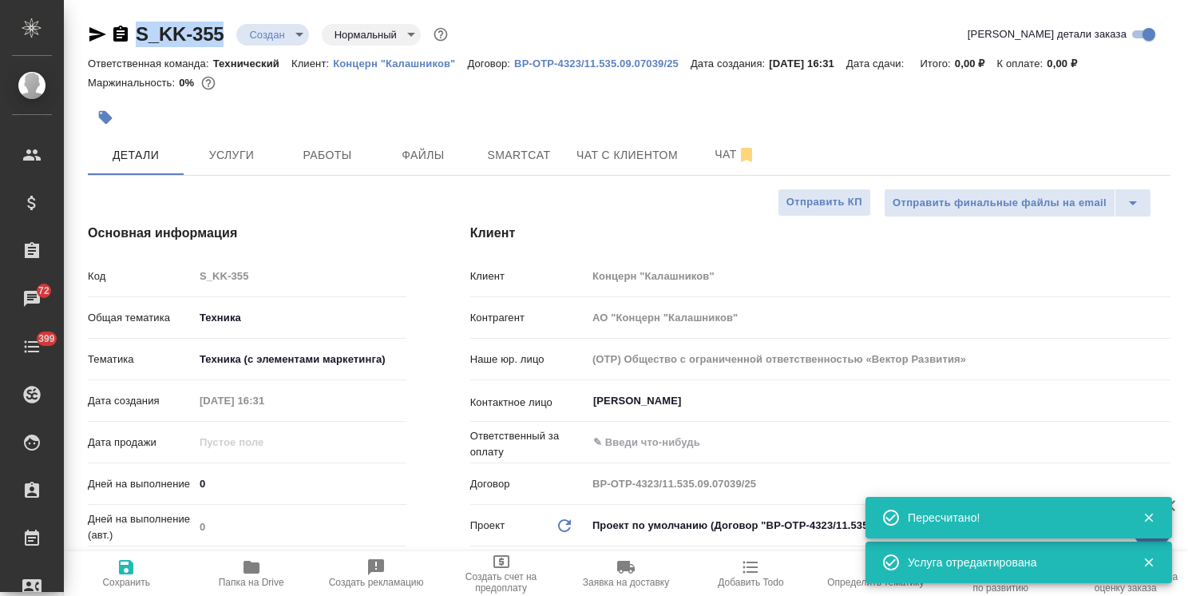
copy link "S_KK-355"
type textarea "x"
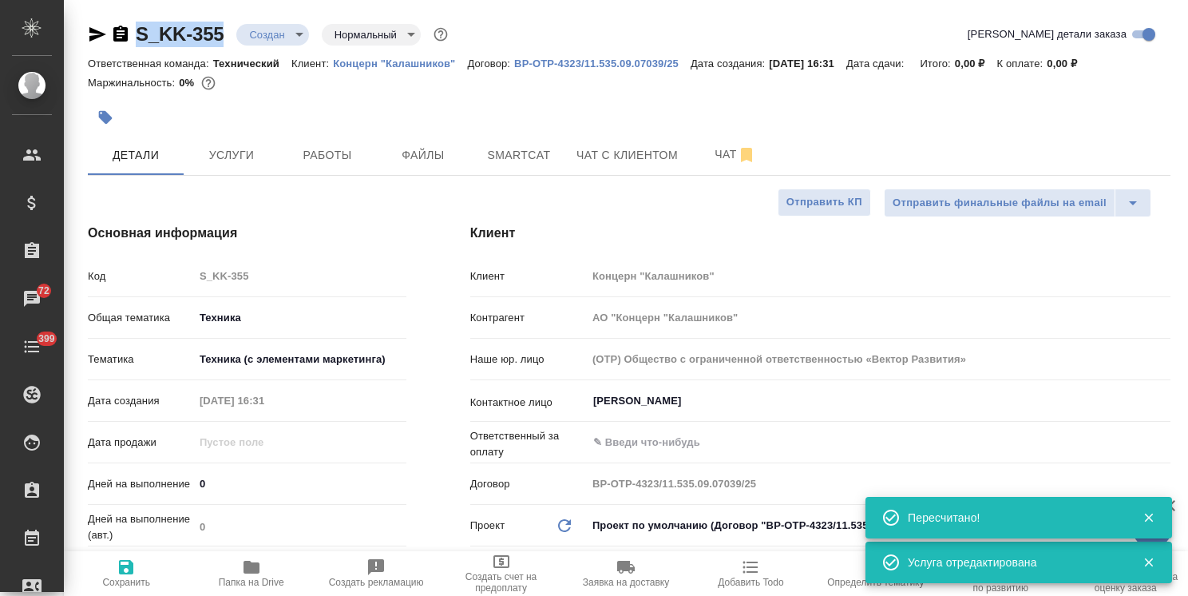
type textarea "x"
click at [246, 165] on span "Услуги" at bounding box center [231, 155] width 77 height 20
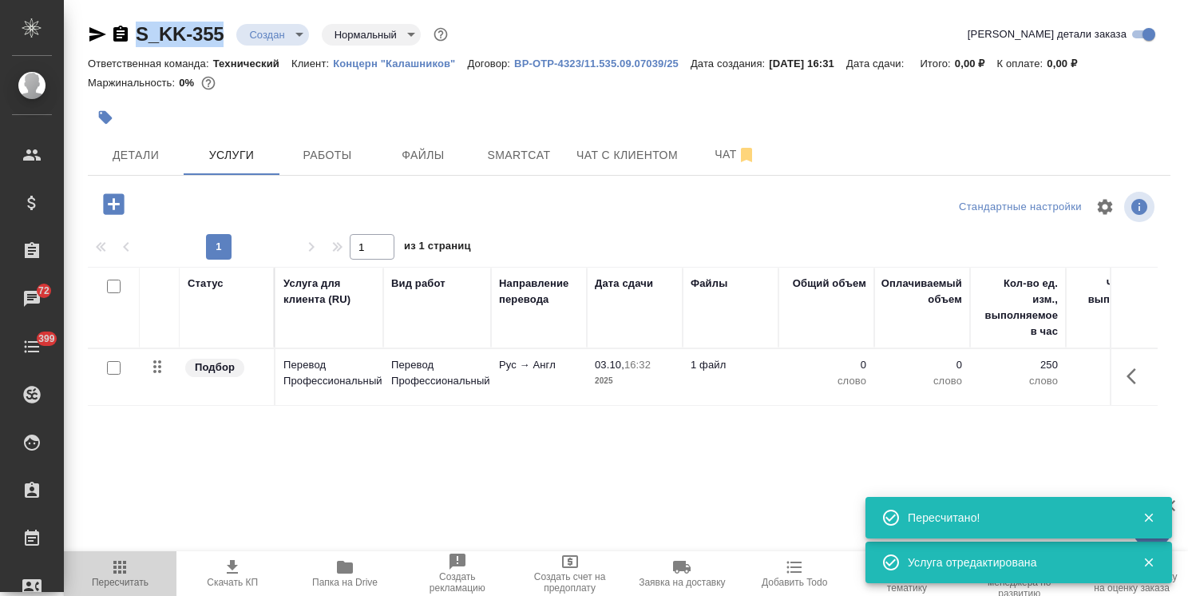
click at [137, 572] on span "Пересчитать" at bounding box center [119, 572] width 93 height 30
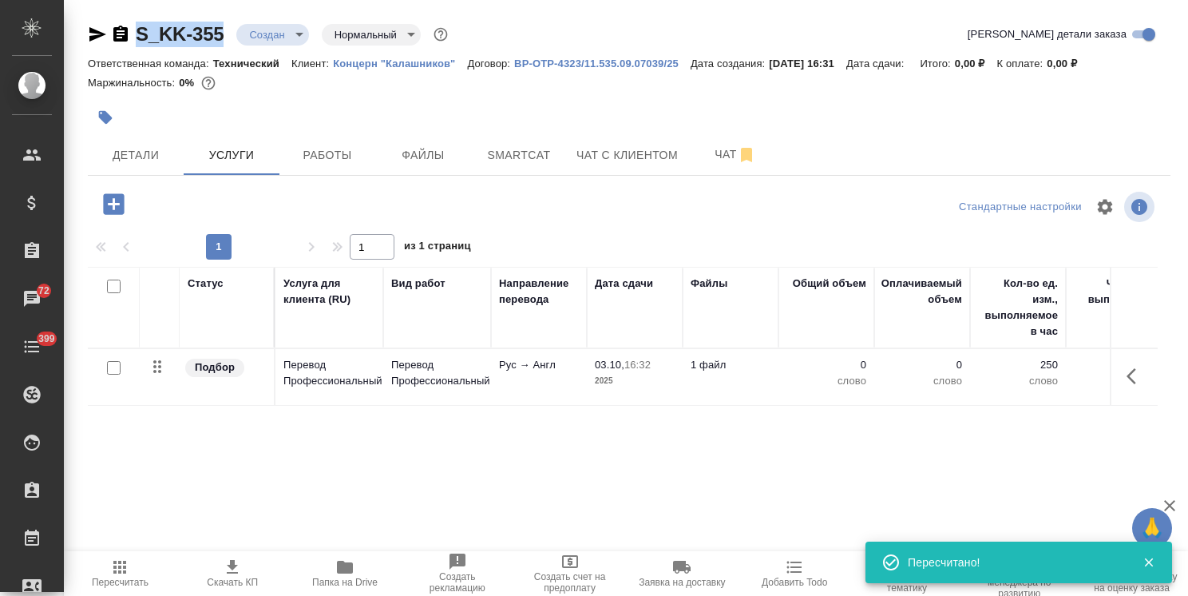
click at [124, 587] on span "Пересчитать" at bounding box center [120, 582] width 57 height 11
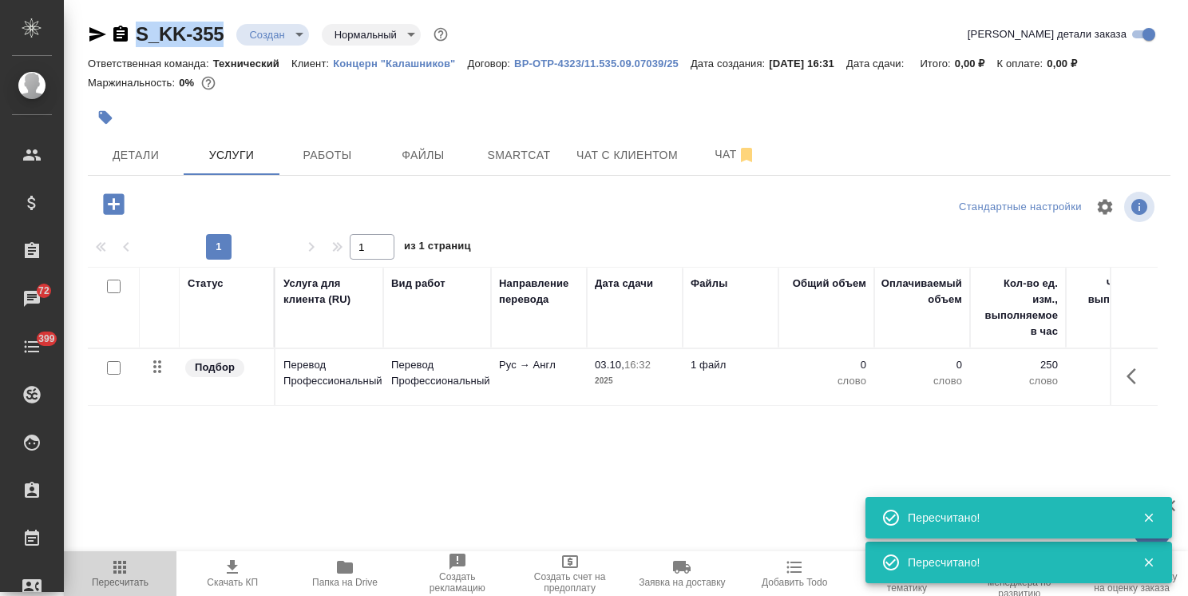
click at [121, 588] on span "Пересчитать" at bounding box center [120, 582] width 57 height 11
drag, startPoint x: 178, startPoint y: 549, endPoint x: 150, endPoint y: 561, distance: 30.4
click at [177, 549] on div "Статус Услуга для клиента (RU) Вид работ Направление перевода Дата сдачи Файлы …" at bounding box center [623, 438] width 1070 height 343
click at [144, 563] on span "Пересчитать" at bounding box center [119, 572] width 93 height 30
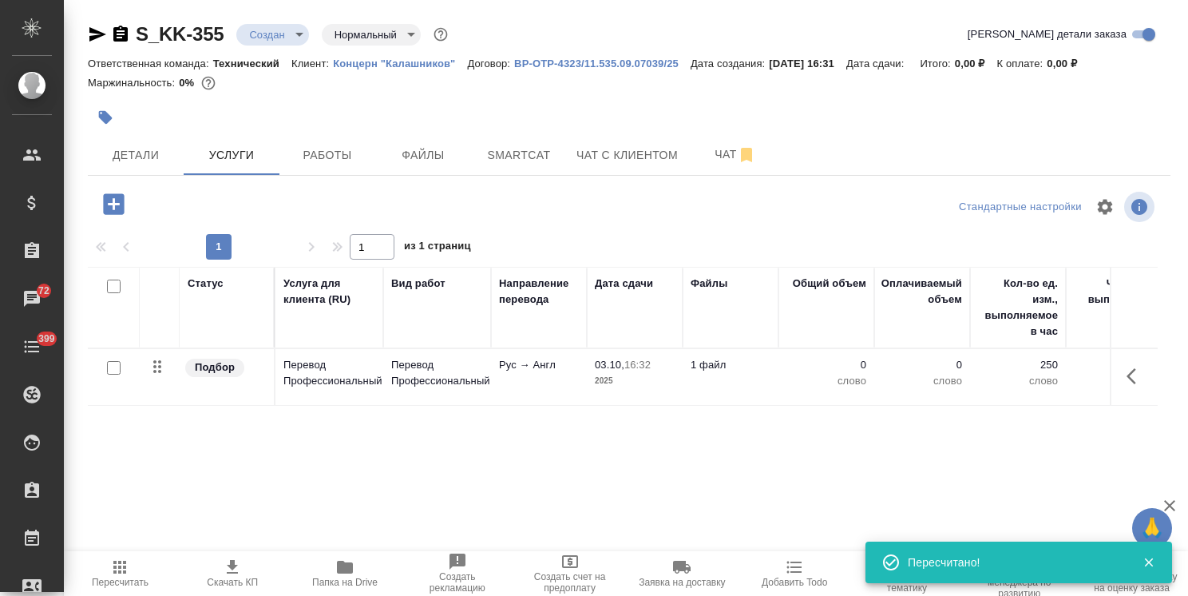
click at [144, 564] on span "Пересчитать" at bounding box center [119, 572] width 93 height 30
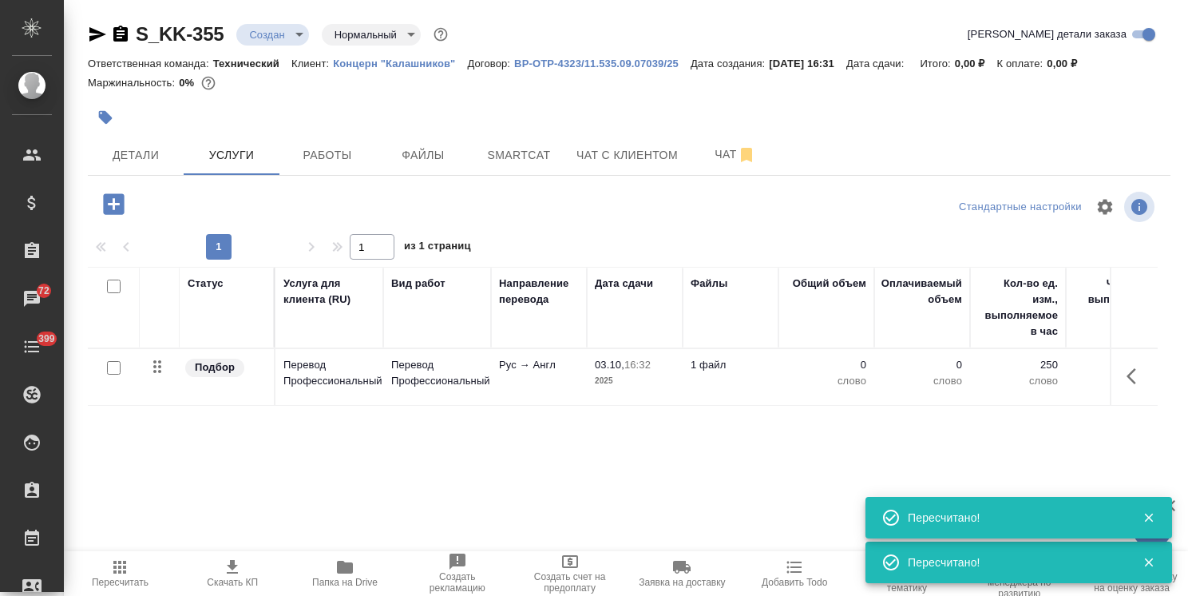
click at [144, 565] on span "Пересчитать" at bounding box center [119, 572] width 93 height 30
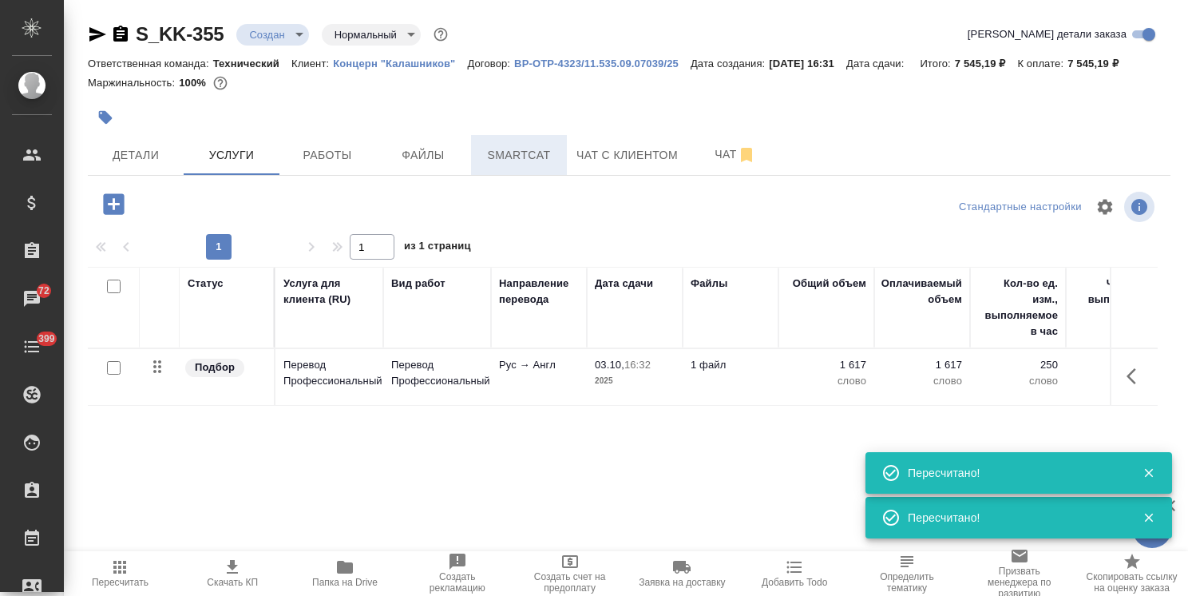
click at [506, 150] on span "Smartcat" at bounding box center [519, 155] width 77 height 20
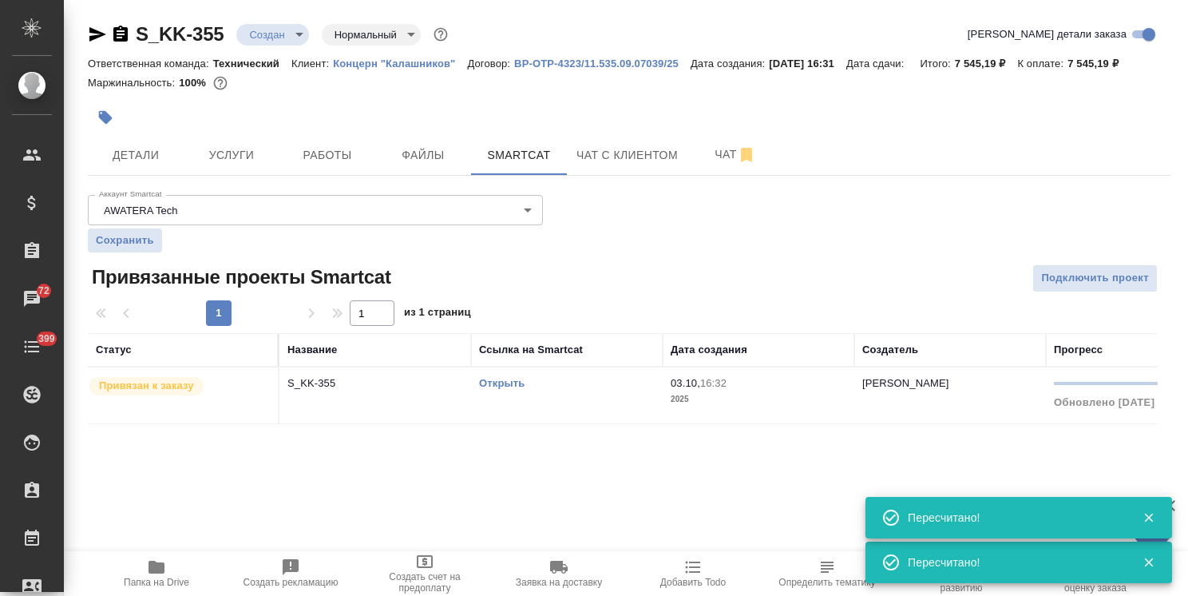
click at [149, 382] on p "Привязан к заказу" at bounding box center [146, 386] width 95 height 16
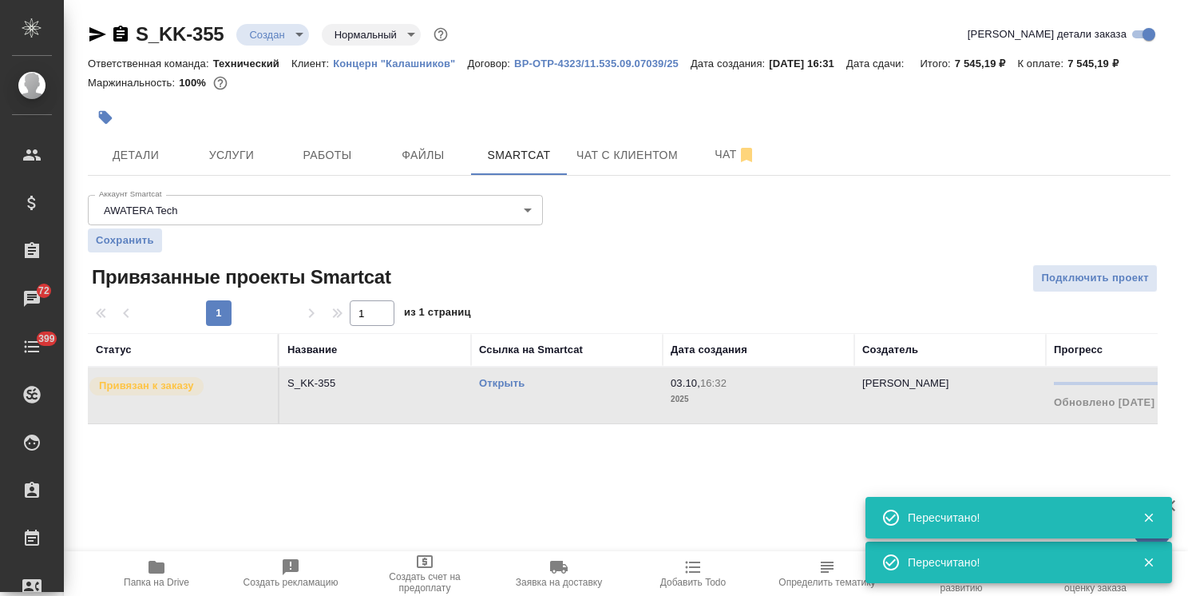
click at [149, 382] on p "Привязан к заказу" at bounding box center [146, 386] width 95 height 16
click at [242, 145] on span "Услуги" at bounding box center [231, 155] width 77 height 20
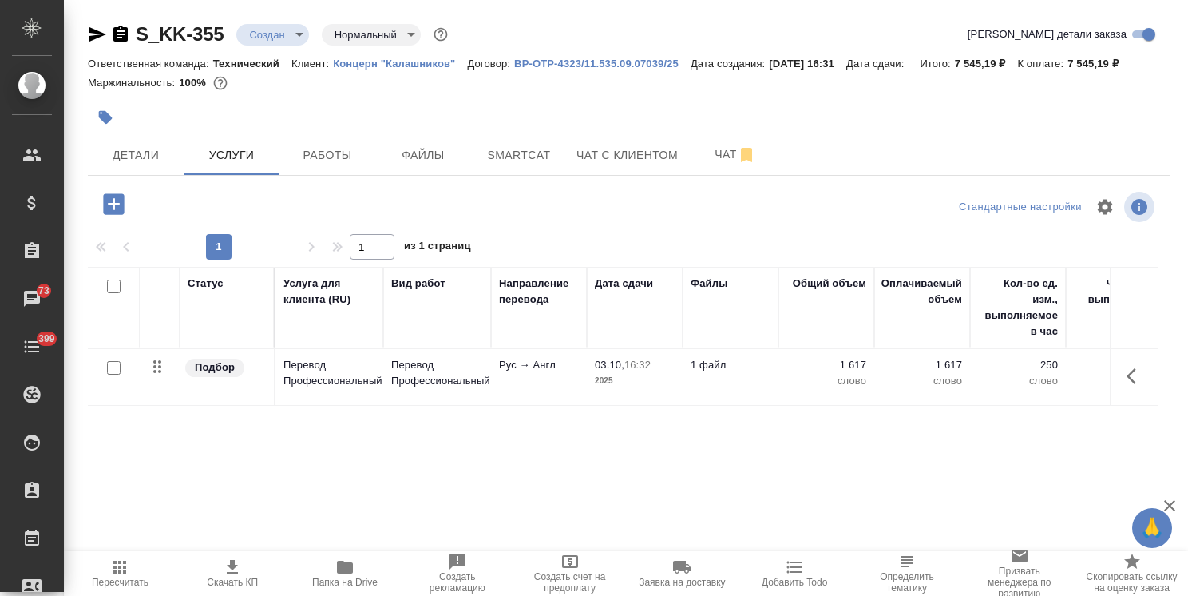
click at [121, 567] on icon "button" at bounding box center [119, 567] width 13 height 13
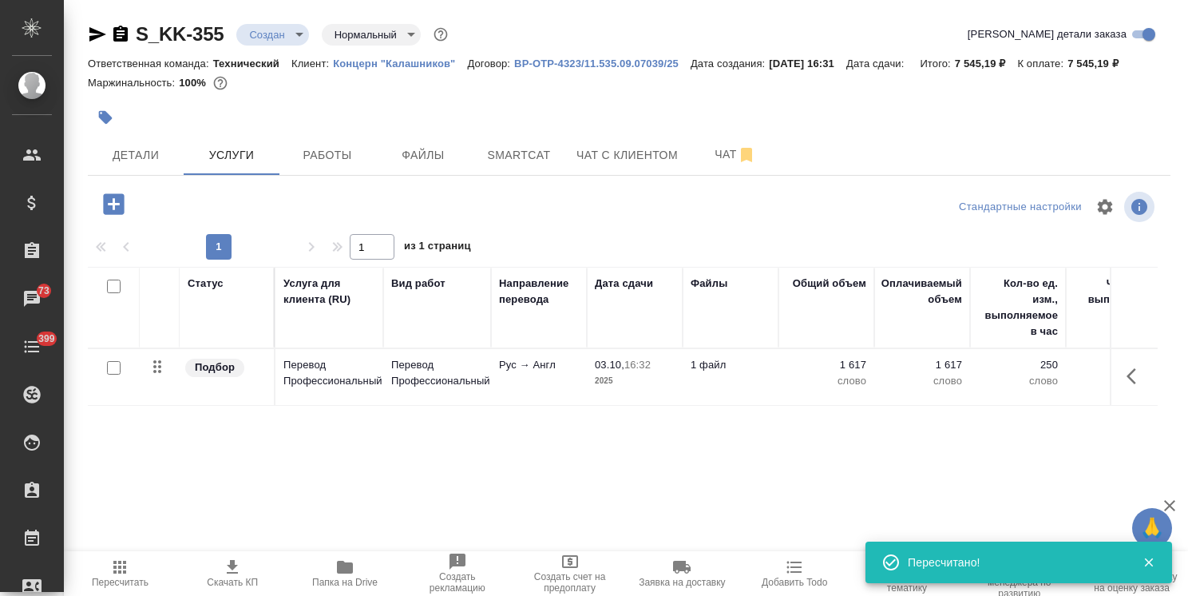
click at [117, 583] on span "Пересчитать" at bounding box center [120, 582] width 57 height 11
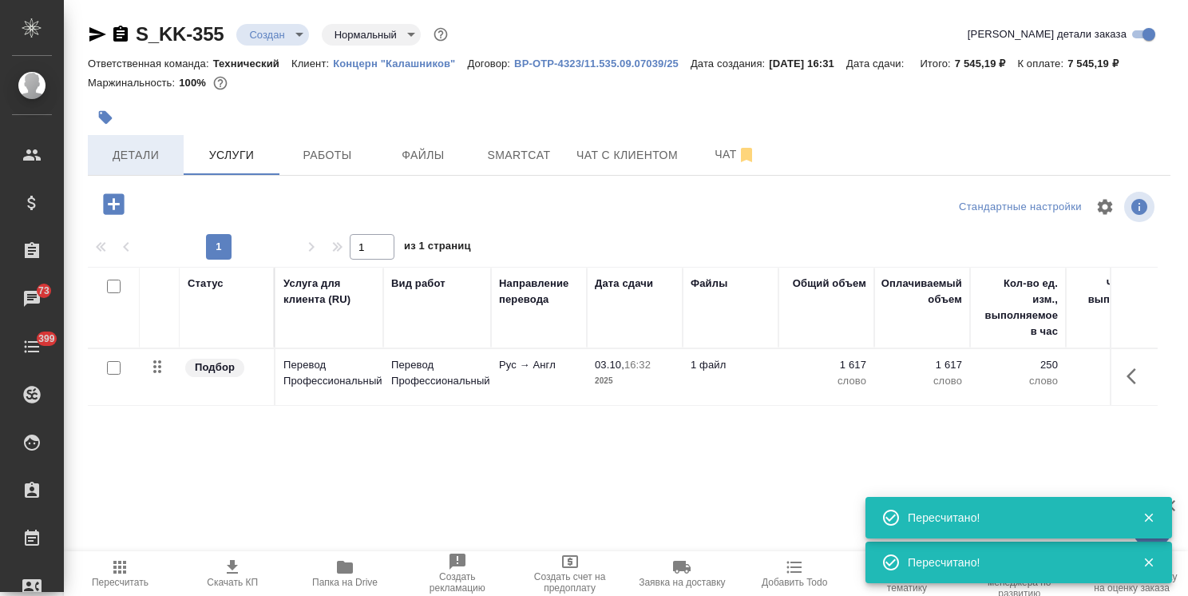
click at [141, 156] on span "Детали" at bounding box center [135, 155] width 77 height 20
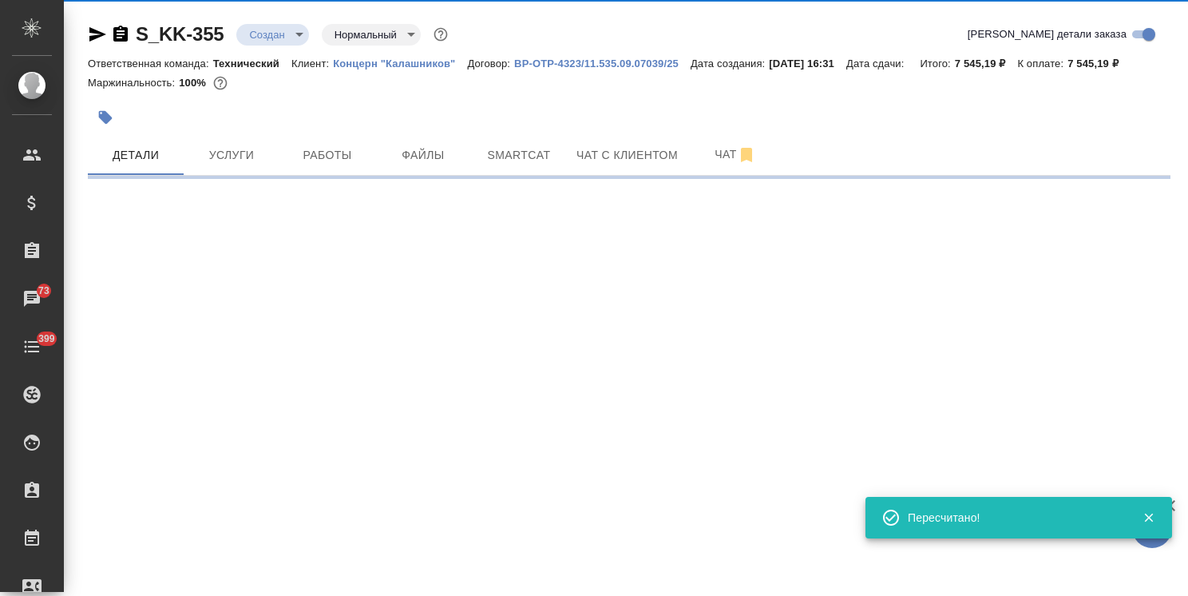
select select "RU"
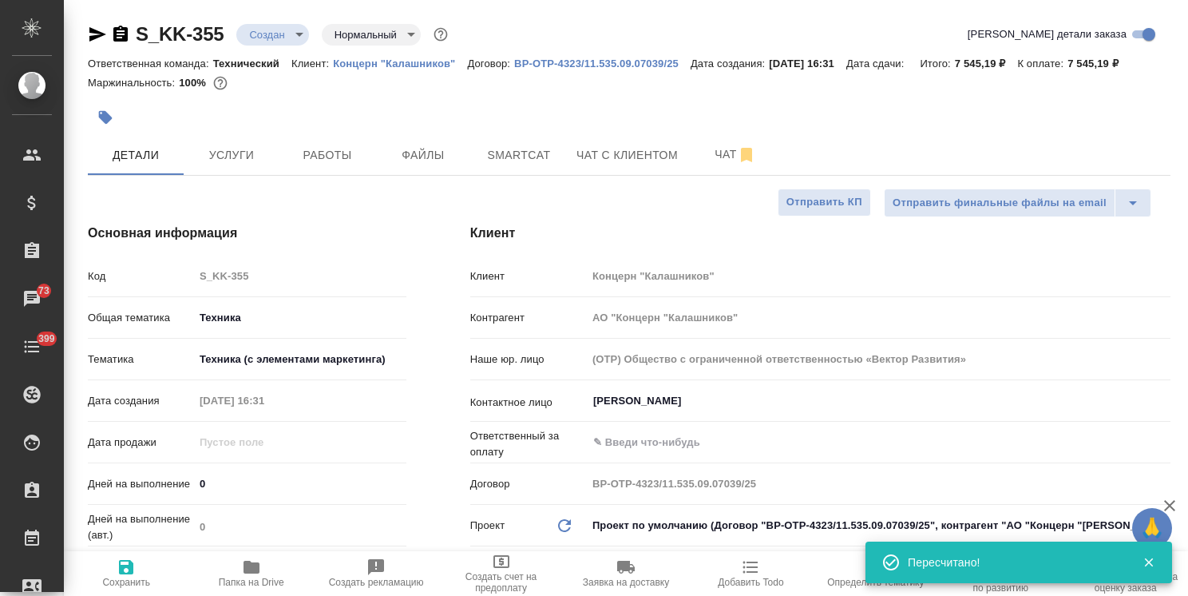
type textarea "x"
drag, startPoint x: 209, startPoint y: 484, endPoint x: 116, endPoint y: 491, distance: 93.7
click at [138, 486] on div "Дней на выполнение 0" at bounding box center [247, 484] width 319 height 28
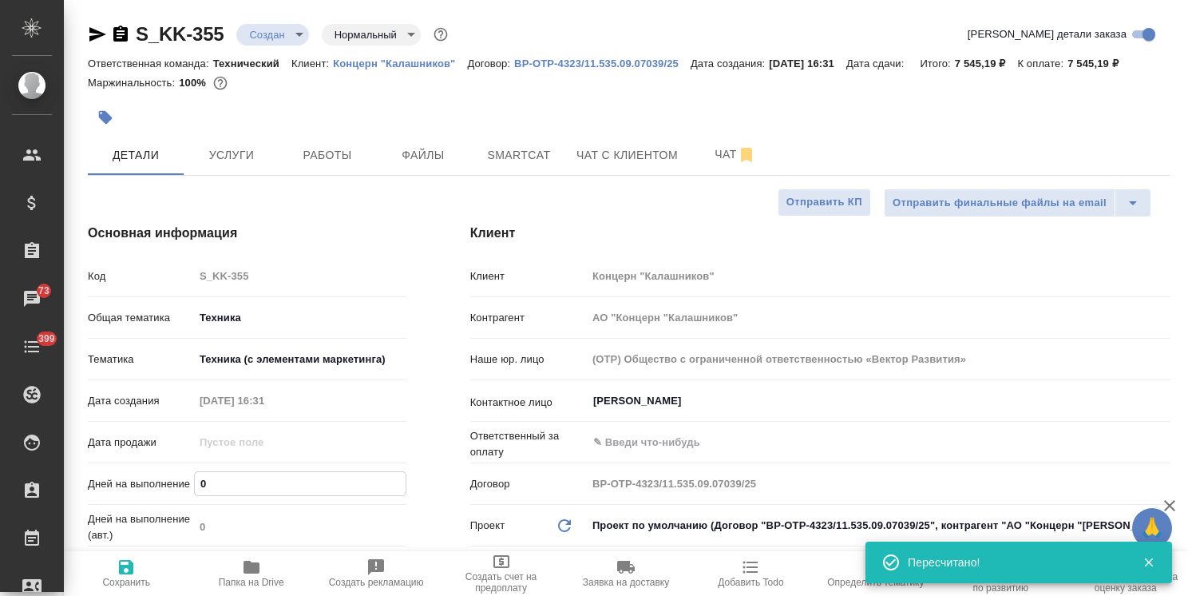
type input "1"
type textarea "x"
type input "1"
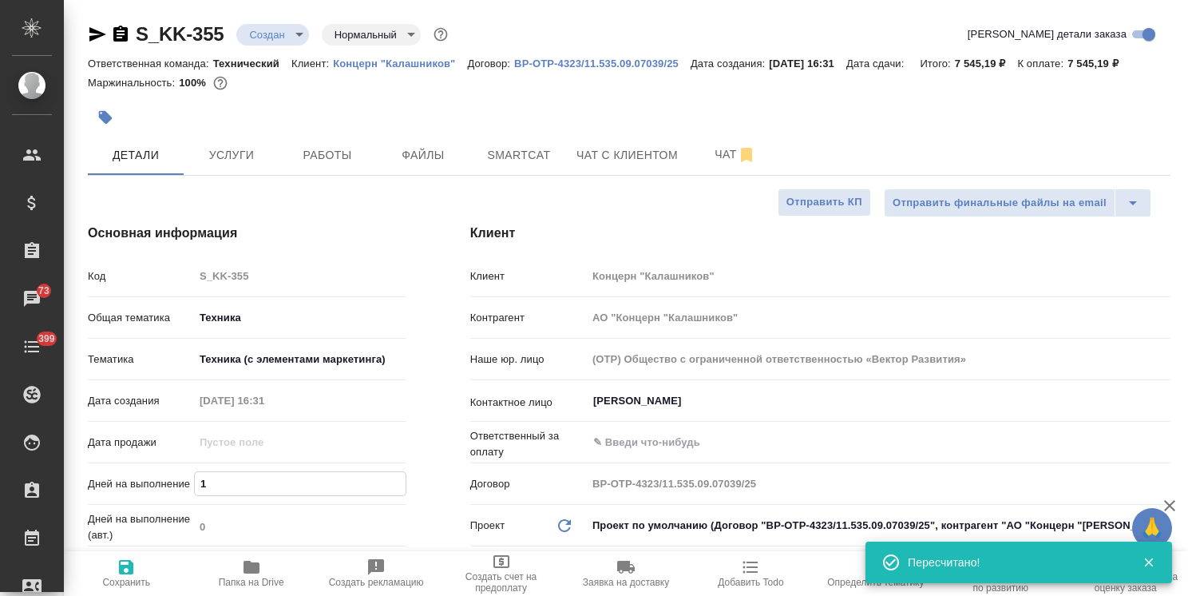
click at [115, 570] on span "Сохранить" at bounding box center [125, 572] width 105 height 30
type textarea "x"
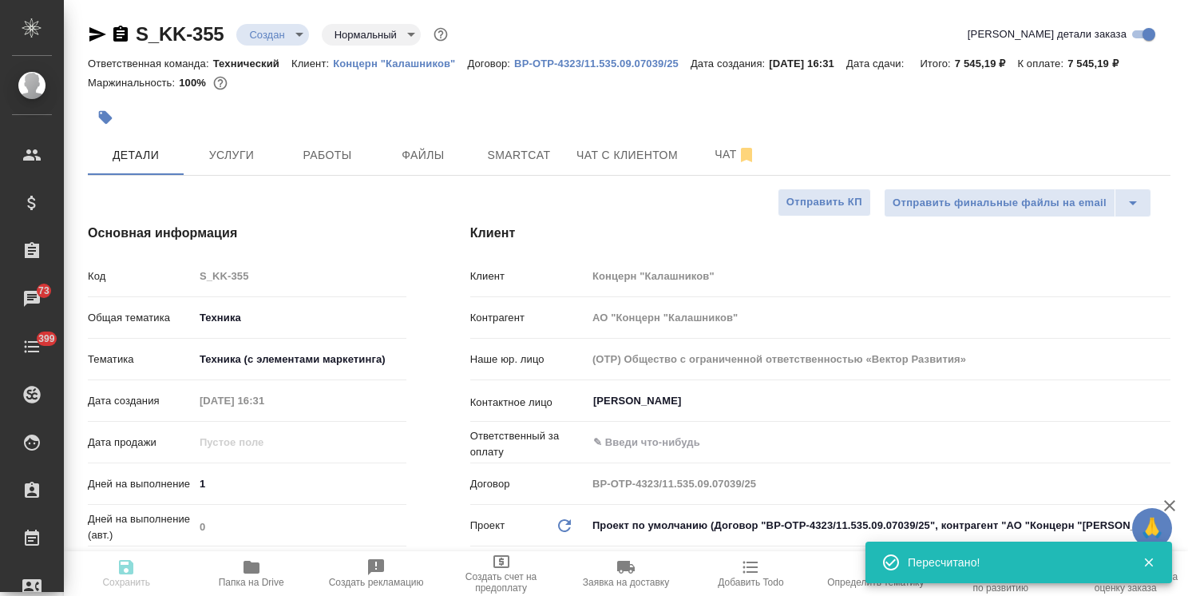
type textarea "x"
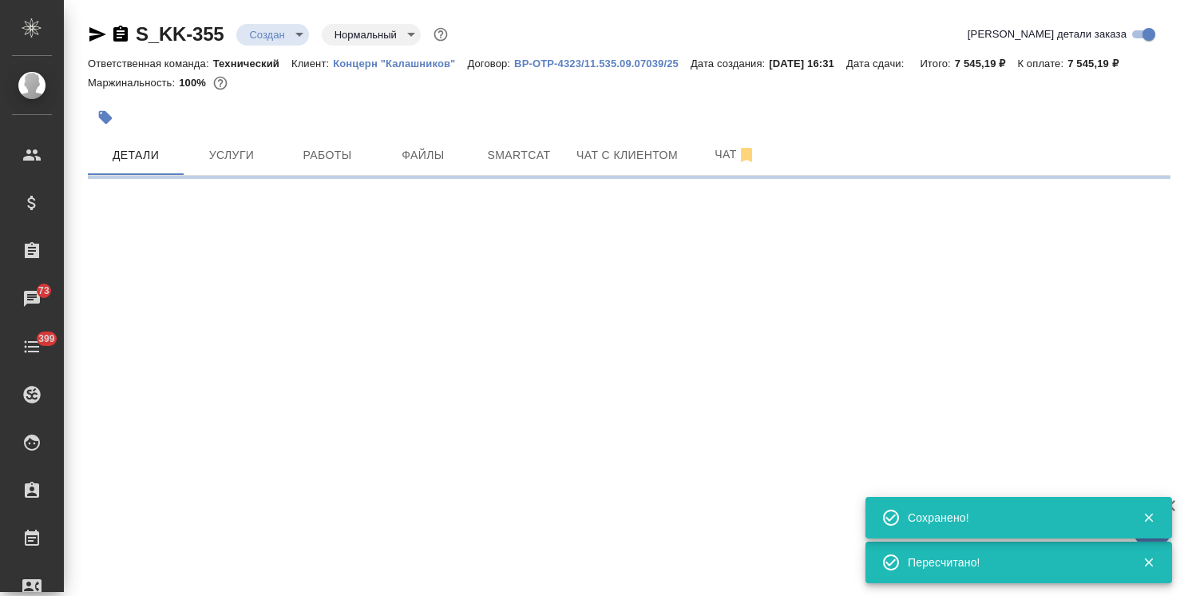
select select "RU"
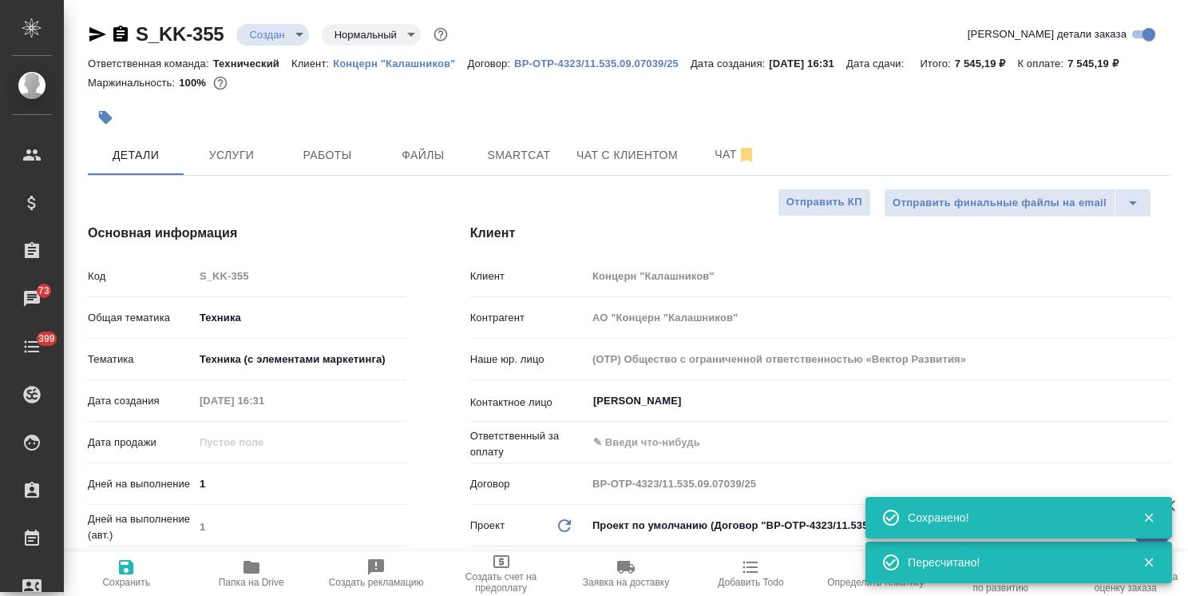
type textarea "x"
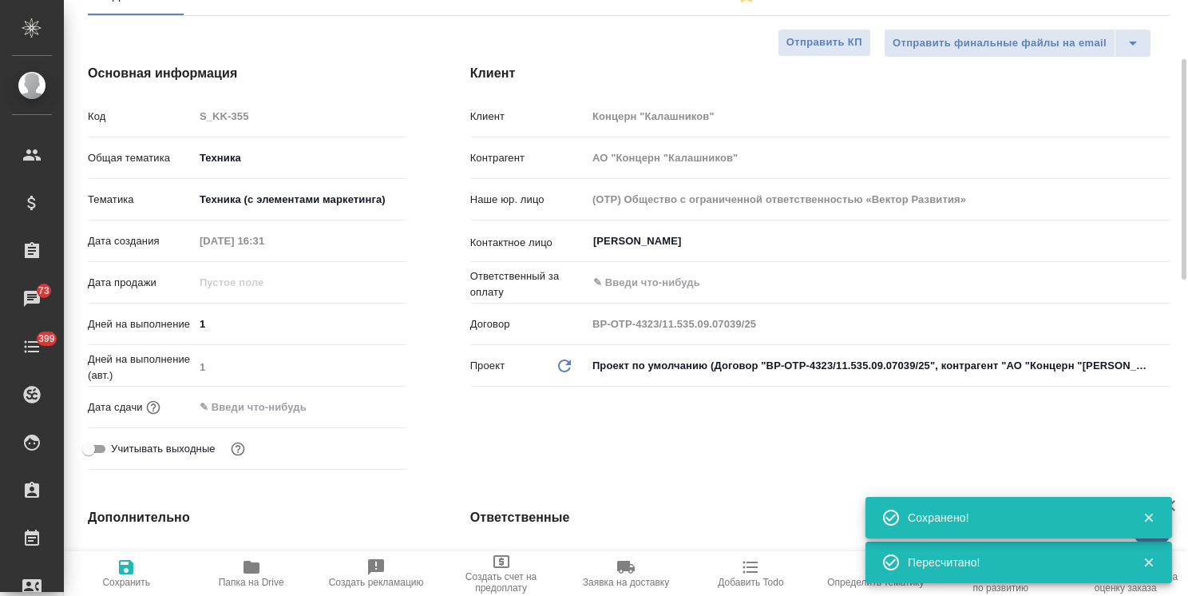
scroll to position [240, 0]
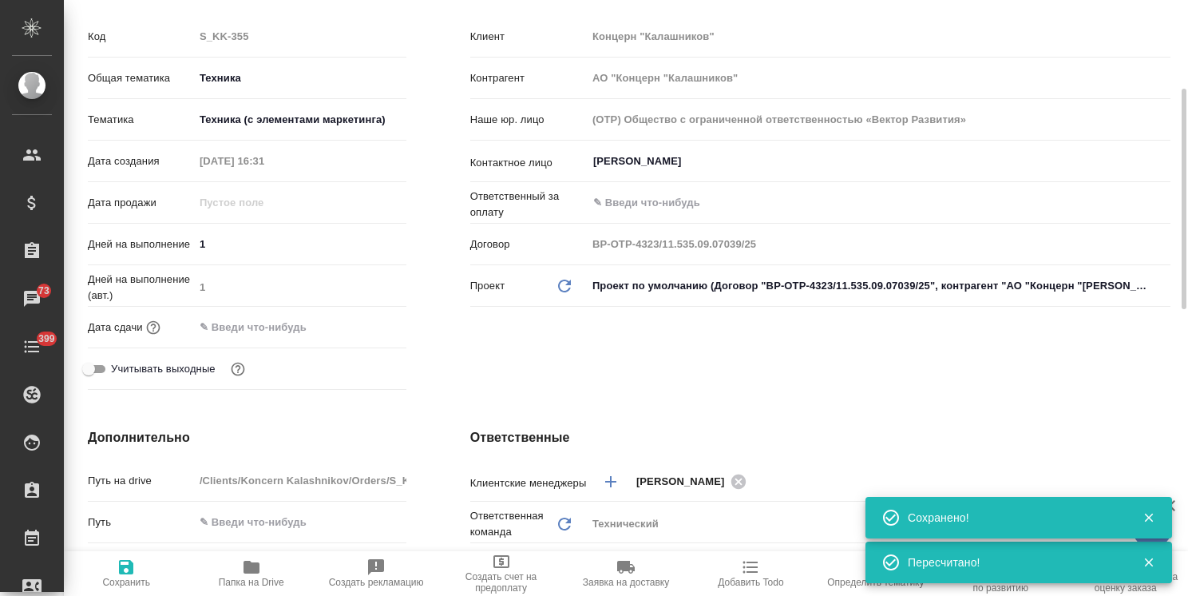
click at [287, 331] on input "text" at bounding box center [264, 326] width 140 height 23
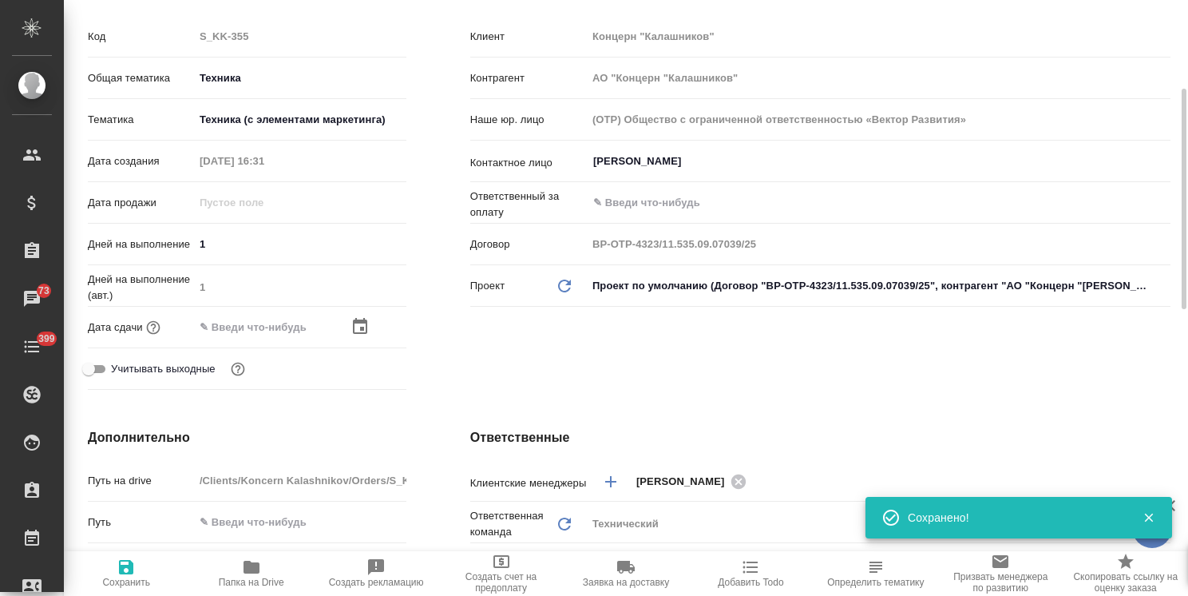
click at [473, 383] on div "Клиент Клиент Концерн "Калашников" Контрагент АО "Концерн "Калашников" Наше юр.…" at bounding box center [820, 190] width 764 height 476
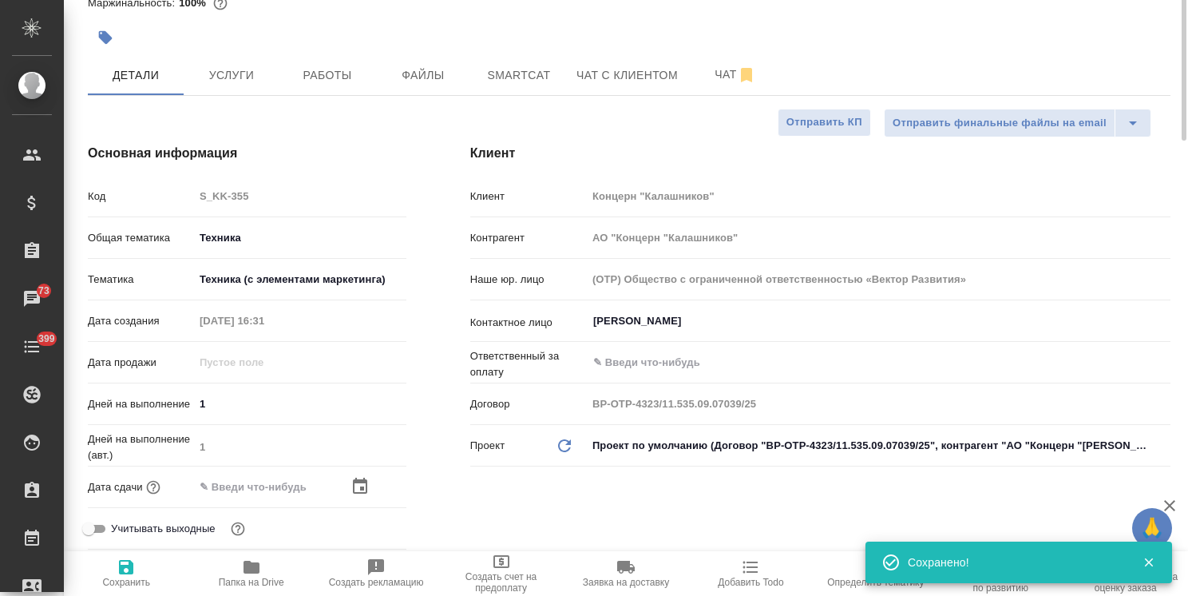
scroll to position [0, 0]
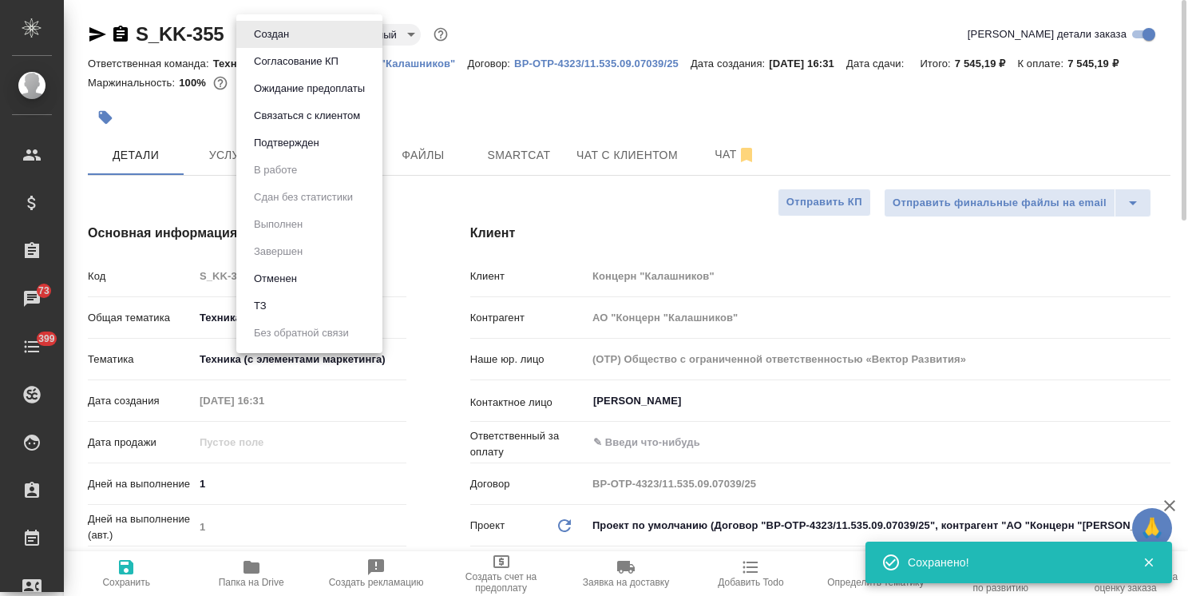
click at [275, 37] on body "🙏 .cls-1 fill:#fff; AWATERA Usmanova Olga Клиенты Спецификации Заказы 73 Чаты 3…" at bounding box center [594, 298] width 1188 height 596
click at [294, 142] on button "Подтвержден" at bounding box center [286, 143] width 75 height 18
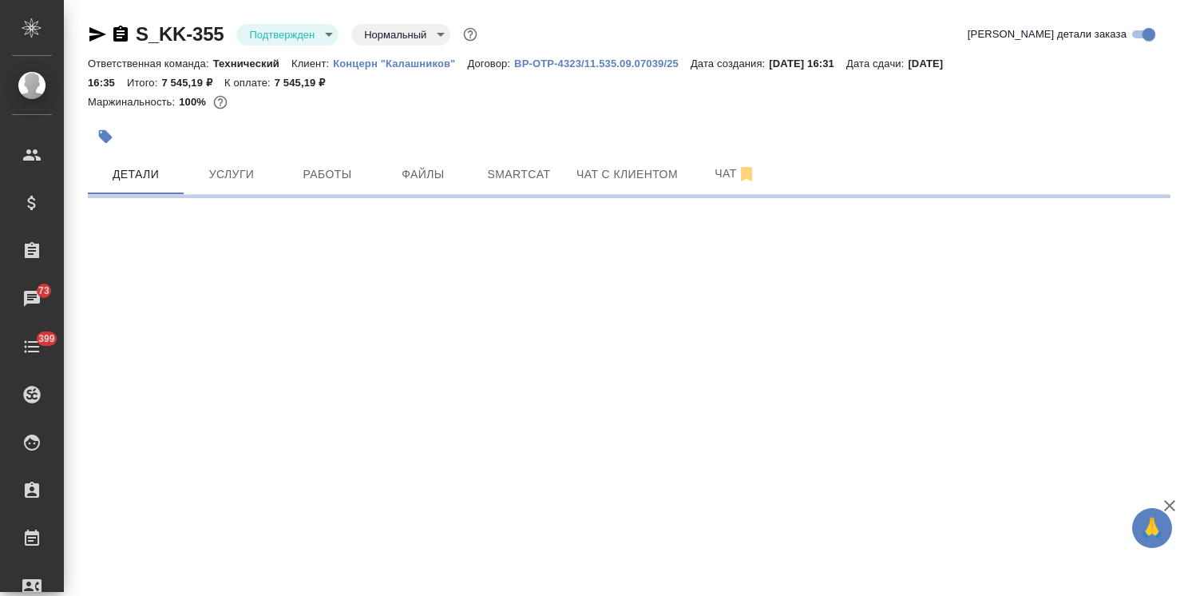
select select "RU"
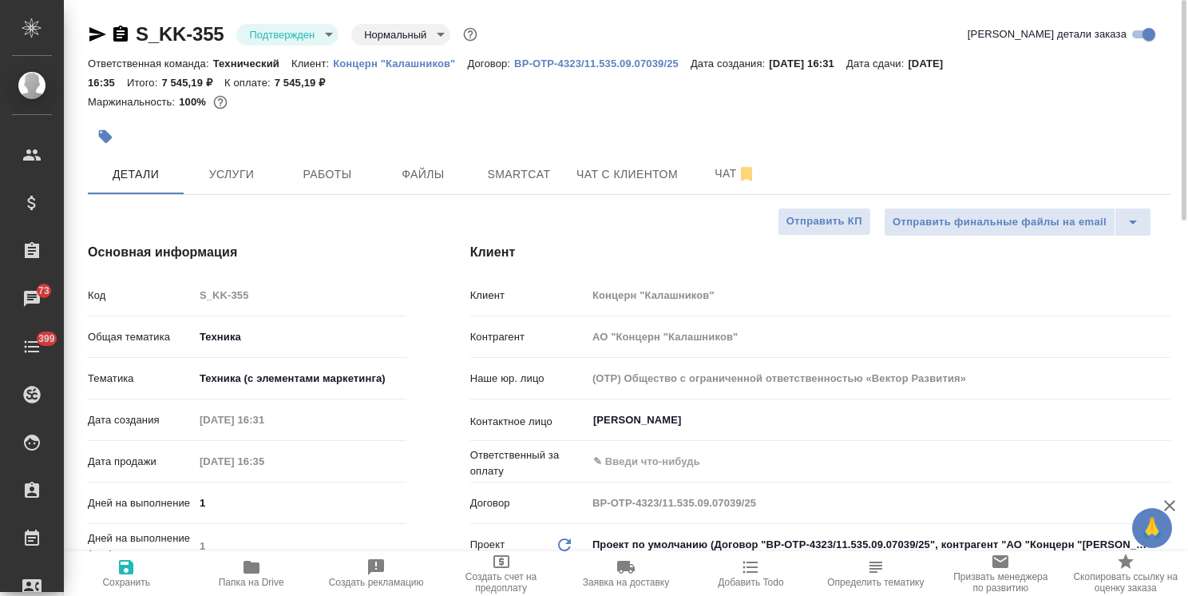
type textarea "x"
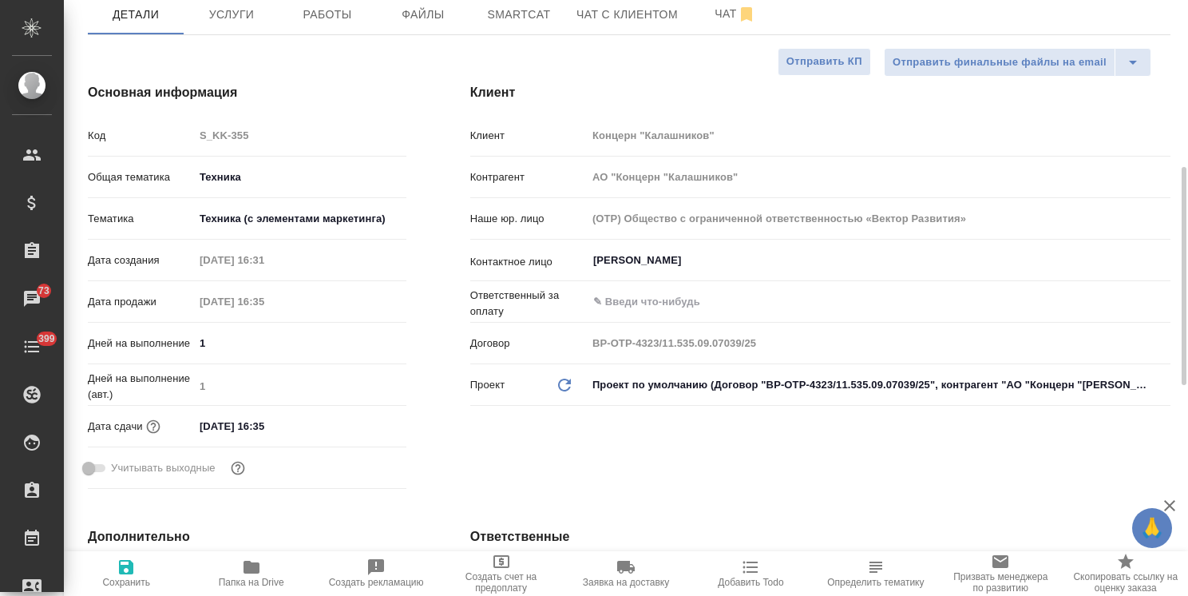
scroll to position [240, 0]
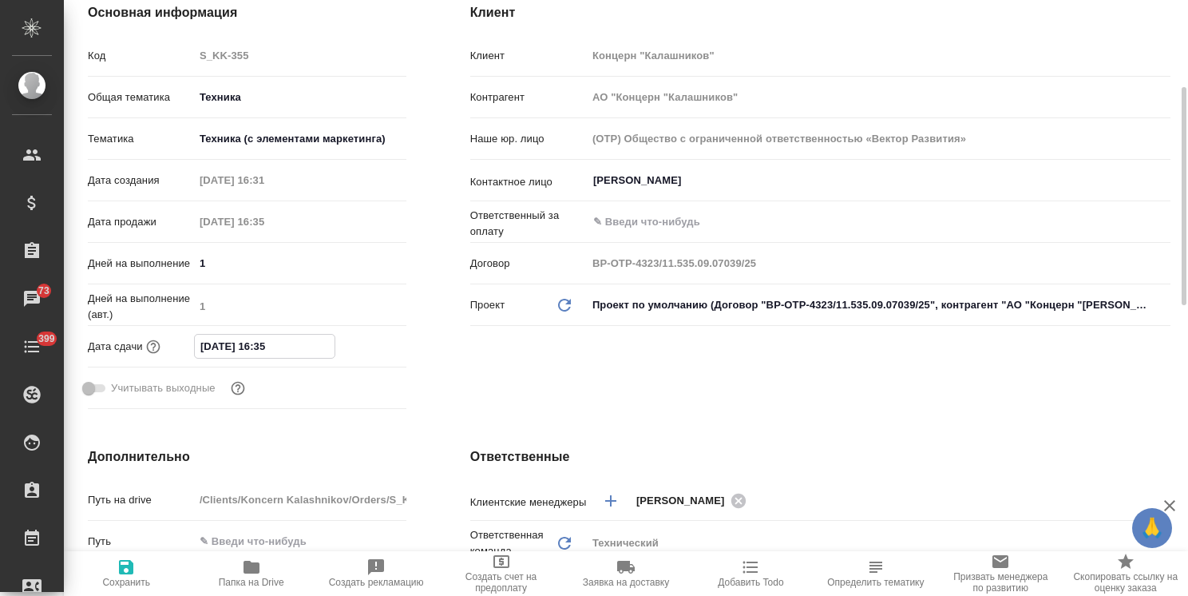
click at [262, 347] on input "06.10.2025 16:35" at bounding box center [265, 346] width 140 height 23
type input "06.10.2025 15:35"
type textarea "x"
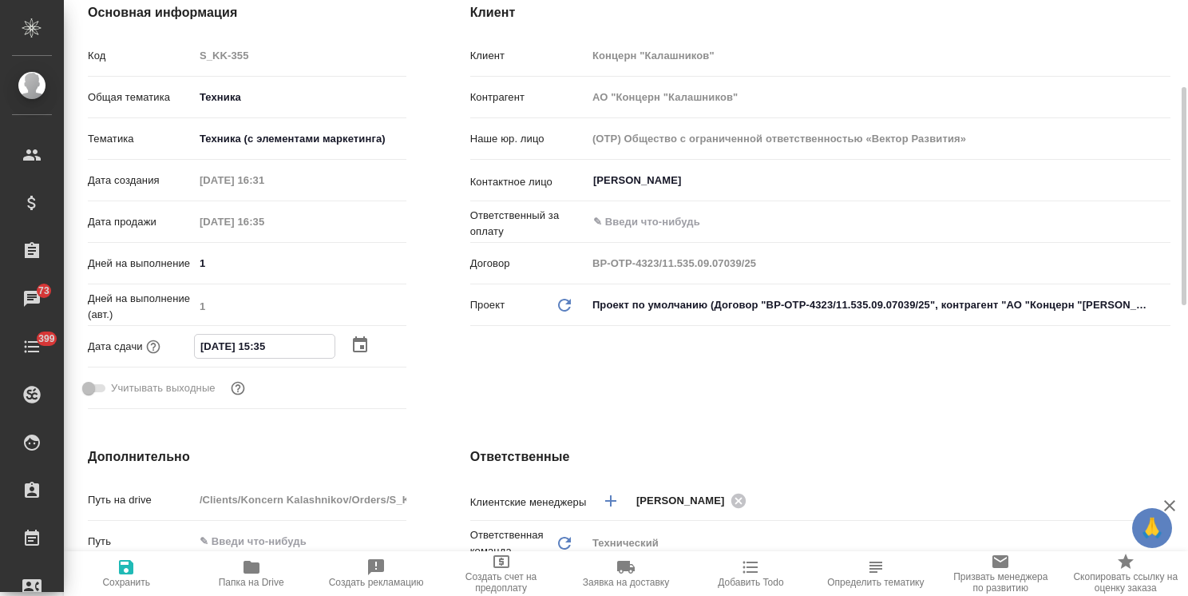
drag, startPoint x: 278, startPoint y: 347, endPoint x: 270, endPoint y: 349, distance: 8.1
click at [270, 349] on input "06.10.2025 15:35" at bounding box center [265, 346] width 140 height 23
type input "06.10.2025 15:0_"
type textarea "x"
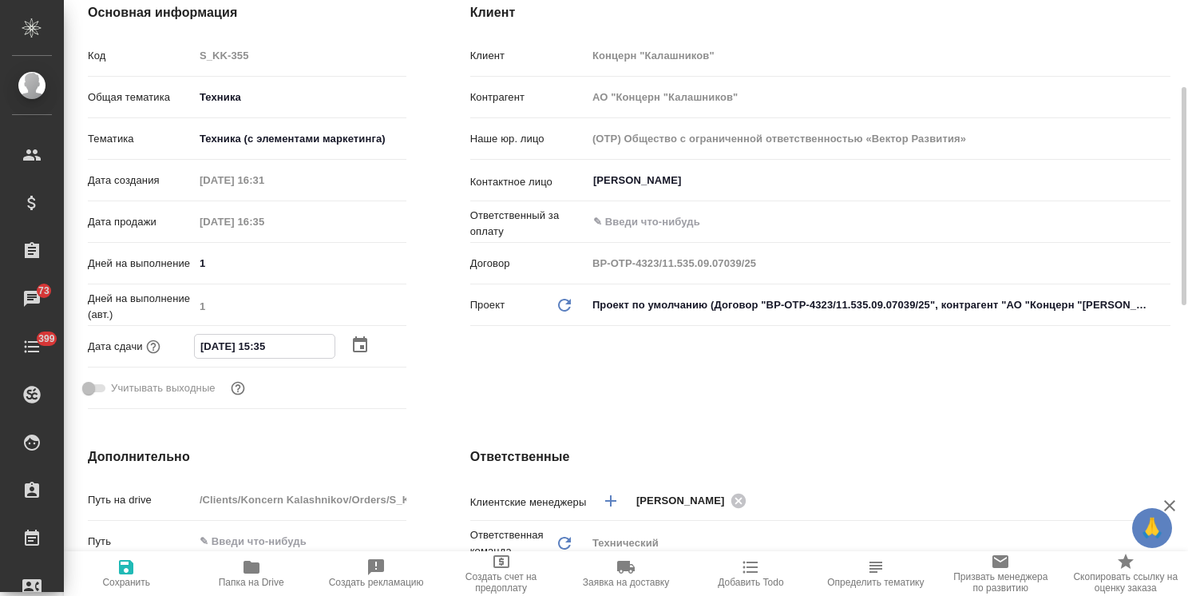
type textarea "x"
type input "06.10.2025 15:00"
type textarea "x"
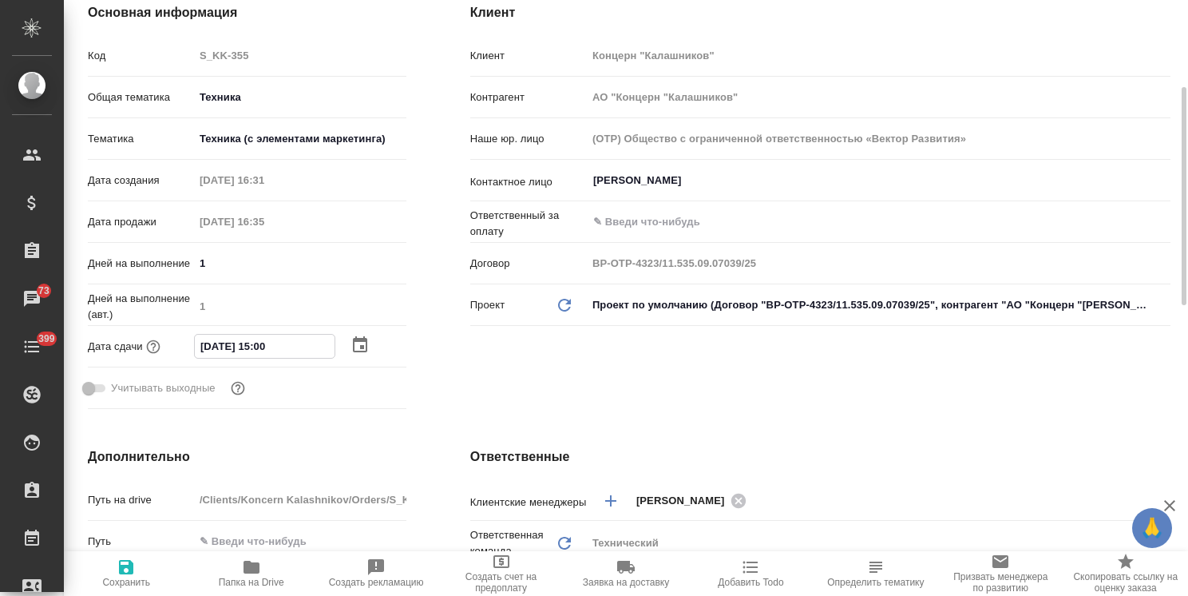
type input "06.10.2025 15:00"
click at [136, 581] on span "Сохранить" at bounding box center [126, 582] width 48 height 11
type textarea "x"
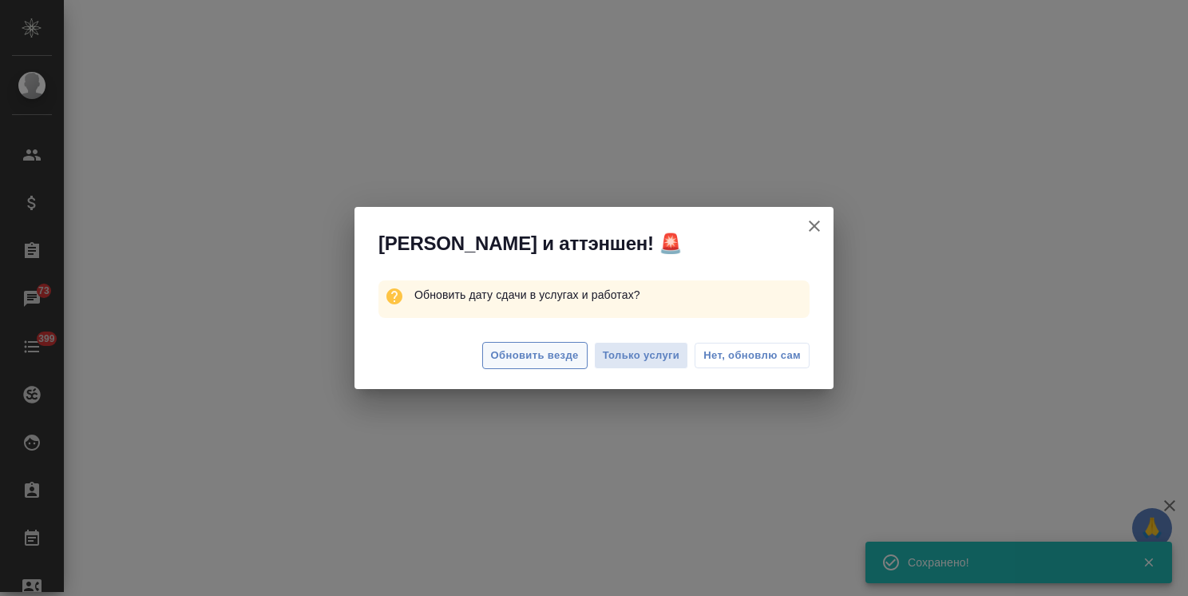
click at [533, 362] on span "Обновить везде" at bounding box center [535, 356] width 88 height 18
select select "RU"
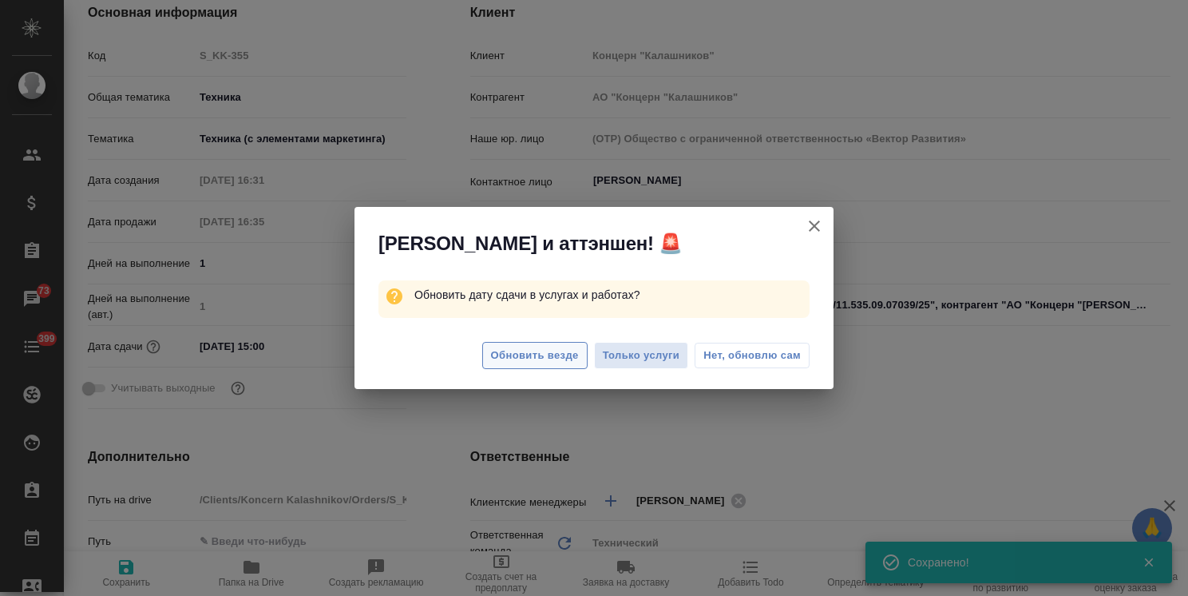
type textarea "x"
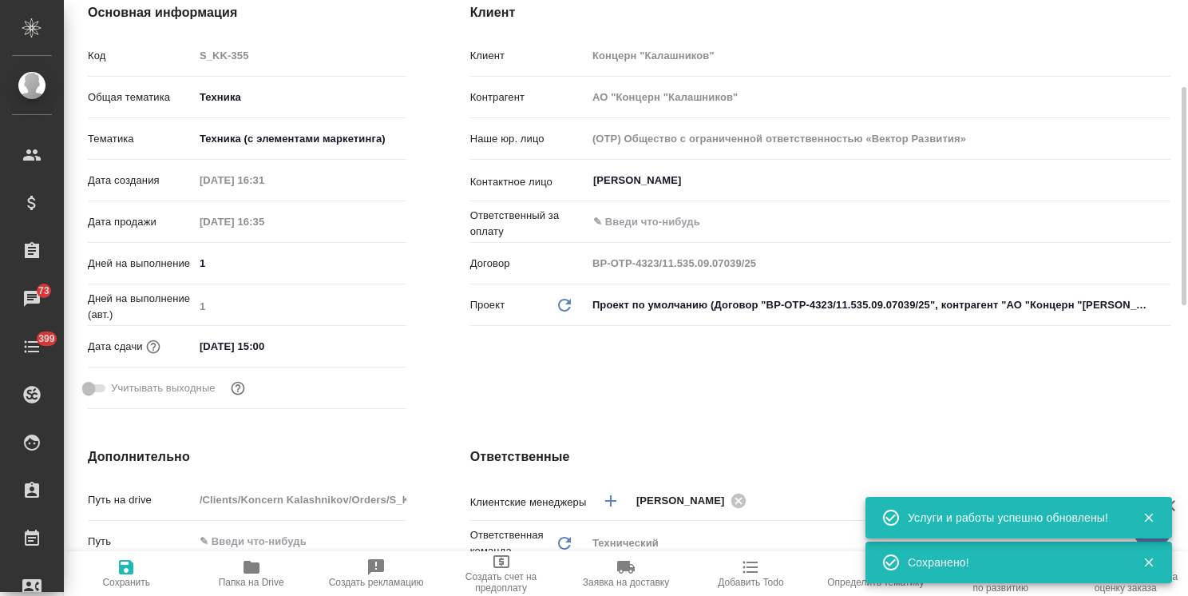
scroll to position [0, 0]
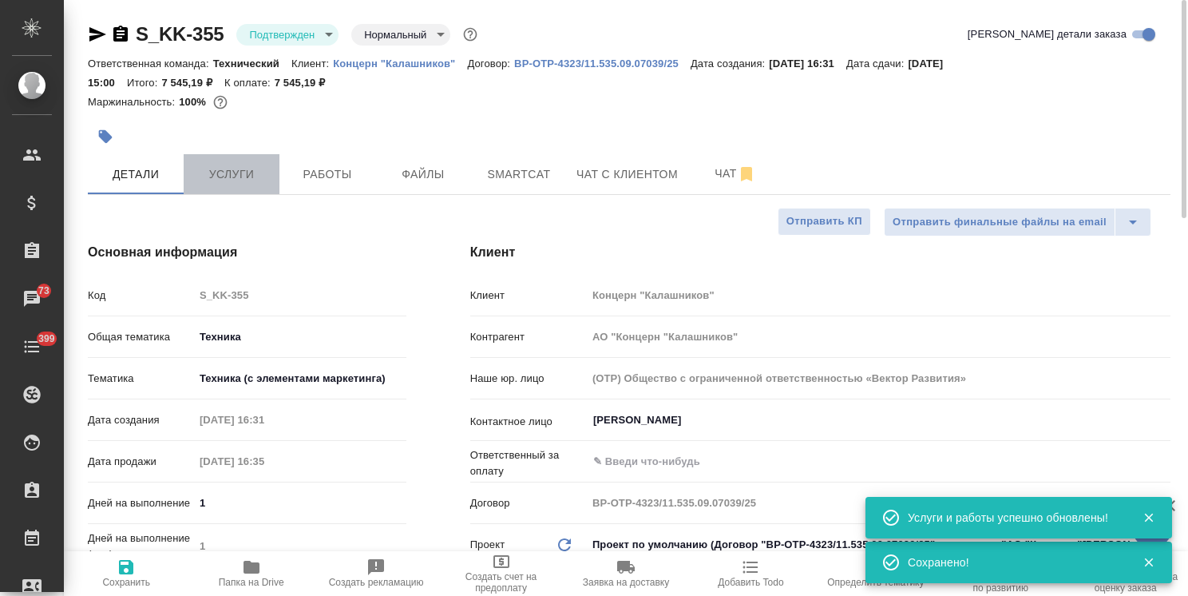
click at [249, 168] on span "Услуги" at bounding box center [231, 175] width 77 height 20
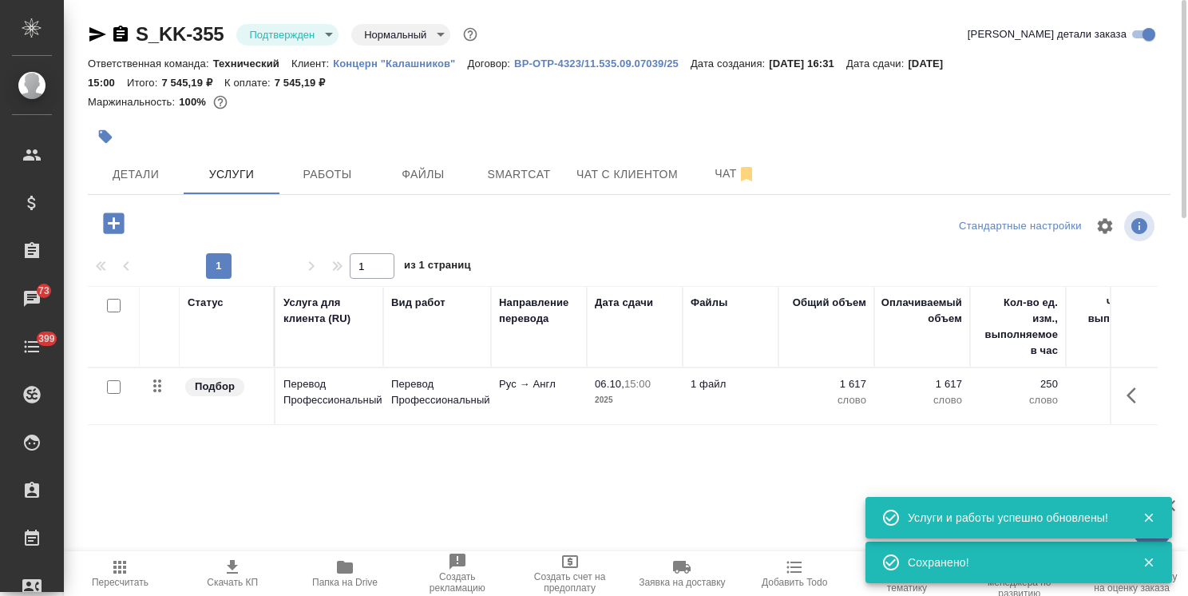
click at [230, 567] on icon "button" at bounding box center [232, 567] width 11 height 14
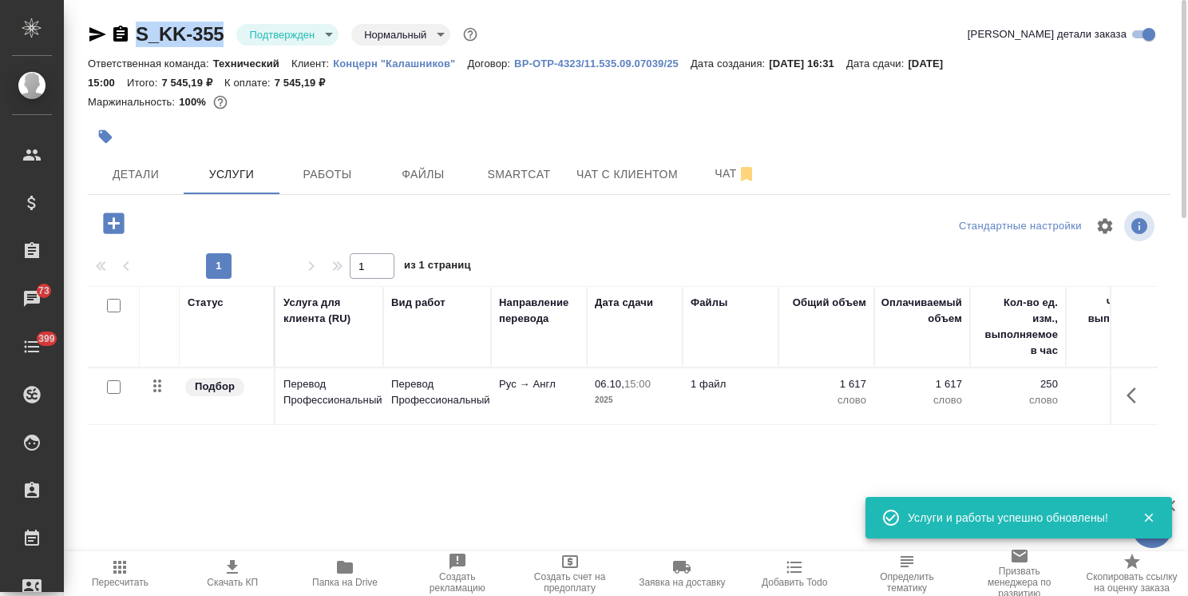
drag, startPoint x: 228, startPoint y: 14, endPoint x: 109, endPoint y: 19, distance: 119.9
click at [109, 19] on div "S_KK-355 Подтвержден confirmed Нормальный normal Кратко детали заказа Ответстве…" at bounding box center [629, 335] width 1101 height 670
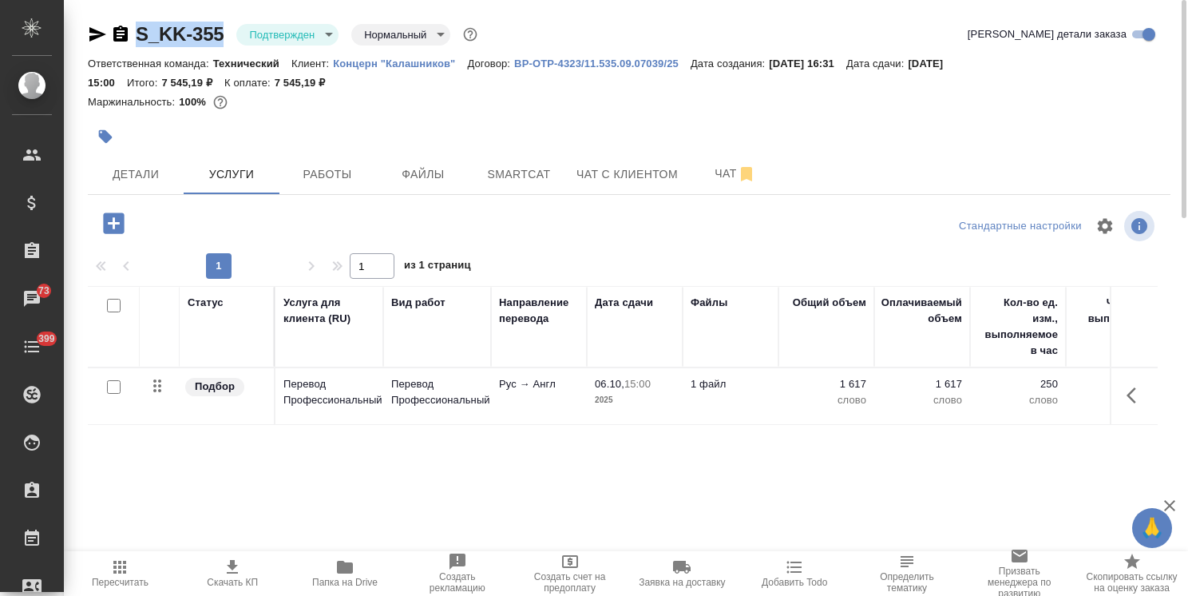
copy link "S_KK-355"
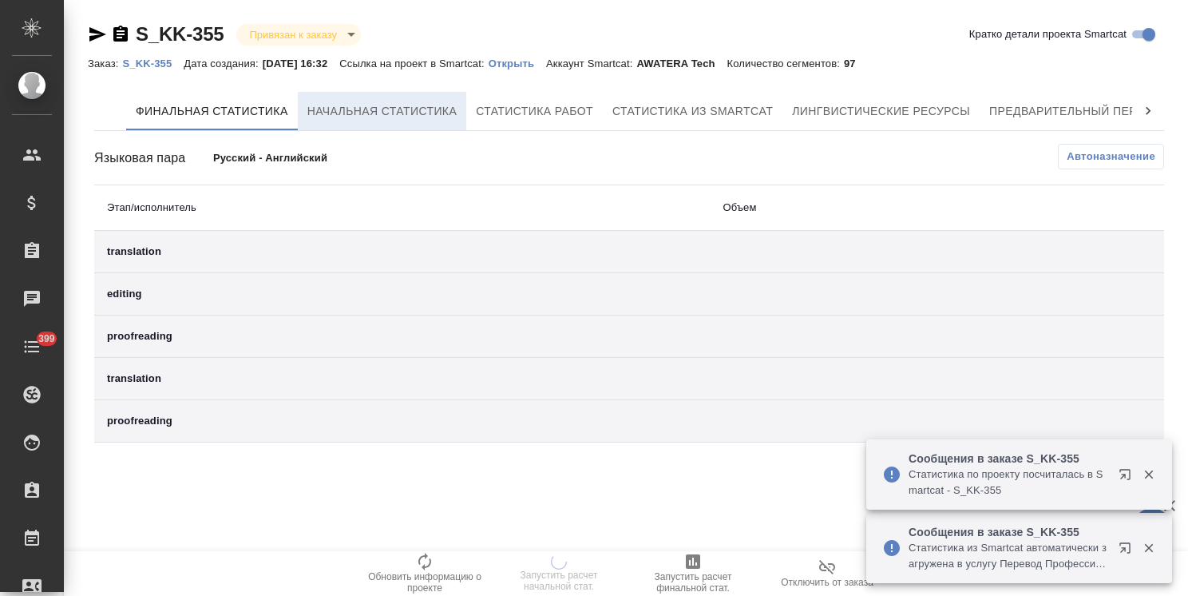
click at [386, 115] on span "Начальная статистика" at bounding box center [382, 111] width 150 height 20
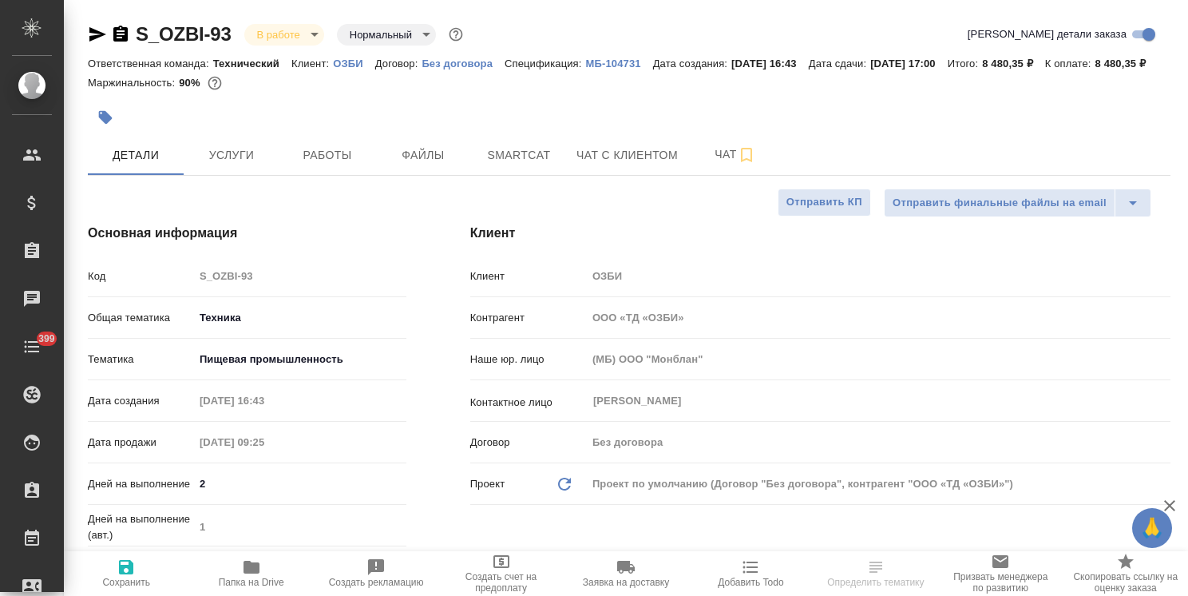
select select "RU"
drag, startPoint x: 236, startPoint y: 11, endPoint x: 125, endPoint y: 13, distance: 111.0
copy link "S_OZBI-93"
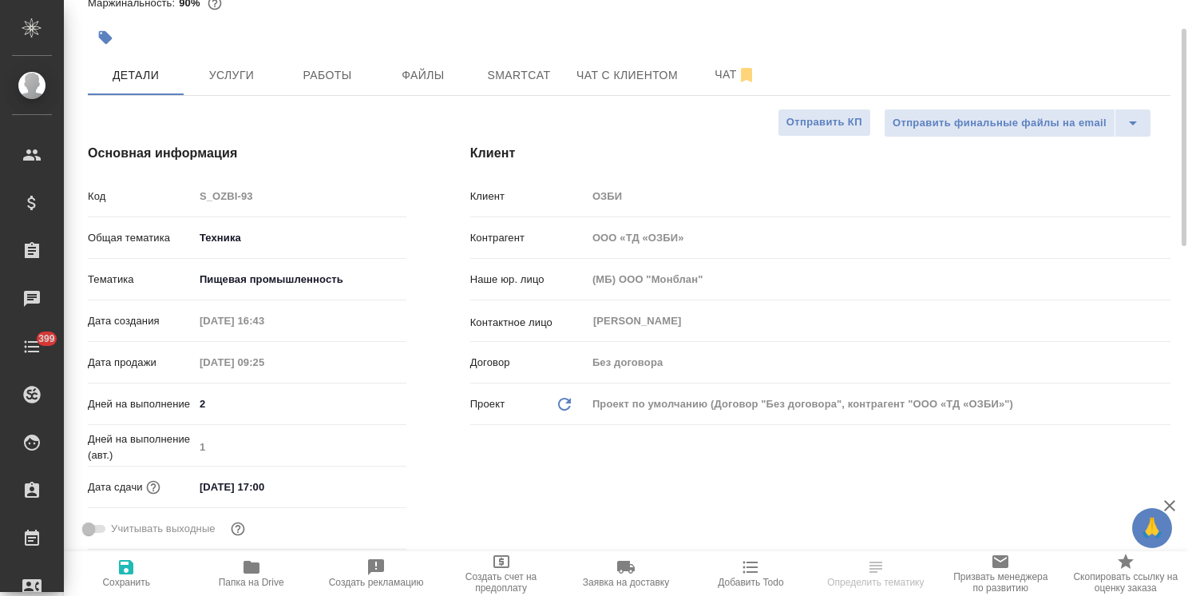
scroll to position [160, 0]
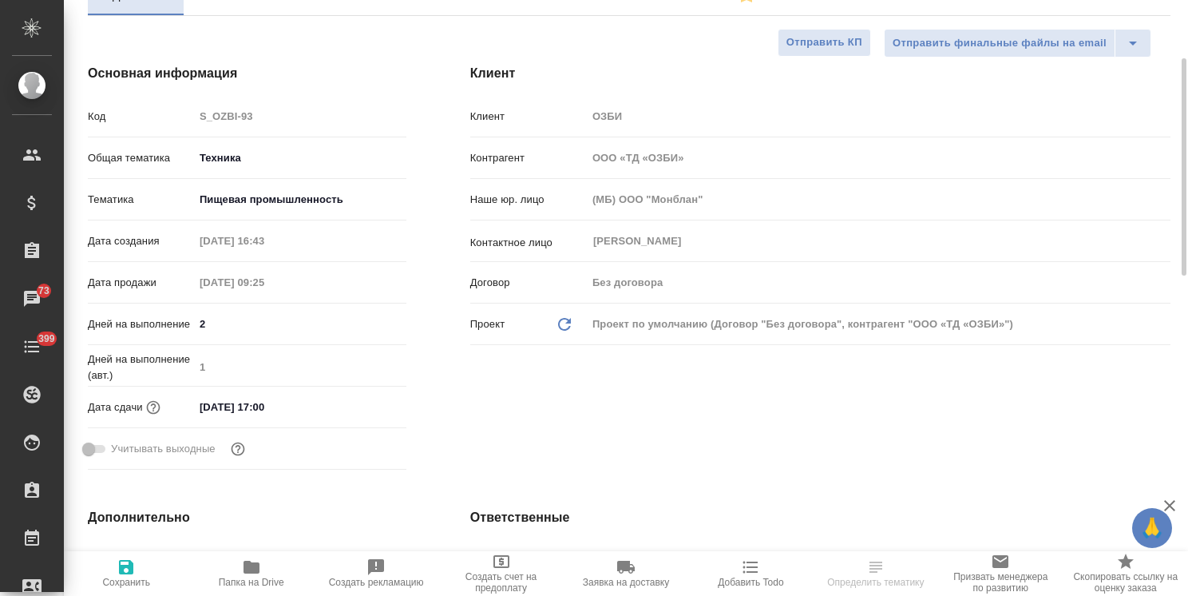
select select "RU"
type textarea "x"
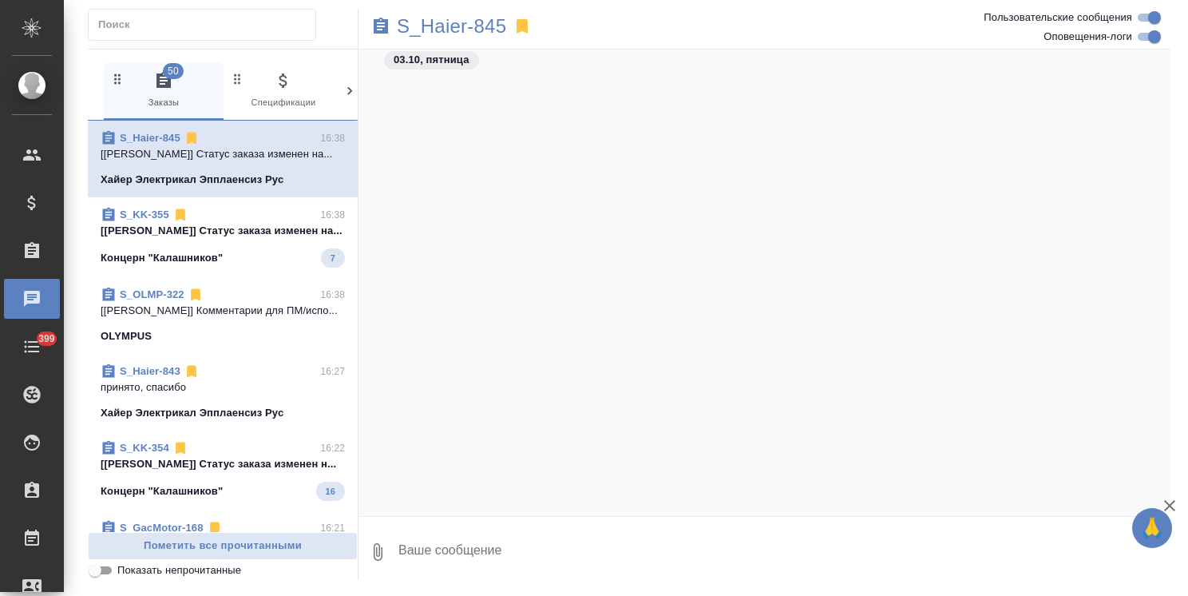
scroll to position [3371, 0]
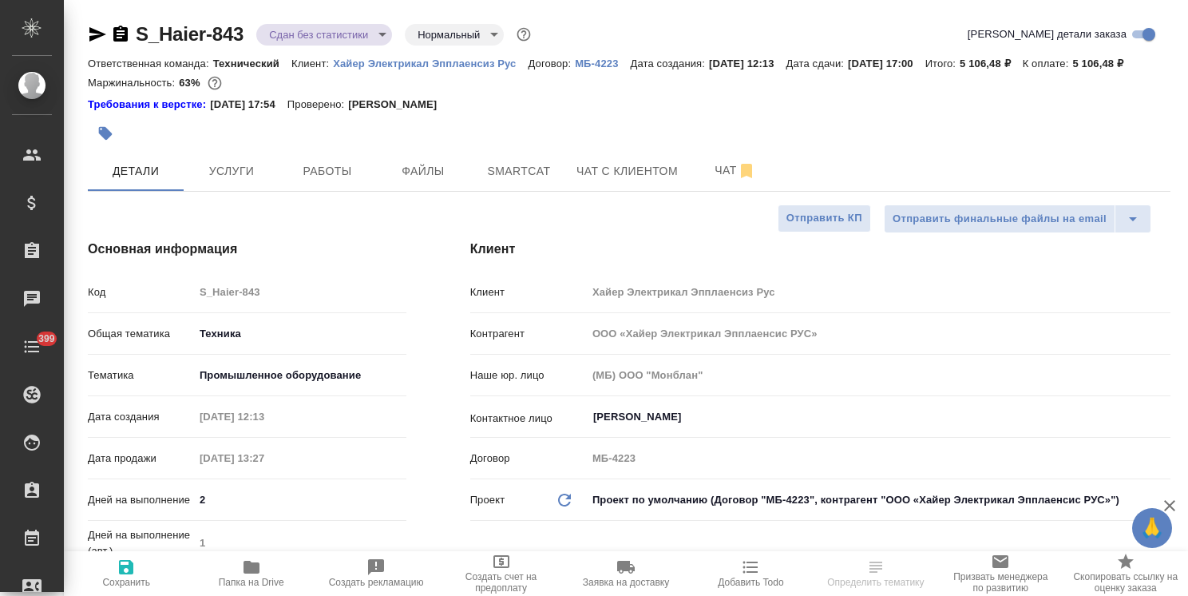
select select "RU"
click at [706, 180] on span "Чат" at bounding box center [735, 171] width 77 height 20
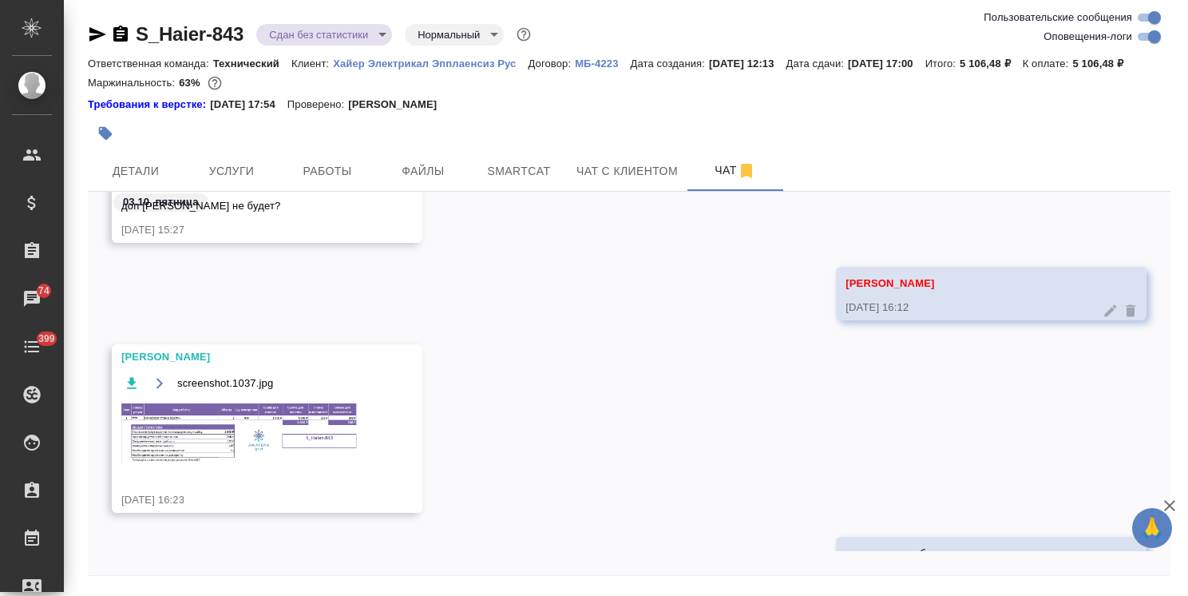
scroll to position [70, 0]
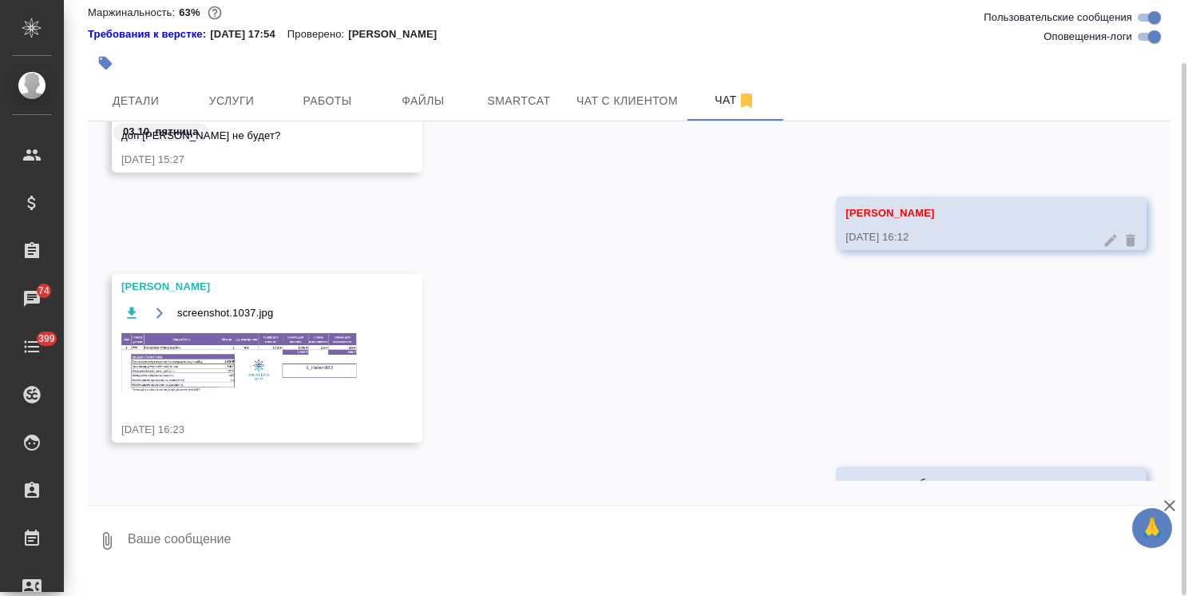
click at [236, 567] on textarea at bounding box center [648, 541] width 1045 height 54
paste textarea "[PERSON_NAME], спасибо большое! Закрываем работы. Их тоже можно попробовать вкл…"
drag, startPoint x: 232, startPoint y: 552, endPoint x: 258, endPoint y: 565, distance: 29.3
click at [185, 539] on textarea "[PERSON_NAME], спасибо большое! Закрываем работы. Их тоже можно попробовать вкл…" at bounding box center [635, 541] width 1018 height 54
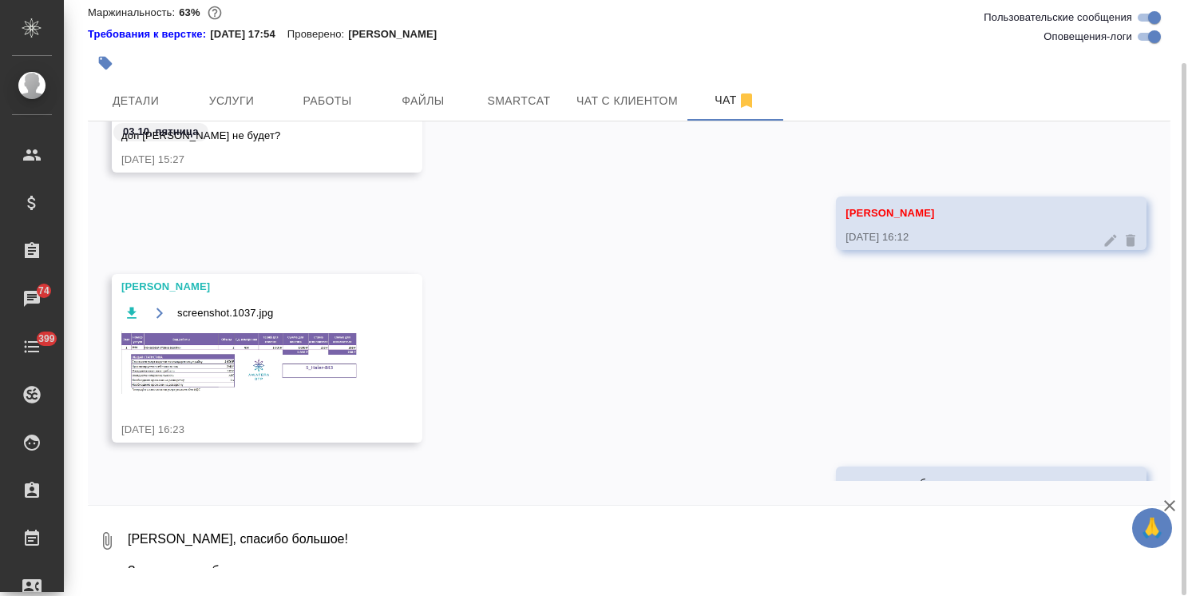
click at [272, 568] on textarea "[PERSON_NAME], спасибо большое! Закрываем работы. Их тоже можно попробовать вкл…" at bounding box center [635, 541] width 1018 height 54
click at [362, 551] on textarea "[PERSON_NAME], спасибо большое! Закрываем работы. Их тоже можно попробовать вкл…" at bounding box center [635, 541] width 1018 height 54
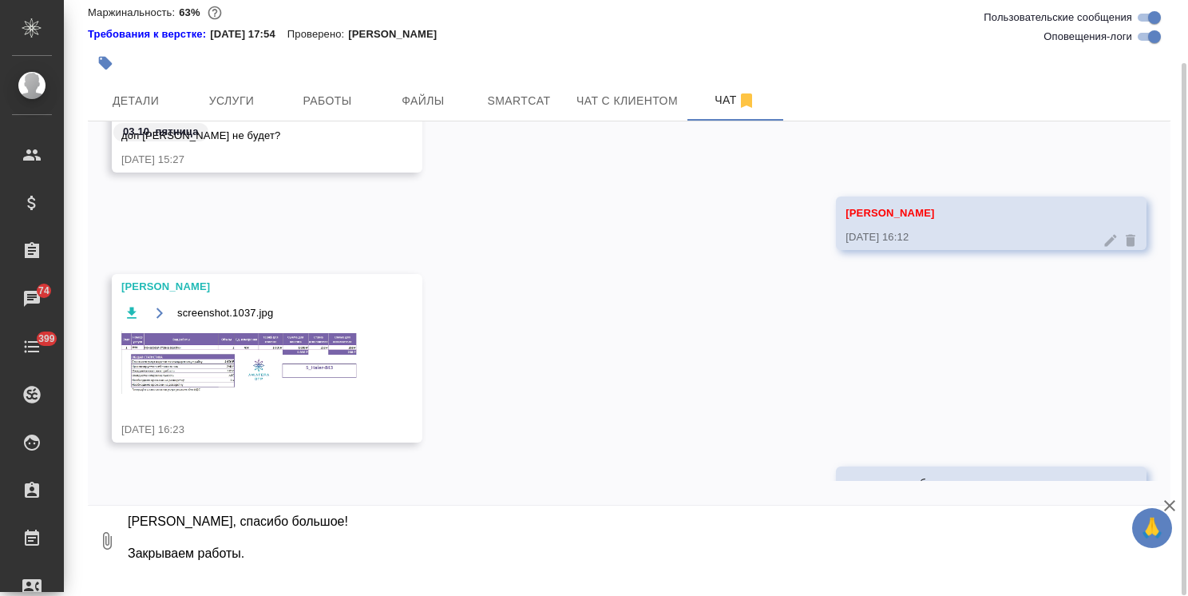
drag, startPoint x: 252, startPoint y: 557, endPoint x: 319, endPoint y: 573, distance: 68.4
click at [319, 568] on textarea "[PERSON_NAME], спасибо большое! Закрываем работы. Их тоже можно попробовать вкл…" at bounding box center [635, 541] width 1018 height 54
click at [319, 551] on textarea "[PERSON_NAME], спасибо большое! Закрываем работы. Их тоже можно попробовать вкл…" at bounding box center [635, 541] width 1018 height 54
click at [233, 559] on textarea "[PERSON_NAME], спасибо большое! Закрываем работы. Их тоже можно попробовать вкл…" at bounding box center [635, 541] width 1018 height 54
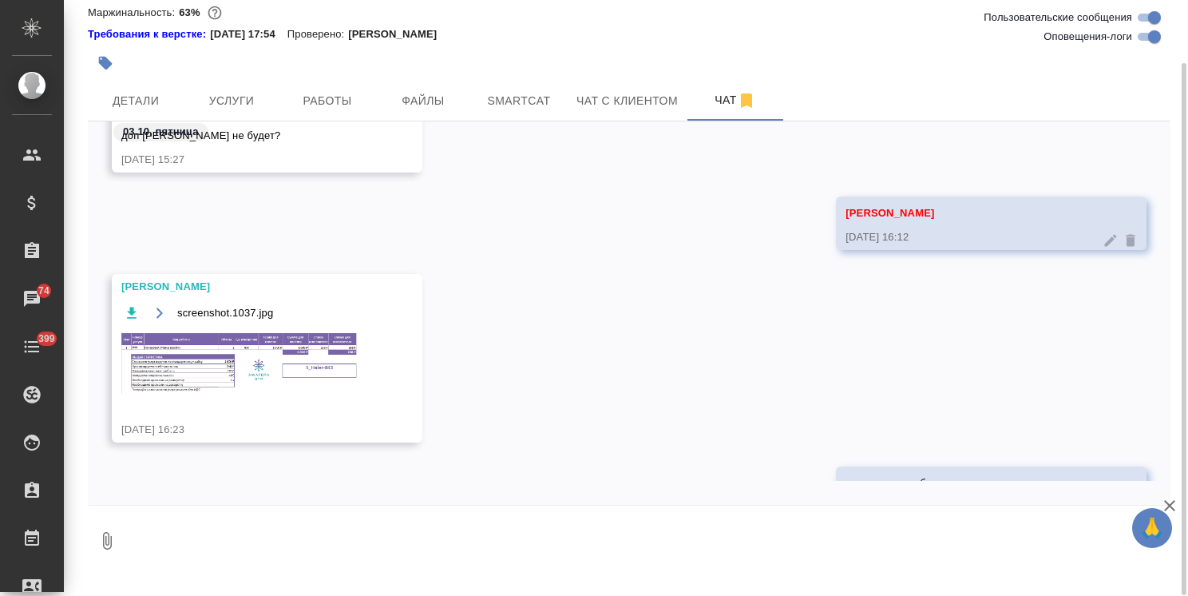
scroll to position [160, 0]
drag, startPoint x: 254, startPoint y: 558, endPoint x: 243, endPoint y: 570, distance: 16.4
click at [243, 568] on textarea "[PERSON_NAME], спасибо большое! Закрываем работы. Их тоже можно попробовать вкл…" at bounding box center [635, 541] width 1018 height 54
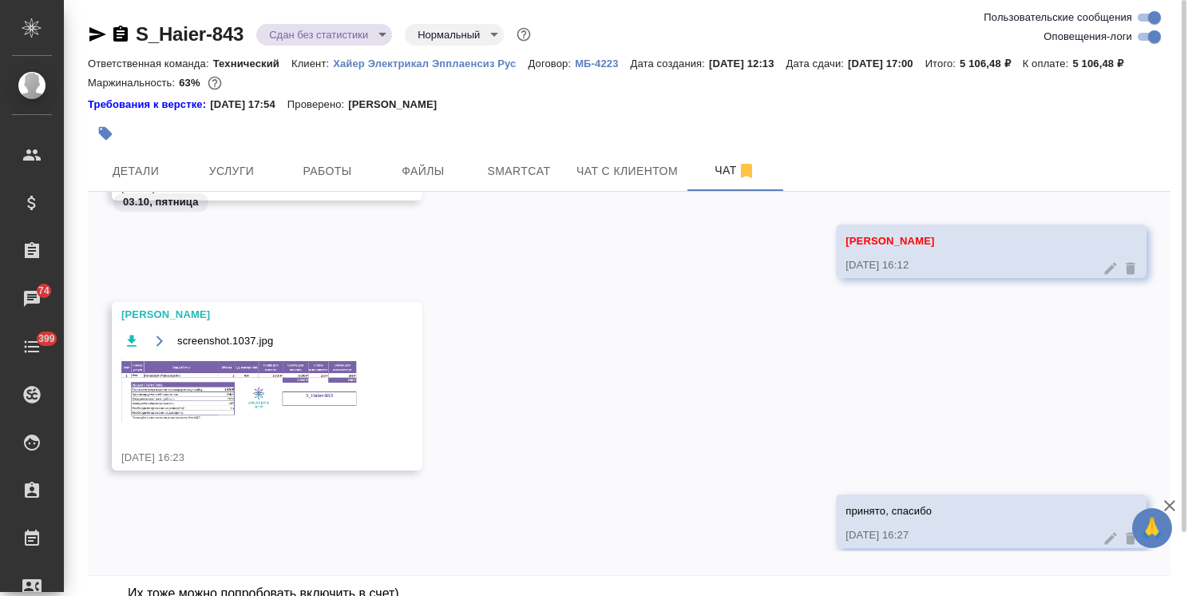
scroll to position [34084, 0]
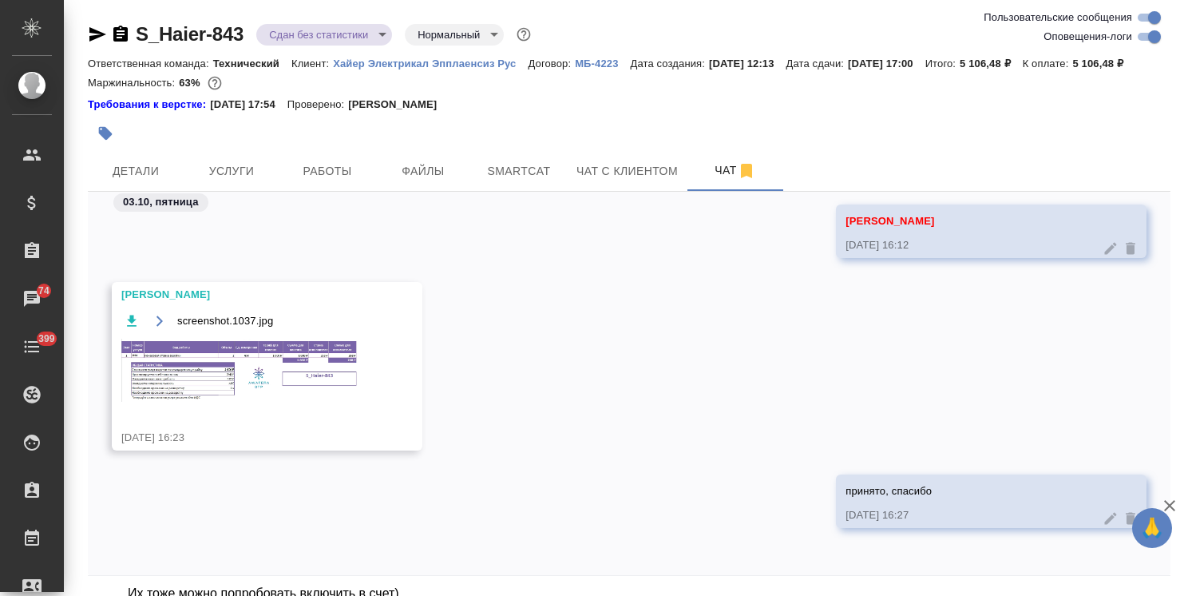
click at [1172, 501] on icon "button" at bounding box center [1169, 505] width 19 height 19
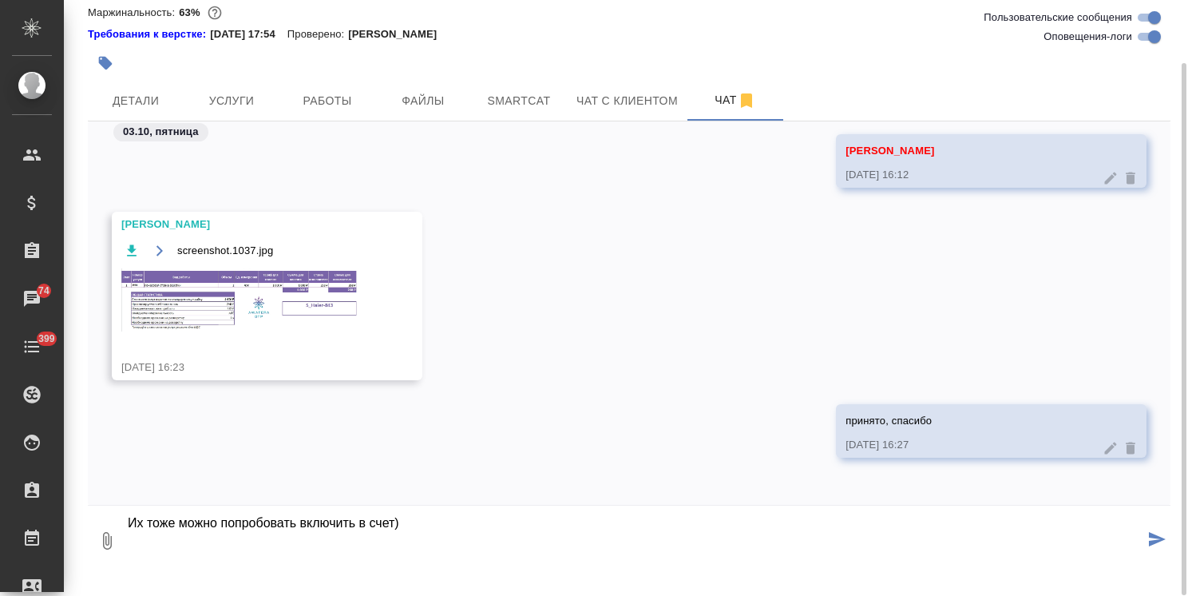
click at [391, 543] on textarea "[PERSON_NAME], спасибо большое! Закрываем работы. Их тоже можно попробовать вкл…" at bounding box center [635, 541] width 1018 height 54
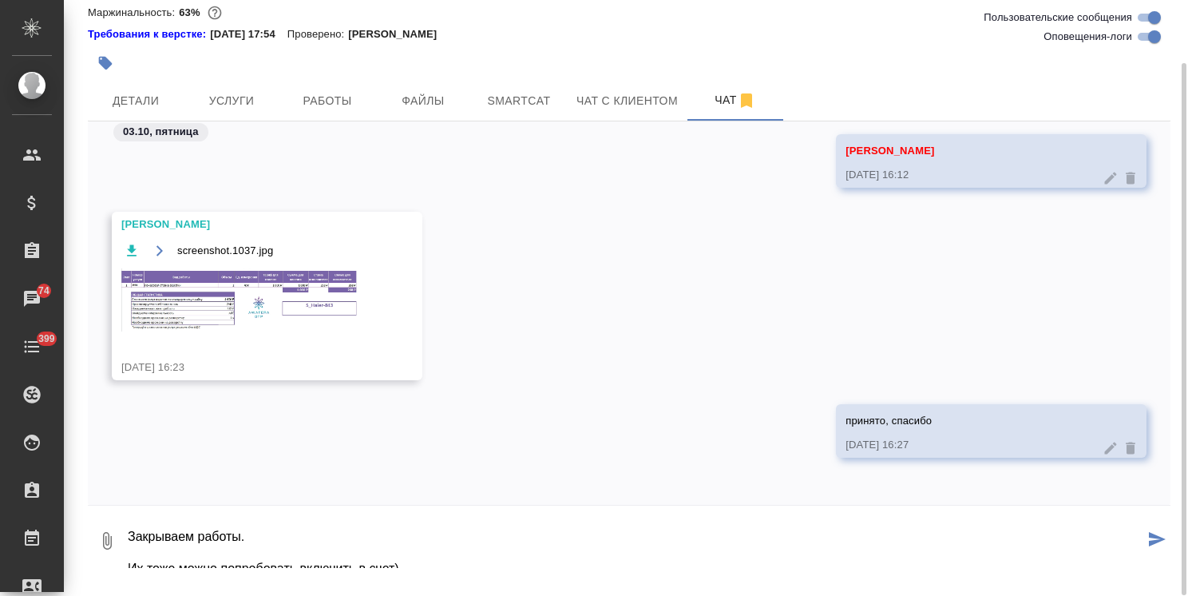
scroll to position [59, 0]
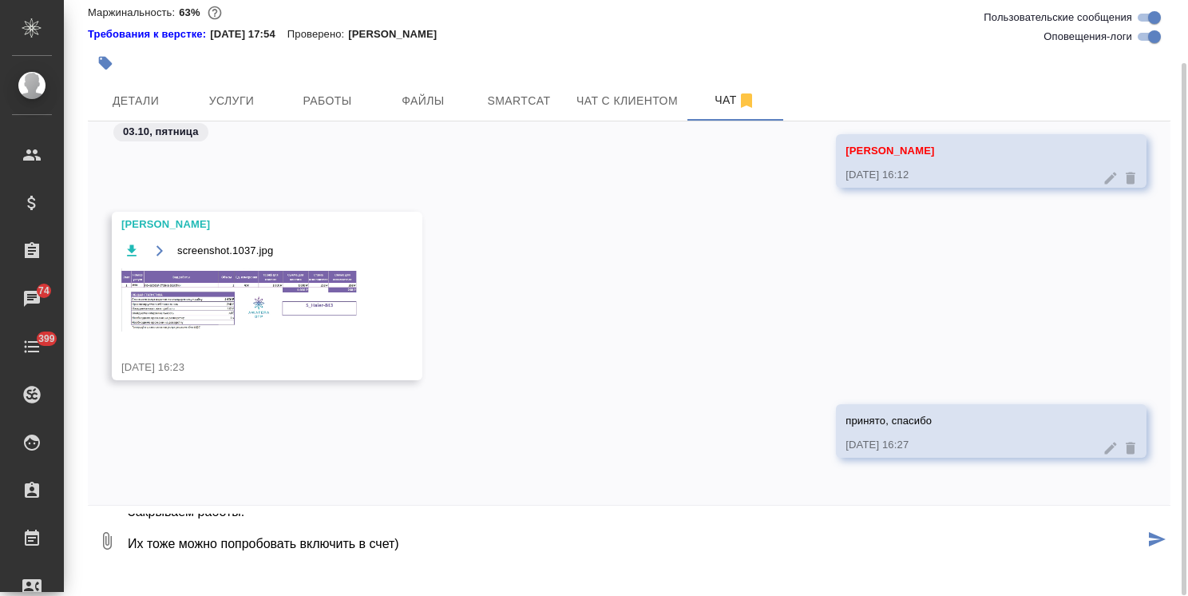
drag, startPoint x: 407, startPoint y: 538, endPoint x: 128, endPoint y: 574, distance: 281.8
click at [128, 568] on textarea "[PERSON_NAME], спасибо большое! Закрываем работы. Их тоже можно попробовать вкл…" at bounding box center [635, 541] width 1018 height 54
drag, startPoint x: 418, startPoint y: 561, endPoint x: 109, endPoint y: 561, distance: 309.1
click at [109, 561] on div "0 [PERSON_NAME], спасибо большое! Закрываем работы. Их тоже можно попробовать в…" at bounding box center [629, 541] width 1083 height 54
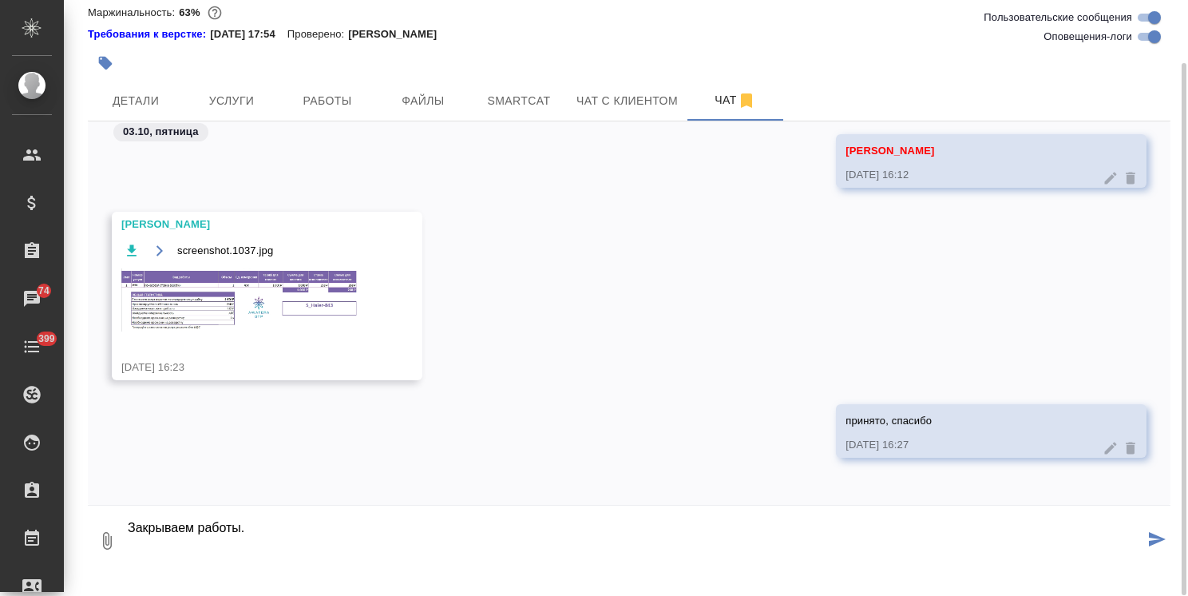
type textarea "[PERSON_NAME], спасибо большое! Закрываем работы. Best regards, [PERSON_NAME]"
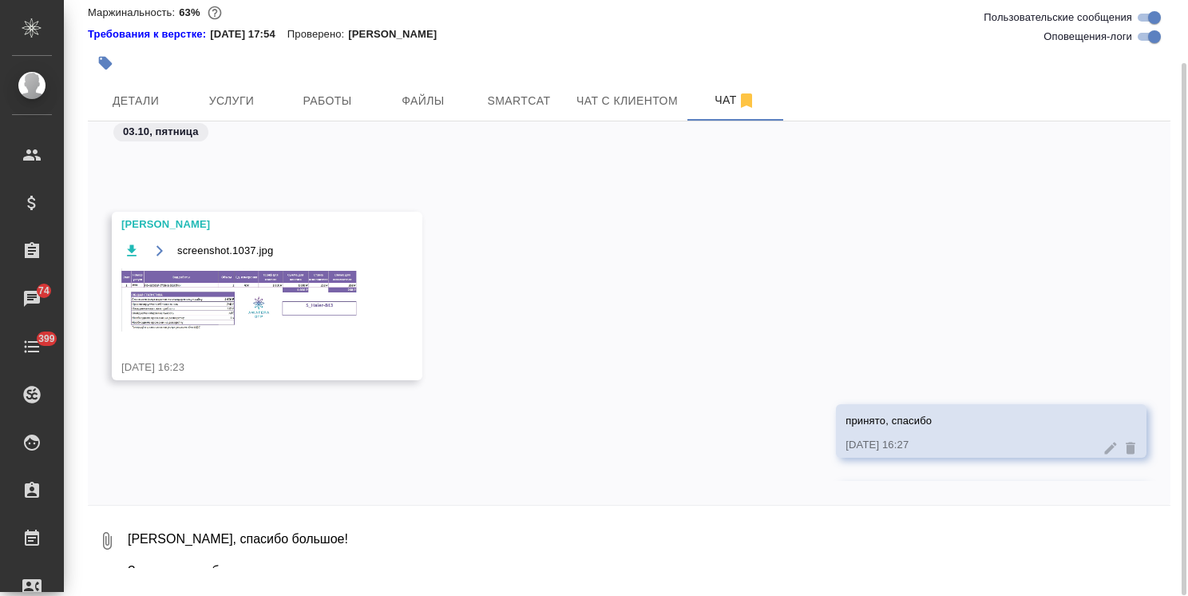
scroll to position [34306, 0]
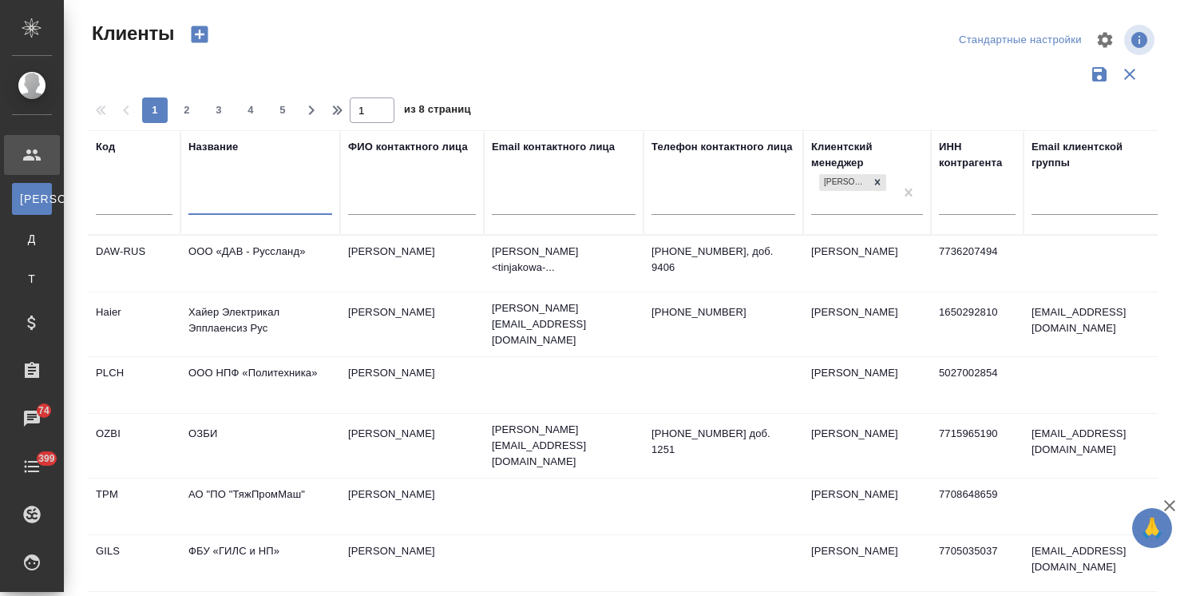
select select "RU"
type input "x"
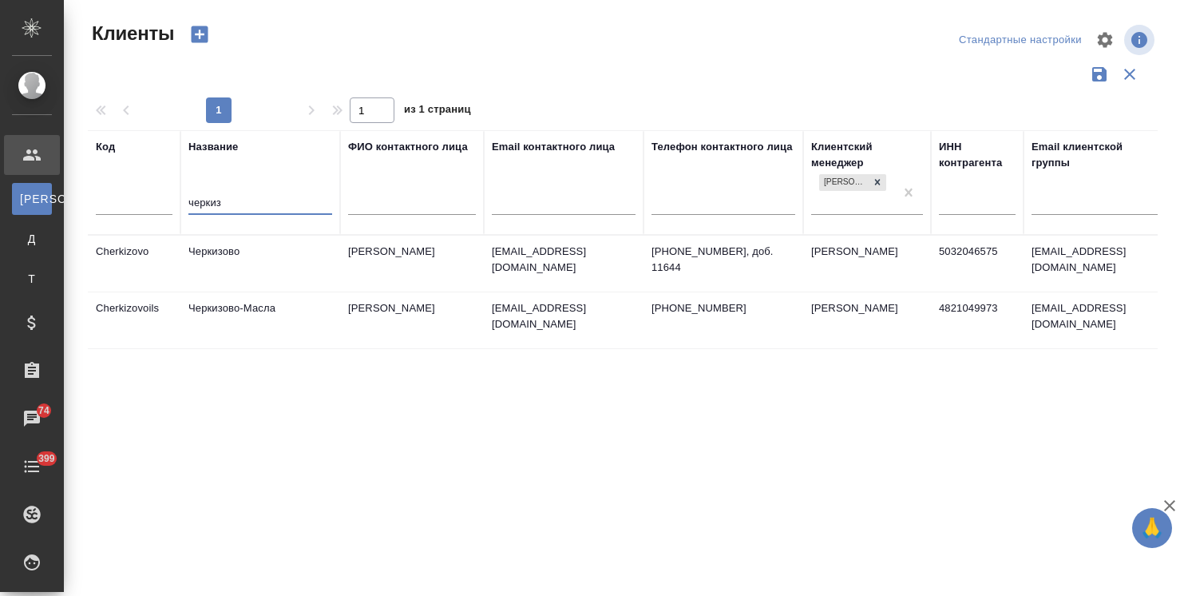
type input "черкиз"
click at [240, 257] on td "Черкизово" at bounding box center [260, 264] width 160 height 56
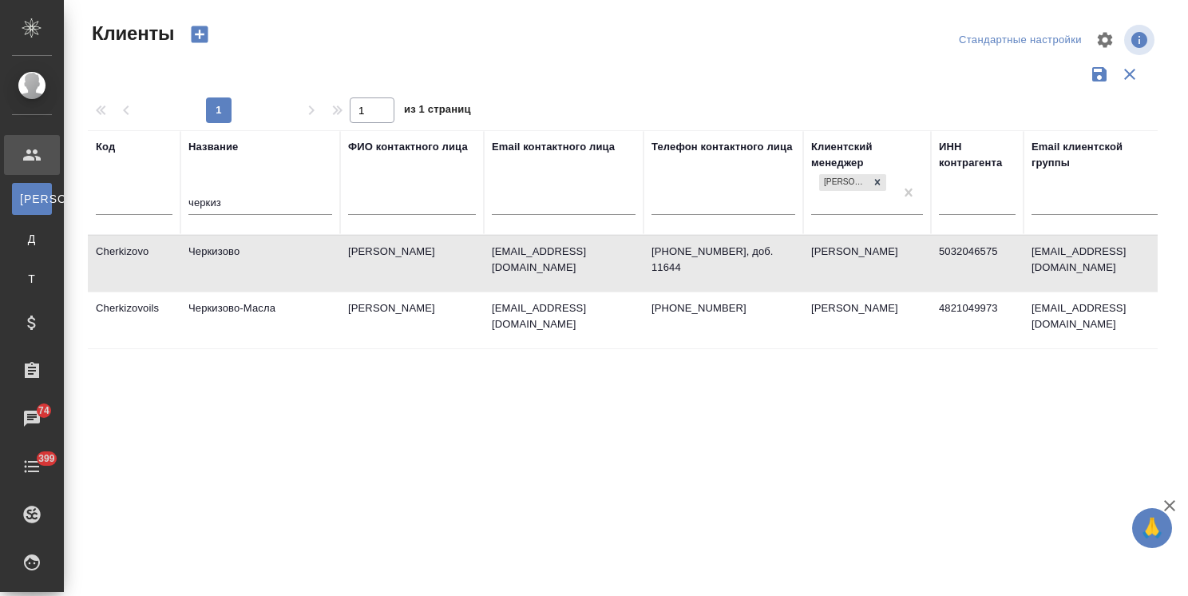
click at [240, 257] on td "Черкизово" at bounding box center [260, 264] width 160 height 56
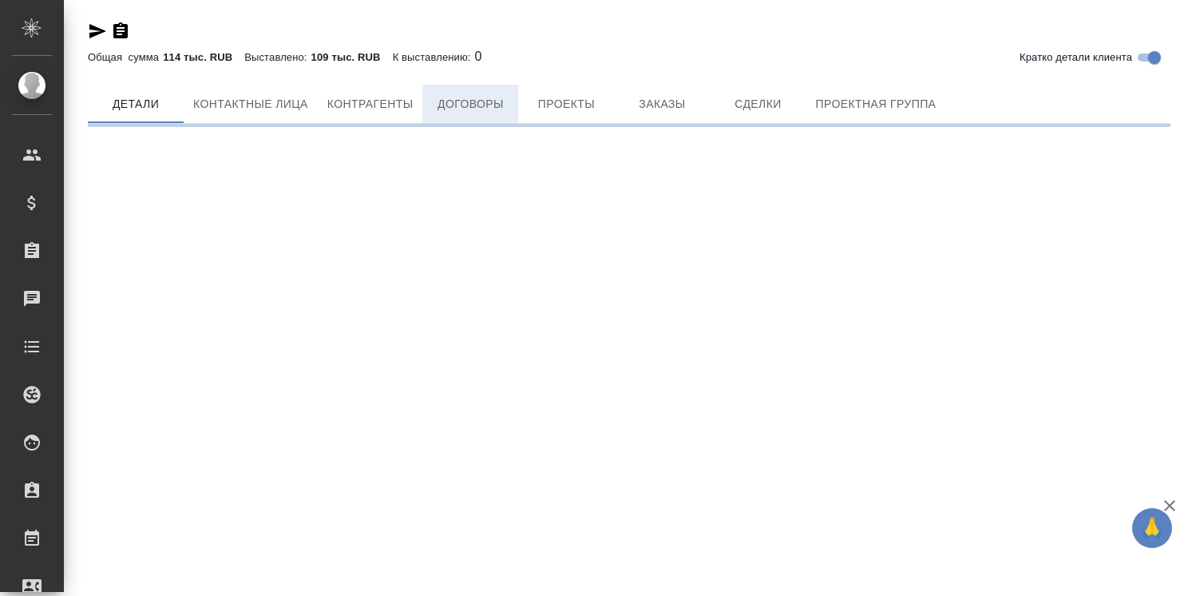
click at [462, 123] on button "Договоры" at bounding box center [470, 104] width 96 height 38
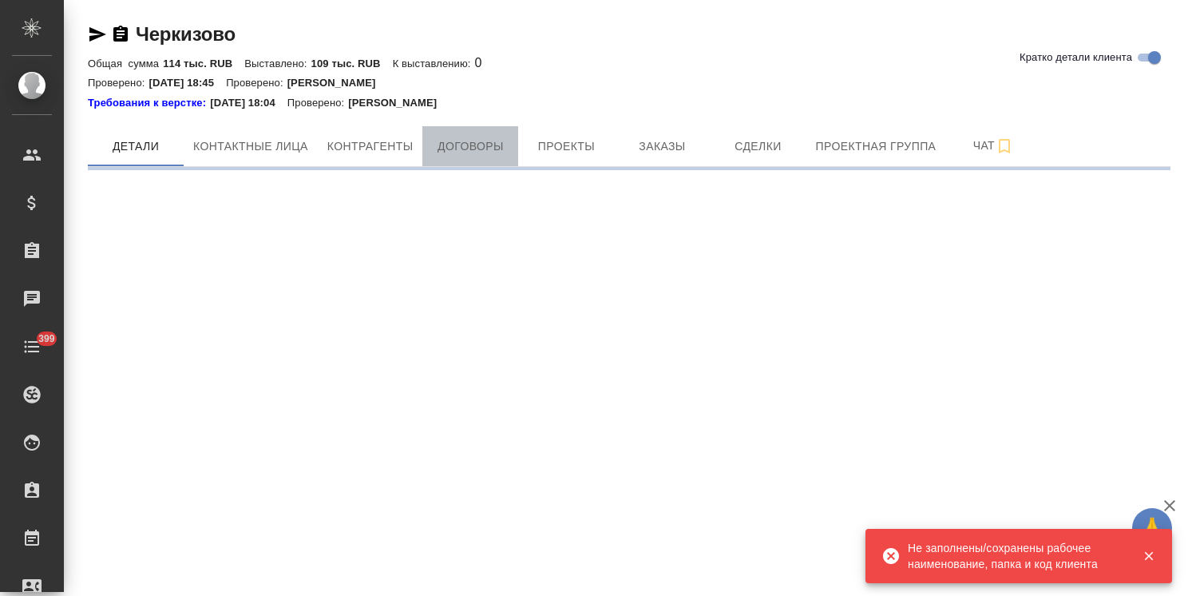
click at [450, 142] on span "Договоры" at bounding box center [470, 147] width 77 height 20
